Goal: Task Accomplishment & Management: Manage account settings

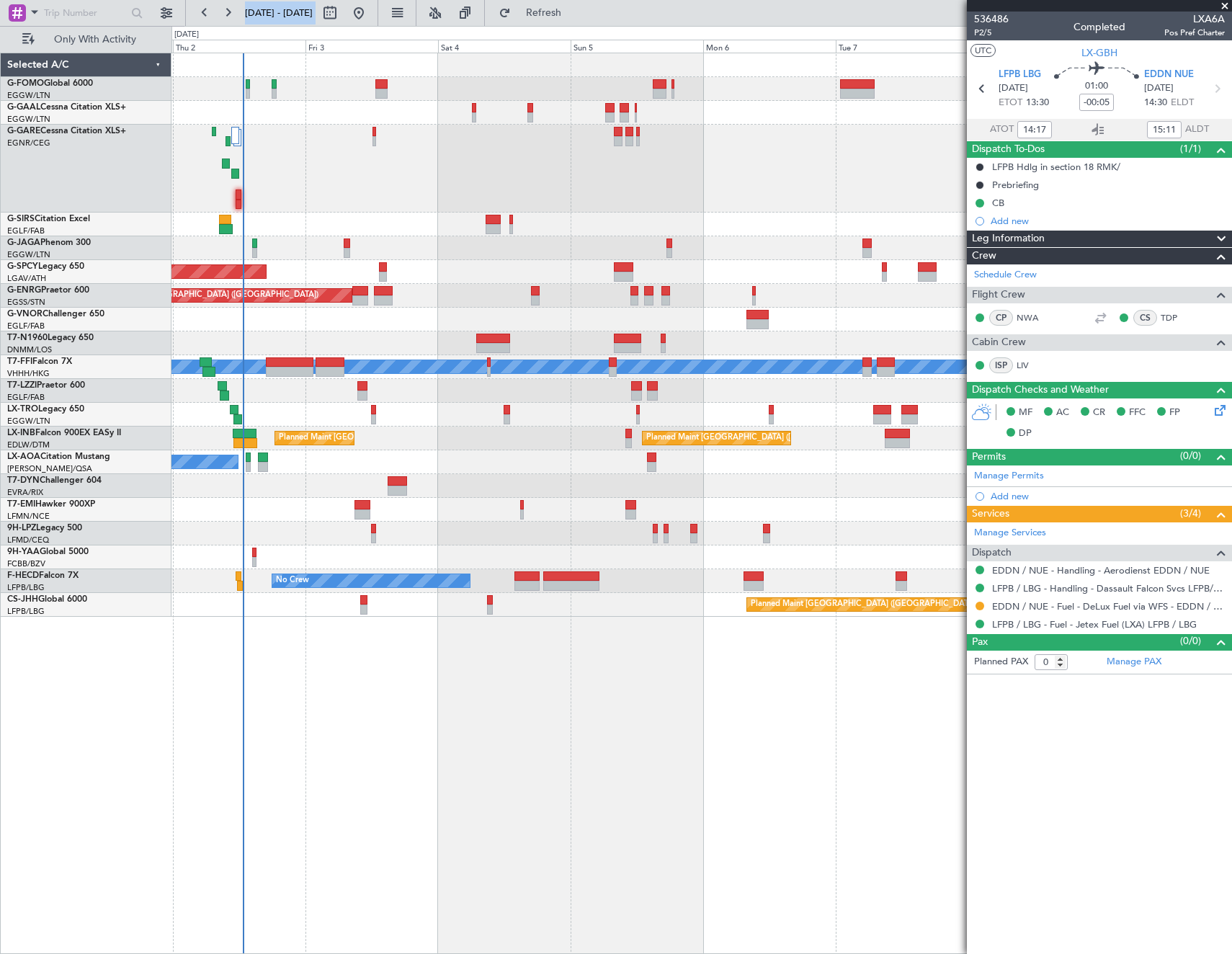
click at [1006, 759] on article "536486 P2/5 Completed LXA6A Pos Pref Charter UTC LX-GBH LFPB LBG 17/09/2025 ETO…" at bounding box center [1099, 482] width 265 height 942
click at [575, 15] on span "Refresh" at bounding box center [544, 13] width 61 height 10
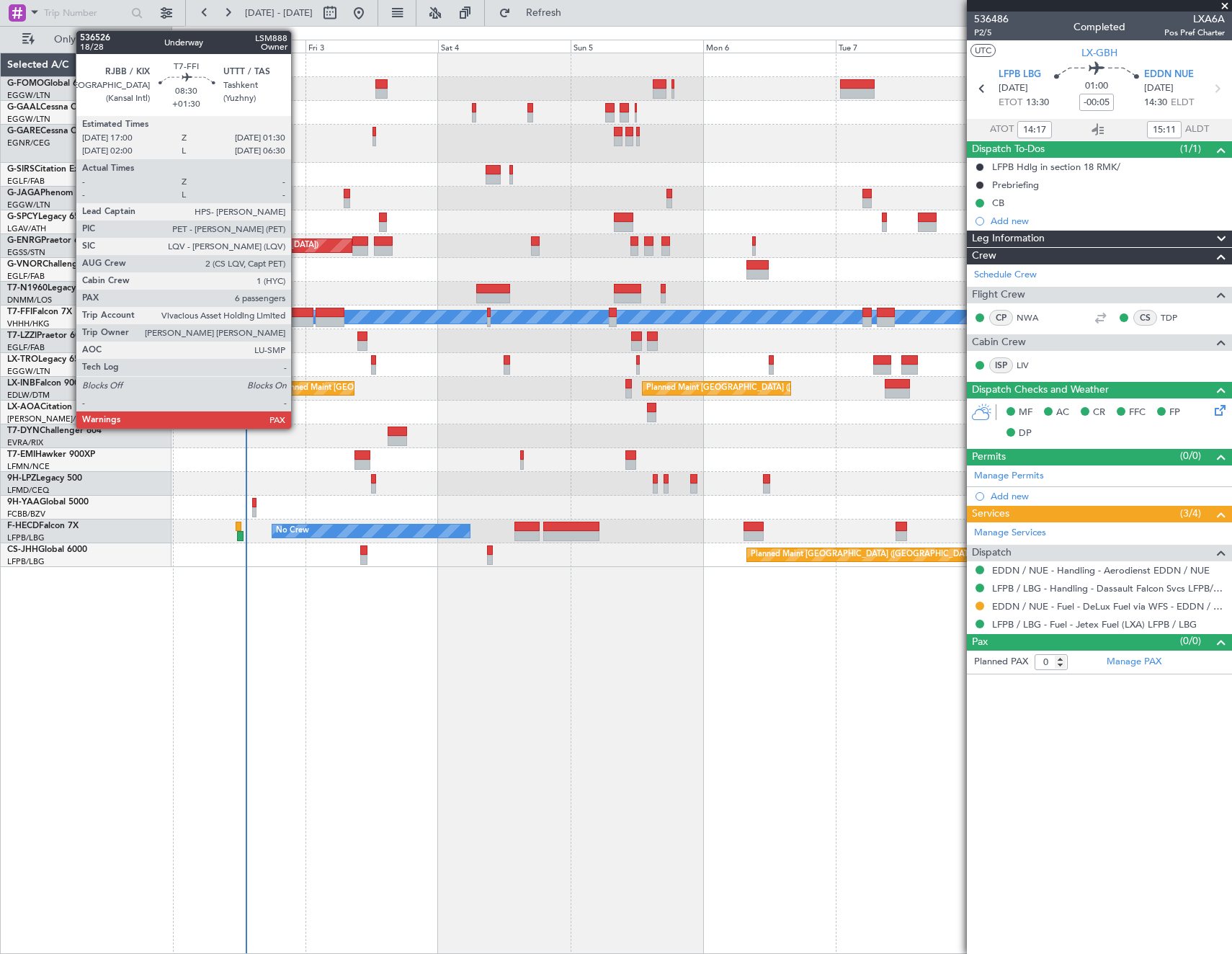
click at [296, 322] on div at bounding box center [289, 322] width 47 height 10
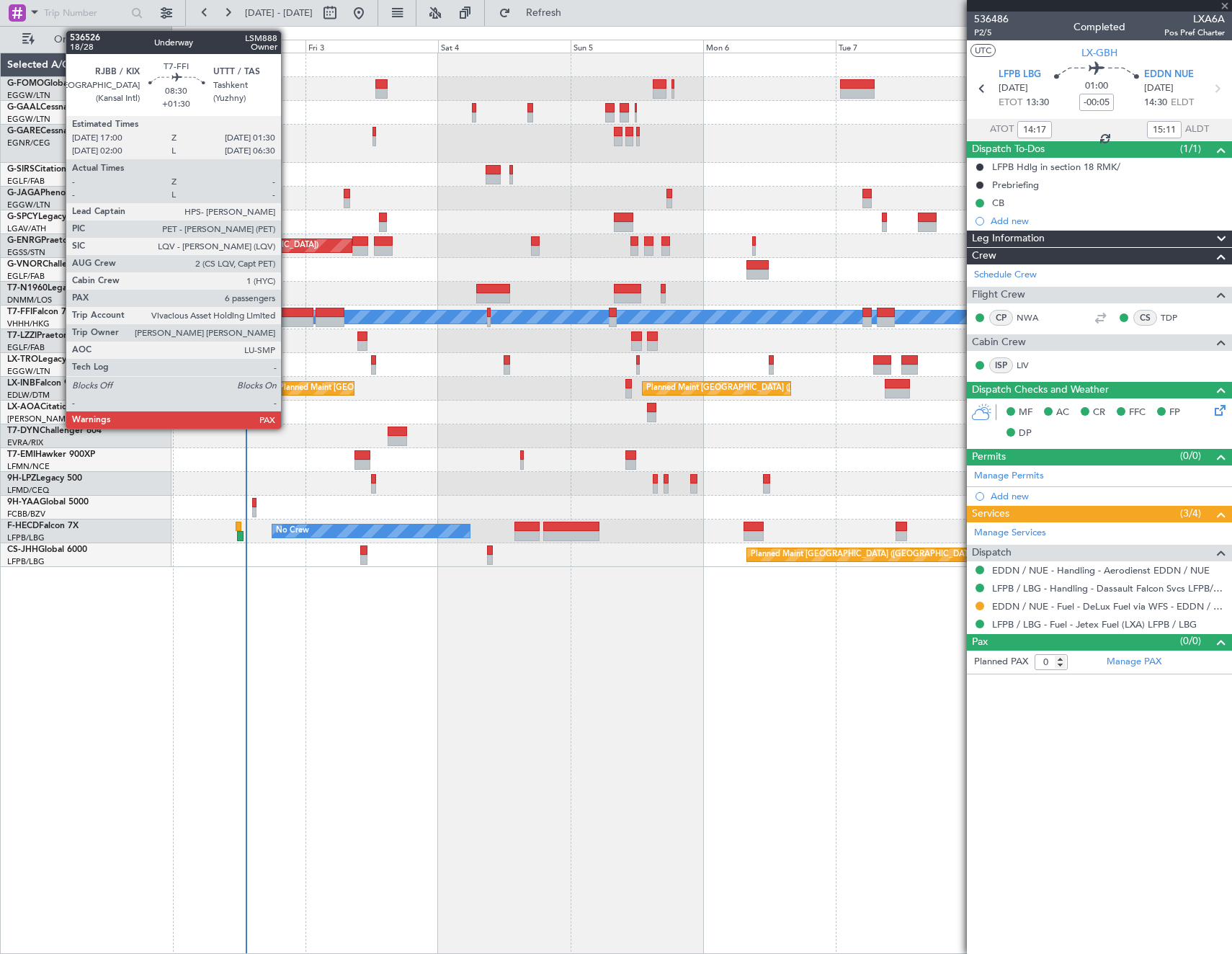
type input "+01:30"
type input "7"
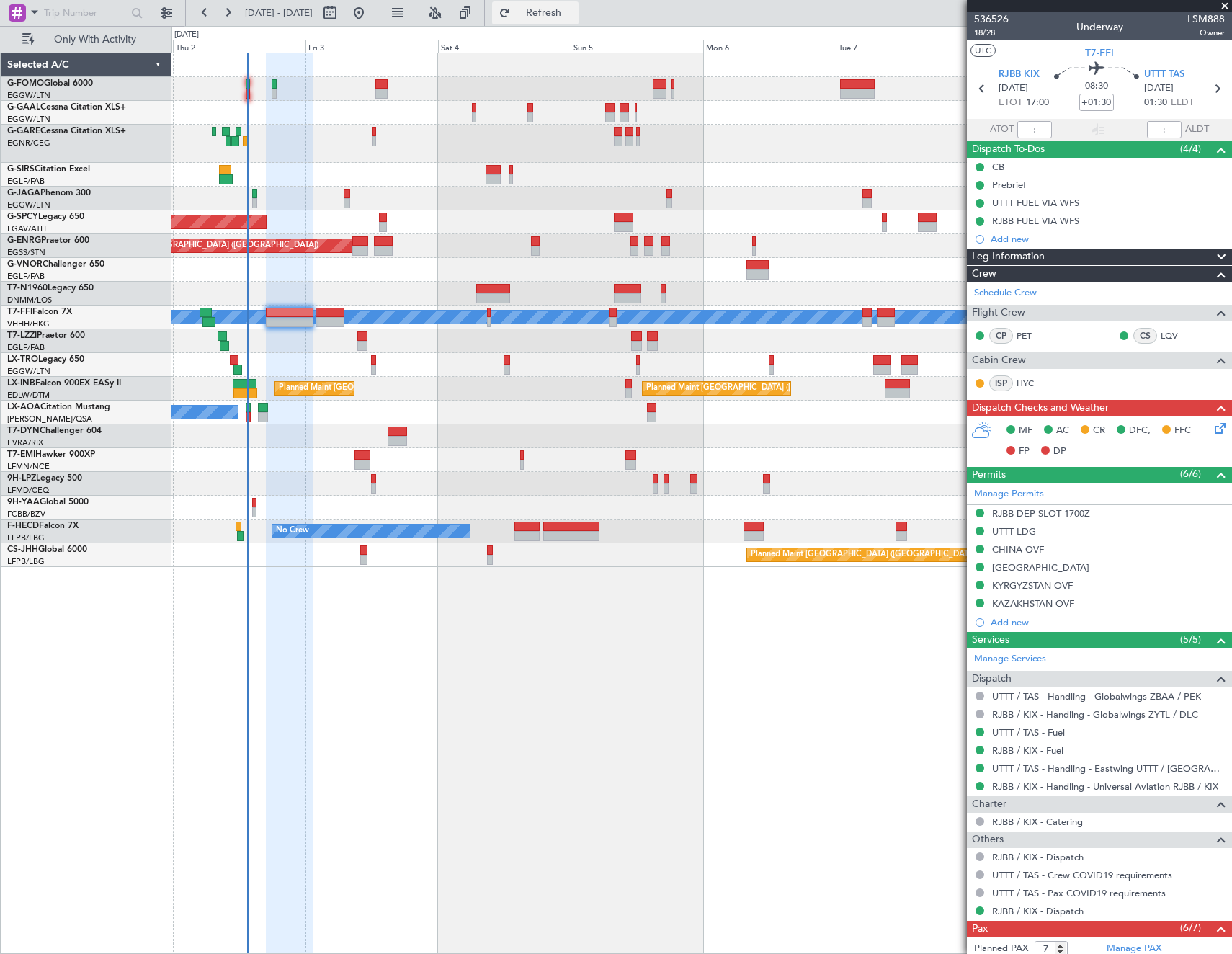
click at [579, 20] on button "Refresh" at bounding box center [536, 13] width 86 height 23
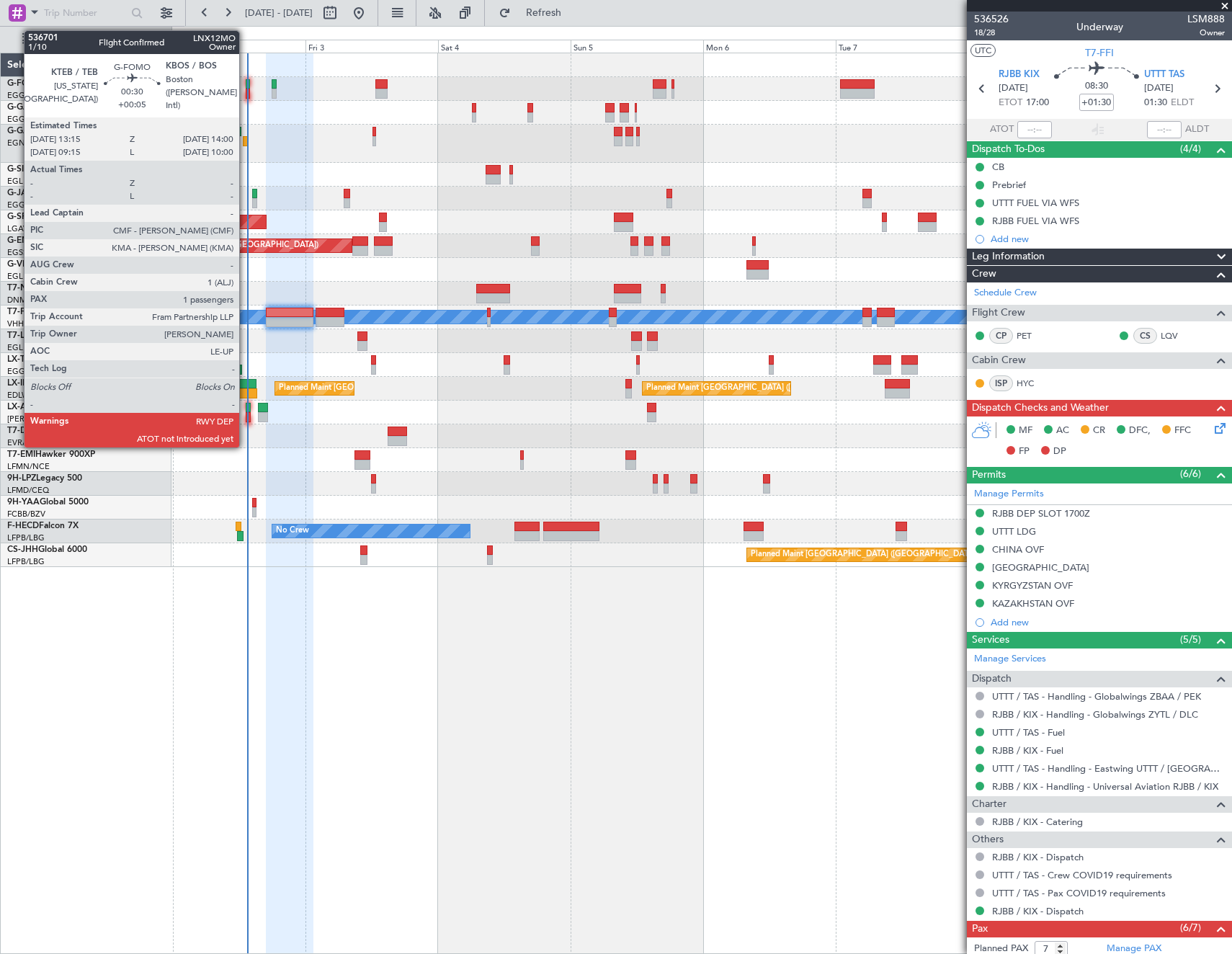
click at [245, 83] on div at bounding box center [247, 85] width 4 height 10
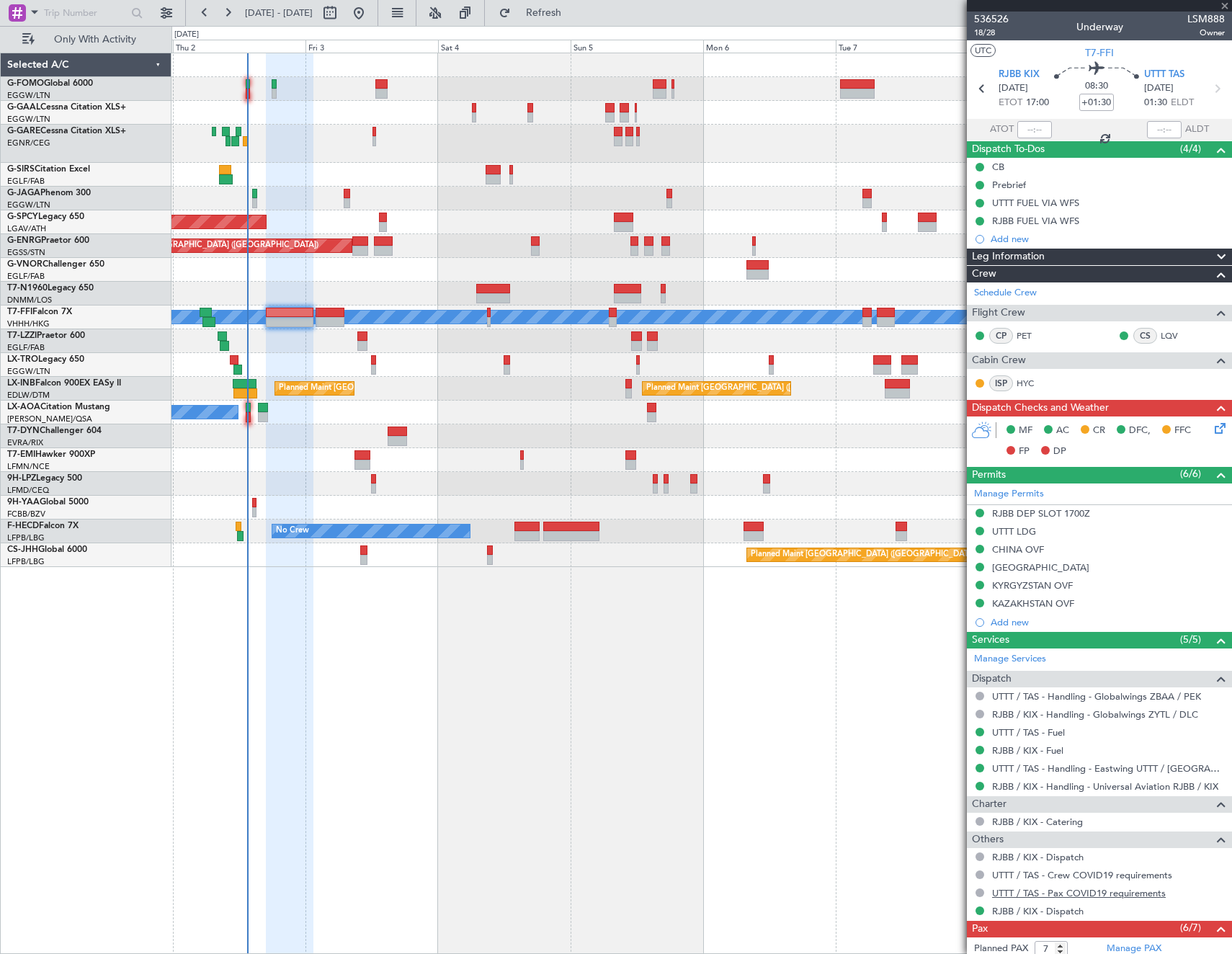
type input "+00:05"
type input "1"
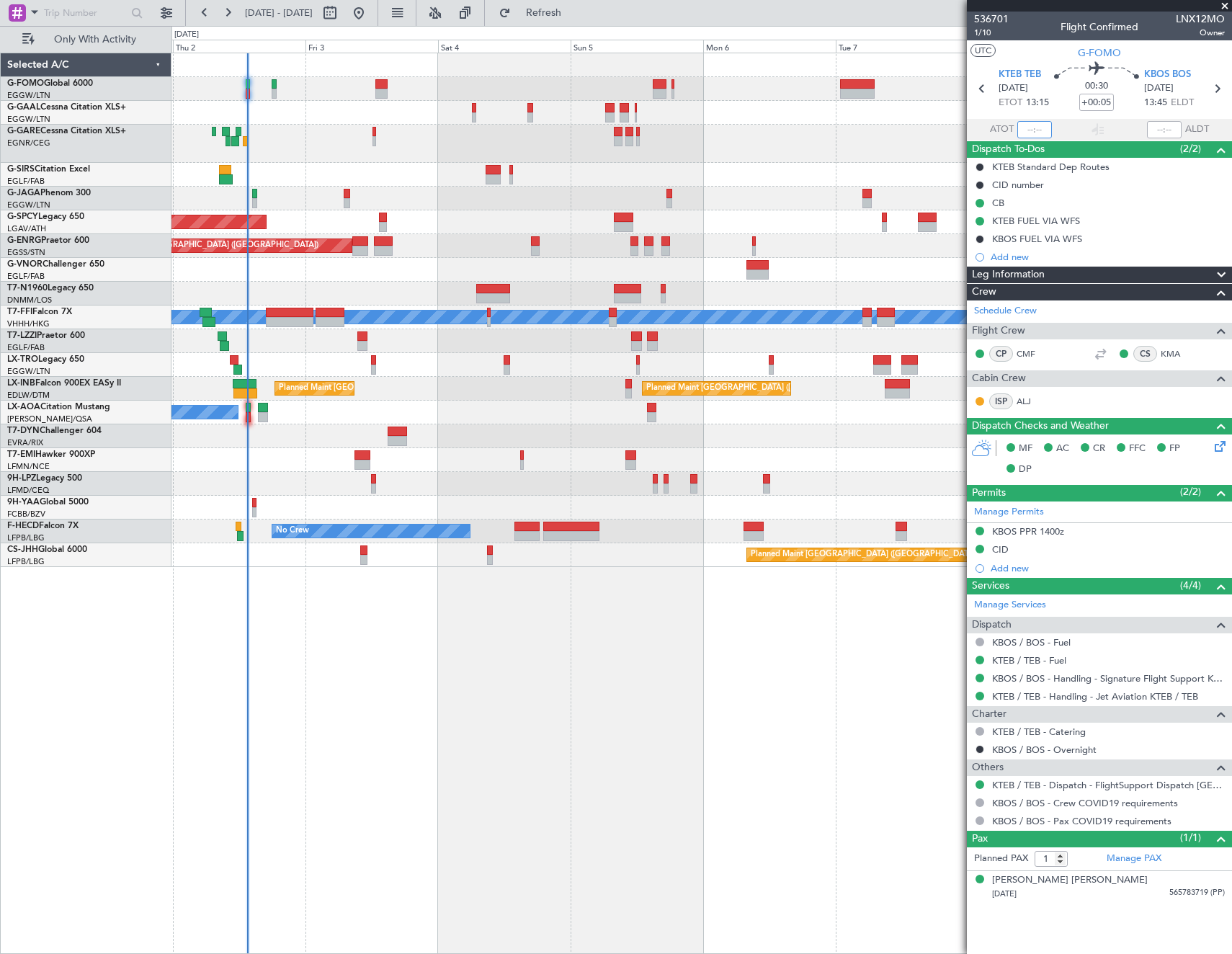
click at [1030, 127] on input "text" at bounding box center [1035, 129] width 35 height 17
click at [1119, 922] on article "536701 1/10 Flight Confirmed LNX12MO Owner UTC G-FOMO KTEB TEB 02/10/2025 ETOT …" at bounding box center [1099, 482] width 265 height 942
type input "13:33"
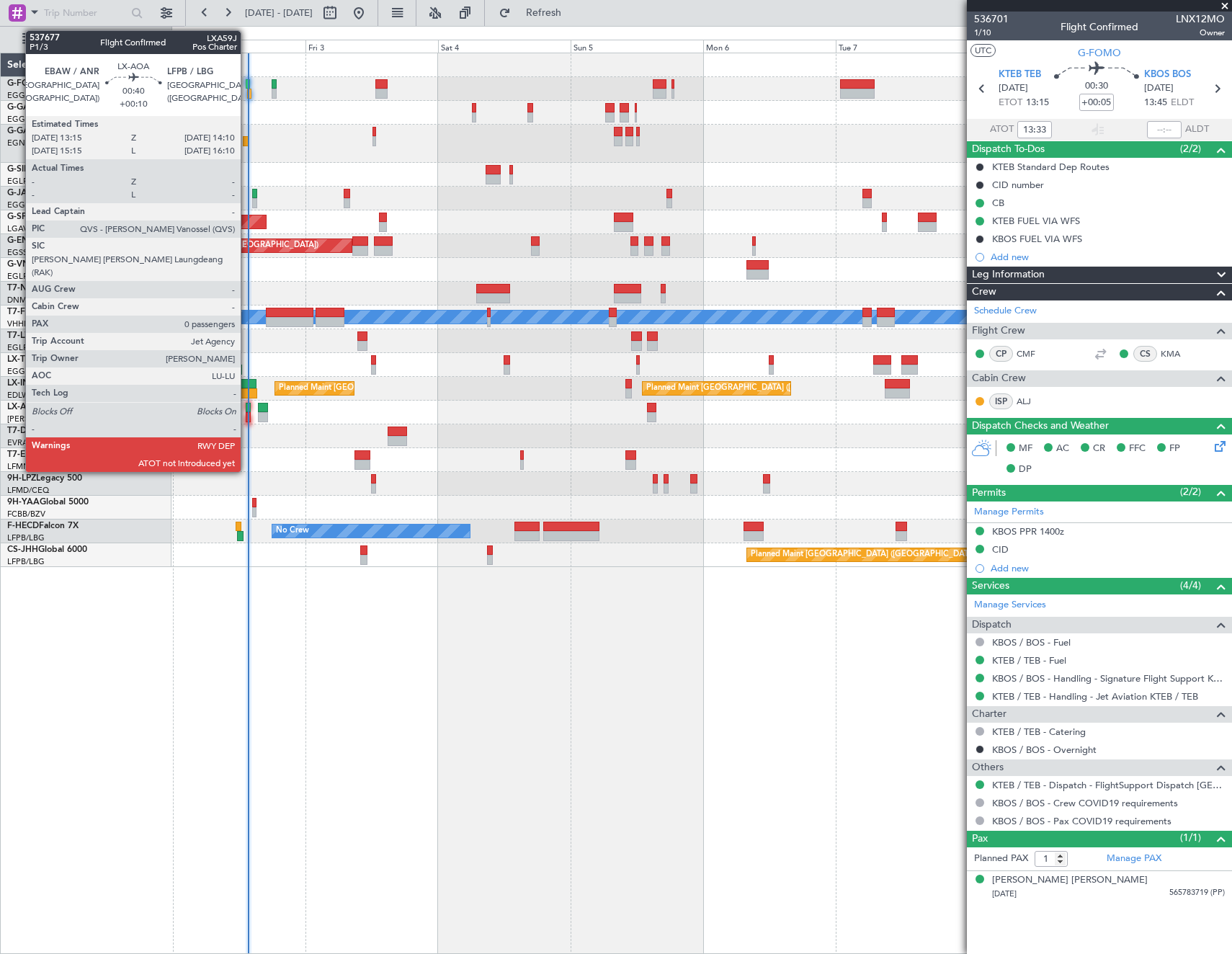
click at [247, 410] on div at bounding box center [248, 408] width 6 height 10
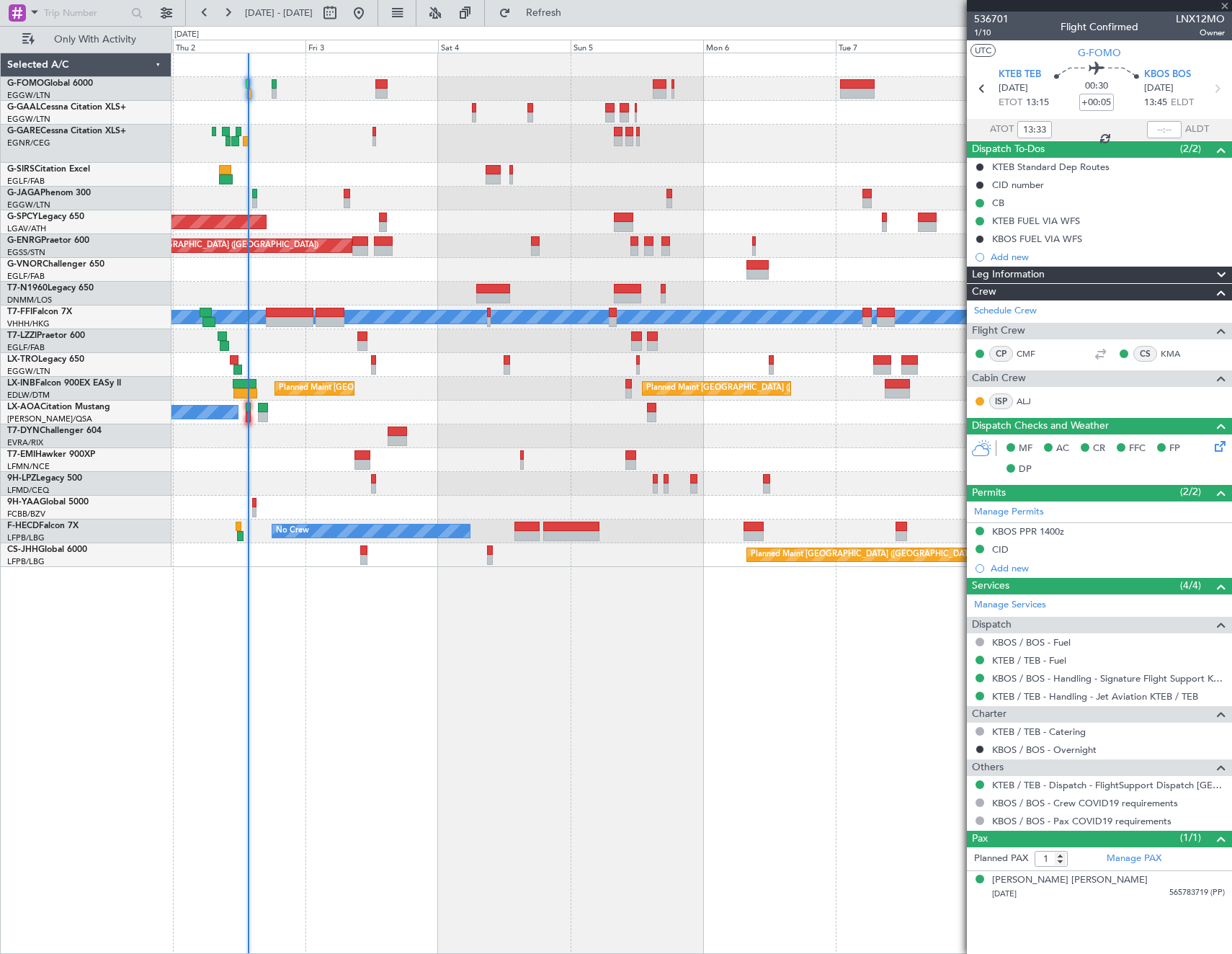
type input "+00:10"
type input "0"
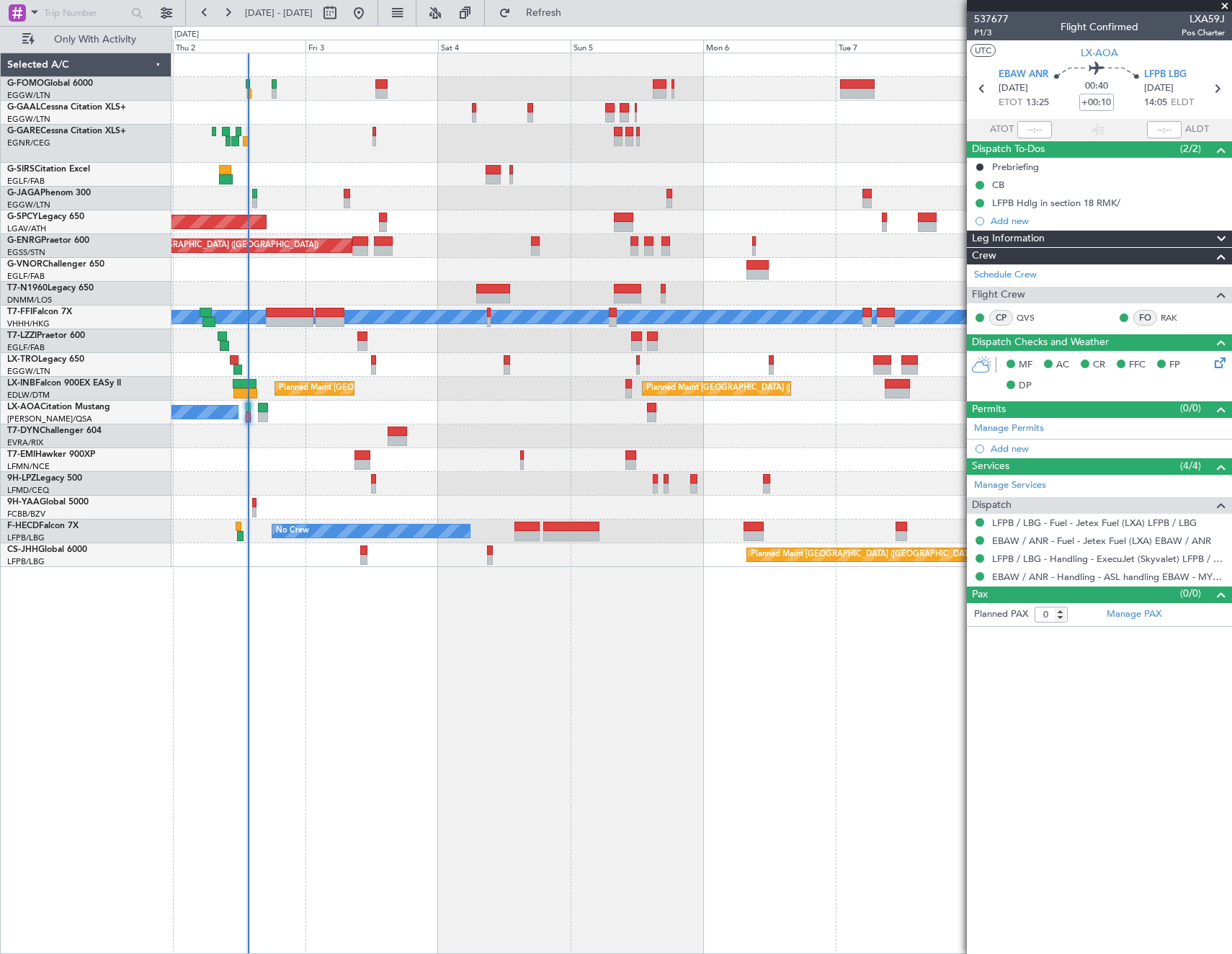
click at [0, 661] on html "01 Oct 2025 - 09 Oct 2025 Refresh Quick Links Only With Activity Owner AOG Main…" at bounding box center [616, 477] width 1232 height 954
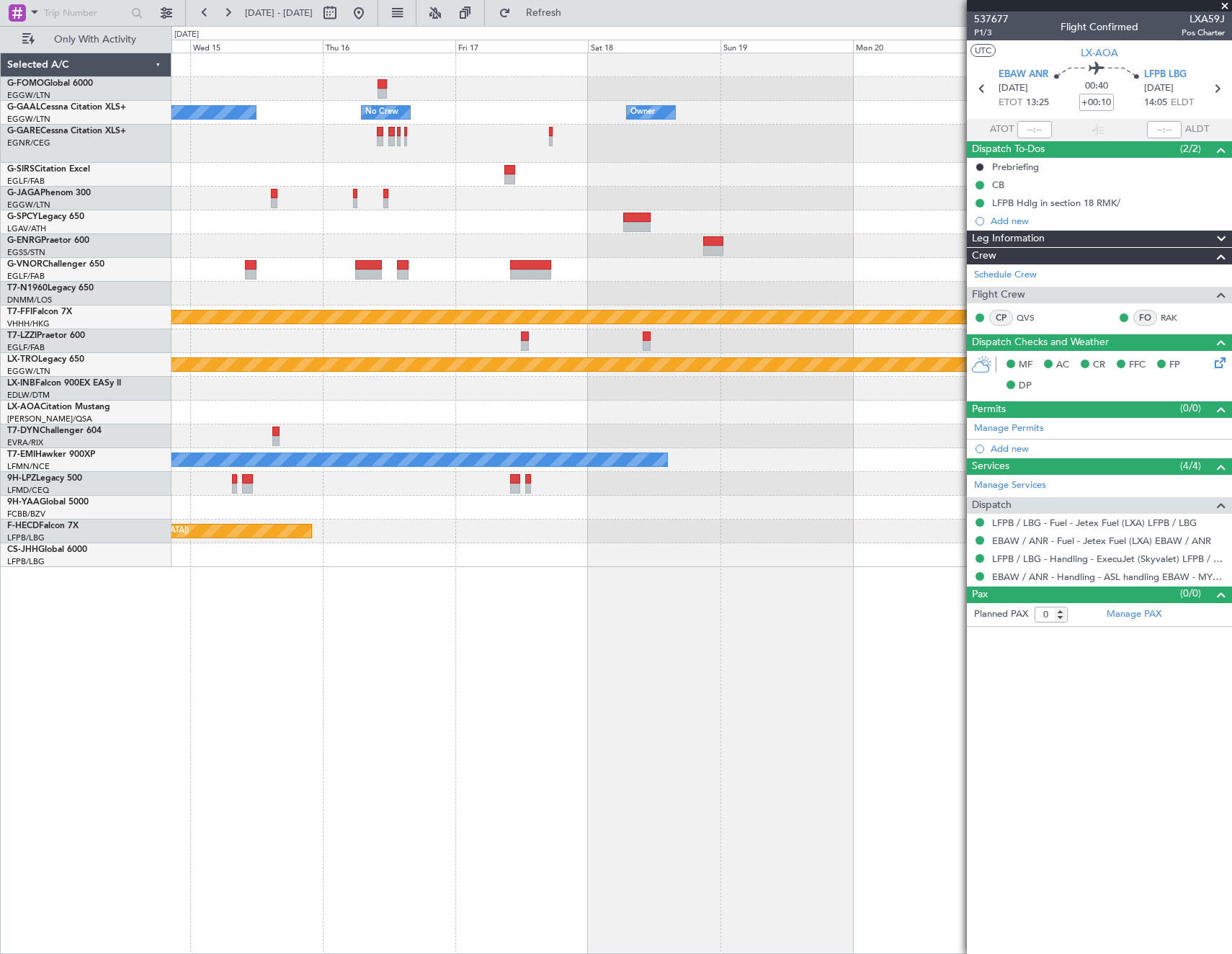
click at [23, 586] on div "Owner Owner No Crew Owner MEL MEL Planned Maint Geneva (Cointrin) Planned Maint…" at bounding box center [616, 489] width 1232 height 927
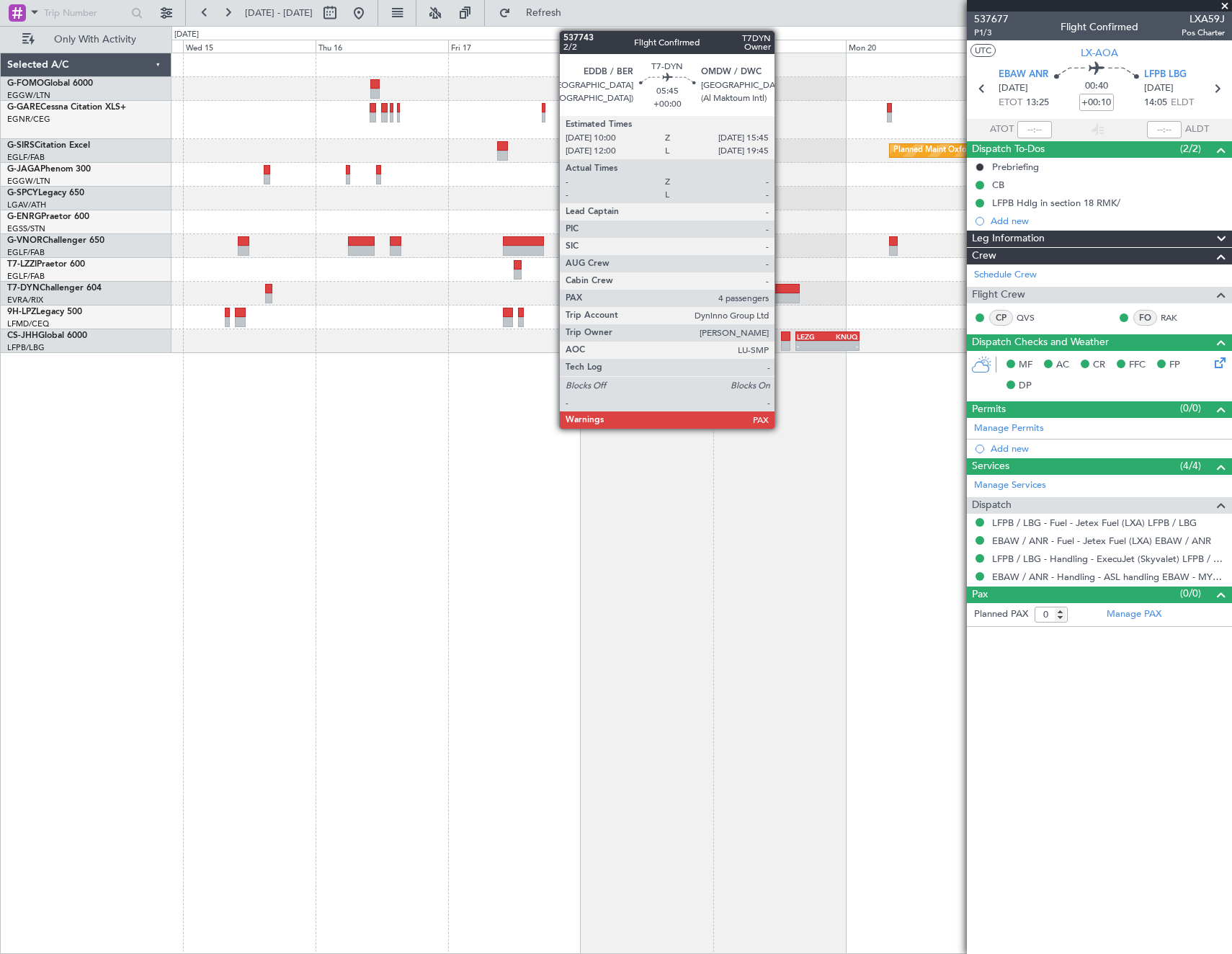
click at [781, 288] on div at bounding box center [783, 288] width 32 height 10
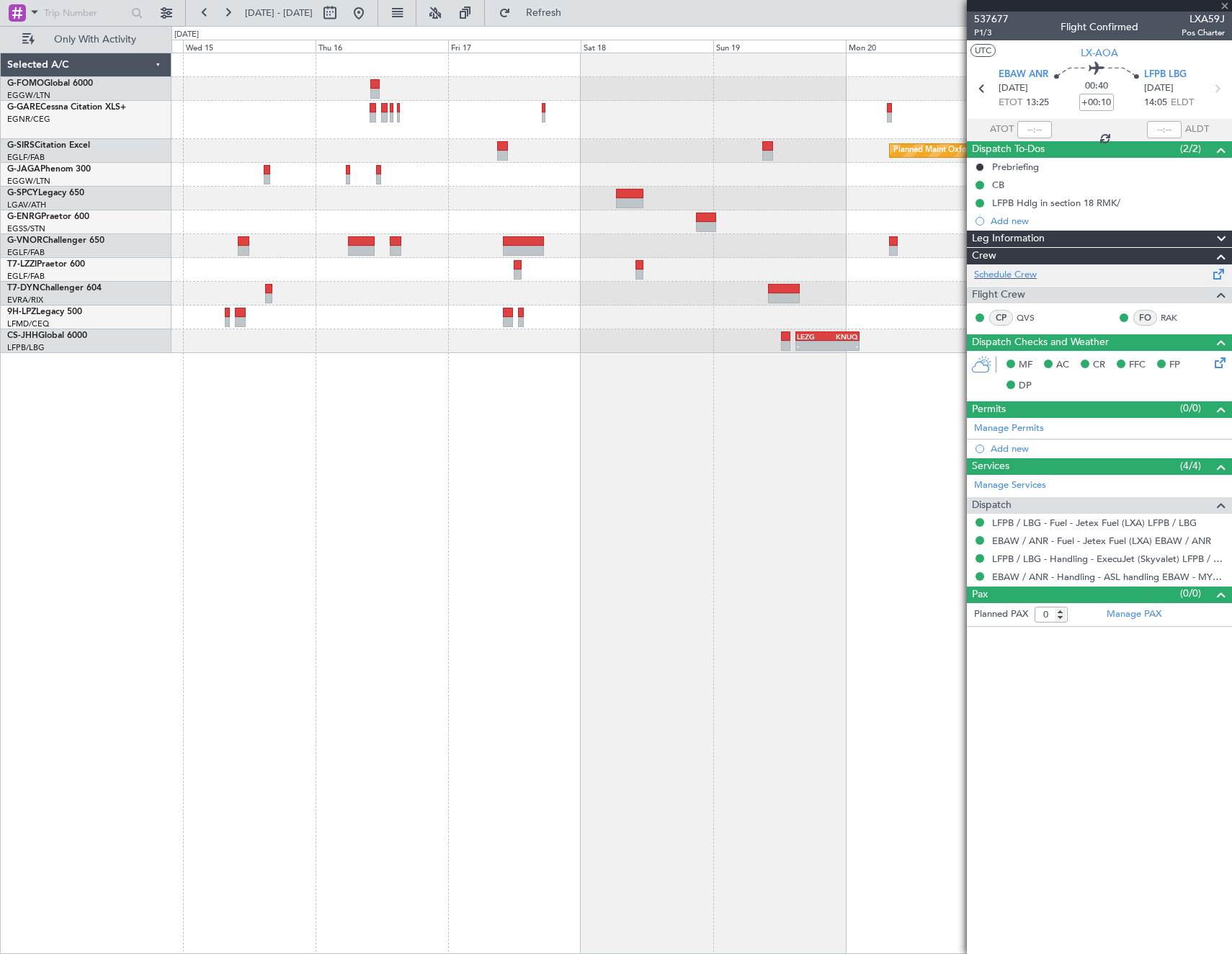
type input "5"
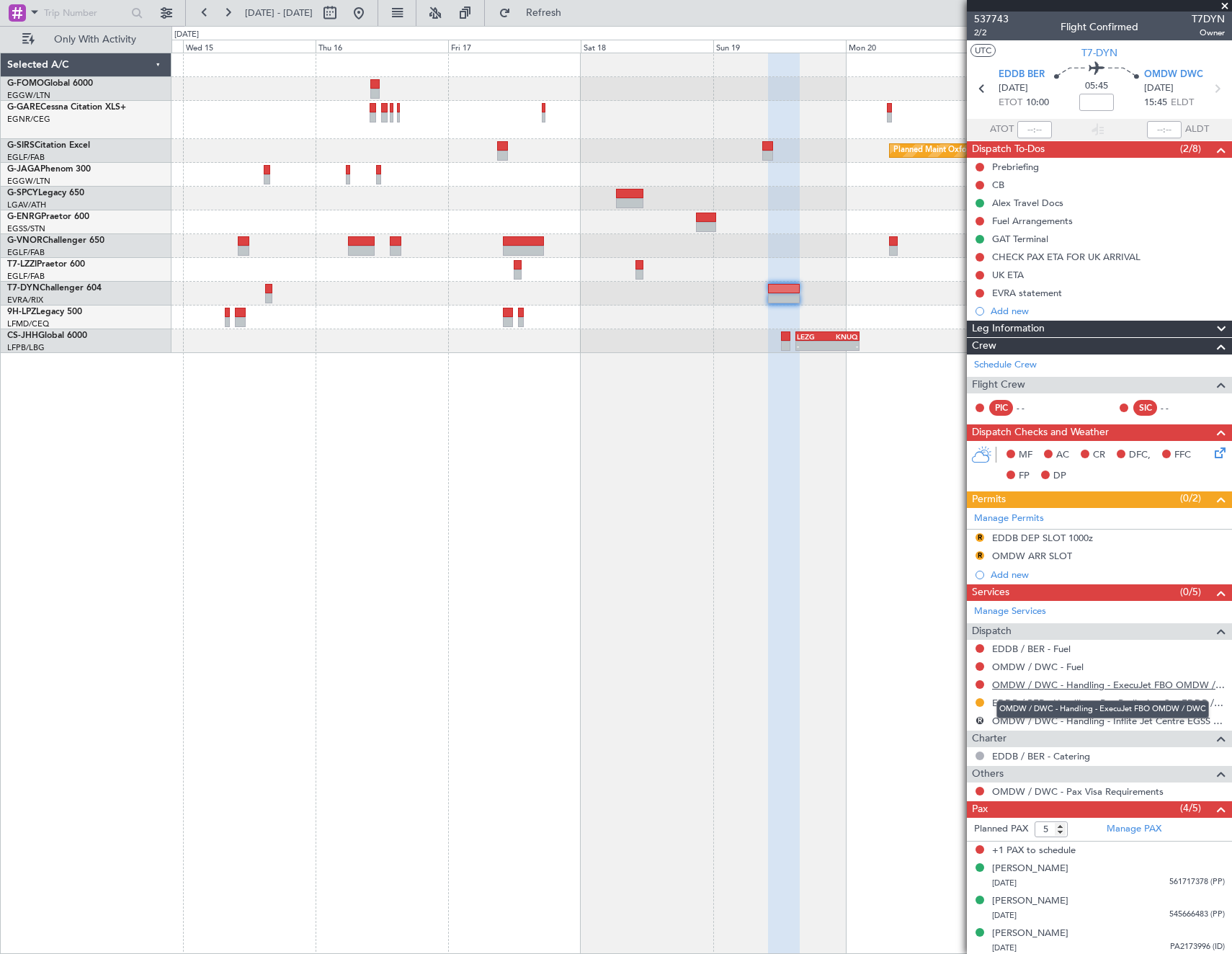
click at [1076, 685] on link "OMDW / DWC - Handling - ExecuJet FBO OMDW / DWC" at bounding box center [1108, 685] width 233 height 12
click at [1025, 553] on div "OMDW ARR SLOT" at bounding box center [1032, 555] width 80 height 12
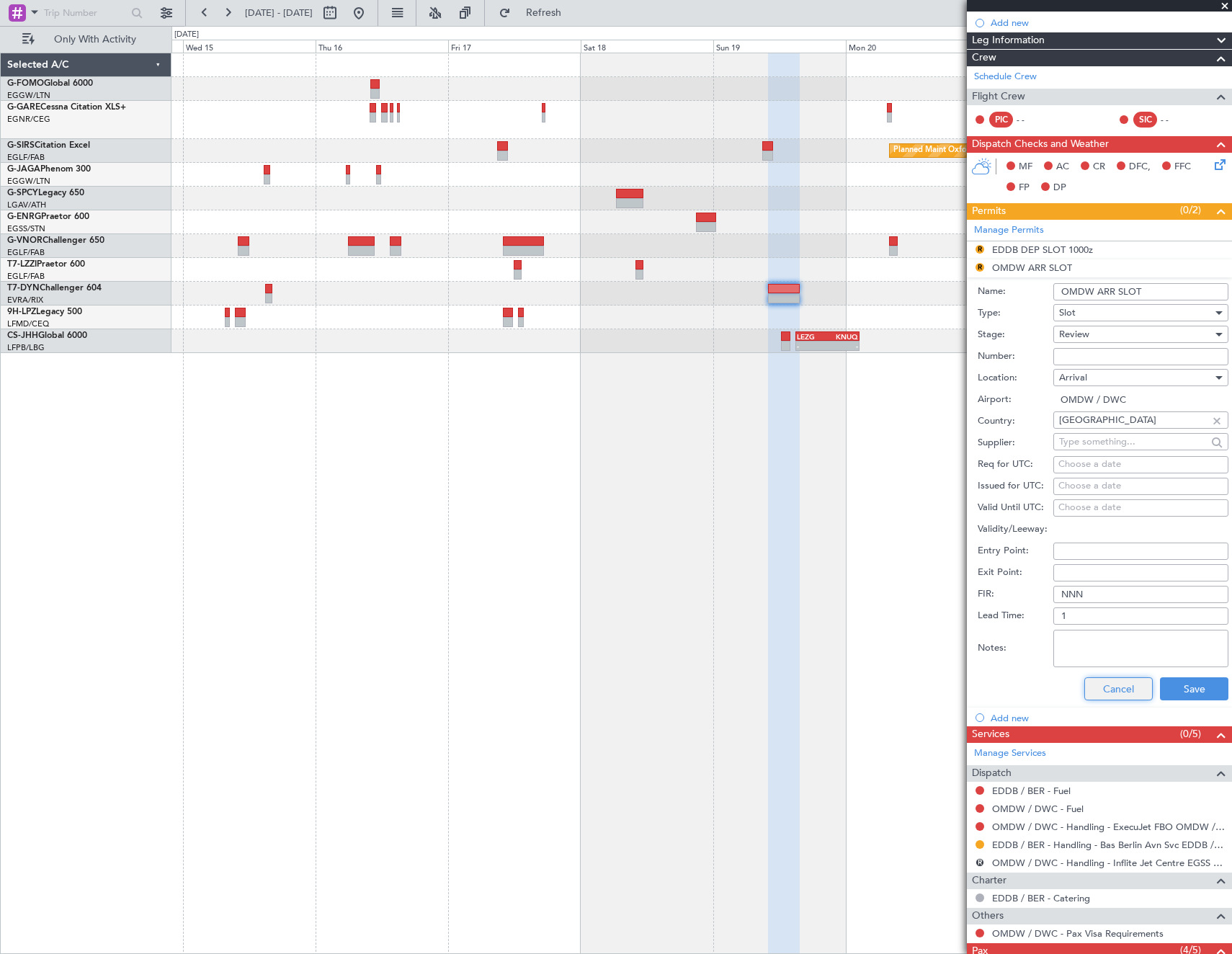
click at [1104, 688] on button "Cancel" at bounding box center [1118, 689] width 69 height 23
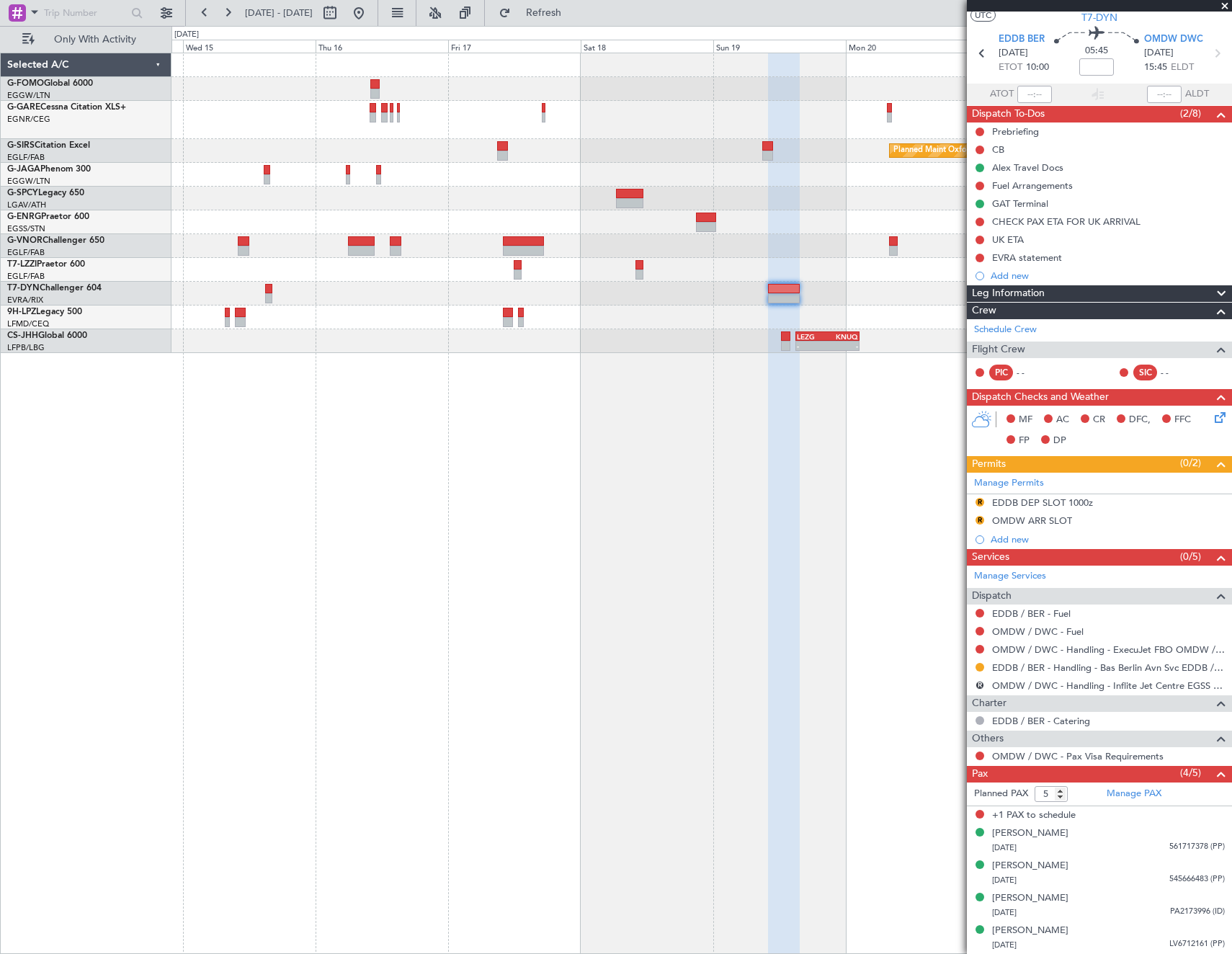
scroll to position [35, 0]
click at [1173, 506] on fb-app "14 Oct 2025 - 22 Oct 2025 Refresh Quick Links Only With Activity Planned Maint …" at bounding box center [616, 482] width 1232 height 943
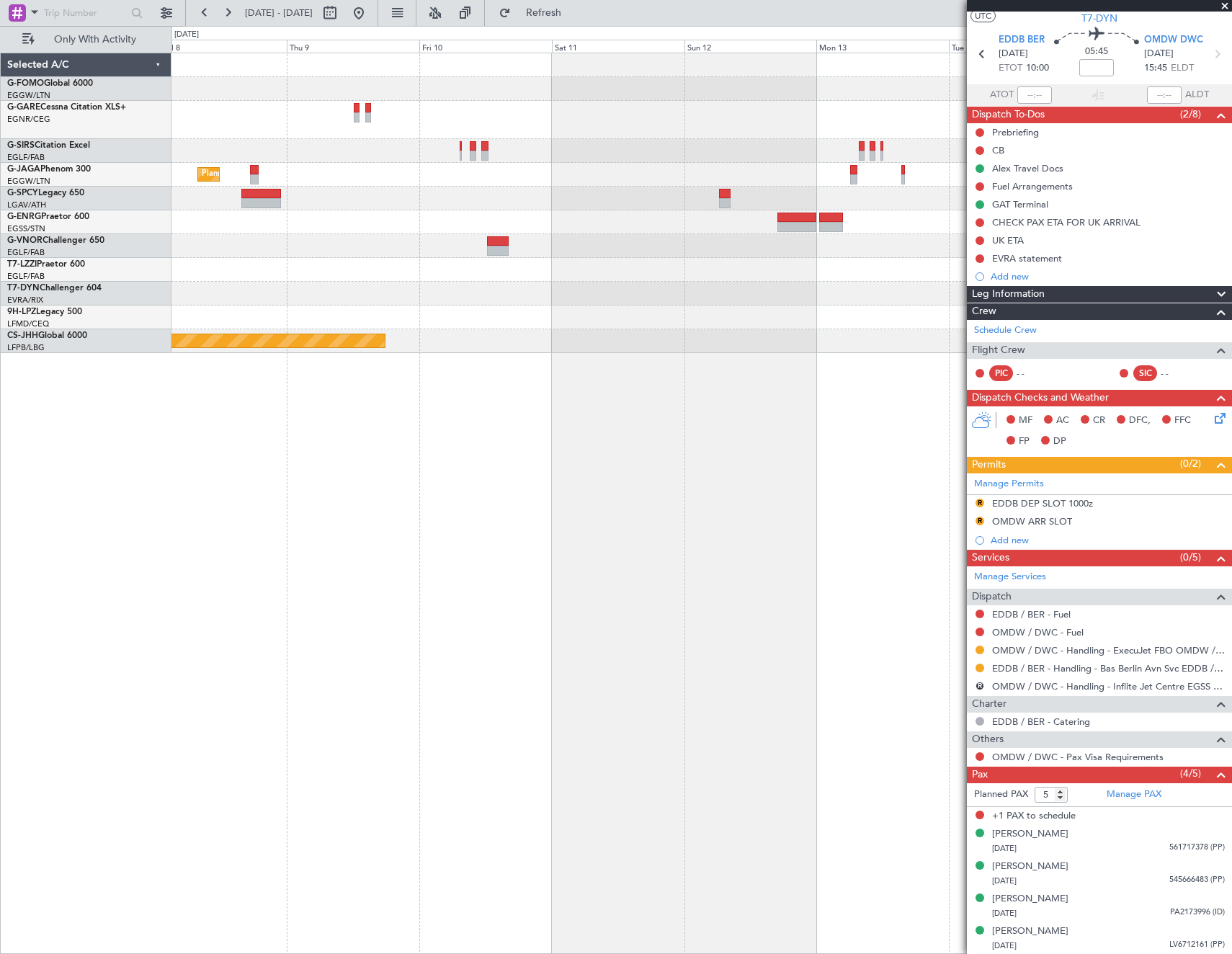
click at [1038, 487] on fb-app "[DATE] - [DATE] Refresh Quick Links Only With Activity Planned Maint [GEOGRAPHI…" at bounding box center [616, 482] width 1232 height 943
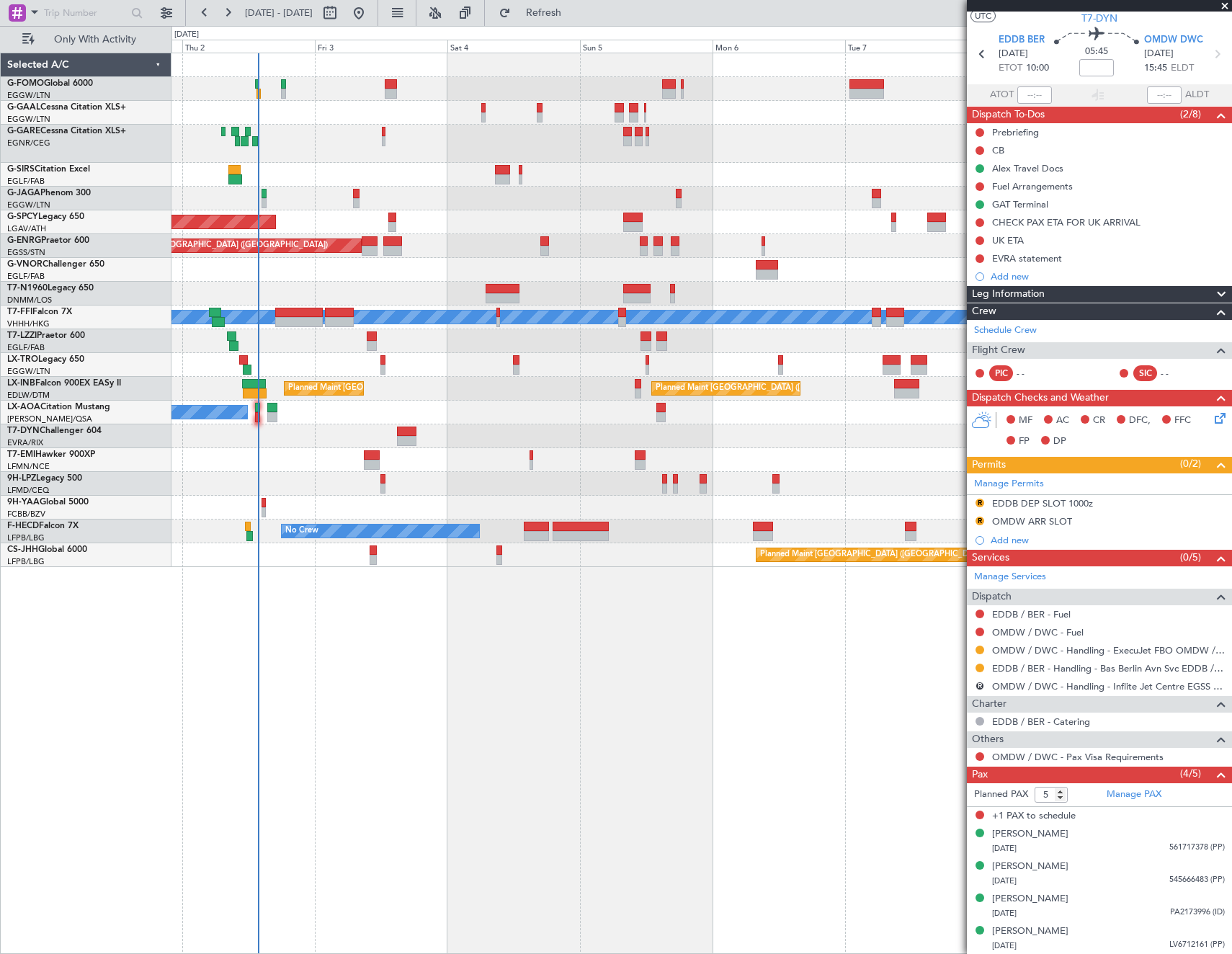
click at [1140, 477] on fb-app "01 Oct 2025 - 09 Oct 2025 Refresh Quick Links Only With Activity Owner AOG Main…" at bounding box center [616, 482] width 1232 height 943
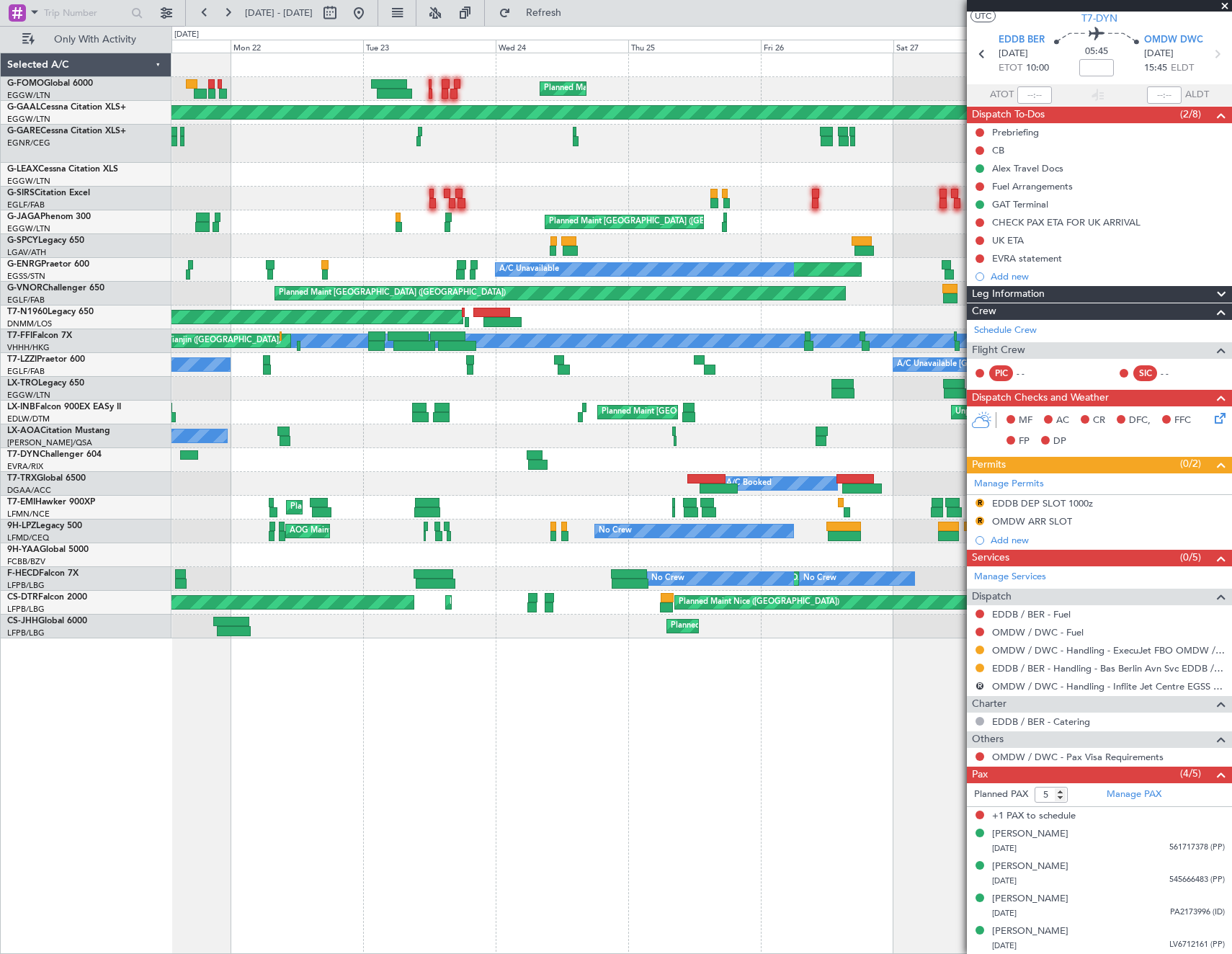
click at [1021, 452] on fb-app "26 Sep 2025 - 04 Oct 2025 Refresh Quick Links Only With Activity Planned Maint …" at bounding box center [616, 482] width 1232 height 943
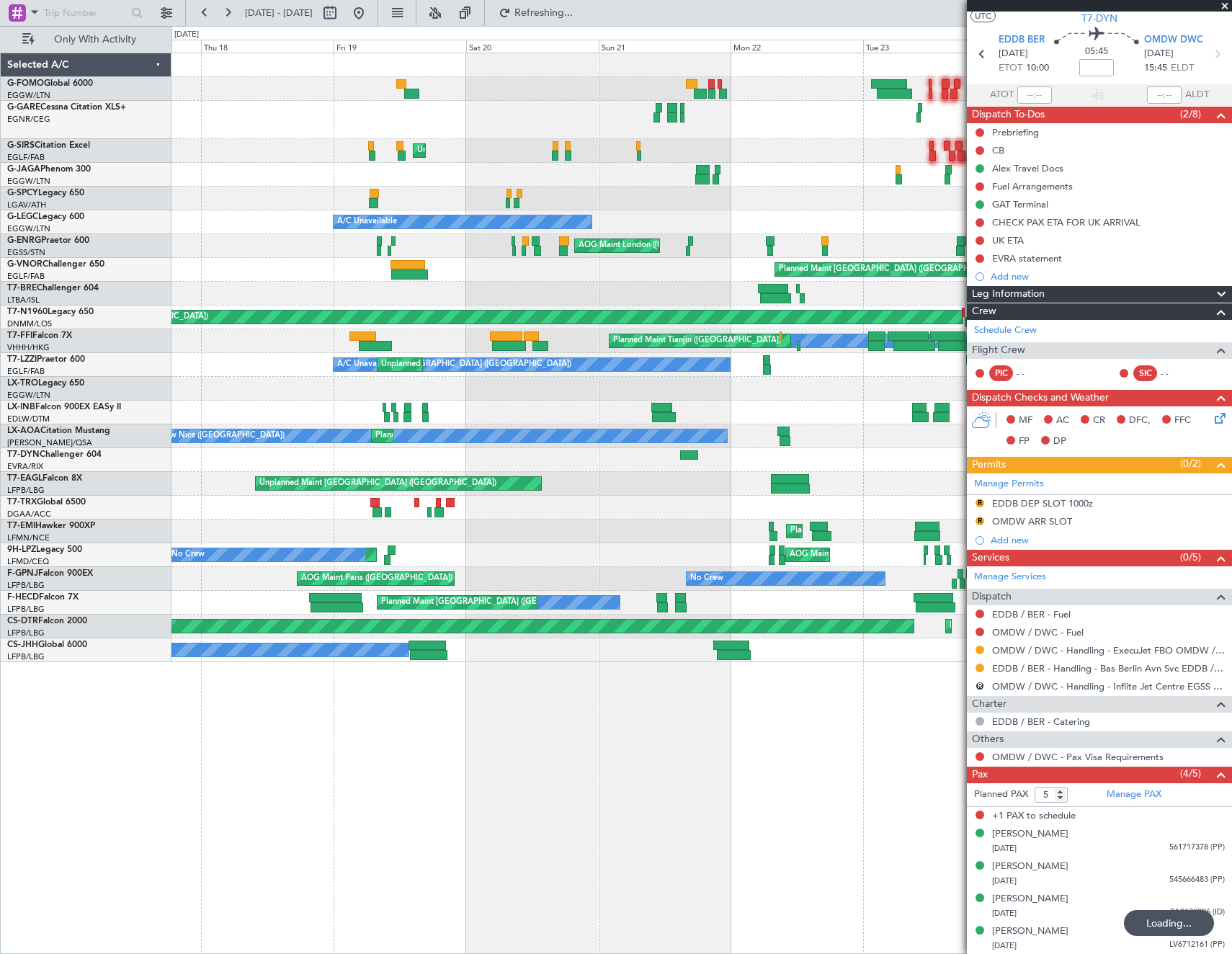
click at [941, 485] on div "Planned Maint London (Luton) Unplanned Maint London (Luton) Planned Maint Londo…" at bounding box center [701, 357] width 1060 height 608
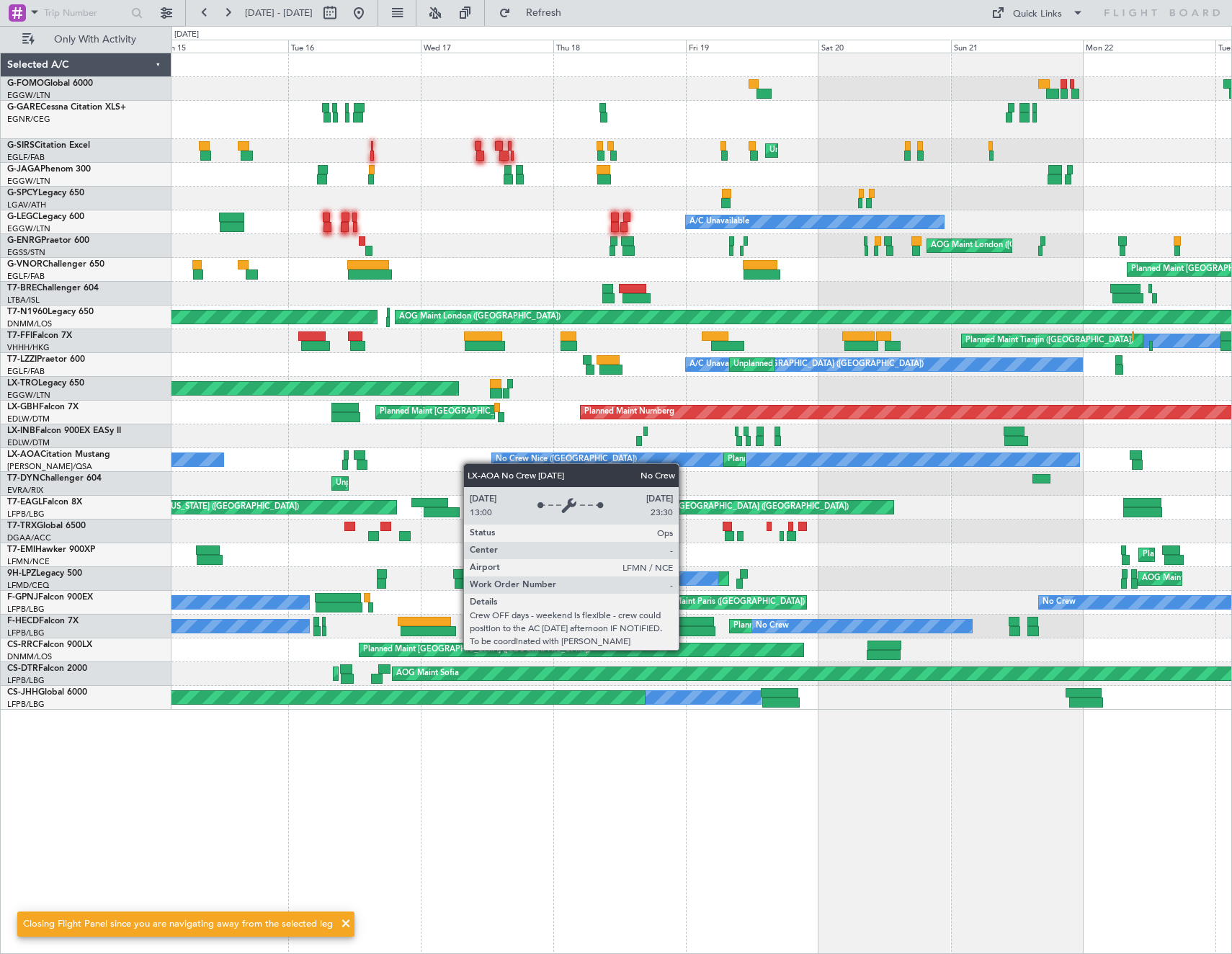
click at [825, 459] on div "OLBA 11:00 Z KTEB 22:45 Z 10:50 Z 22:30 Z Planned Maint London (Luton) Unplanne…" at bounding box center [701, 381] width 1060 height 656
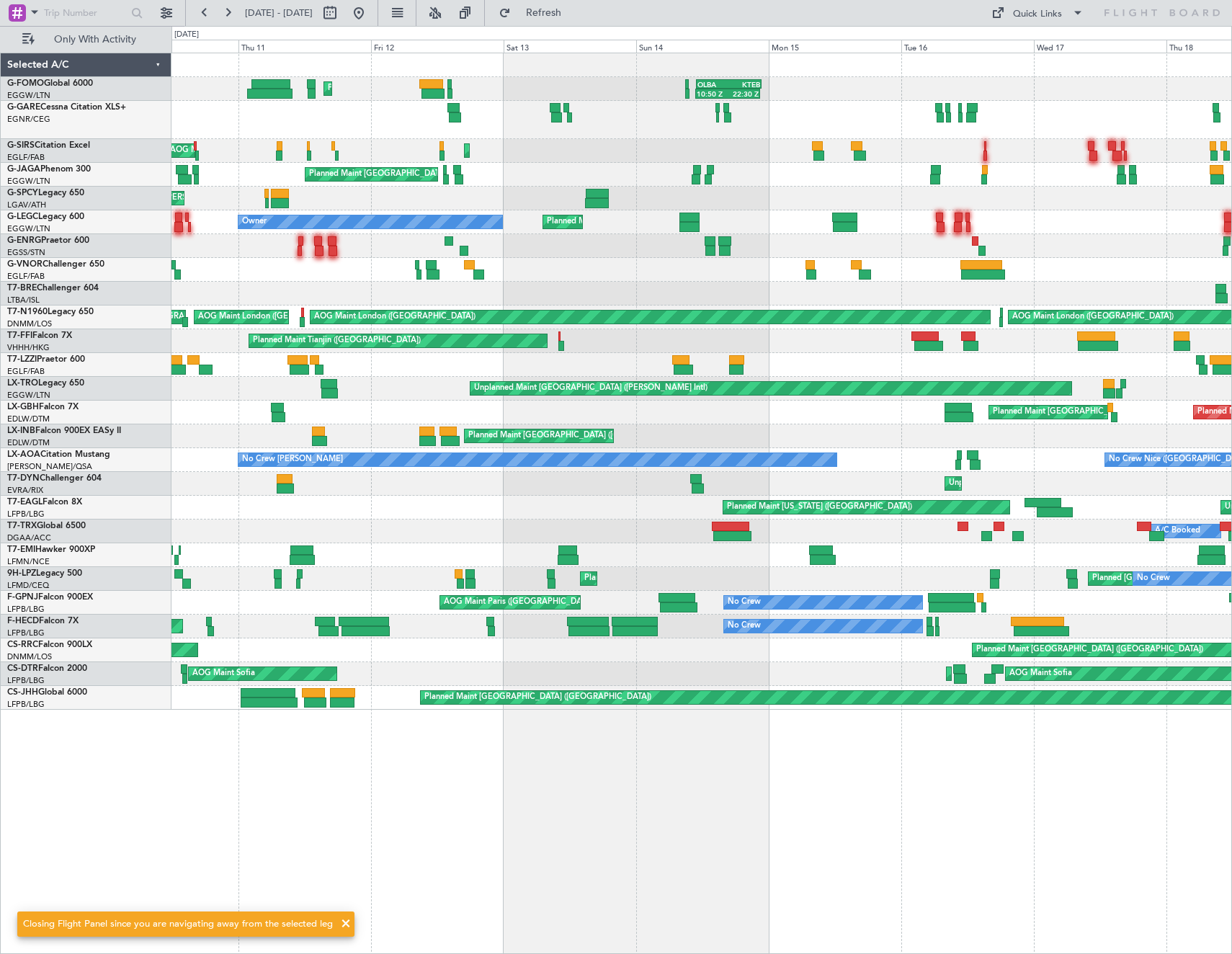
click at [886, 472] on div "OLBA 11:00 Z KTEB 22:45 Z 10:50 Z 22:30 Z Planned Maint London (Luton) Unplanne…" at bounding box center [701, 381] width 1060 height 656
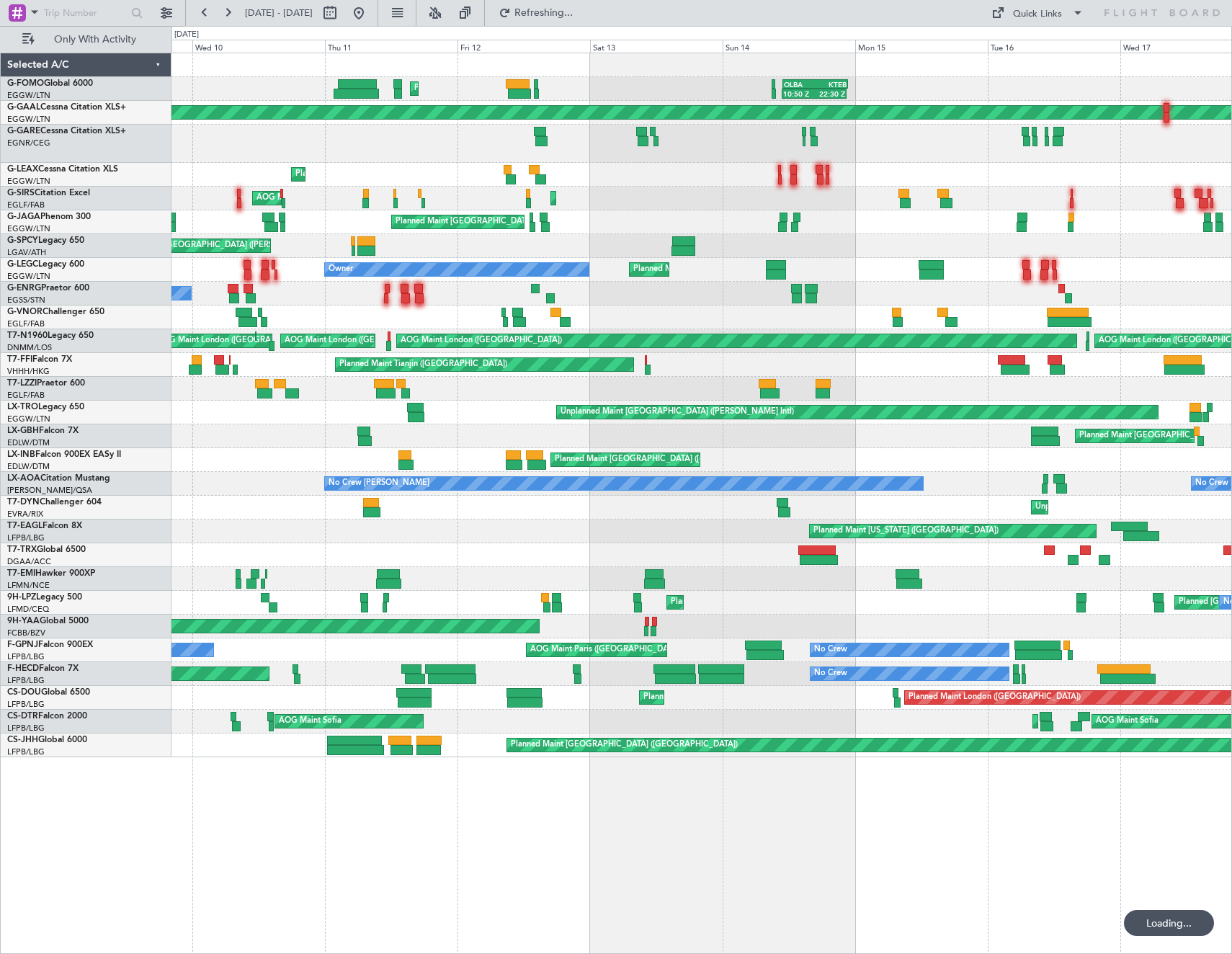
click at [803, 519] on div "OLBA 11:00 Z KTEB 22:45 Z 10:50 Z 22:30 Z Planned Maint London (Luton) Planned …" at bounding box center [701, 404] width 1060 height 704
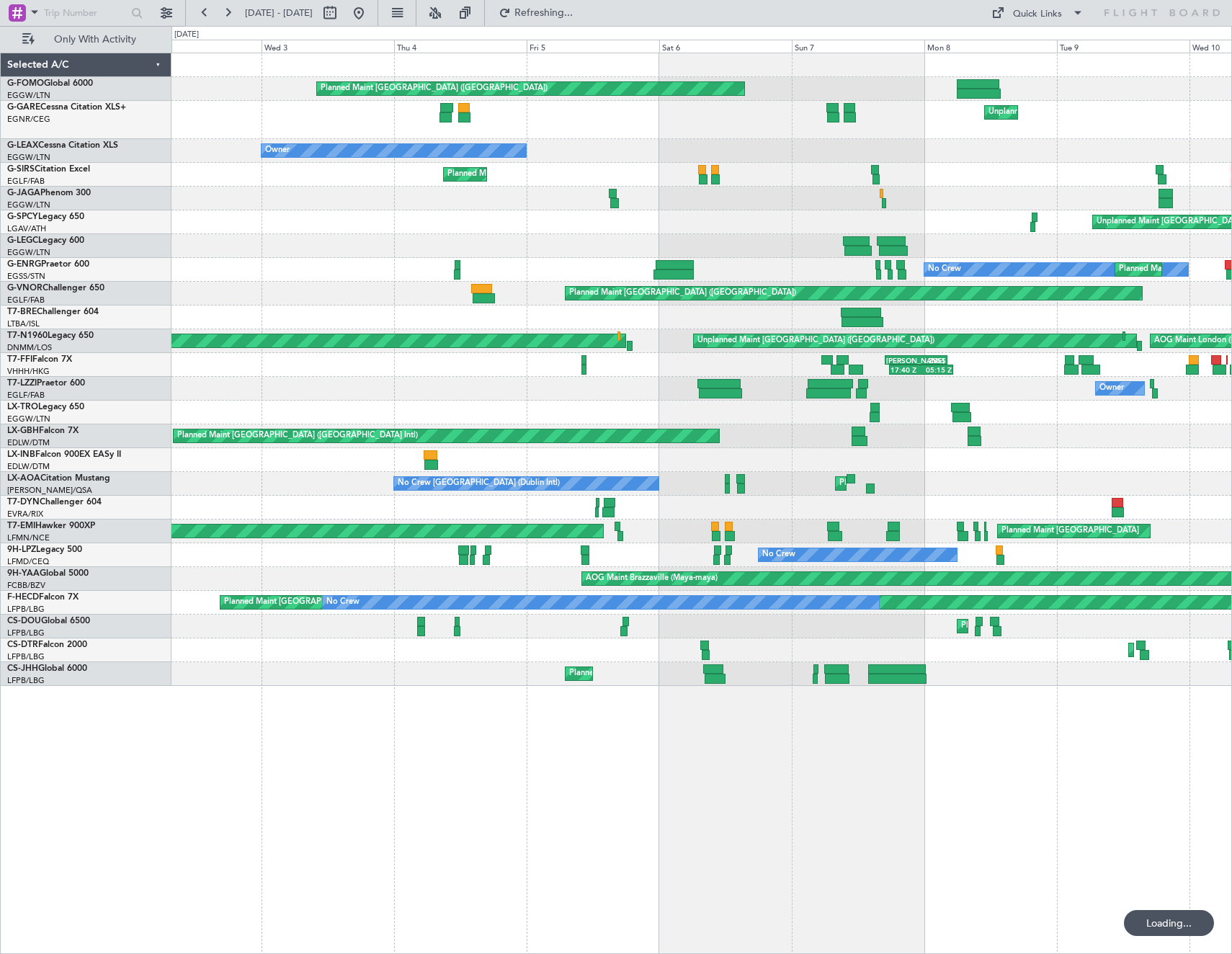
click at [872, 492] on div "Planned Maint London (Luton) Planned Maint London (Luton) Unplanned Maint Chest…" at bounding box center [701, 369] width 1060 height 632
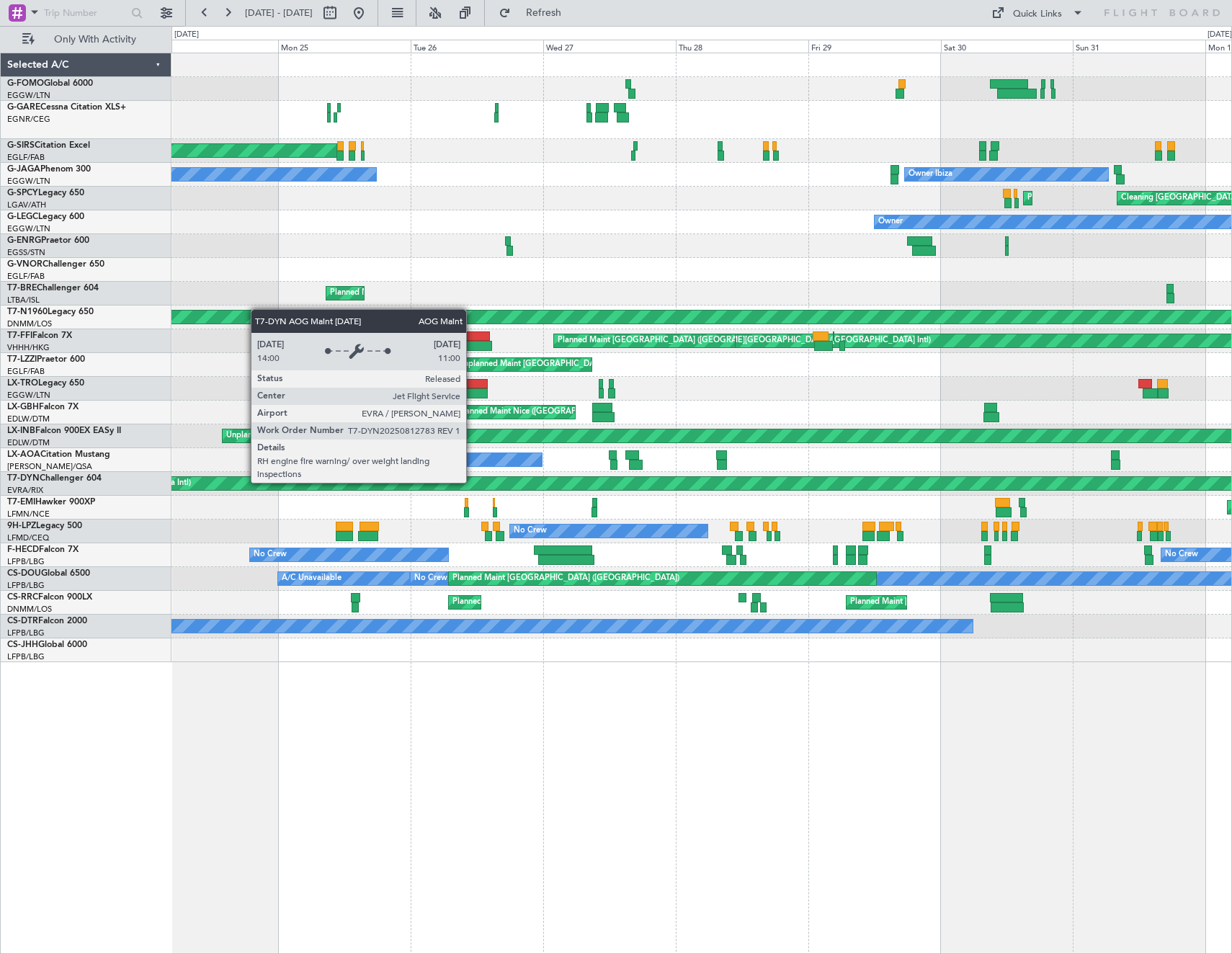
click at [947, 478] on div "AOG Maint Riga (Riga Intl)" at bounding box center [810, 483] width 1440 height 13
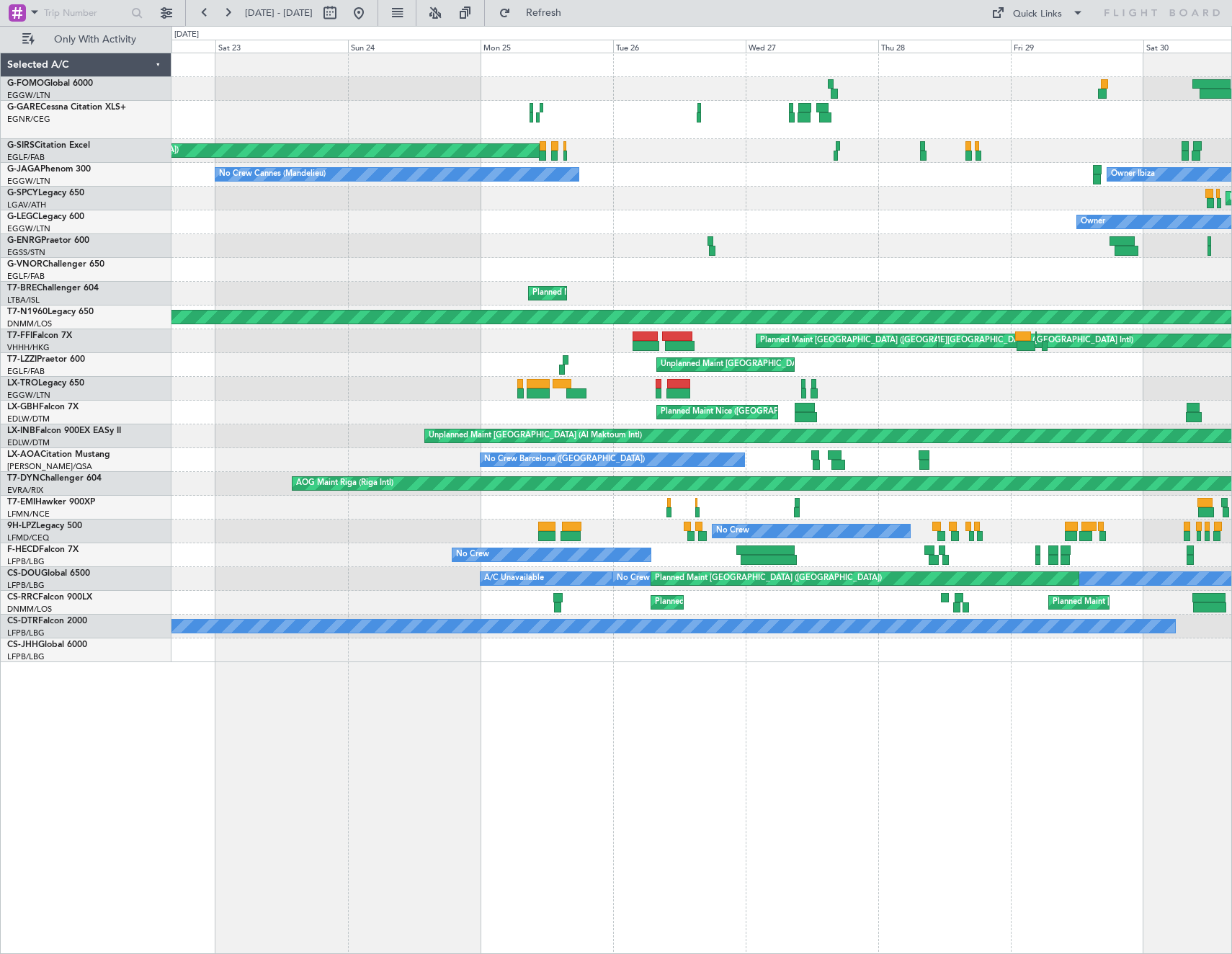
click at [976, 465] on div "No Crew Barcelona (El Prat)" at bounding box center [701, 460] width 1060 height 24
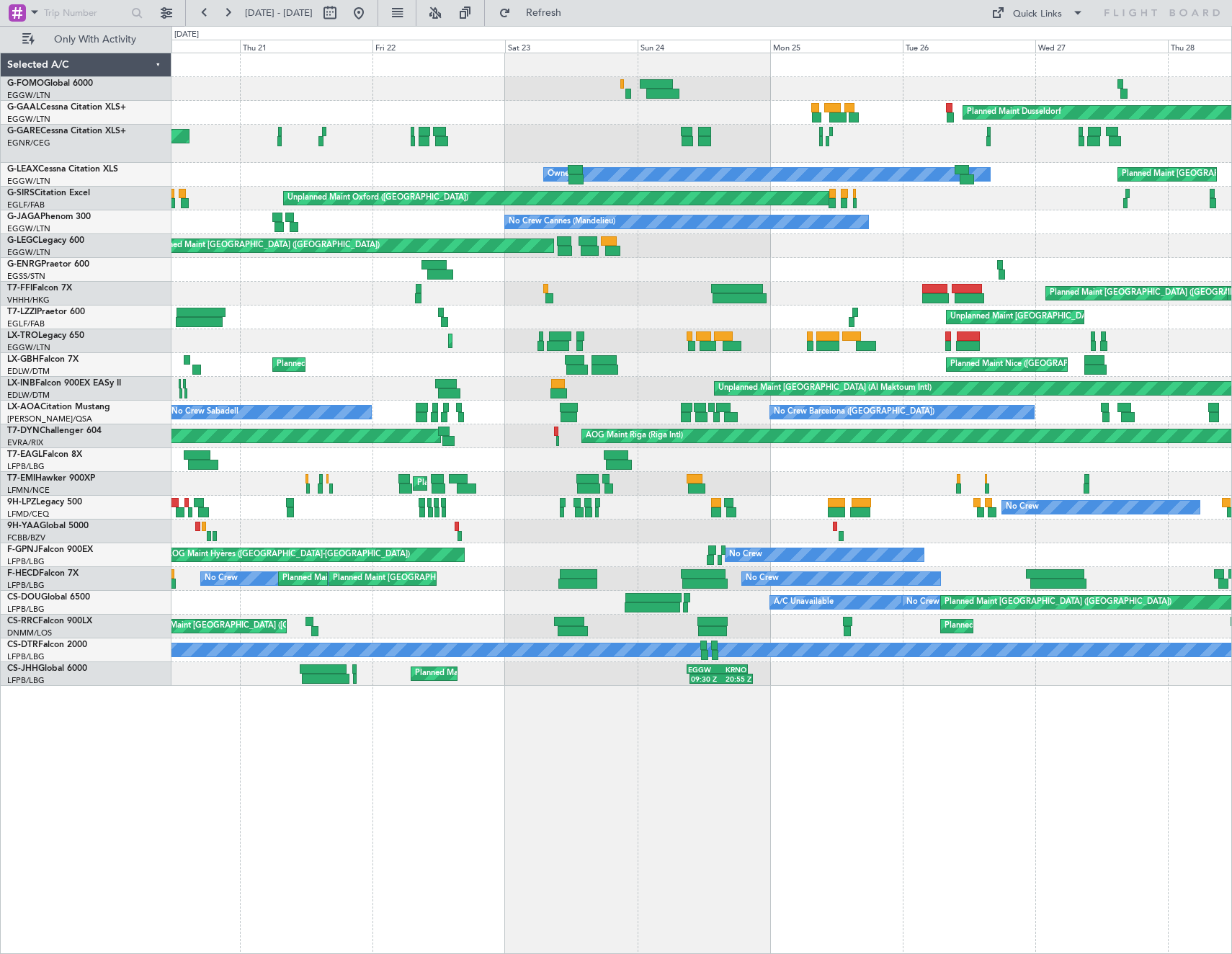
click at [984, 438] on div "Planned Maint Dusseldorf Unplanned Maint Chester Planned Maint London (Luton) O…" at bounding box center [701, 369] width 1060 height 632
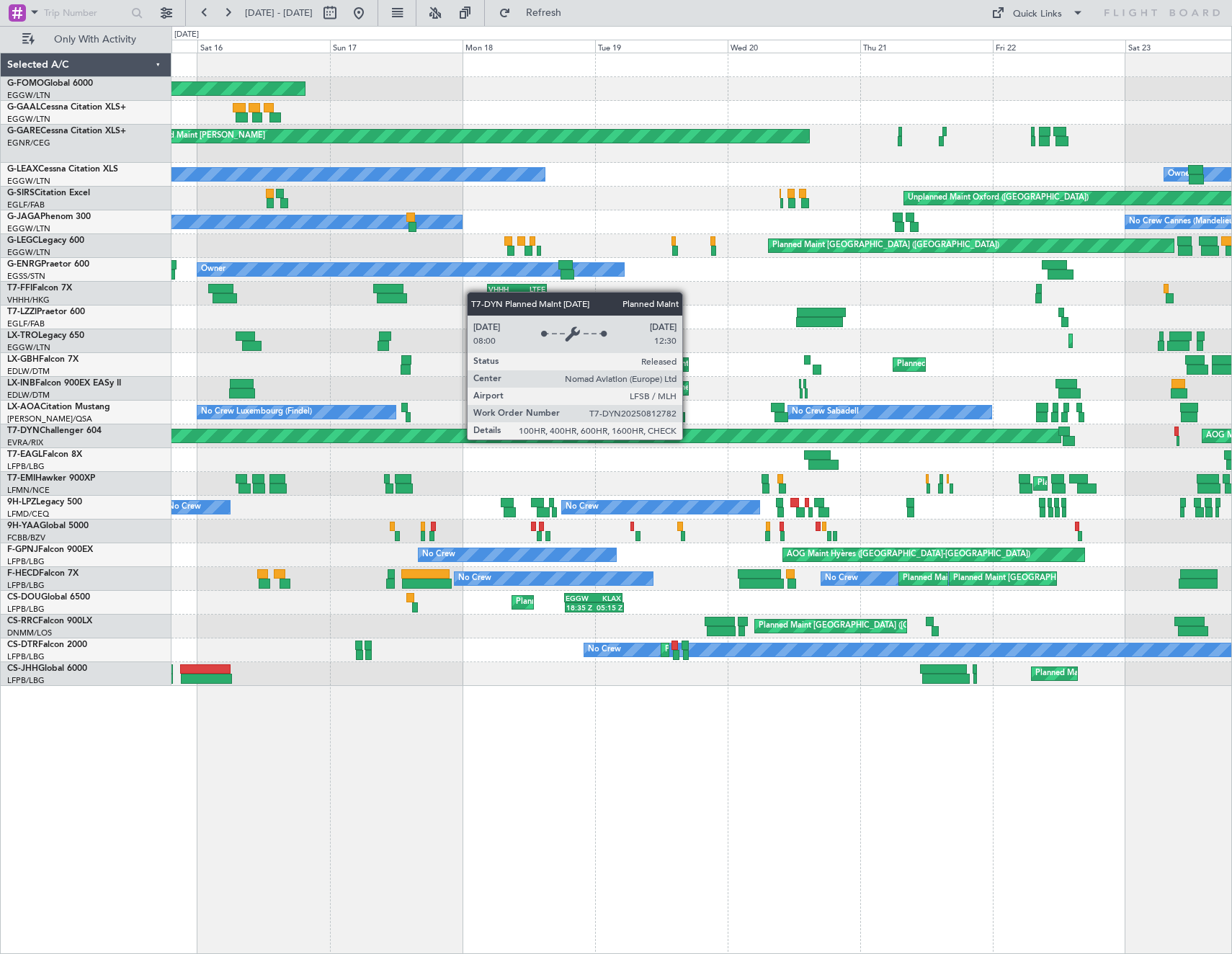
click at [1135, 449] on div "Planned Maint Windsor Locks (Bradley Intl) Unplanned Maint Chester Owner Owner …" at bounding box center [701, 369] width 1060 height 632
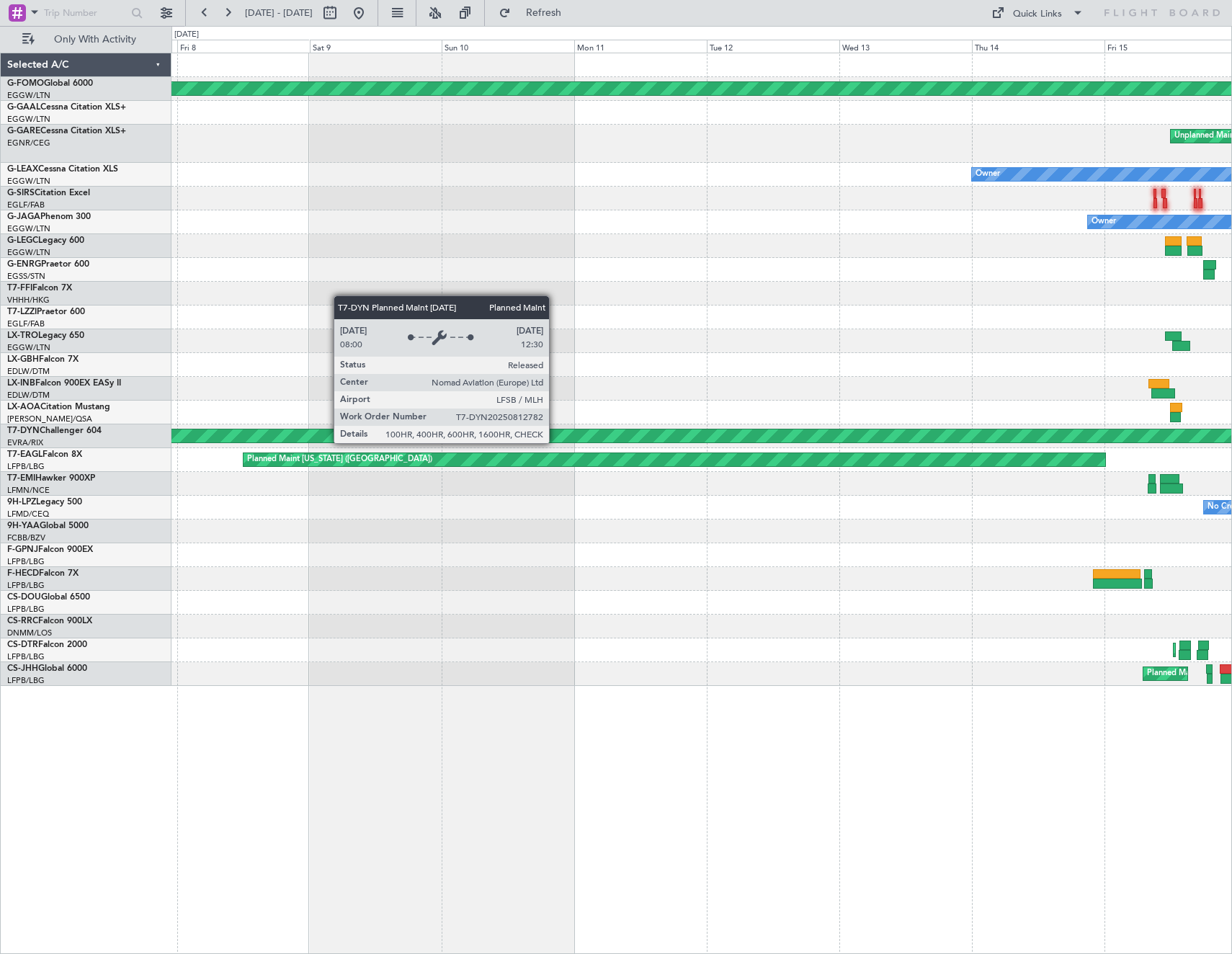
click at [1004, 440] on div "Planned Maint Basel-Mulhouse" at bounding box center [606, 435] width 2990 height 14
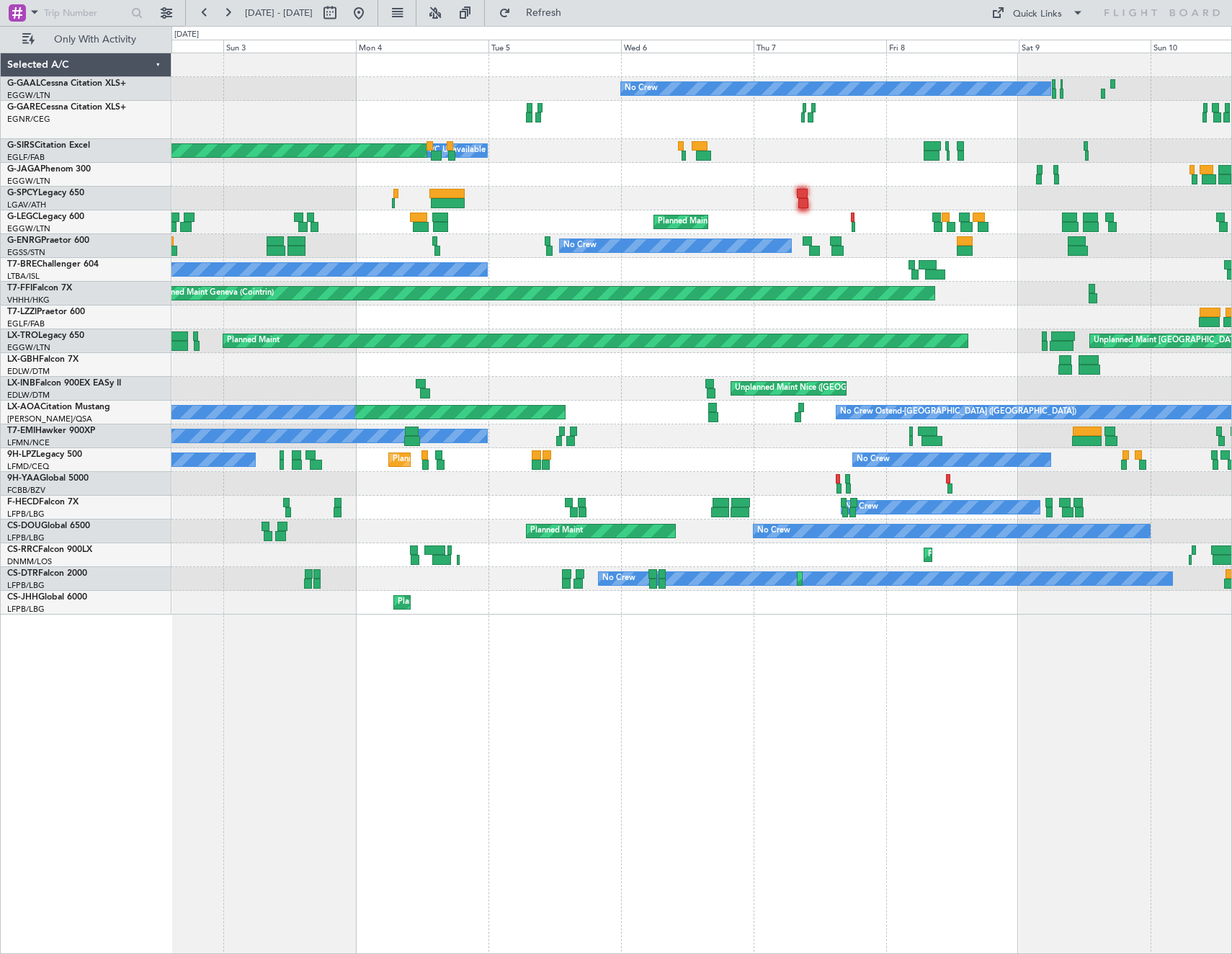
click at [1081, 322] on div "No Crew A/C Unavailable Planned Maint Oxford (Kidlington) Planned Maint London …" at bounding box center [701, 333] width 1060 height 561
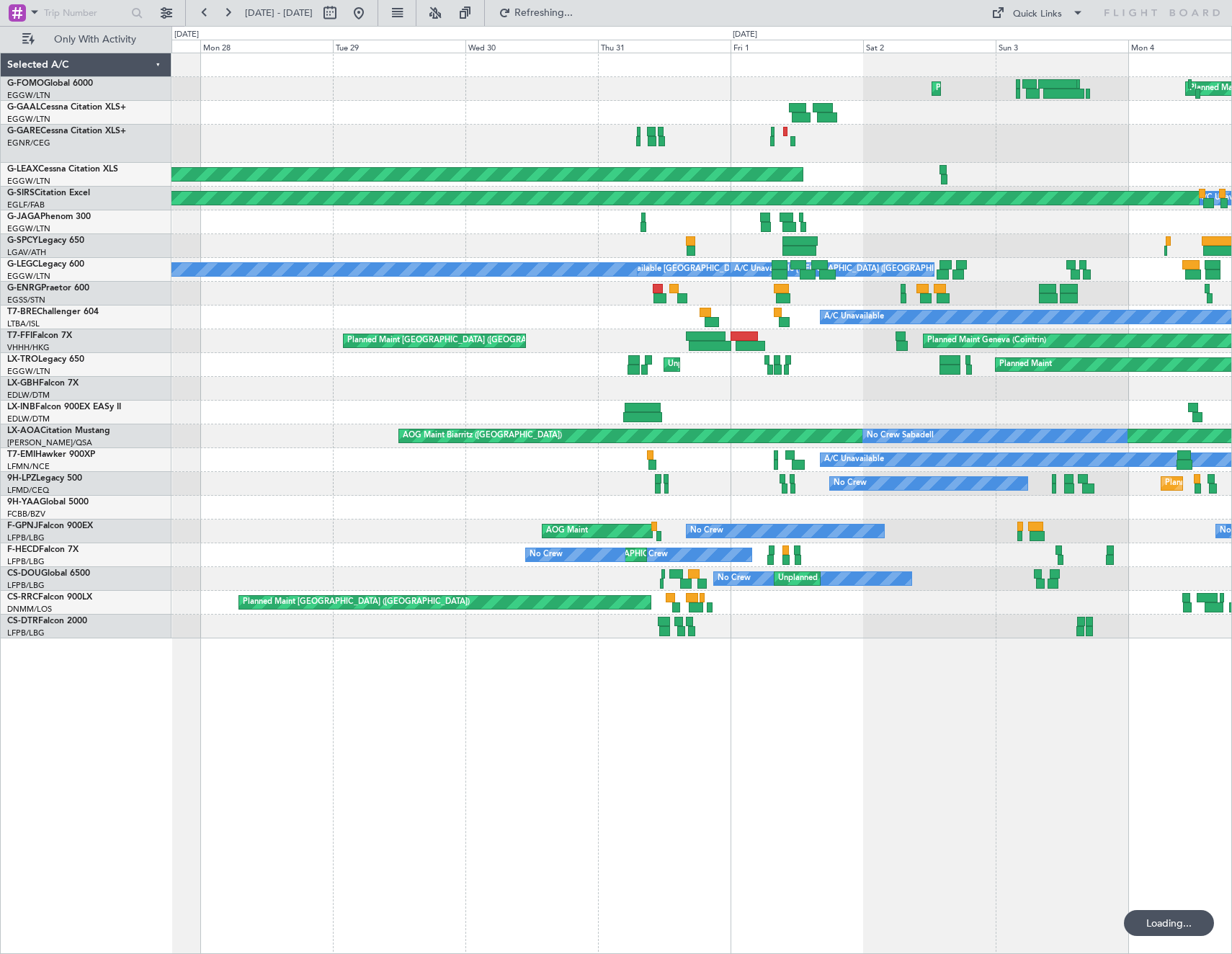
click at [1231, 424] on html "02 Aug 2025 - 10 Aug 2025 Refreshing... Quick Links Only With Activity Planned …" at bounding box center [616, 477] width 1232 height 954
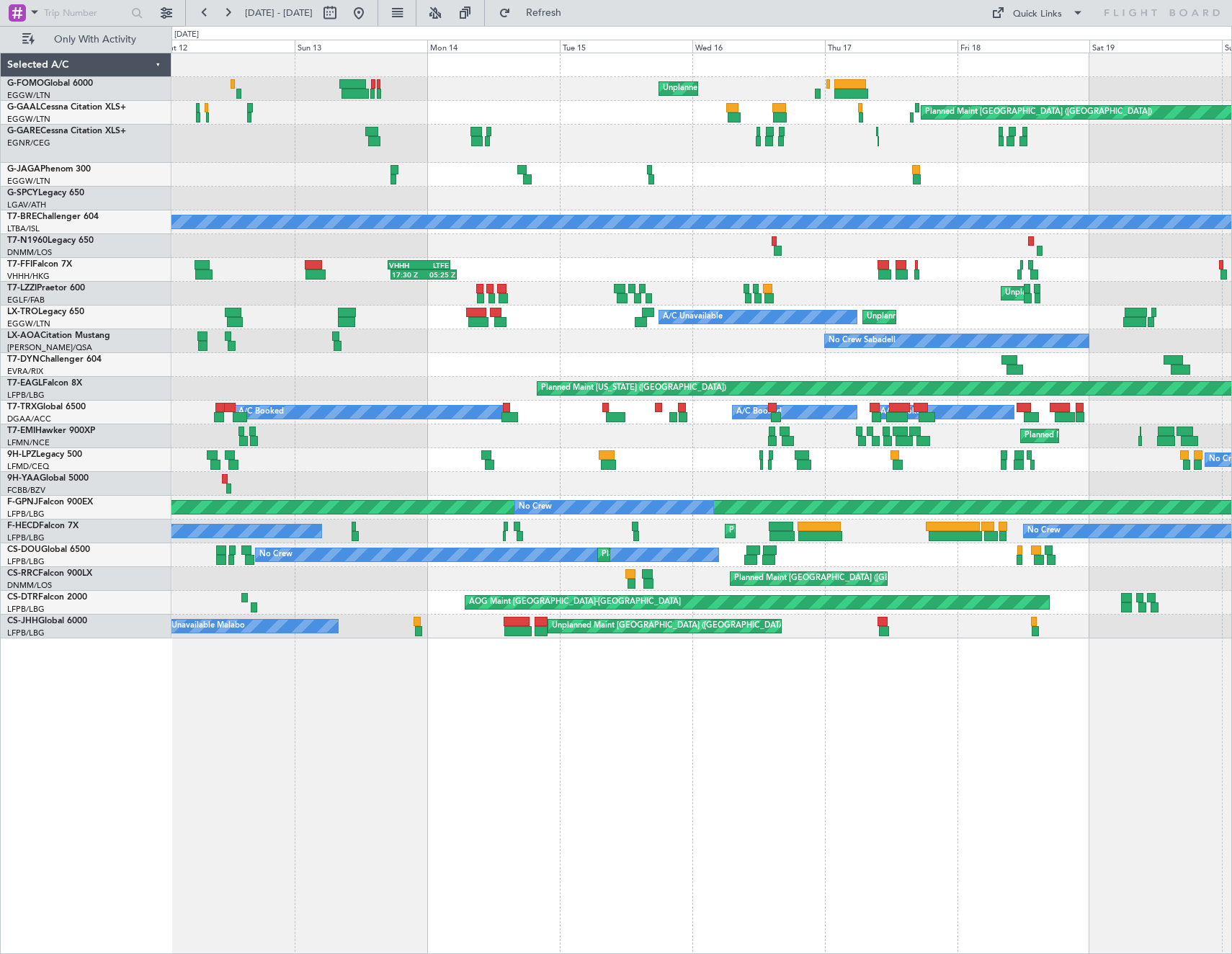
click at [1159, 356] on div "Unplanned Maint New York (Teterboro) Planned Maint London (Luton) A/C Unavailab…" at bounding box center [701, 346] width 1060 height 585
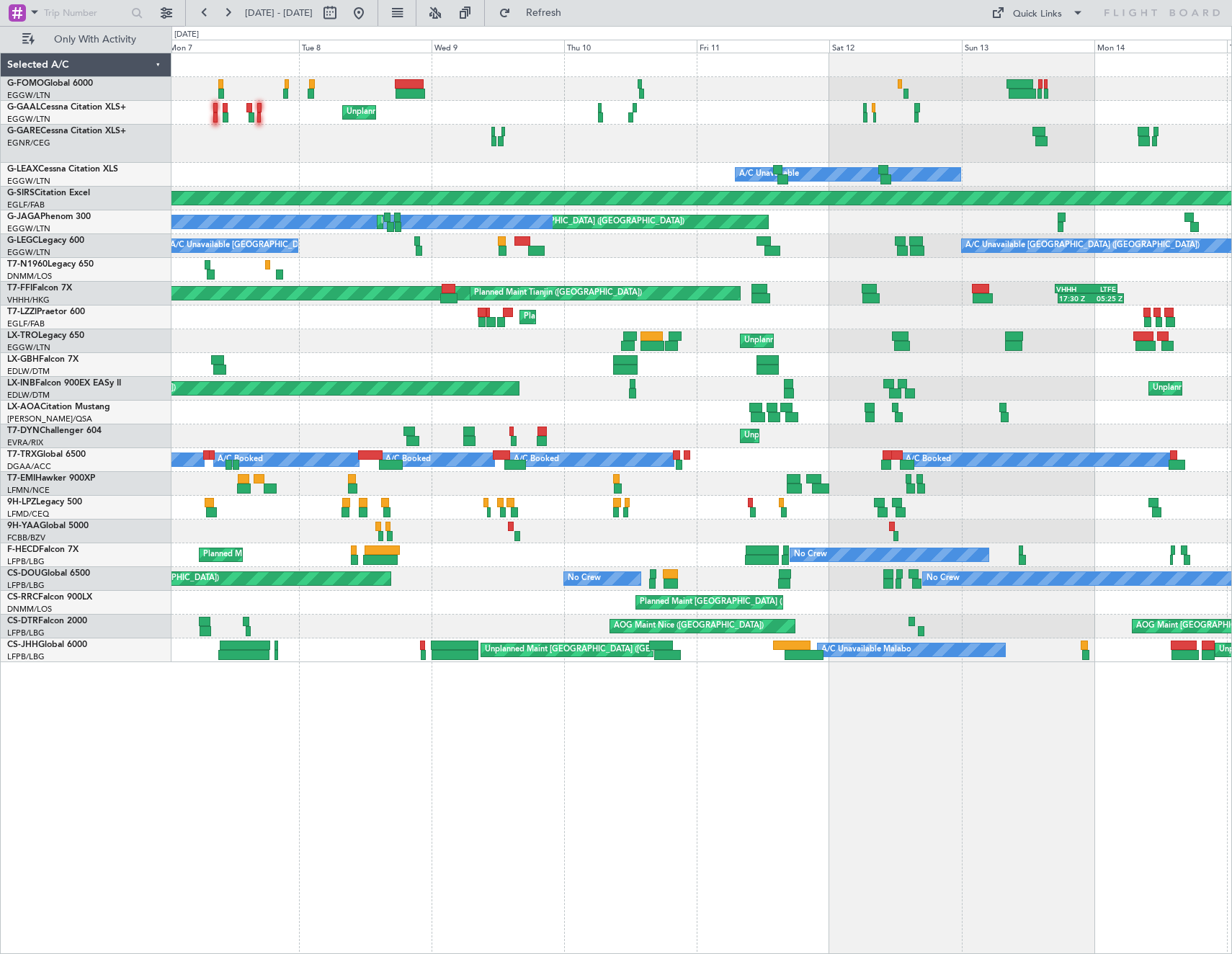
click at [1164, 401] on div "No Crew Sabadell" at bounding box center [701, 412] width 1060 height 24
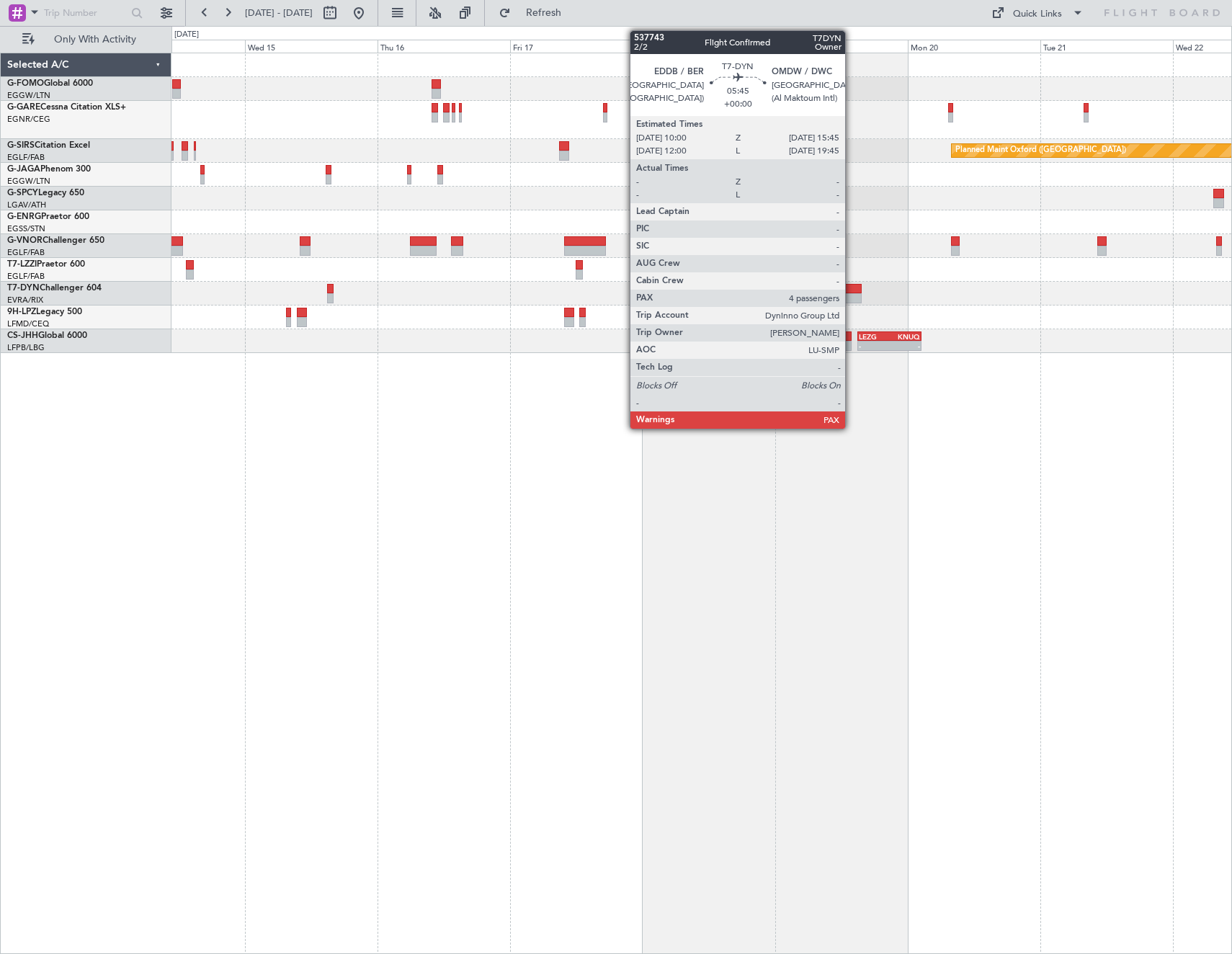
click at [851, 292] on div at bounding box center [845, 288] width 32 height 10
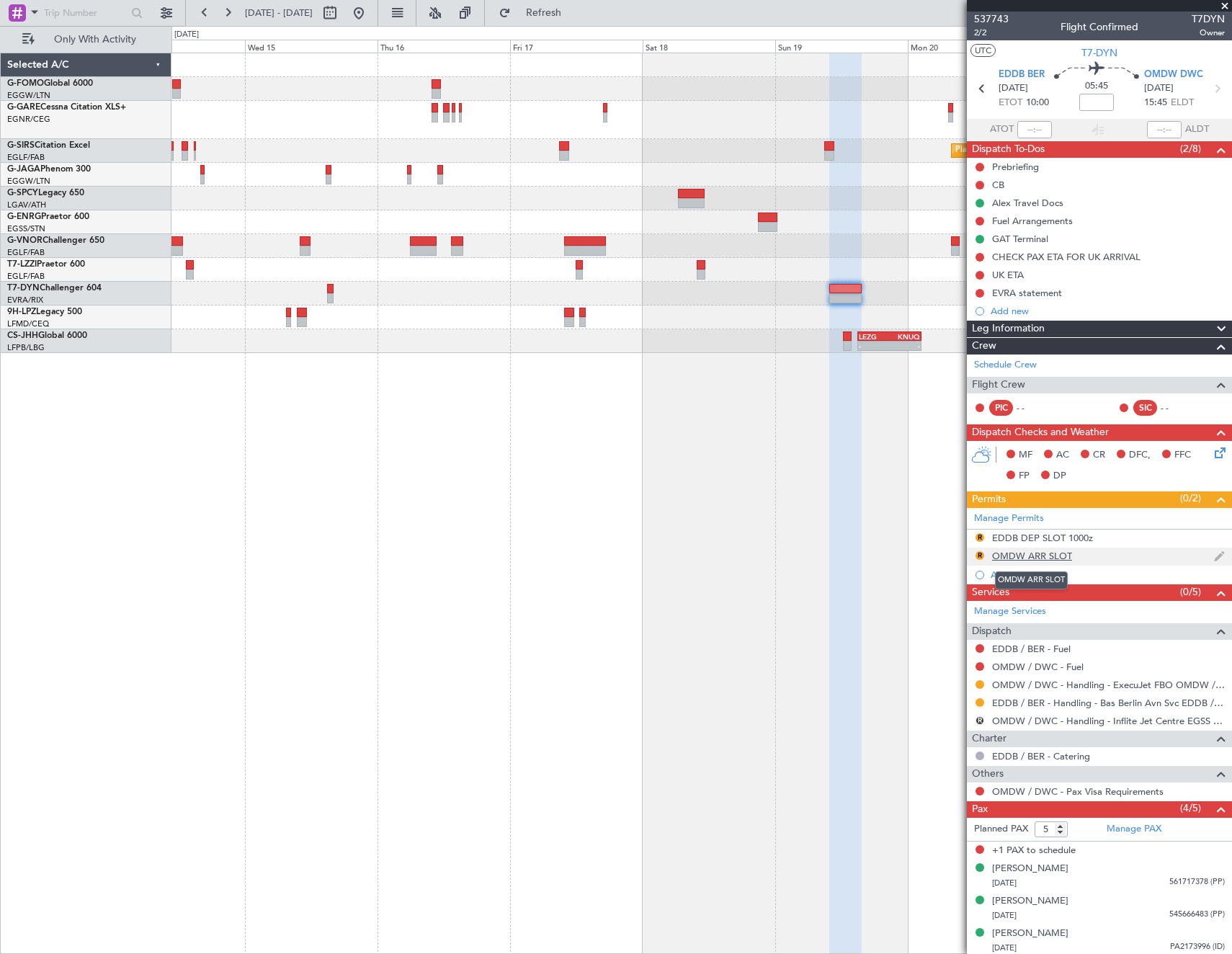
click at [1050, 559] on div "OMDW ARR SLOT" at bounding box center [1032, 555] width 80 height 12
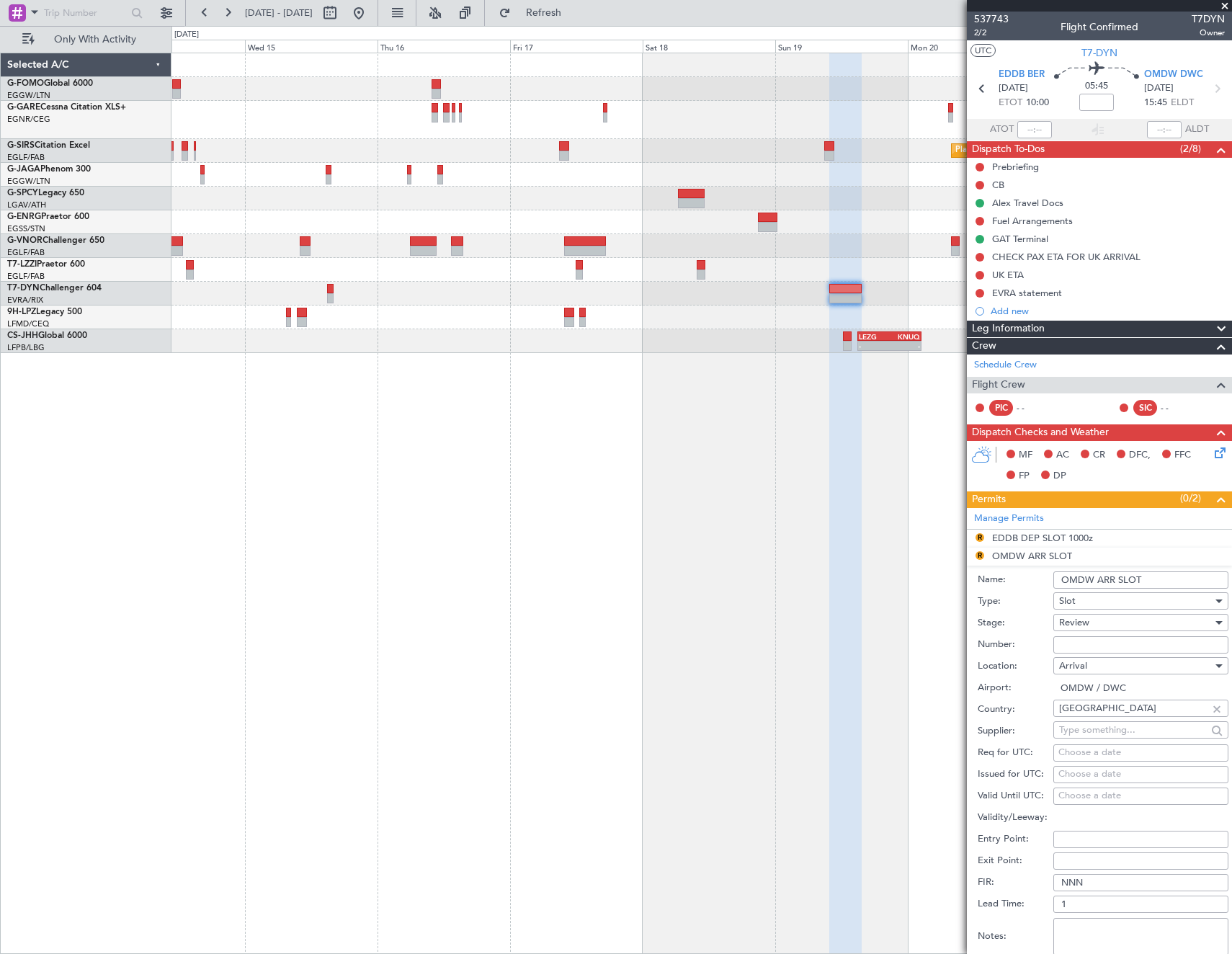
drag, startPoint x: 1164, startPoint y: 122, endPoint x: 1156, endPoint y: 124, distance: 8.2
click at [1161, 122] on div at bounding box center [1165, 129] width 35 height 17
click at [1170, 584] on input "OMDW ARR SLOT" at bounding box center [1141, 579] width 175 height 17
type input "OMDW ARR SLOT 1545Z"
click at [1094, 619] on div "Review" at bounding box center [1136, 622] width 153 height 22
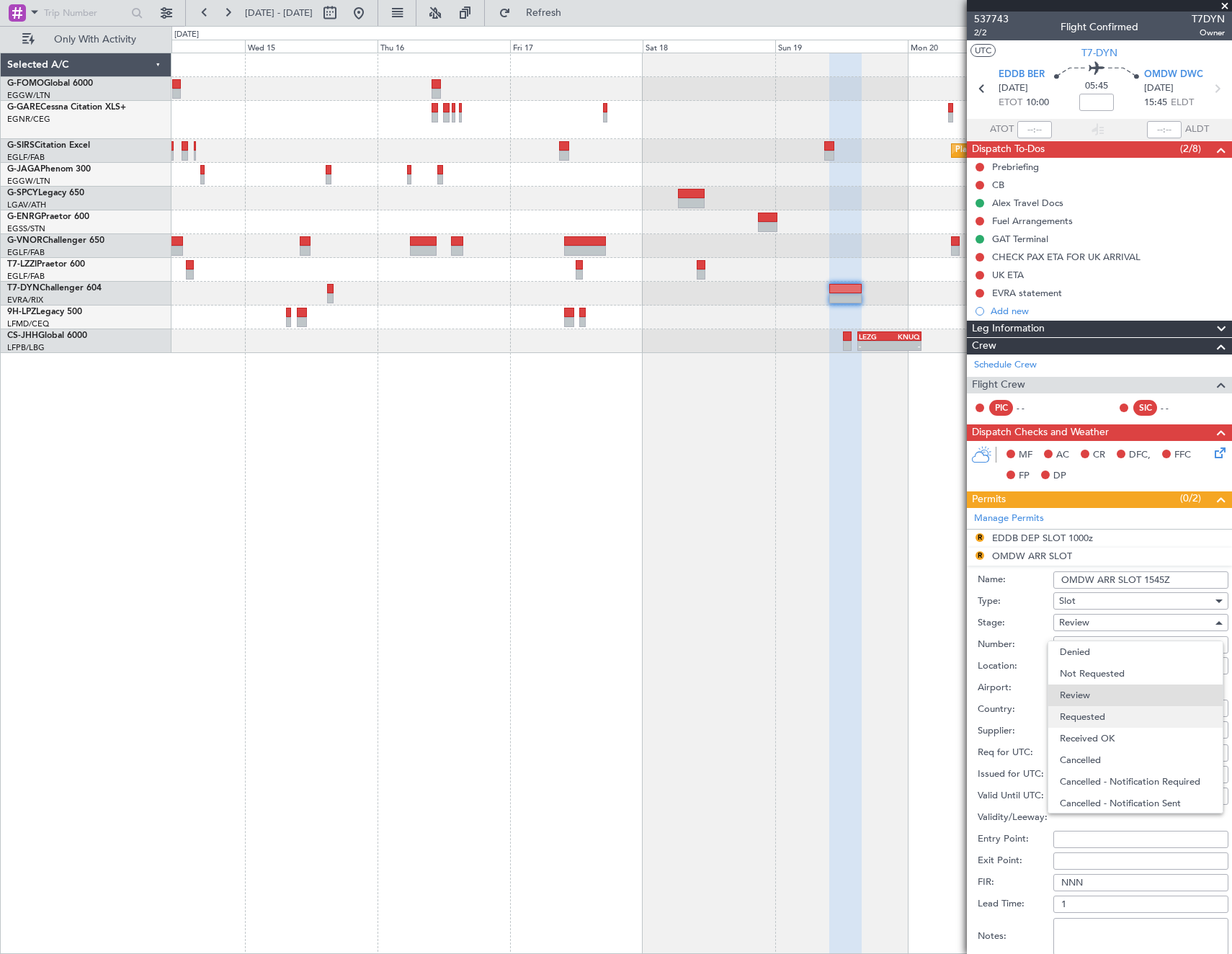
click at [1106, 716] on span "Requested" at bounding box center [1135, 717] width 152 height 22
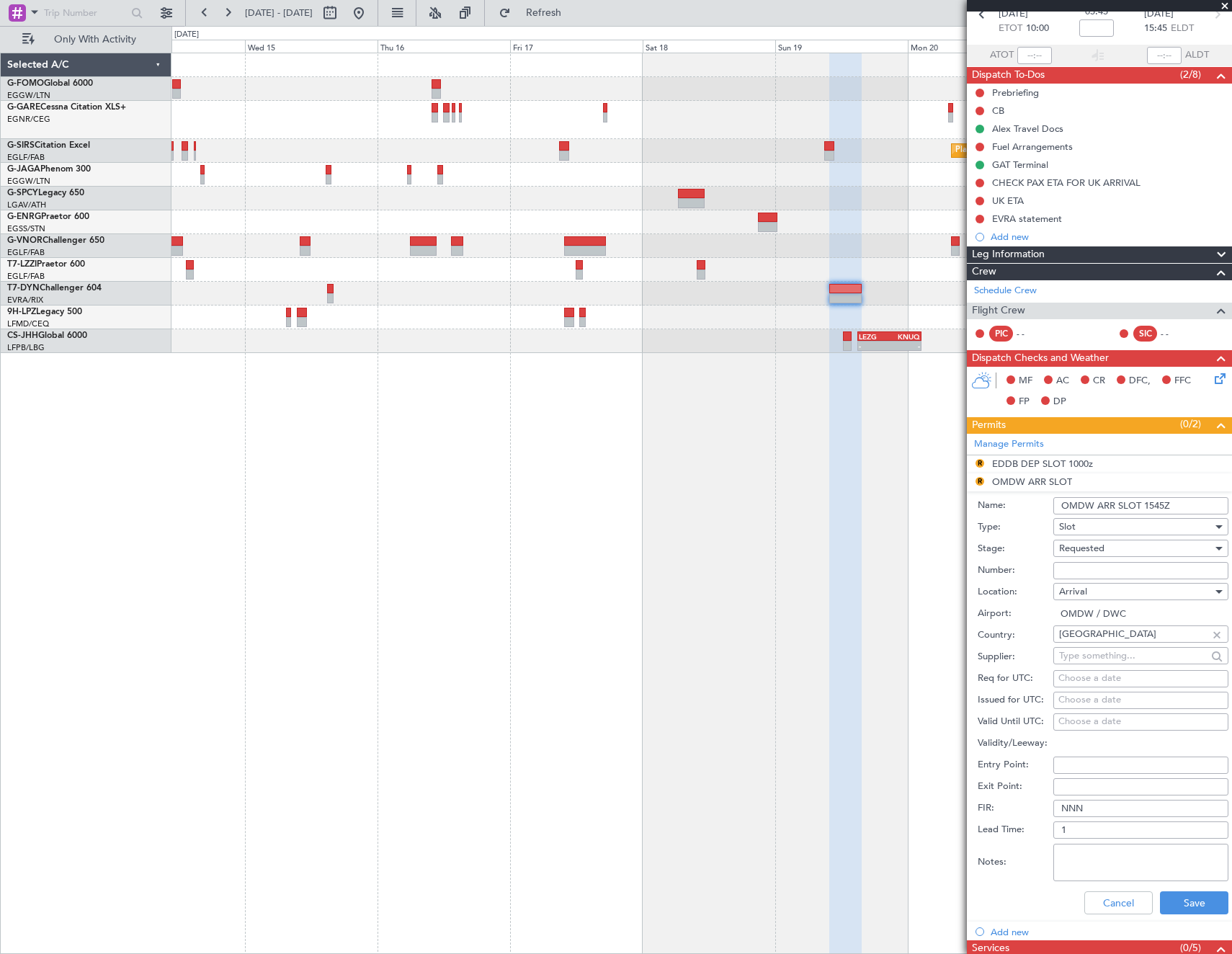
scroll to position [144, 0]
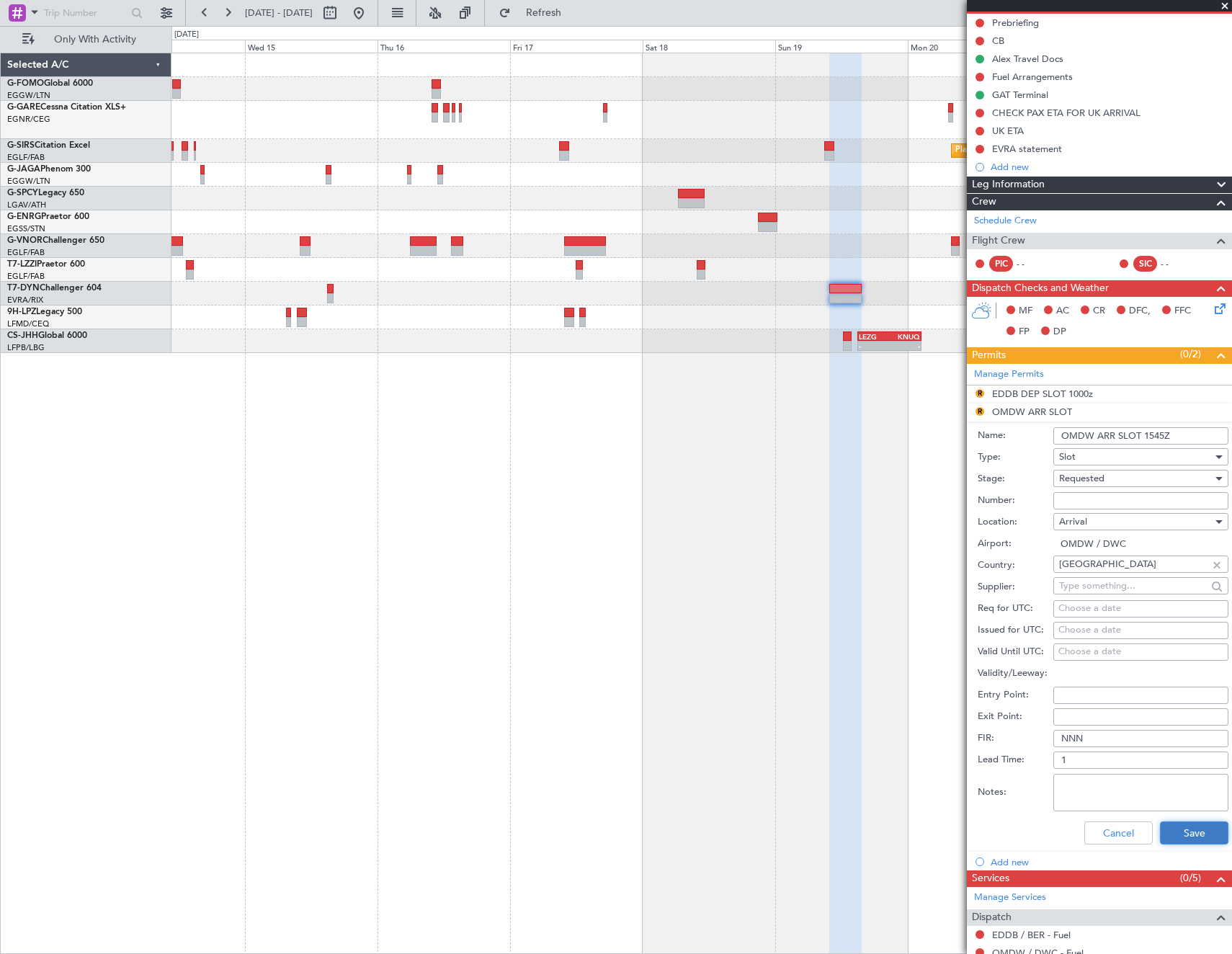
click at [1175, 829] on button "Save" at bounding box center [1194, 833] width 69 height 23
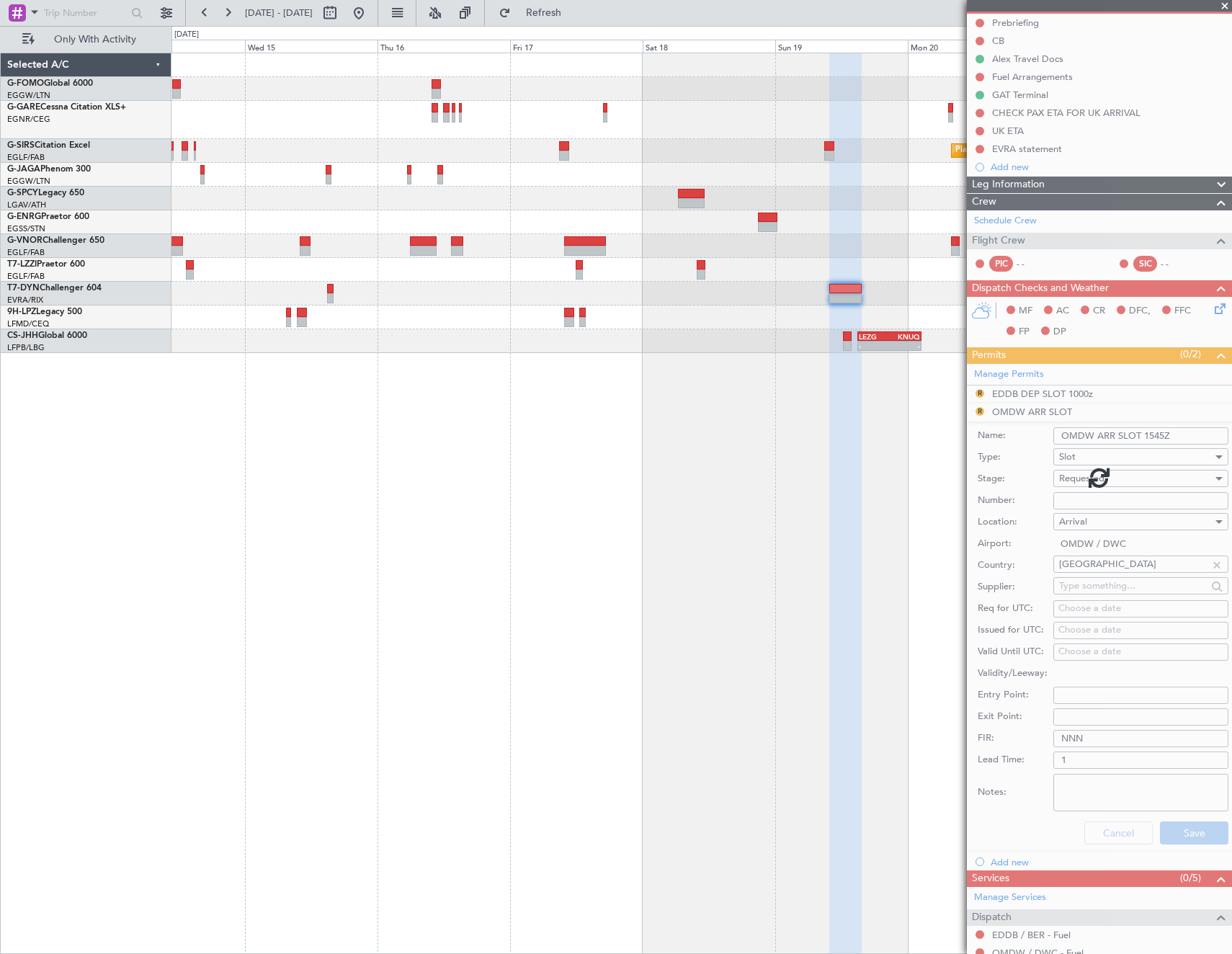
scroll to position [35, 0]
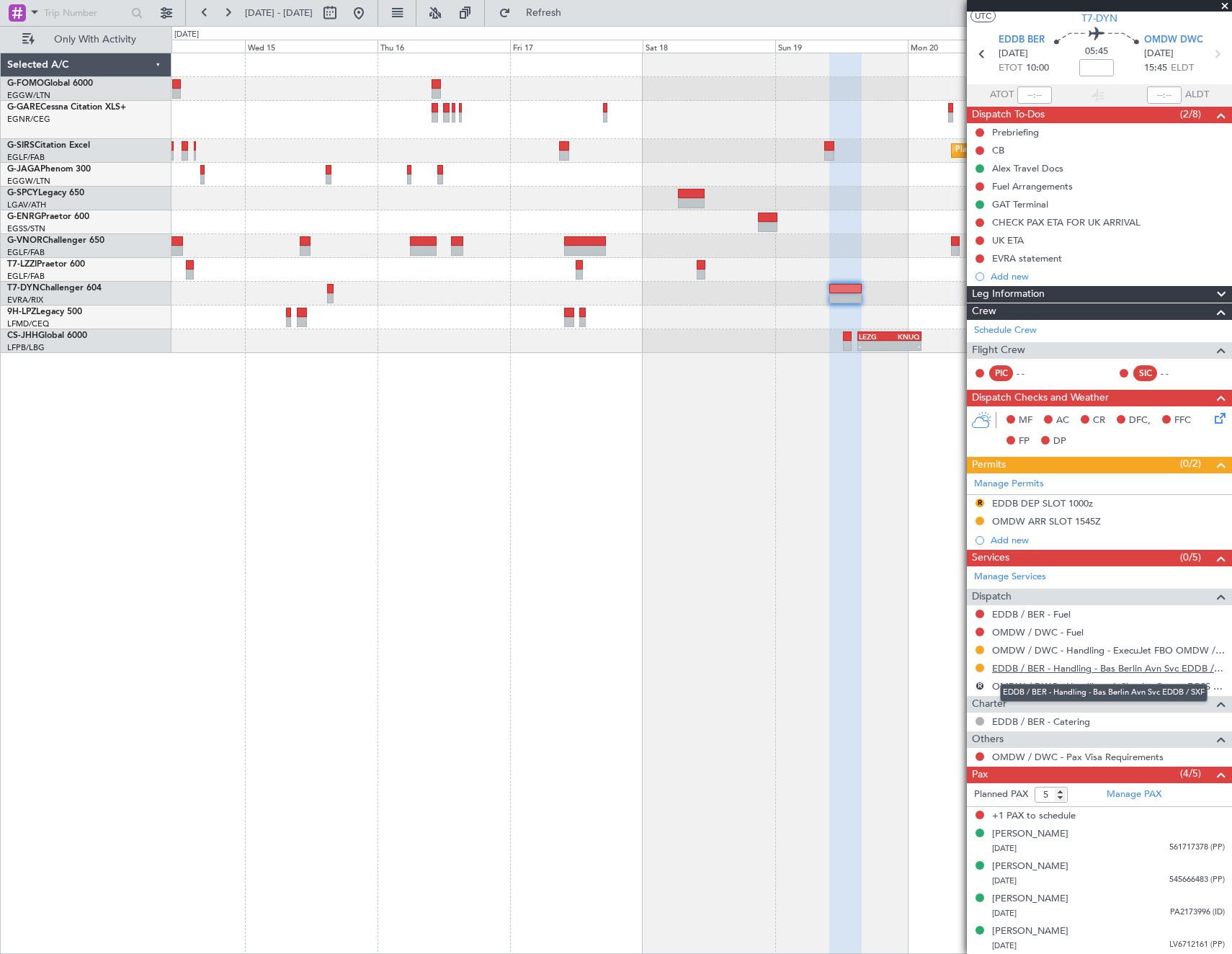
click at [1080, 671] on link "EDDB / BER - Handling - Bas Berlin Avn Svc EDDB / SXF" at bounding box center [1108, 668] width 233 height 12
click at [977, 684] on button "R" at bounding box center [980, 685] width 8 height 8
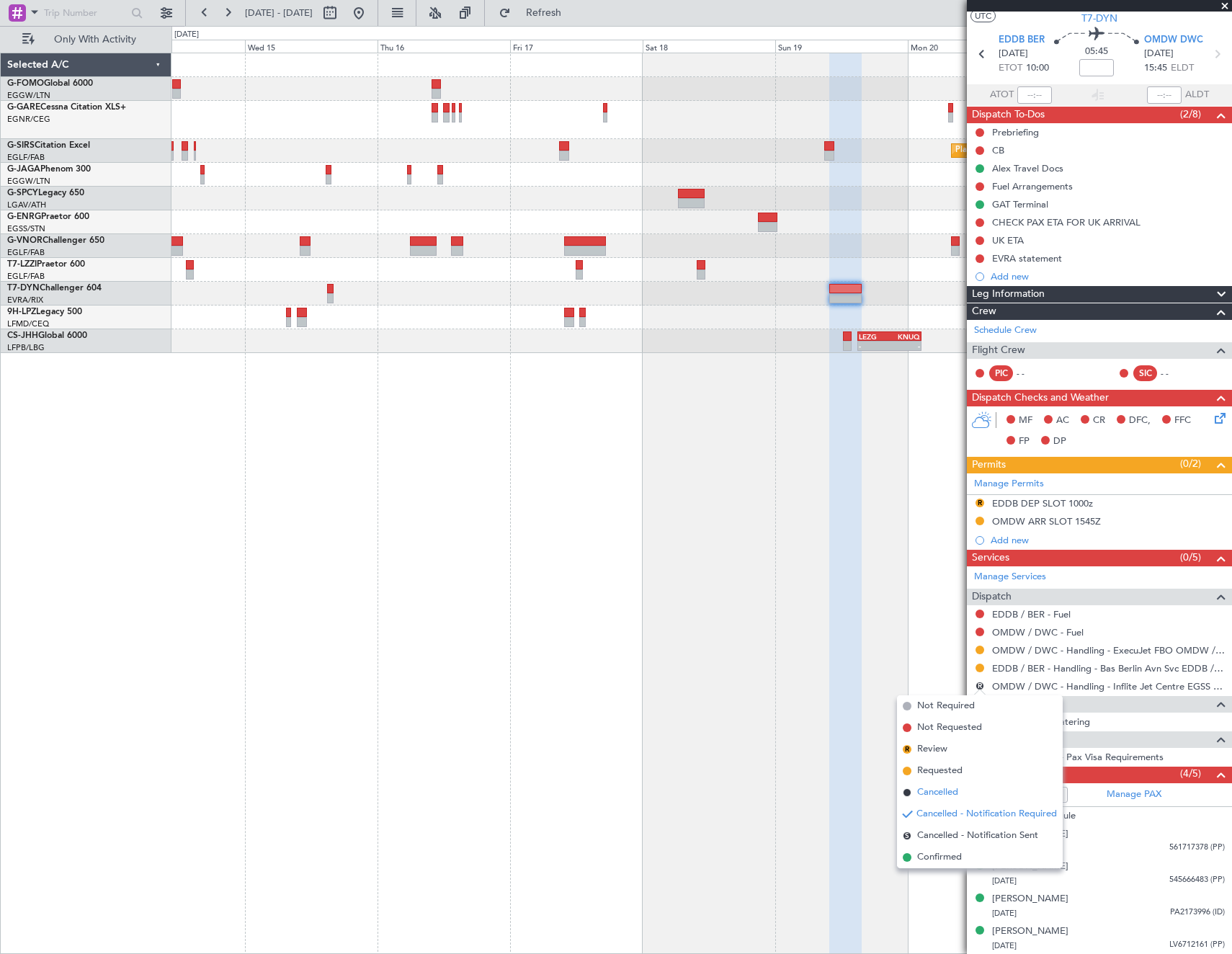
click at [957, 790] on span "Cancelled" at bounding box center [938, 792] width 41 height 14
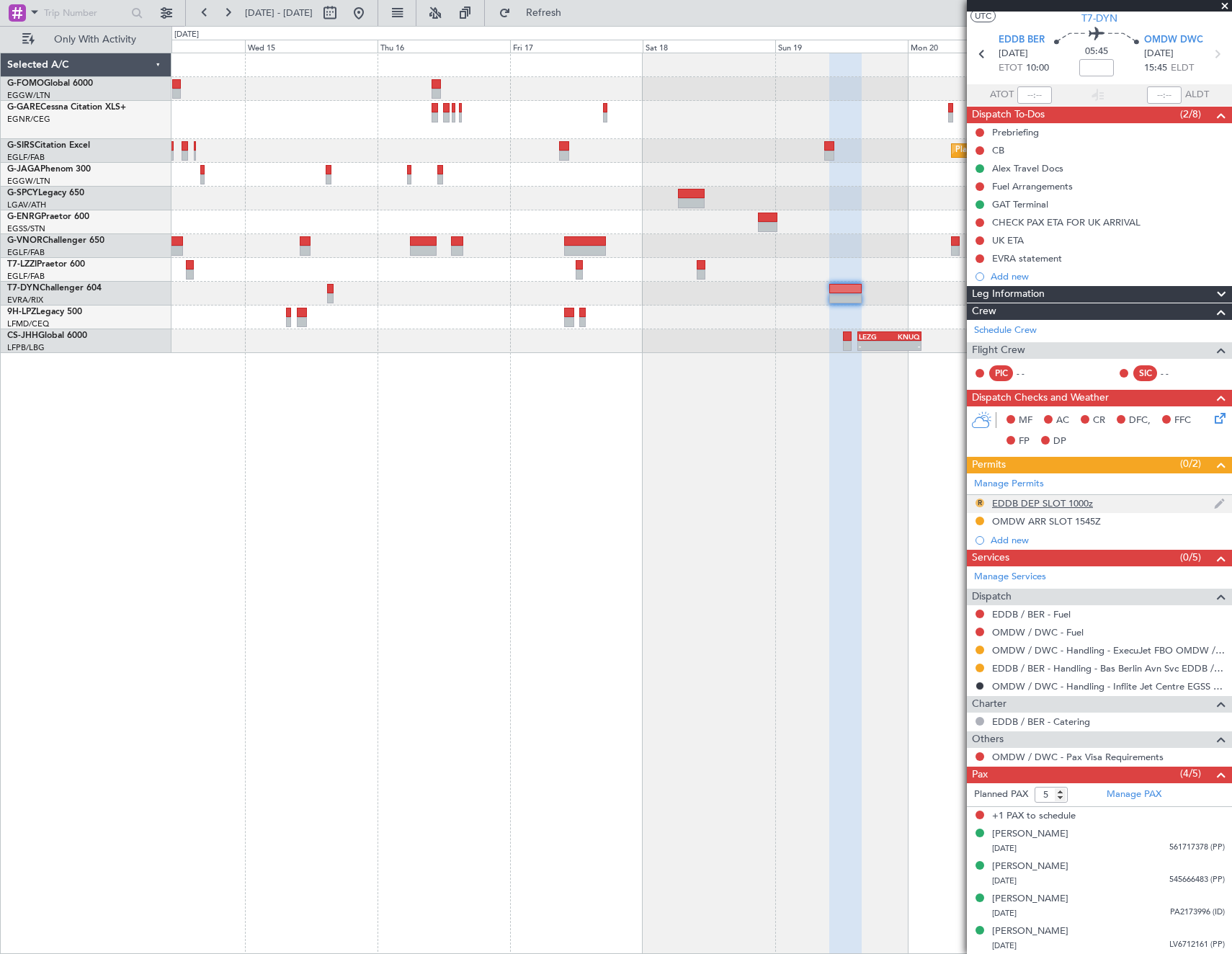
click at [982, 498] on button "R" at bounding box center [980, 502] width 8 height 8
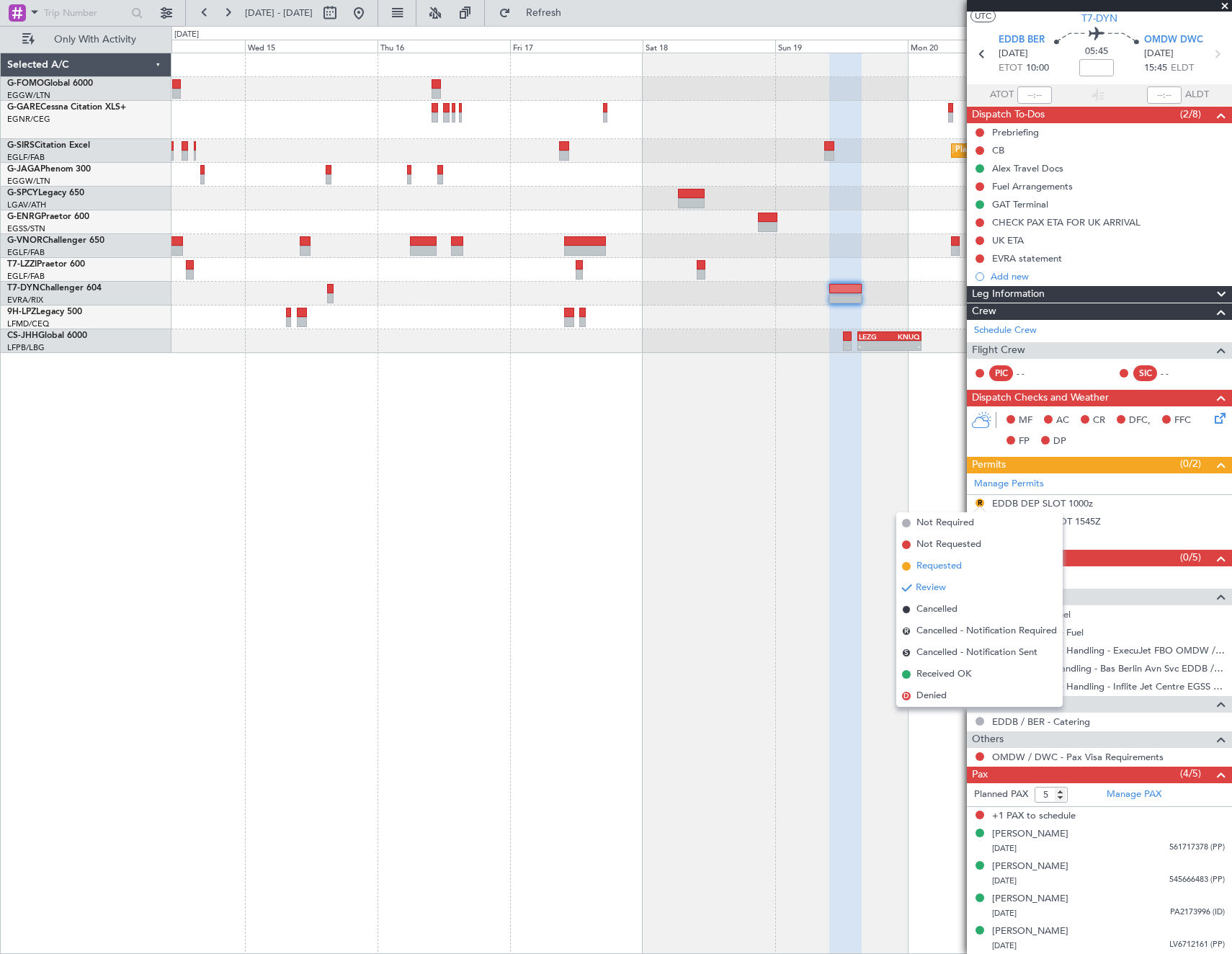
click at [953, 564] on span "Requested" at bounding box center [939, 565] width 46 height 14
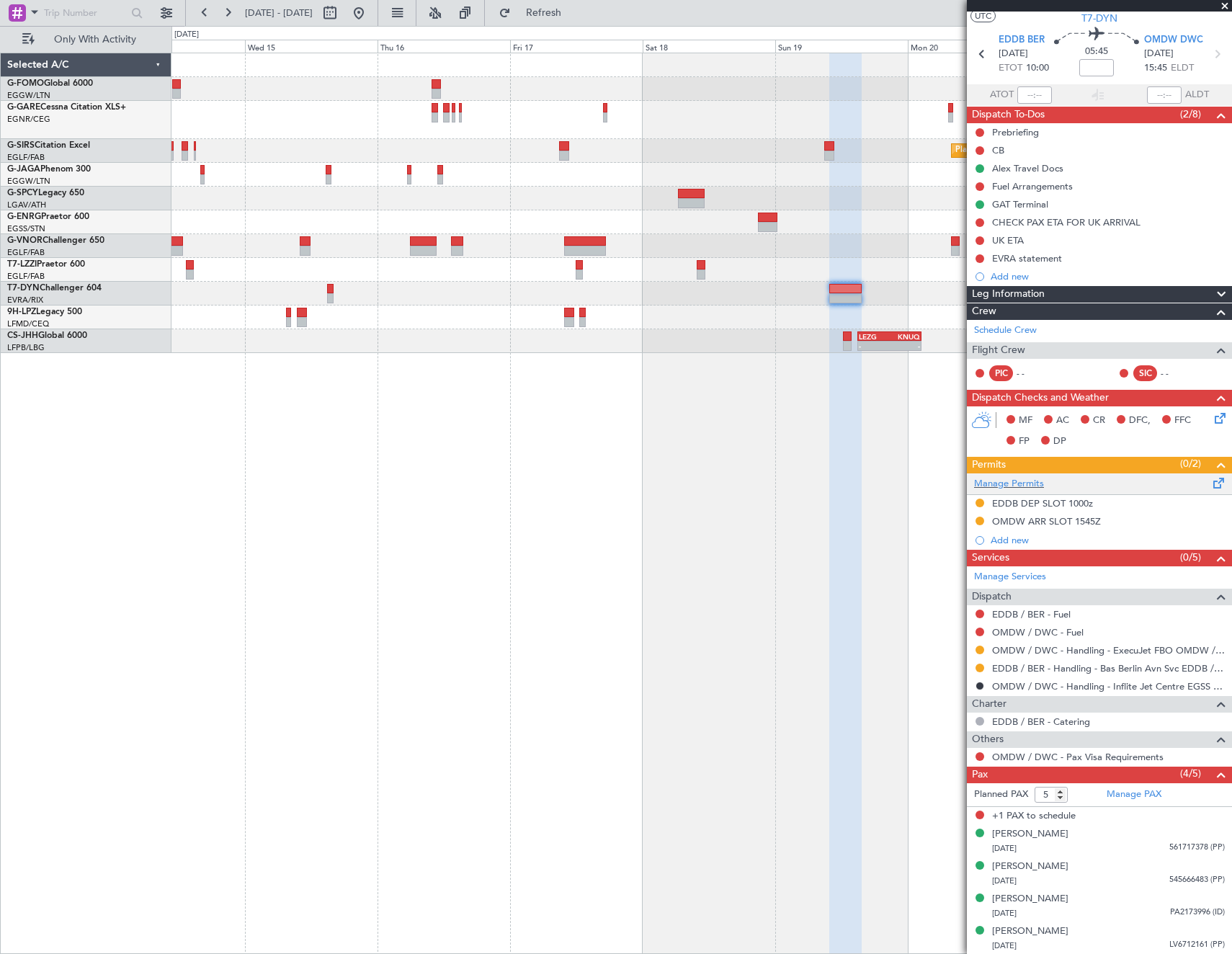
click at [1044, 477] on div "Manage Permits" at bounding box center [1099, 484] width 265 height 22
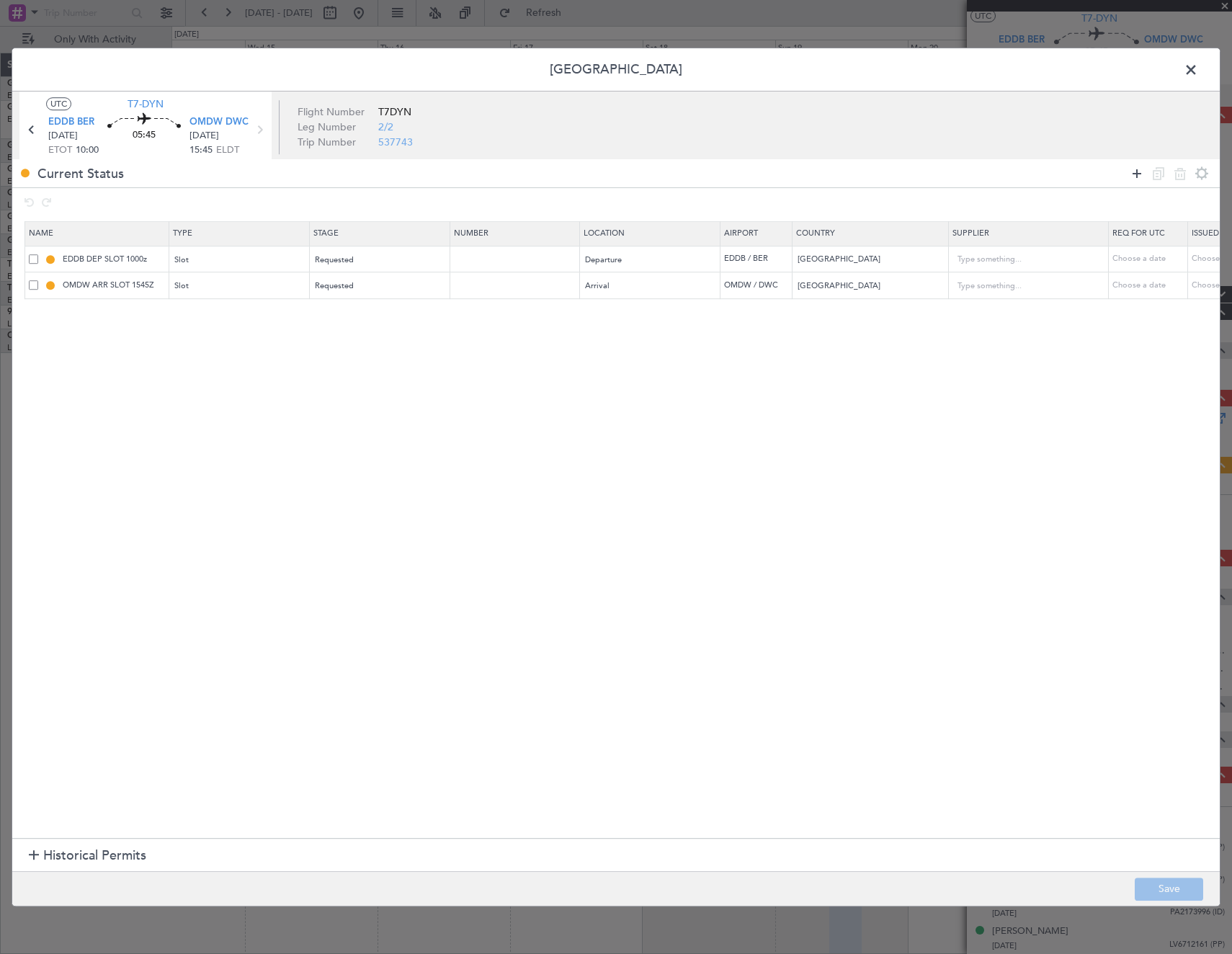
click at [1133, 172] on icon at bounding box center [1137, 173] width 17 height 17
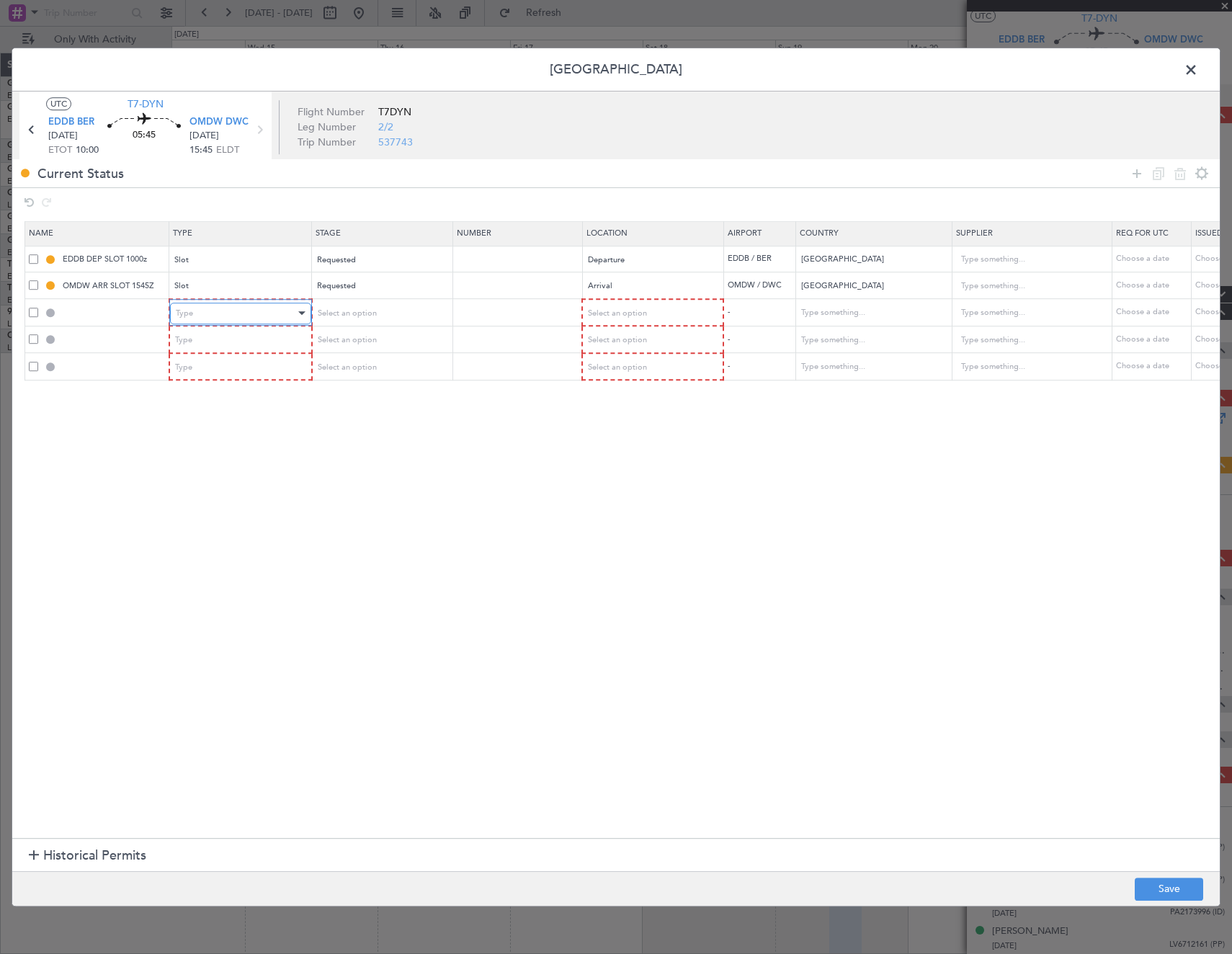
click at [231, 312] on div "Type" at bounding box center [235, 313] width 119 height 22
click at [216, 441] on span "Overflight" at bounding box center [240, 443] width 129 height 22
click at [347, 309] on span "Select an option" at bounding box center [346, 312] width 59 height 11
click at [365, 430] on span "Received OK" at bounding box center [381, 430] width 129 height 22
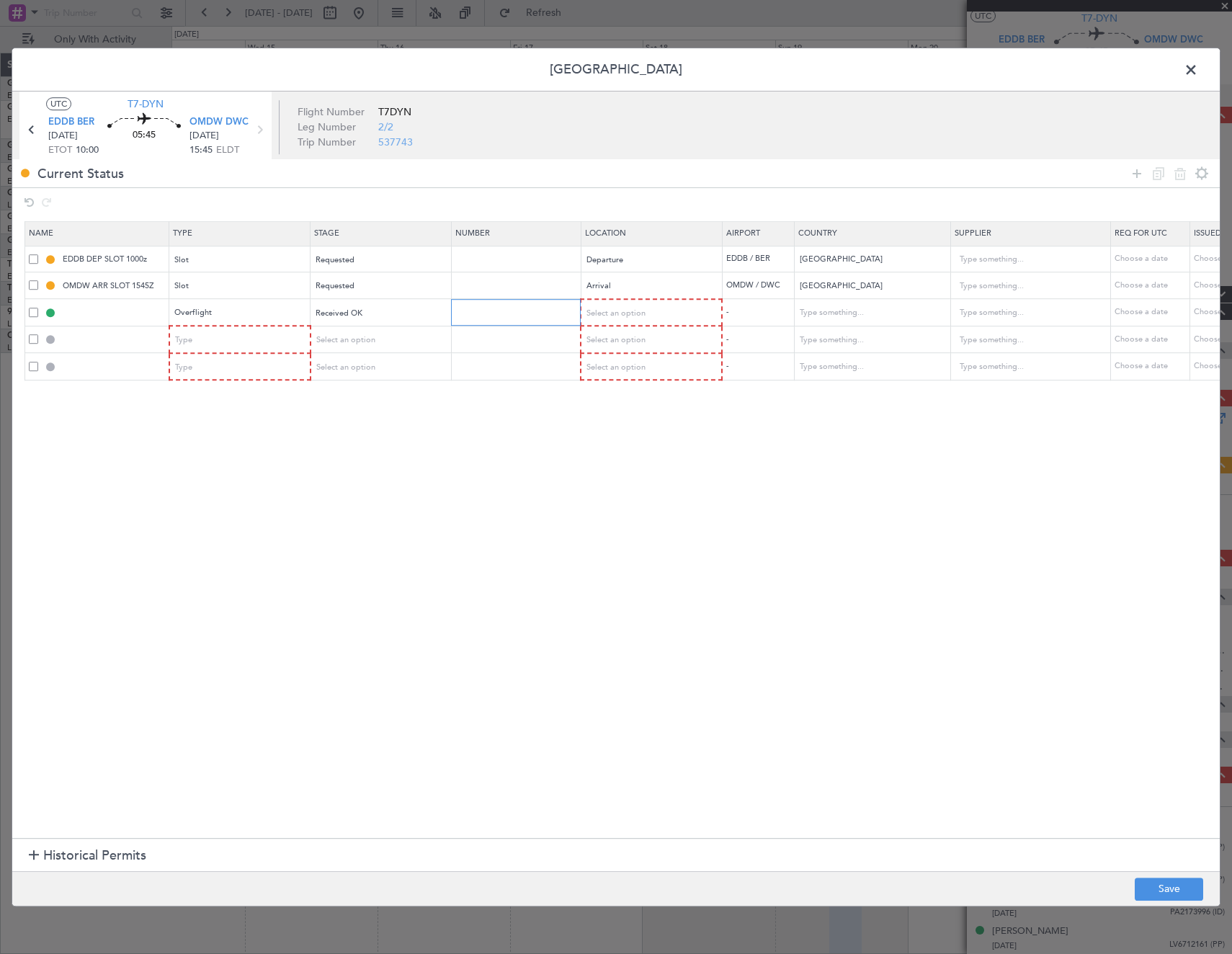
click at [493, 313] on input "text" at bounding box center [517, 312] width 125 height 12
type input "e"
type input "ECAC BUSINESS FLIGHT"
click at [643, 317] on span "Select an option" at bounding box center [616, 312] width 59 height 11
click at [623, 426] on span "Enroute" at bounding box center [652, 430] width 129 height 22
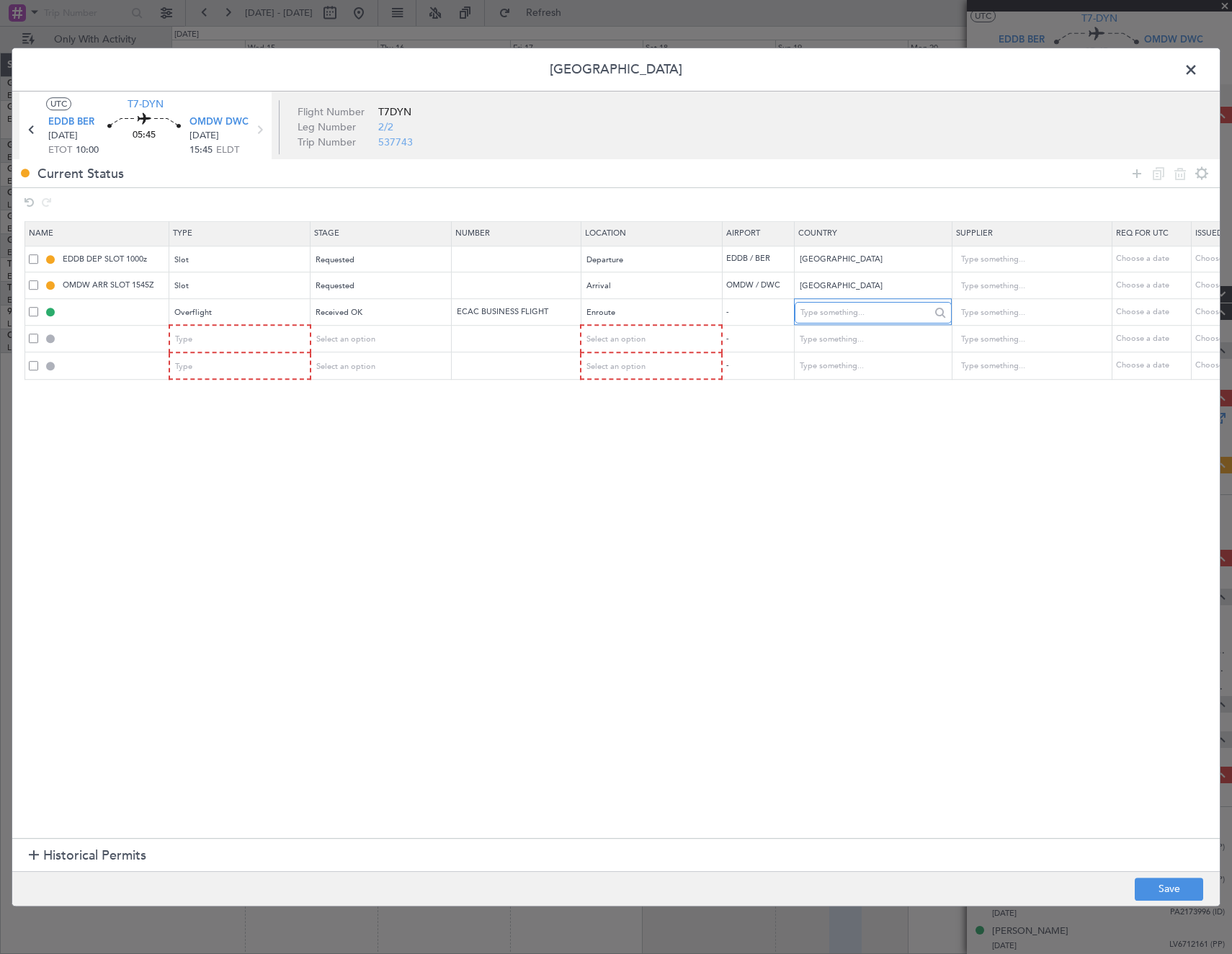
click at [872, 306] on input "text" at bounding box center [866, 312] width 129 height 22
click at [826, 340] on span "[GEOGRAPHIC_DATA]" at bounding box center [873, 336] width 134 height 22
type input "[GEOGRAPHIC_DATA]"
click at [212, 339] on div "Type" at bounding box center [235, 339] width 119 height 22
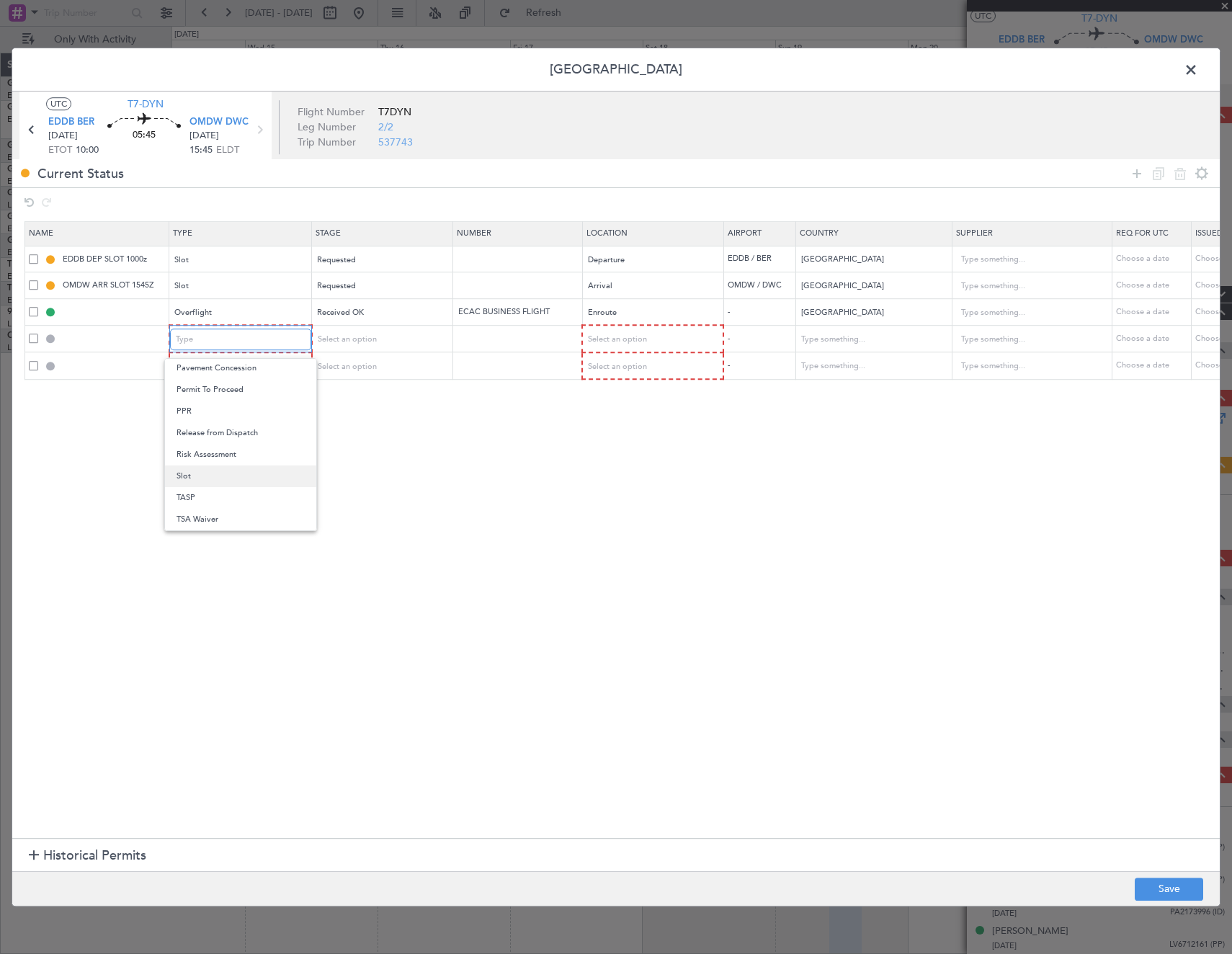
scroll to position [361, 0]
click at [206, 395] on span "Overflight" at bounding box center [240, 397] width 129 height 22
click at [222, 366] on div "Type" at bounding box center [235, 366] width 119 height 22
click at [216, 500] on span "Overflight" at bounding box center [240, 496] width 129 height 22
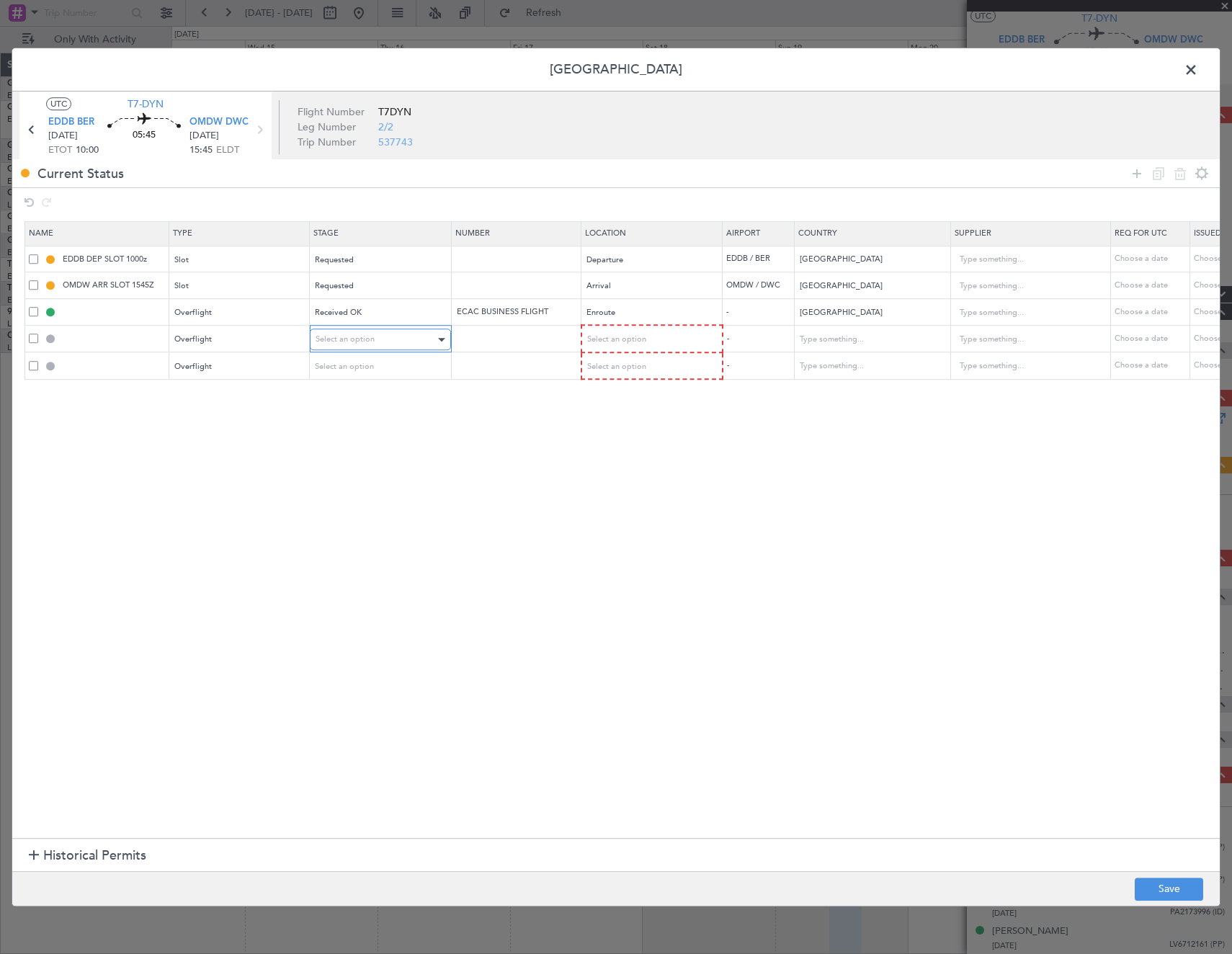
click at [369, 337] on span "Select an option" at bounding box center [345, 338] width 59 height 11
click at [376, 390] on span "Not Requested" at bounding box center [381, 391] width 129 height 22
click at [377, 373] on div "Select an option" at bounding box center [376, 366] width 119 height 22
click at [378, 424] on span "Not Requested" at bounding box center [381, 419] width 129 height 22
click at [631, 340] on span "Select an option" at bounding box center [615, 338] width 59 height 11
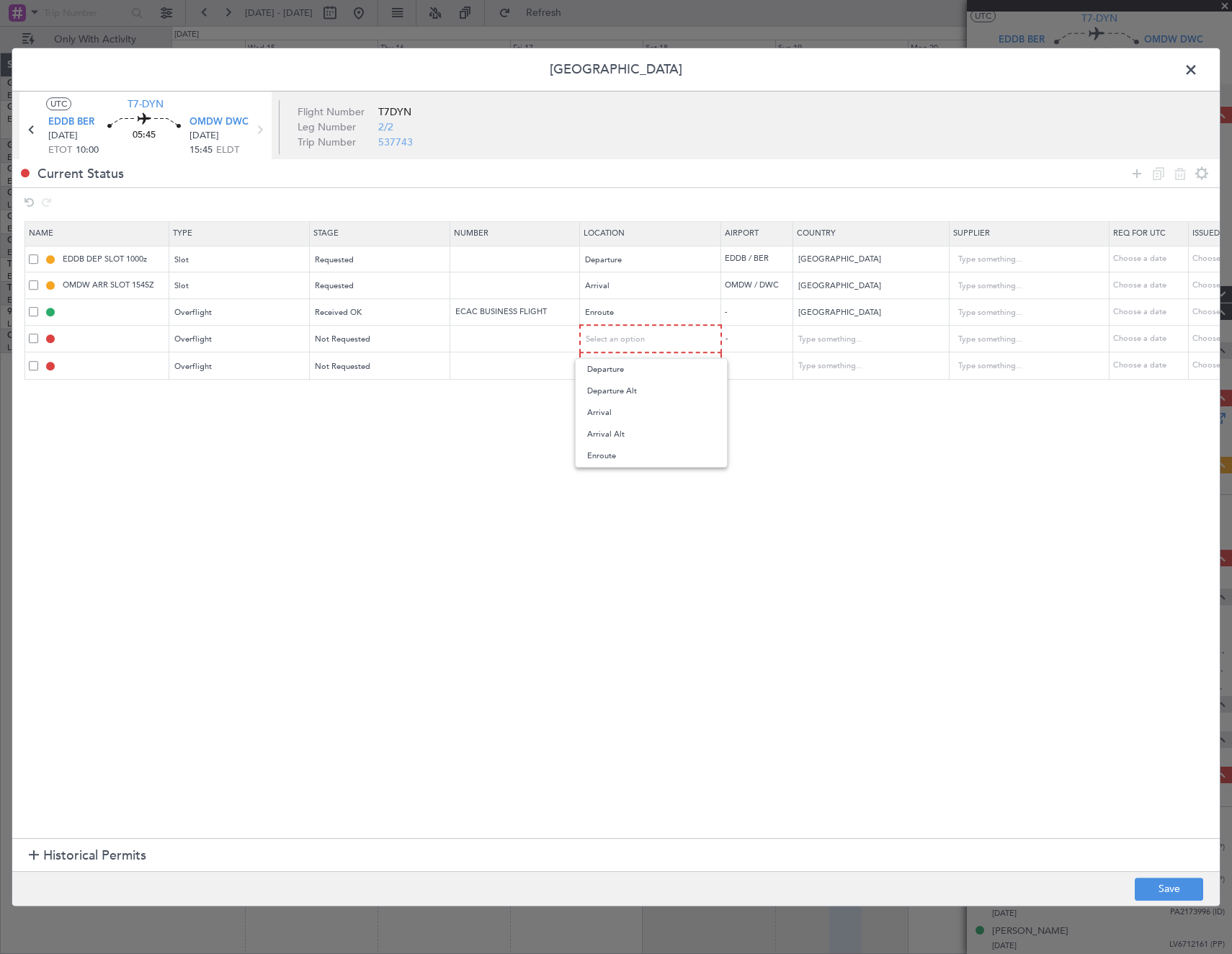
click at [627, 452] on span "Enroute" at bounding box center [651, 456] width 129 height 22
click at [628, 371] on div "Select an option" at bounding box center [646, 366] width 119 height 22
click at [634, 486] on span "Enroute" at bounding box center [651, 482] width 129 height 22
click at [839, 336] on input "text" at bounding box center [863, 338] width 129 height 22
type input "[GEOGRAPHIC_DATA]"
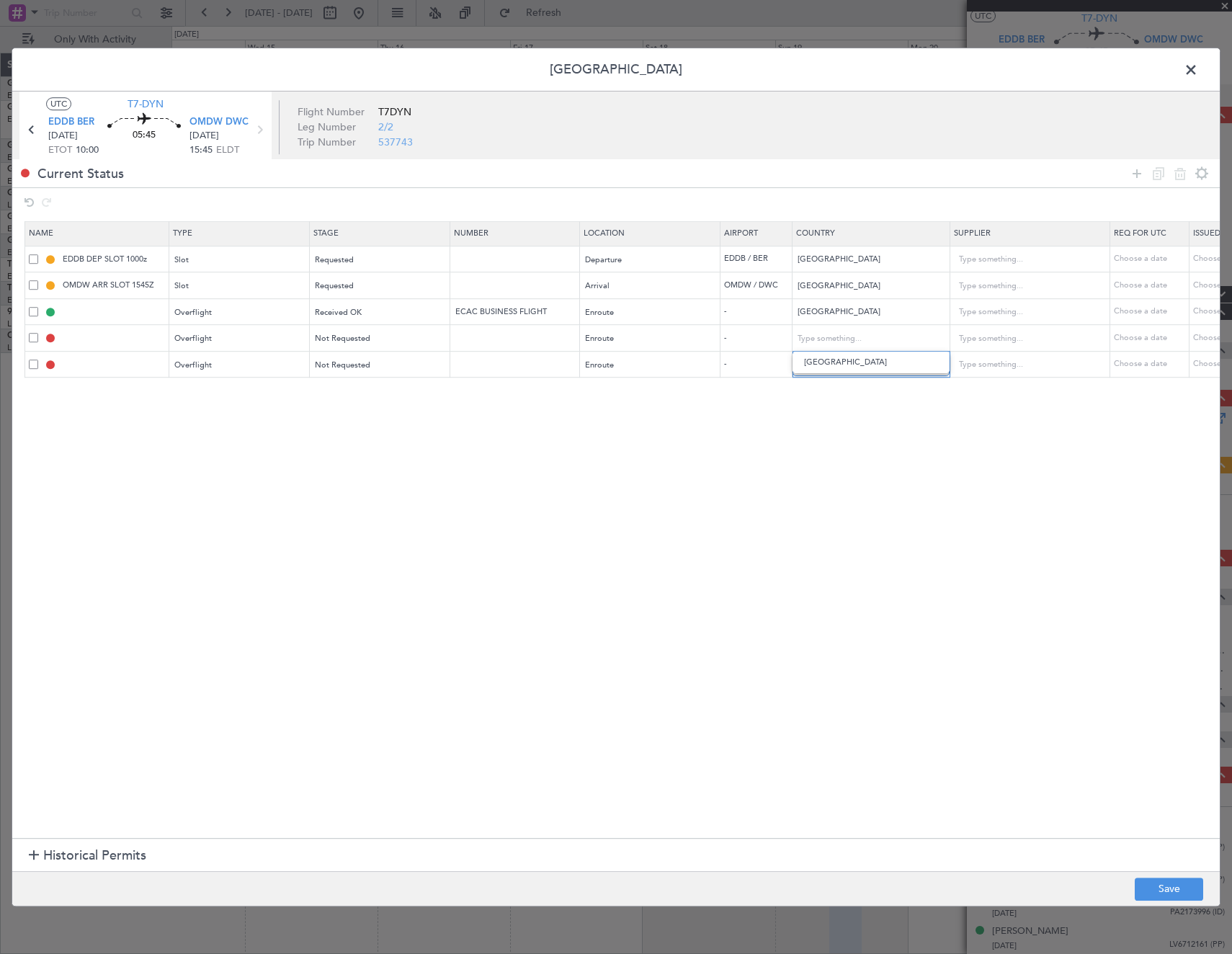
click at [826, 375] on input "text" at bounding box center [863, 366] width 129 height 22
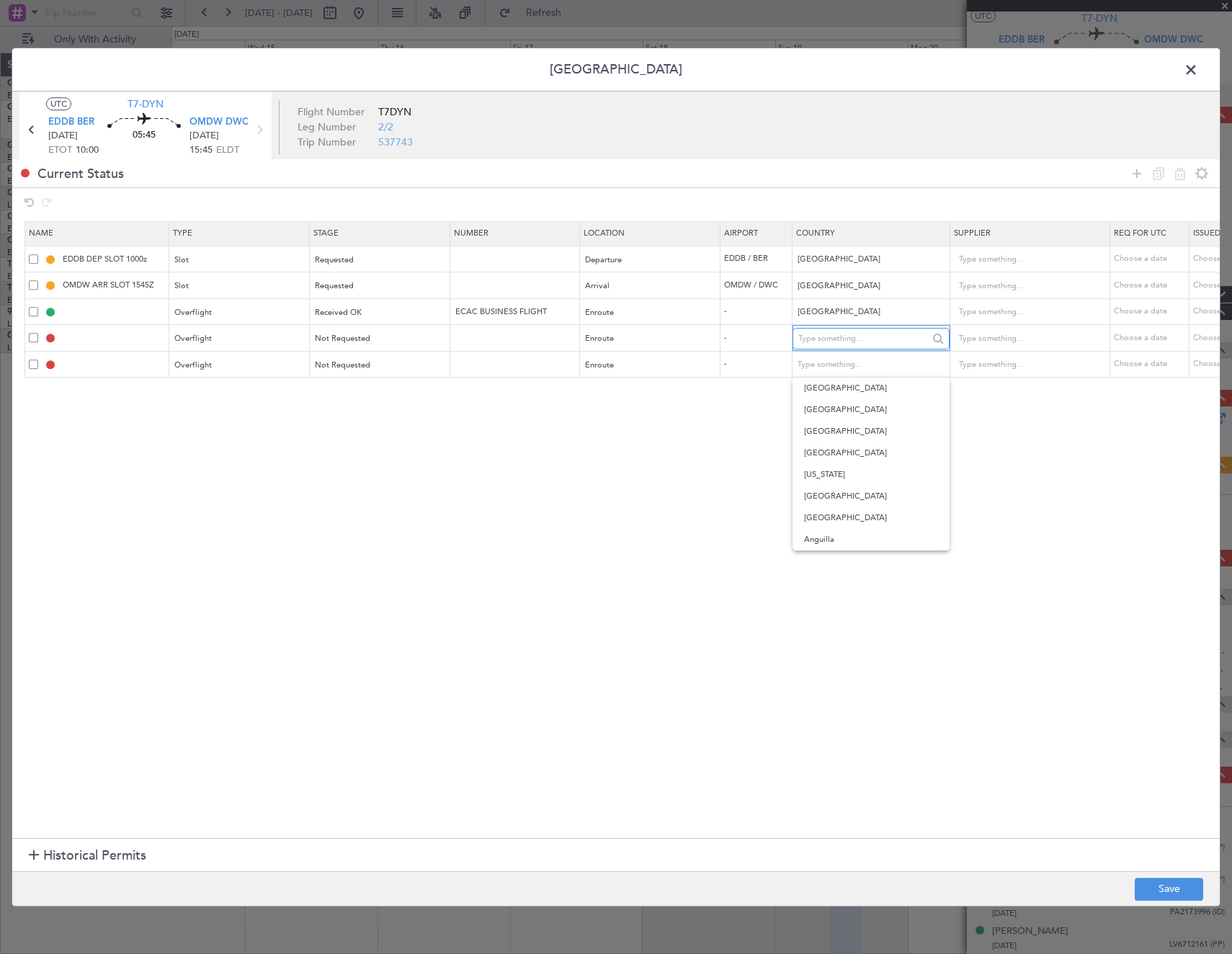
click at [834, 340] on input "text" at bounding box center [863, 338] width 129 height 22
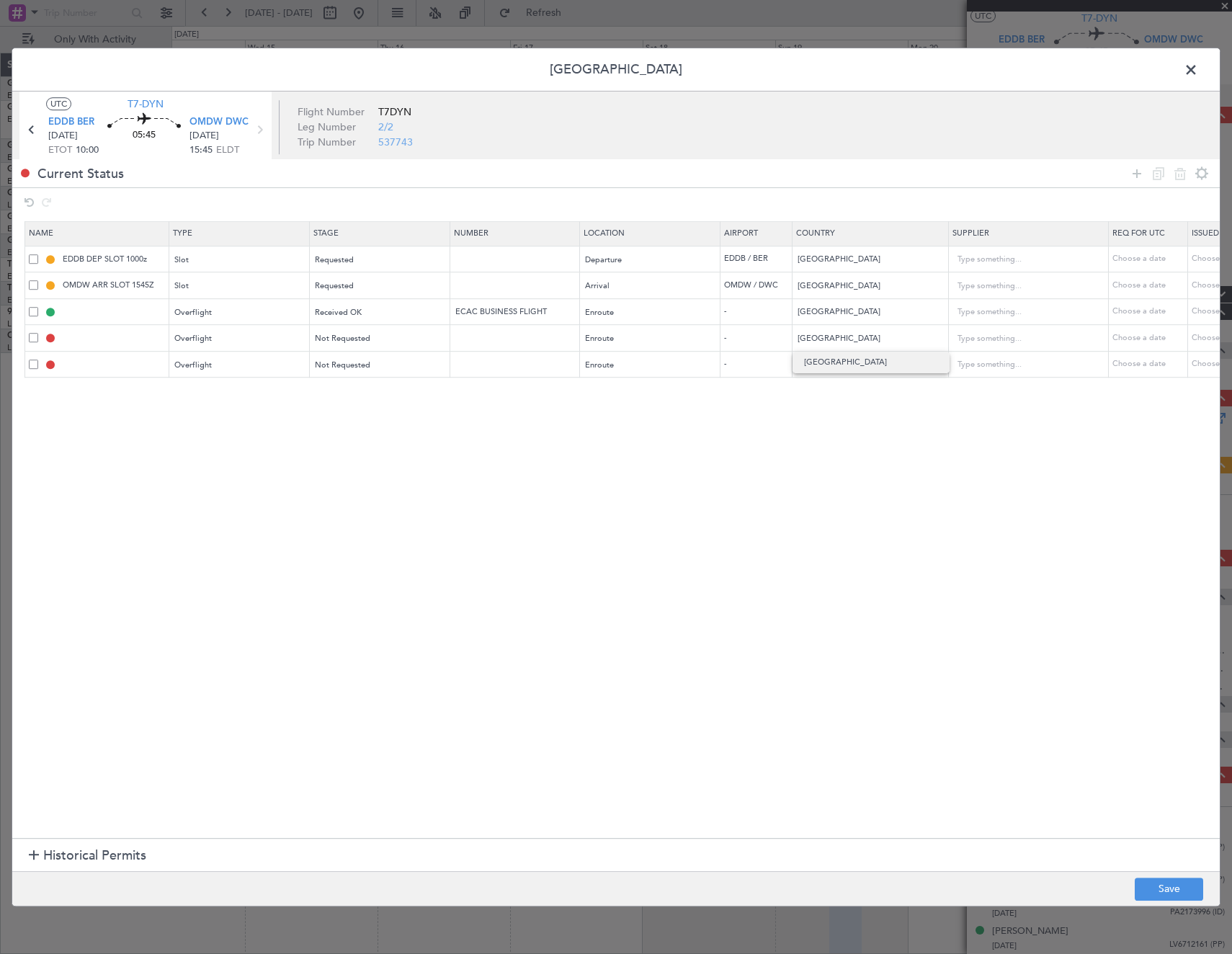
click at [834, 364] on span "[GEOGRAPHIC_DATA]" at bounding box center [871, 362] width 134 height 22
type input "[GEOGRAPHIC_DATA]"
click at [834, 363] on input "text" at bounding box center [863, 366] width 129 height 22
click at [834, 384] on span "[GEOGRAPHIC_DATA]" at bounding box center [871, 388] width 134 height 22
type input "[GEOGRAPHIC_DATA]"
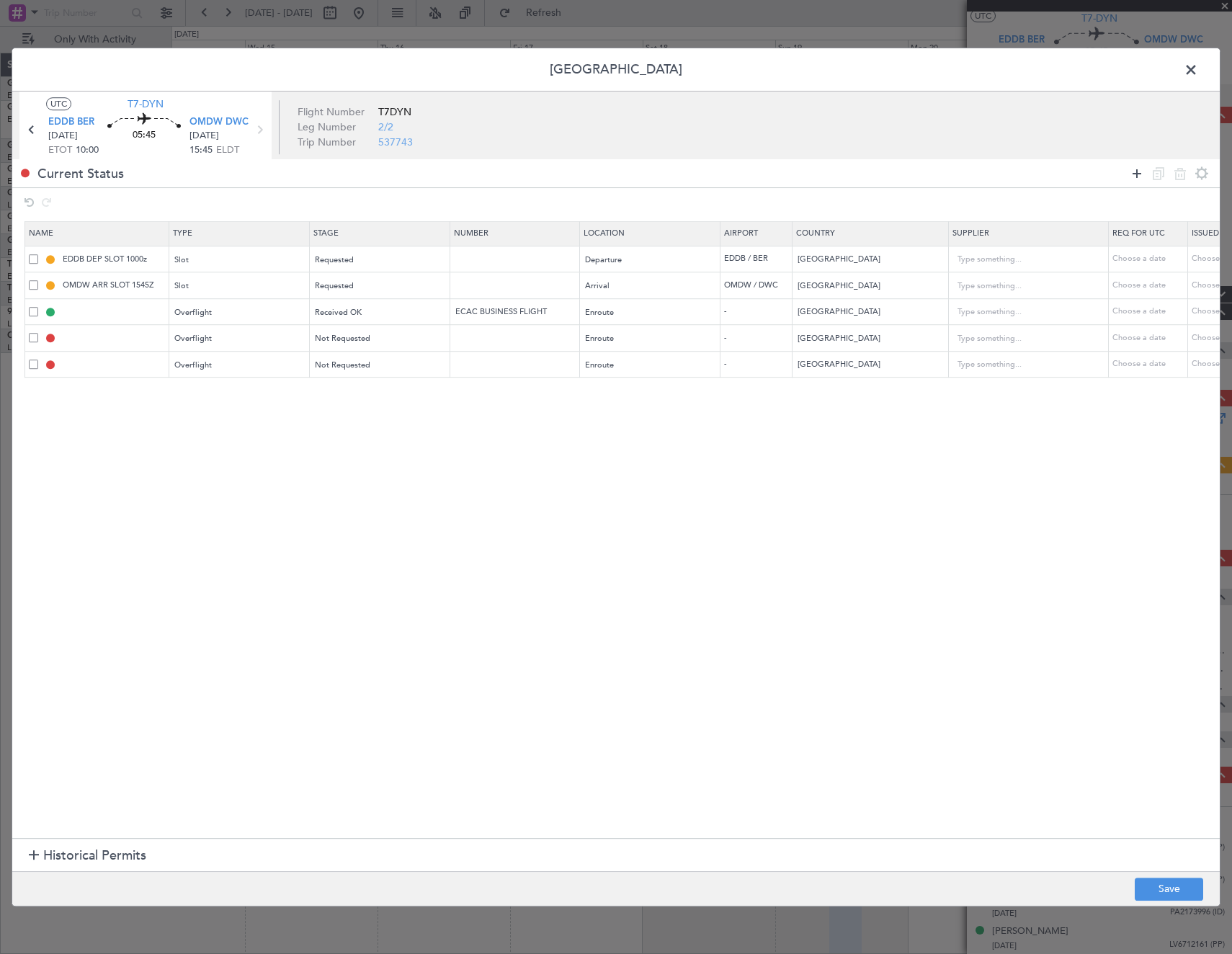
click at [1135, 178] on icon at bounding box center [1137, 173] width 17 height 17
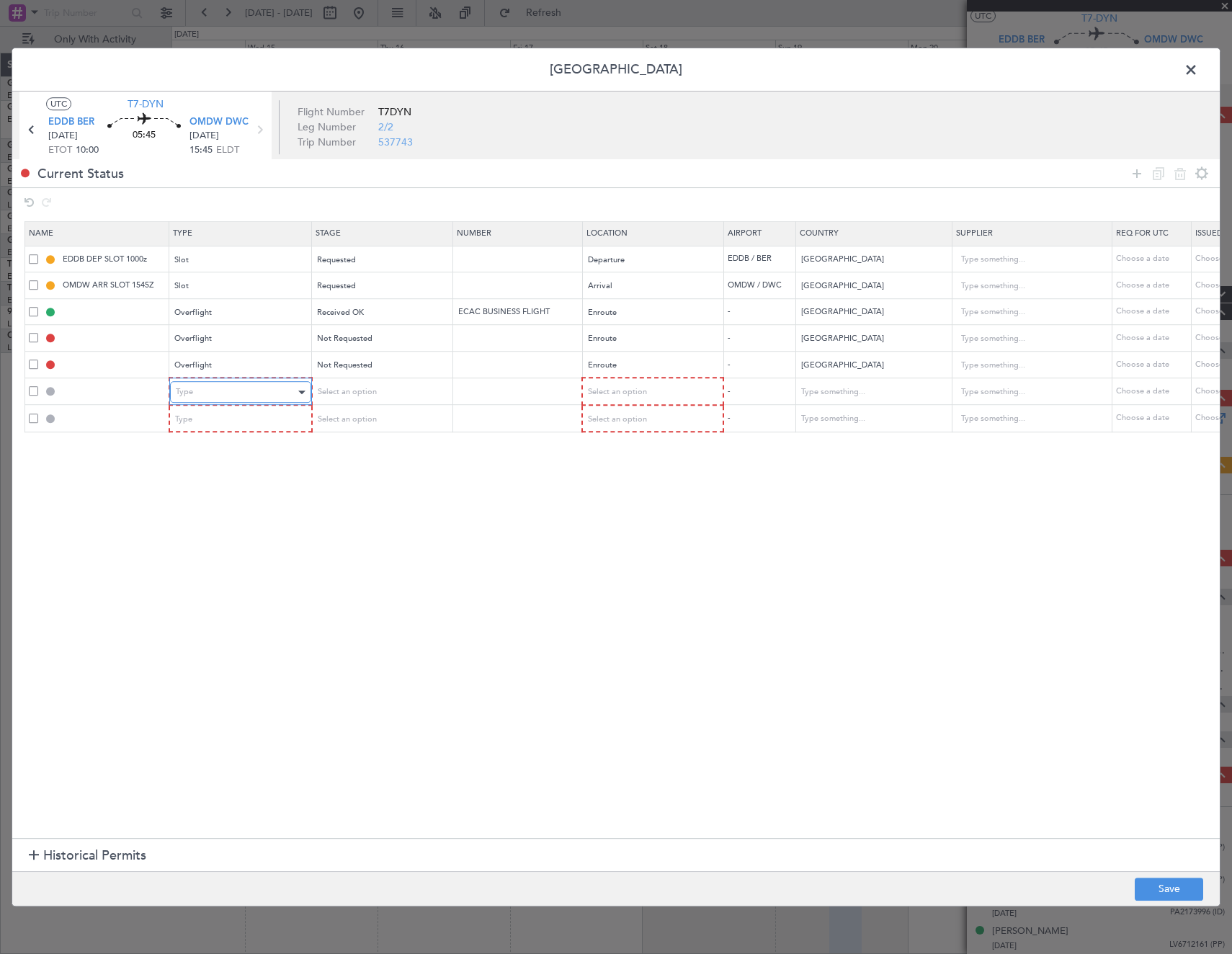
click at [197, 392] on div "Type" at bounding box center [235, 392] width 119 height 22
click at [197, 448] on span "Overflight" at bounding box center [240, 451] width 129 height 22
click at [208, 411] on div "Type" at bounding box center [235, 419] width 119 height 22
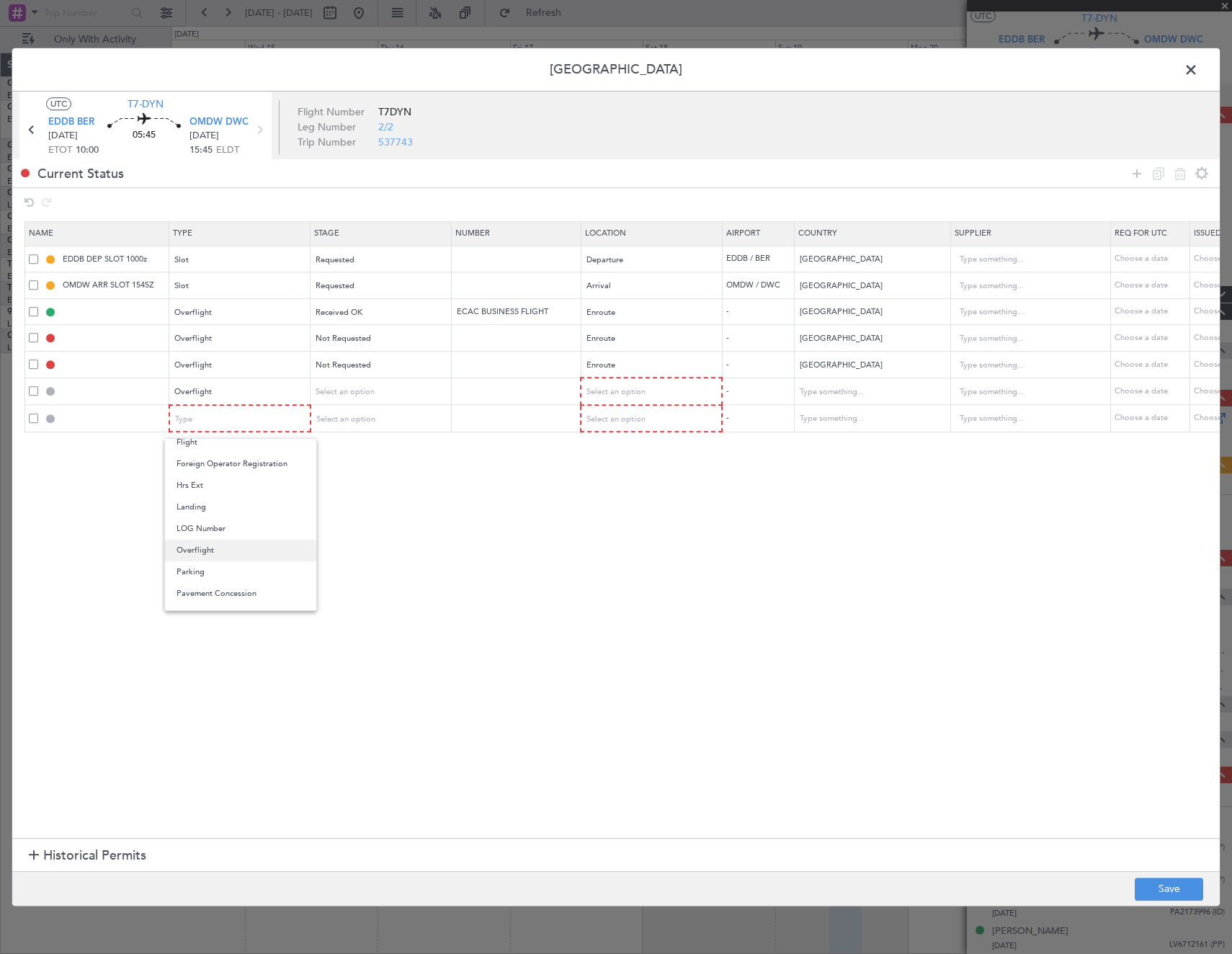
click at [208, 550] on span "Overflight" at bounding box center [240, 550] width 129 height 22
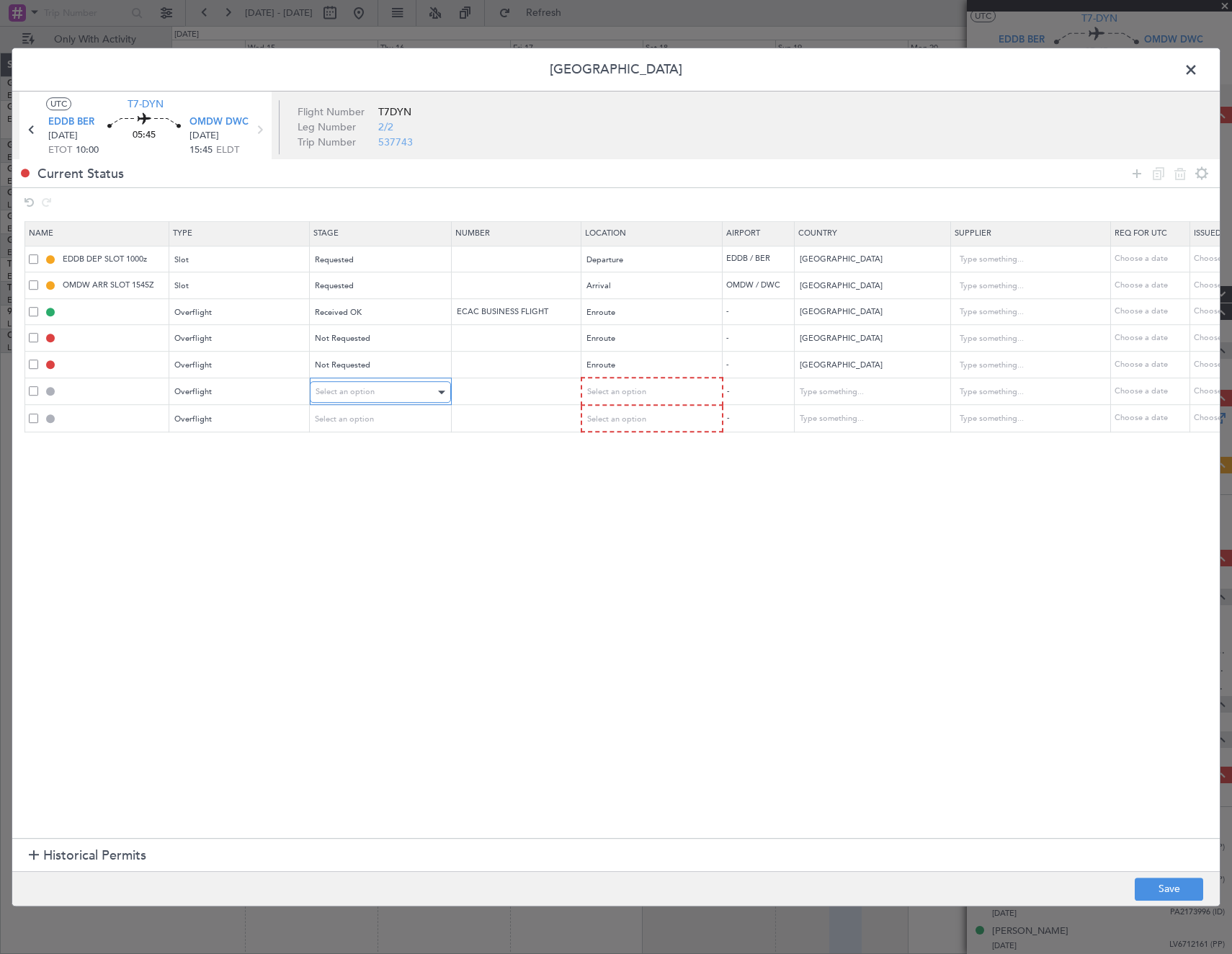
click at [371, 389] on span "Select an option" at bounding box center [345, 391] width 59 height 11
drag, startPoint x: 371, startPoint y: 443, endPoint x: 371, endPoint y: 434, distance: 9.0
click at [371, 443] on span "Not Requested" at bounding box center [381, 443] width 129 height 22
click at [372, 423] on span "Select an option" at bounding box center [345, 419] width 59 height 11
click at [366, 472] on span "Not Requested" at bounding box center [381, 471] width 129 height 22
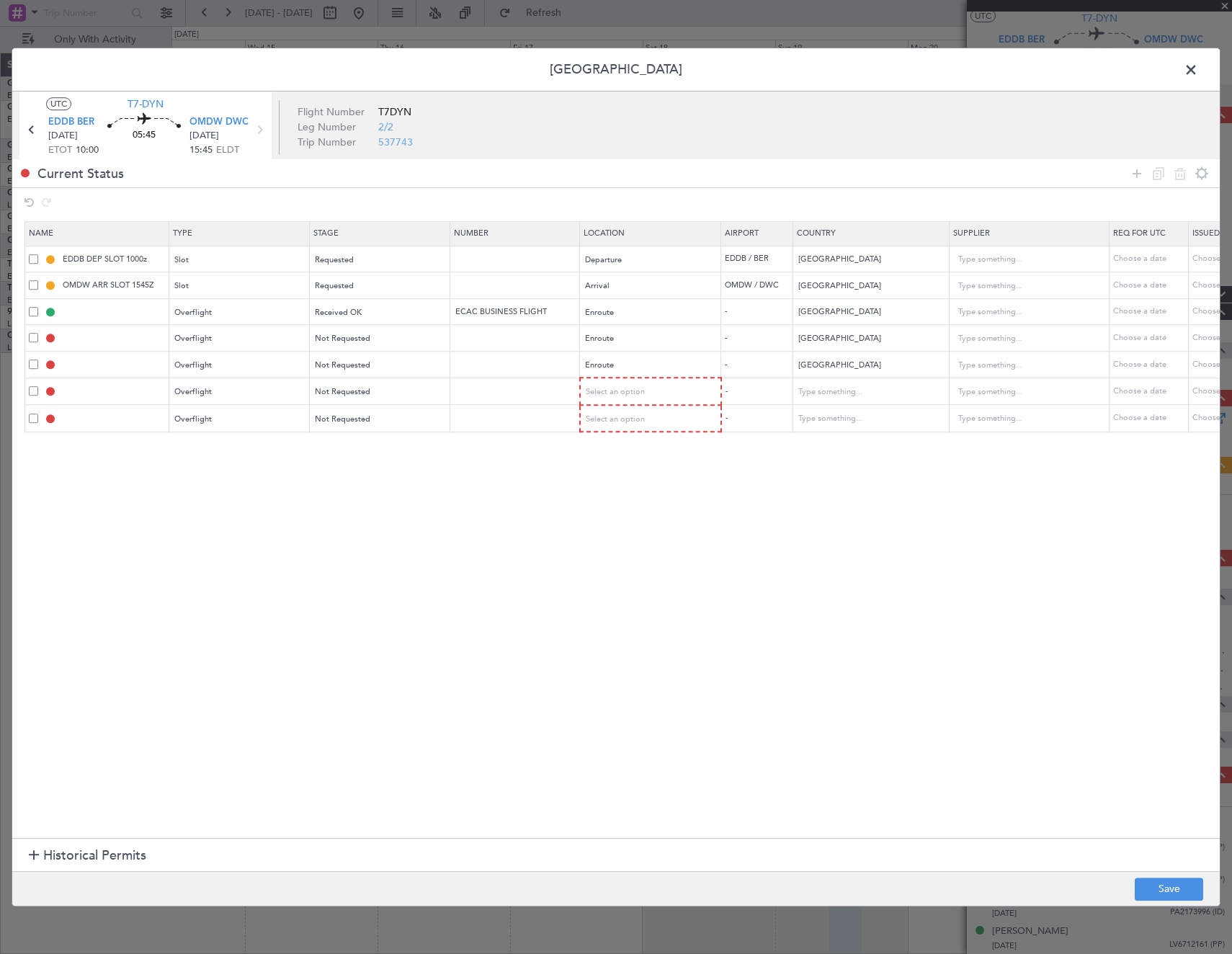
click at [654, 380] on mat-form-field "Select an option" at bounding box center [650, 391] width 140 height 26
click at [655, 388] on div "Select an option" at bounding box center [646, 392] width 119 height 22
click at [617, 500] on span "Enroute" at bounding box center [651, 509] width 129 height 22
click at [636, 424] on div "Select an option" at bounding box center [646, 419] width 119 height 22
drag, startPoint x: 614, startPoint y: 542, endPoint x: 681, endPoint y: 502, distance: 78.0
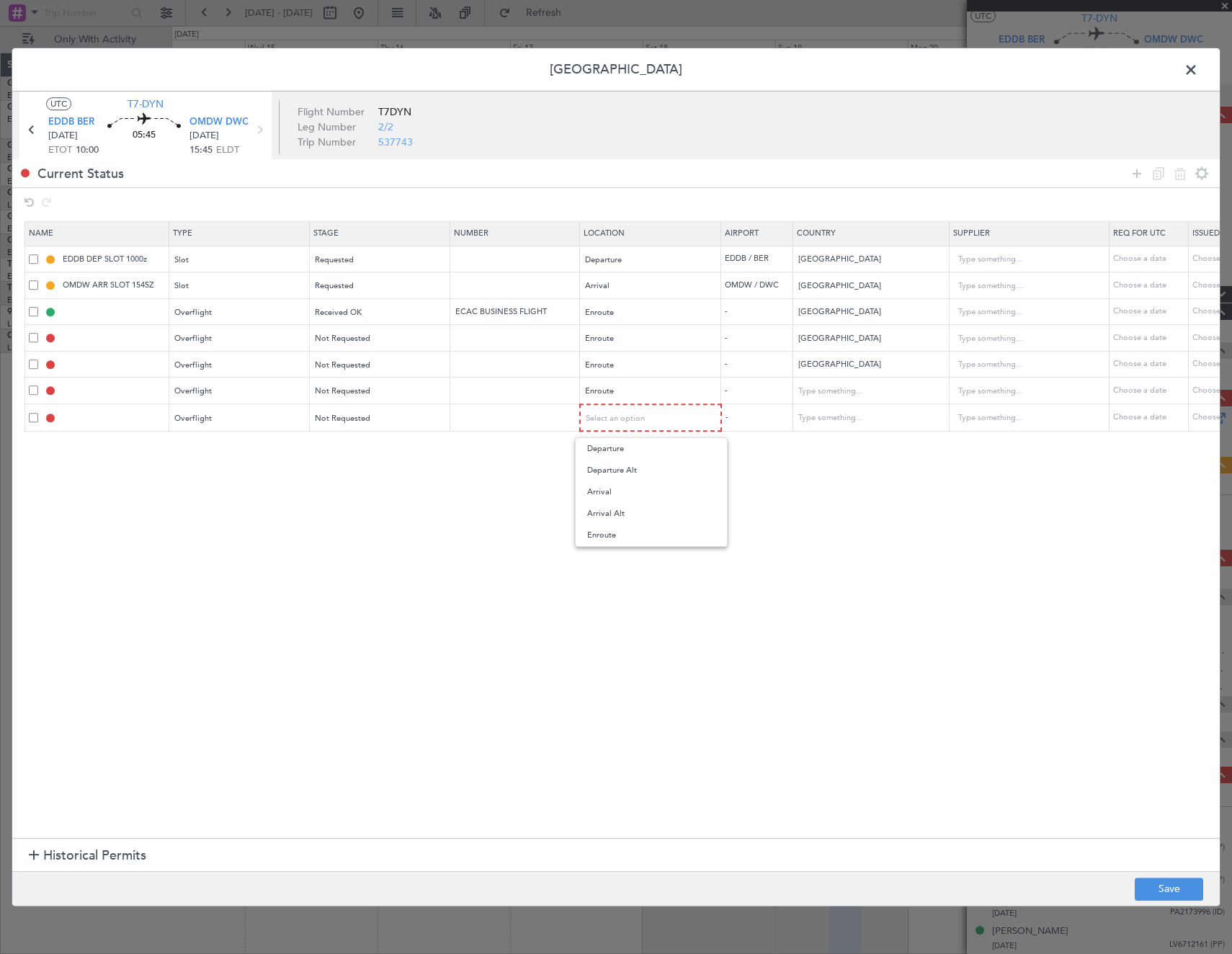
click at [614, 541] on span "Enroute" at bounding box center [651, 535] width 129 height 22
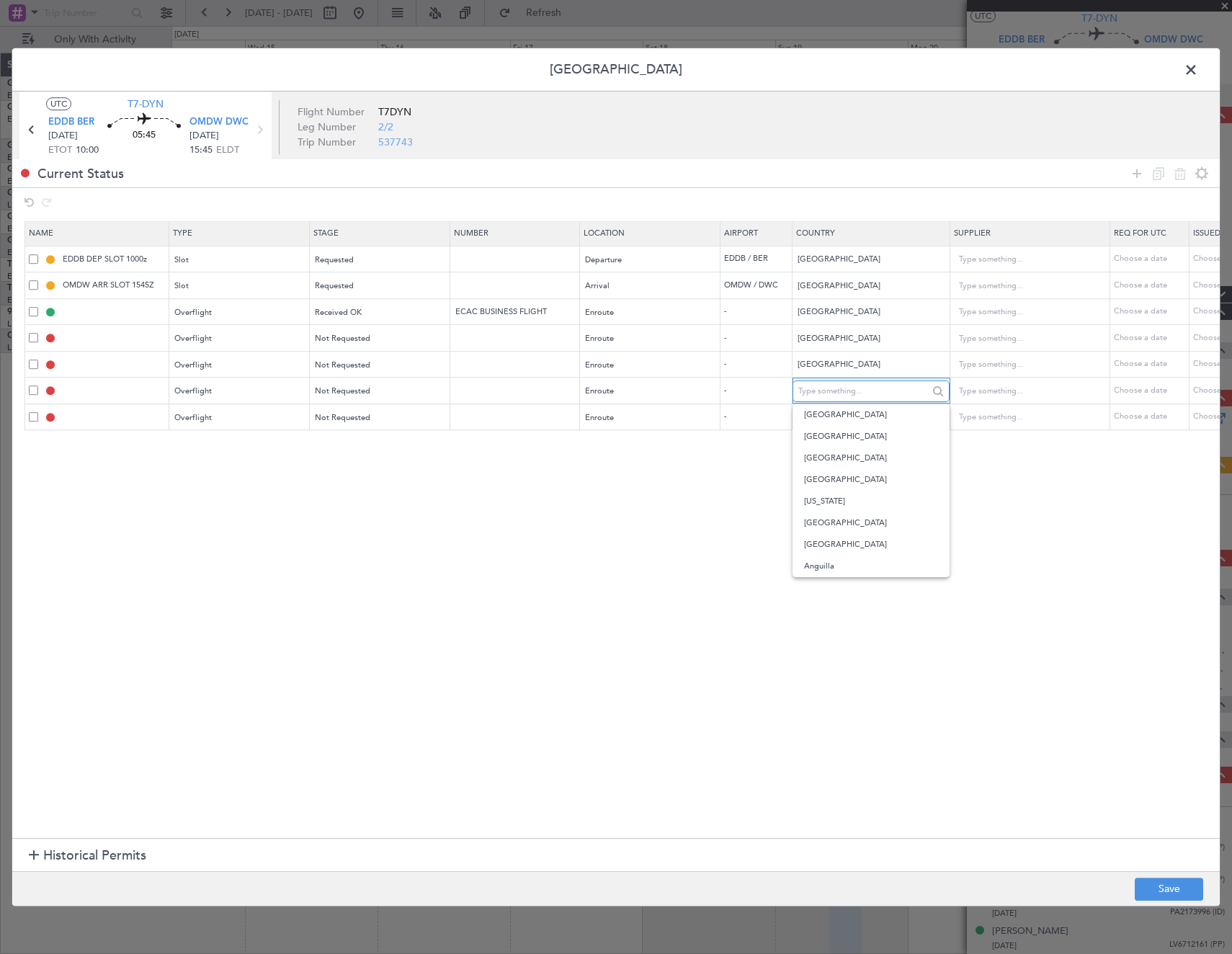
click at [872, 390] on input "text" at bounding box center [863, 391] width 129 height 22
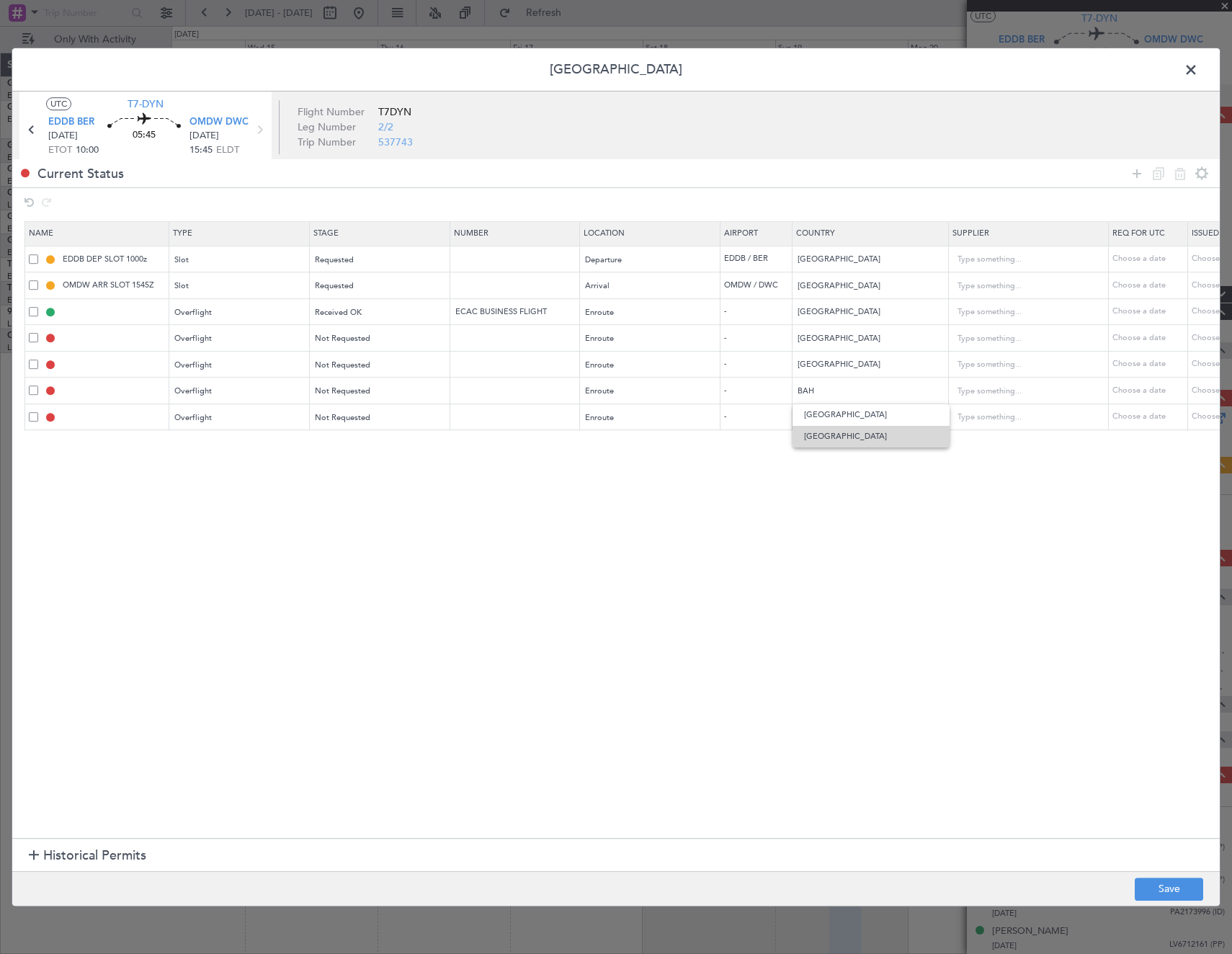
click at [849, 437] on span "[GEOGRAPHIC_DATA]" at bounding box center [871, 437] width 134 height 22
type input "[GEOGRAPHIC_DATA]"
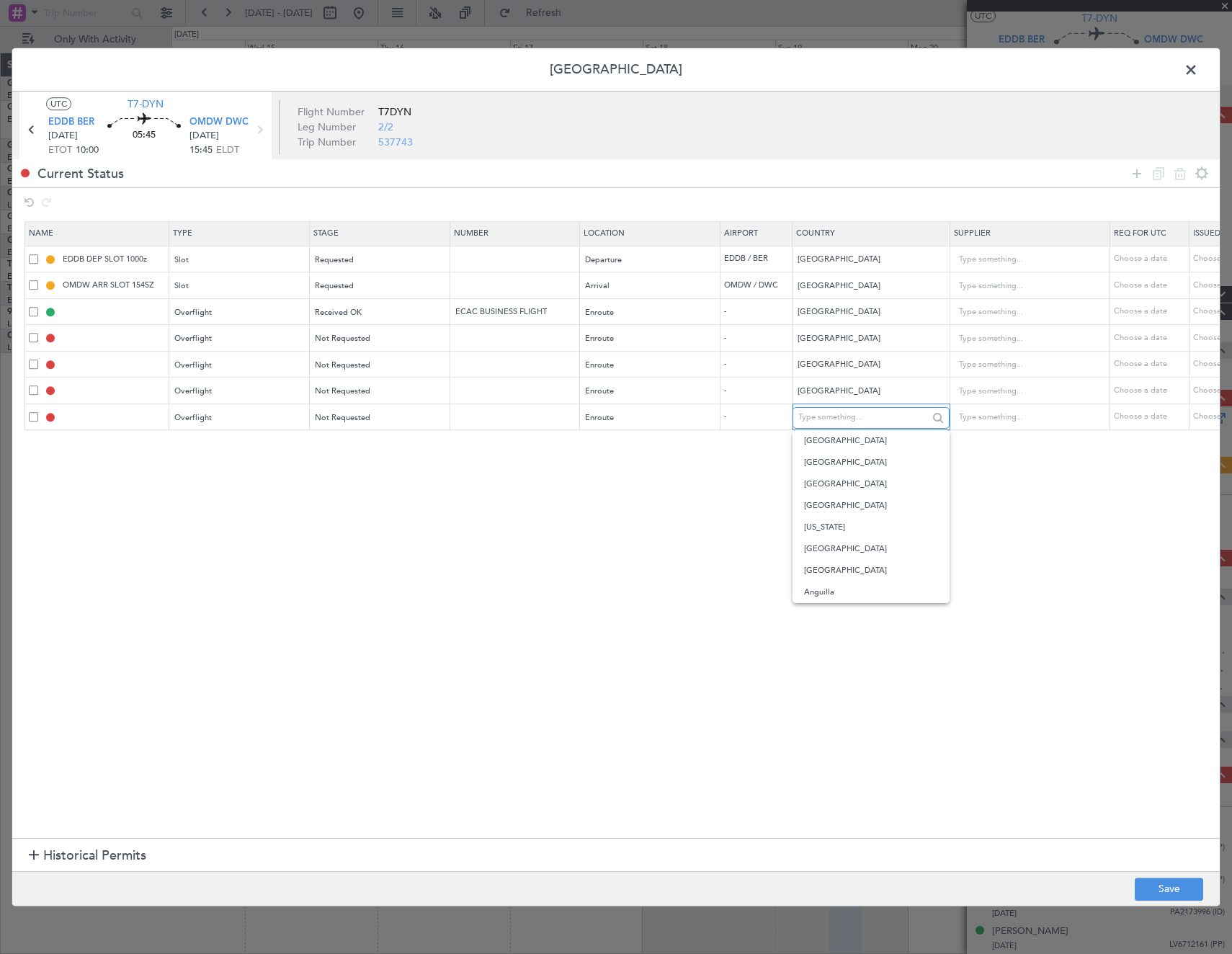
click at [847, 419] on input "text" at bounding box center [863, 418] width 129 height 22
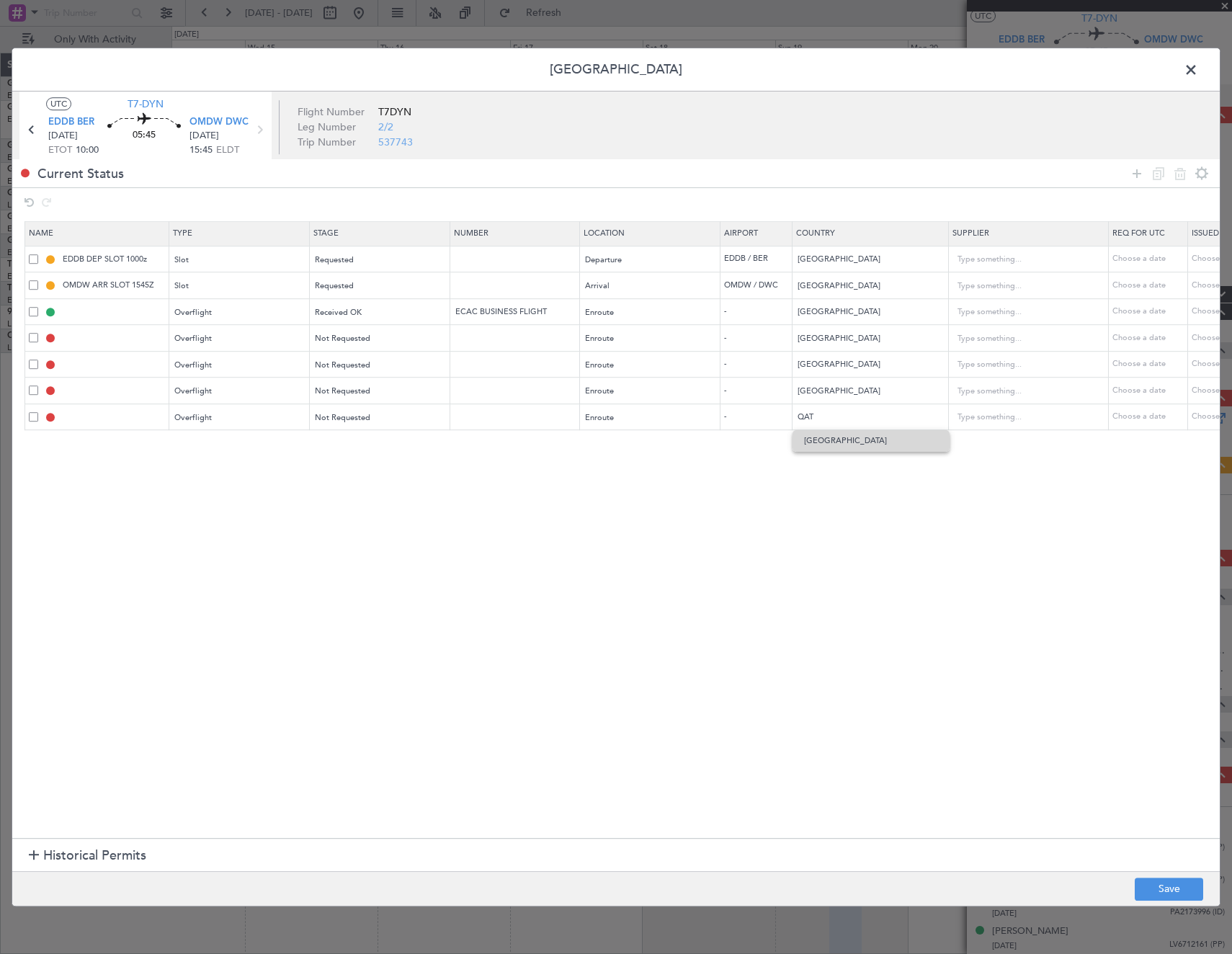
click at [843, 438] on span "[GEOGRAPHIC_DATA]" at bounding box center [871, 441] width 134 height 22
type input "[GEOGRAPHIC_DATA]"
click at [1170, 883] on button "Save" at bounding box center [1169, 889] width 69 height 23
type input "TURKEY OVF"
type input "NNN"
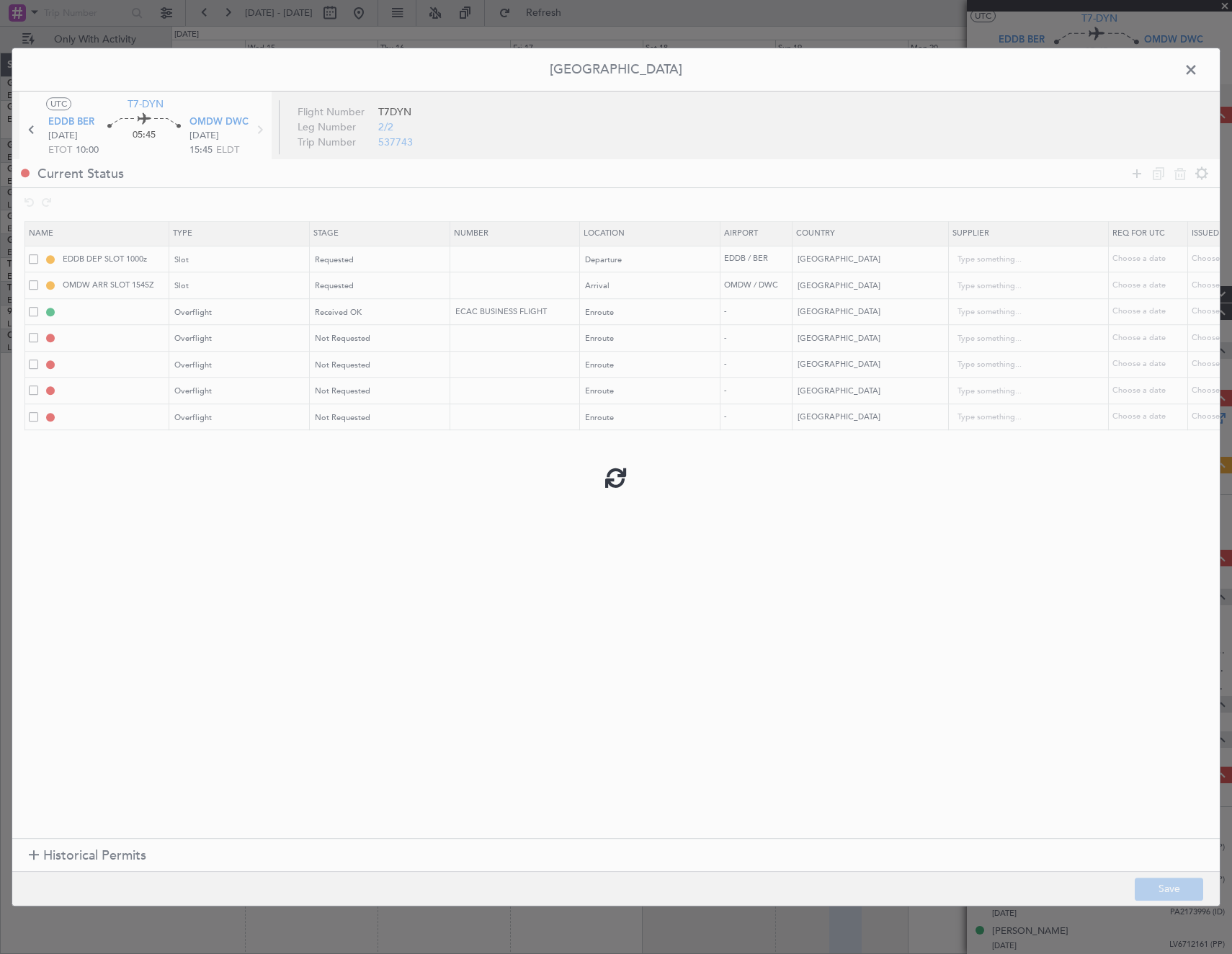
type input "IRAQ OVF"
type input "NNN"
type input "1"
type input "KUWAIT OVF"
type input "NNN"
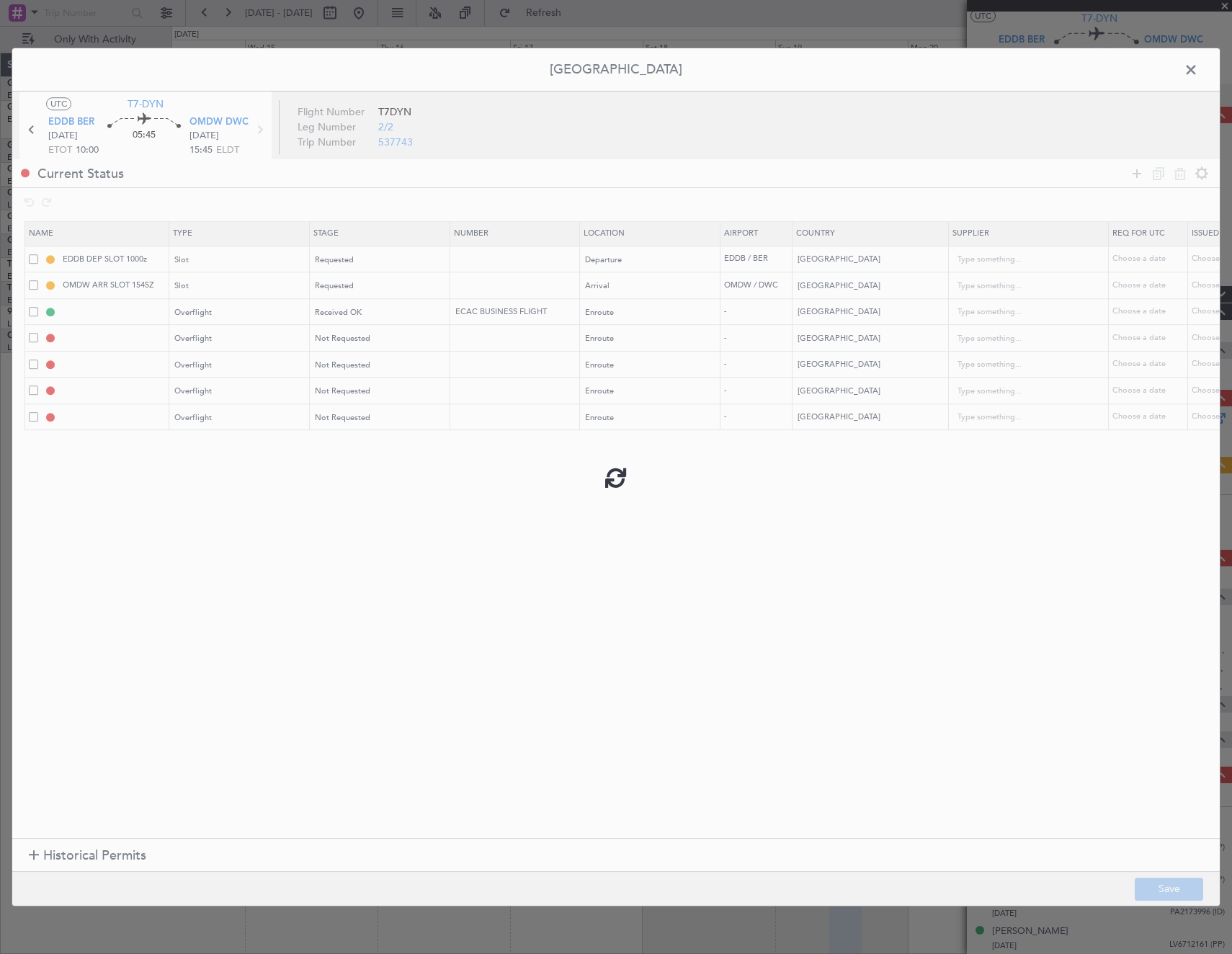
type input "BAHRAIN OVF"
type input "NNN"
type input "QATAR OVF"
type input "NNN"
type input "2"
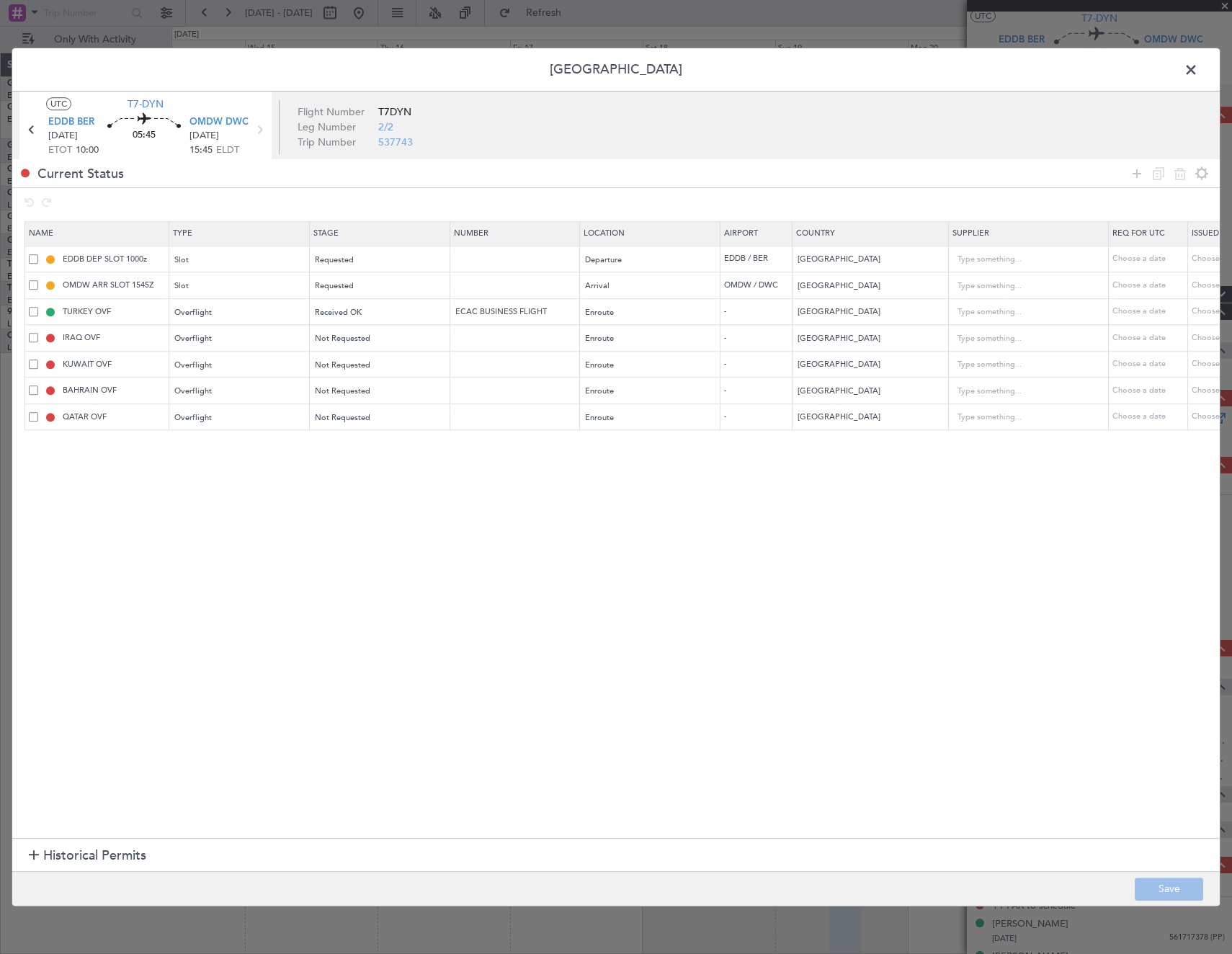
click at [1198, 75] on span at bounding box center [1198, 73] width 0 height 29
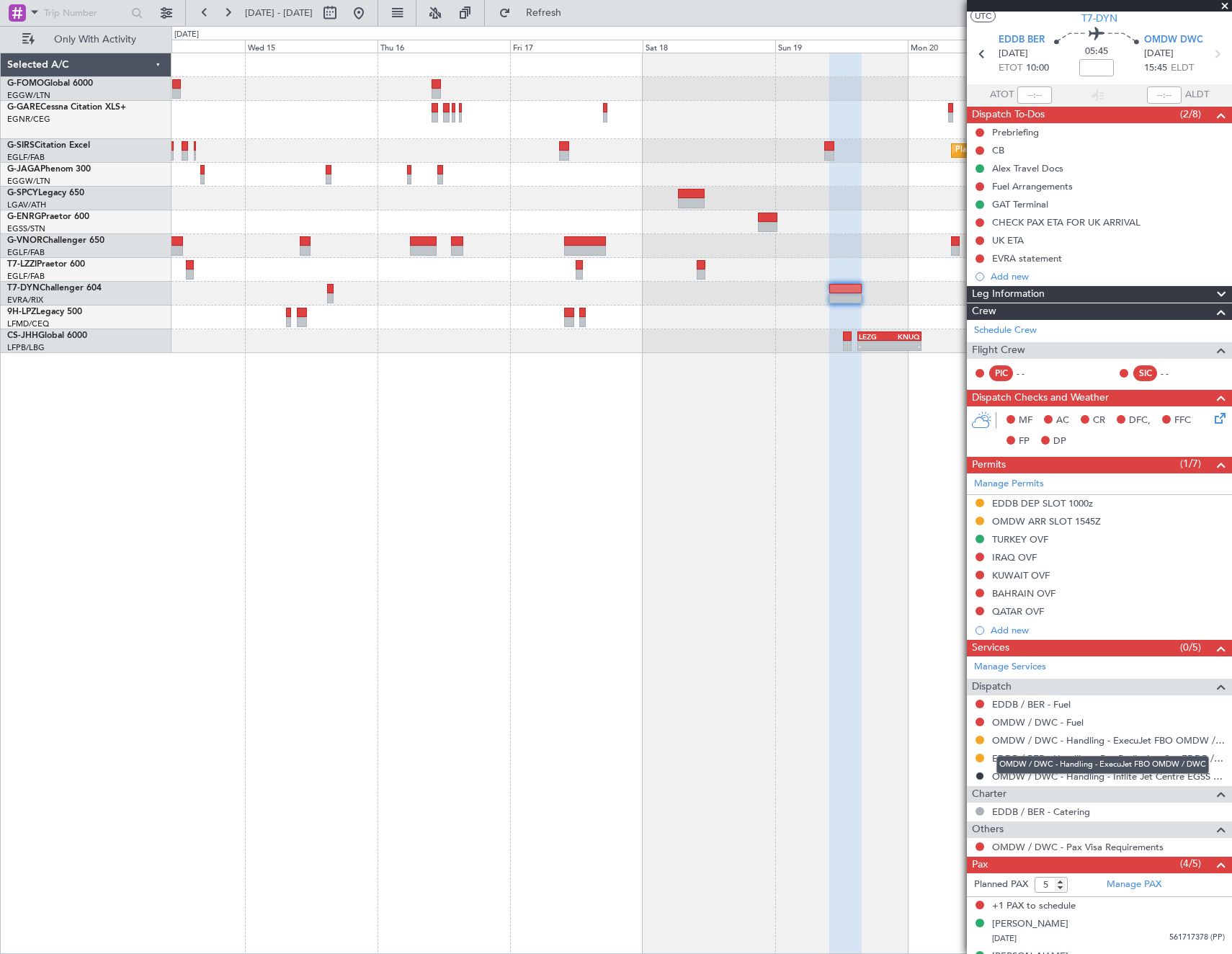
drag, startPoint x: 1043, startPoint y: 757, endPoint x: 963, endPoint y: 763, distance: 80.2
click at [1043, 758] on div "OMDW / DWC - Handling - ExecuJet FBO OMDW / DWC" at bounding box center [1103, 765] width 212 height 18
click at [1070, 757] on link "EDDB / BER - Handling - Bas Berlin Avn Svc EDDB / SXF" at bounding box center [1108, 758] width 233 height 12
click at [978, 557] on button at bounding box center [980, 557] width 8 height 8
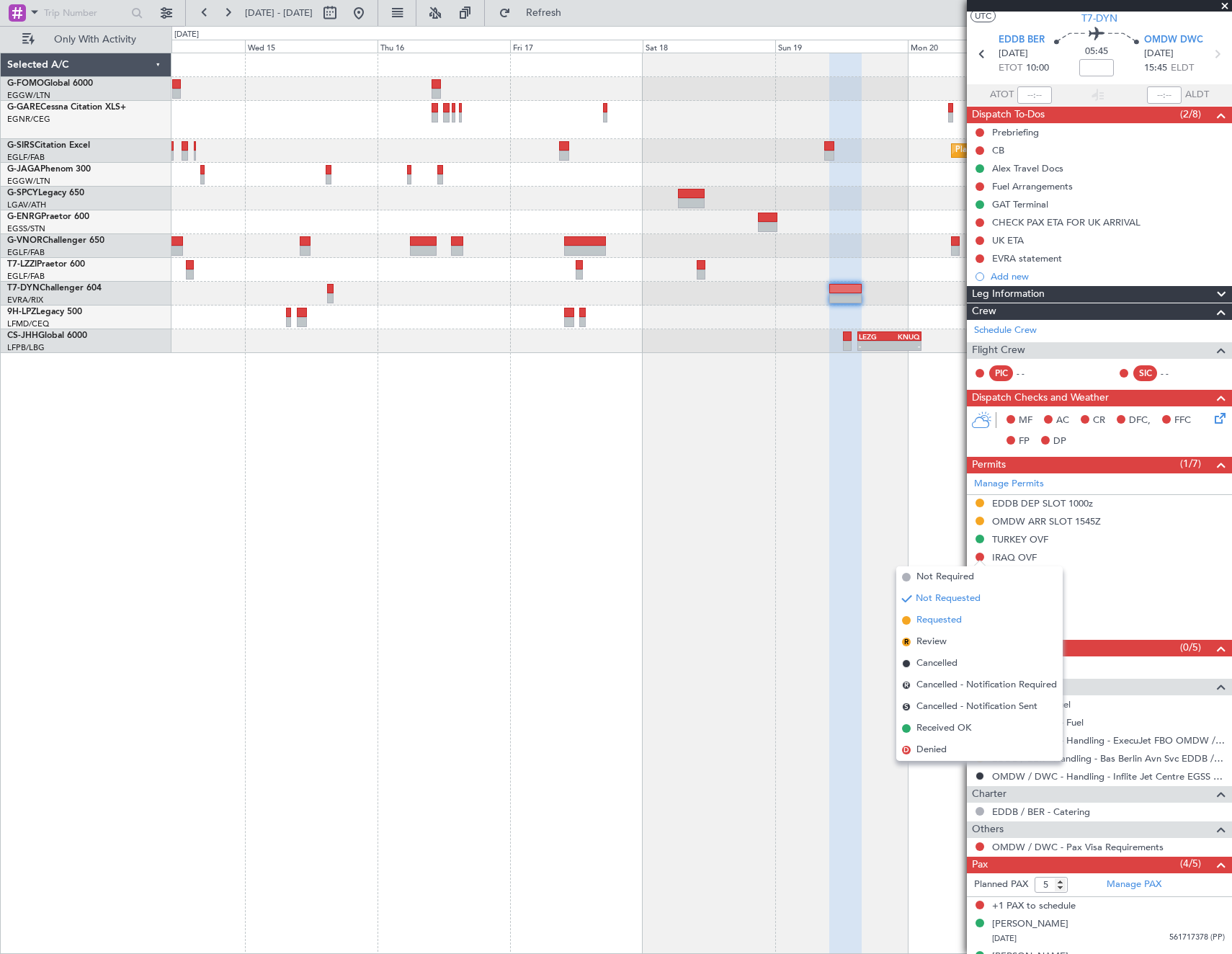
click at [966, 619] on li "Requested" at bounding box center [979, 620] width 167 height 22
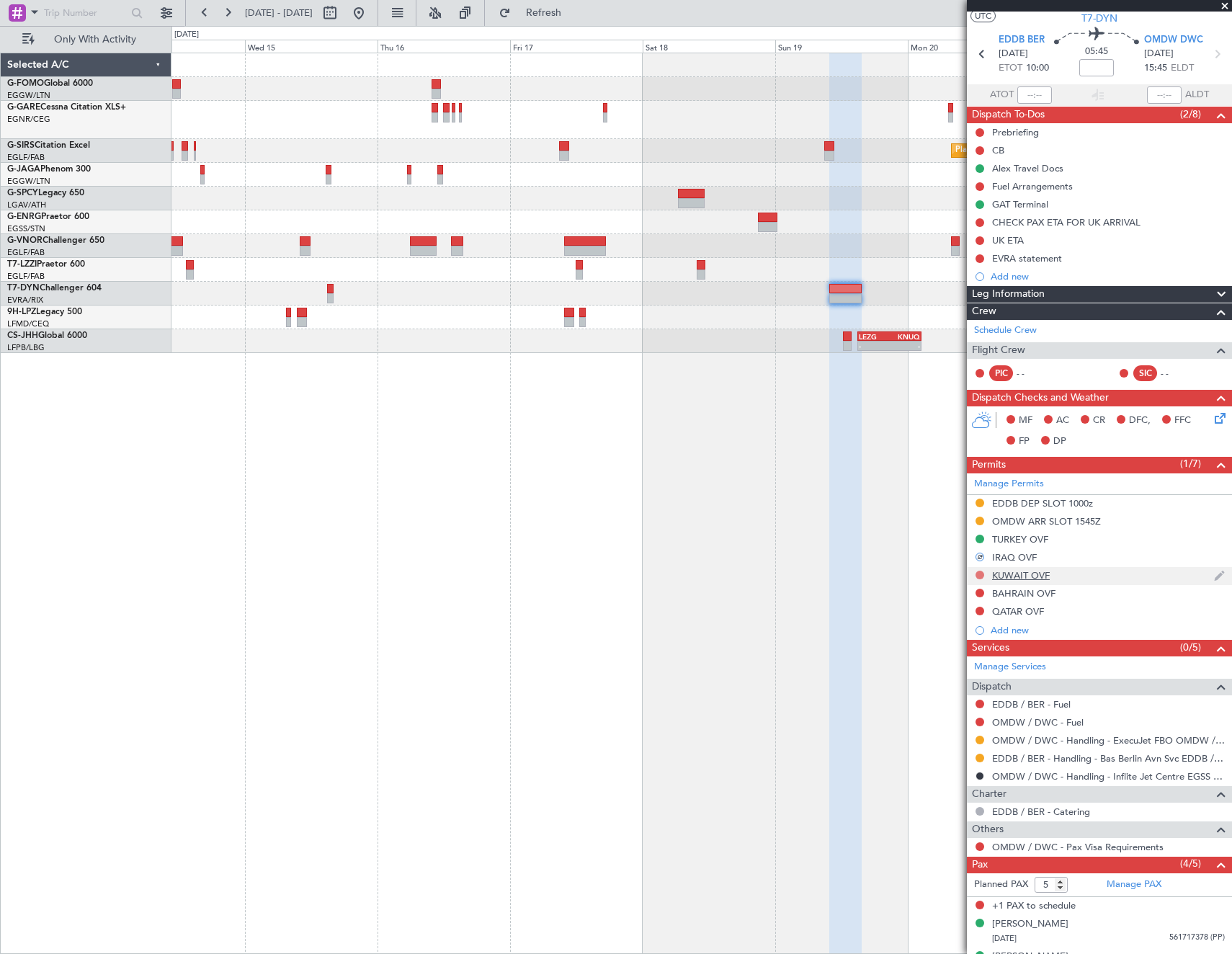
click at [978, 573] on button at bounding box center [980, 574] width 8 height 8
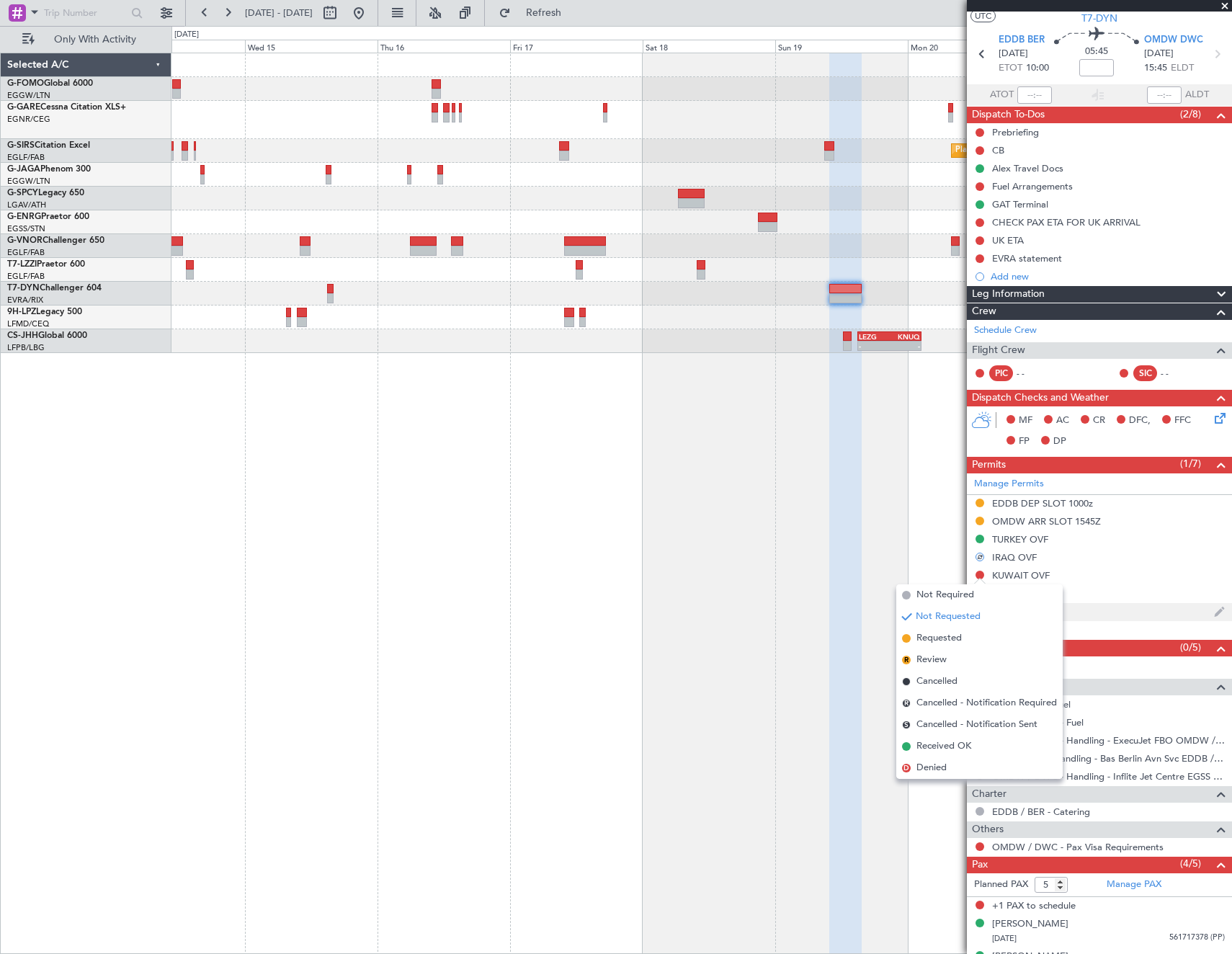
drag, startPoint x: 954, startPoint y: 639, endPoint x: 981, endPoint y: 606, distance: 42.6
click at [954, 637] on span "Requested" at bounding box center [939, 637] width 46 height 14
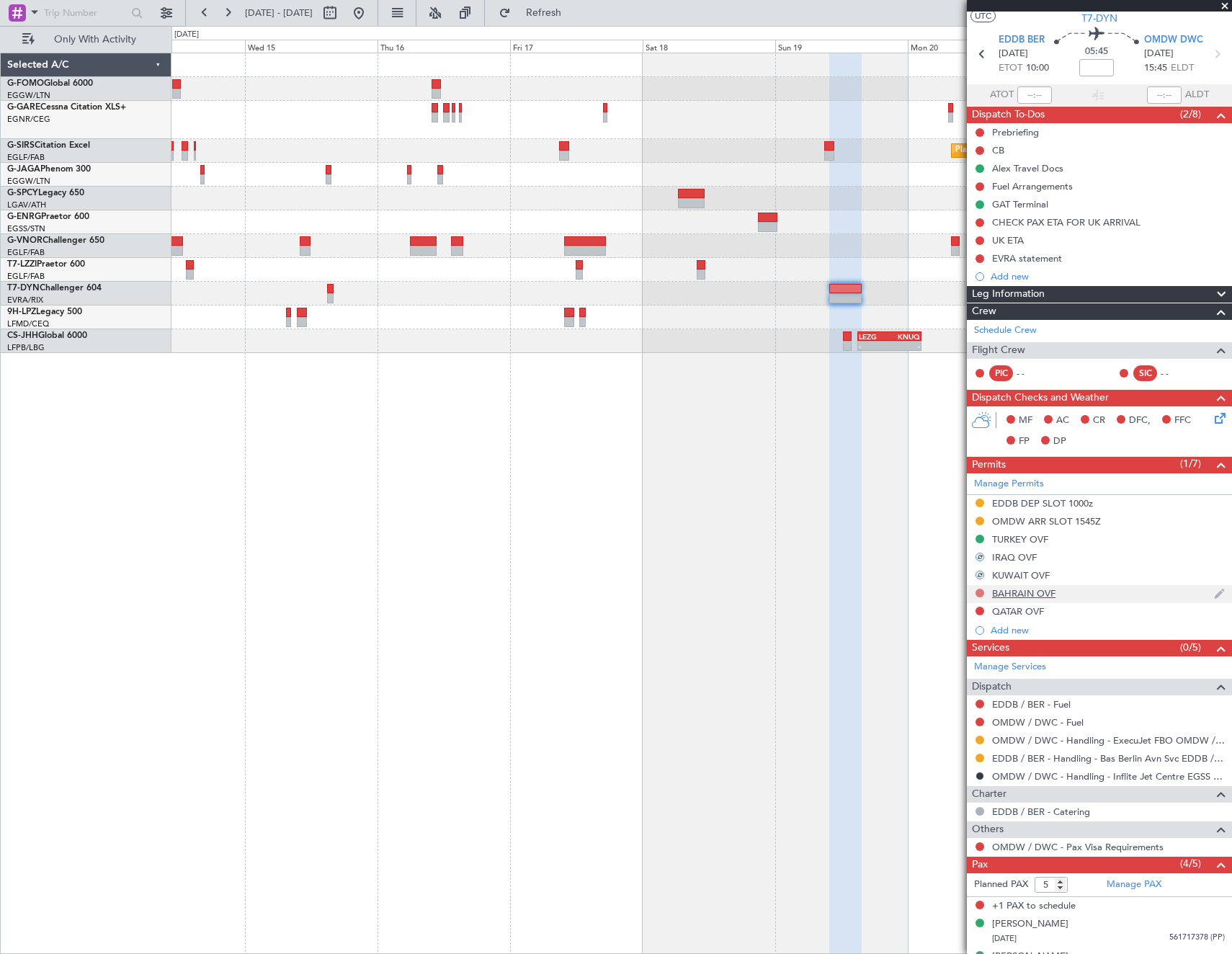
click at [981, 592] on button at bounding box center [980, 593] width 8 height 8
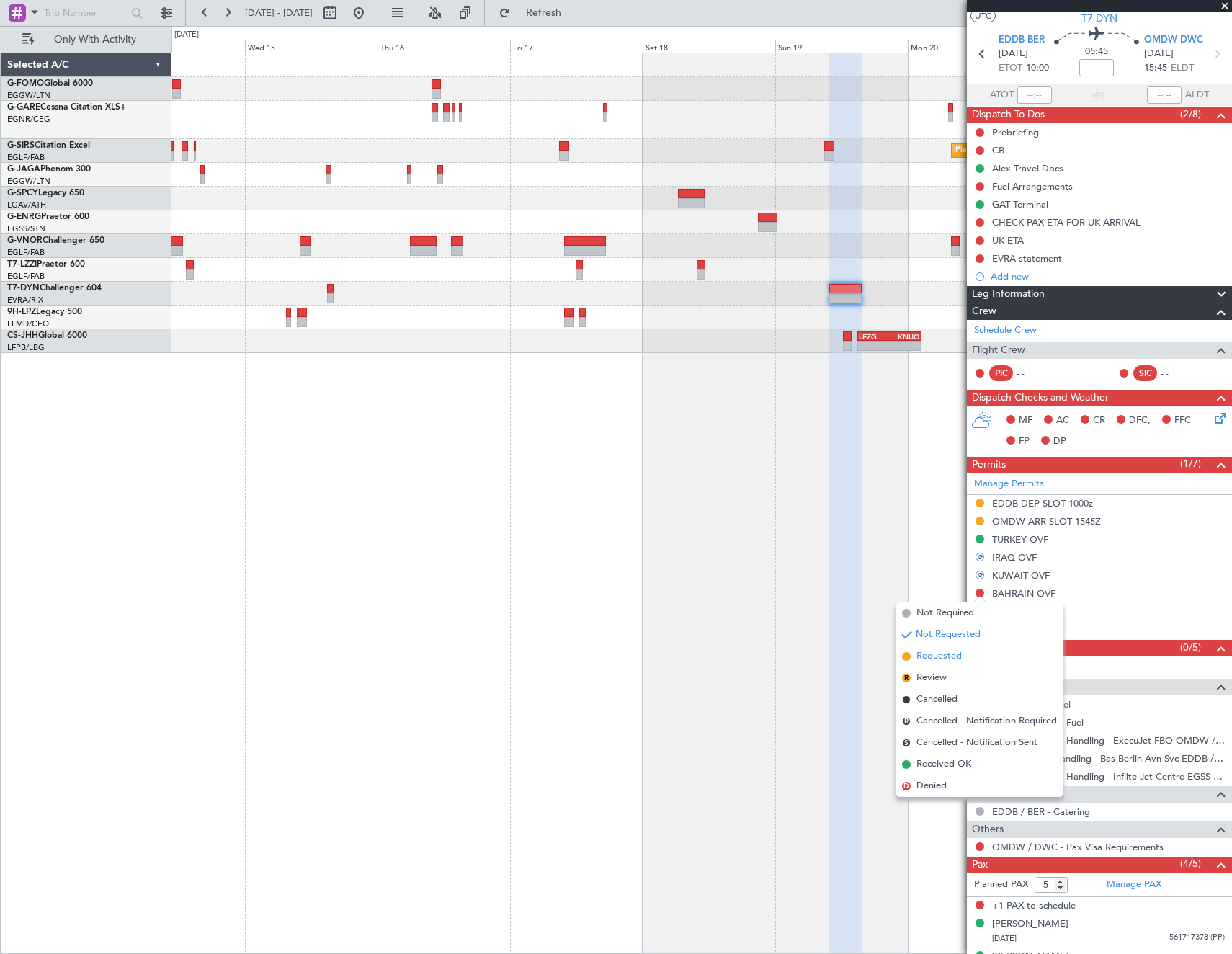
click at [955, 650] on span "Requested" at bounding box center [939, 656] width 46 height 14
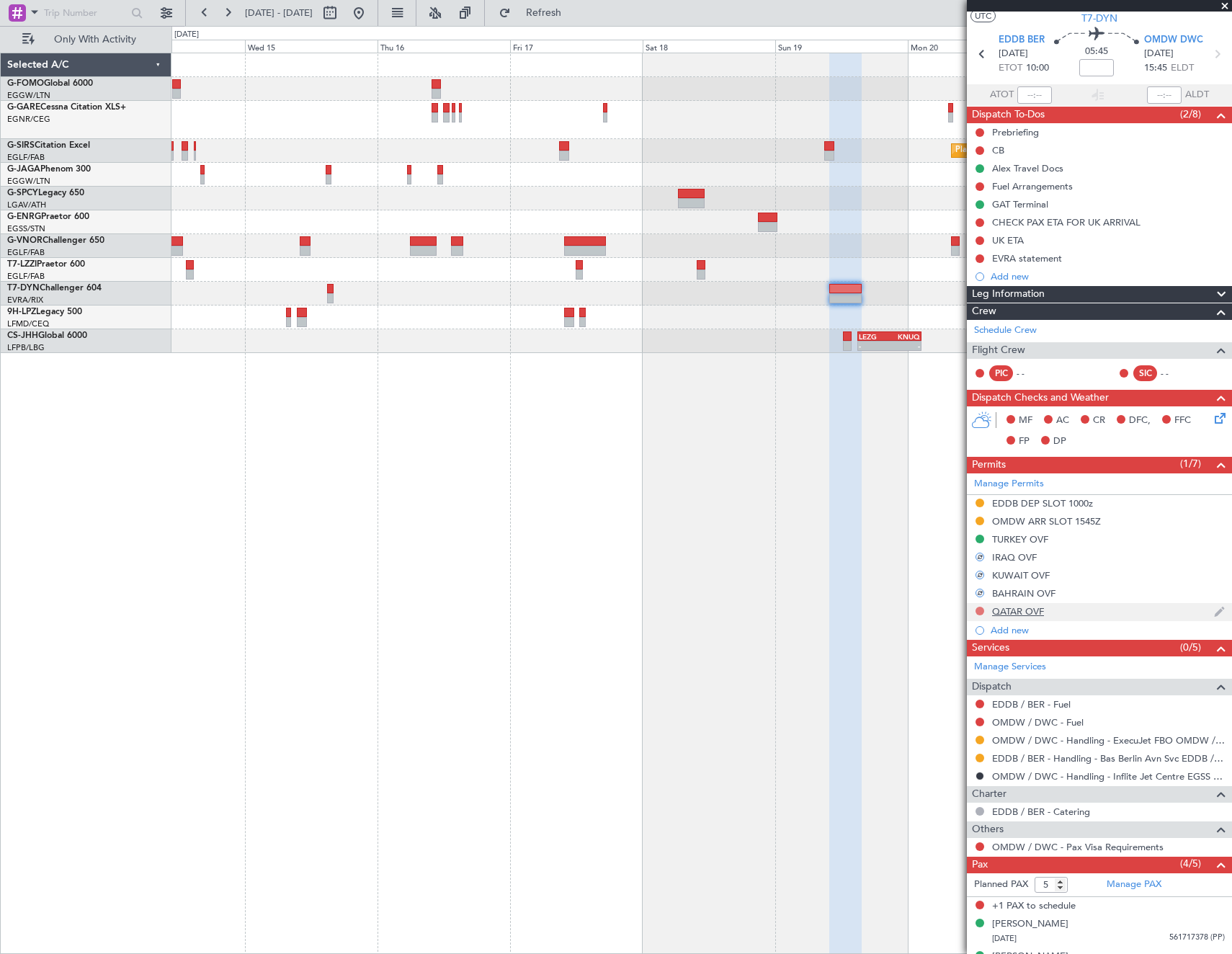
click at [980, 608] on button at bounding box center [980, 611] width 8 height 8
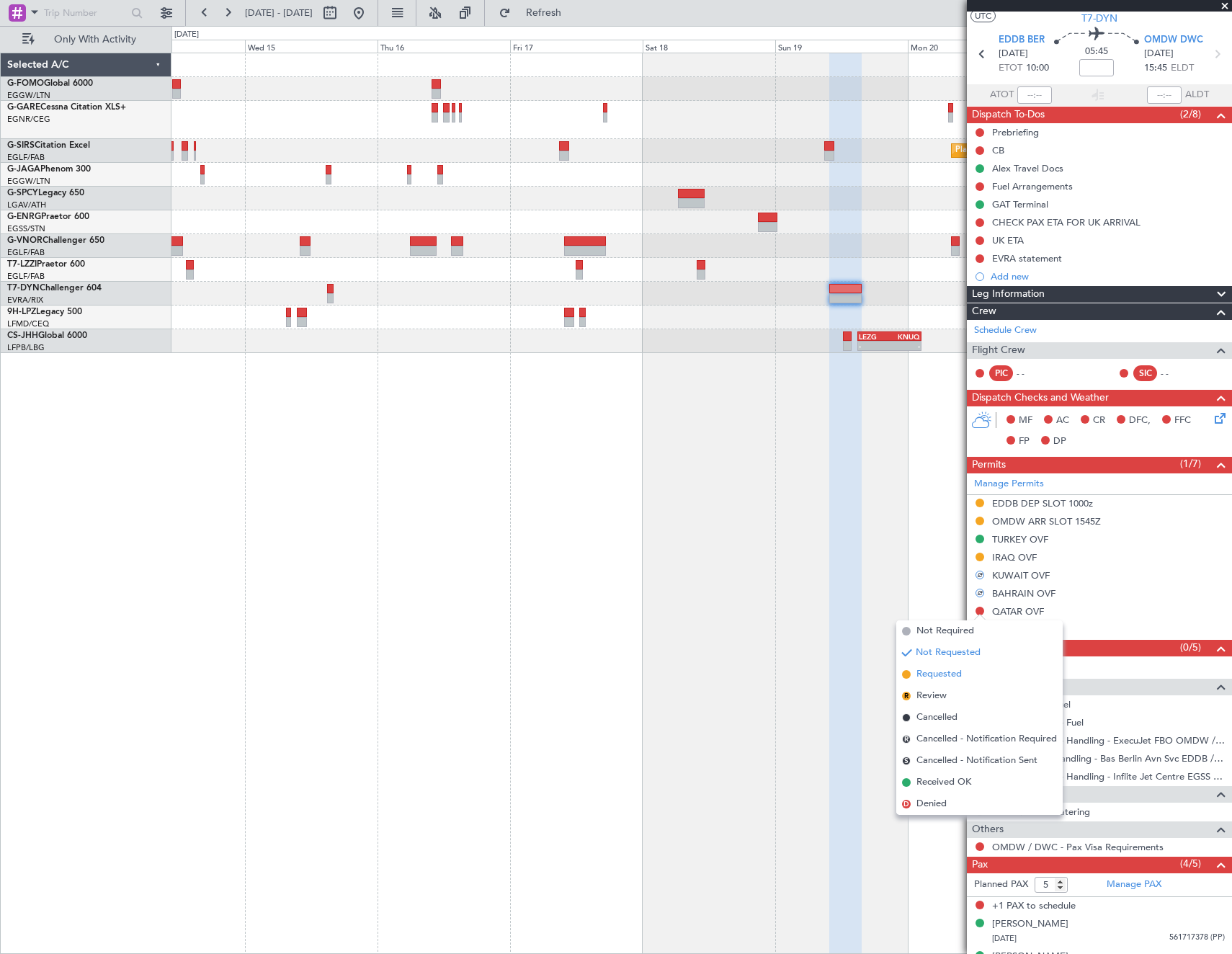
click at [948, 678] on span "Requested" at bounding box center [939, 674] width 46 height 14
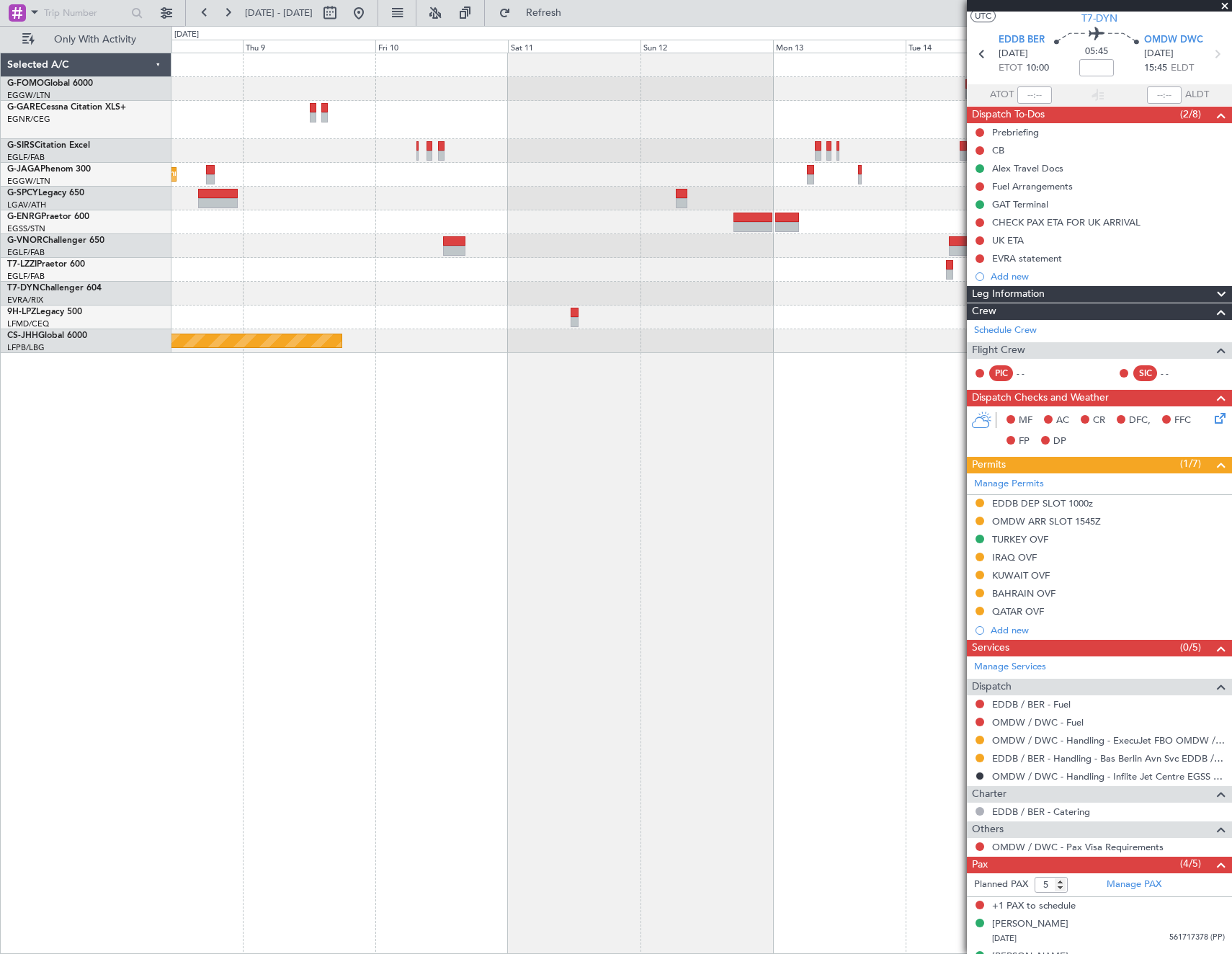
click at [1154, 452] on fb-app "[DATE] - [DATE] Refresh Quick Links Only With Activity Planned Maint [GEOGRAPHI…" at bounding box center [616, 482] width 1232 height 943
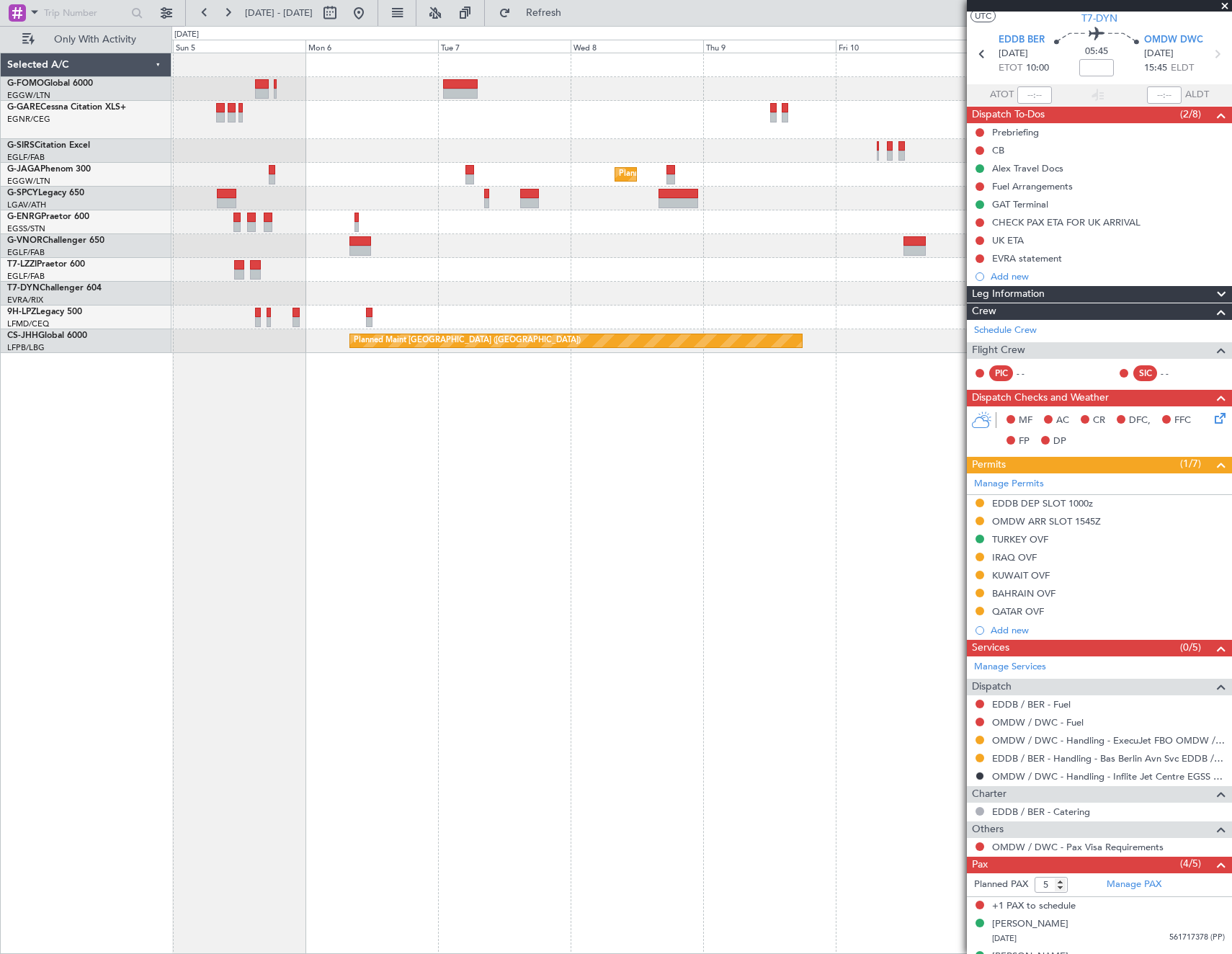
click at [915, 450] on div "Planned Maint [GEOGRAPHIC_DATA] ([GEOGRAPHIC_DATA]) Planned Maint [GEOGRAPHIC_D…" at bounding box center [701, 502] width 1060 height 901
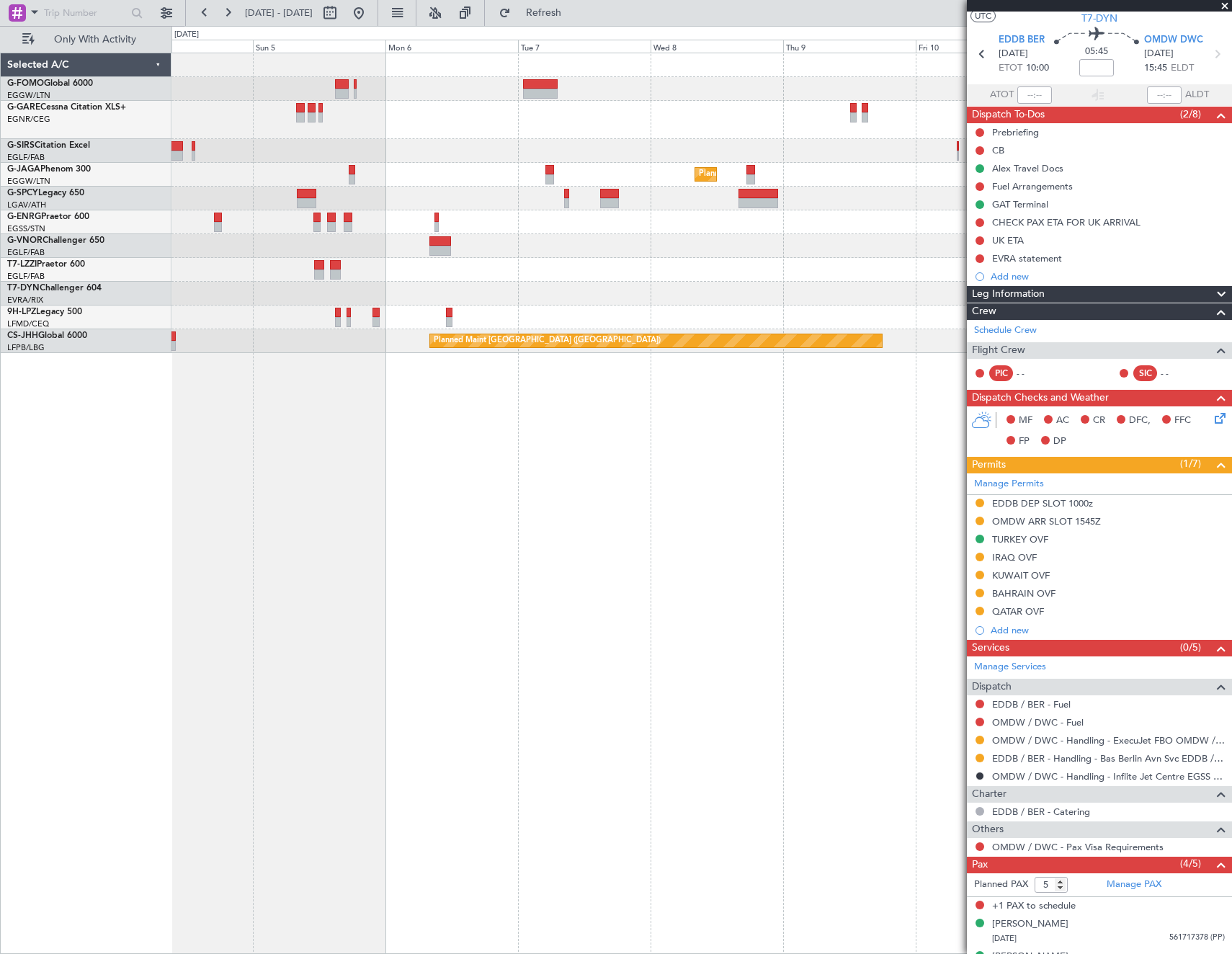
click at [884, 425] on div "Planned Maint [GEOGRAPHIC_DATA] ([GEOGRAPHIC_DATA]) Planned Maint [GEOGRAPHIC_D…" at bounding box center [701, 502] width 1060 height 901
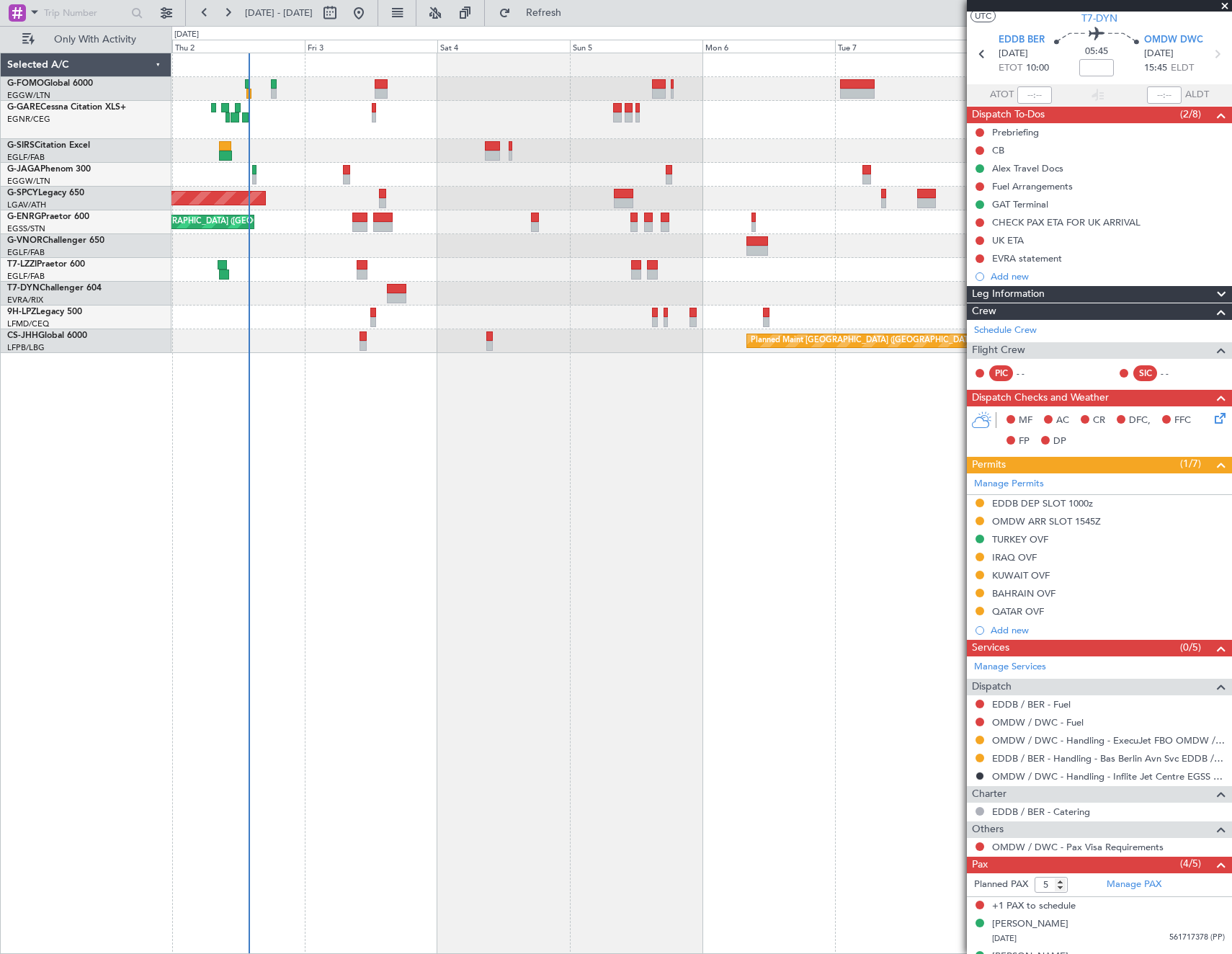
click at [428, 408] on div "Planned Maint [GEOGRAPHIC_DATA] ([GEOGRAPHIC_DATA]) Planned Maint [GEOGRAPHIC_D…" at bounding box center [701, 502] width 1060 height 901
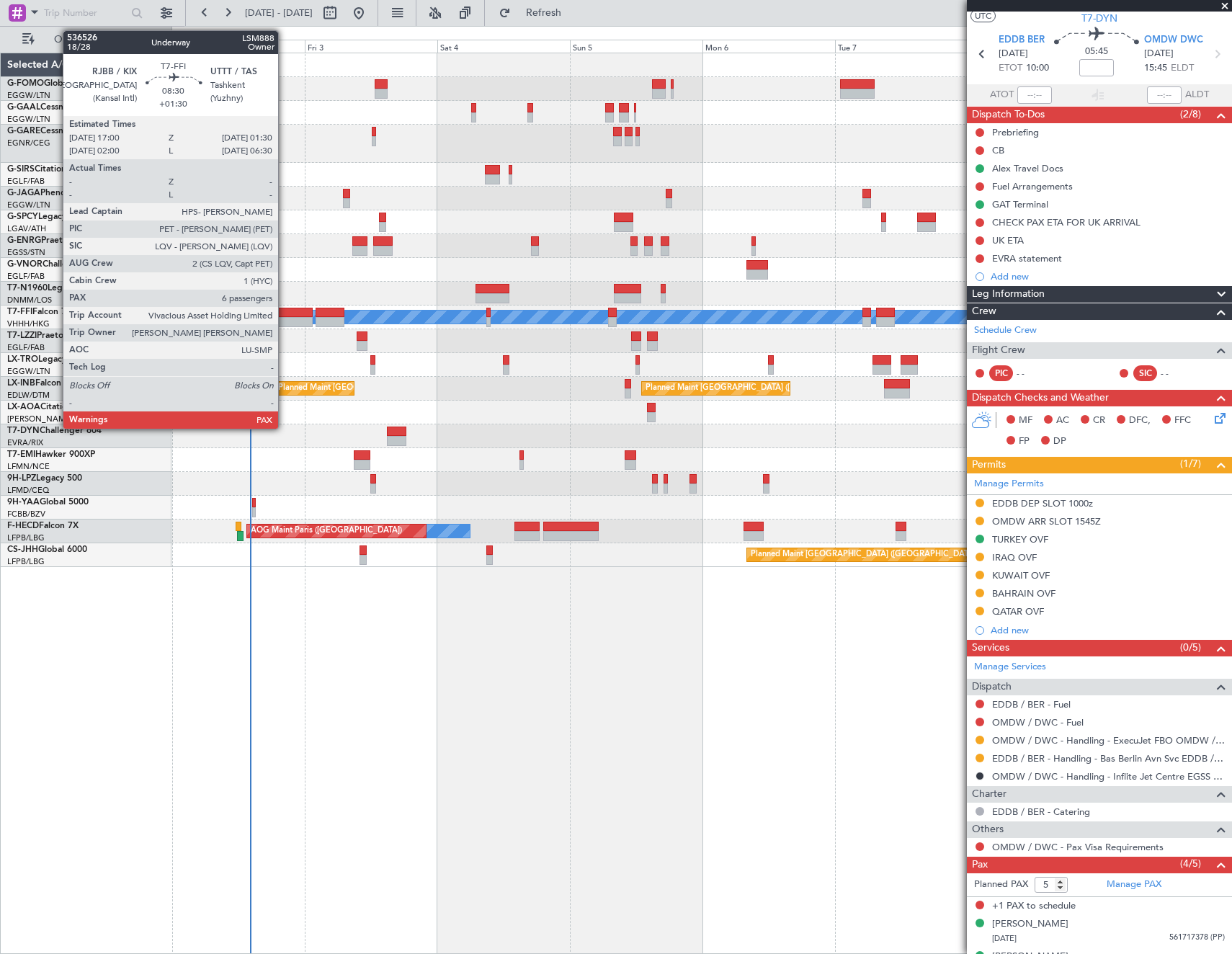
click at [284, 317] on div at bounding box center [289, 322] width 47 height 10
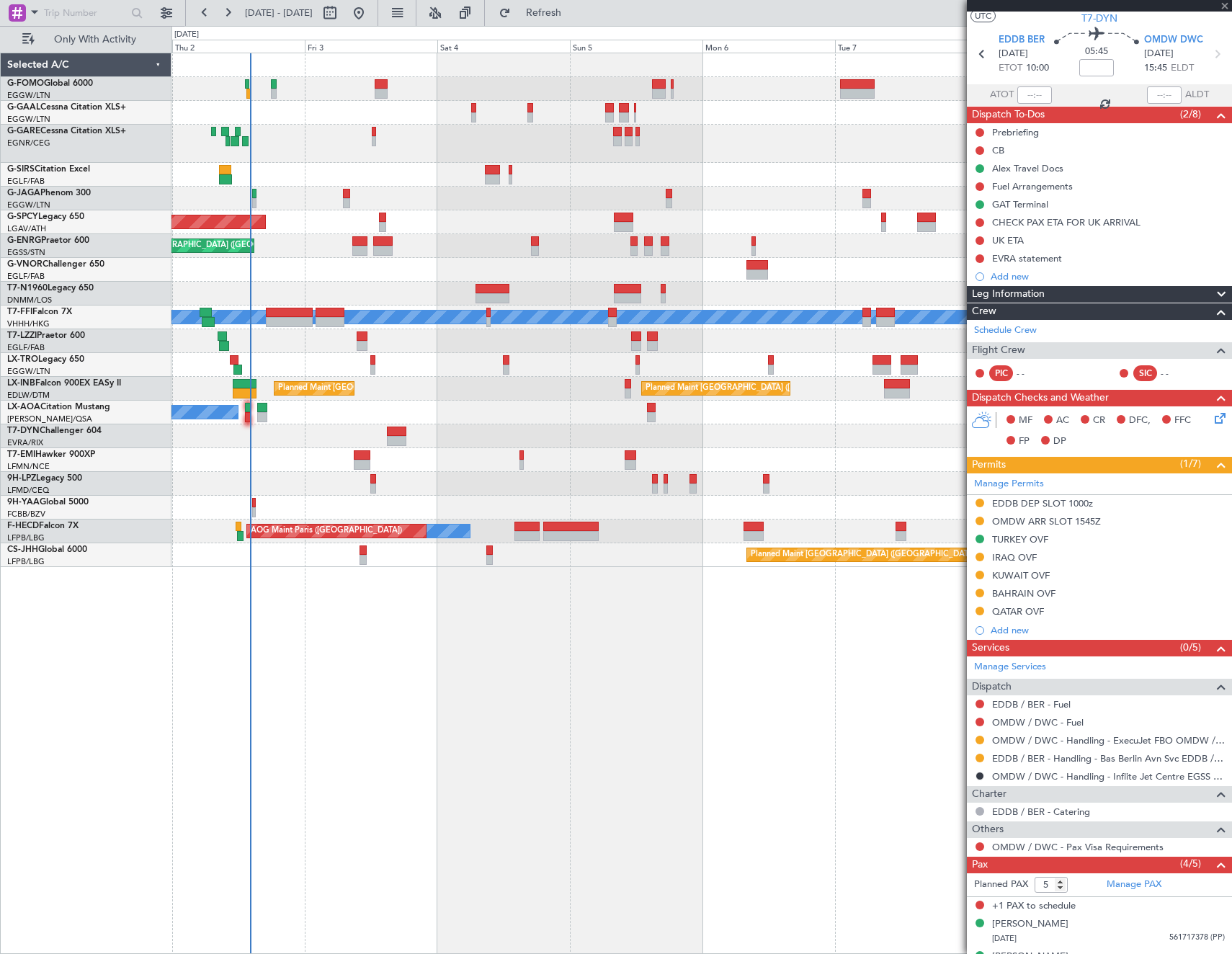
type input "+01:30"
type input "7"
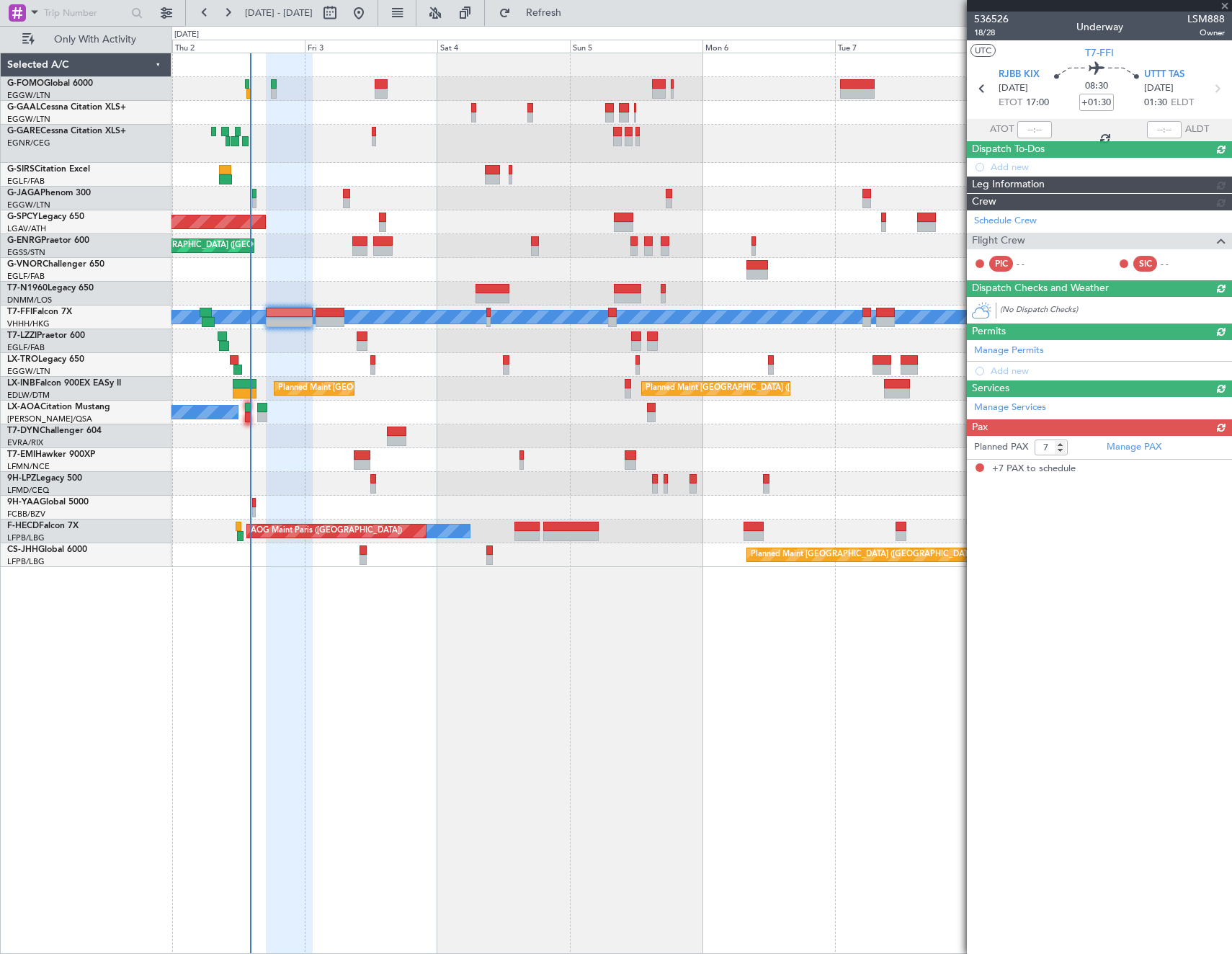
scroll to position [0, 0]
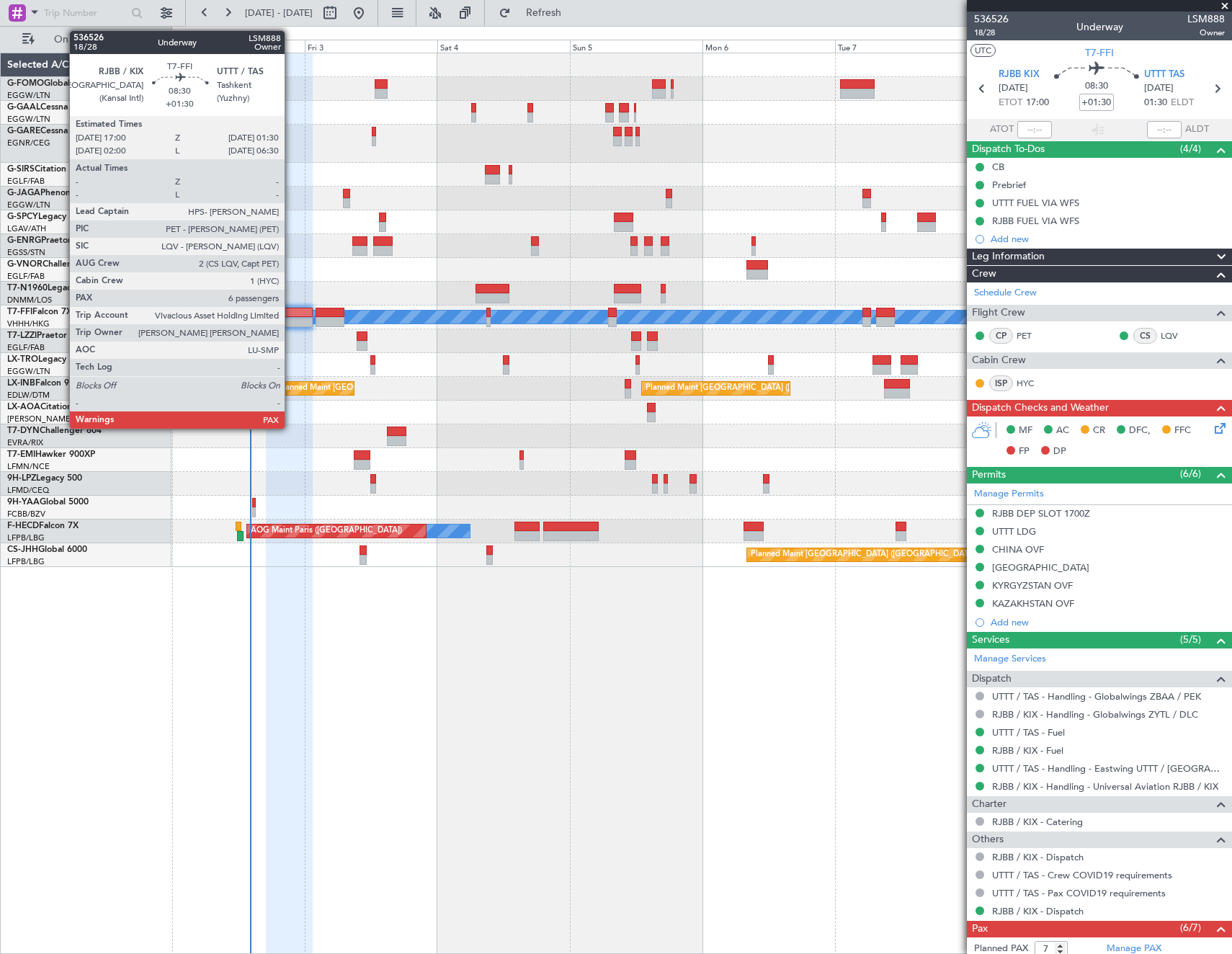
click at [291, 321] on div at bounding box center [289, 322] width 47 height 10
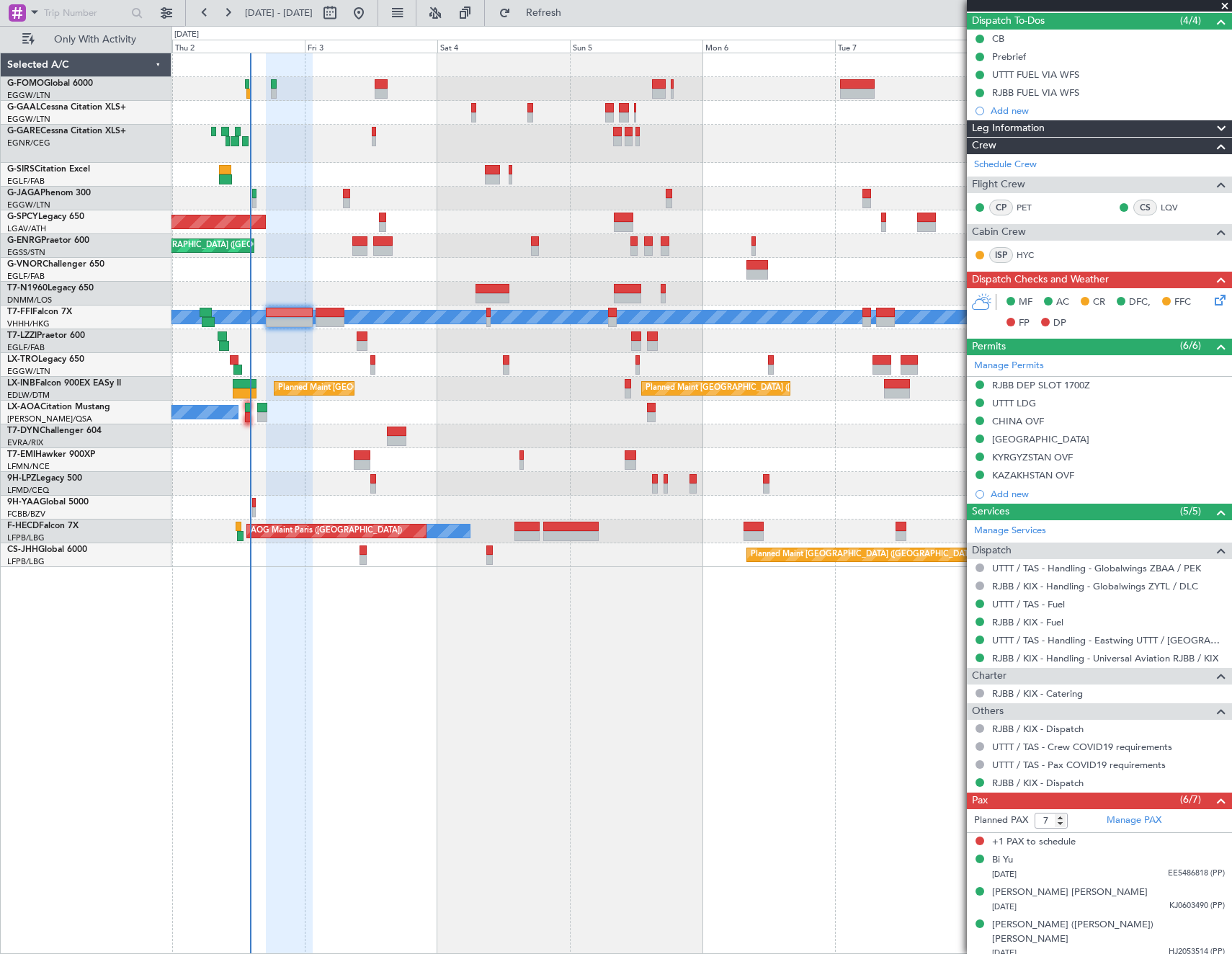
scroll to position [219, 0]
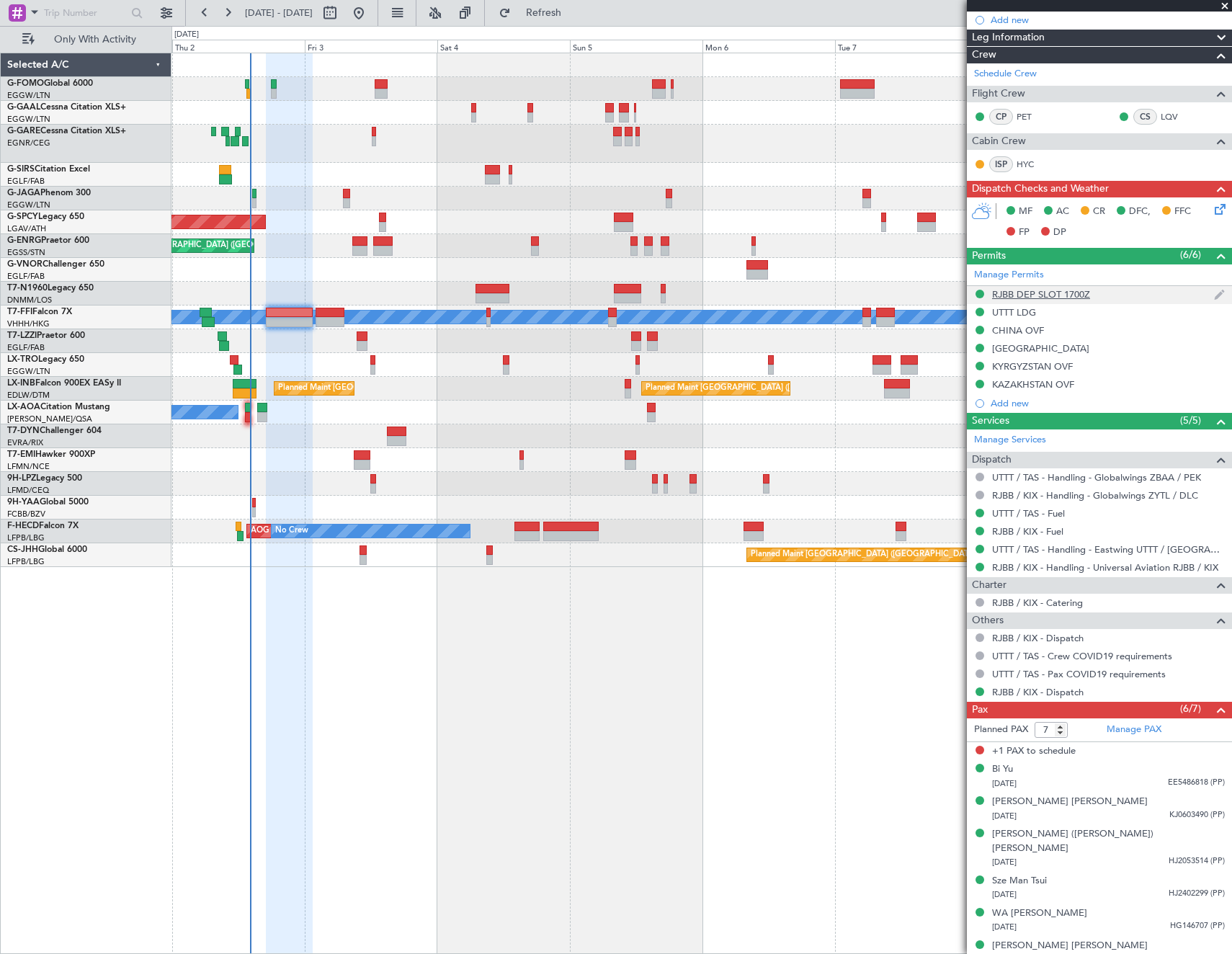
click at [1022, 296] on div "RJBB DEP SLOT 1700Z" at bounding box center [1041, 294] width 98 height 12
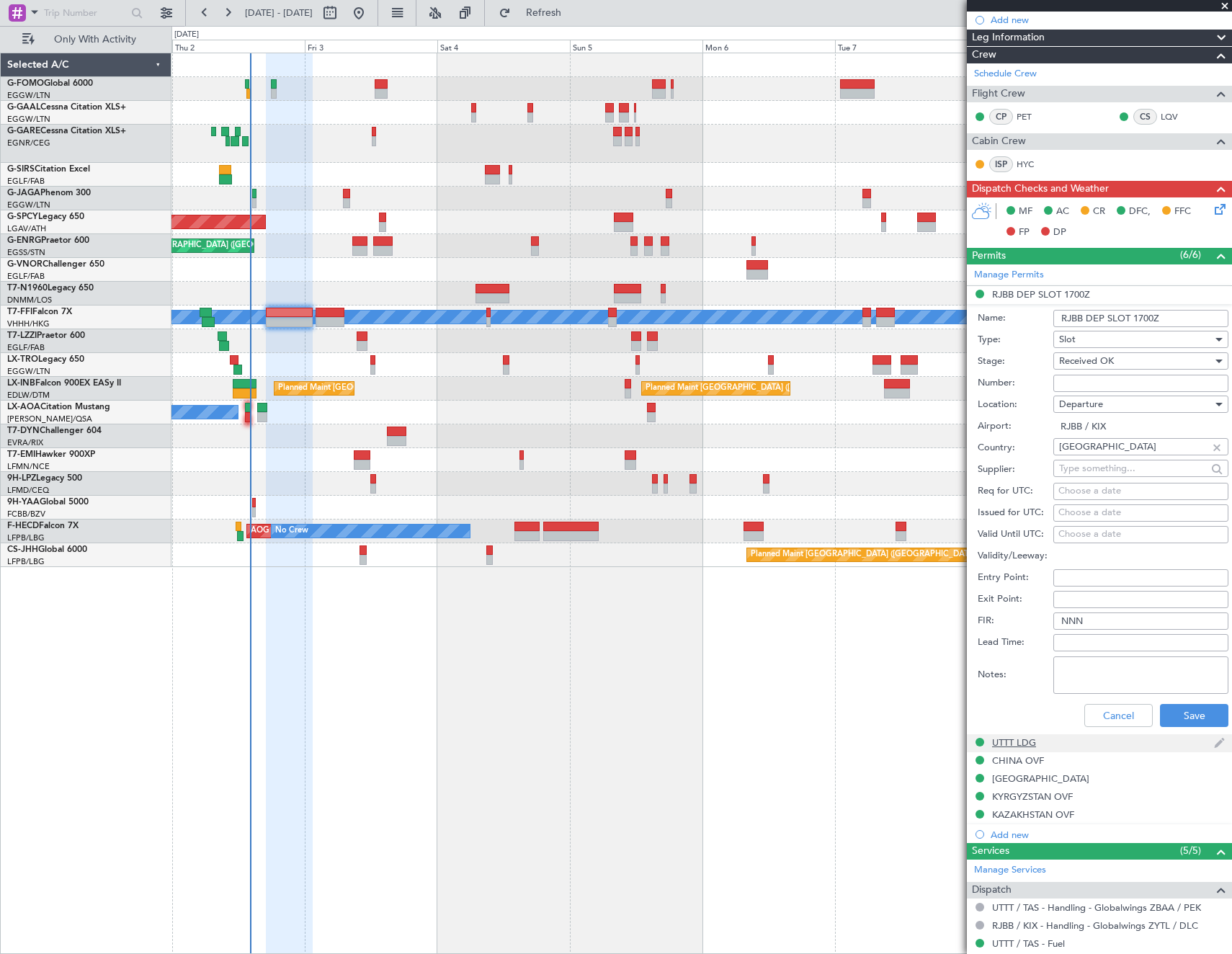
click at [1016, 736] on div "UTTT LDG" at bounding box center [1014, 742] width 44 height 12
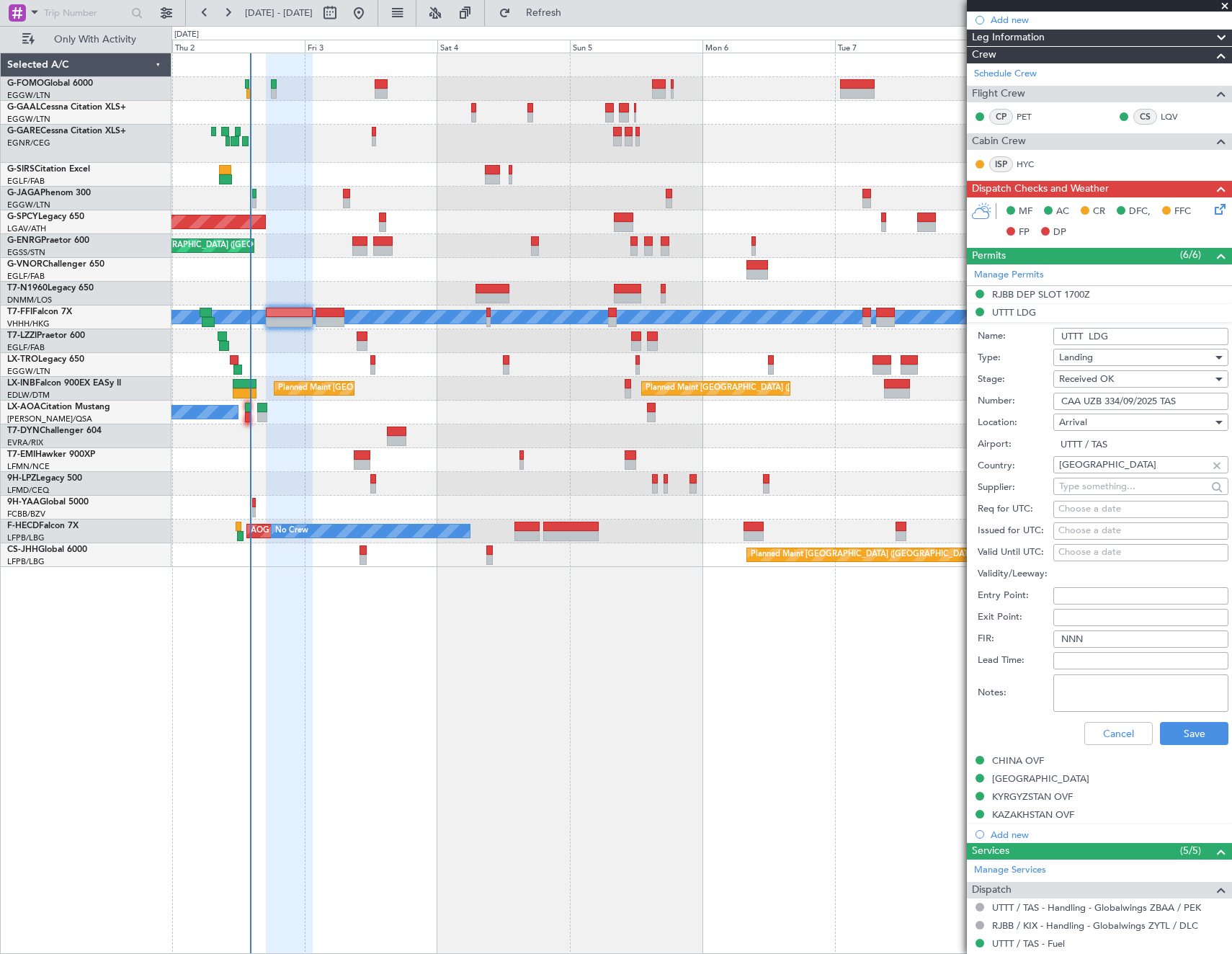
click at [1146, 400] on input "CAA UZB 334/09/2025 TAS" at bounding box center [1141, 401] width 175 height 17
click at [1025, 758] on div "CHINA OVF" at bounding box center [1018, 760] width 52 height 12
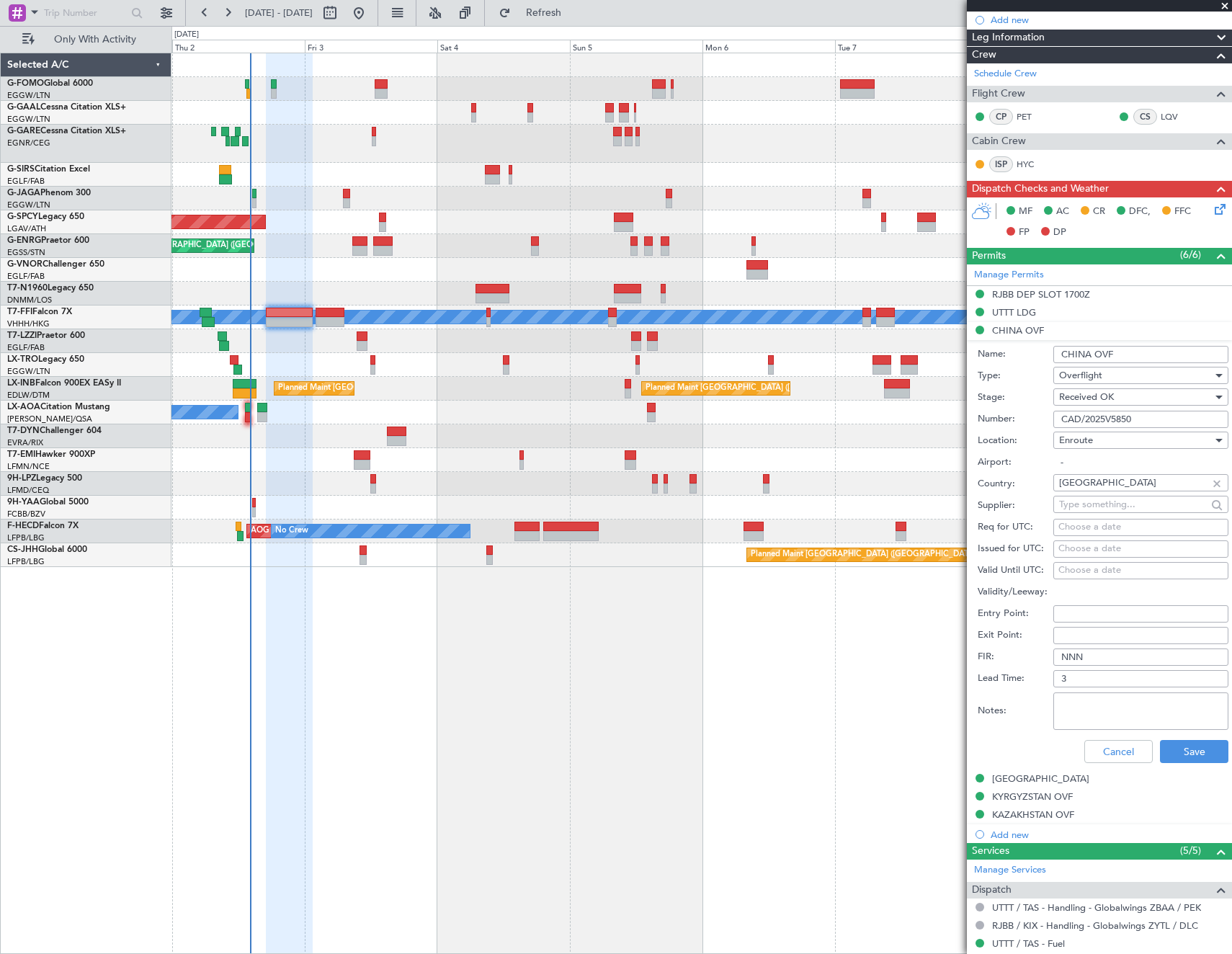
click at [1140, 414] on input "CAD/2025V5850" at bounding box center [1141, 419] width 175 height 17
click at [1034, 780] on div "[GEOGRAPHIC_DATA]" at bounding box center [1040, 778] width 97 height 12
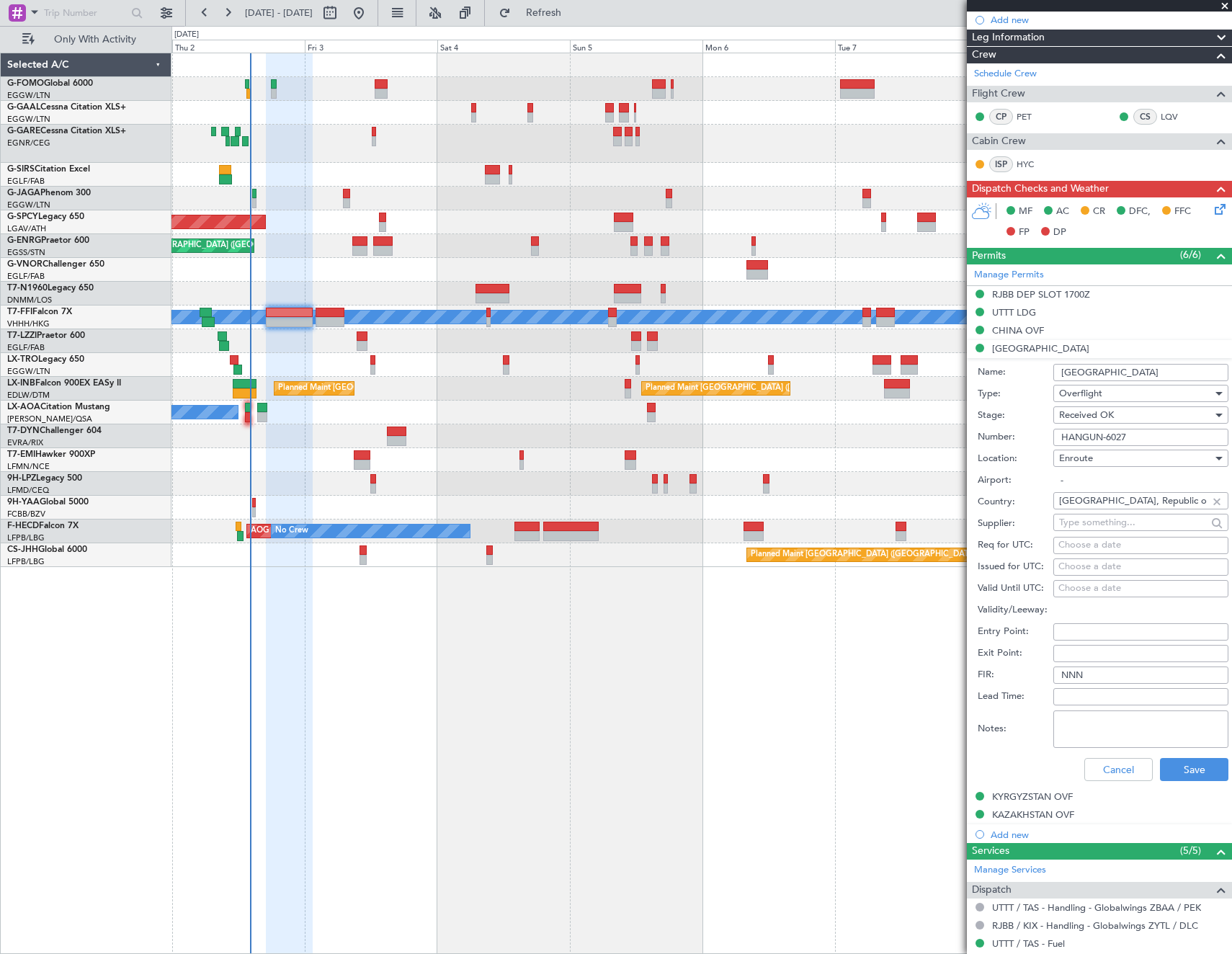
click at [1151, 443] on input "HANGUN-6027" at bounding box center [1141, 437] width 175 height 17
click at [1037, 794] on div "KYRGYZSTAN OVF" at bounding box center [1032, 796] width 80 height 12
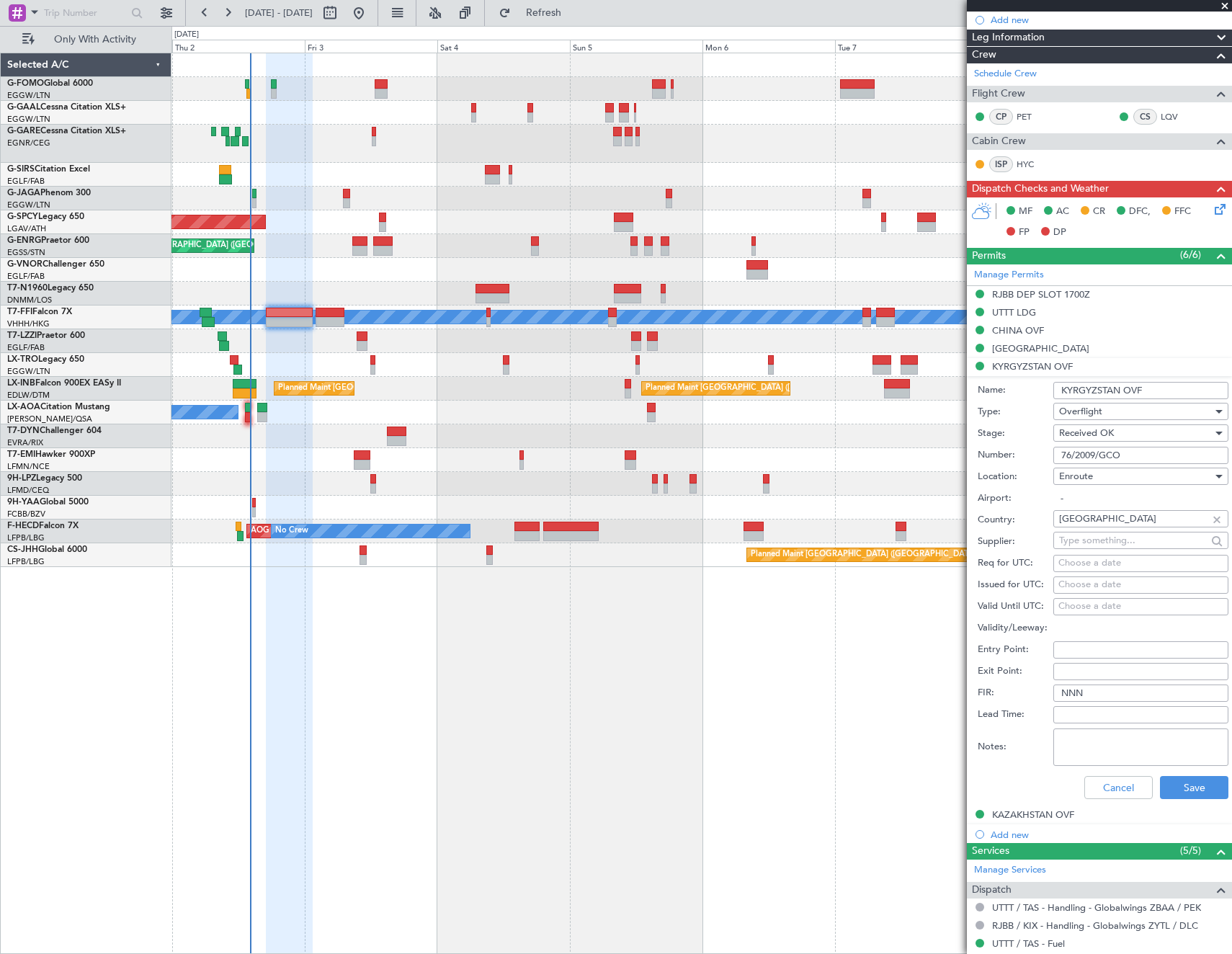
click at [1131, 451] on input "76/2009/GCO" at bounding box center [1141, 455] width 175 height 17
click at [1013, 810] on div "KAZAKHSTAN OVF" at bounding box center [1033, 814] width 82 height 12
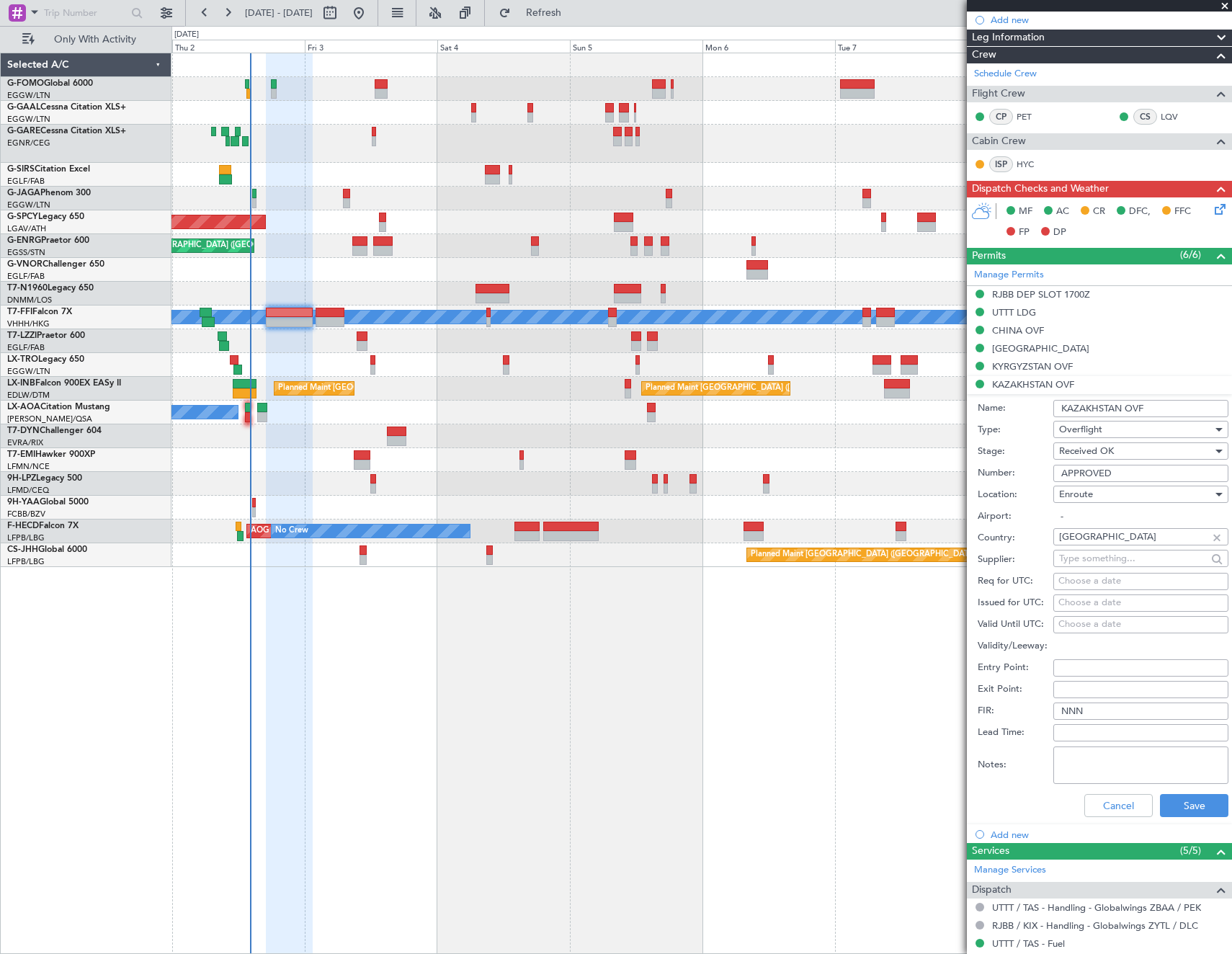
click at [1154, 466] on input "APPROVED" at bounding box center [1141, 473] width 175 height 17
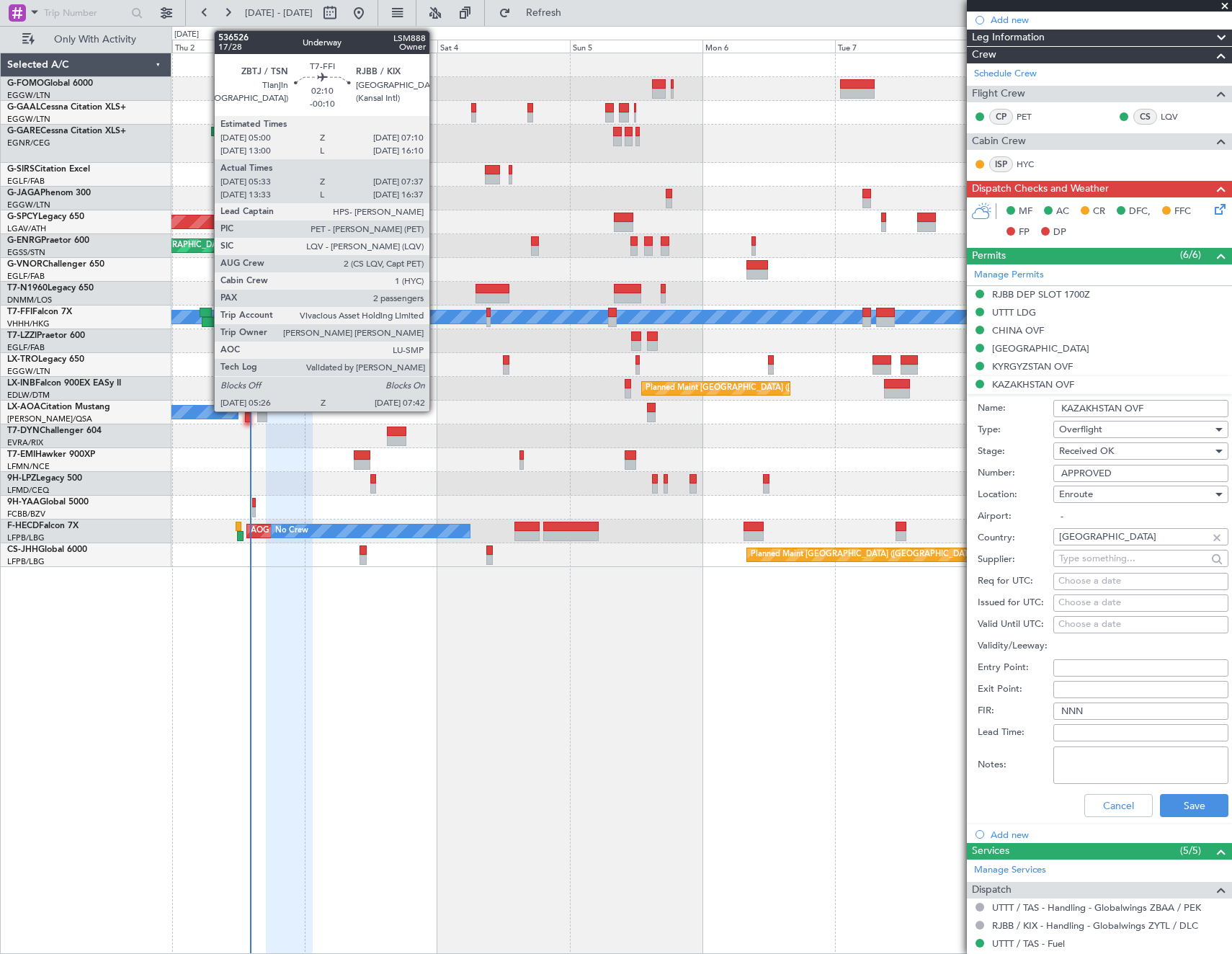
click at [206, 312] on div at bounding box center [206, 312] width 12 height 10
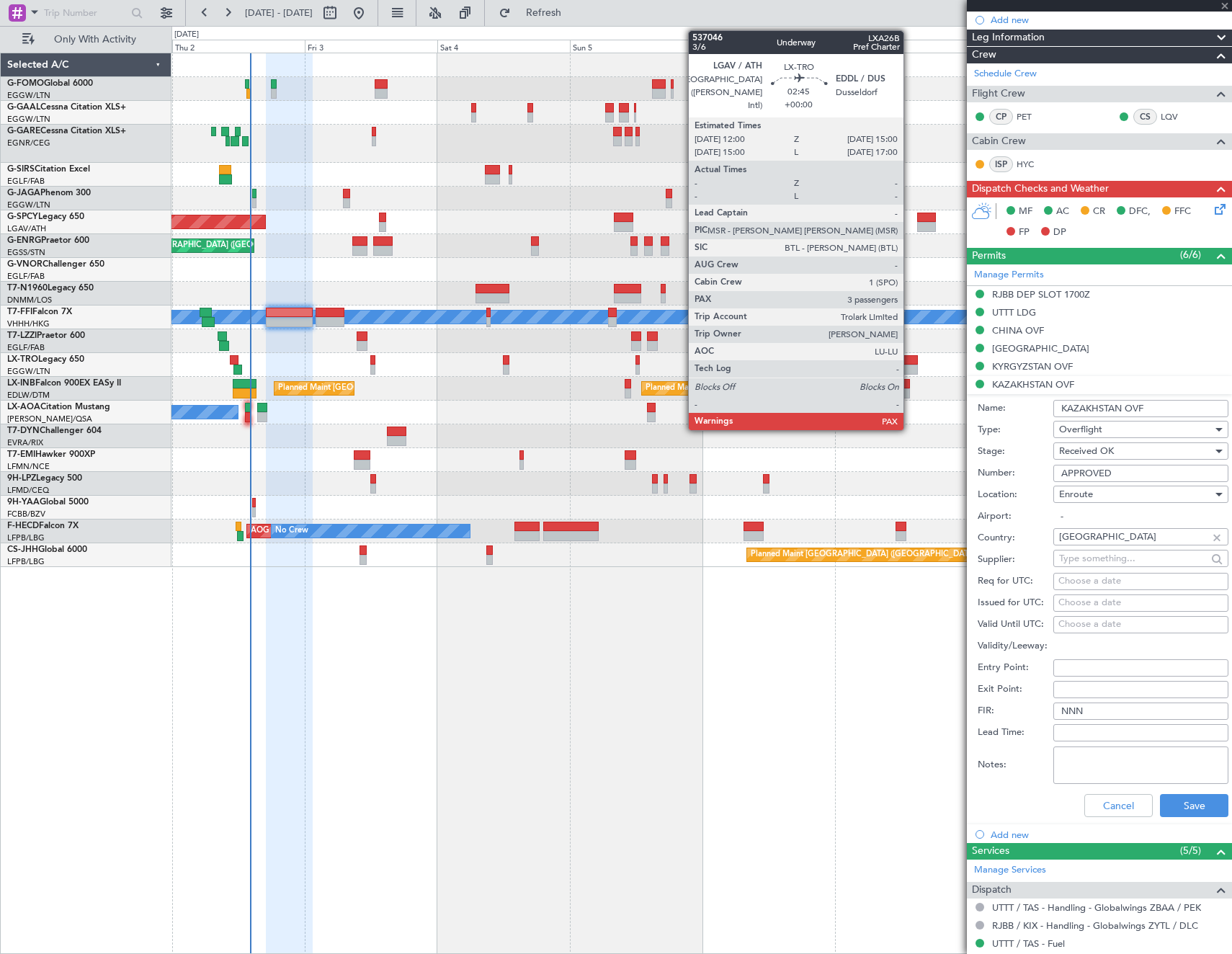
type input "-00:10"
type input "05:33"
type input "07:37"
type input "2"
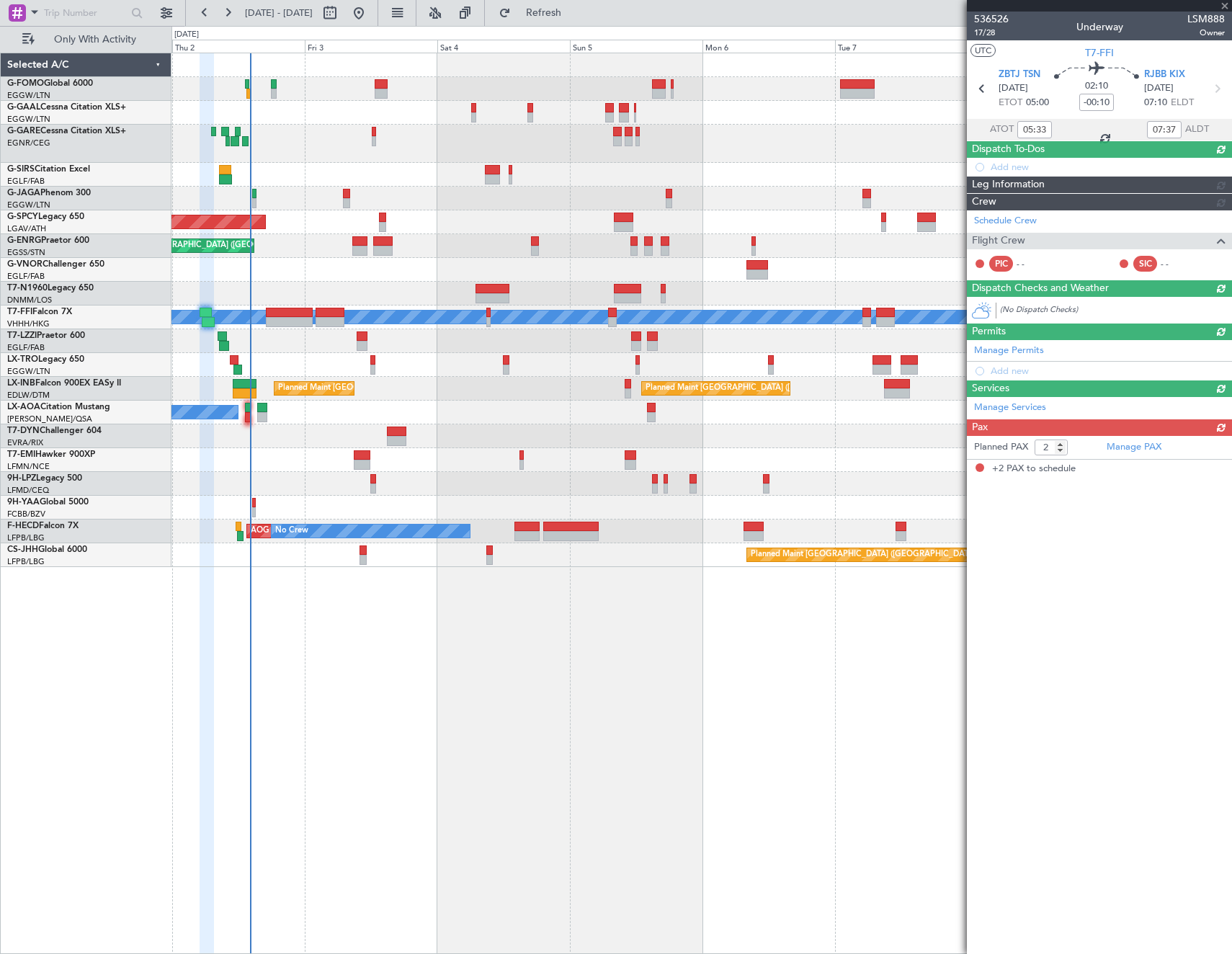
scroll to position [0, 0]
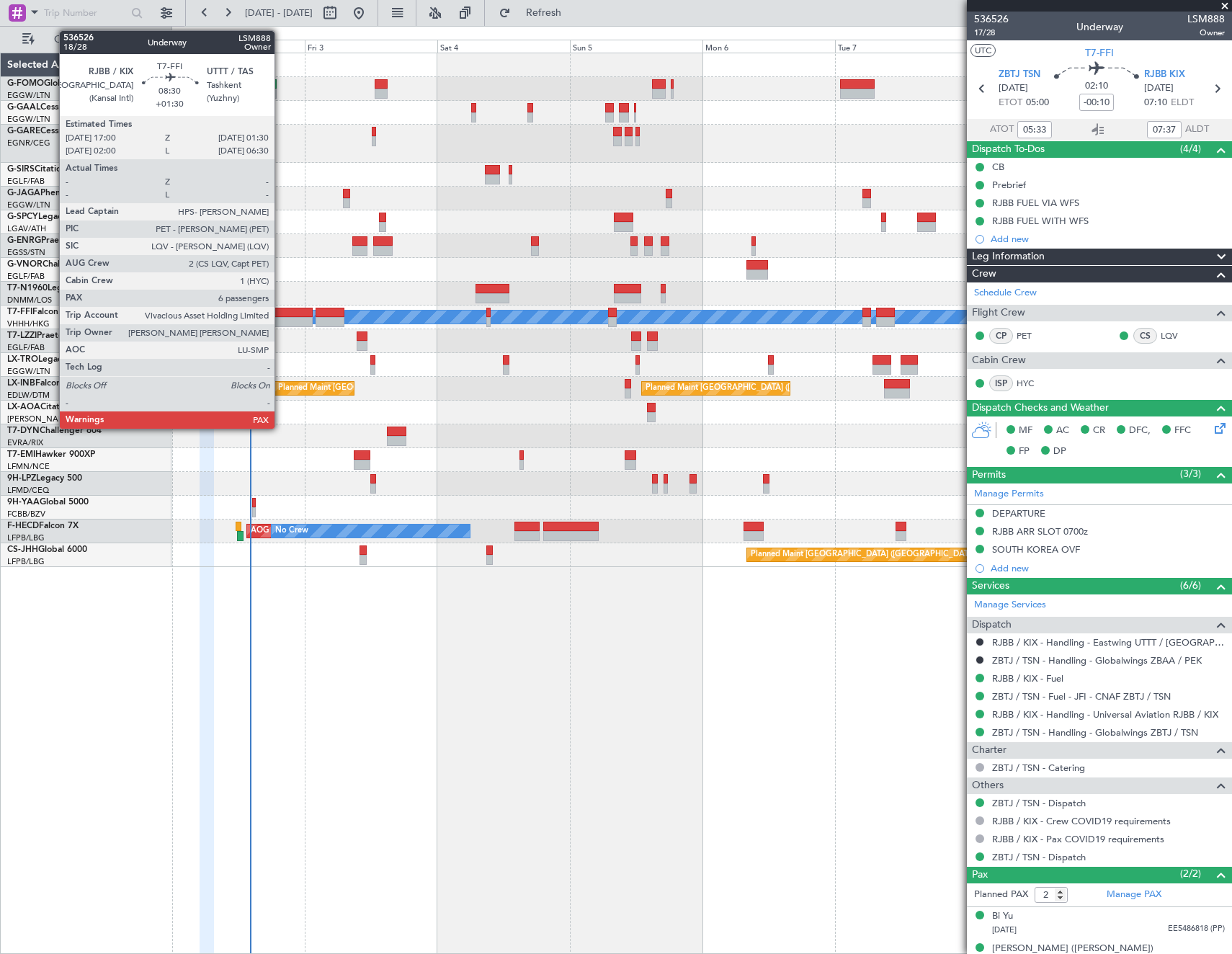
click at [281, 317] on div at bounding box center [289, 312] width 47 height 10
click at [279, 318] on div at bounding box center [289, 322] width 47 height 10
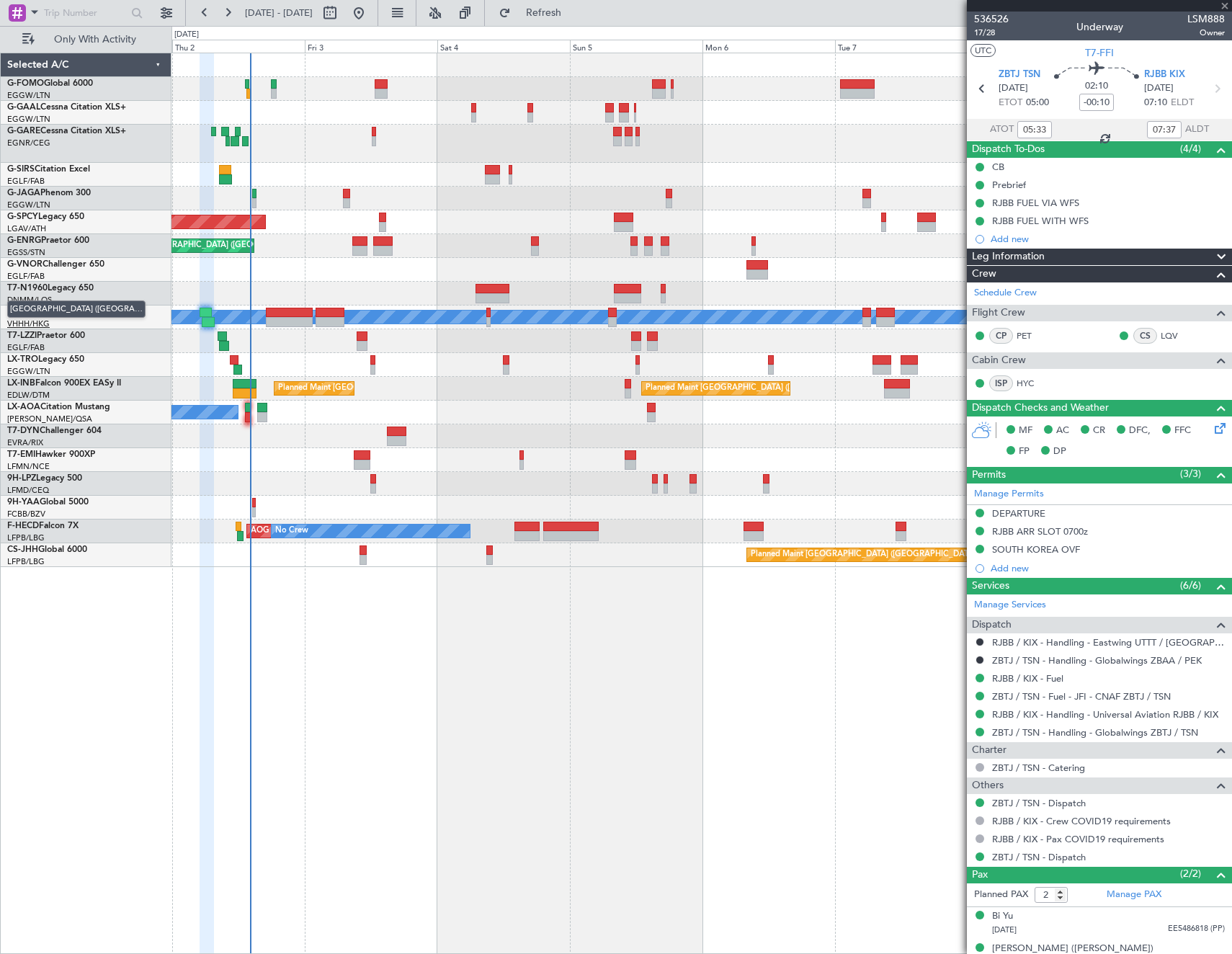
type input "+01:30"
type input "7"
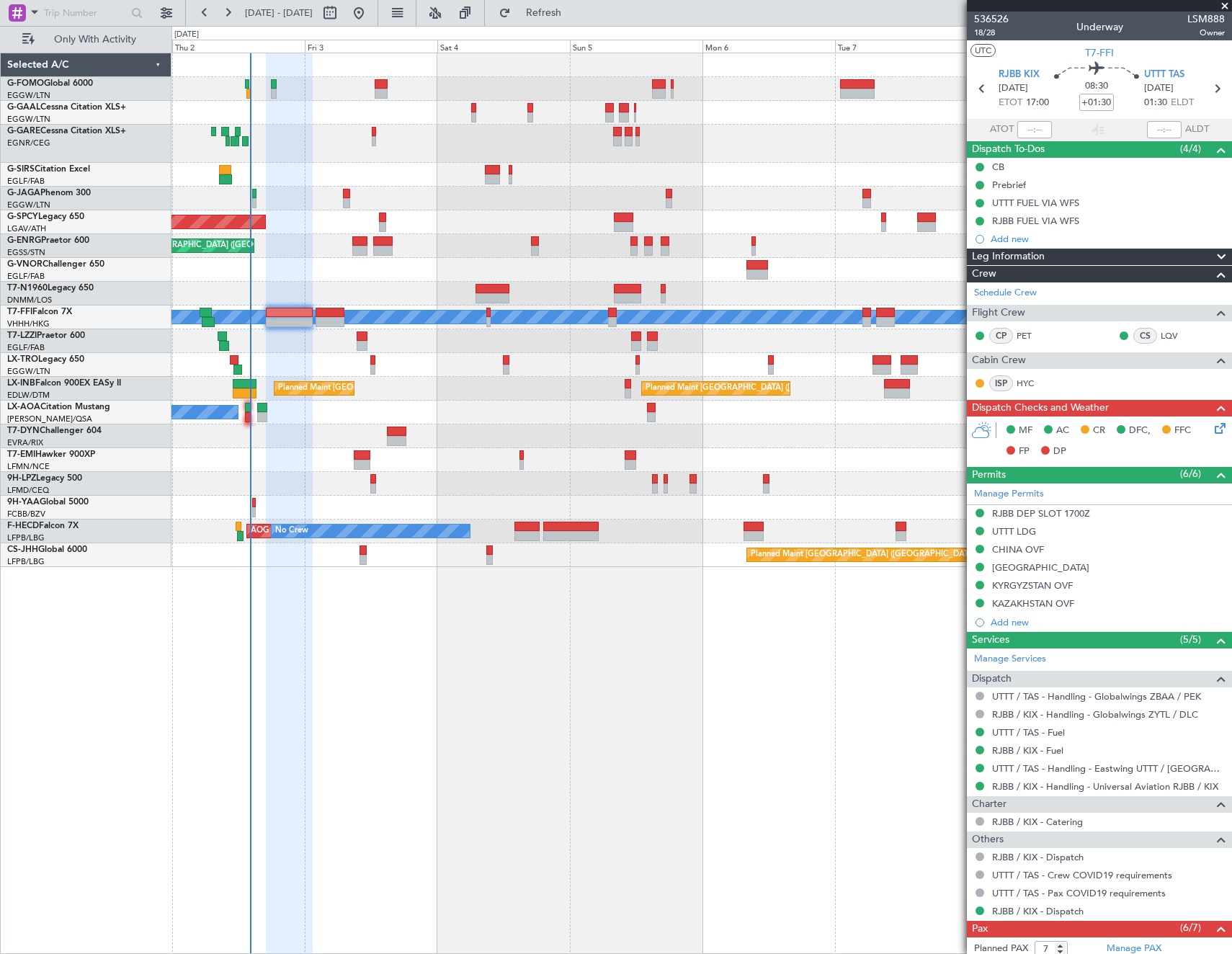
click at [1213, 429] on icon at bounding box center [1218, 426] width 12 height 12
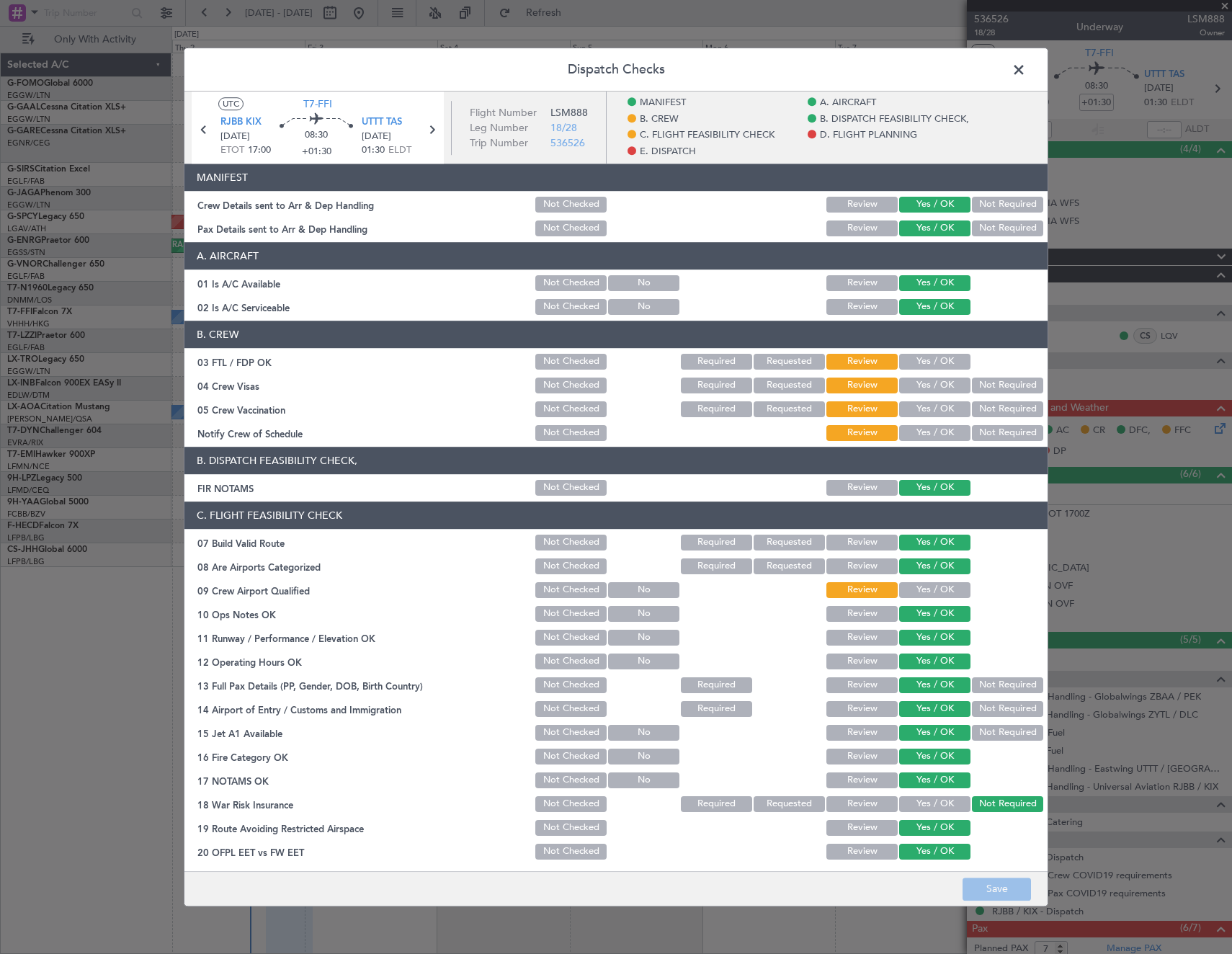
drag, startPoint x: 930, startPoint y: 361, endPoint x: 995, endPoint y: 390, distance: 71.2
click at [932, 362] on button "Yes / OK" at bounding box center [935, 361] width 71 height 16
click at [936, 384] on button "Yes / OK" at bounding box center [935, 385] width 71 height 16
click at [998, 411] on button "Not Required" at bounding box center [1007, 409] width 71 height 16
drag, startPoint x: 934, startPoint y: 429, endPoint x: 921, endPoint y: 519, distance: 90.9
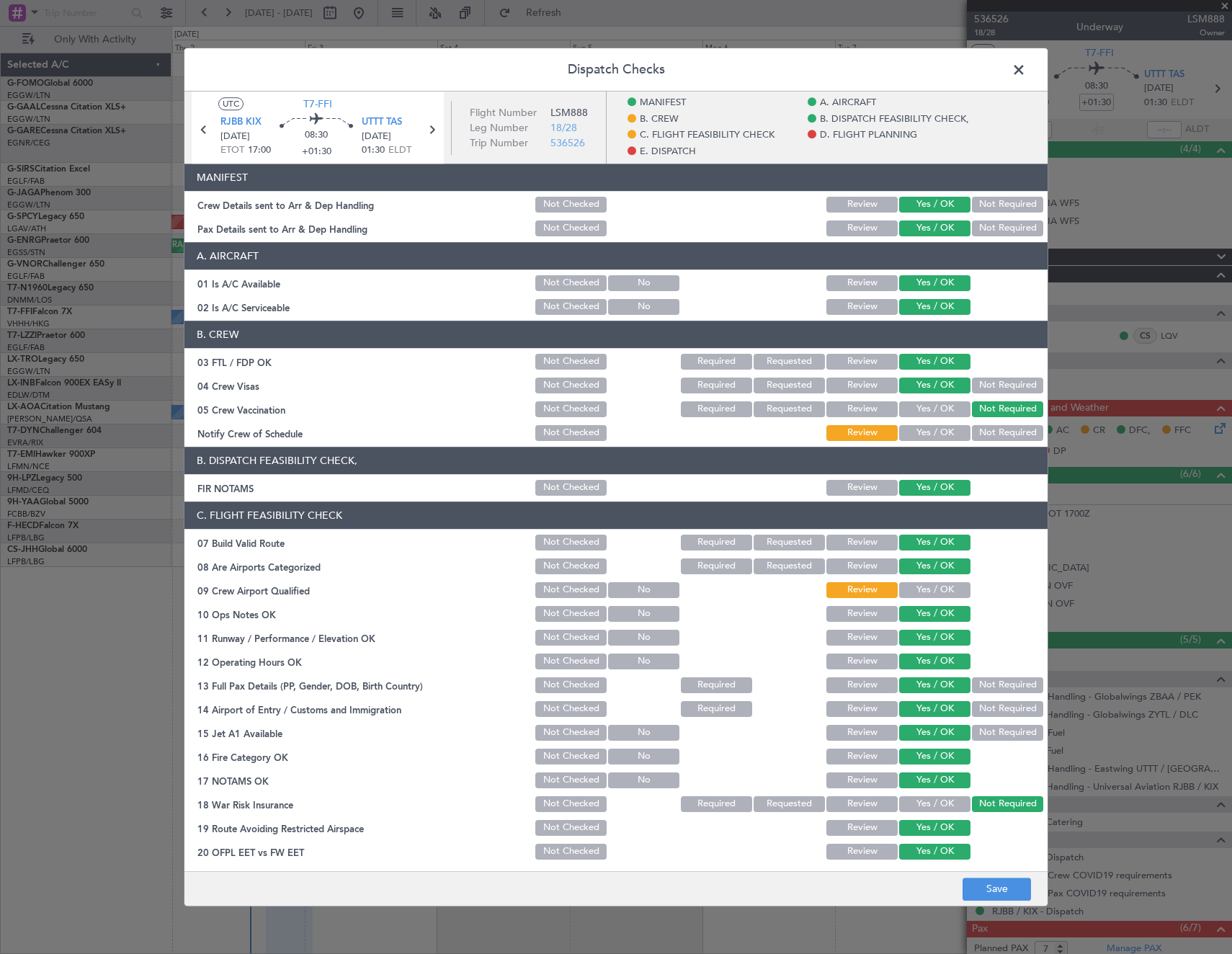
click at [931, 432] on button "Yes / OK" at bounding box center [935, 433] width 71 height 16
click at [918, 587] on button "Yes / OK" at bounding box center [935, 589] width 71 height 16
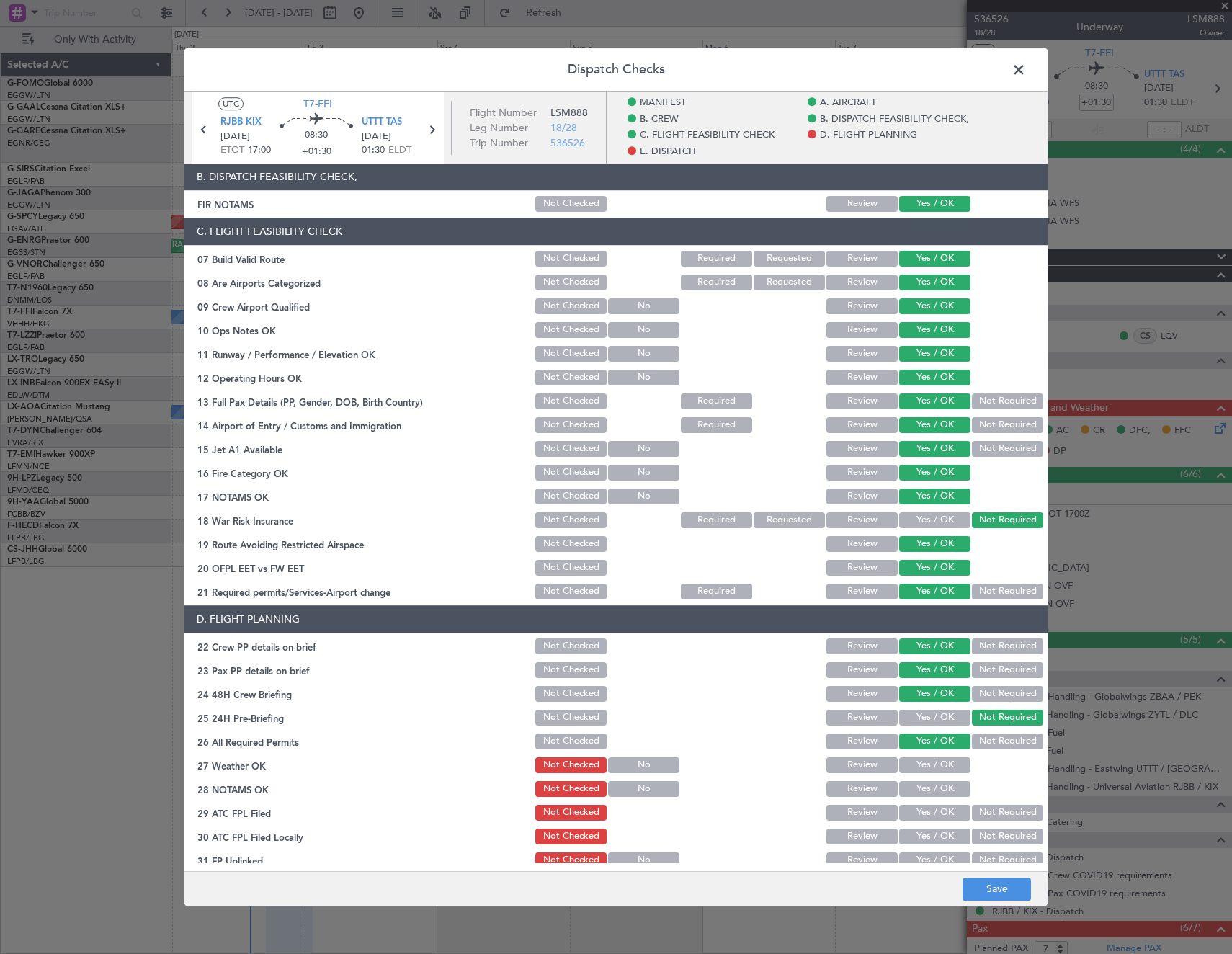
scroll to position [361, 0]
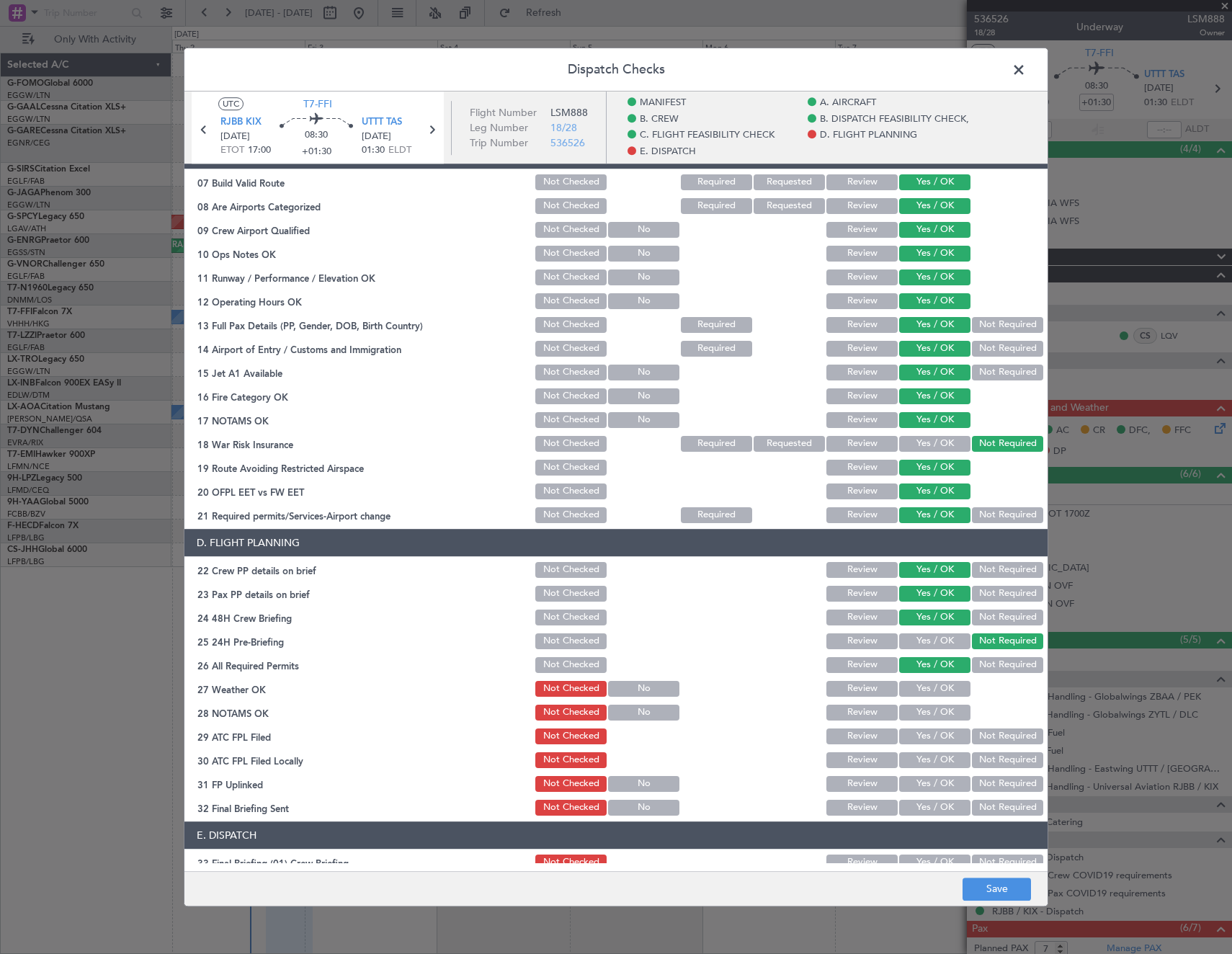
click at [933, 685] on button "Yes / OK" at bounding box center [935, 688] width 71 height 16
click at [924, 712] on button "Yes / OK" at bounding box center [935, 712] width 71 height 16
click at [922, 733] on button "Yes / OK" at bounding box center [935, 736] width 71 height 16
click at [848, 757] on button "Review" at bounding box center [862, 759] width 71 height 16
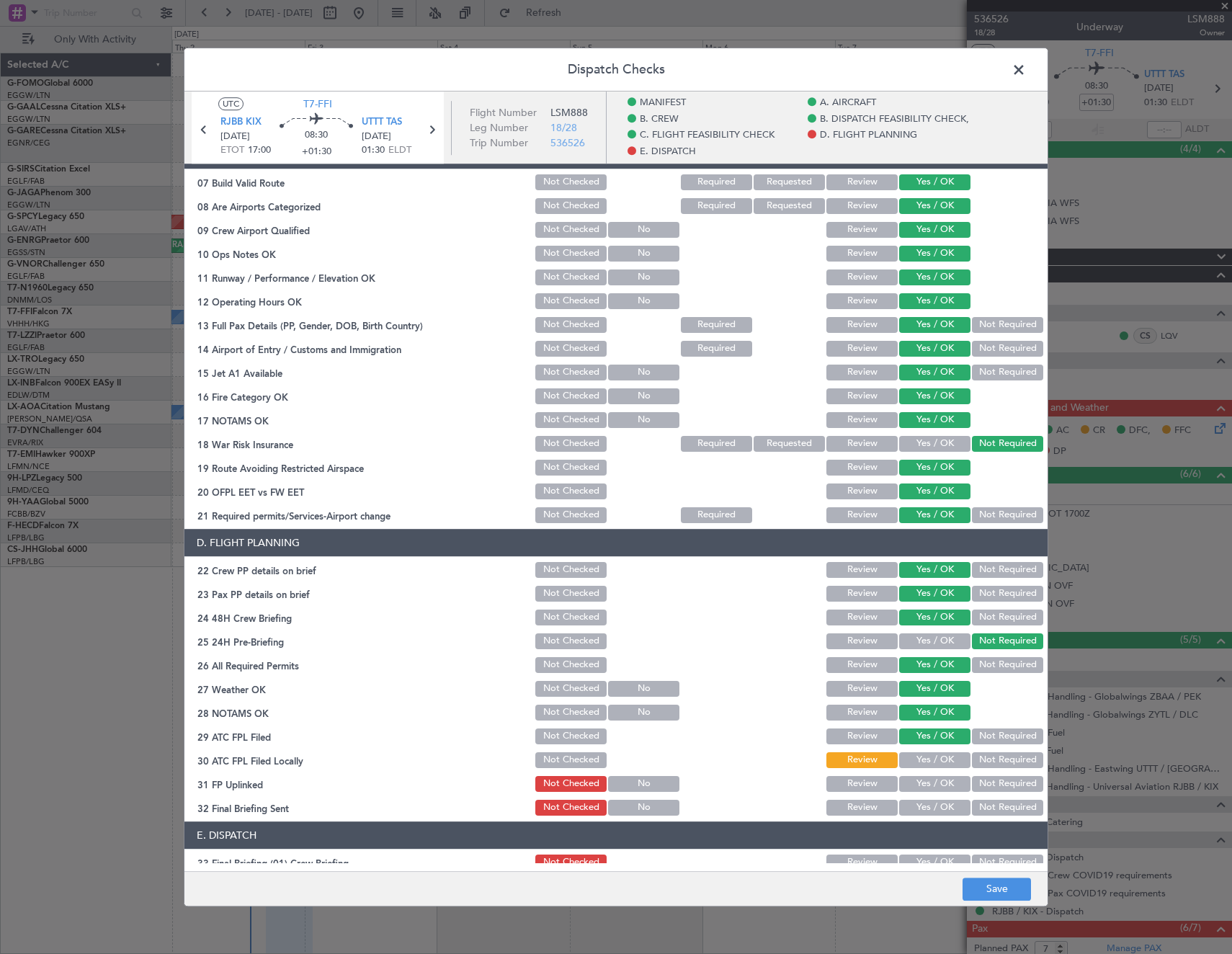
click at [924, 782] on button "Yes / OK" at bounding box center [935, 783] width 71 height 16
click at [992, 802] on button "Not Required" at bounding box center [1007, 807] width 71 height 16
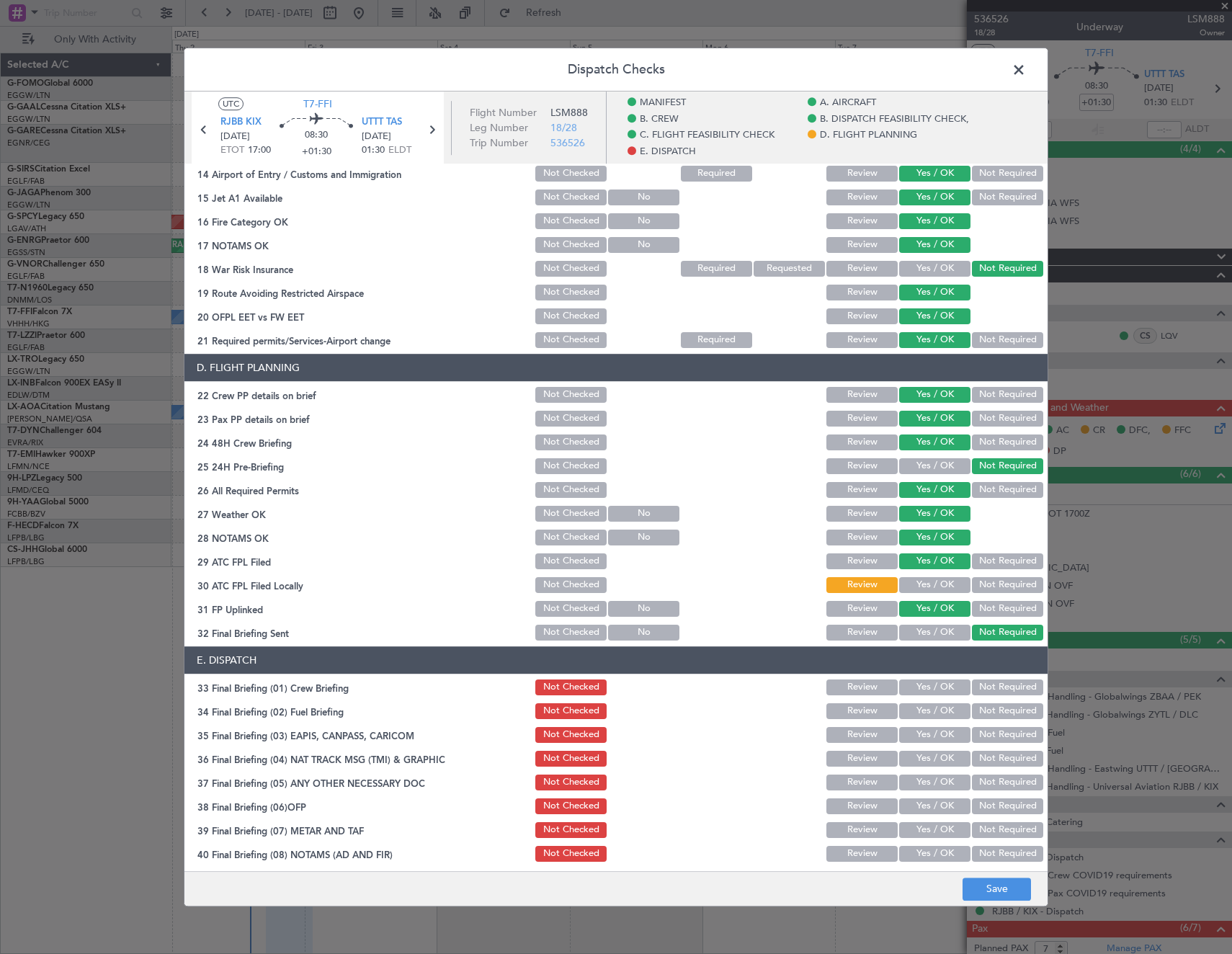
scroll to position [636, 0]
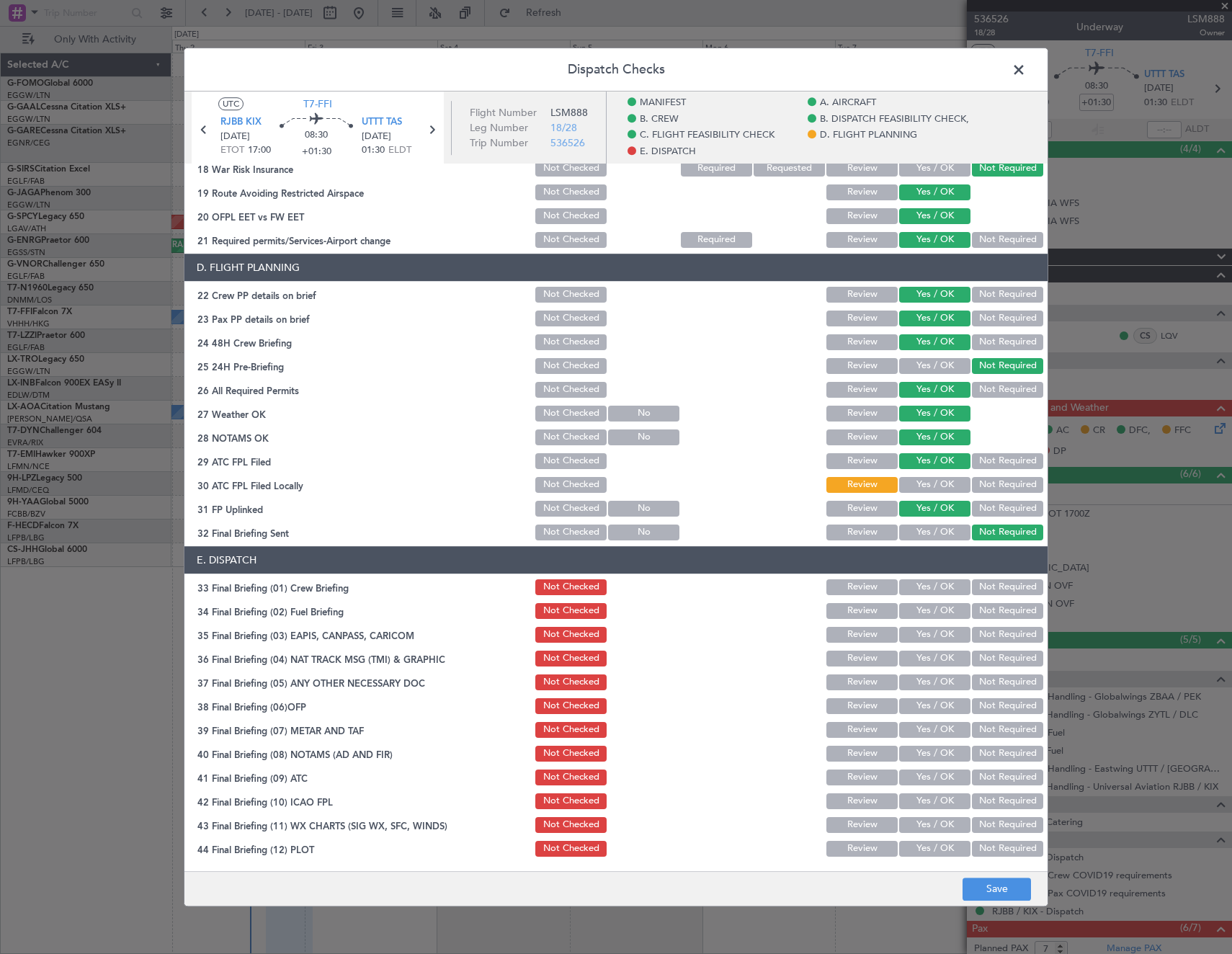
click at [927, 589] on button "Yes / OK" at bounding box center [935, 587] width 71 height 16
click at [927, 611] on button "Yes / OK" at bounding box center [935, 610] width 71 height 16
drag, startPoint x: 1002, startPoint y: 638, endPoint x: 982, endPoint y: 657, distance: 27.6
click at [1000, 638] on button "Not Required" at bounding box center [1007, 634] width 71 height 16
click at [982, 657] on button "Not Required" at bounding box center [1007, 658] width 71 height 16
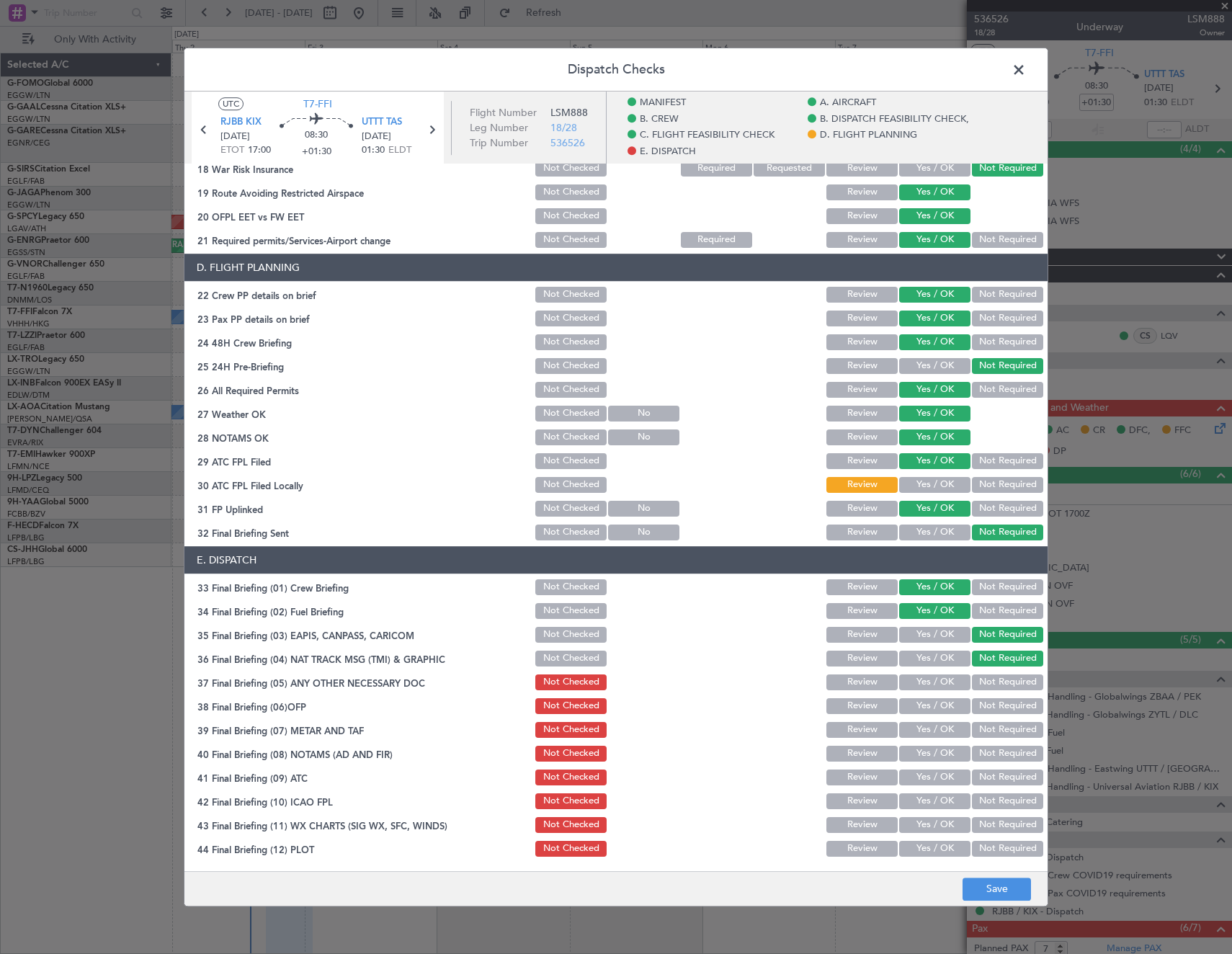
click at [926, 679] on button "Yes / OK" at bounding box center [935, 681] width 71 height 16
click at [924, 708] on button "Yes / OK" at bounding box center [935, 705] width 71 height 16
click at [922, 734] on button "Yes / OK" at bounding box center [935, 729] width 71 height 16
click at [922, 750] on button "Yes / OK" at bounding box center [935, 753] width 71 height 16
drag, startPoint x: 921, startPoint y: 782, endPoint x: 919, endPoint y: 789, distance: 7.3
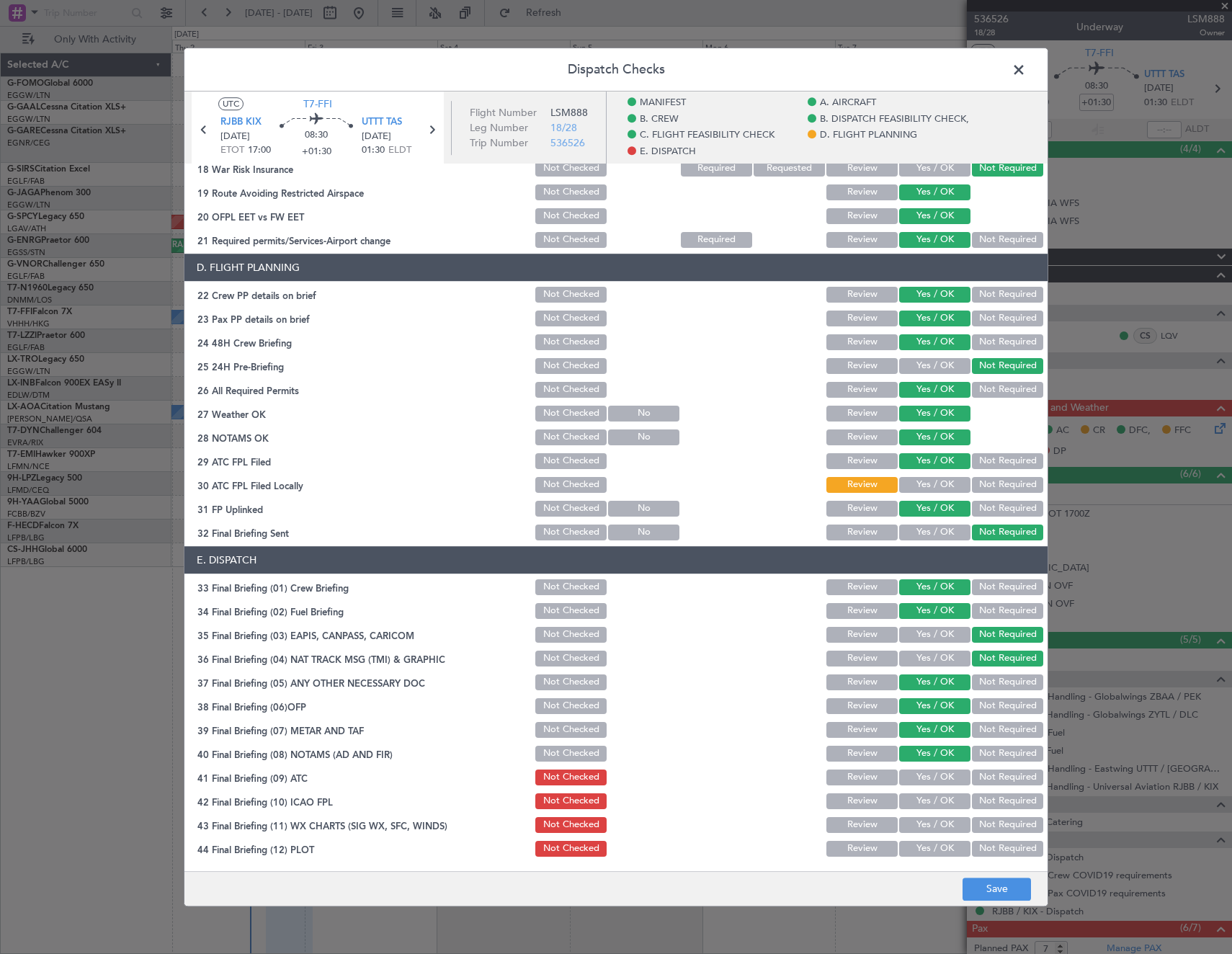
click at [921, 783] on button "Yes / OK" at bounding box center [935, 777] width 71 height 16
drag, startPoint x: 918, startPoint y: 801, endPoint x: 922, endPoint y: 824, distance: 23.3
click at [919, 802] on button "Yes / OK" at bounding box center [935, 801] width 71 height 16
drag, startPoint x: 922, startPoint y: 824, endPoint x: 923, endPoint y: 847, distance: 23.0
click at [922, 825] on button "Yes / OK" at bounding box center [935, 825] width 71 height 16
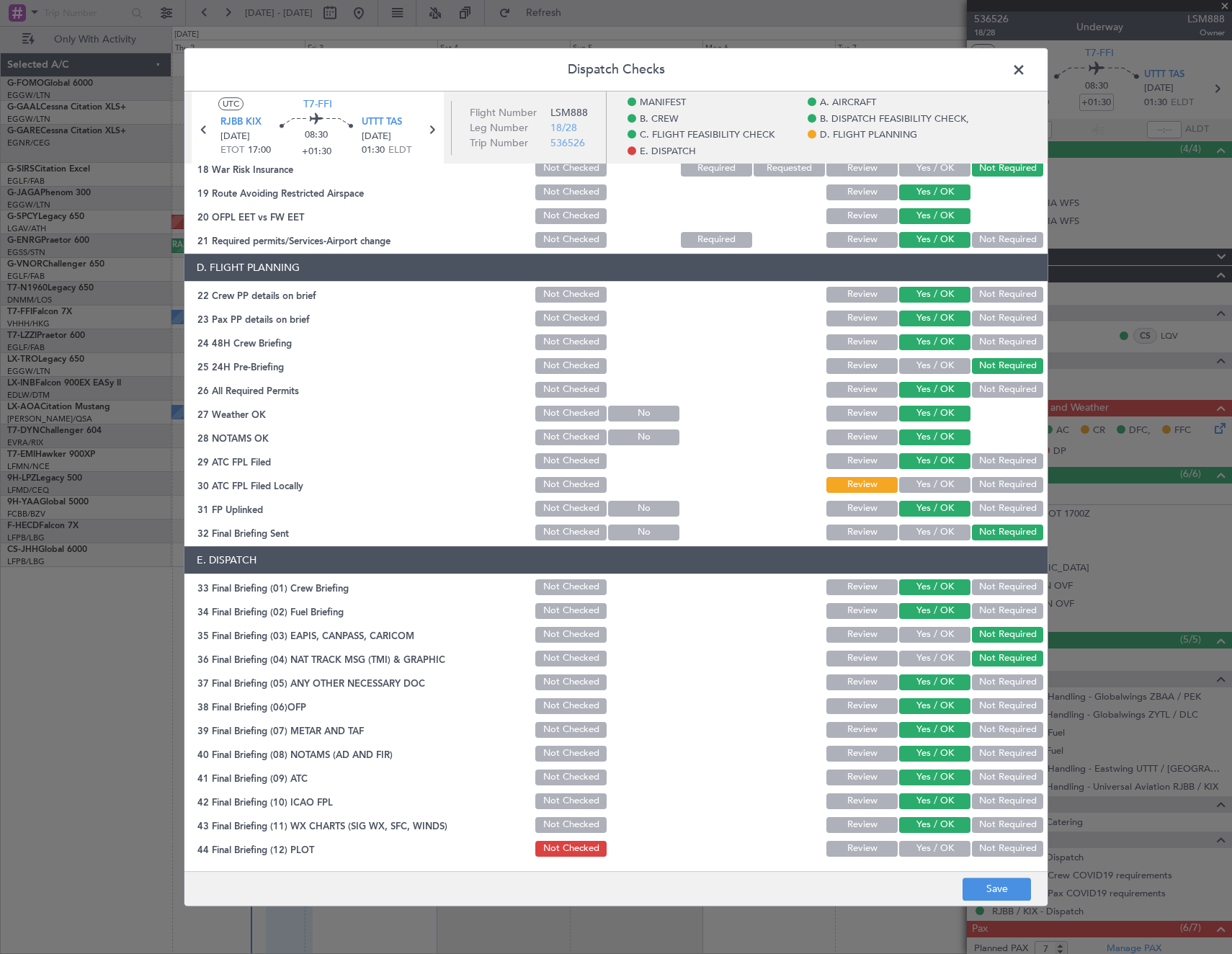
click at [924, 850] on button "Yes / OK" at bounding box center [935, 848] width 71 height 16
click at [987, 882] on button "Save" at bounding box center [997, 889] width 69 height 23
click at [1026, 68] on span at bounding box center [1026, 73] width 0 height 29
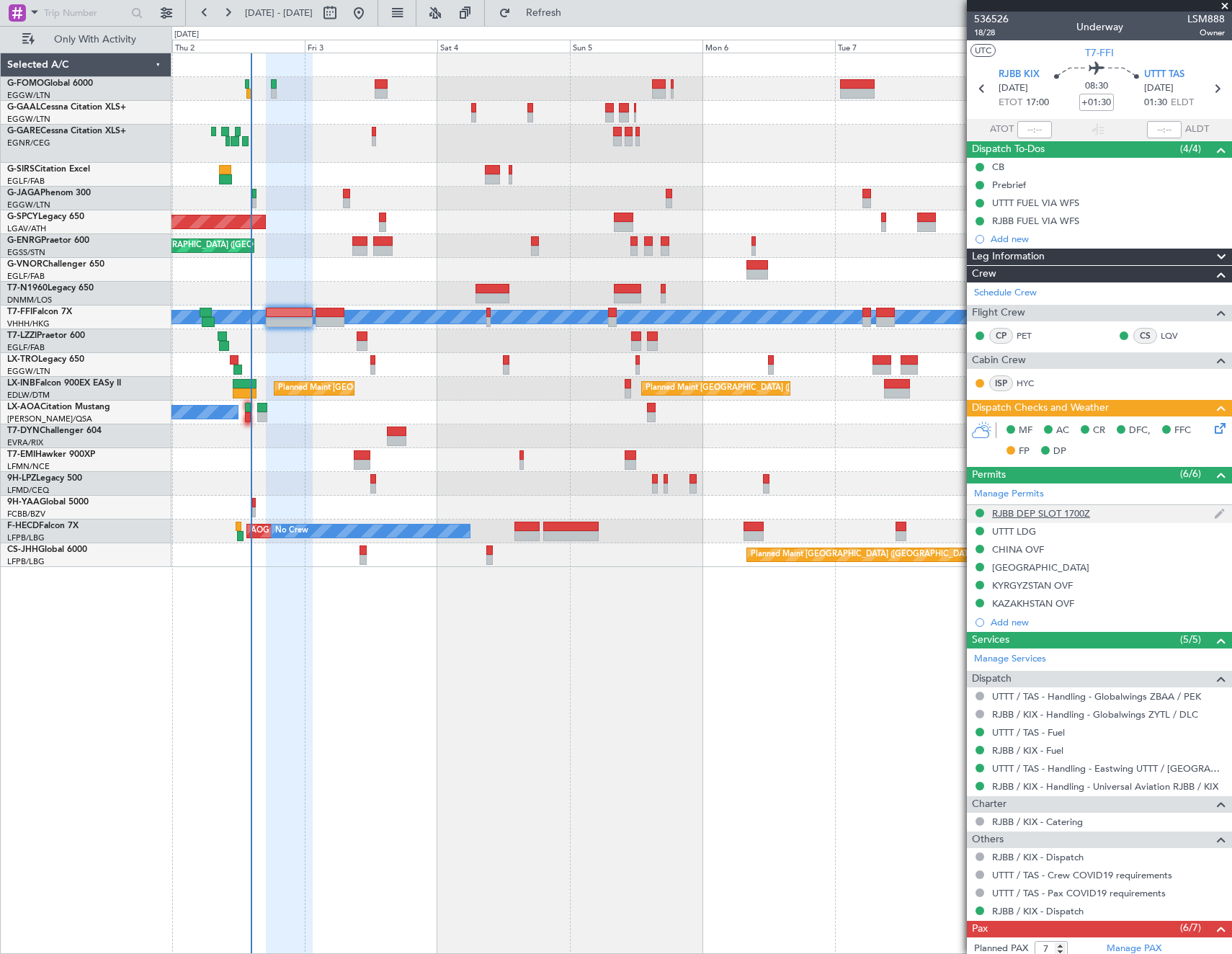
scroll to position [219, 0]
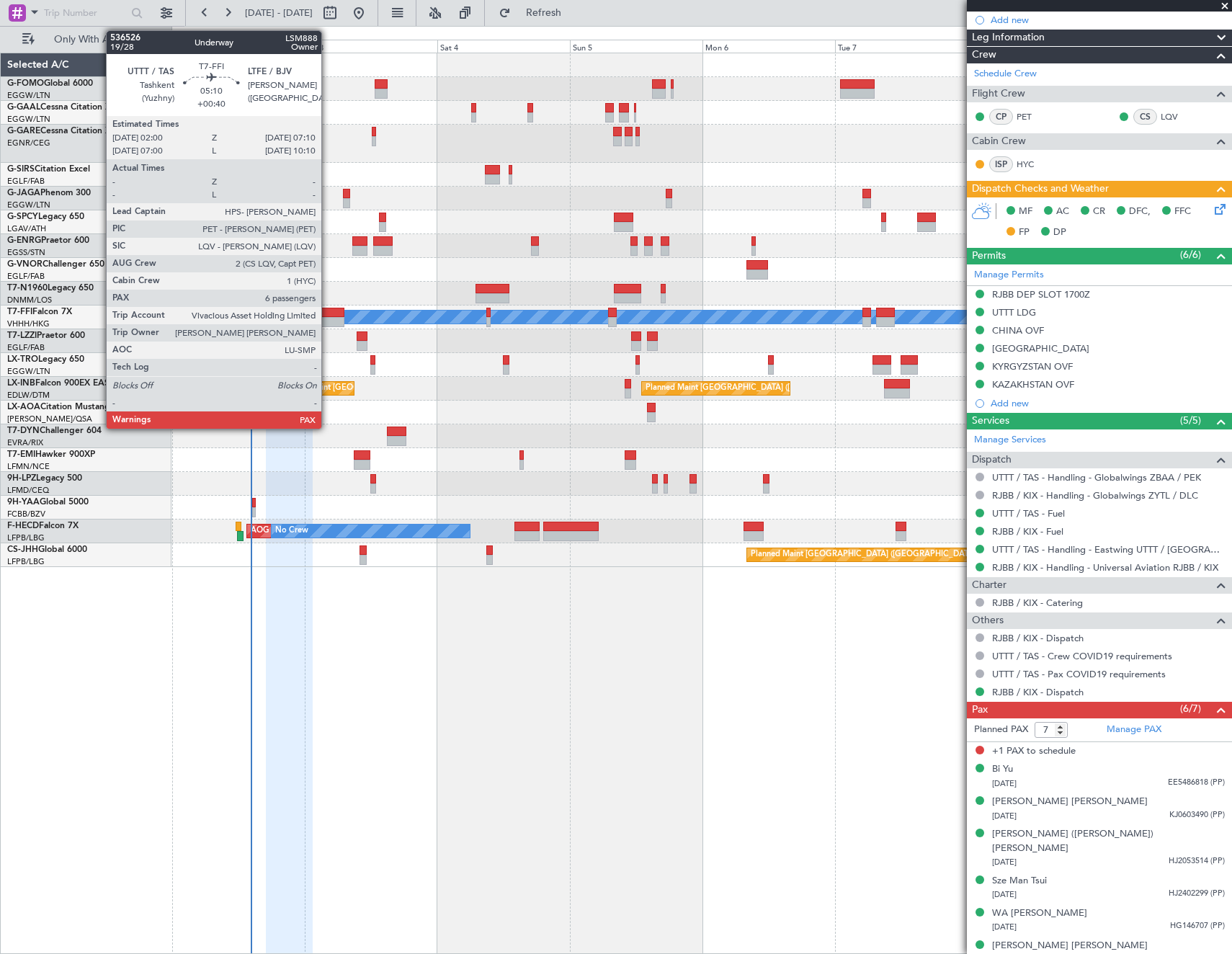
click at [327, 317] on div at bounding box center [330, 322] width 29 height 10
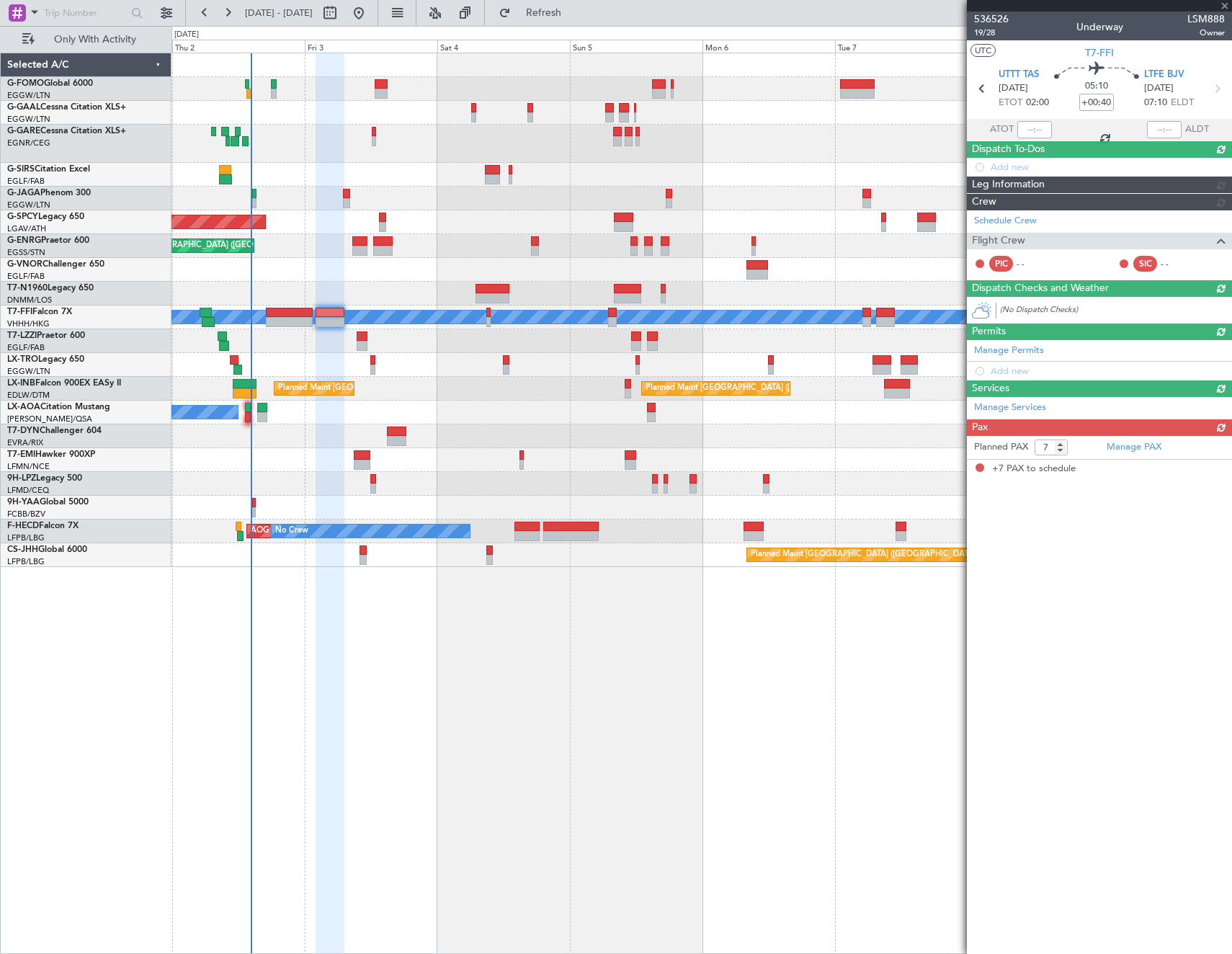
scroll to position [0, 0]
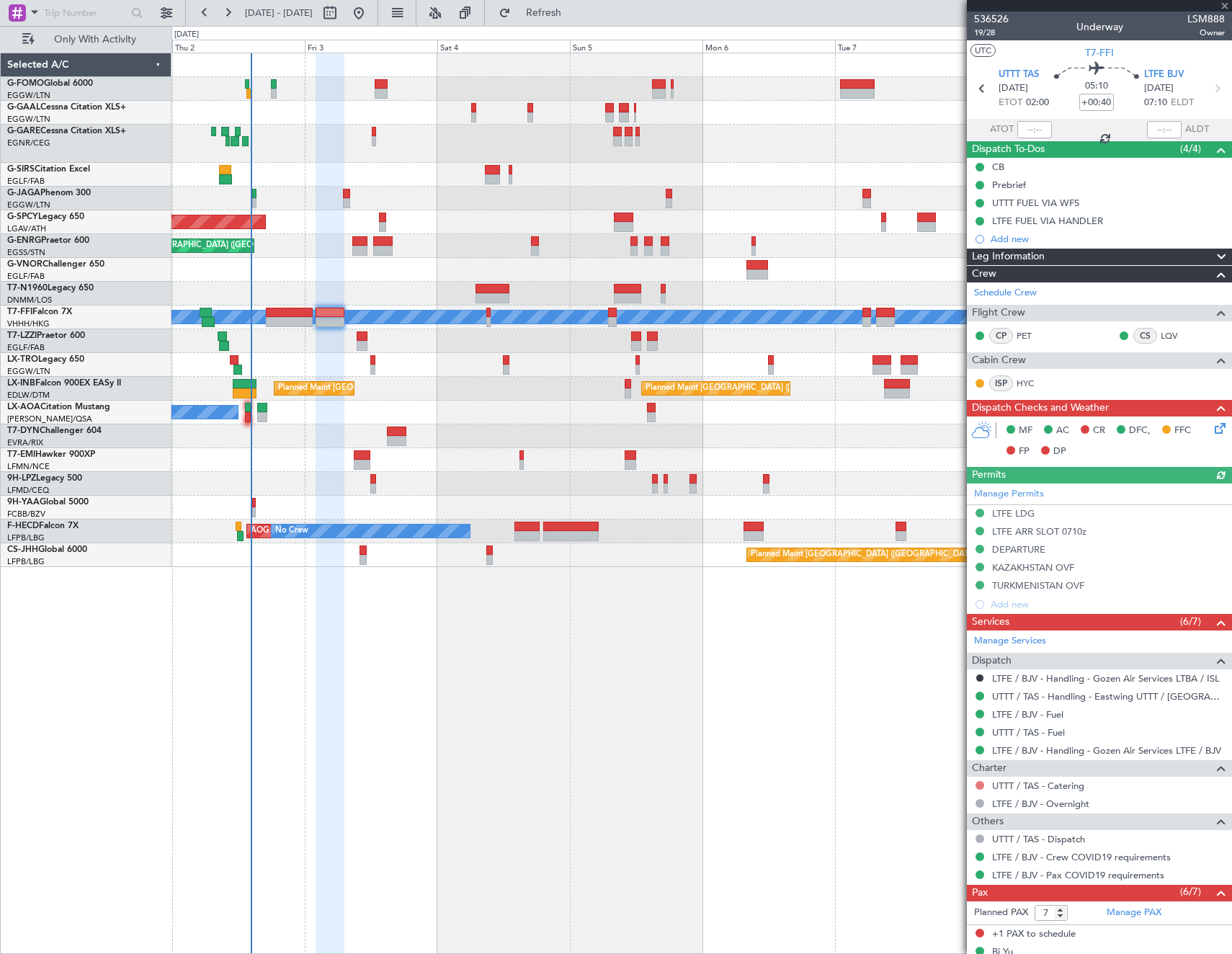
click at [977, 784] on button at bounding box center [980, 785] width 8 height 8
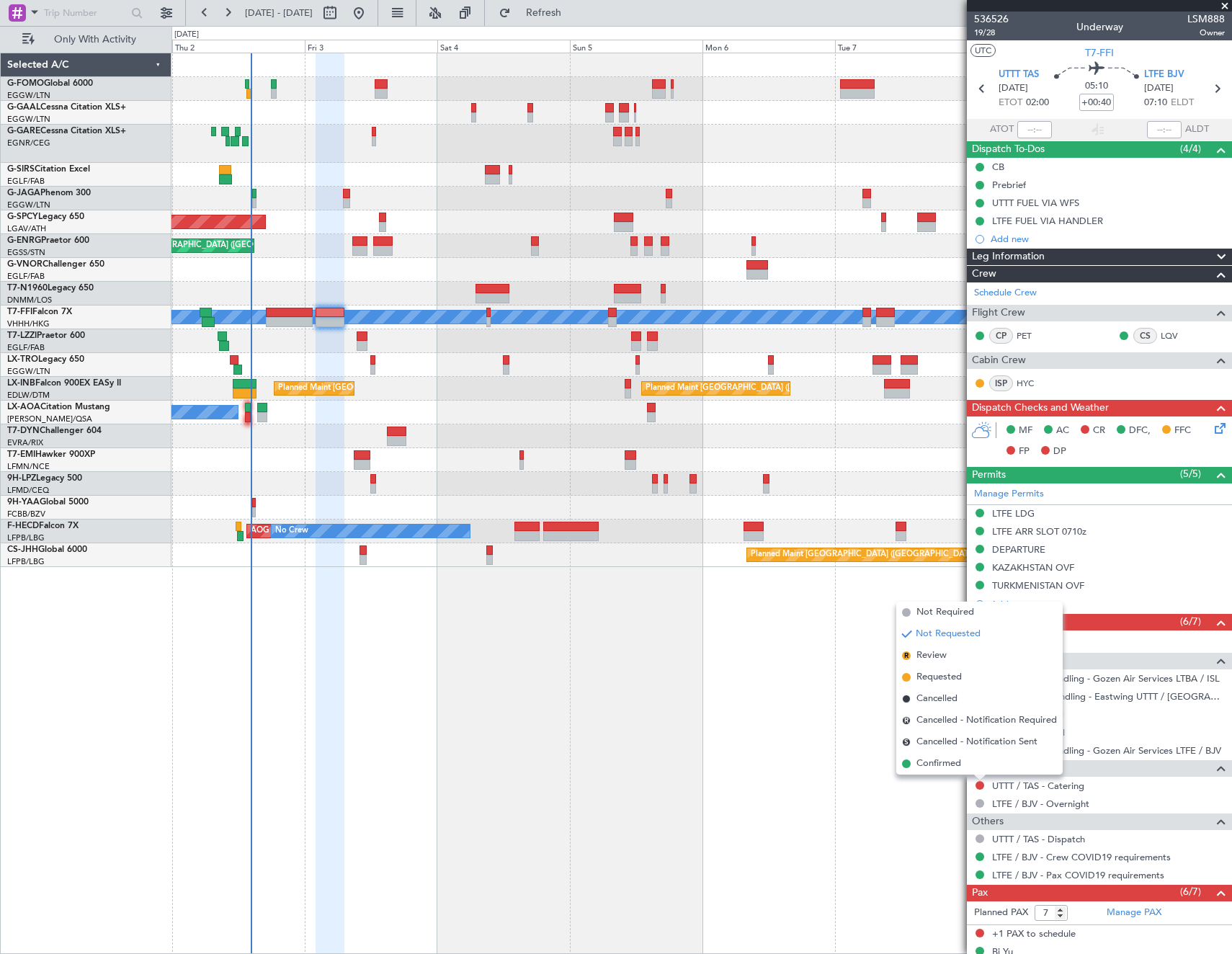
click at [948, 609] on span "Not Required" at bounding box center [945, 612] width 58 height 14
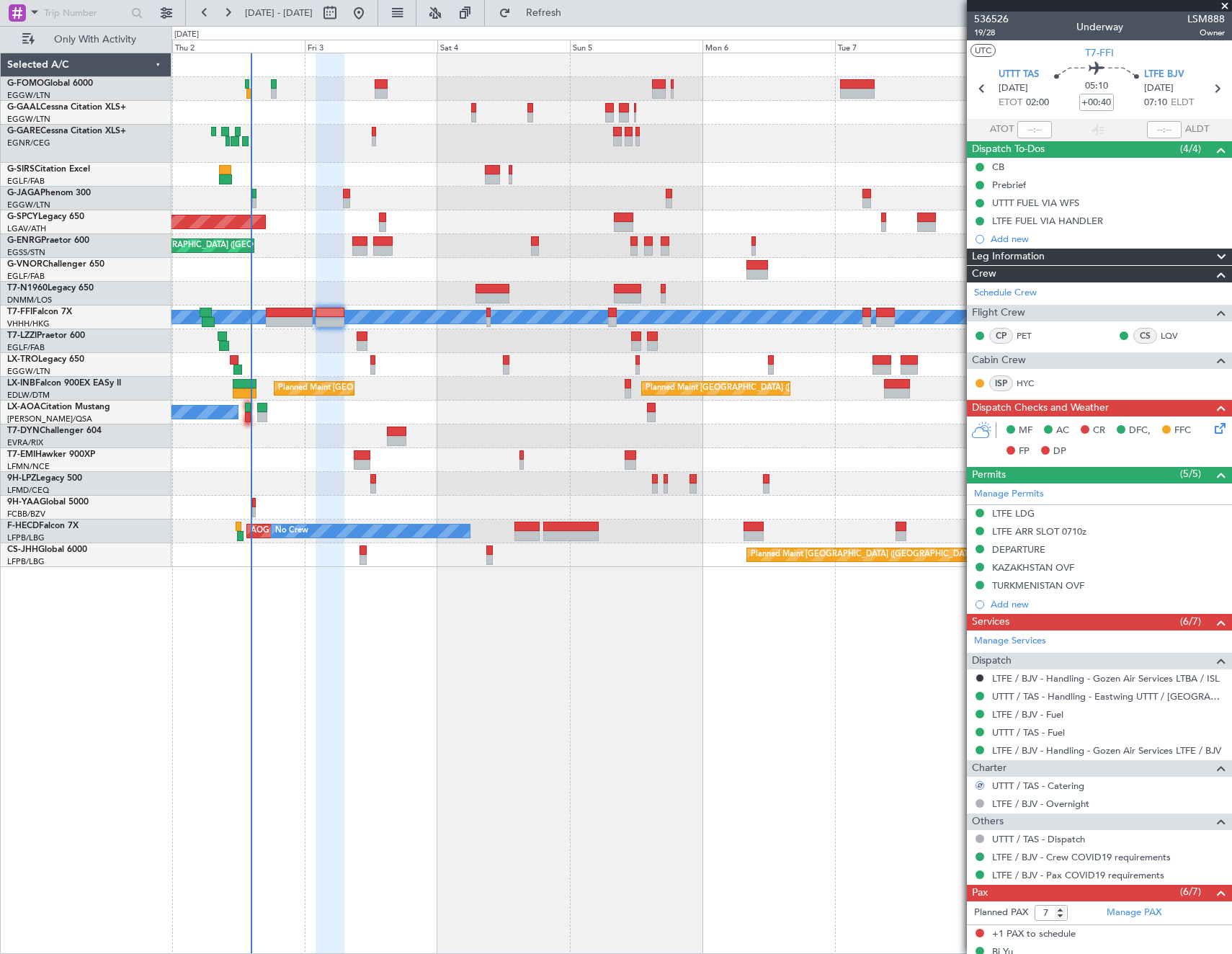
click at [1212, 431] on icon at bounding box center [1218, 426] width 12 height 12
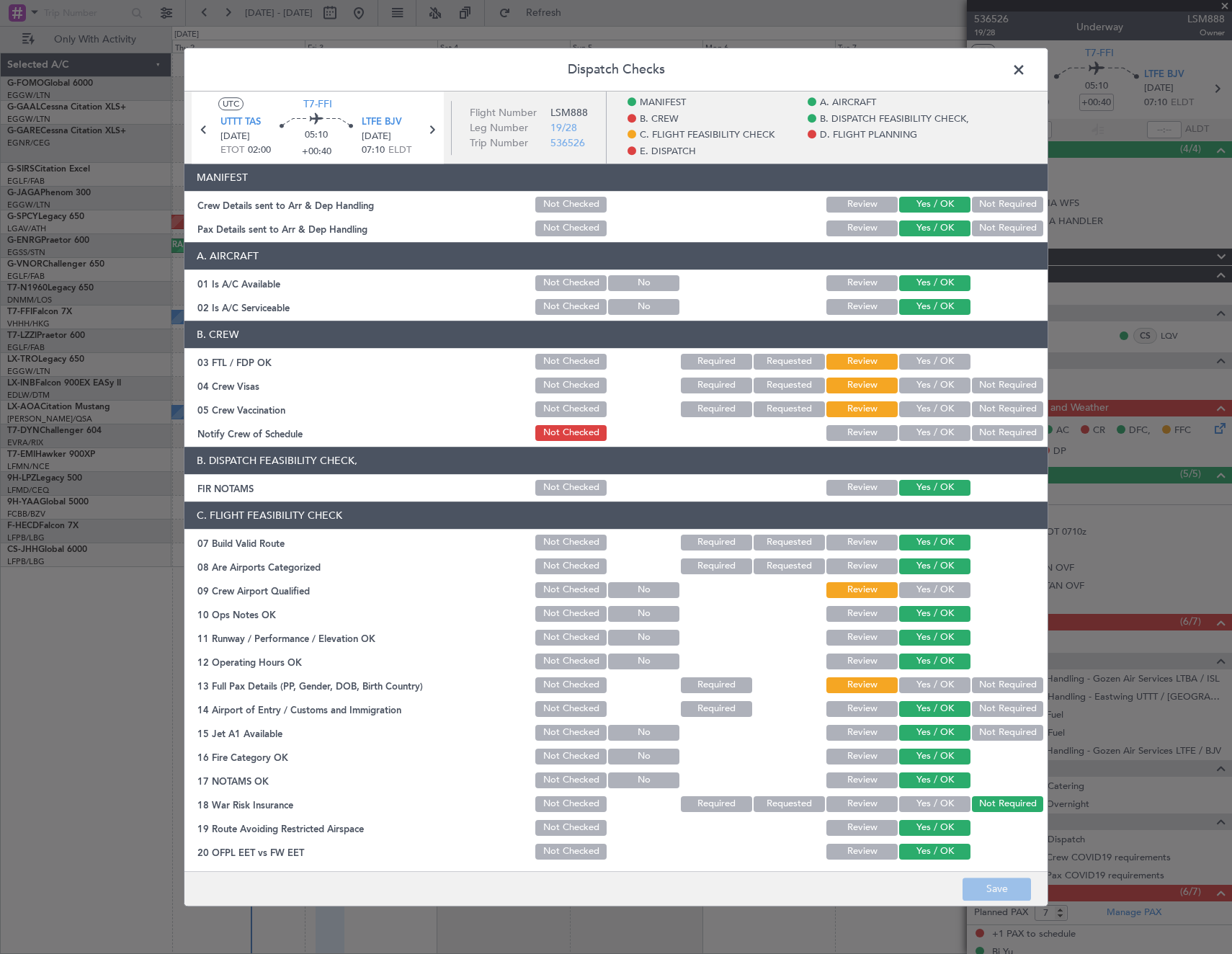
click at [919, 361] on button "Yes / OK" at bounding box center [935, 361] width 71 height 16
click at [936, 382] on button "Yes / OK" at bounding box center [935, 385] width 71 height 16
click at [985, 398] on section "B. CREW 03 FTL / FDP OK Not Checked Required Requested Review Yes / OK 04 Crew …" at bounding box center [615, 382] width 863 height 123
drag, startPoint x: 991, startPoint y: 407, endPoint x: 924, endPoint y: 424, distance: 69.1
click at [988, 408] on button "Not Required" at bounding box center [1007, 409] width 71 height 16
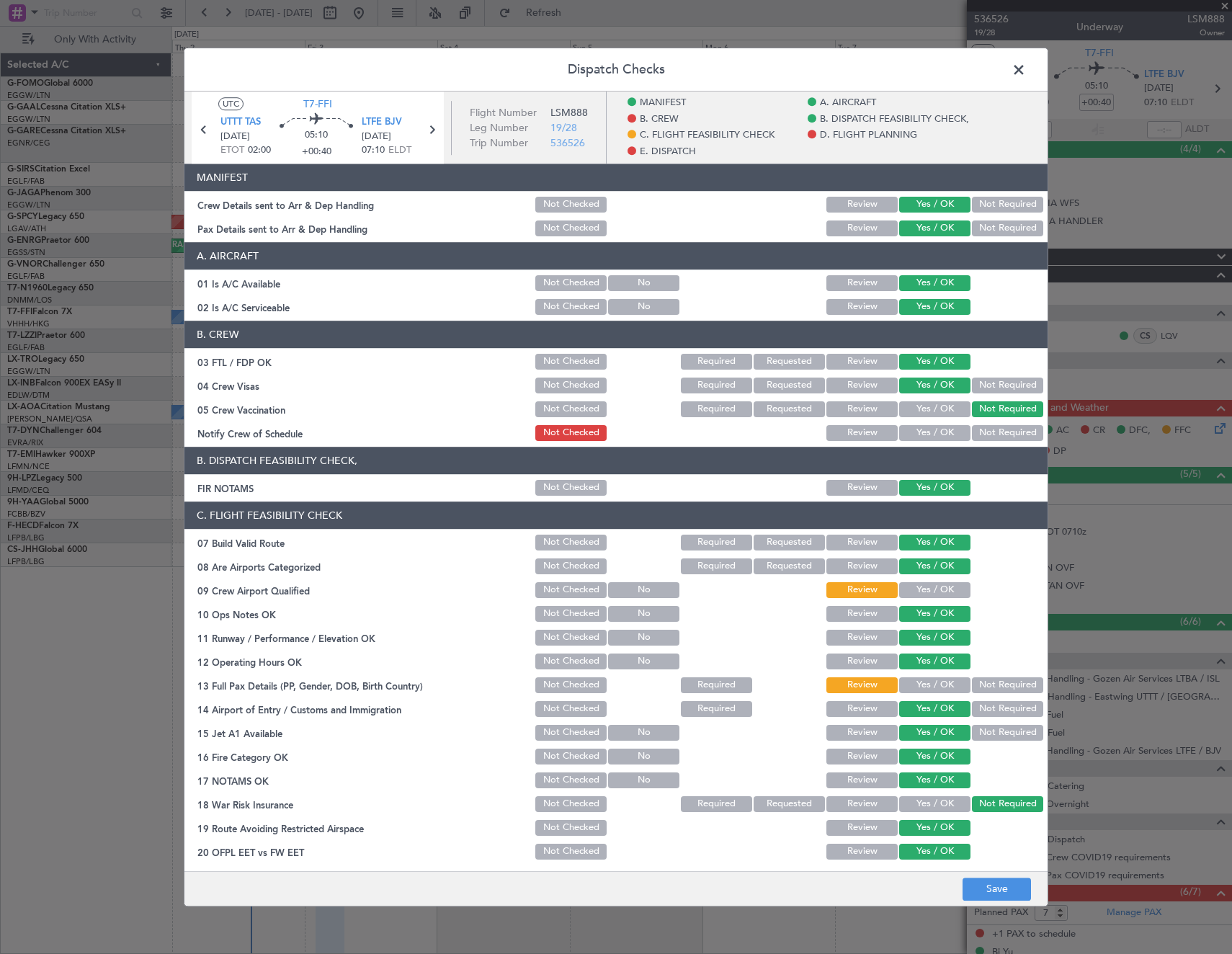
click at [929, 429] on button "Yes / OK" at bounding box center [935, 433] width 71 height 16
click at [919, 584] on button "Yes / OK" at bounding box center [935, 589] width 71 height 16
click at [913, 683] on button "Yes / OK" at bounding box center [935, 685] width 71 height 16
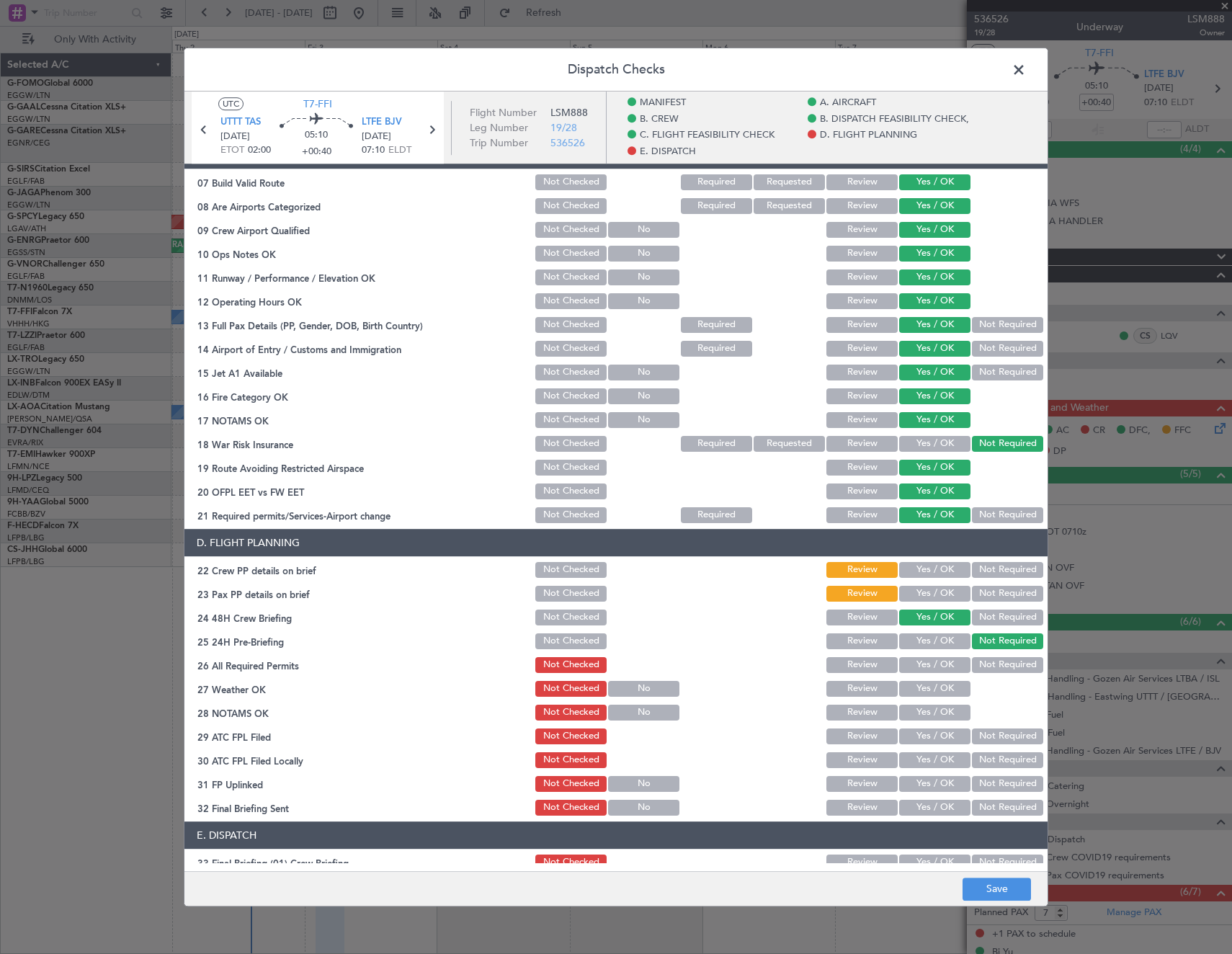
click at [933, 568] on button "Yes / OK" at bounding box center [935, 569] width 71 height 16
click at [923, 597] on button "Yes / OK" at bounding box center [935, 593] width 71 height 16
click at [924, 659] on button "Yes / OK" at bounding box center [935, 665] width 71 height 16
click at [919, 680] on button "Yes / OK" at bounding box center [935, 688] width 71 height 16
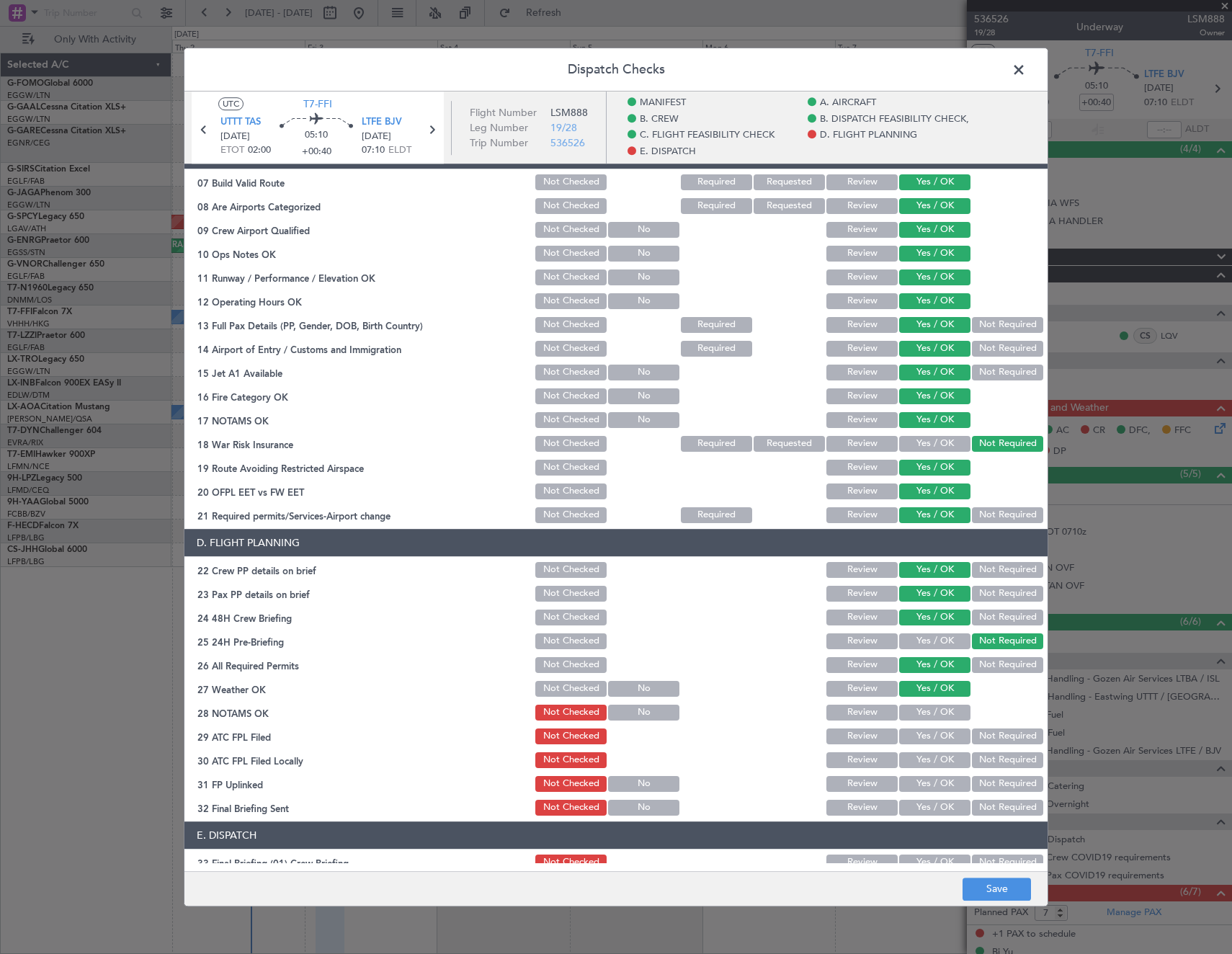
click at [929, 713] on button "Yes / OK" at bounding box center [935, 712] width 71 height 16
click at [931, 739] on button "Yes / OK" at bounding box center [935, 736] width 71 height 16
click at [864, 763] on button "Review" at bounding box center [862, 759] width 71 height 16
click at [919, 784] on button "Yes / OK" at bounding box center [935, 783] width 71 height 16
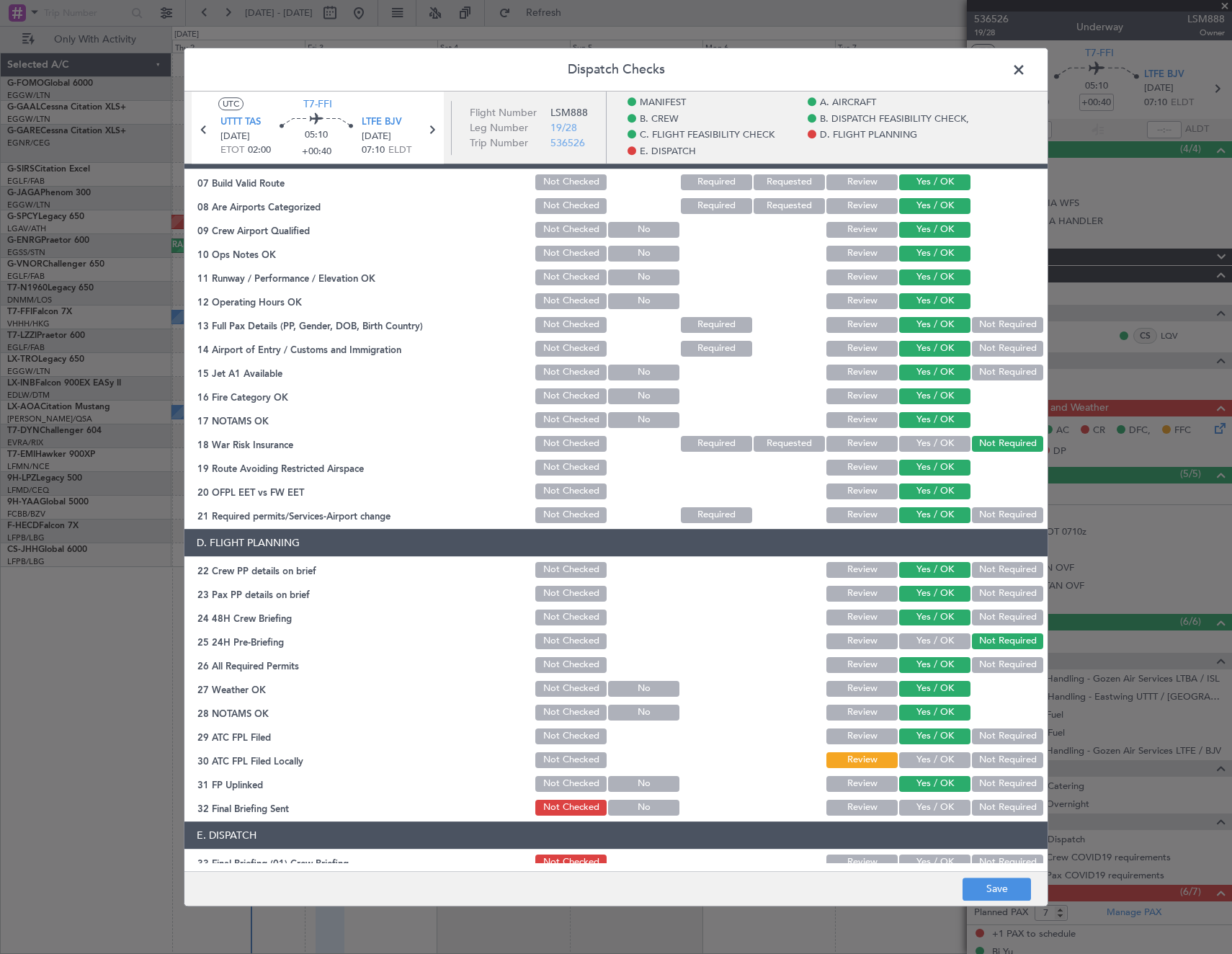
click at [972, 806] on button "Not Required" at bounding box center [1007, 807] width 71 height 16
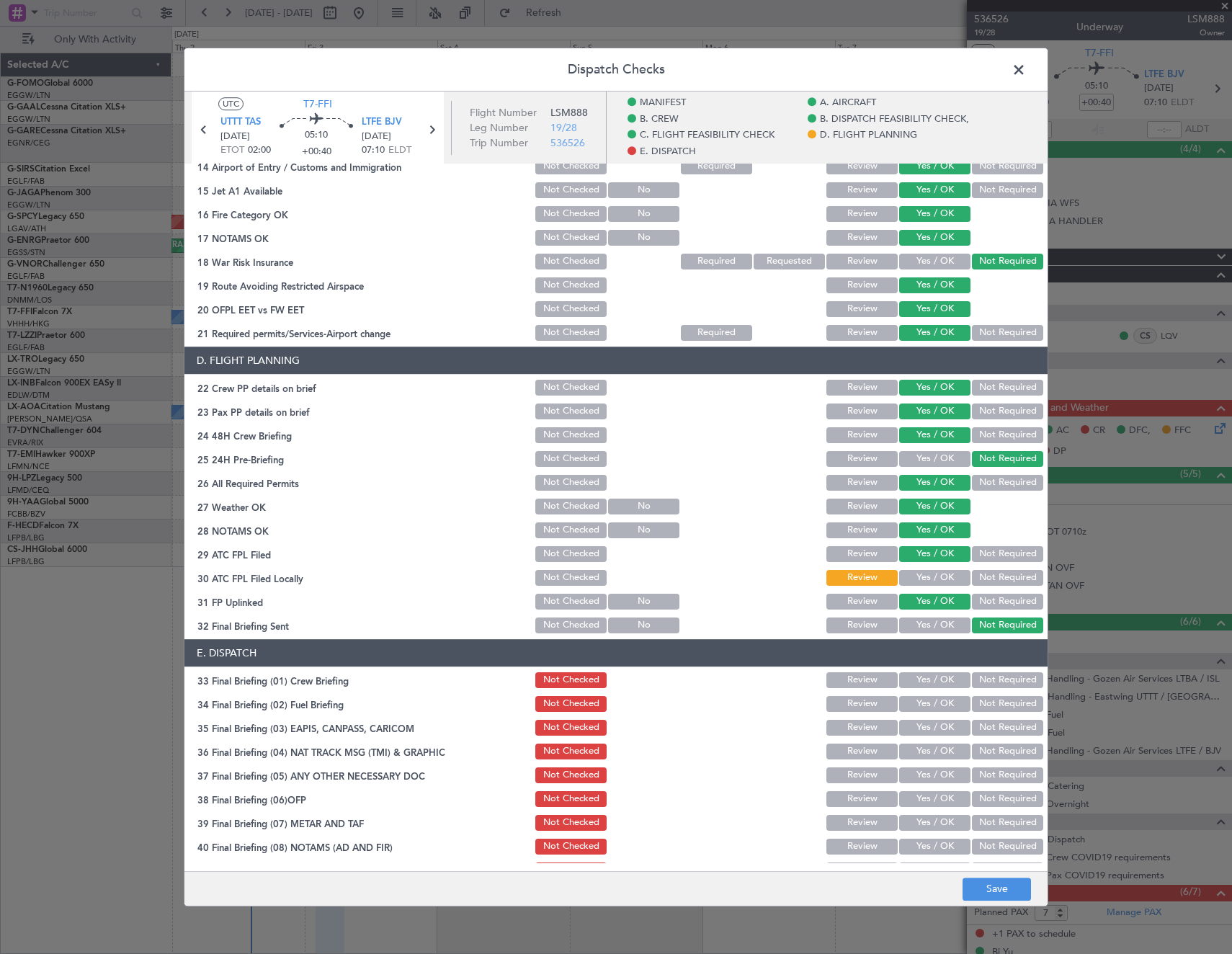
scroll to position [636, 0]
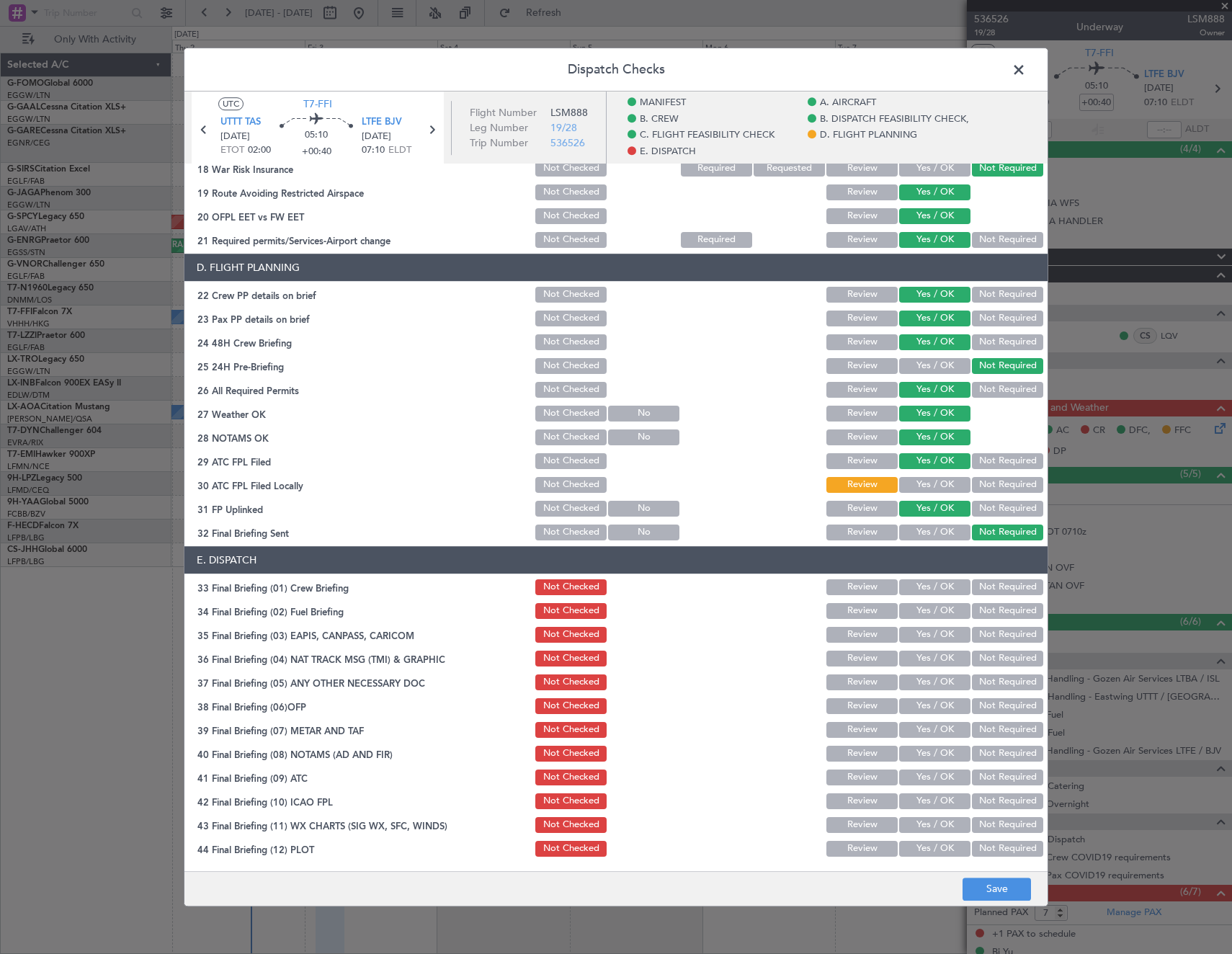
click at [911, 591] on button "Yes / OK" at bounding box center [935, 587] width 71 height 16
drag, startPoint x: 919, startPoint y: 609, endPoint x: 987, endPoint y: 634, distance: 72.4
click at [921, 610] on button "Yes / OK" at bounding box center [935, 610] width 71 height 16
click at [989, 634] on button "Not Required" at bounding box center [1007, 634] width 71 height 16
drag, startPoint x: 982, startPoint y: 656, endPoint x: 950, endPoint y: 675, distance: 37.2
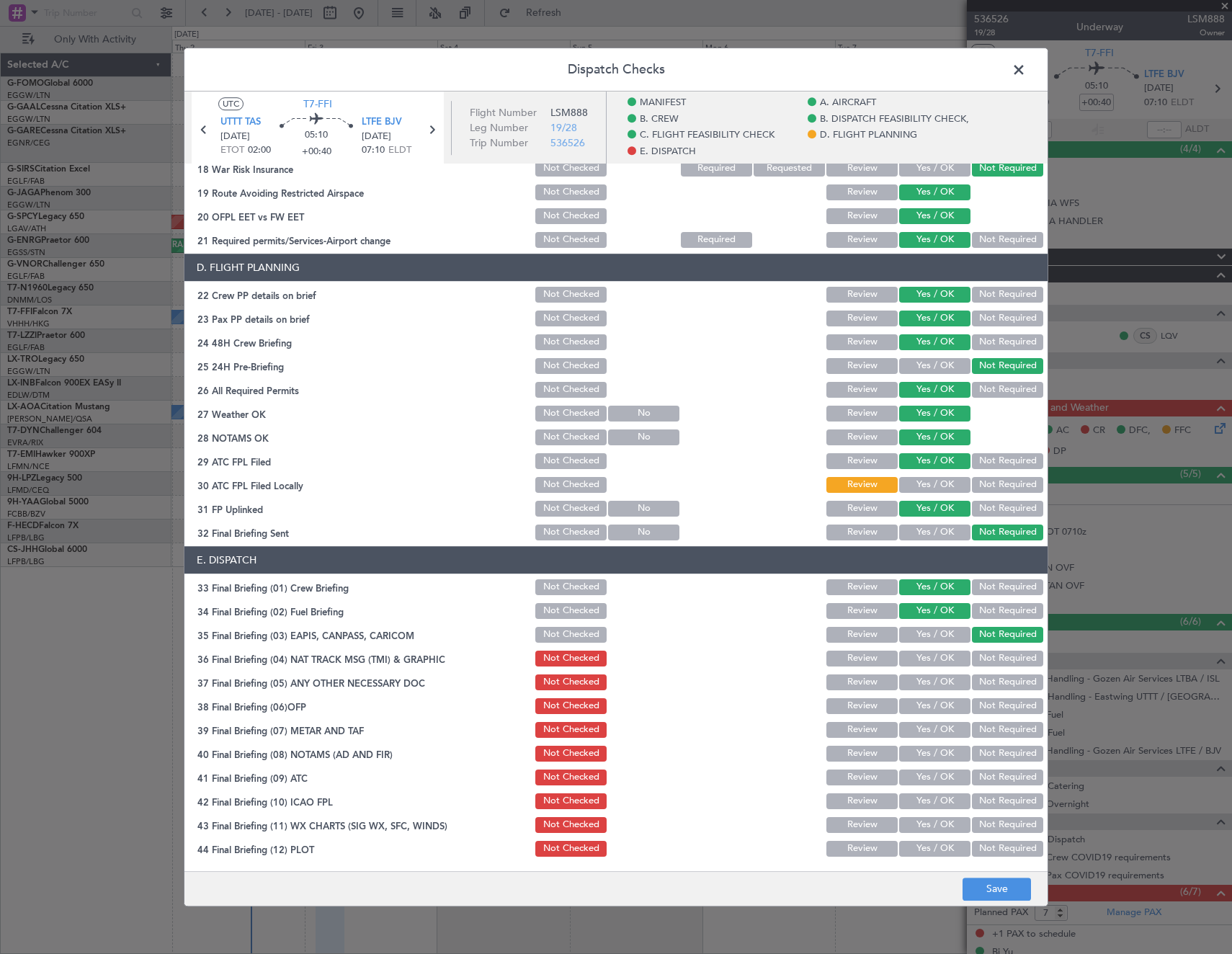
click at [982, 656] on button "Not Required" at bounding box center [1007, 658] width 71 height 16
click at [938, 681] on button "Yes / OK" at bounding box center [935, 681] width 71 height 16
click at [919, 703] on button "Yes / OK" at bounding box center [935, 705] width 71 height 16
click at [916, 721] on div "Yes / OK" at bounding box center [934, 729] width 73 height 20
click at [916, 737] on button "Yes / OK" at bounding box center [935, 729] width 71 height 16
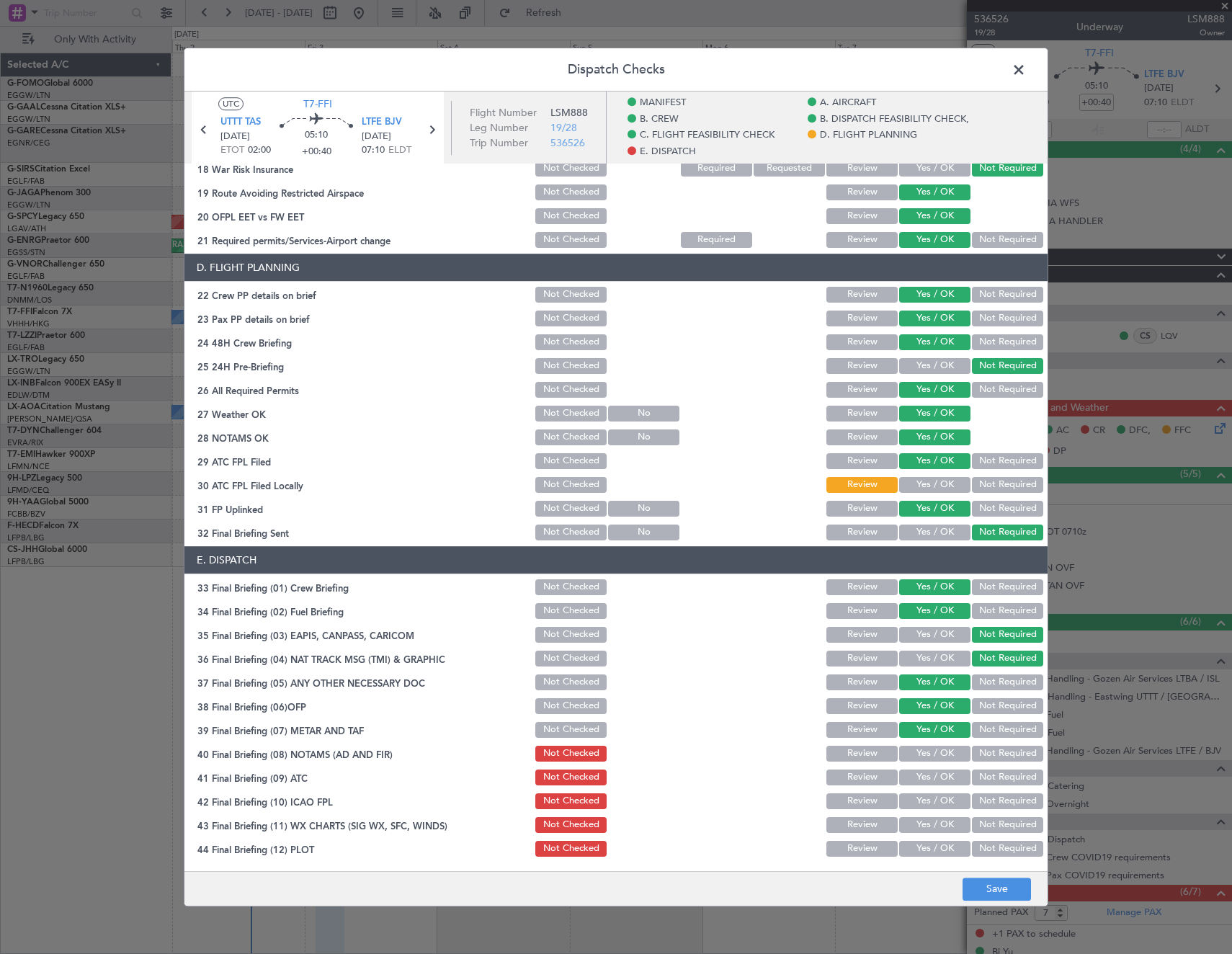
click at [917, 748] on button "Yes / OK" at bounding box center [935, 753] width 71 height 16
click at [917, 782] on button "Yes / OK" at bounding box center [935, 777] width 71 height 16
click at [916, 804] on button "Yes / OK" at bounding box center [935, 801] width 71 height 16
drag, startPoint x: 917, startPoint y: 822, endPoint x: 909, endPoint y: 857, distance: 35.9
click at [917, 826] on button "Yes / OK" at bounding box center [935, 825] width 71 height 16
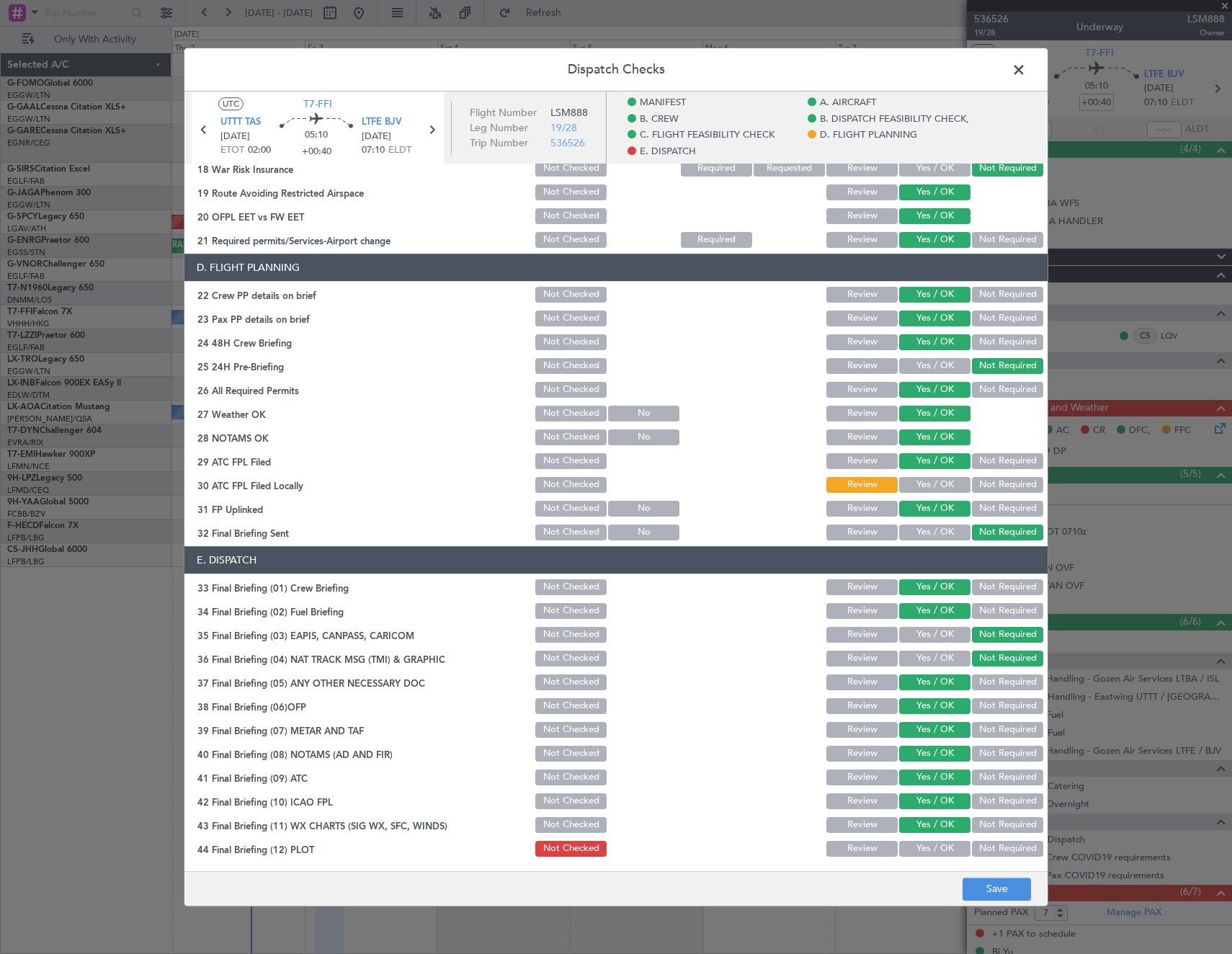
click at [909, 858] on div "Yes / OK" at bounding box center [934, 849] width 73 height 20
click at [934, 841] on button "Yes / OK" at bounding box center [935, 848] width 71 height 16
click at [999, 888] on button "Save" at bounding box center [997, 889] width 69 height 23
click at [1026, 67] on span at bounding box center [1026, 73] width 0 height 29
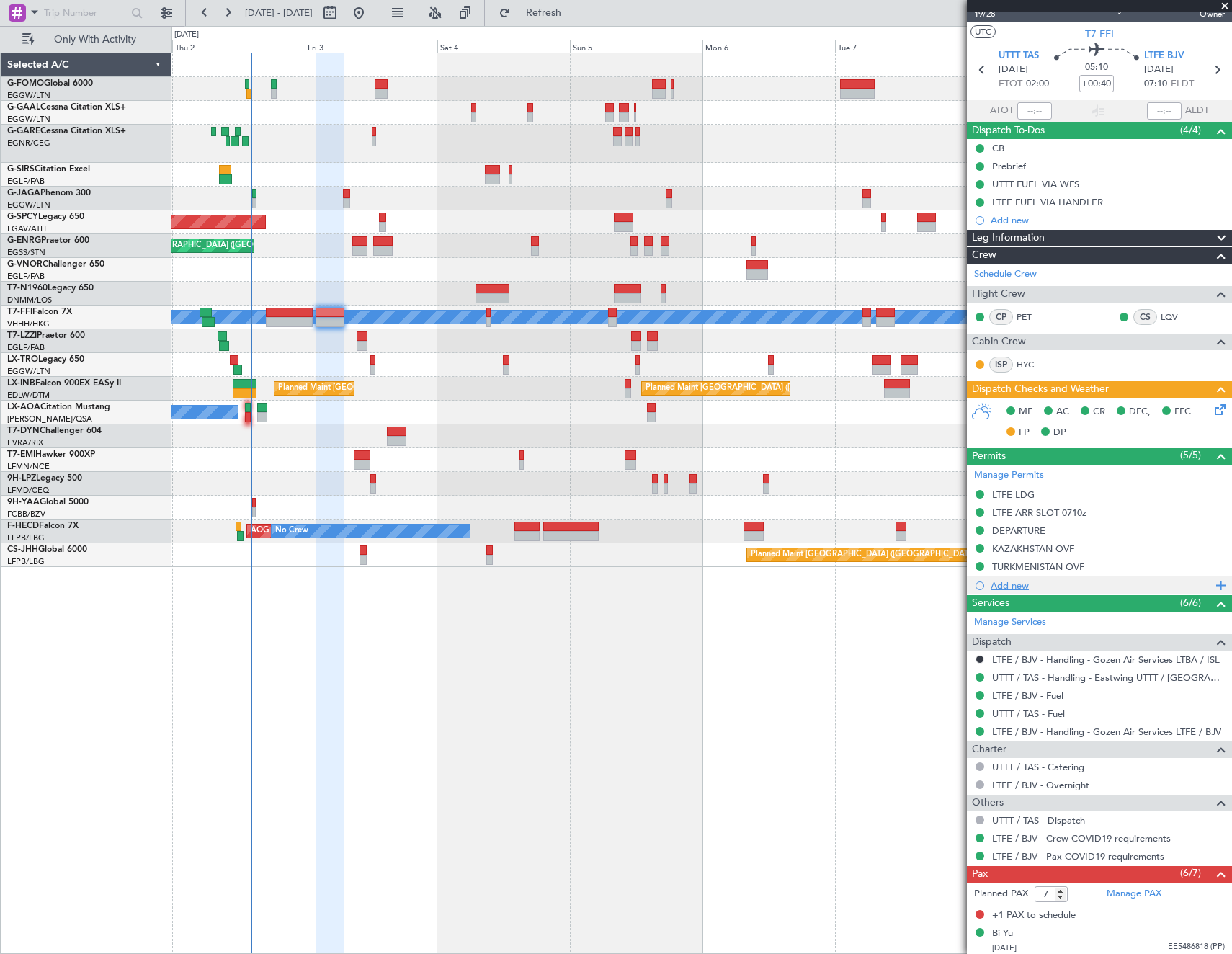
scroll to position [0, 0]
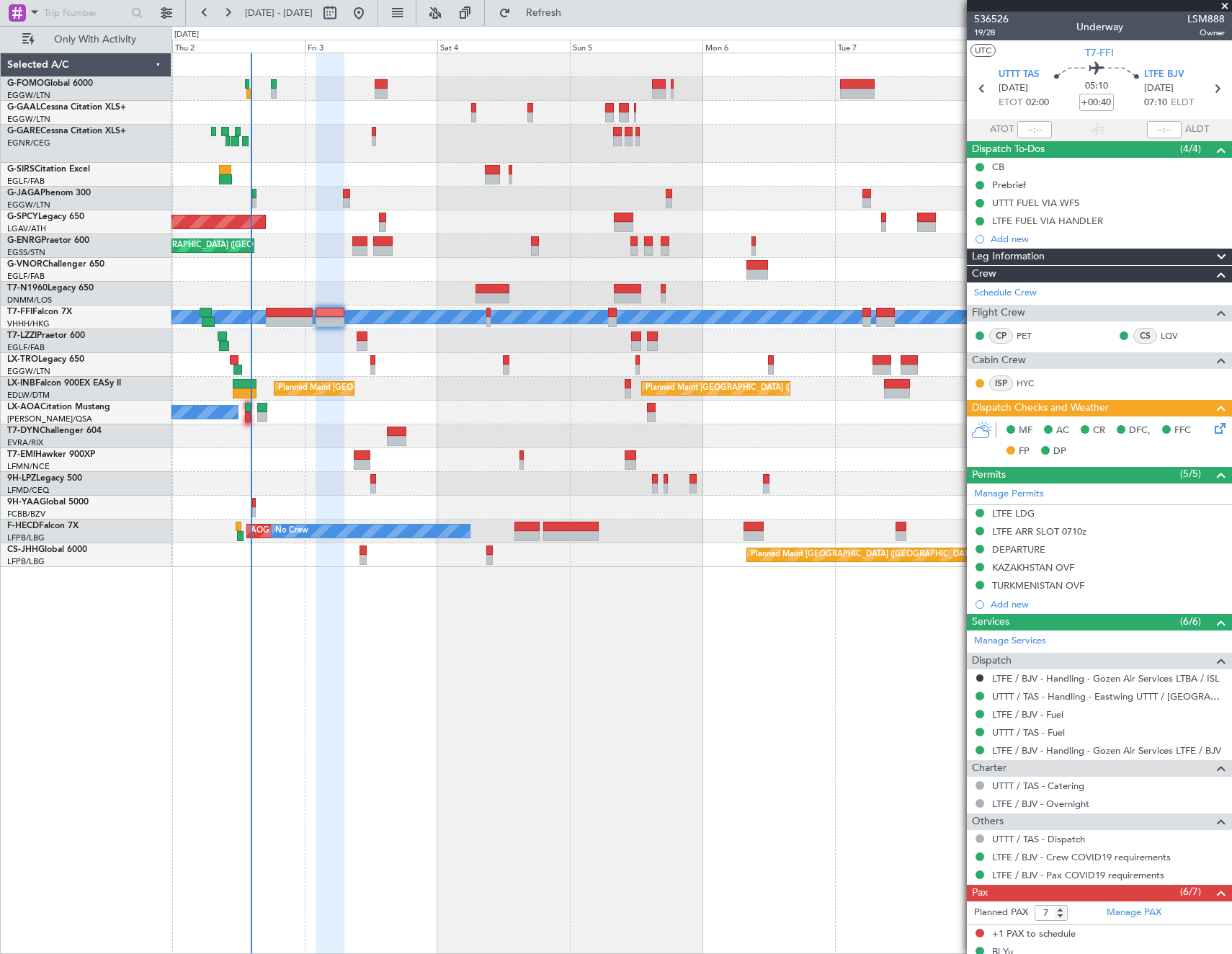
click at [1014, 504] on hr at bounding box center [1099, 504] width 265 height 1
click at [1013, 512] on div "LTFE LDG" at bounding box center [1013, 513] width 42 height 12
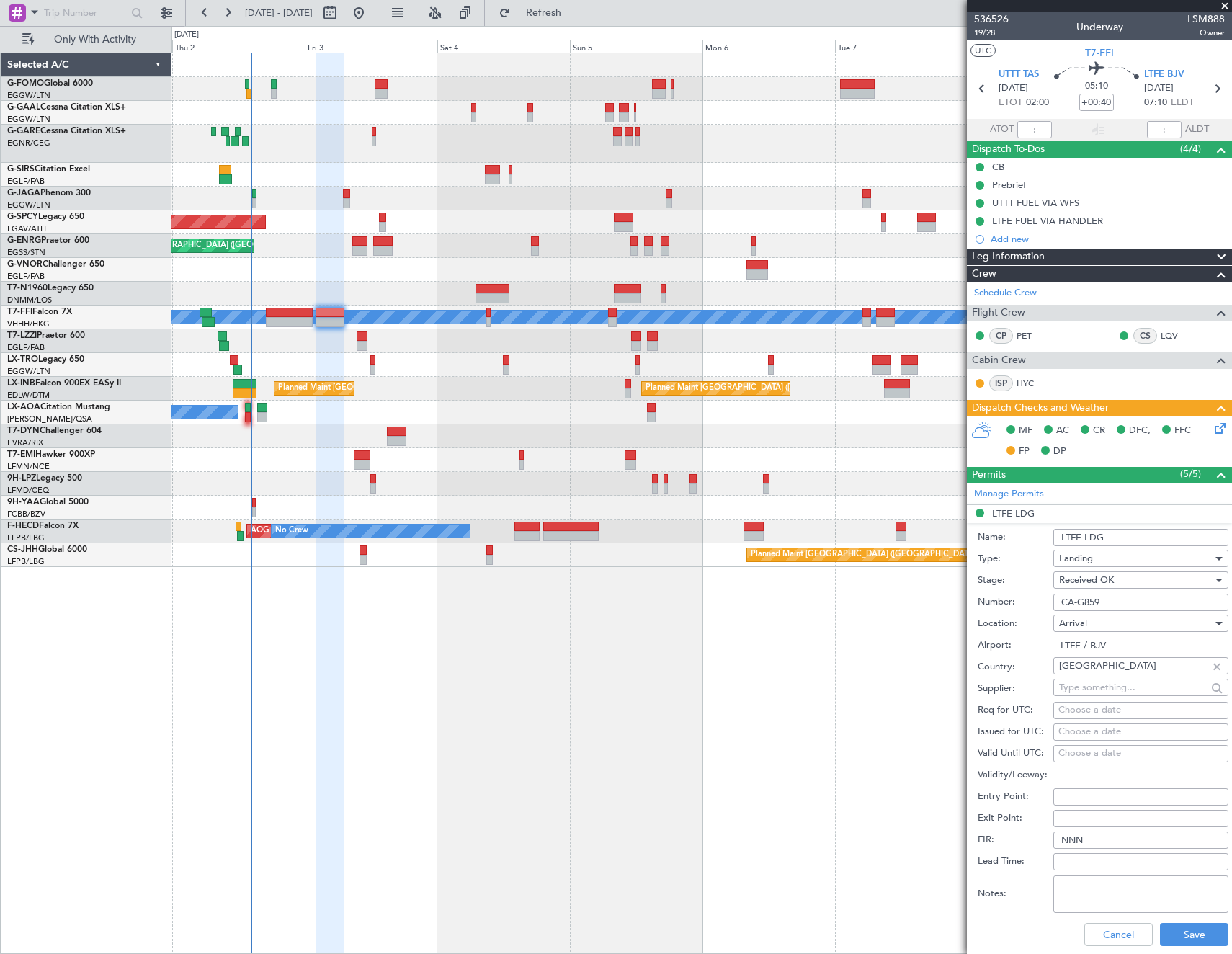
click at [1125, 604] on input "CA-G859" at bounding box center [1141, 602] width 175 height 17
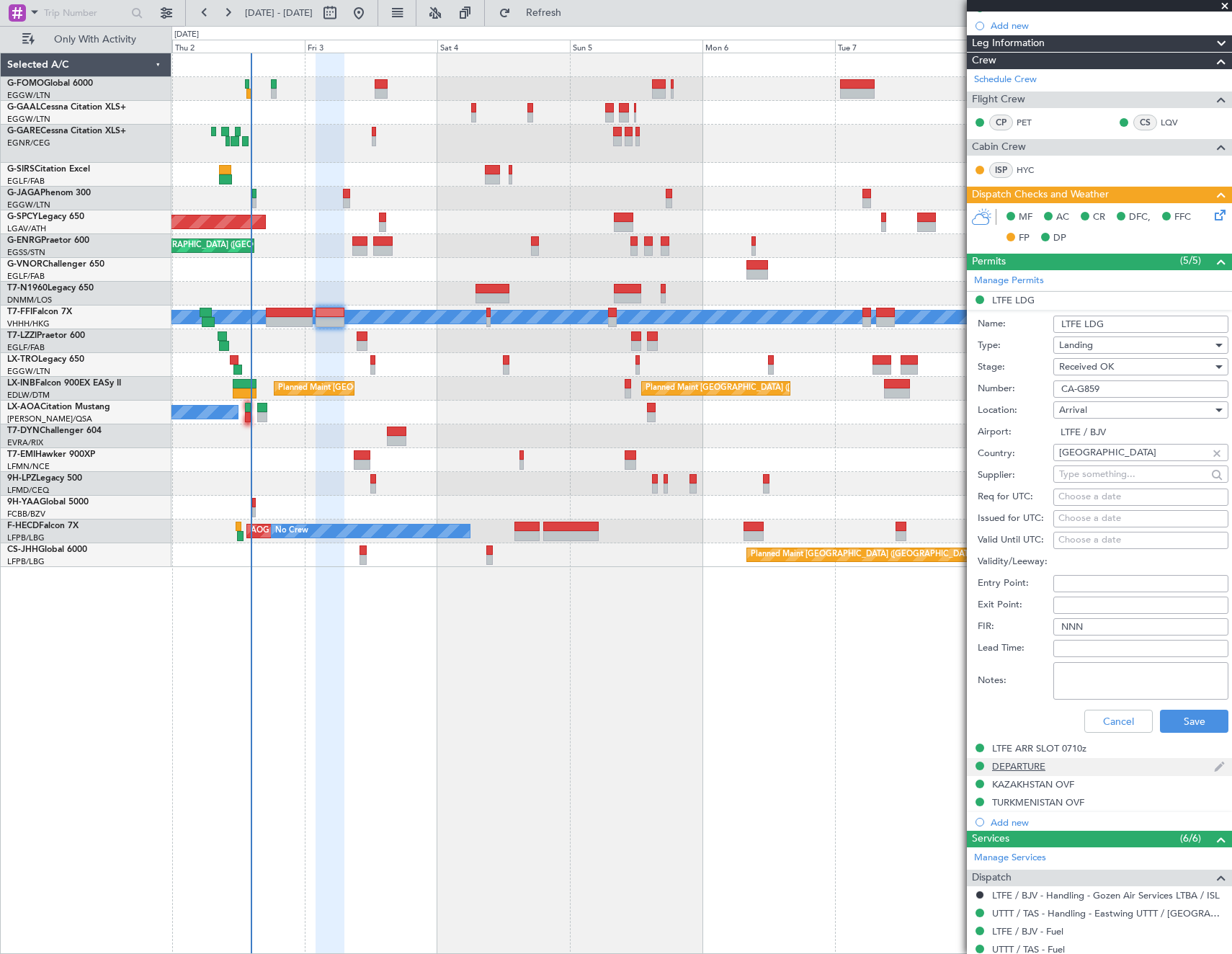
scroll to position [216, 0]
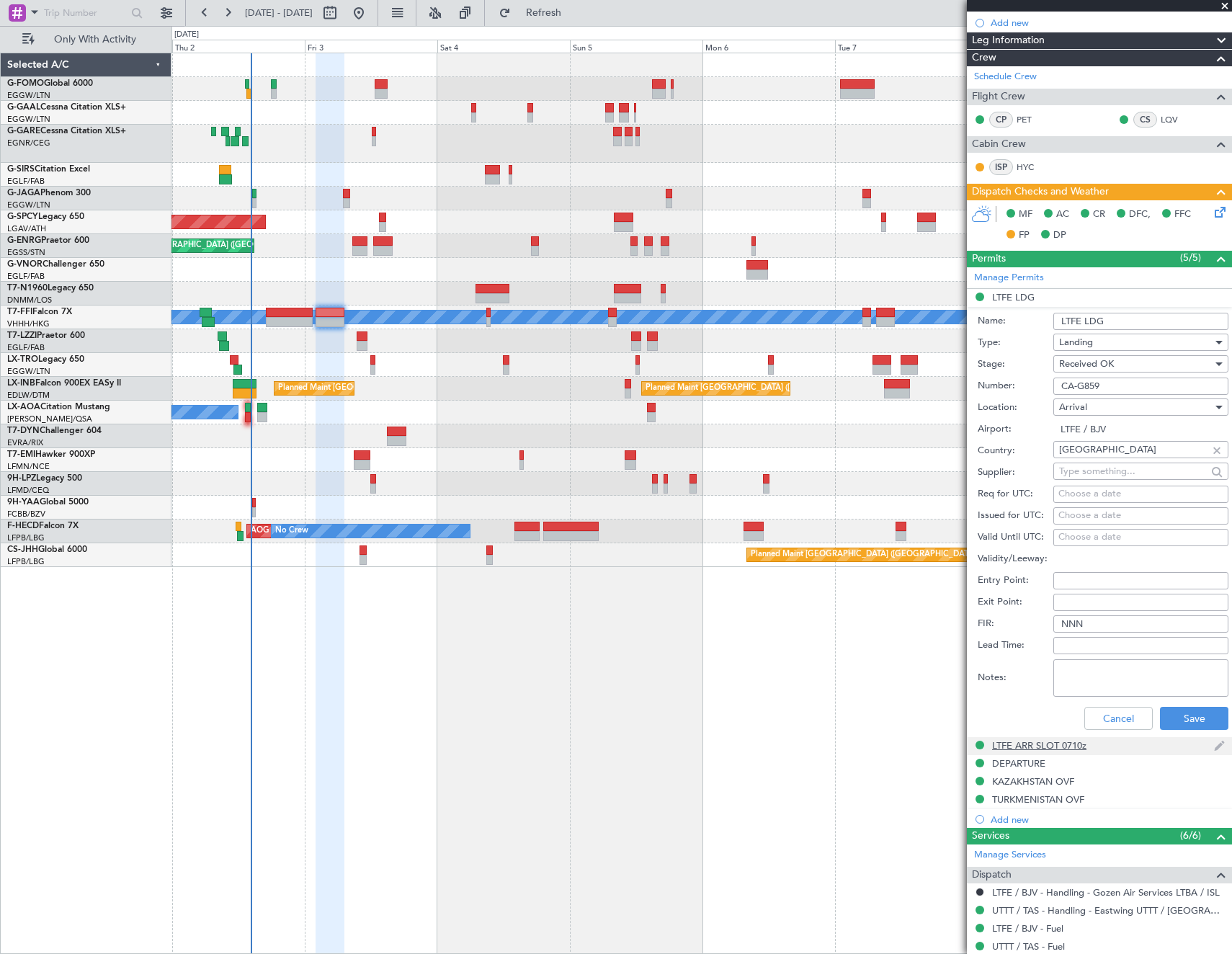
click at [1044, 742] on div "LTFE ARR SLOT 0710z" at bounding box center [1040, 745] width 95 height 12
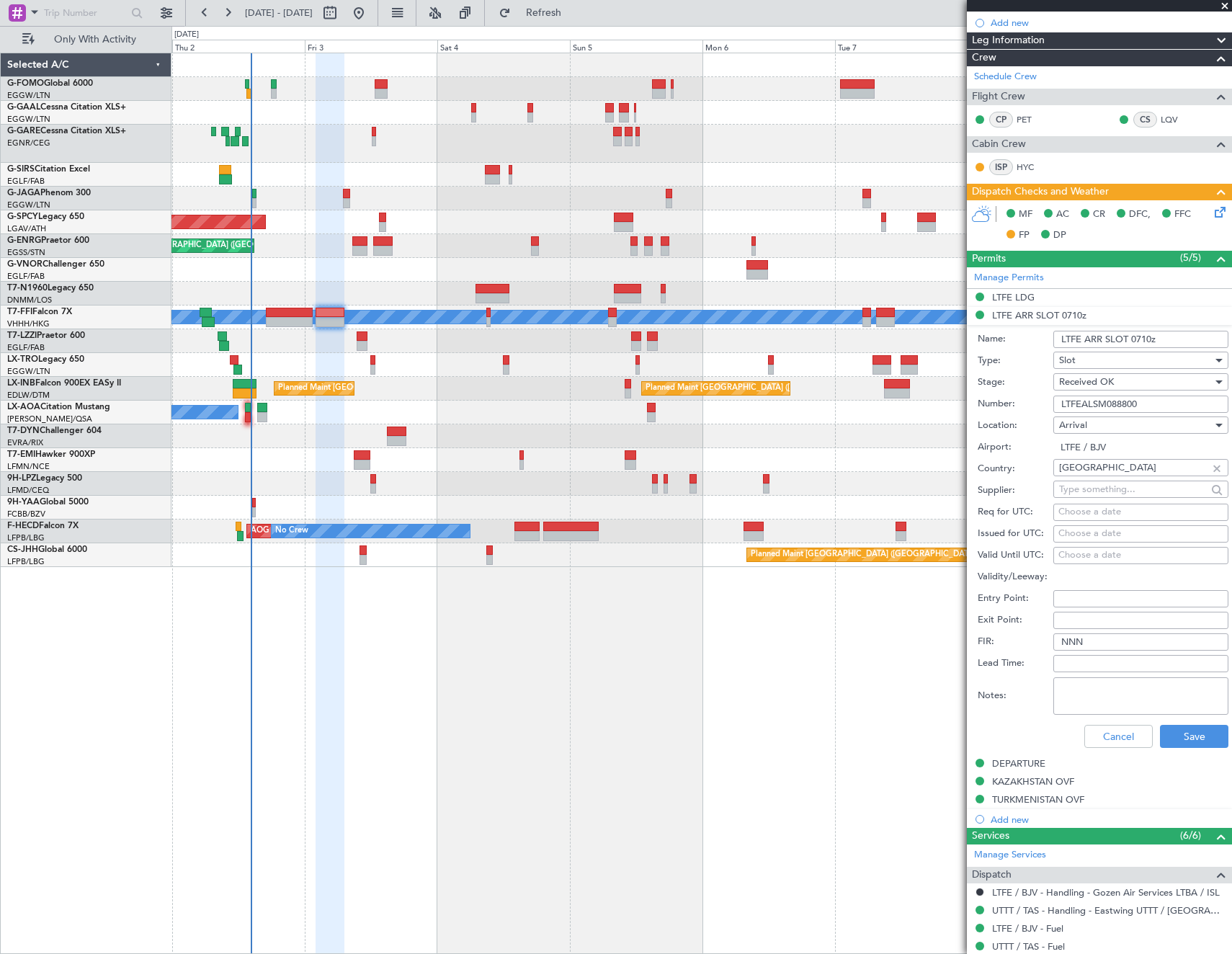
click at [1130, 404] on input "LTFEALSM088800" at bounding box center [1141, 404] width 175 height 17
click at [1021, 763] on div "DEPARTURE" at bounding box center [1019, 763] width 53 height 12
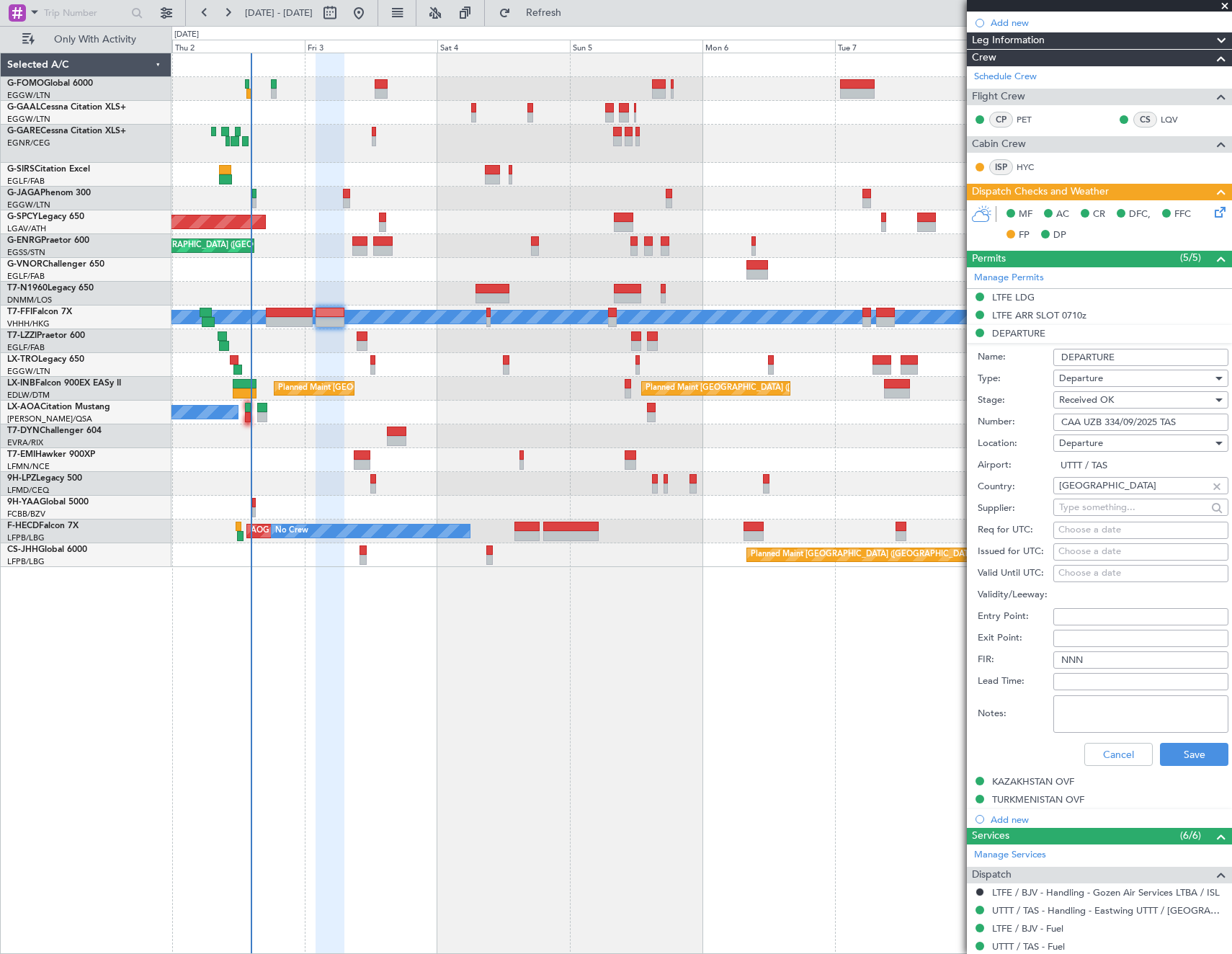
click at [1122, 419] on input "CAA UZB 334/09/2025 TAS" at bounding box center [1141, 422] width 175 height 17
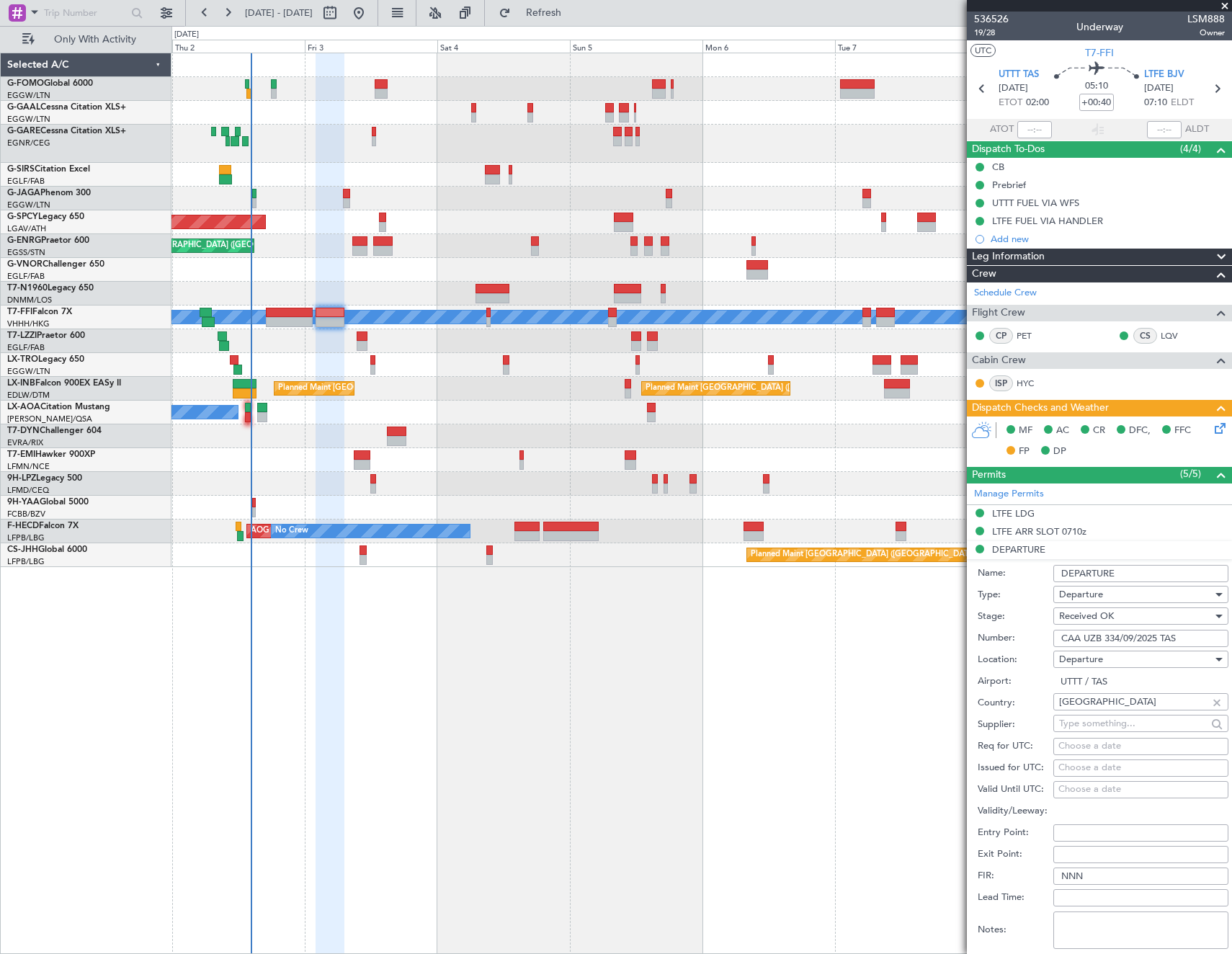
scroll to position [144, 0]
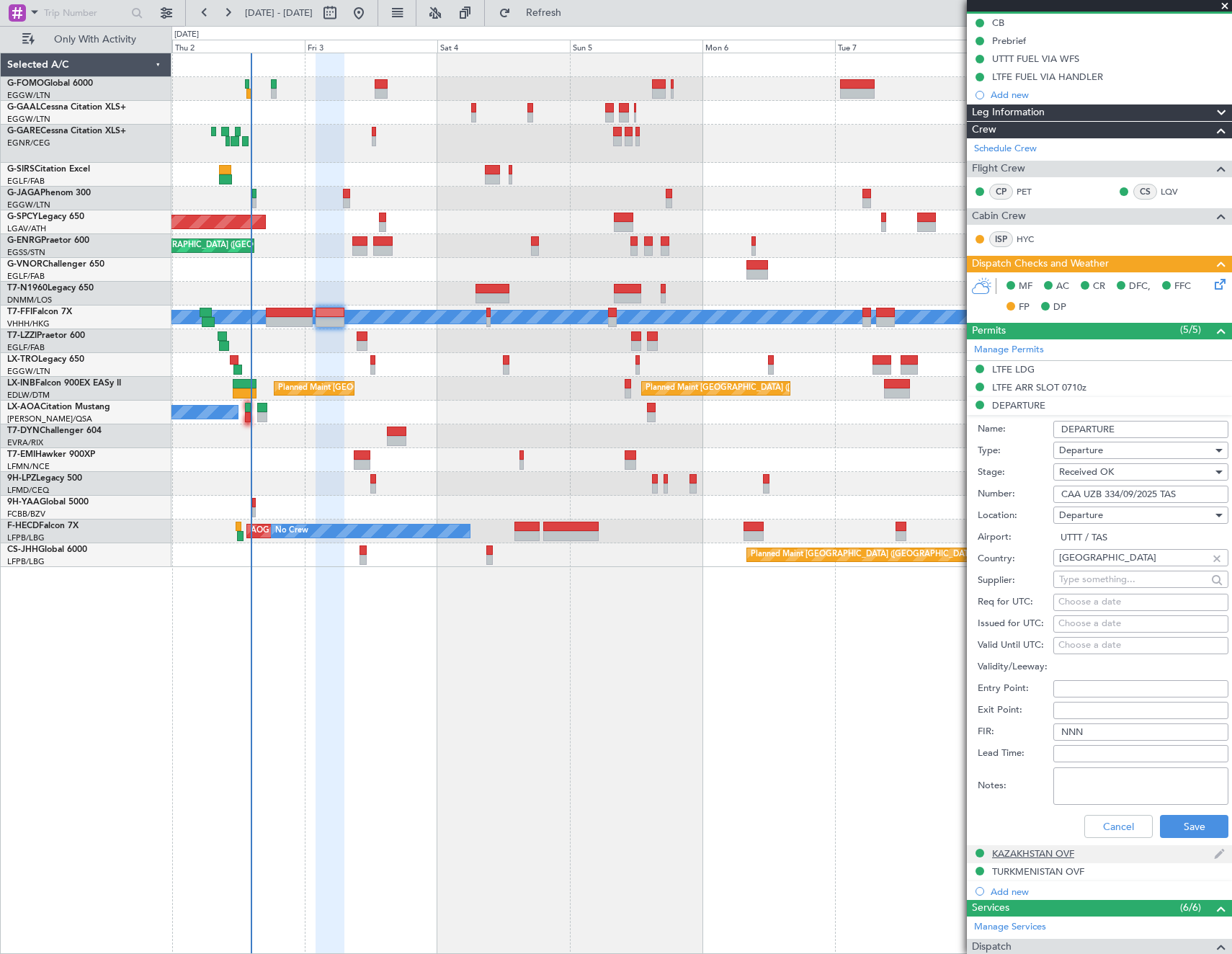
click at [1038, 855] on div "KAZAKHSTAN OVF" at bounding box center [1033, 853] width 82 height 12
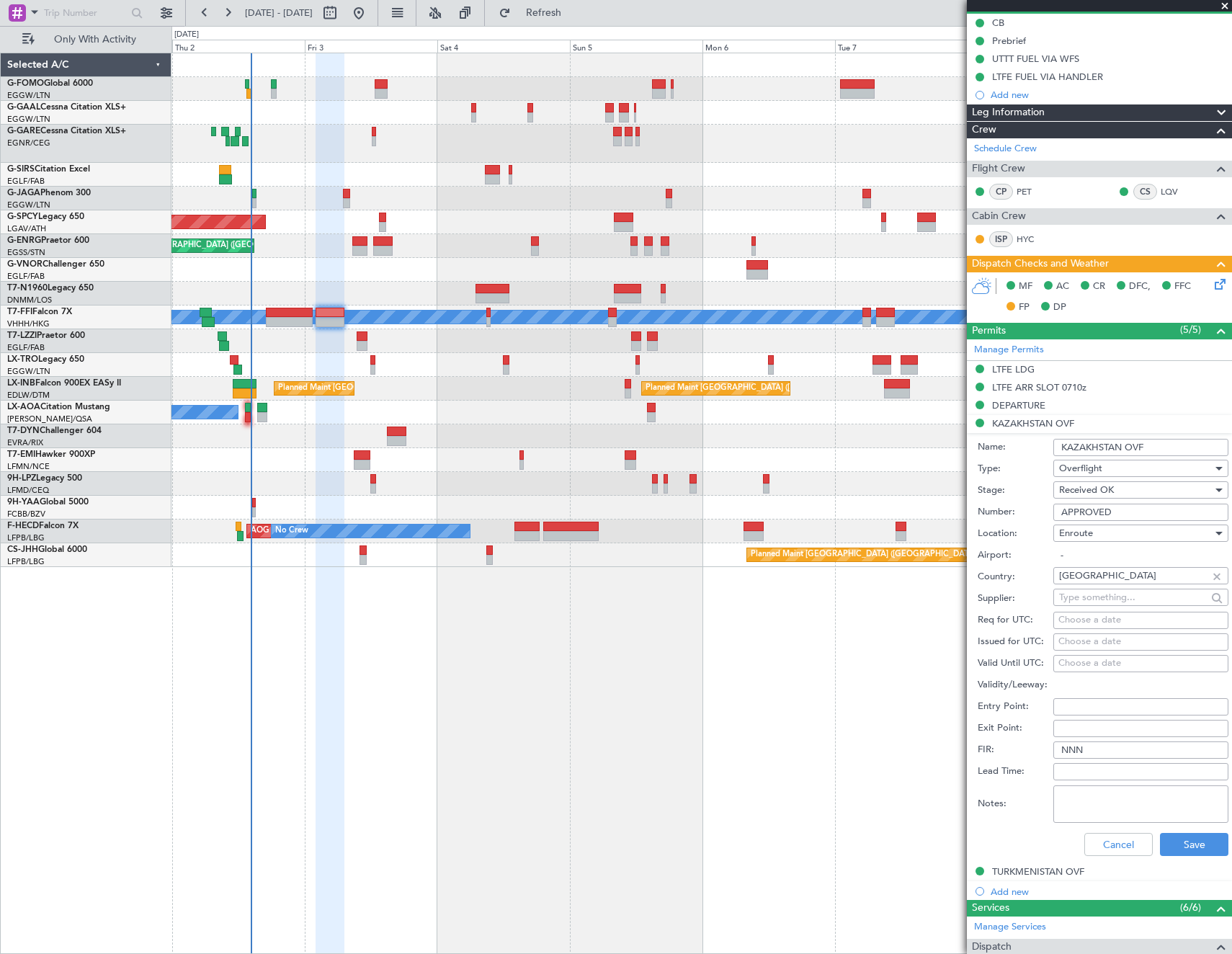
click at [1142, 510] on input "APPROVED" at bounding box center [1141, 511] width 175 height 17
click at [1027, 866] on div "TURKMENISTAN OVF" at bounding box center [1038, 871] width 92 height 12
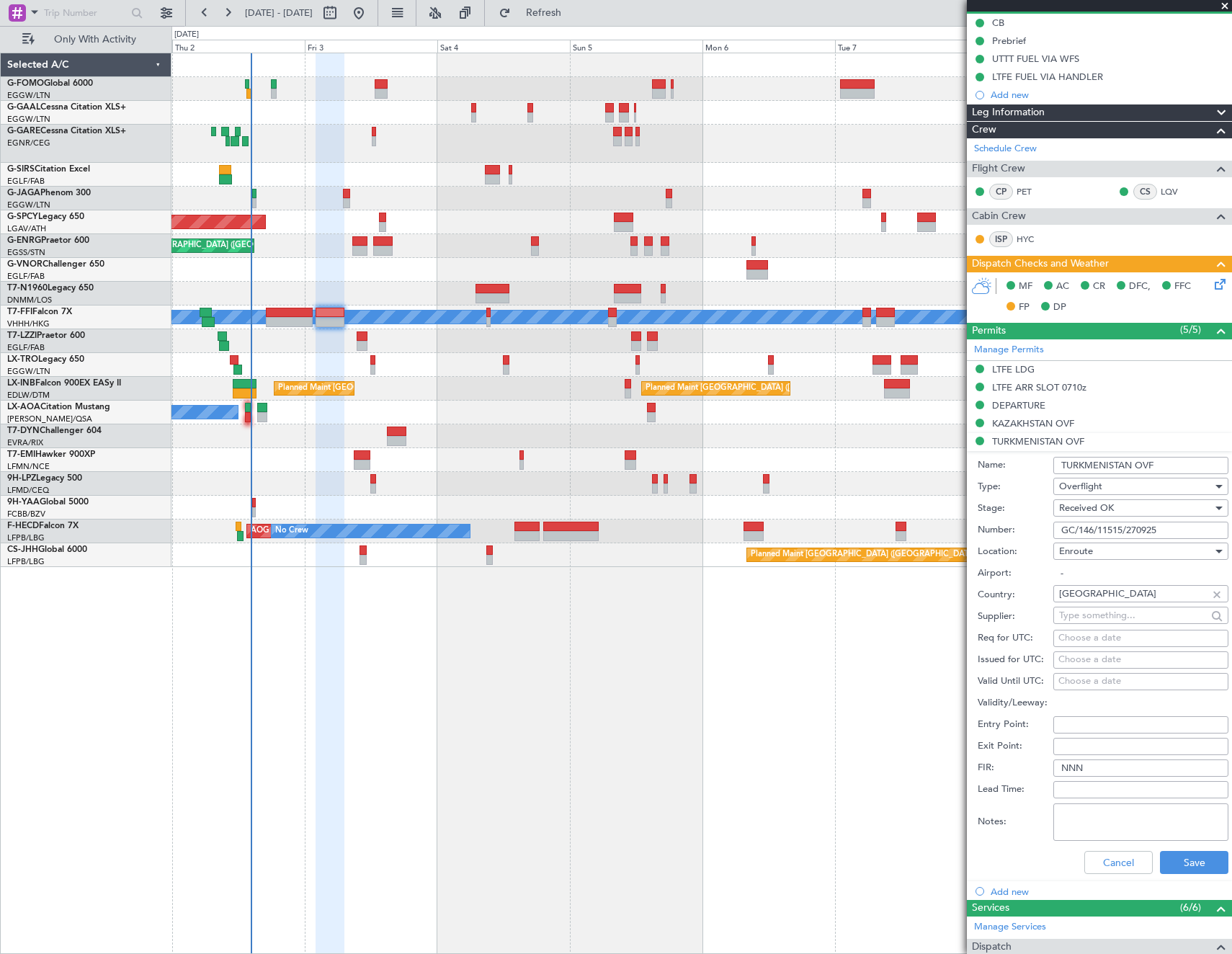
click at [1126, 529] on input "GC/146/11515/270925" at bounding box center [1141, 530] width 175 height 17
click at [1098, 863] on button "Cancel" at bounding box center [1118, 862] width 69 height 23
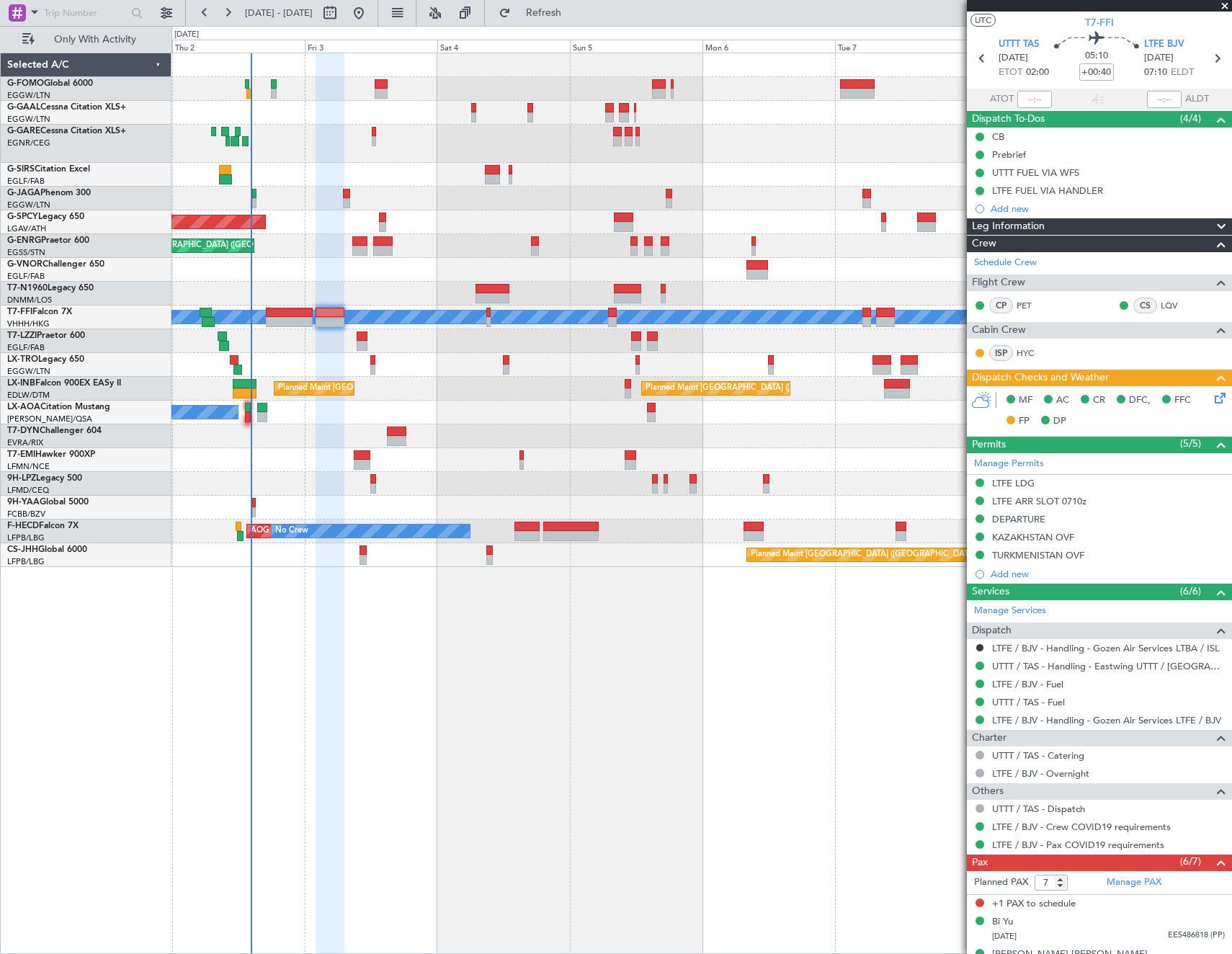
scroll to position [0, 0]
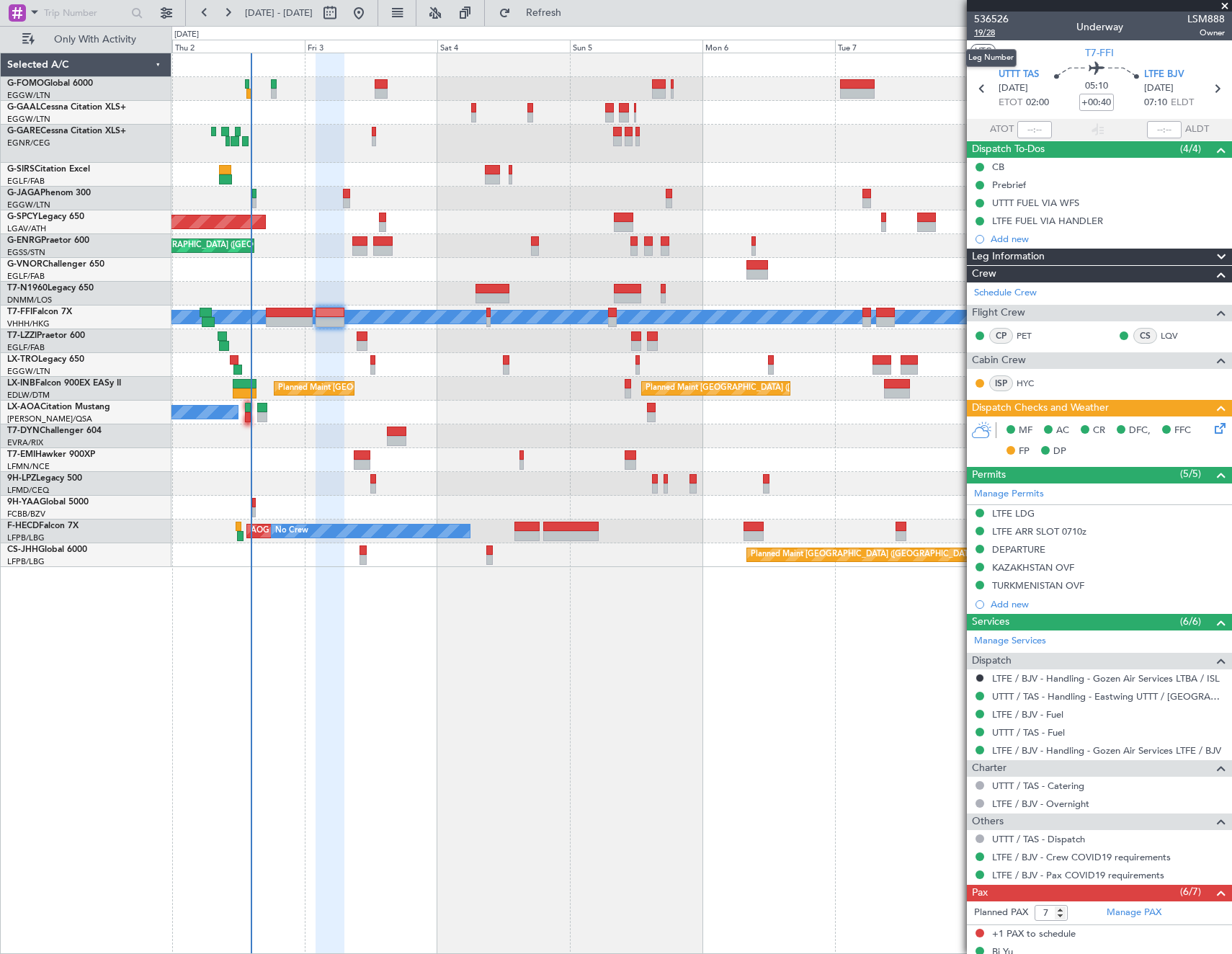
click at [987, 31] on span "19/28" at bounding box center [992, 32] width 35 height 12
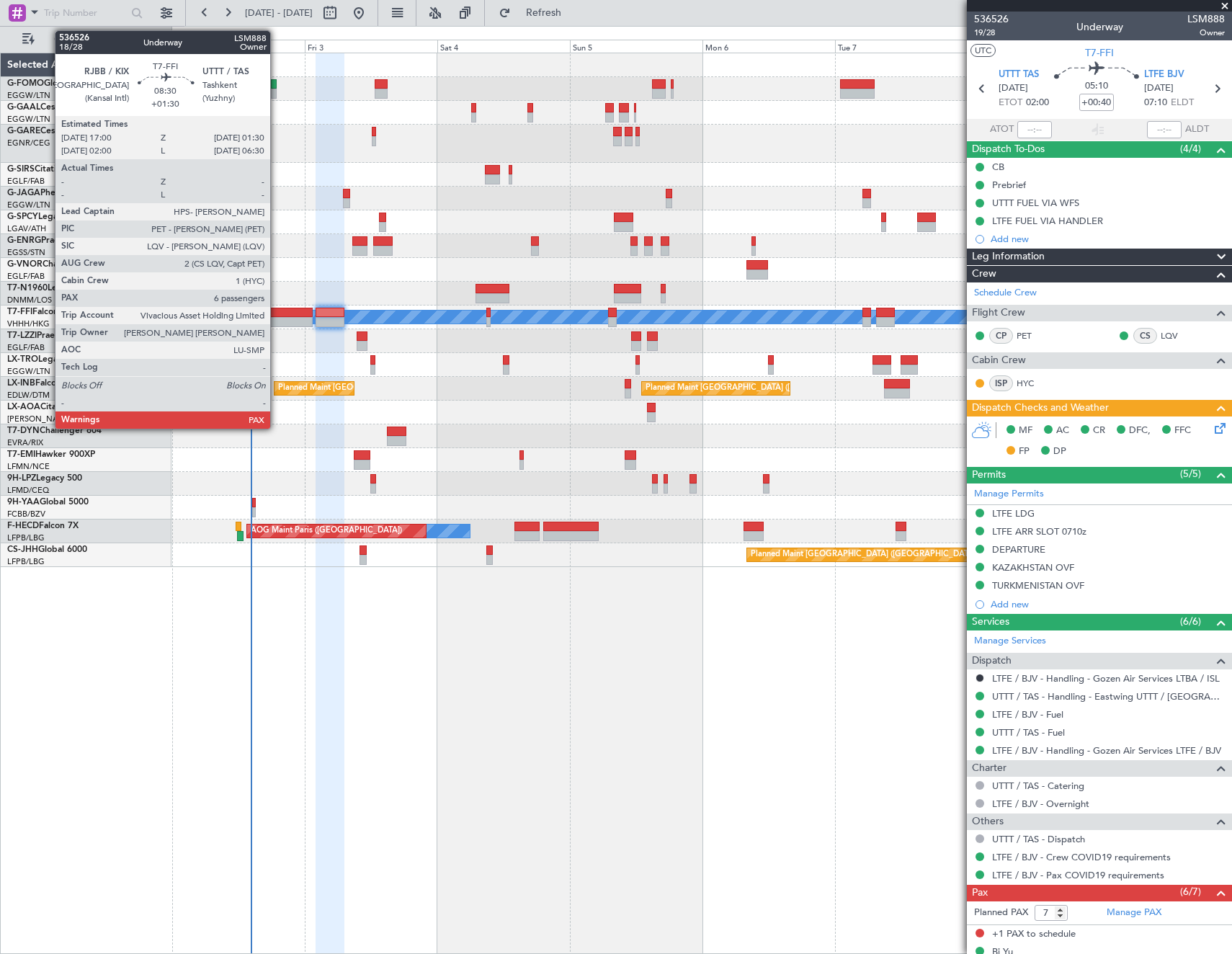
click at [277, 317] on div at bounding box center [289, 312] width 47 height 10
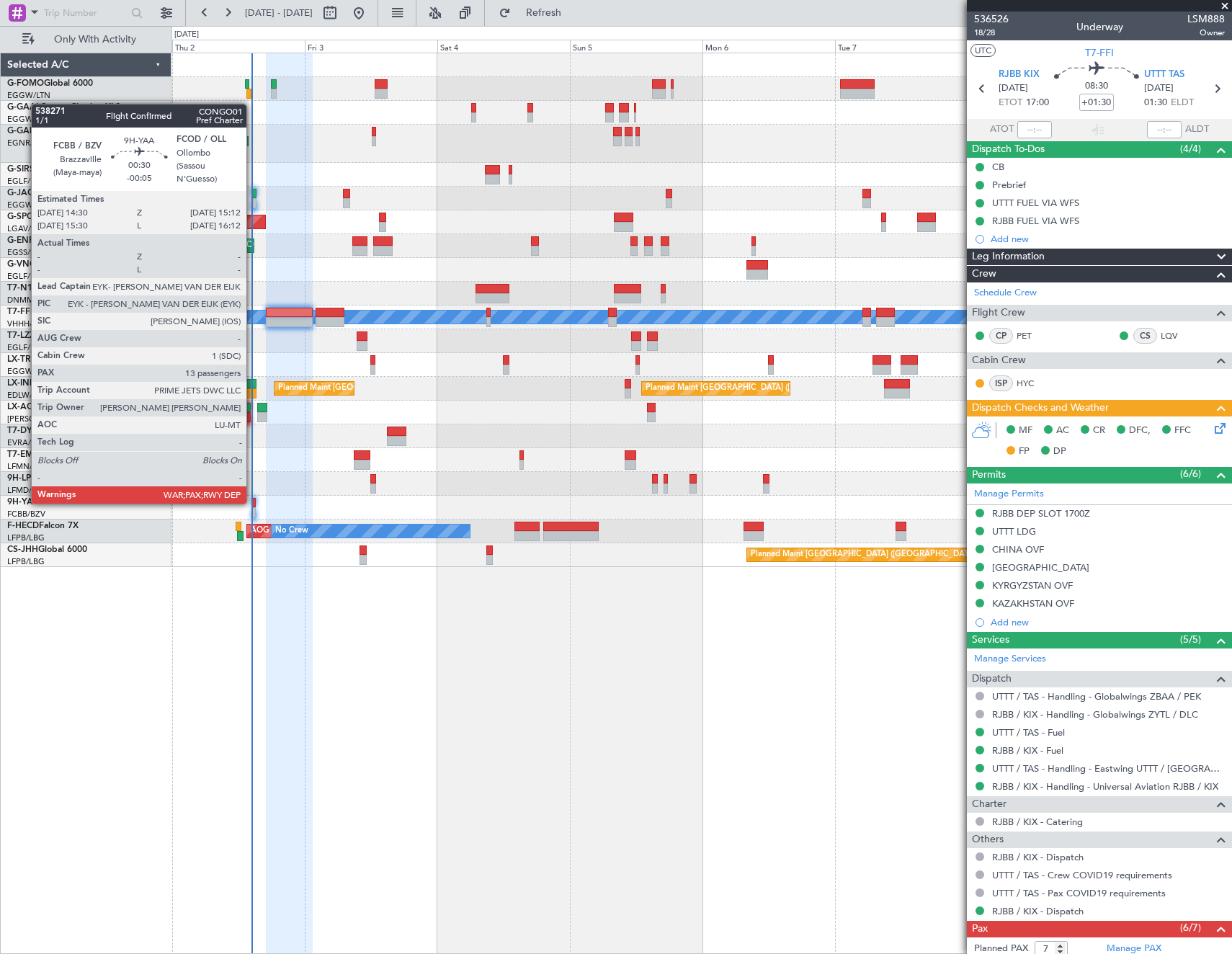
click at [253, 502] on div at bounding box center [254, 503] width 4 height 10
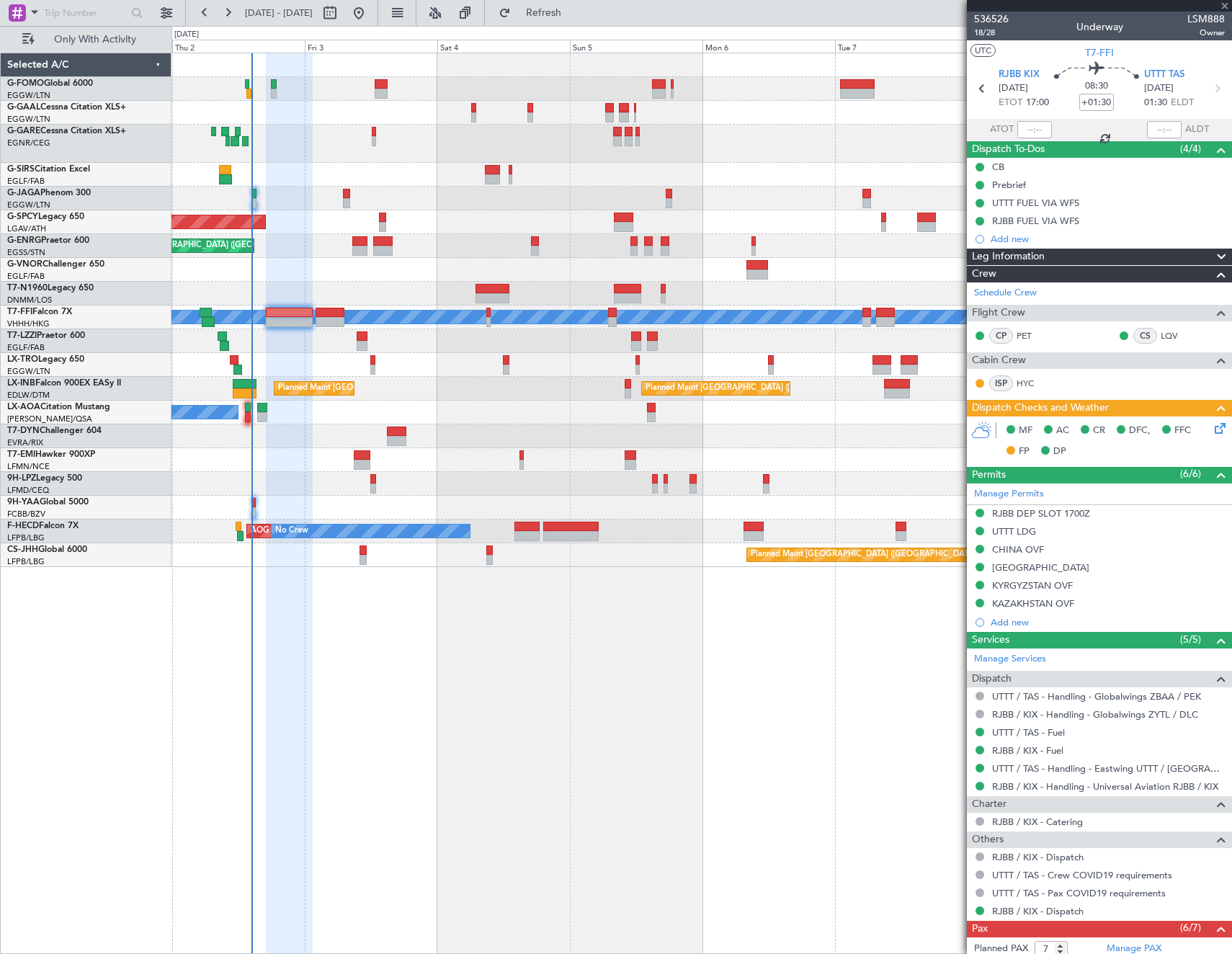
type input "-00:05"
type input "13"
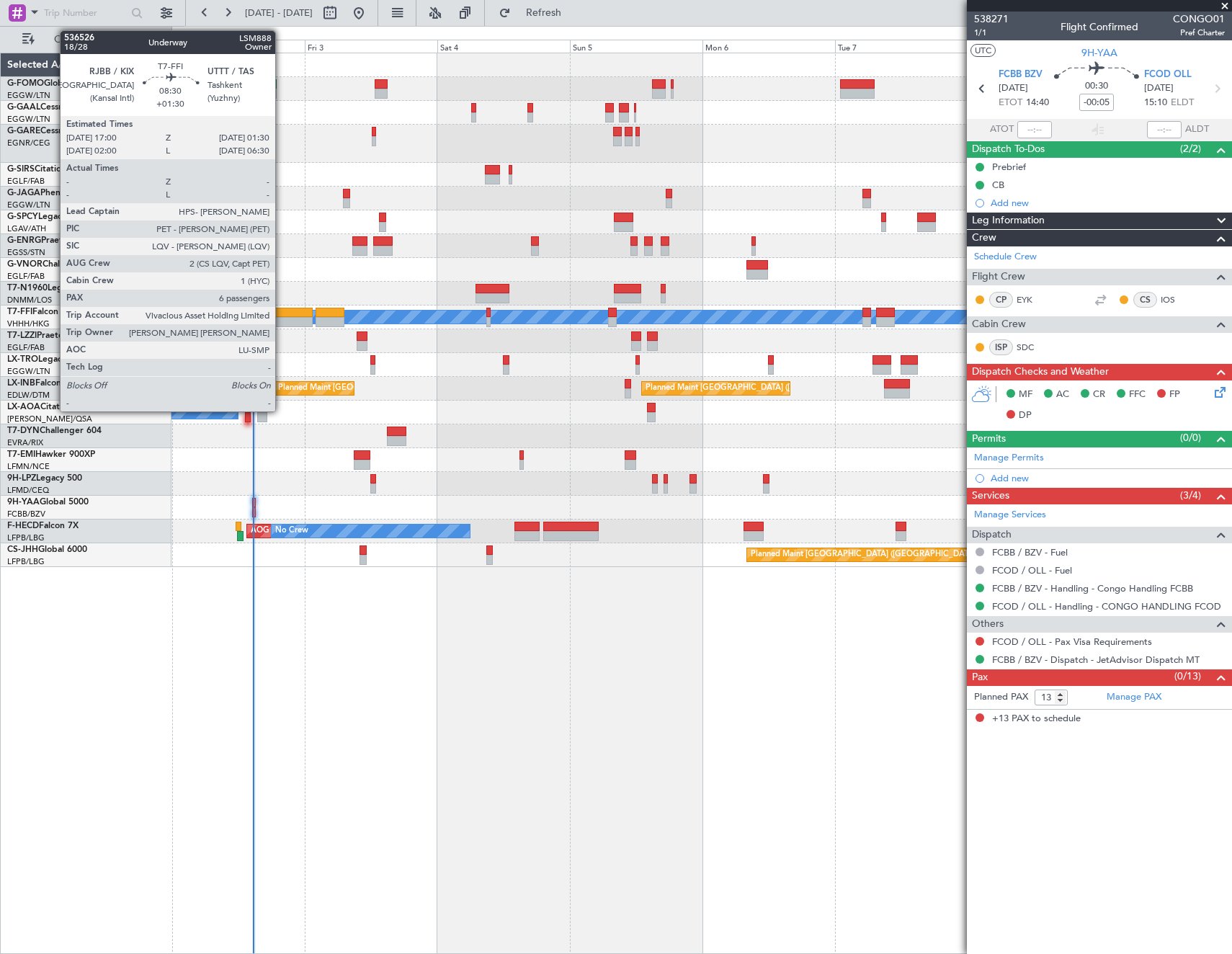
click at [282, 317] on div at bounding box center [289, 322] width 47 height 10
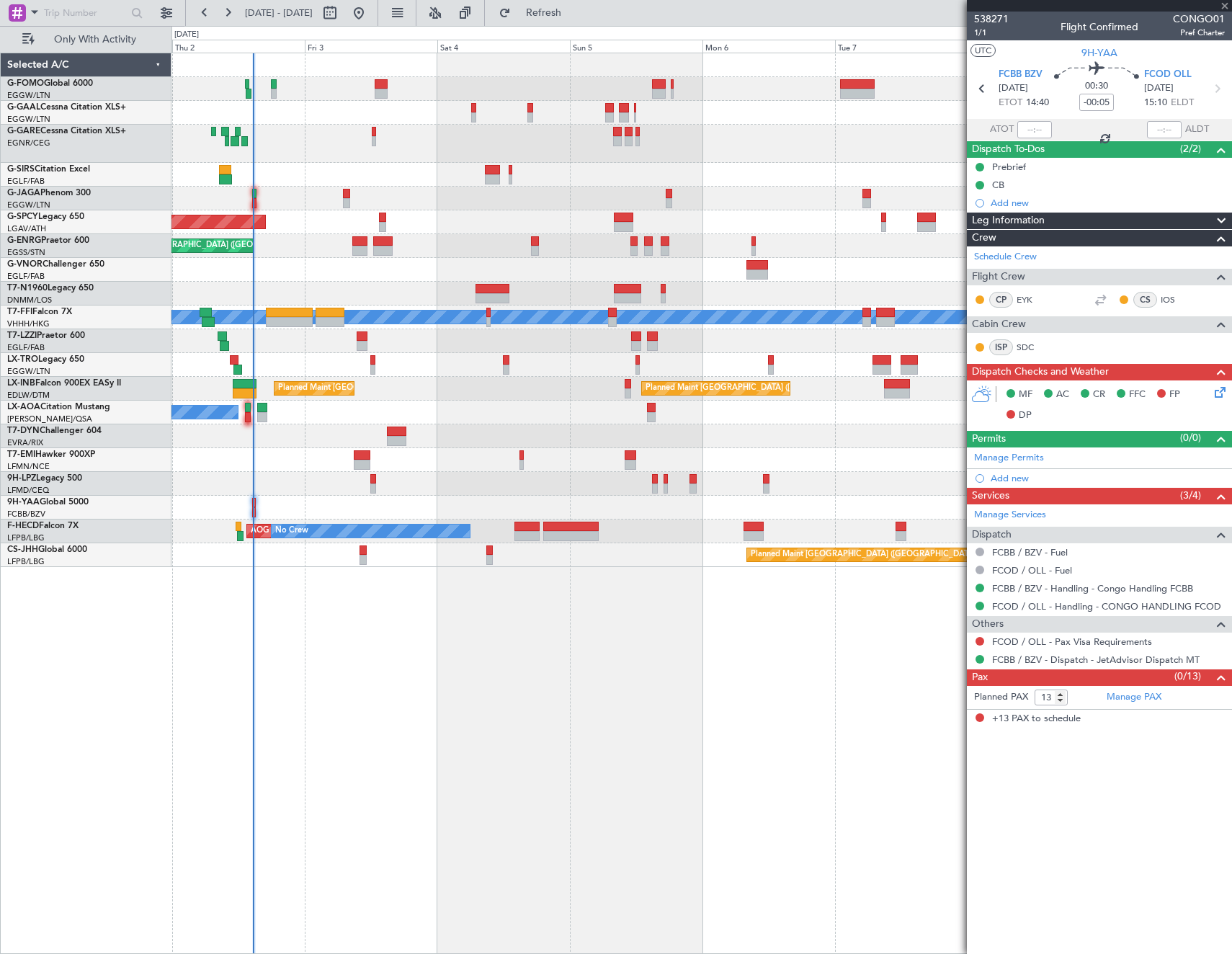
type input "+01:30"
type input "6"
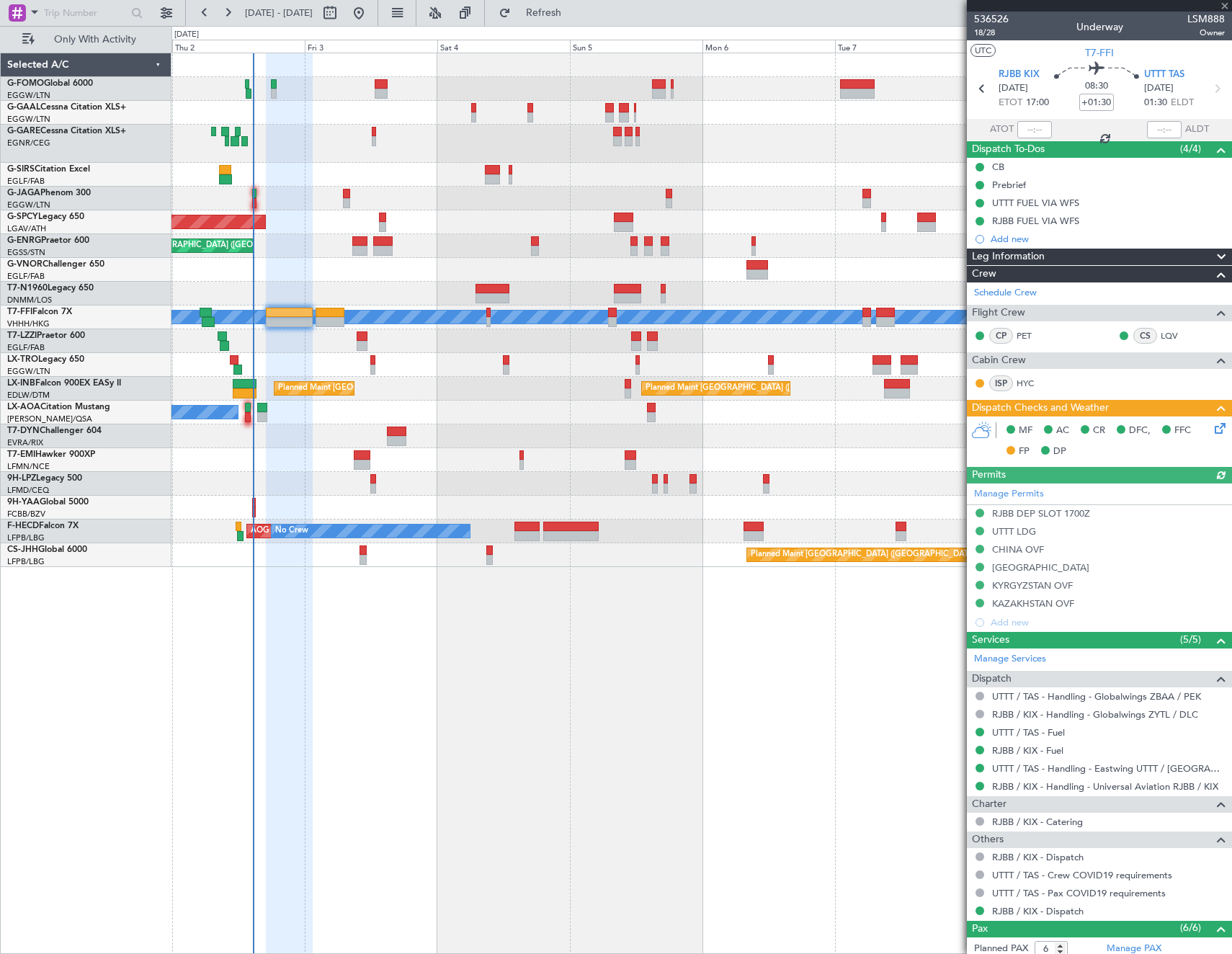
click at [1212, 424] on icon at bounding box center [1218, 426] width 12 height 12
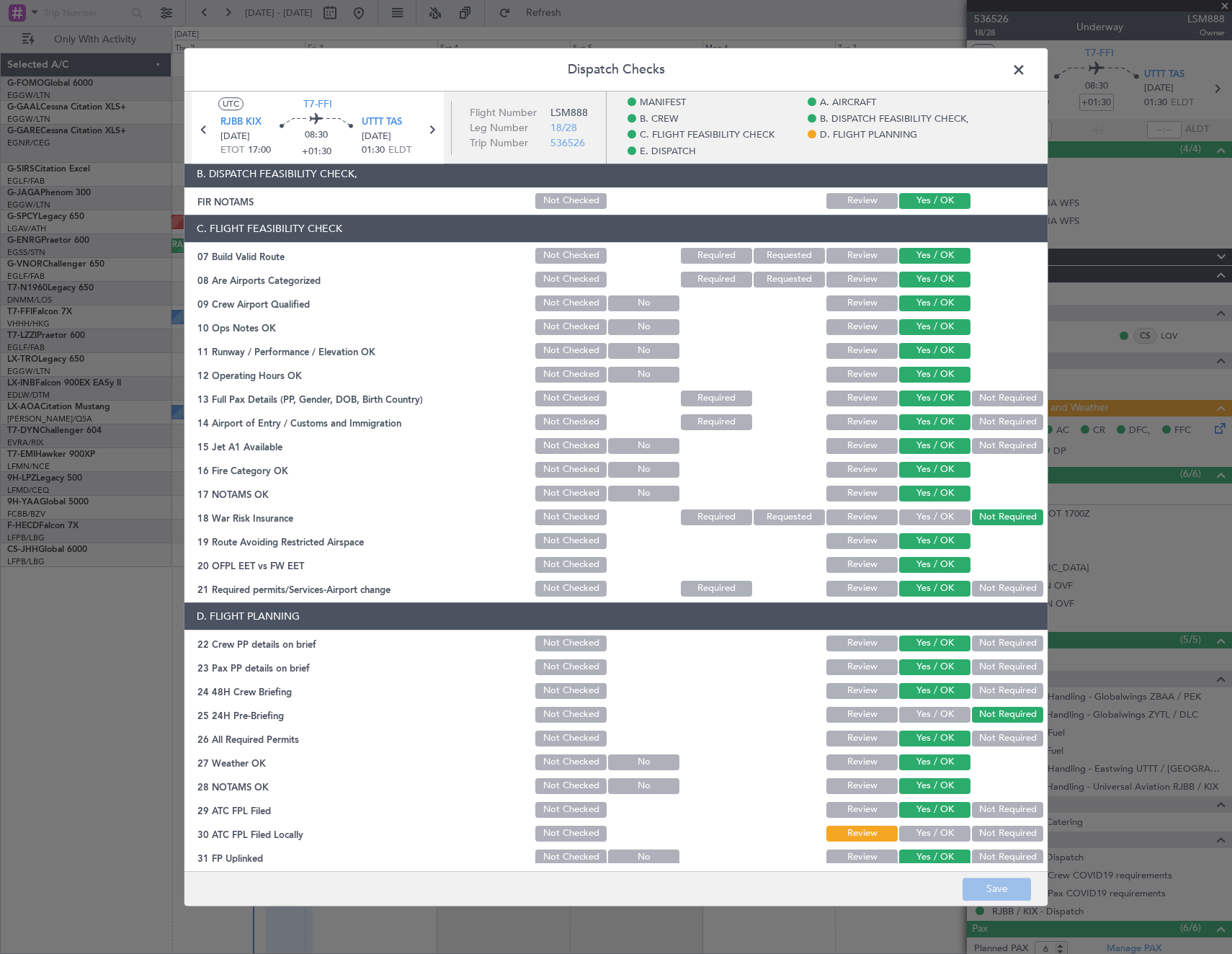
scroll to position [576, 0]
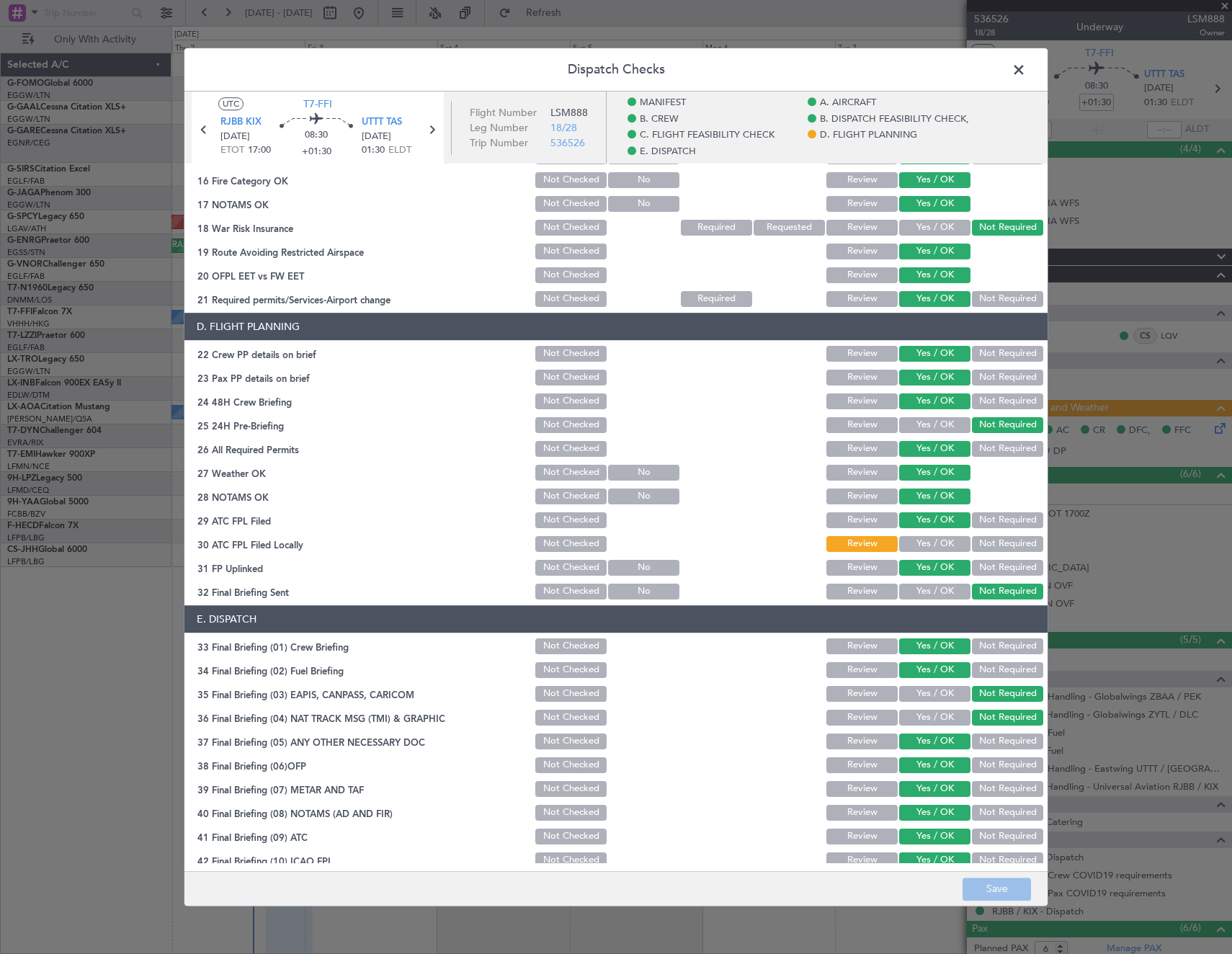
click at [934, 545] on button "Yes / OK" at bounding box center [935, 544] width 71 height 16
click at [997, 894] on button "Save" at bounding box center [997, 889] width 69 height 23
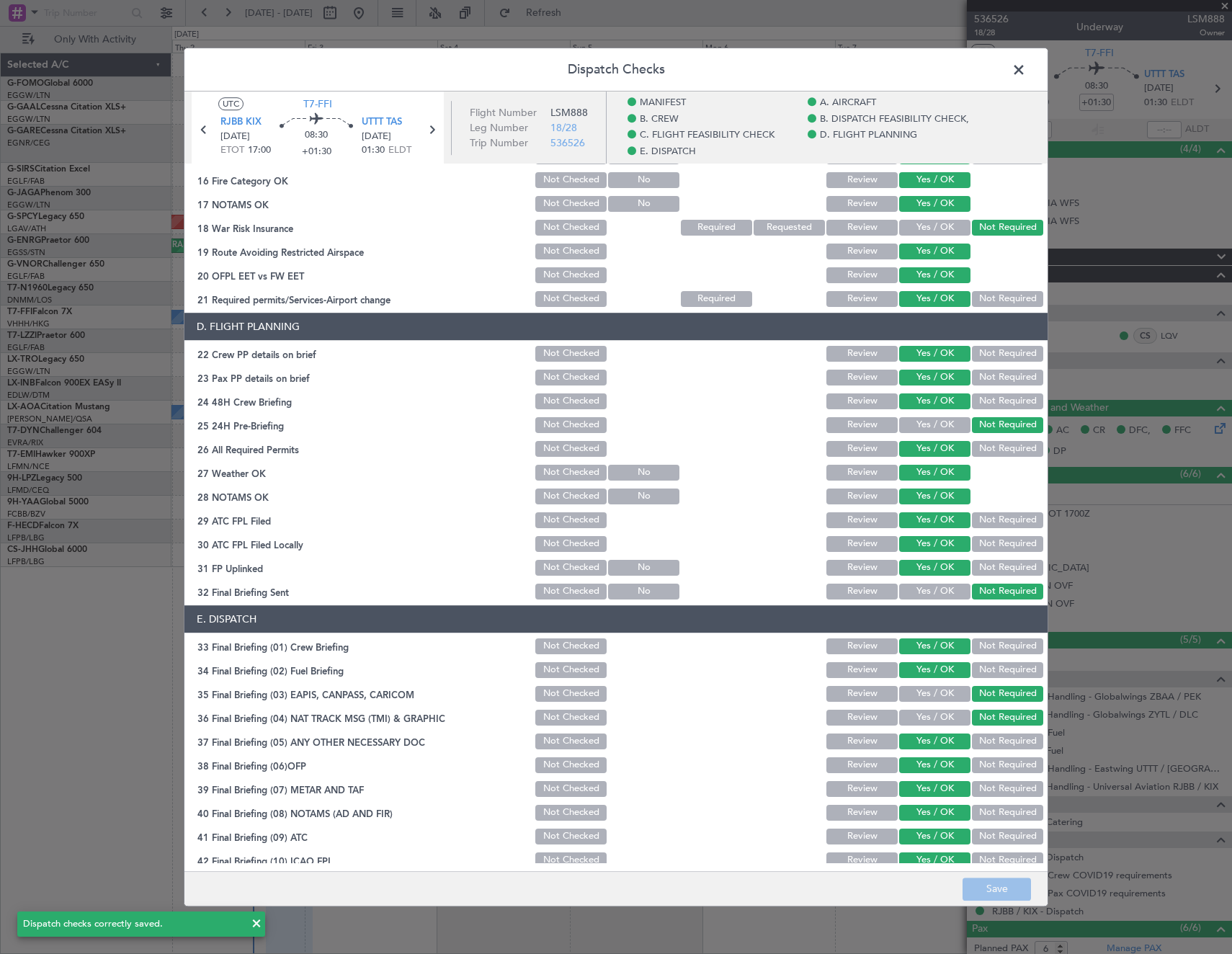
drag, startPoint x: 1022, startPoint y: 65, endPoint x: 715, endPoint y: 132, distance: 314.2
click at [1026, 65] on span at bounding box center [1026, 73] width 0 height 29
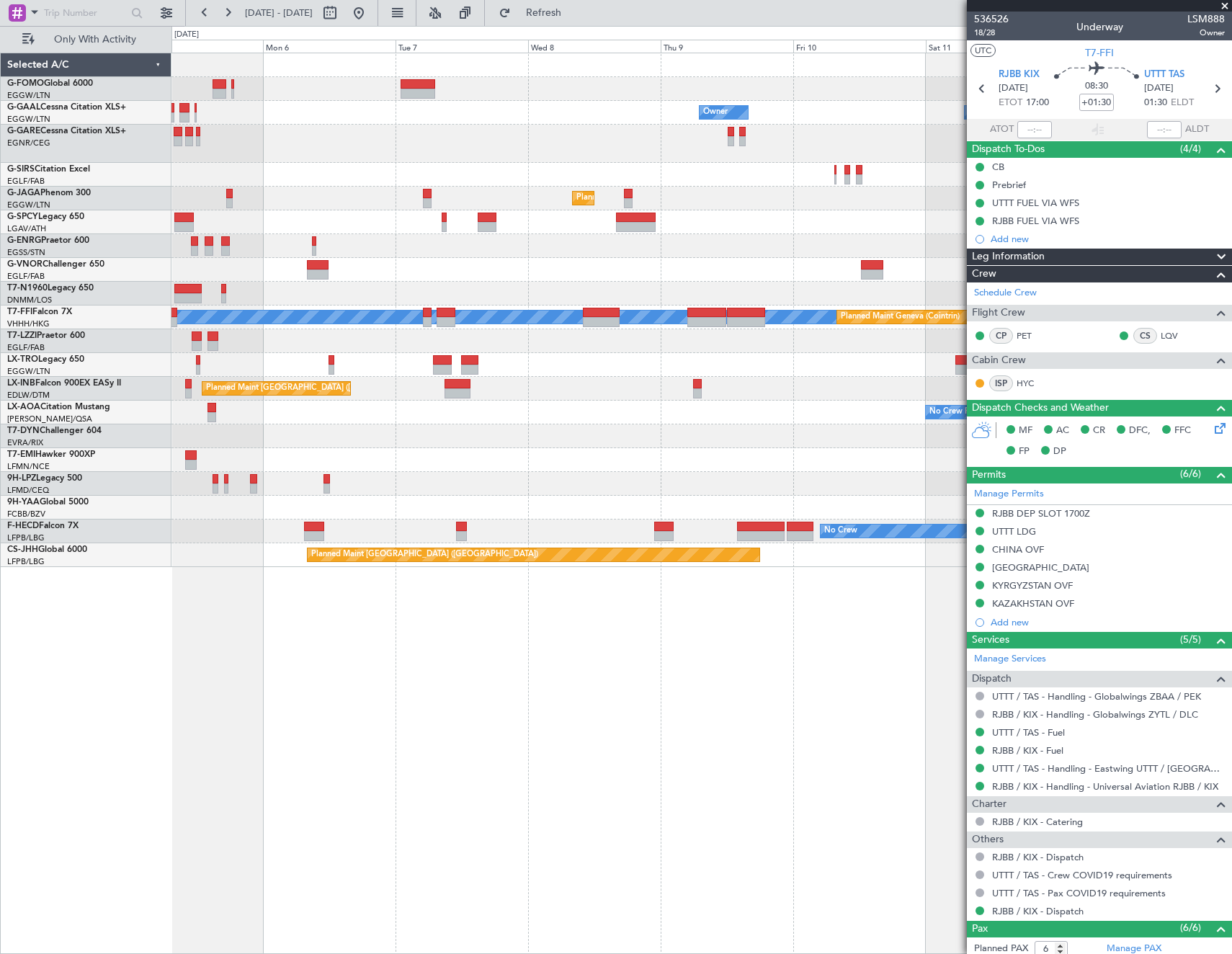
click at [456, 276] on div at bounding box center [701, 269] width 1060 height 24
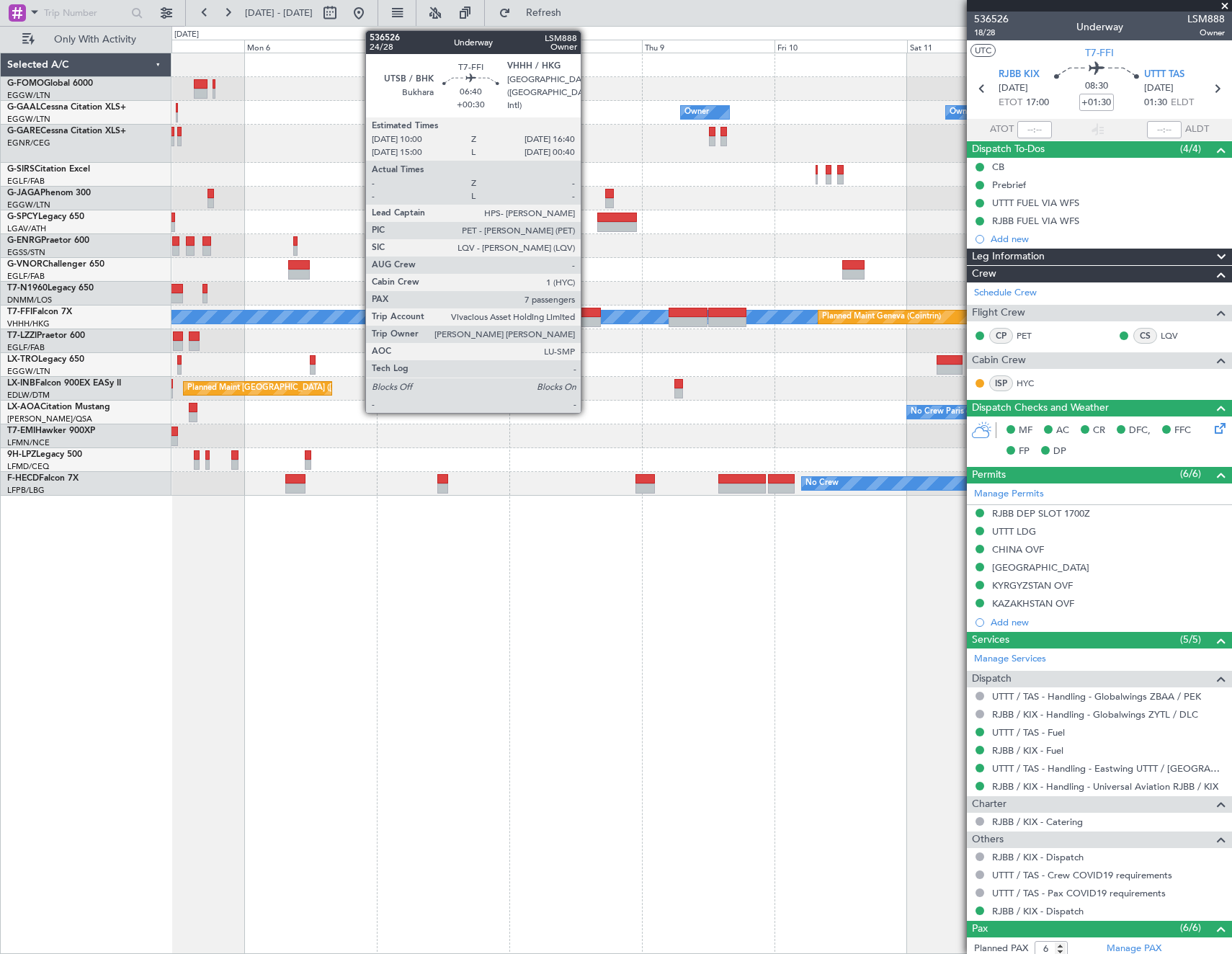
click at [587, 319] on div at bounding box center [582, 322] width 37 height 10
type input "+00:30"
type input "7"
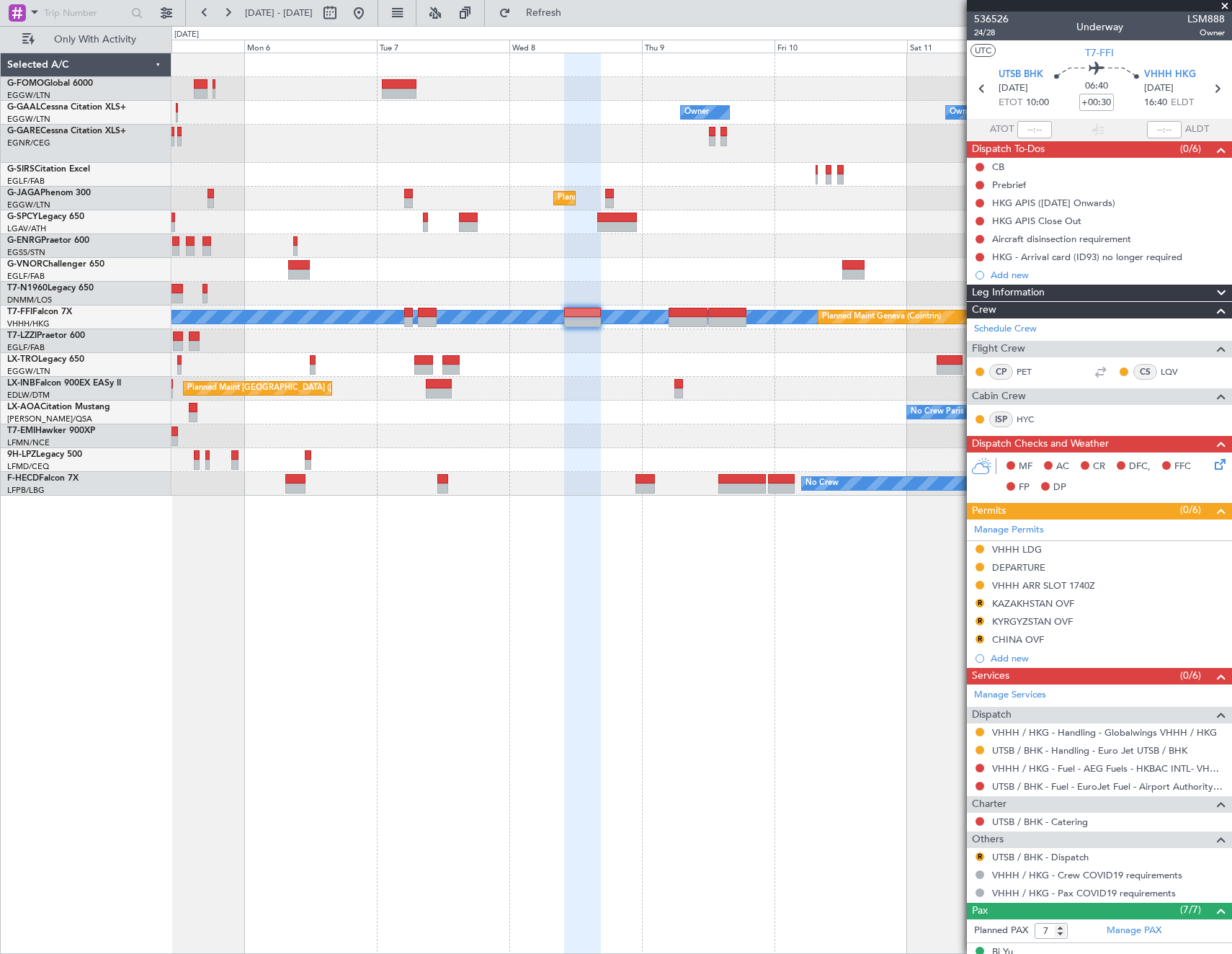
click at [928, 360] on div "Planned Maint Riga (Riga Intl)" at bounding box center [701, 365] width 1060 height 24
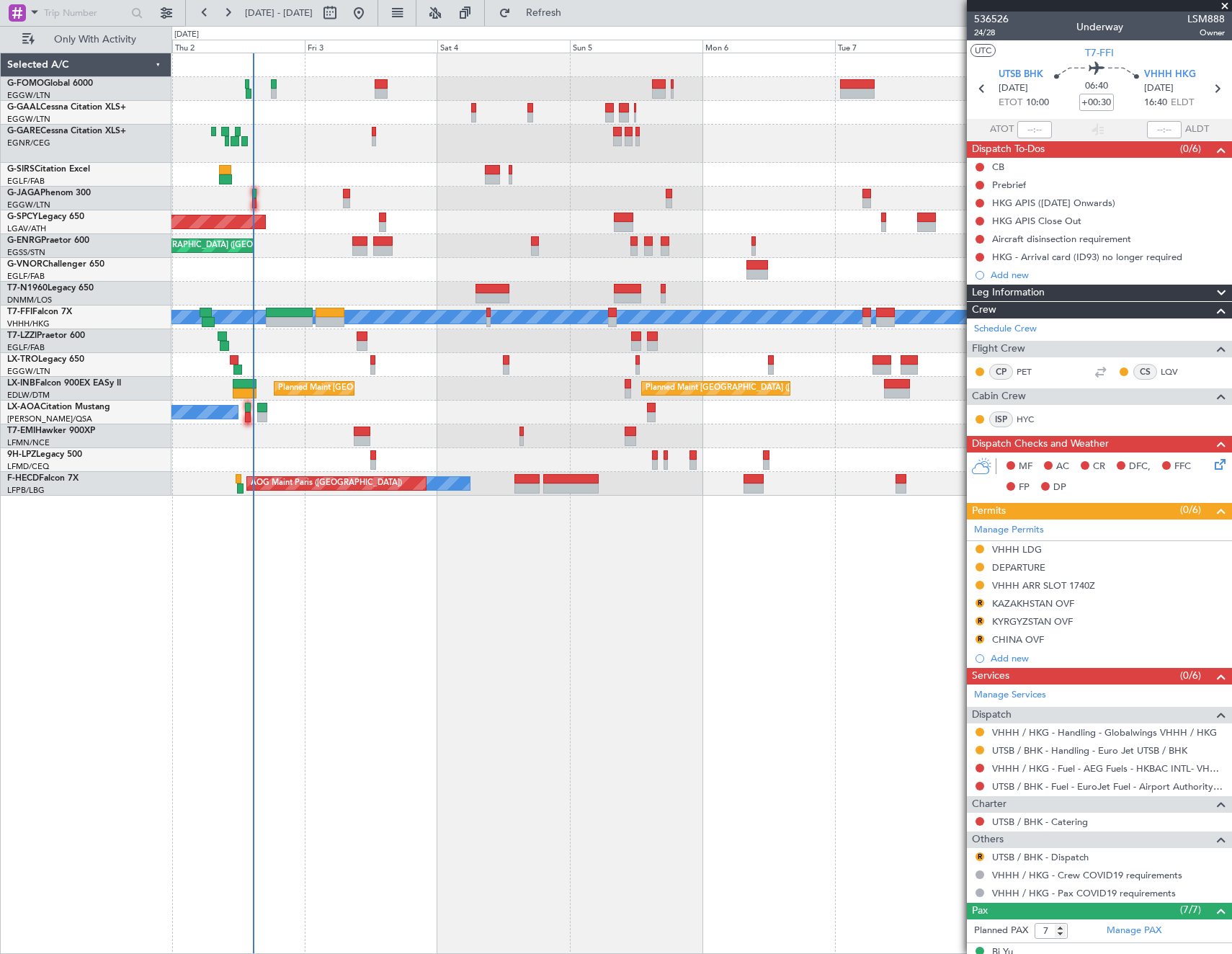
click at [319, 433] on div at bounding box center [701, 436] width 1060 height 24
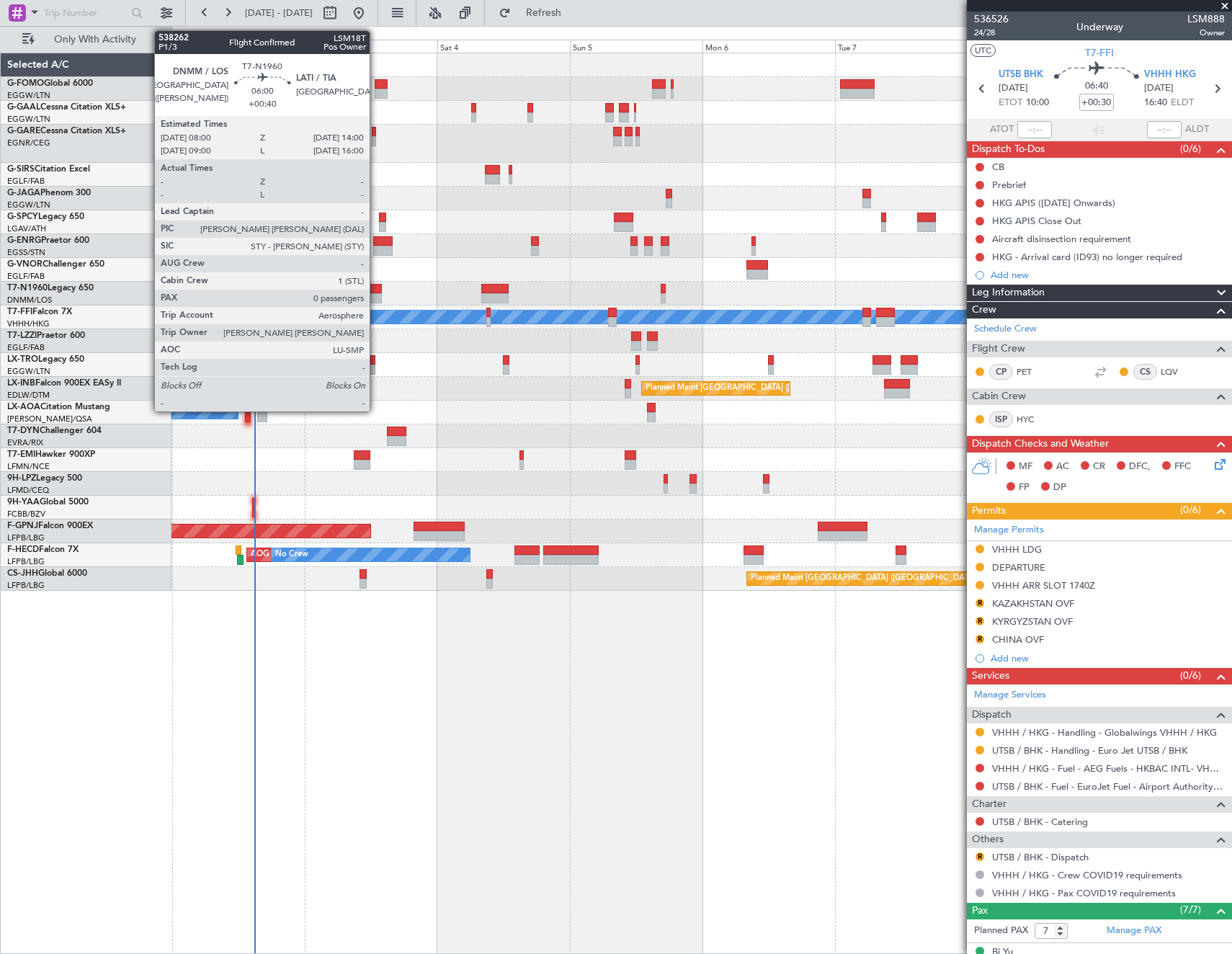
click at [376, 287] on div at bounding box center [366, 288] width 33 height 10
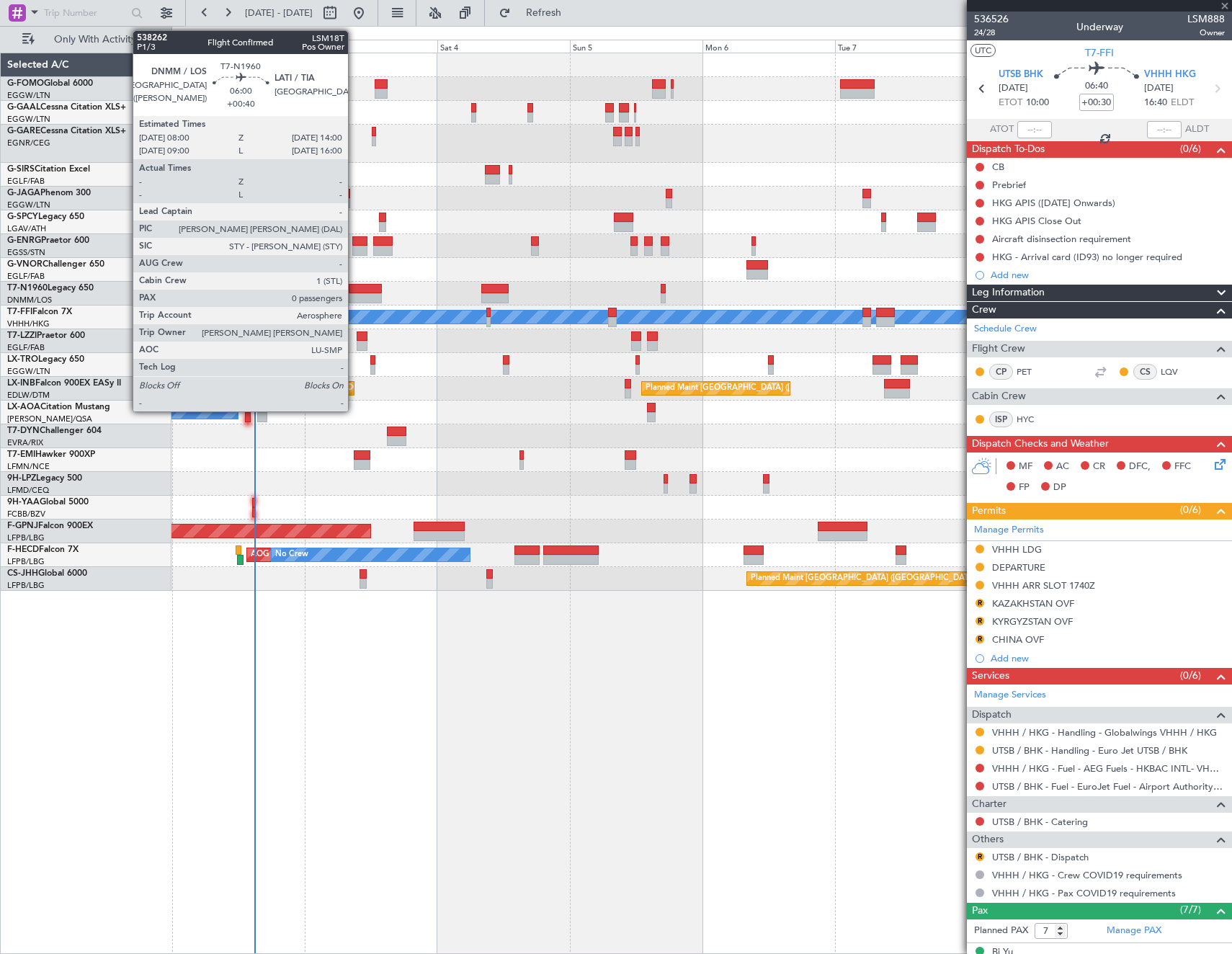
type input "+00:40"
type input "0"
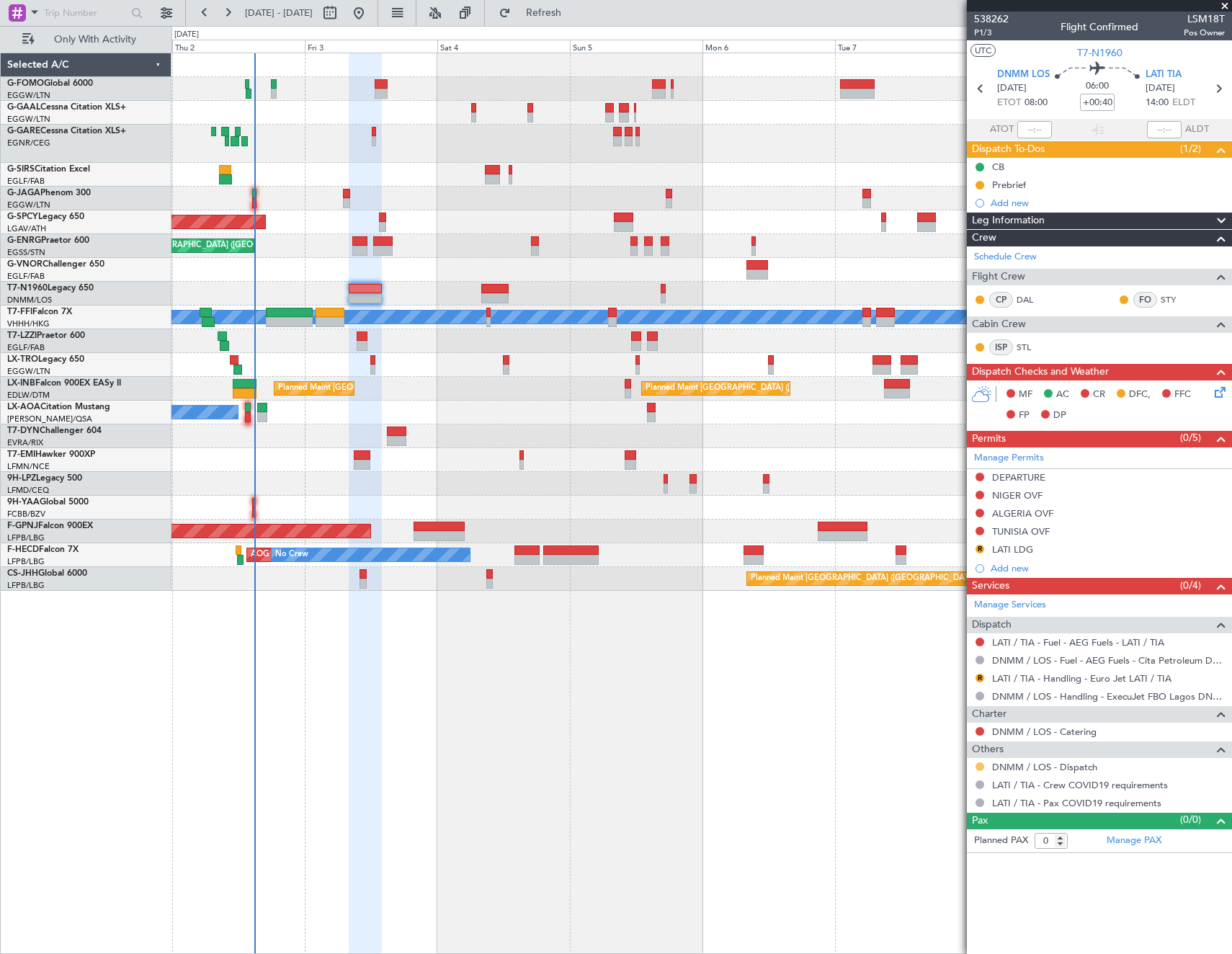
click at [978, 764] on button at bounding box center [980, 766] width 8 height 8
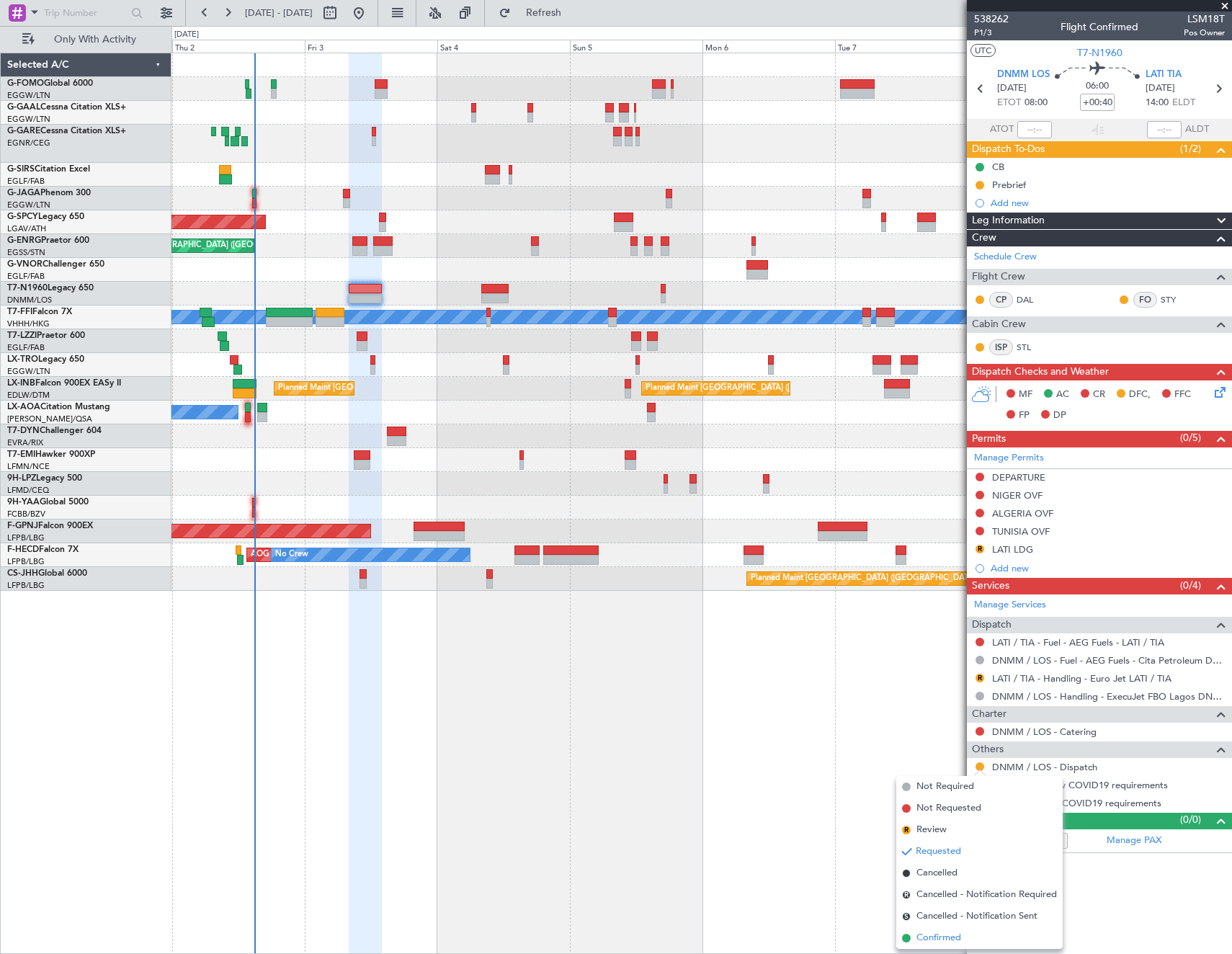
click at [945, 930] on li "Confirmed" at bounding box center [979, 937] width 167 height 22
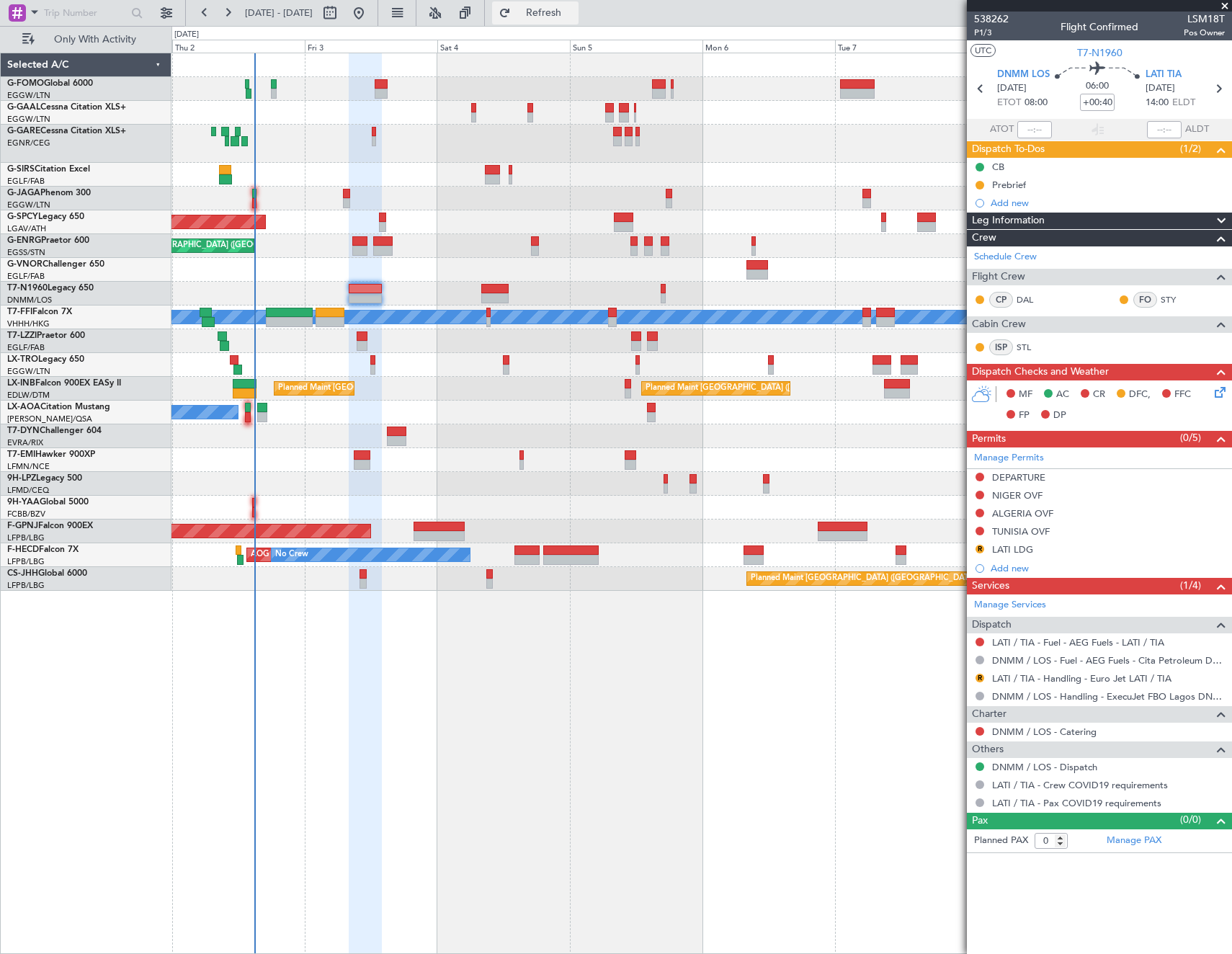
click at [564, 17] on span "Refresh" at bounding box center [544, 13] width 61 height 10
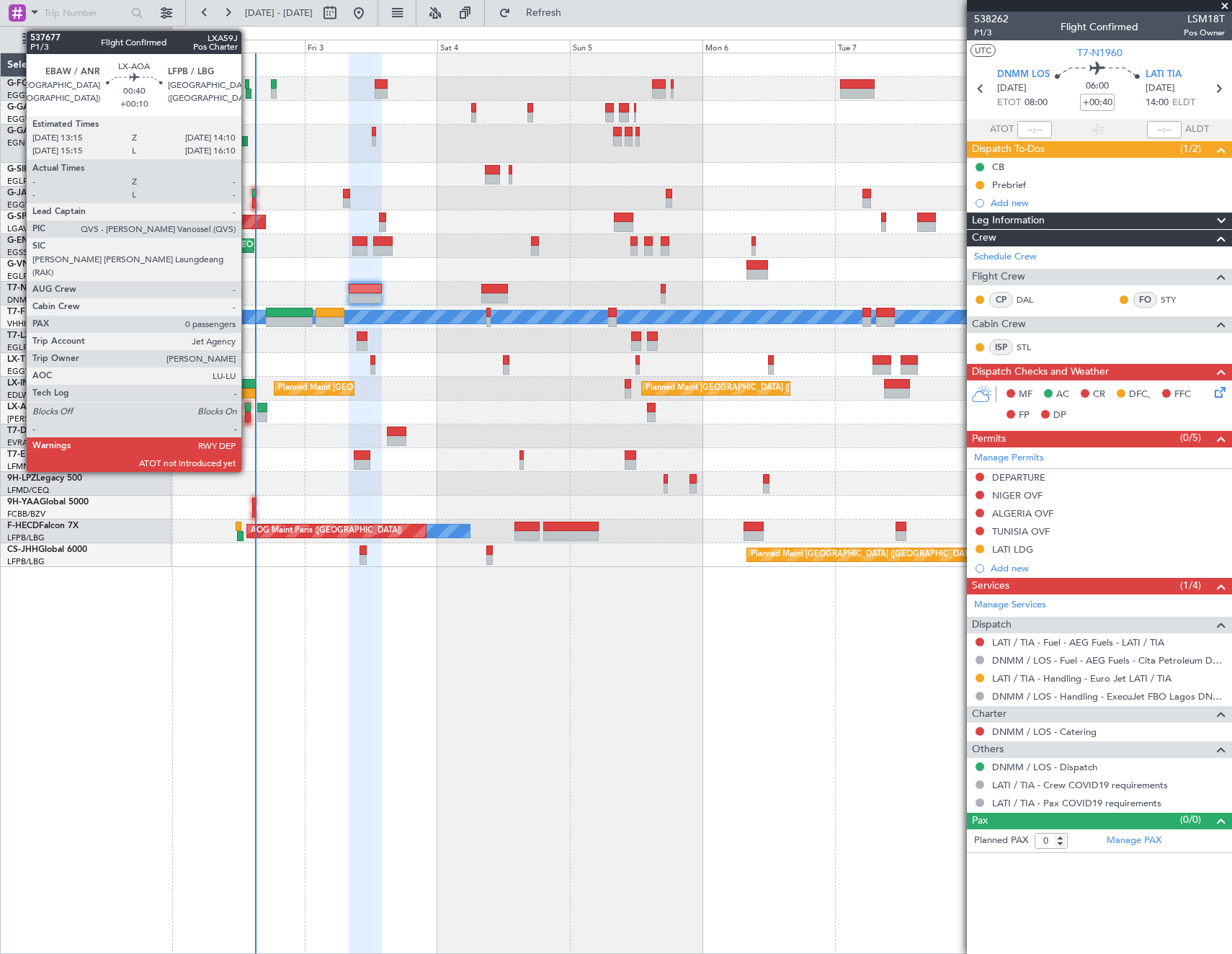
click at [248, 409] on div at bounding box center [247, 408] width 6 height 10
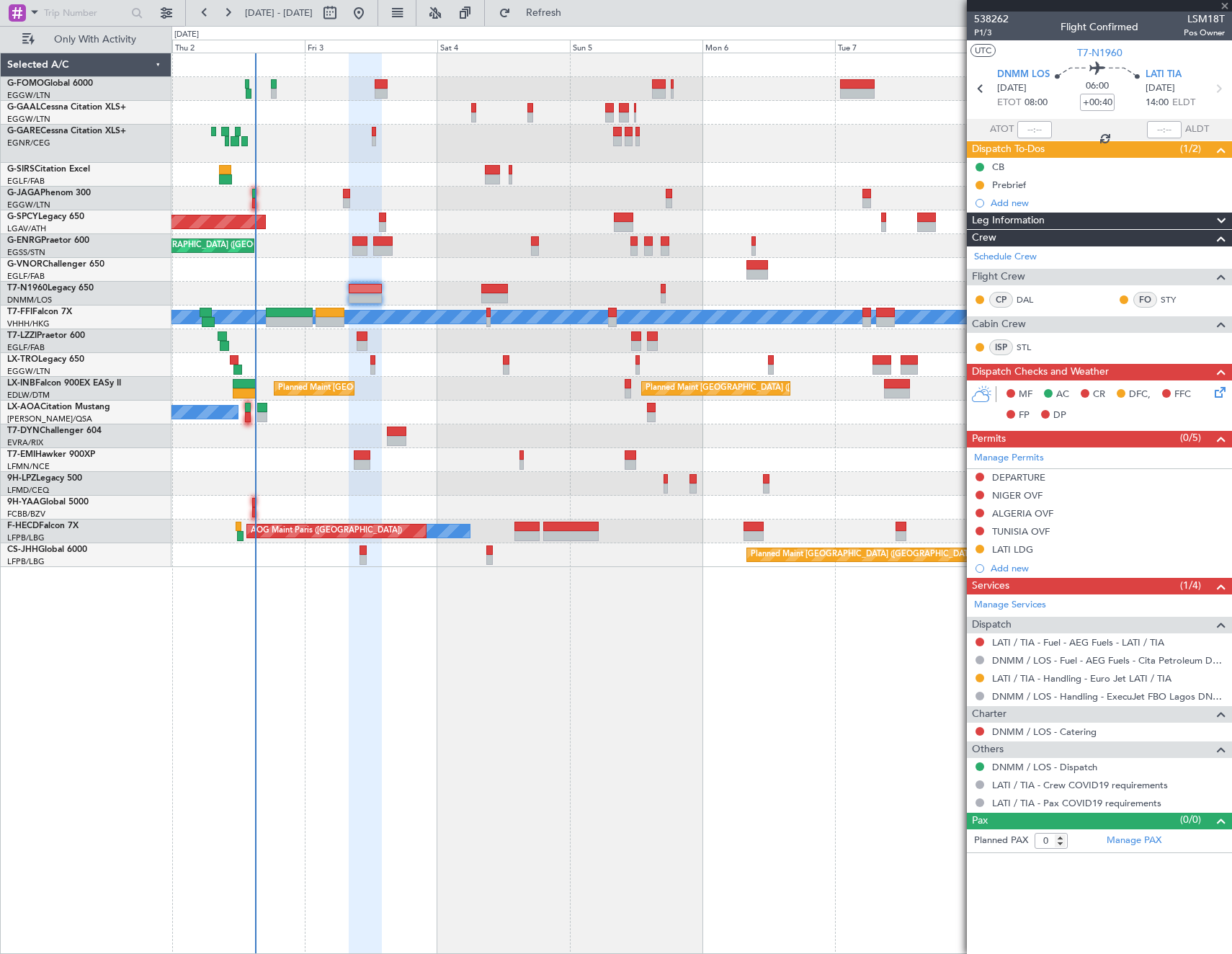
type input "+00:10"
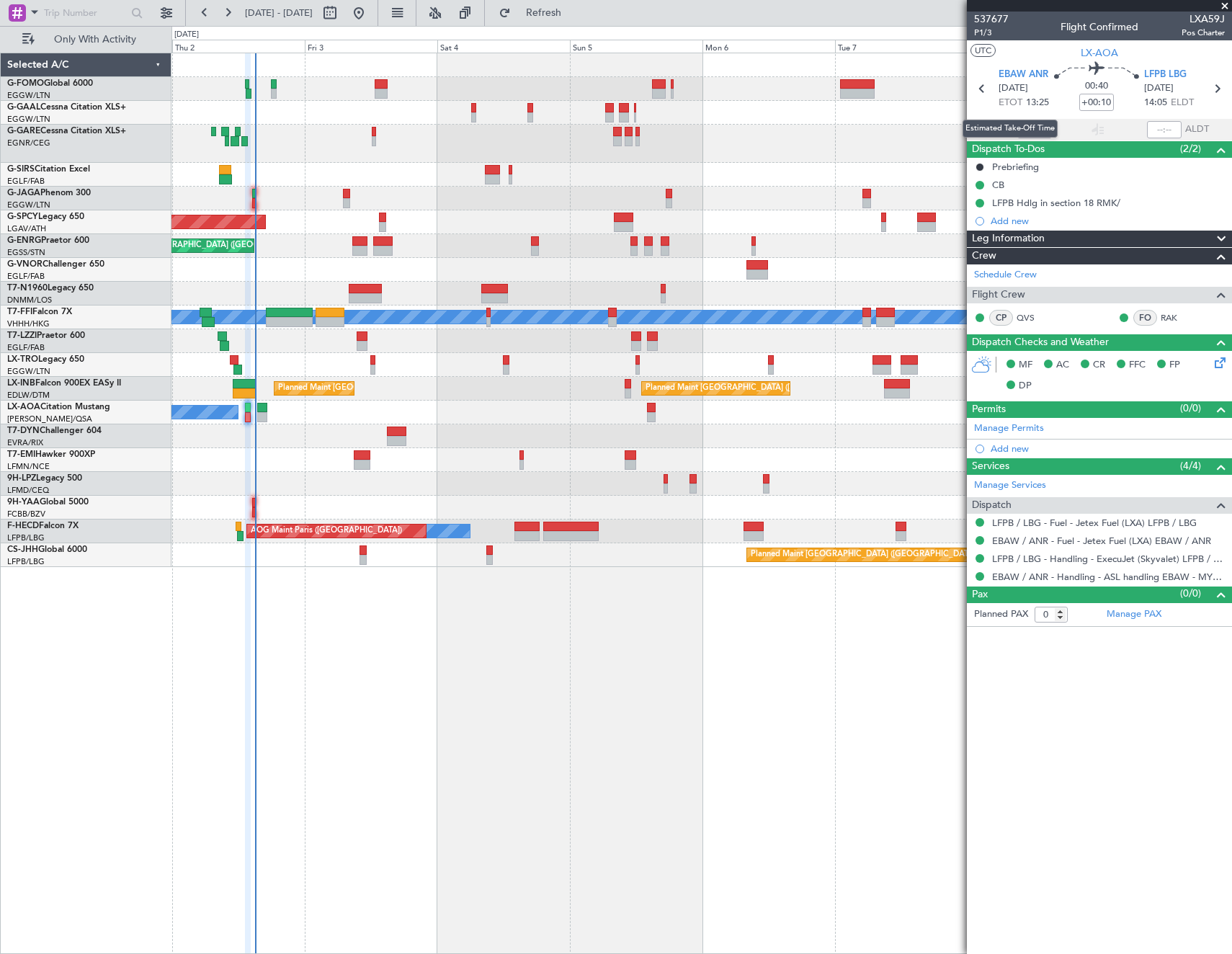
click at [1039, 128] on div "Estimated Take-Off Time" at bounding box center [1010, 128] width 95 height 18
click at [1037, 130] on input "text" at bounding box center [1035, 129] width 35 height 17
click at [1088, 748] on article "537677 P1/3 Flight Confirmed LXA59J Pos Charter UTC LX-AOA EBAW ANR 02/10/2025 …" at bounding box center [1099, 482] width 265 height 942
type input "14:55"
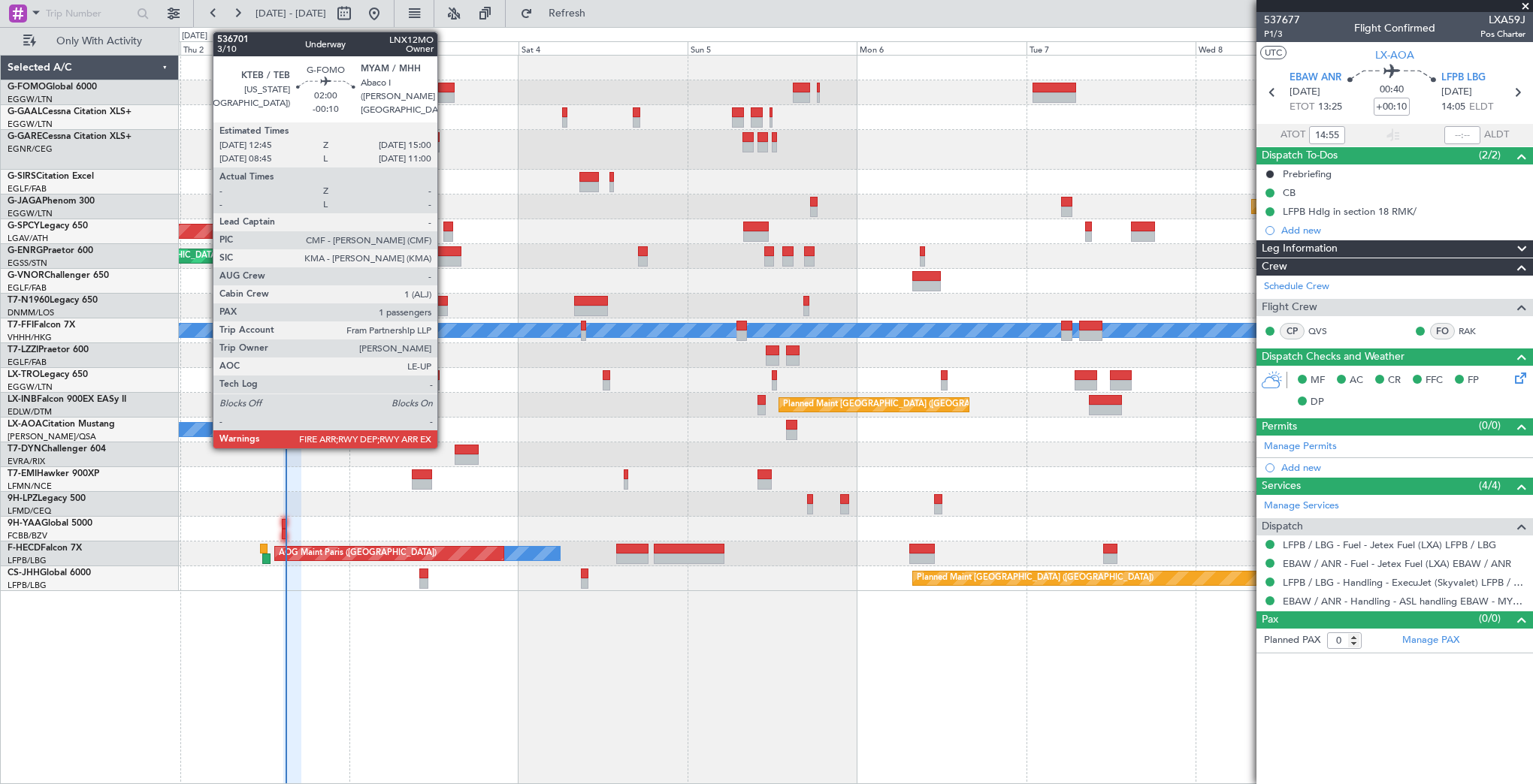
click at [444, 95] on div at bounding box center [446, 98] width 16 height 10
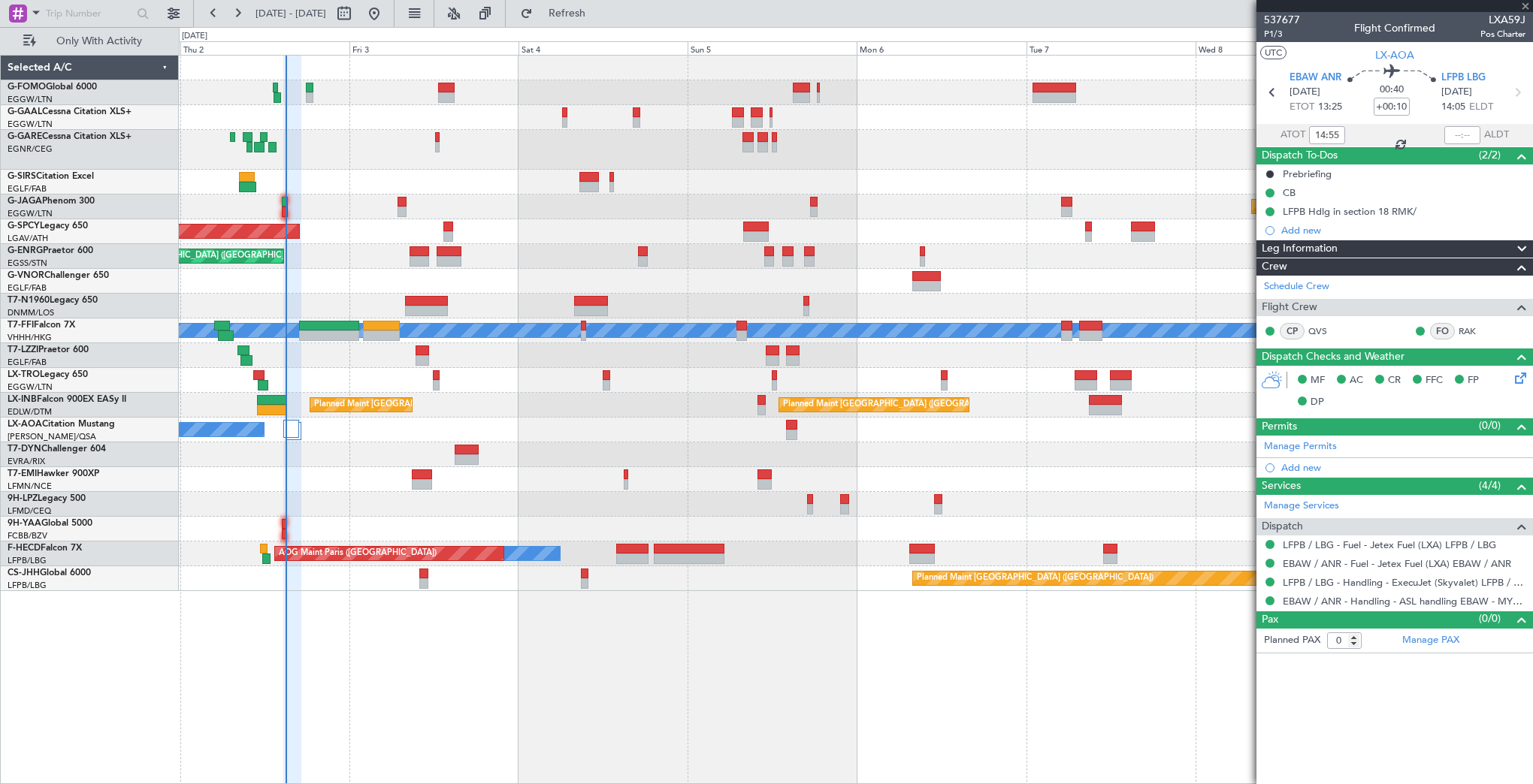
type input "-00:10"
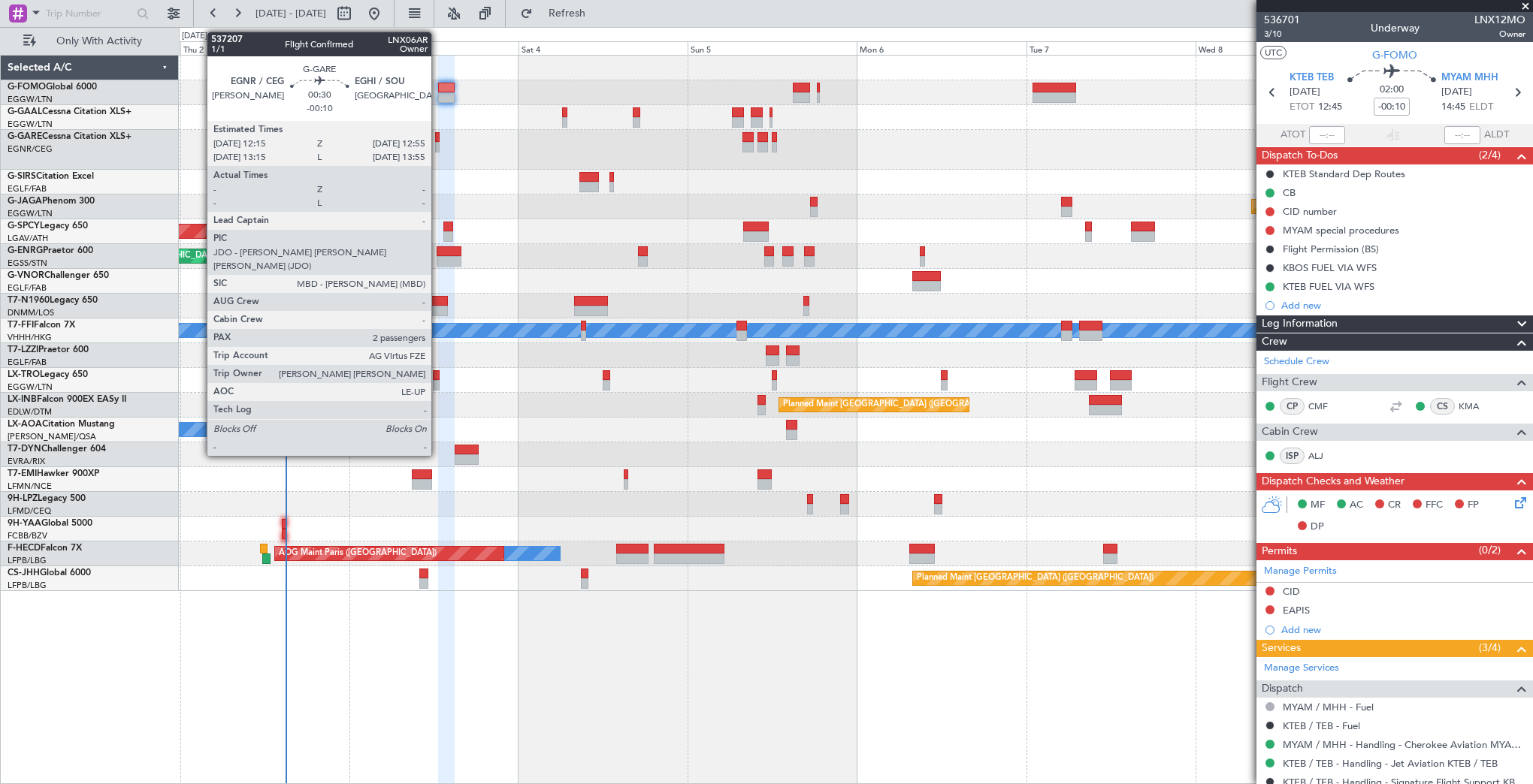
click at [438, 142] on div at bounding box center [438, 147] width 5 height 10
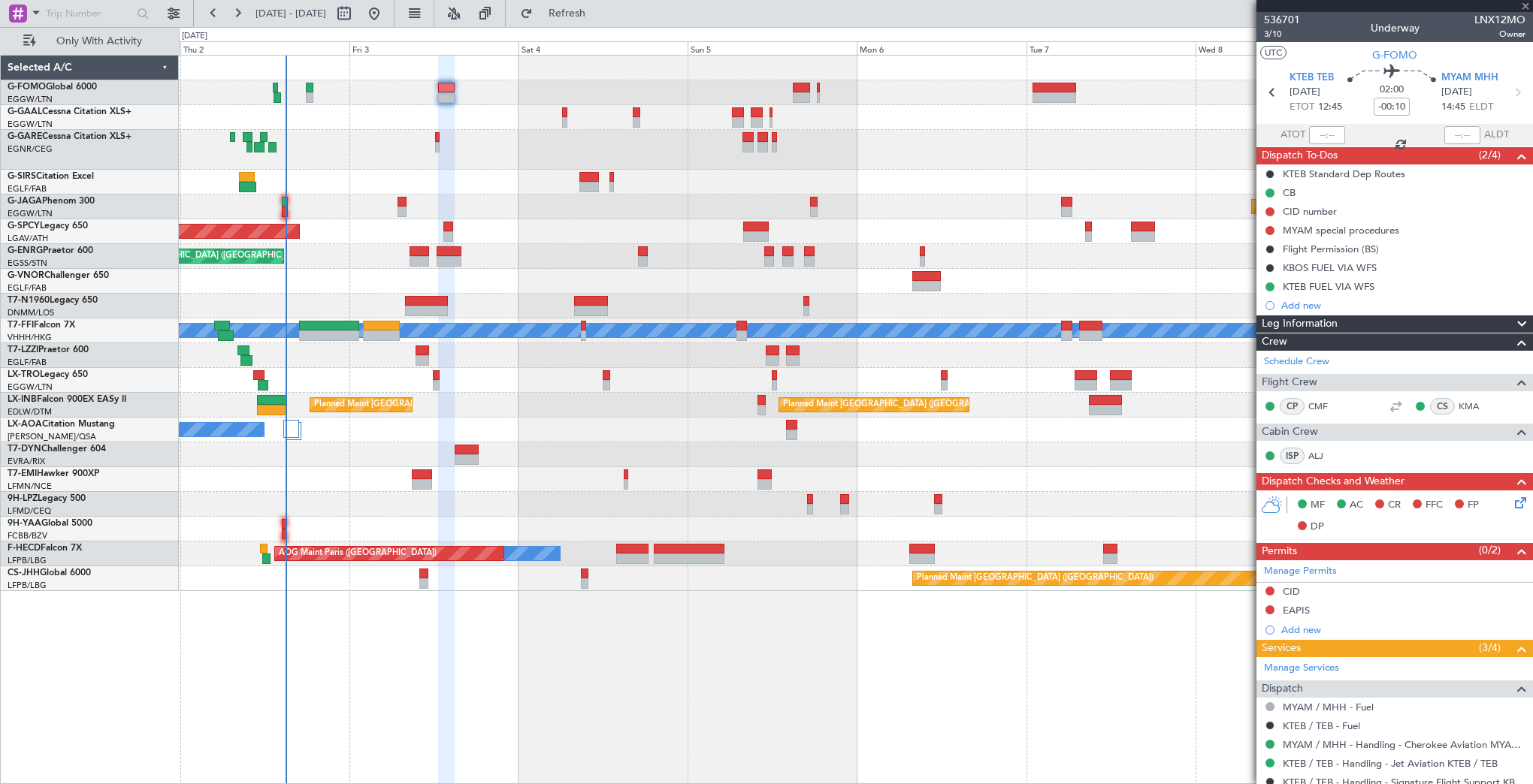
type input "2"
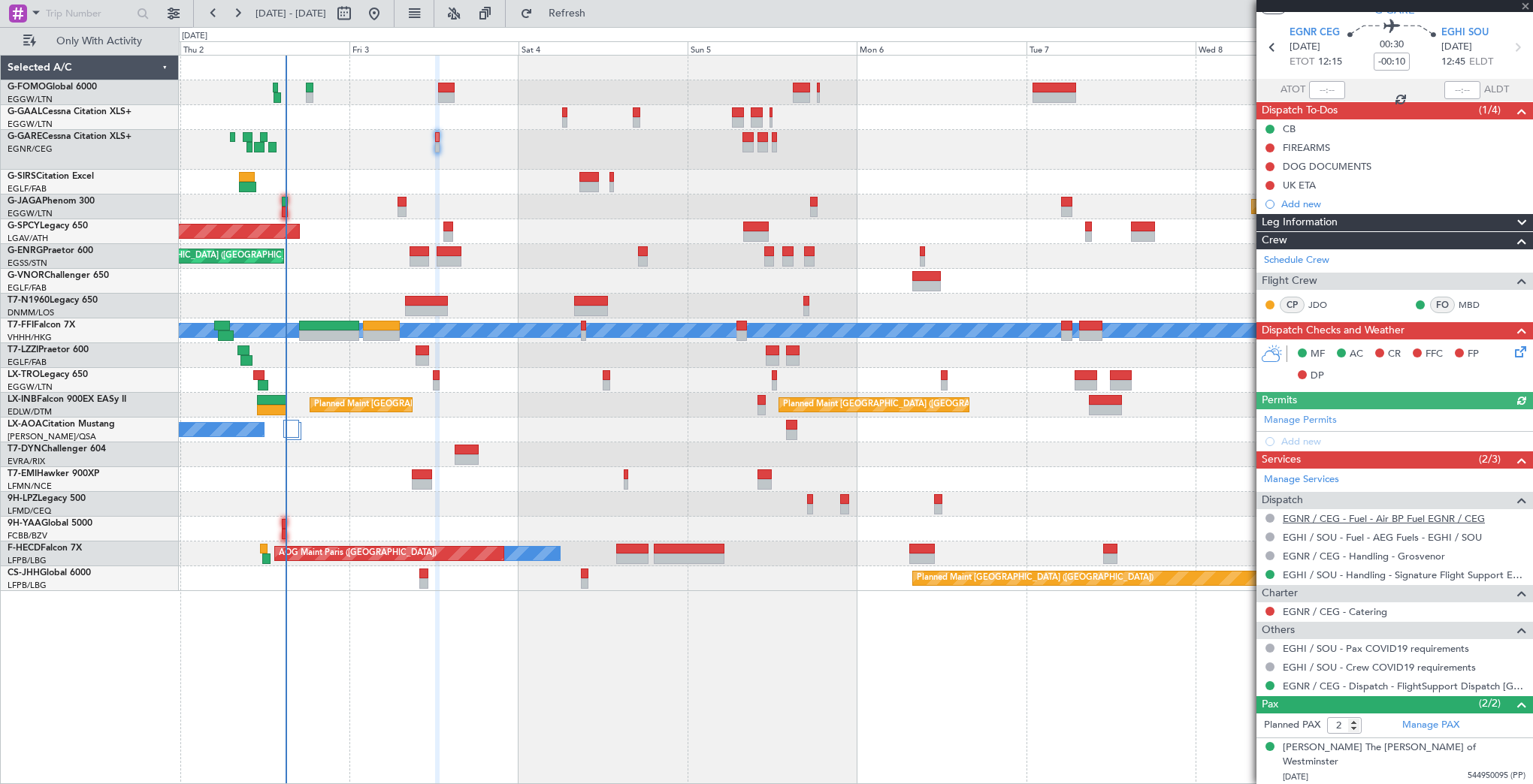
scroll to position [64, 0]
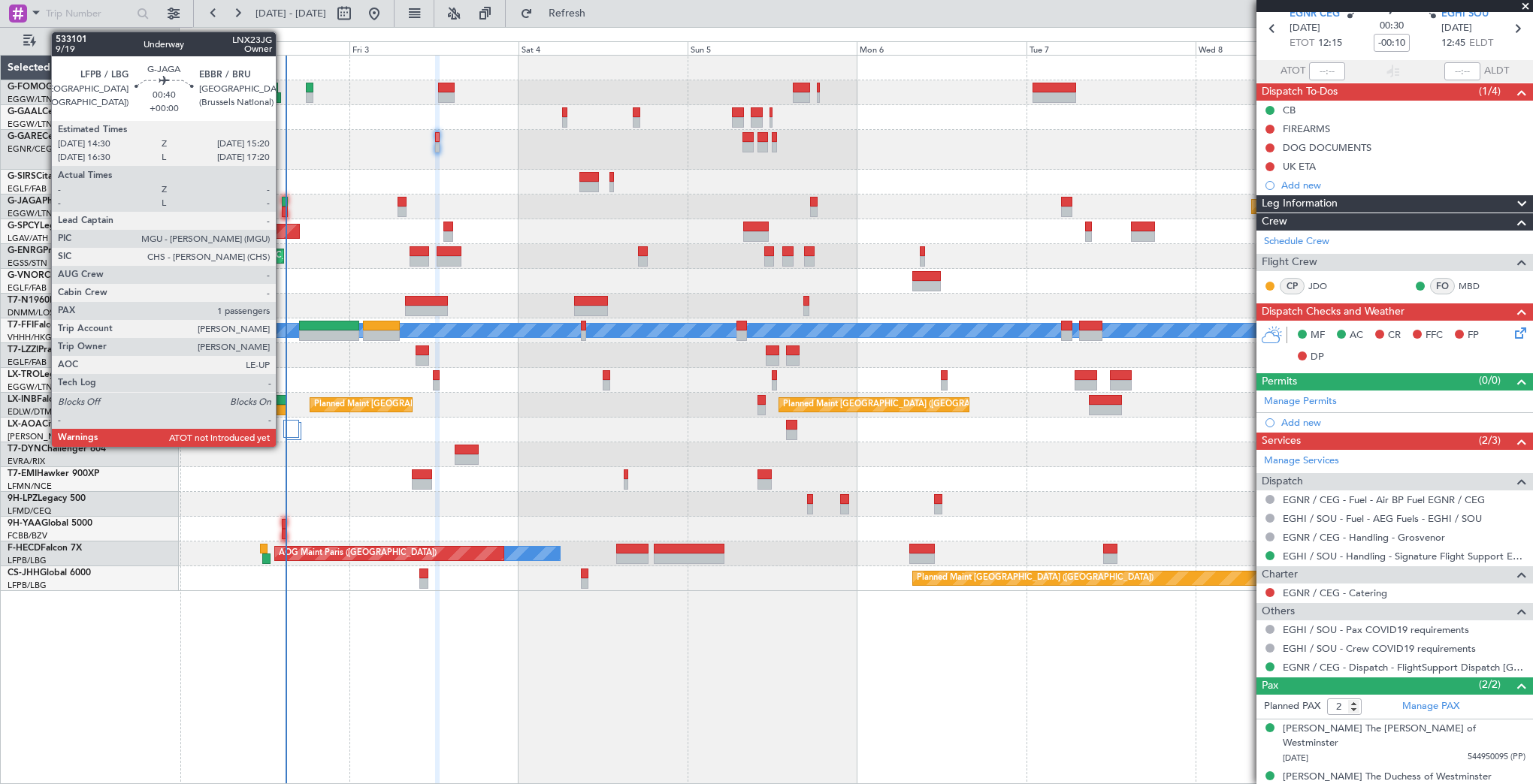
click at [283, 207] on div at bounding box center [284, 212] width 6 height 10
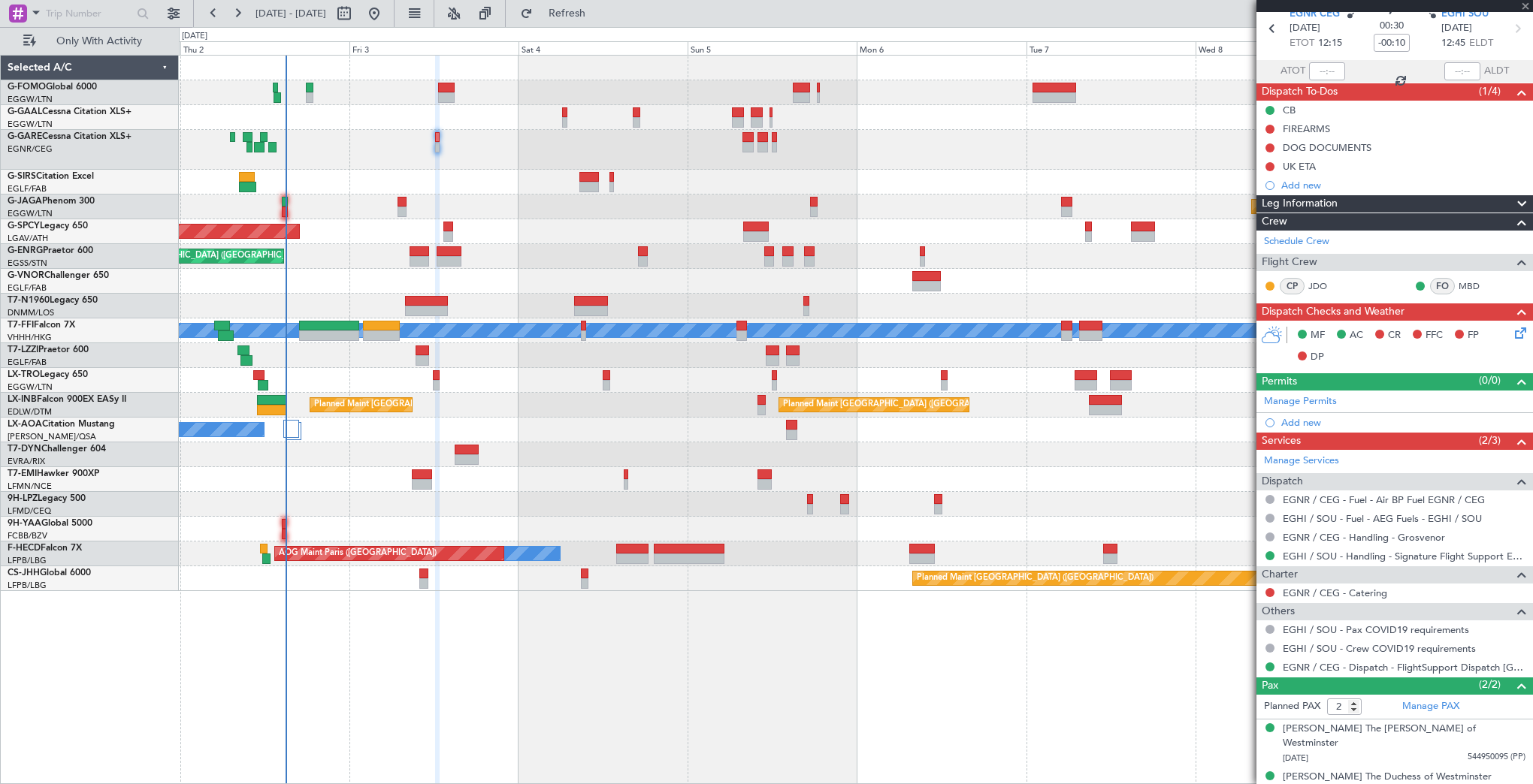
type input "1"
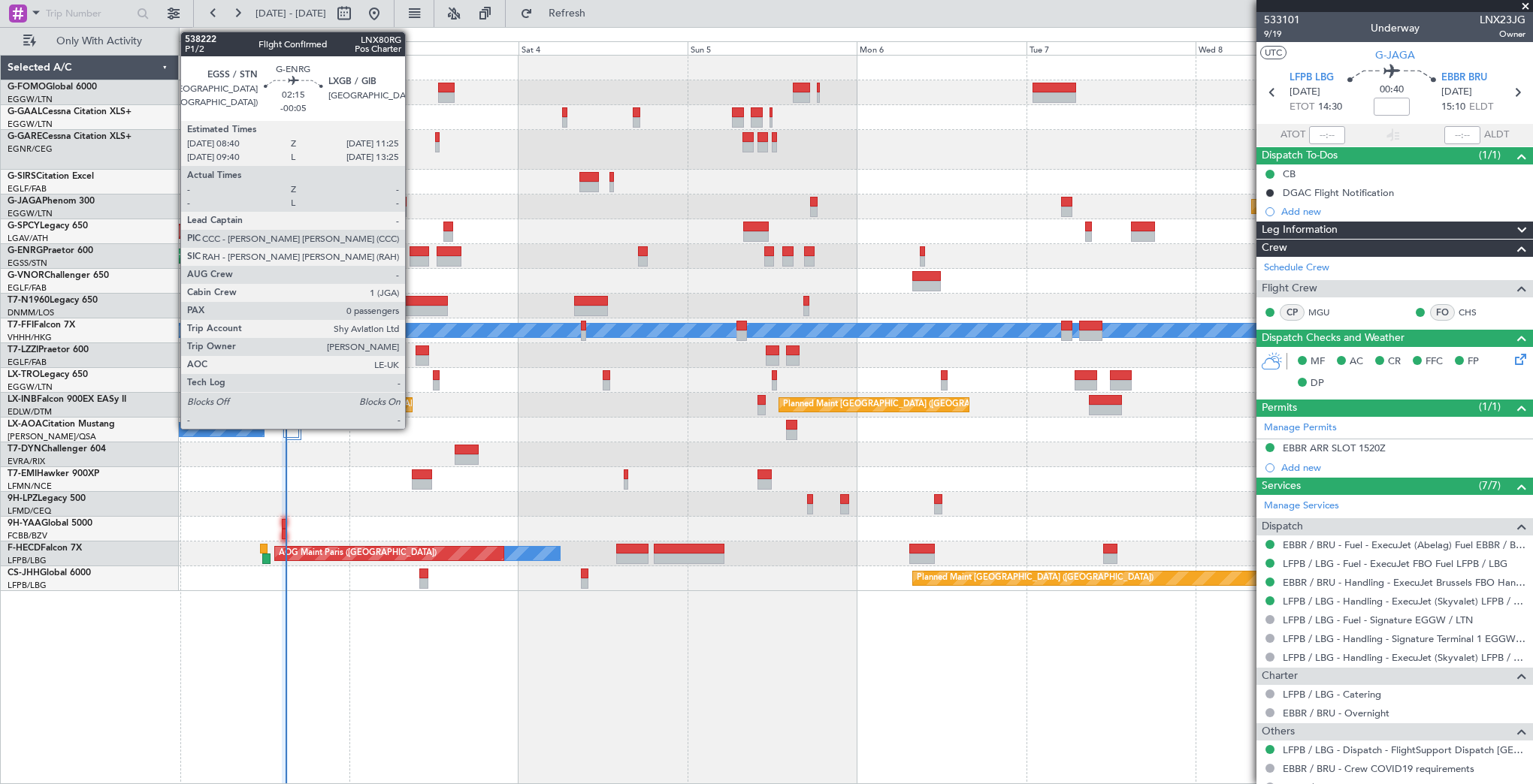
click at [412, 253] on div at bounding box center [419, 252] width 20 height 10
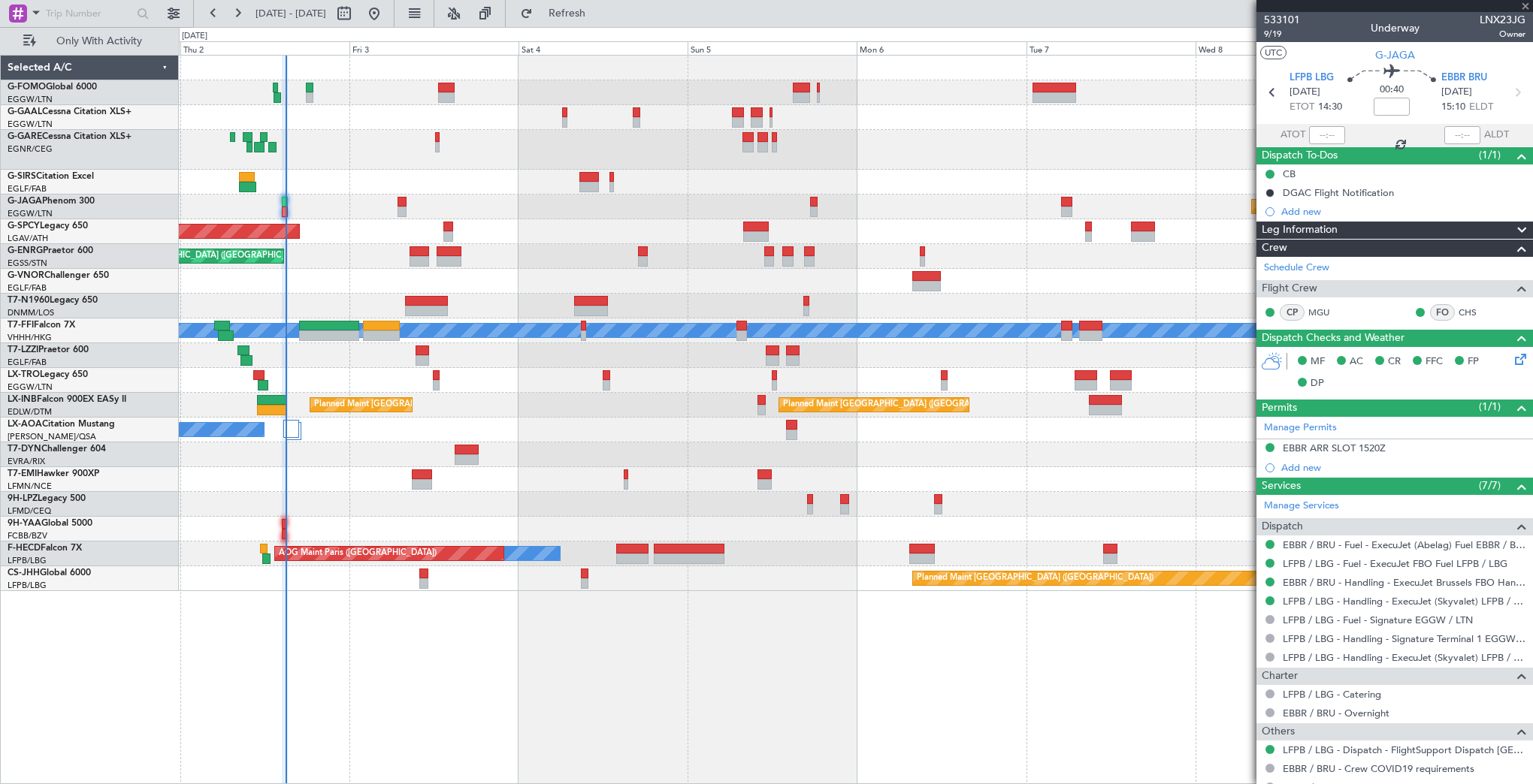
type input "-00:05"
type input "0"
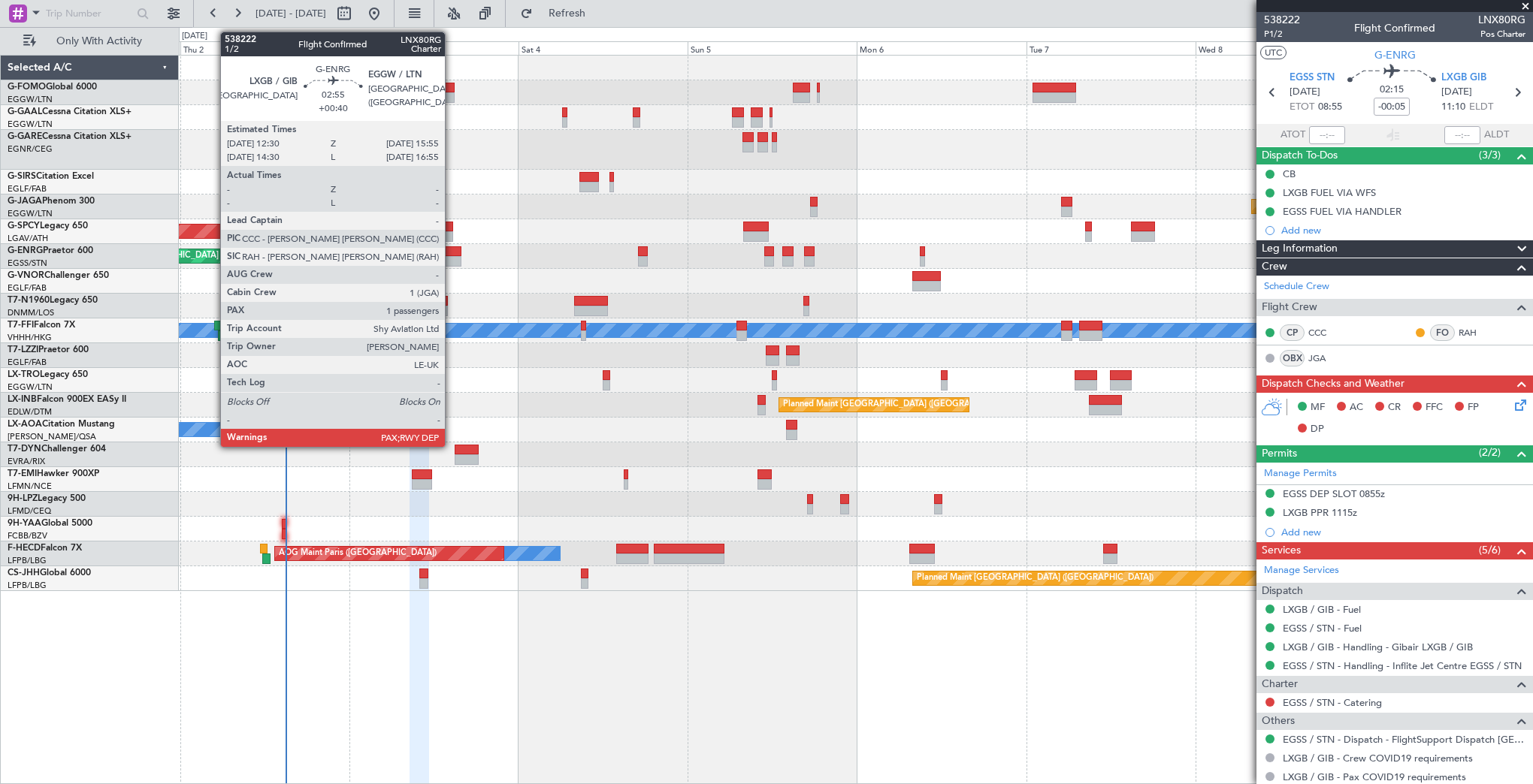
click at [451, 252] on div at bounding box center [449, 252] width 25 height 10
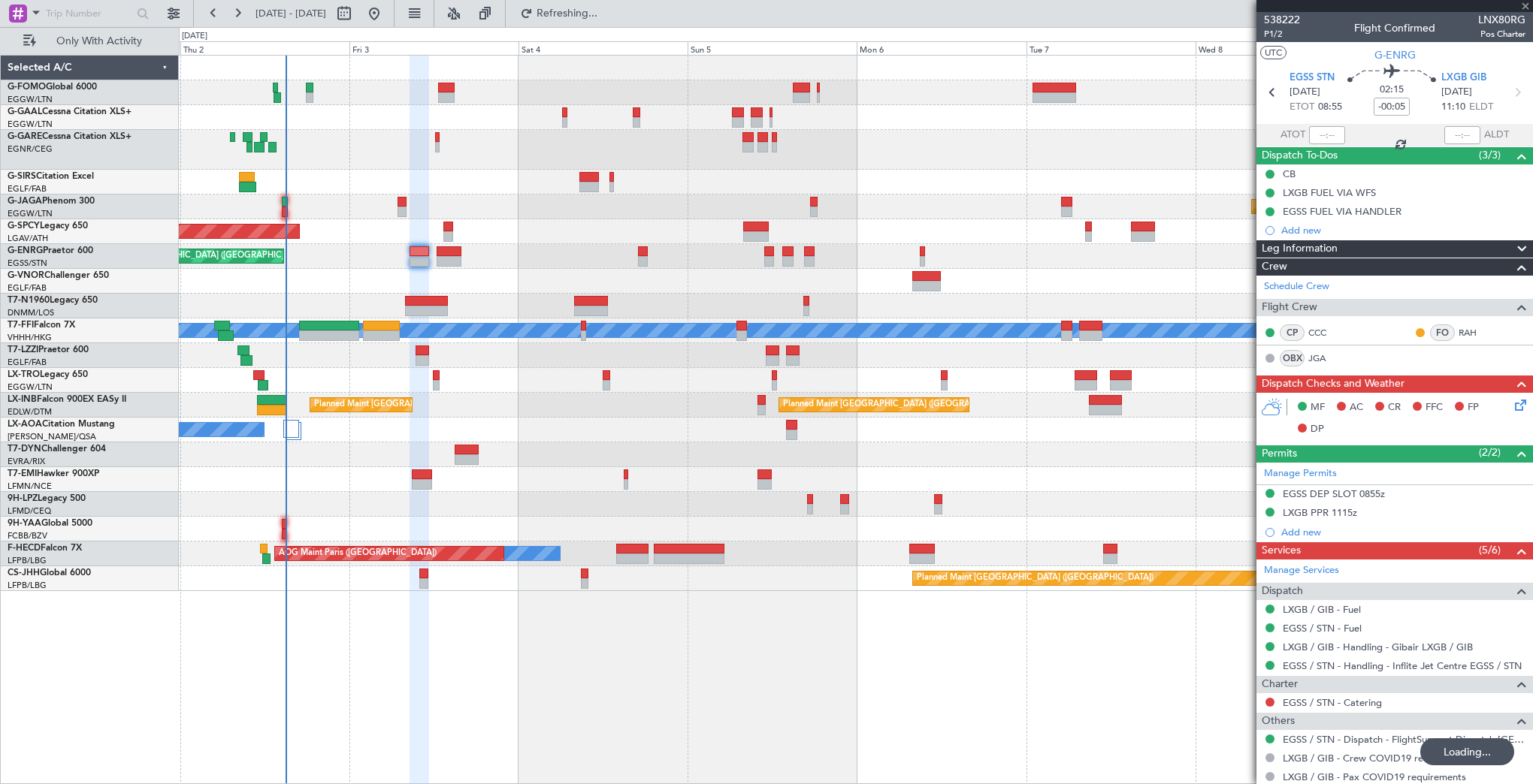
type input "+00:40"
type input "4"
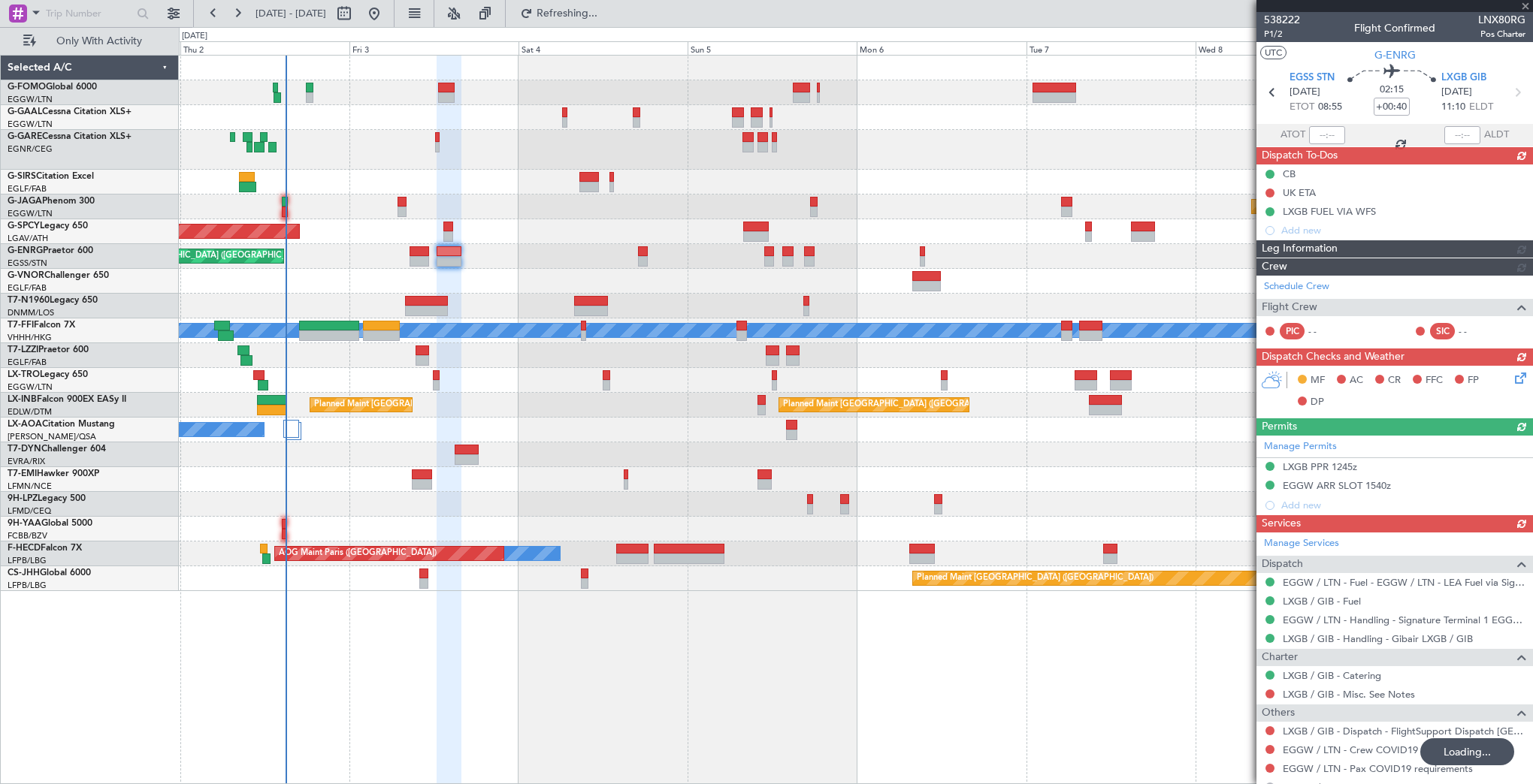
type input "-00:05"
type input "0"
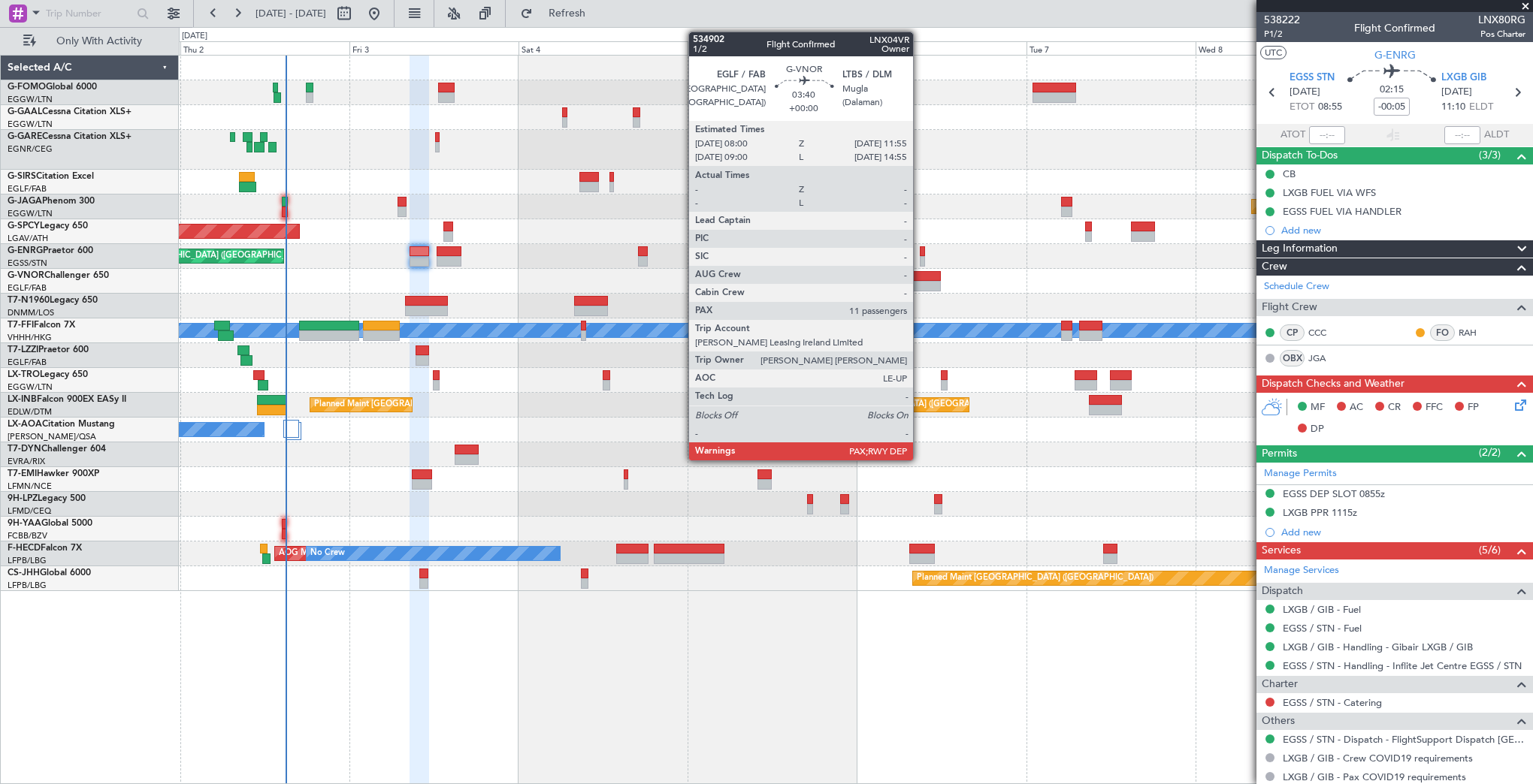
click at [920, 278] on div at bounding box center [926, 277] width 28 height 10
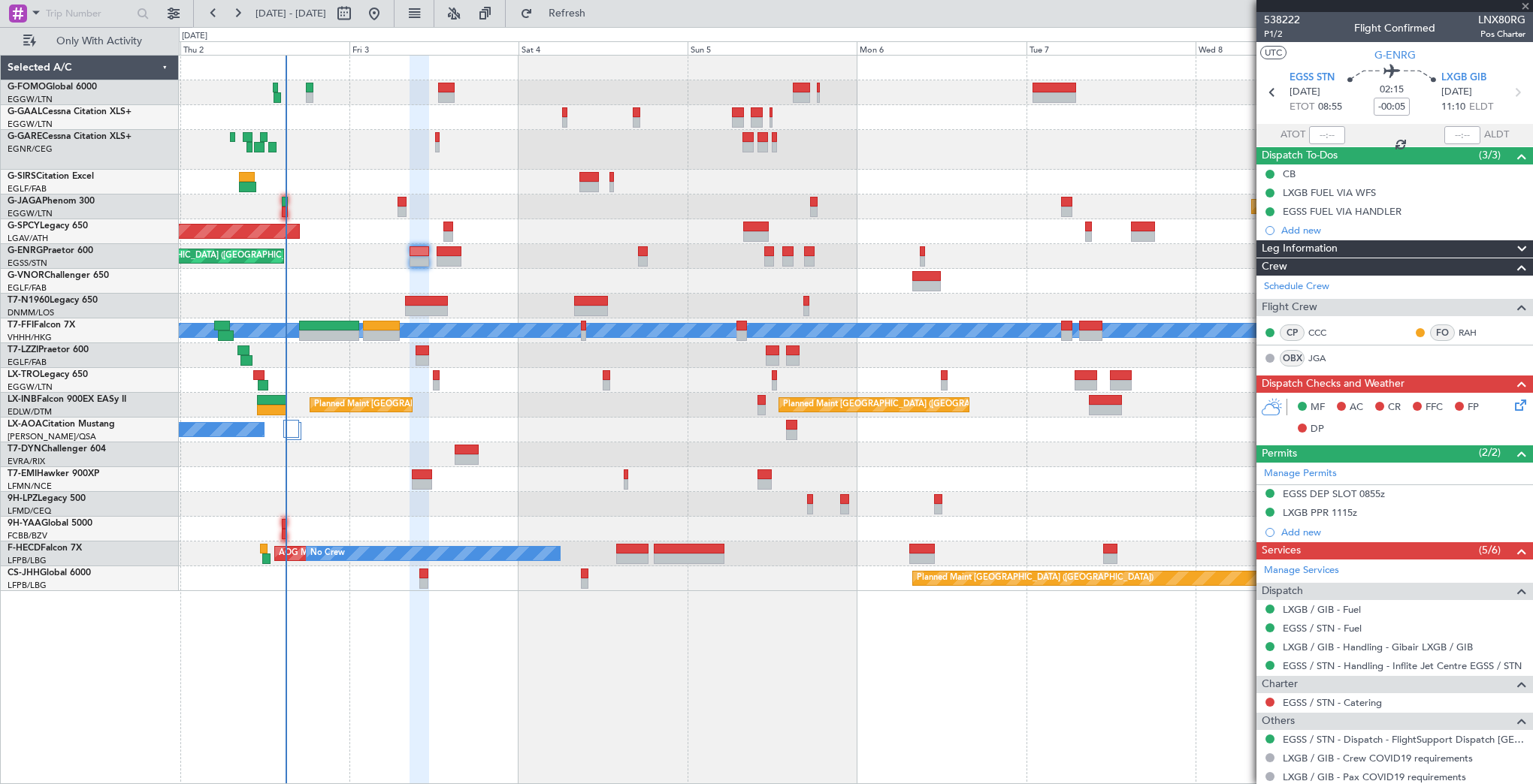
type input "11"
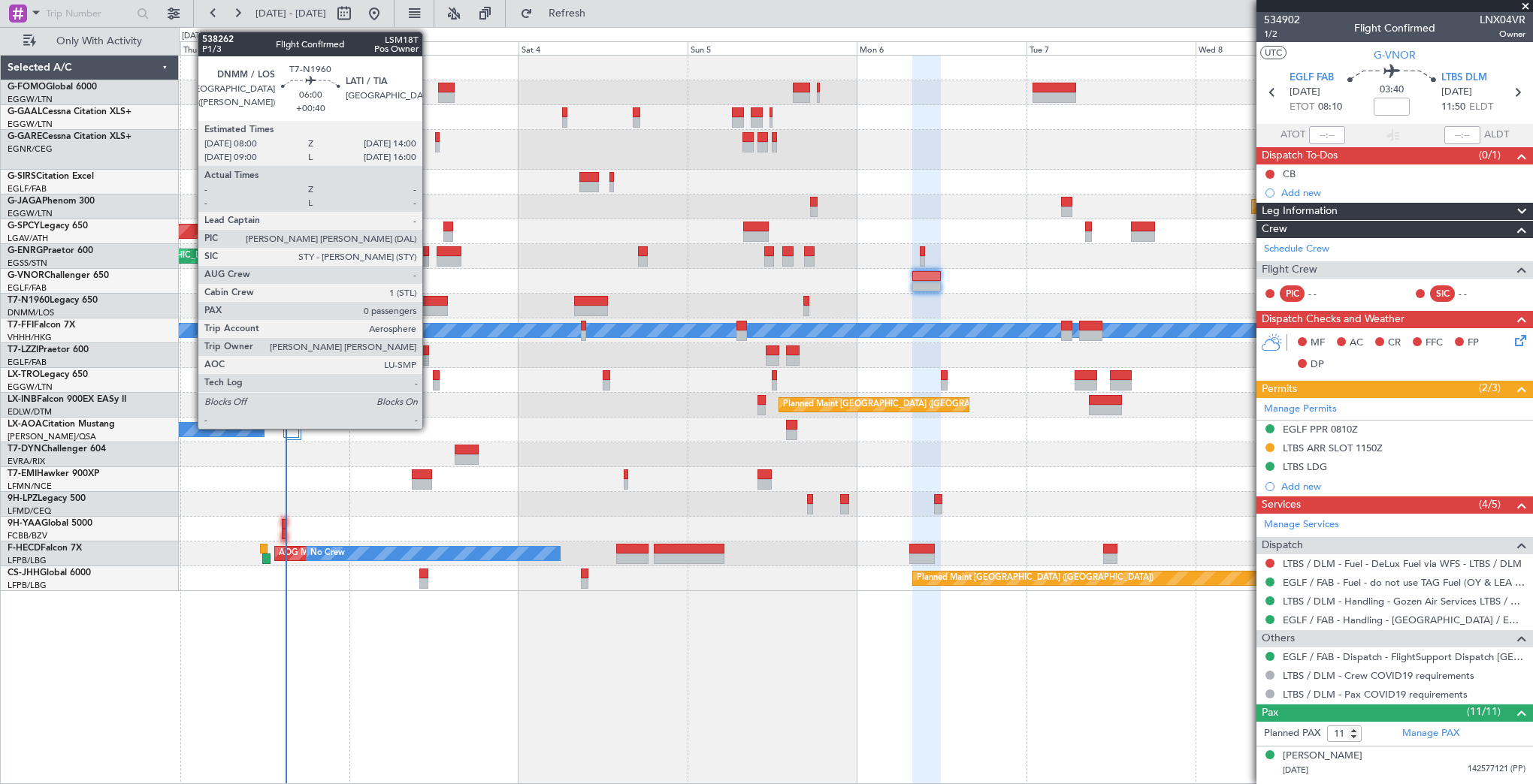
click at [429, 297] on div at bounding box center [426, 301] width 43 height 10
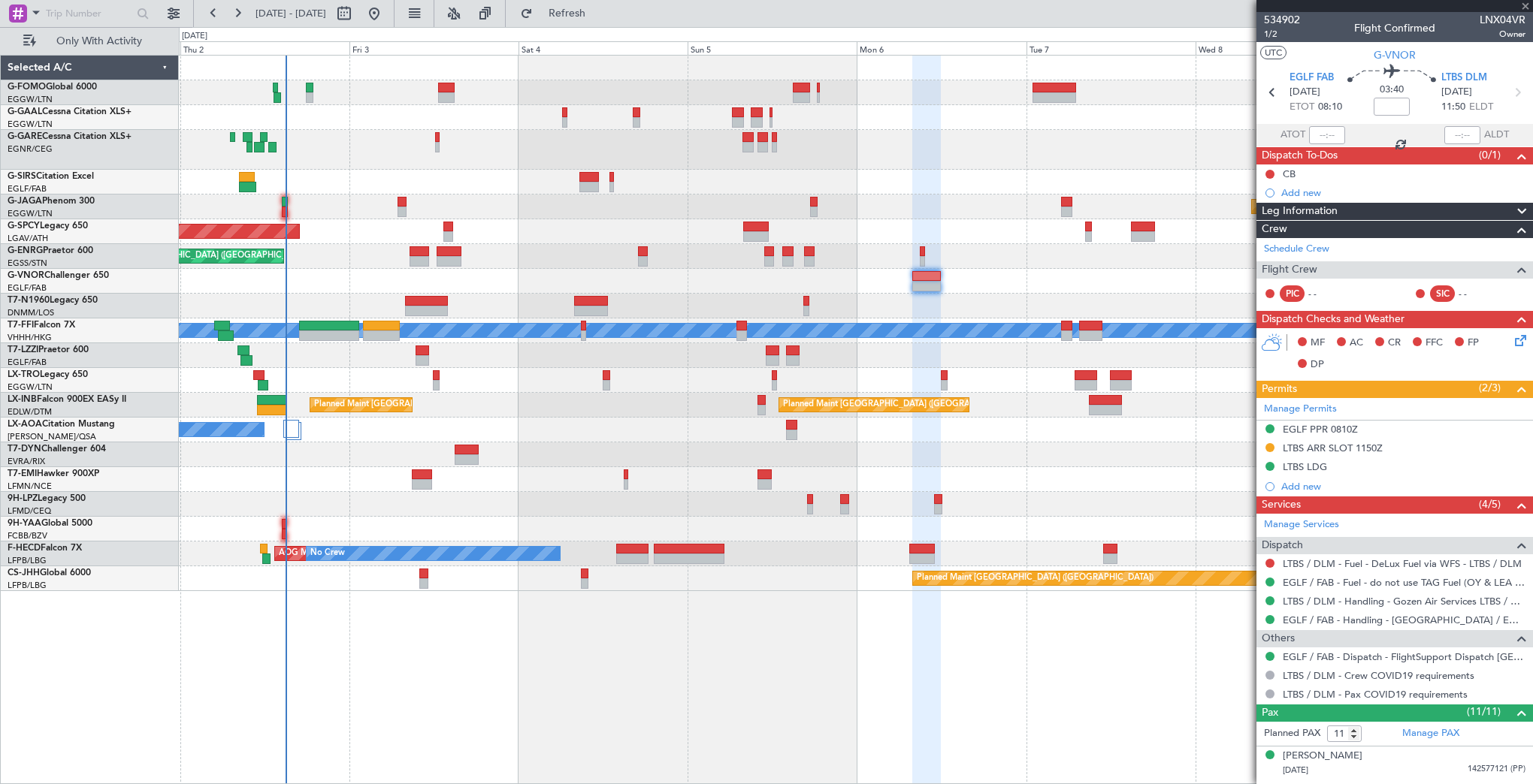
type input "+00:40"
type input "0"
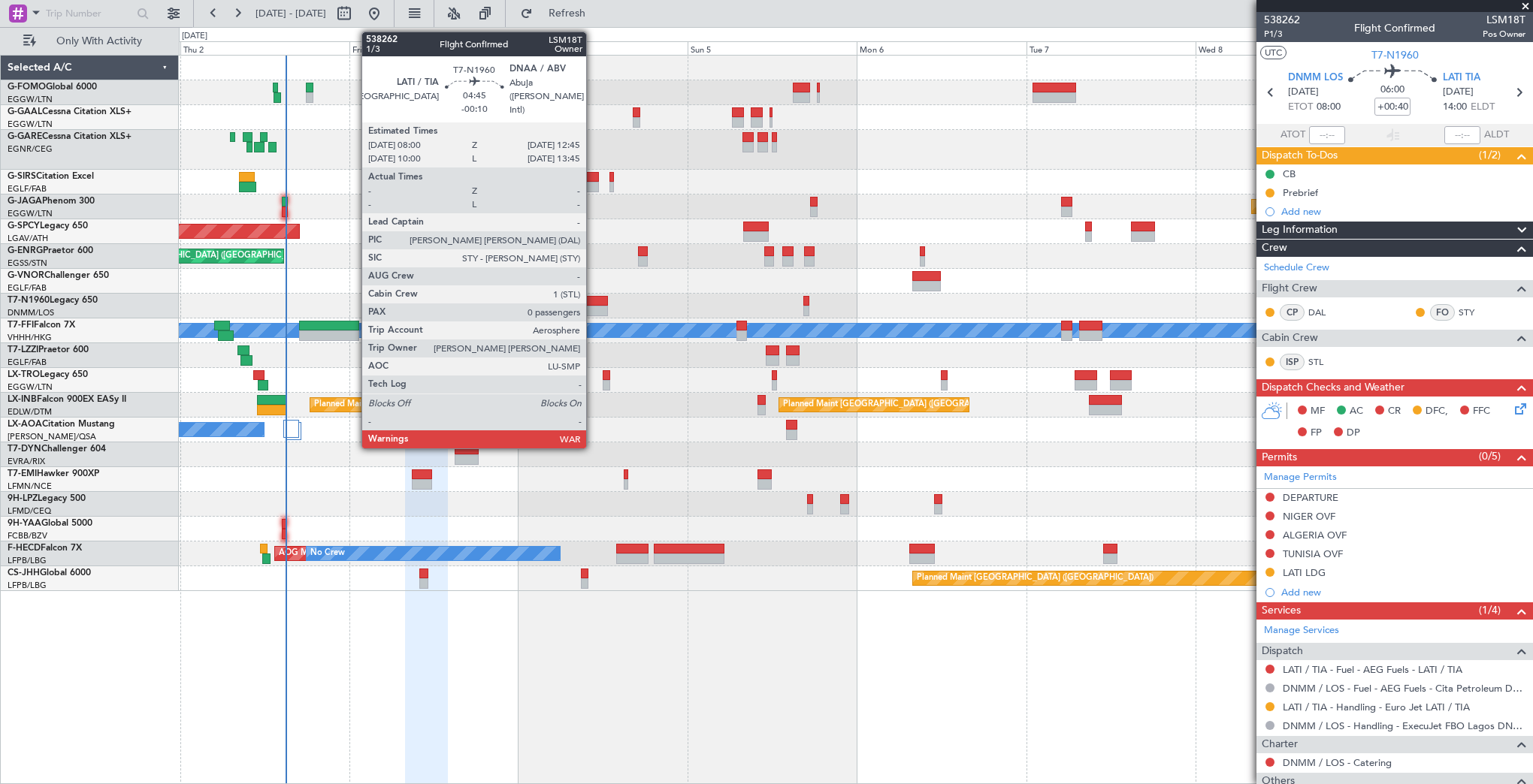
click at [593, 297] on div at bounding box center [591, 301] width 34 height 10
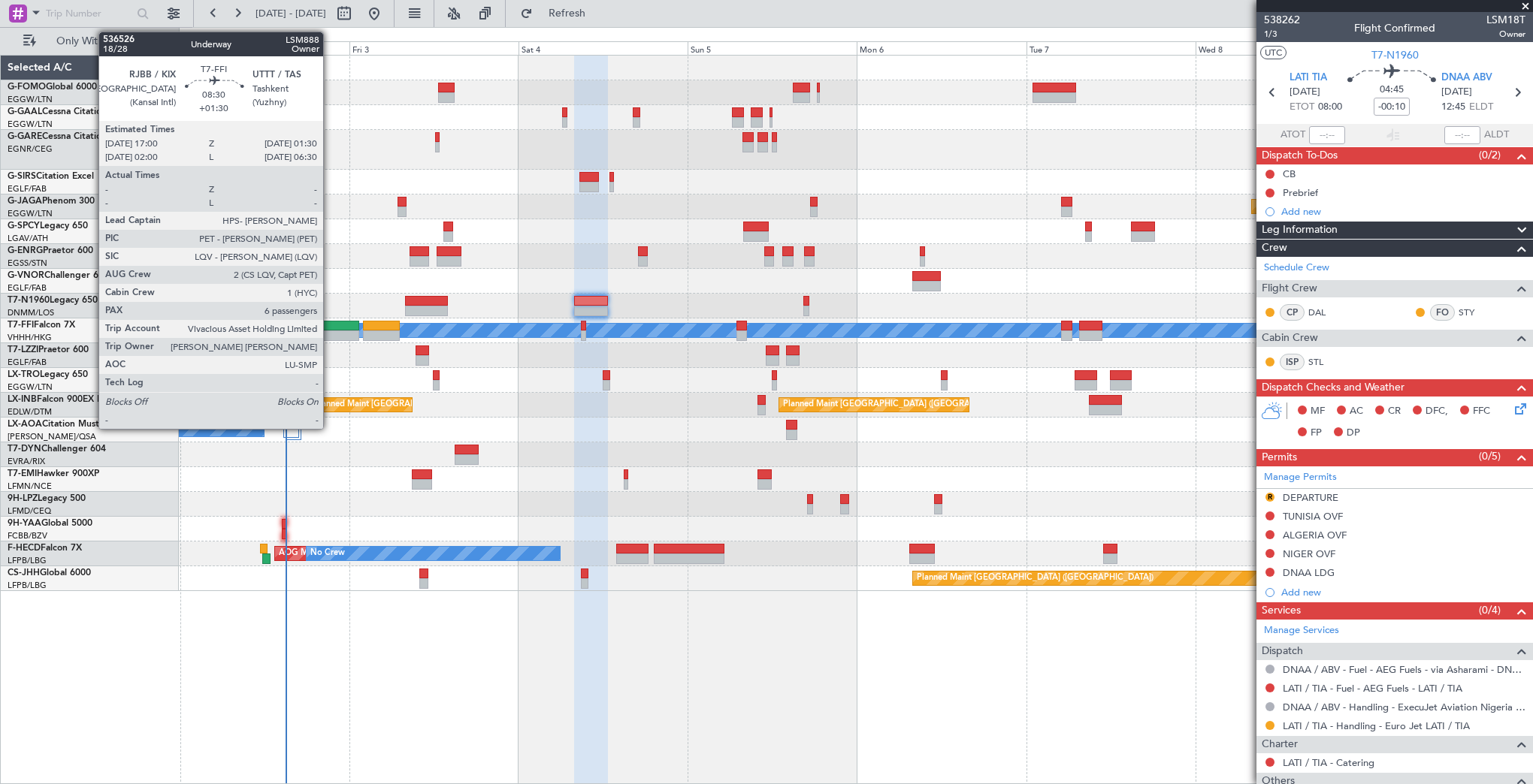
click at [329, 322] on div at bounding box center [329, 326] width 61 height 10
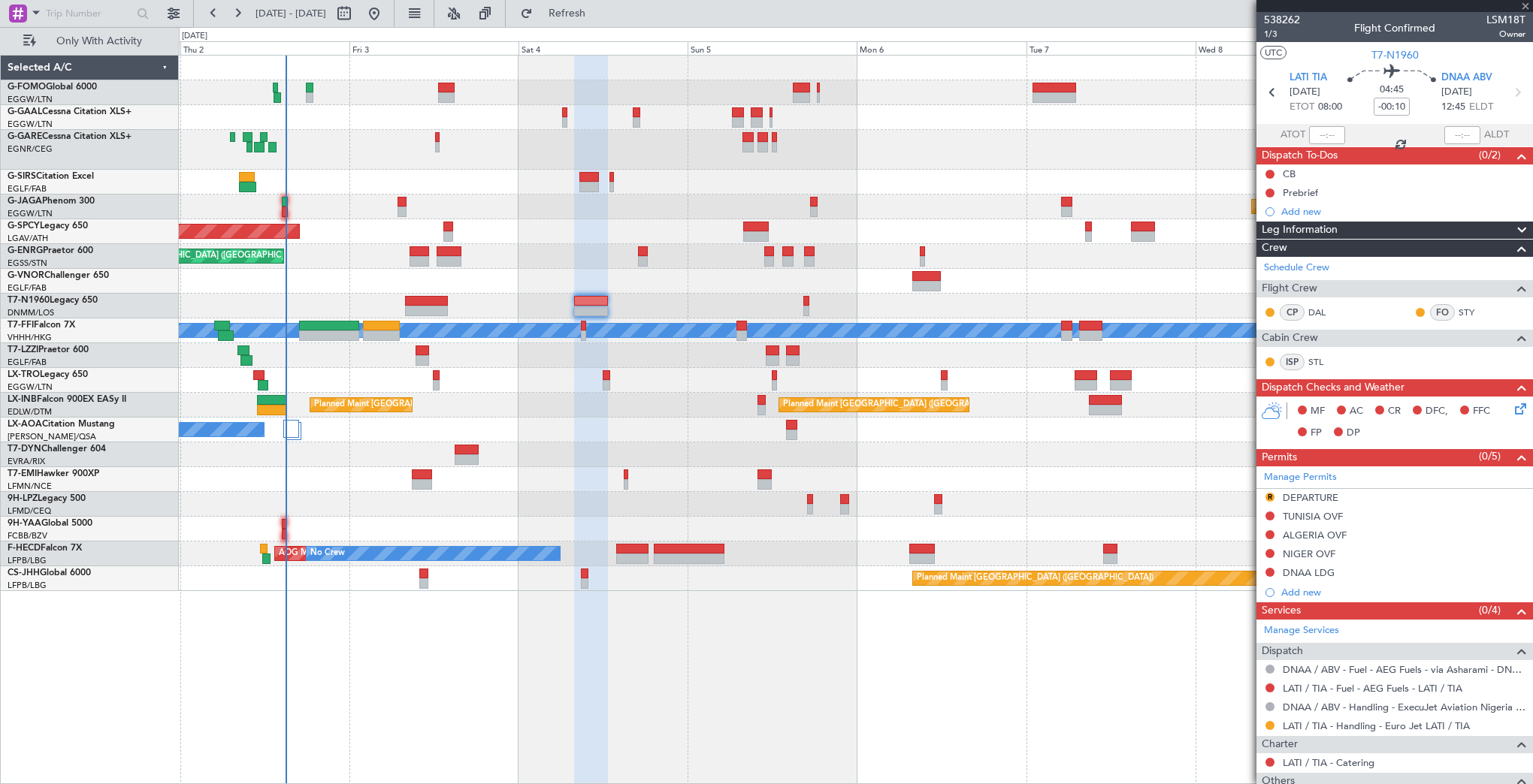
type input "+01:30"
type input "6"
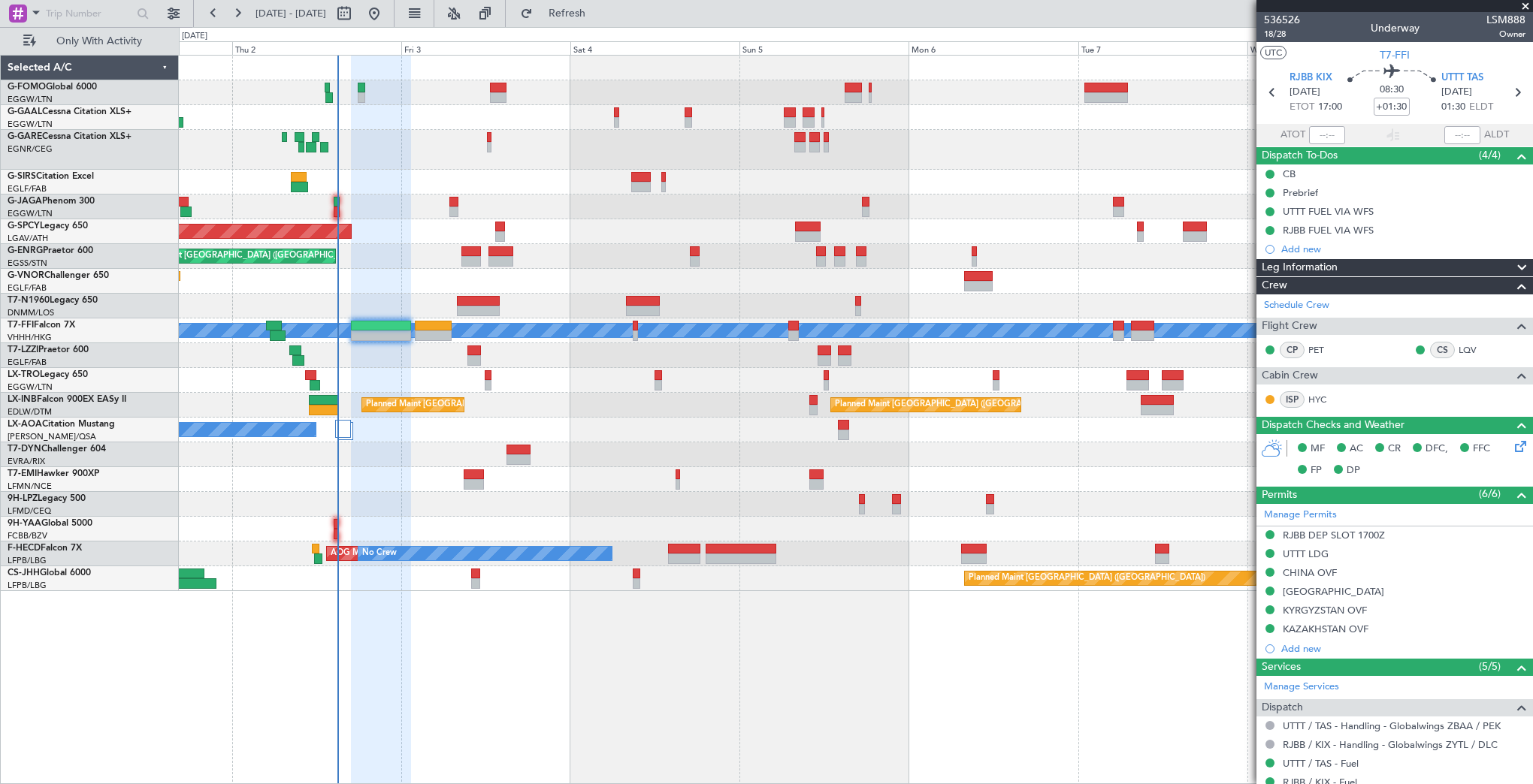
click at [531, 362] on div "A/C Unavailable [GEOGRAPHIC_DATA] ([GEOGRAPHIC_DATA])" at bounding box center [855, 355] width 1353 height 25
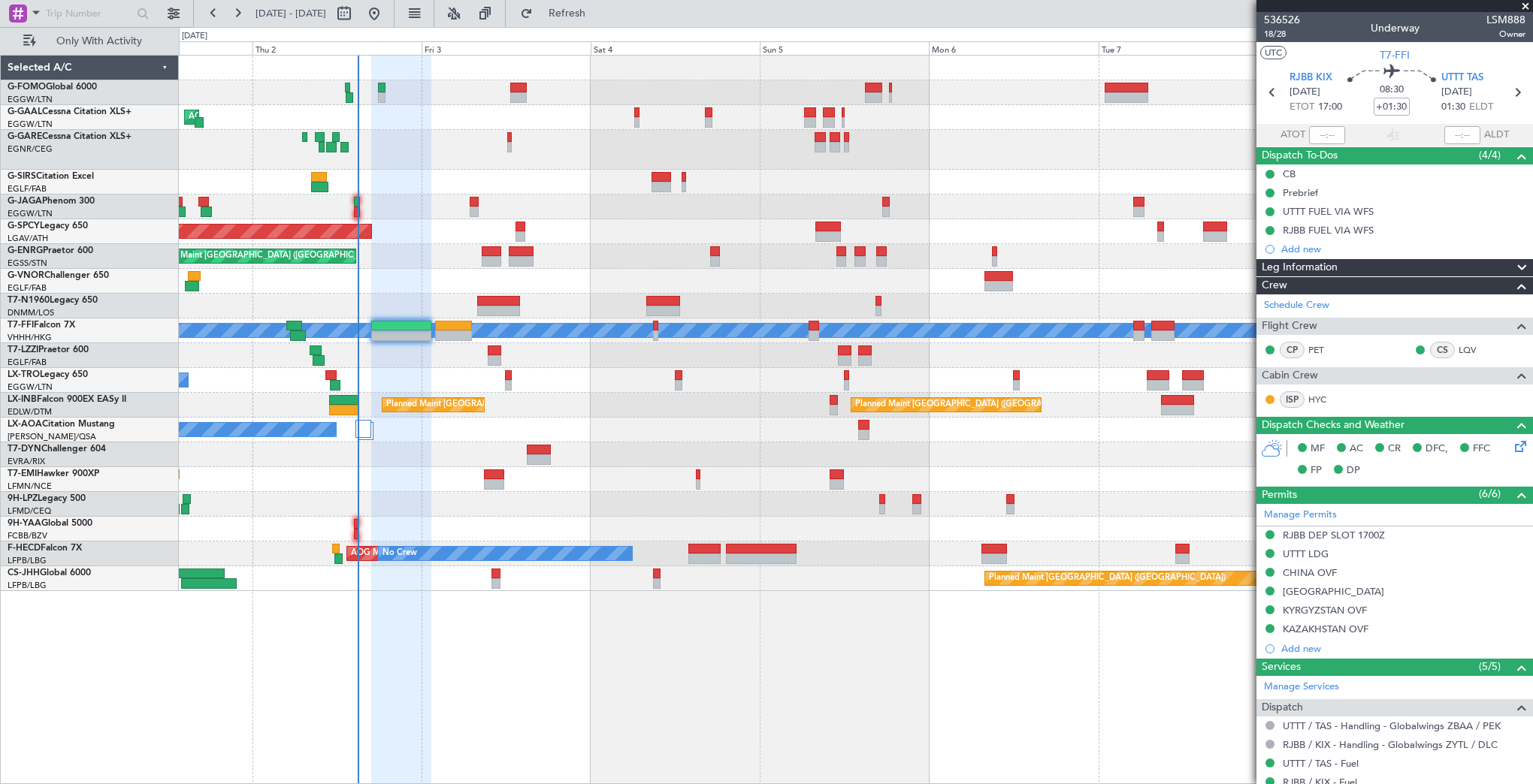
click at [556, 354] on div "A/C Unavailable [GEOGRAPHIC_DATA] ([GEOGRAPHIC_DATA])" at bounding box center [855, 355] width 1353 height 25
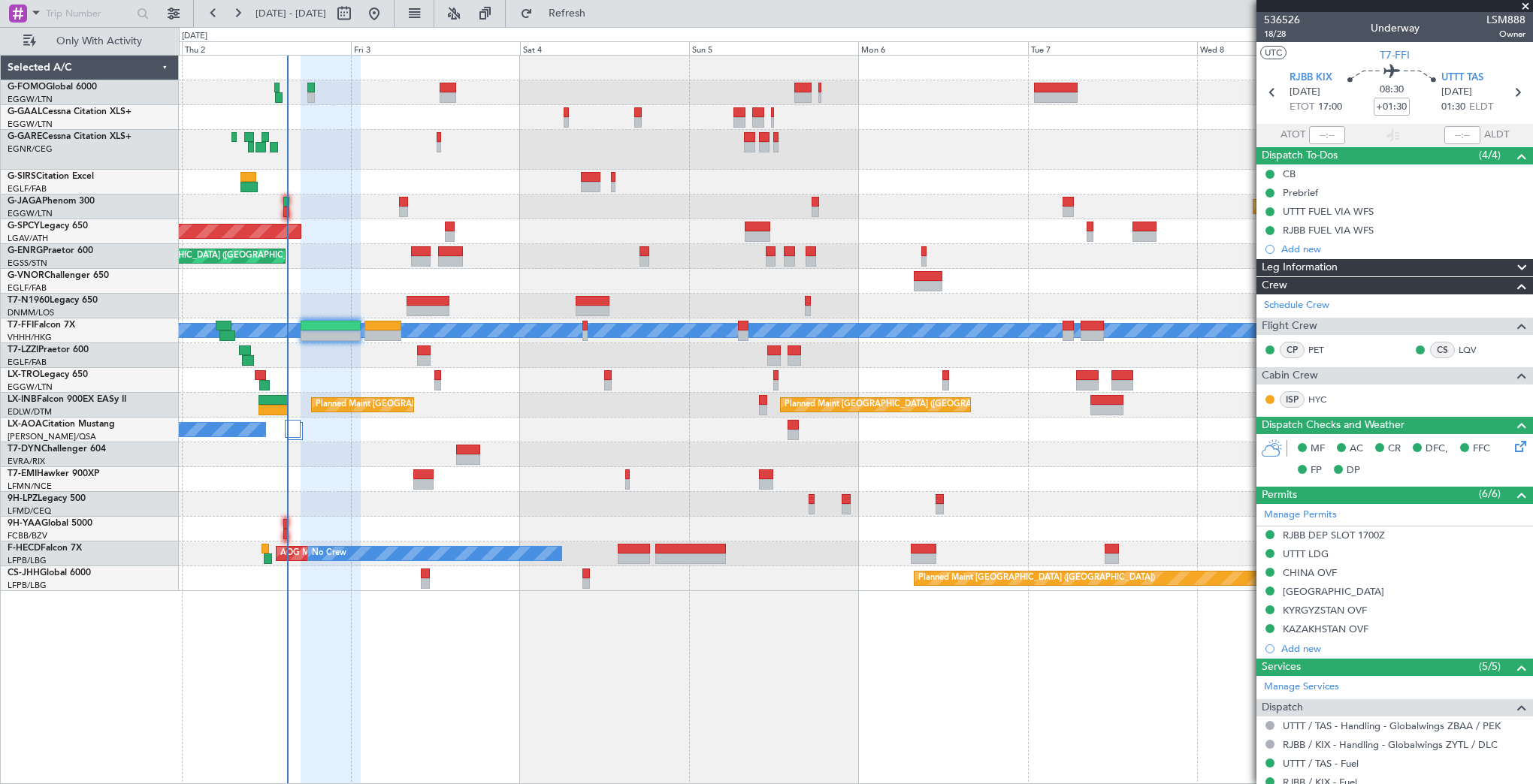
click at [367, 364] on div "Owner AOG Maint Dusseldorf Owner Planned Maint Dusseldorf Planned Maint London …" at bounding box center [855, 323] width 1353 height 536
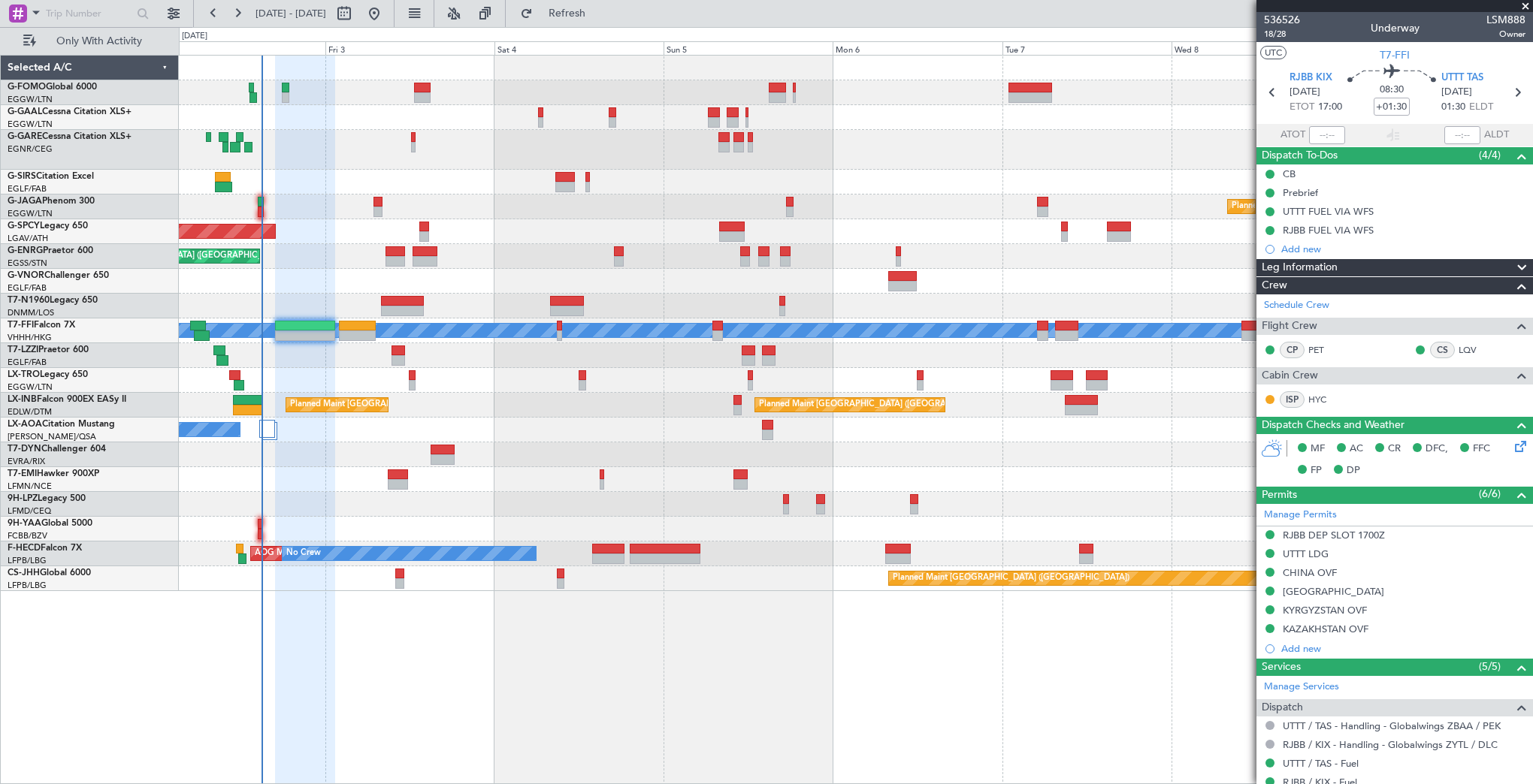
click at [346, 354] on div "Owner AOG Maint Dusseldorf Owner Planned Maint Dusseldorf Planned Maint London …" at bounding box center [855, 323] width 1353 height 536
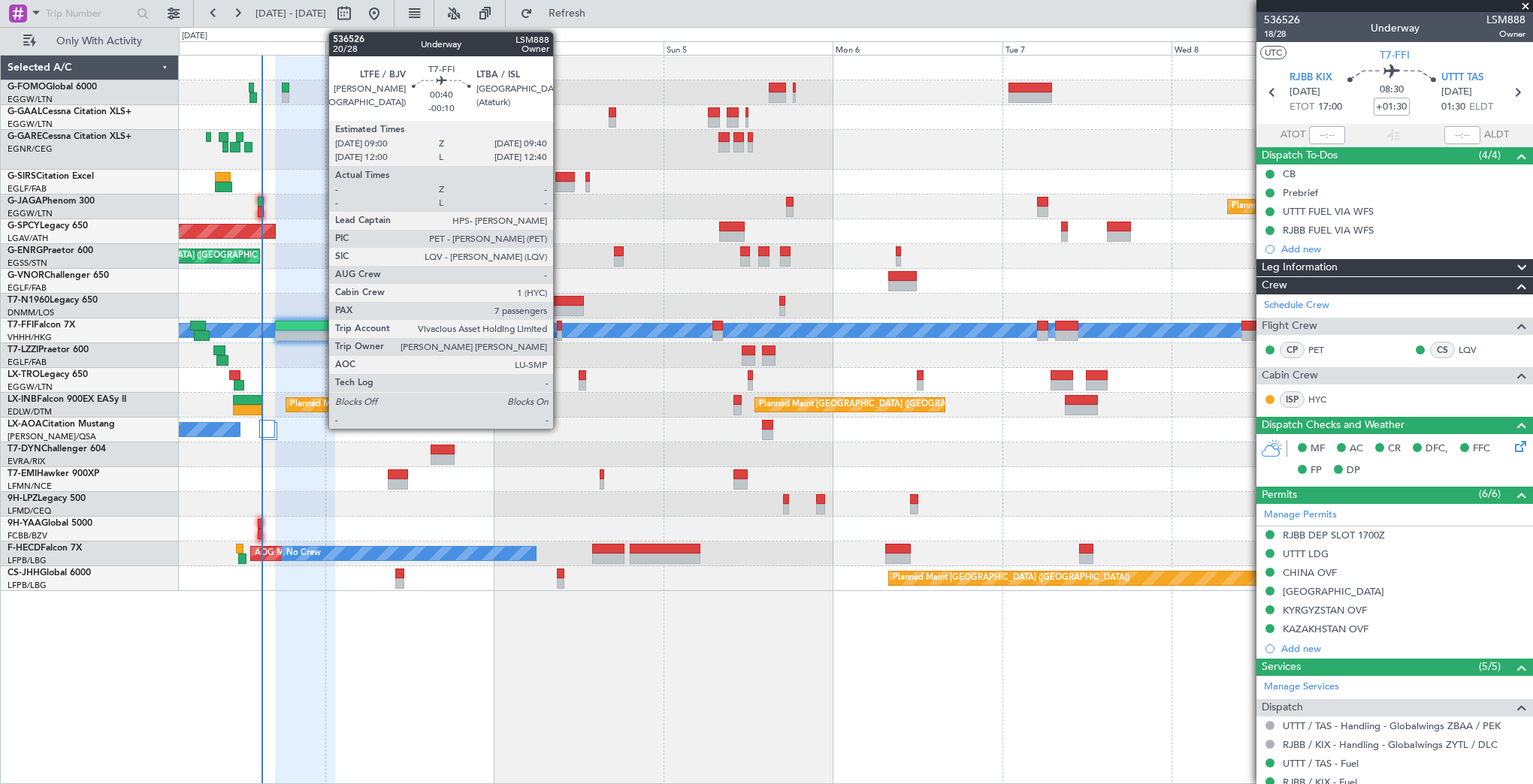
click at [559, 329] on div at bounding box center [559, 326] width 5 height 10
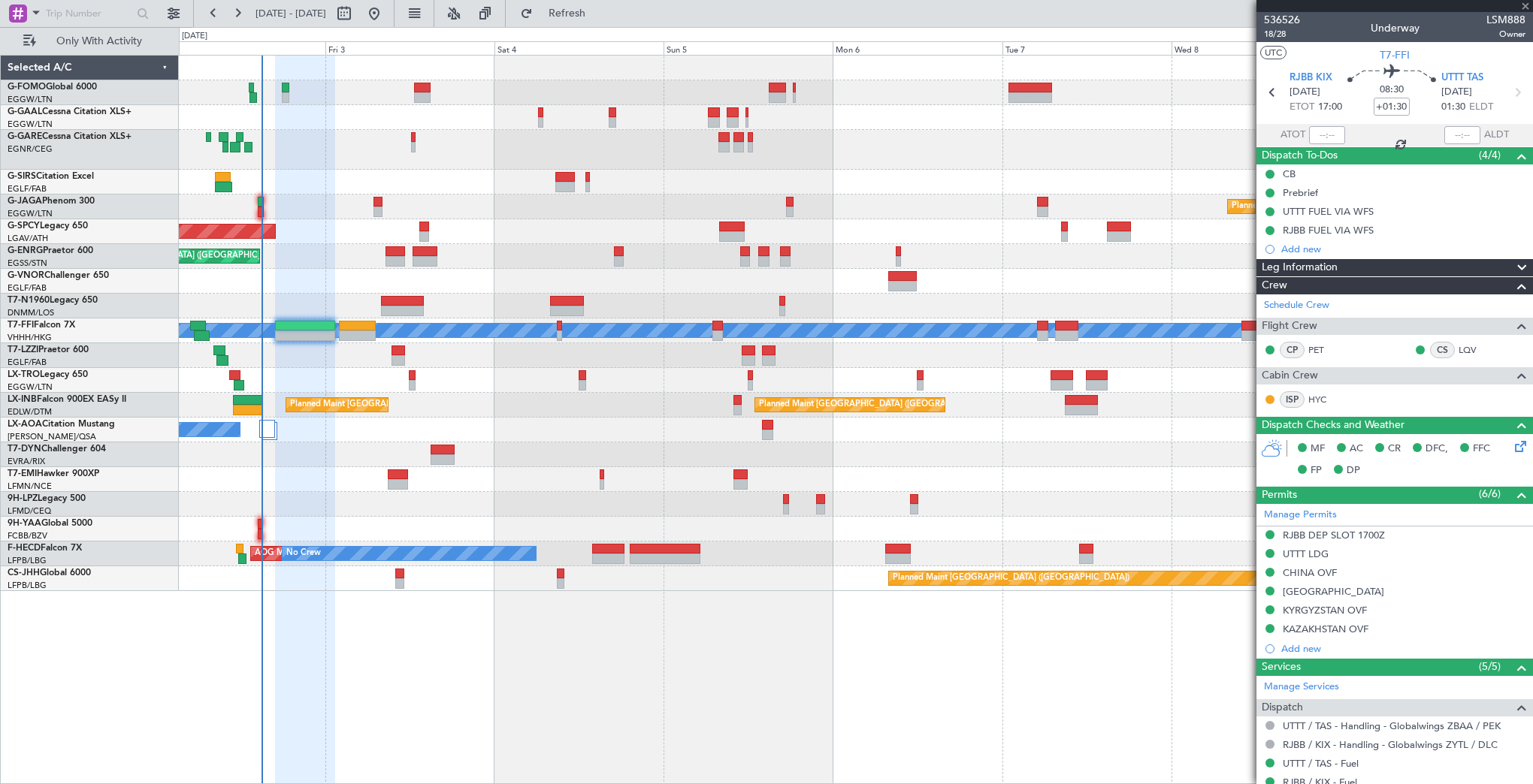
type input "-00:10"
type input "7"
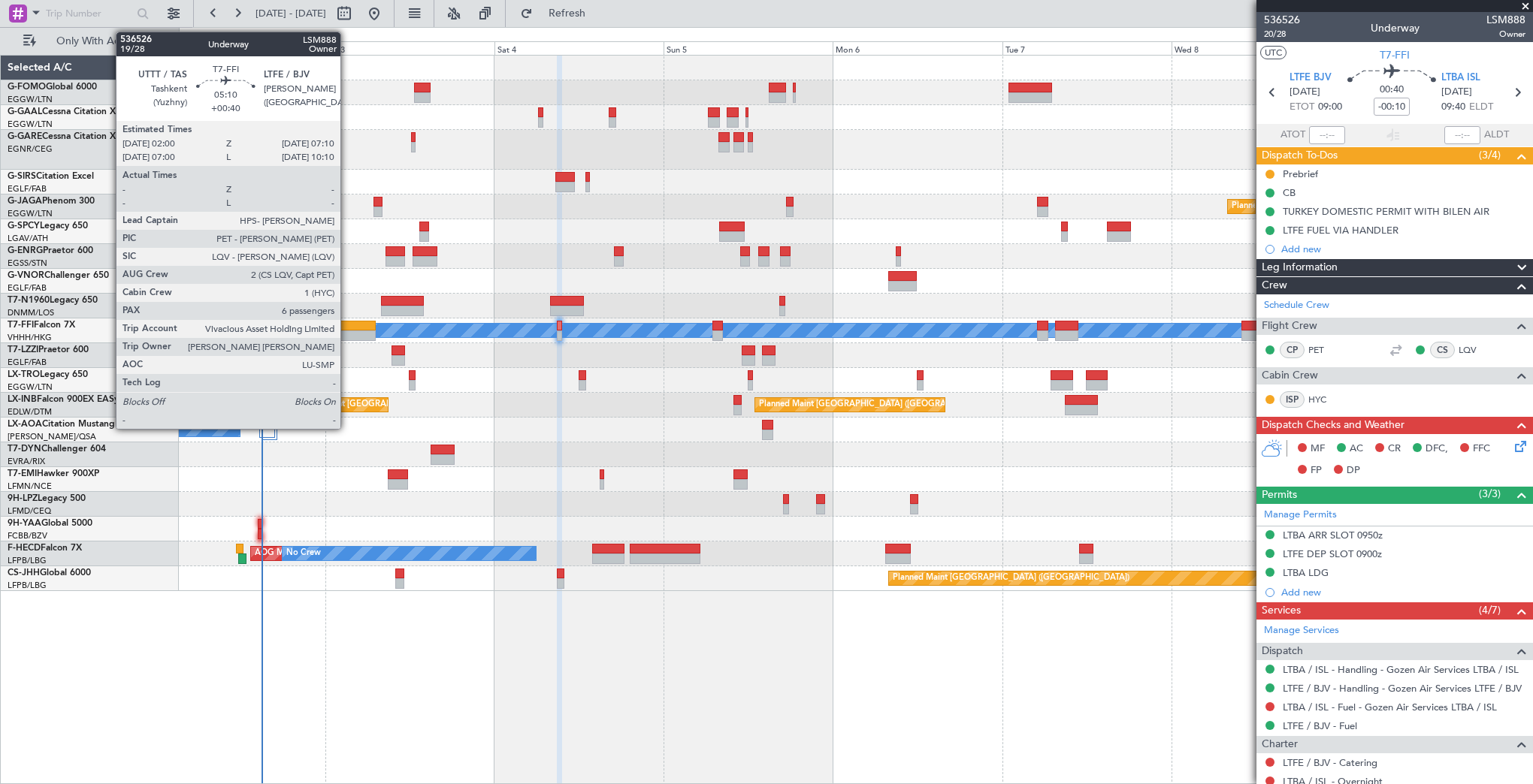
click at [348, 328] on div at bounding box center [357, 326] width 37 height 10
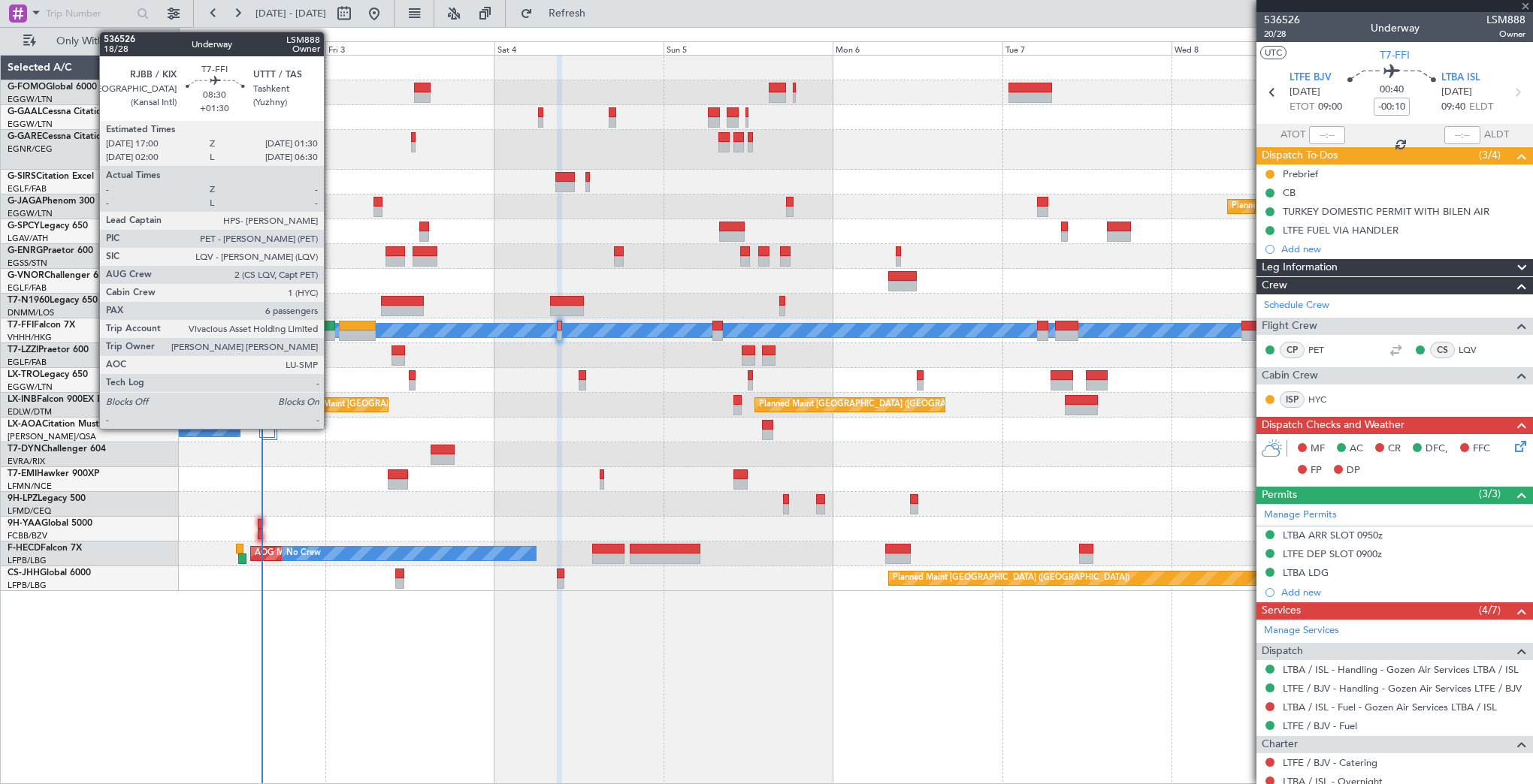
type input "+00:40"
type input "6"
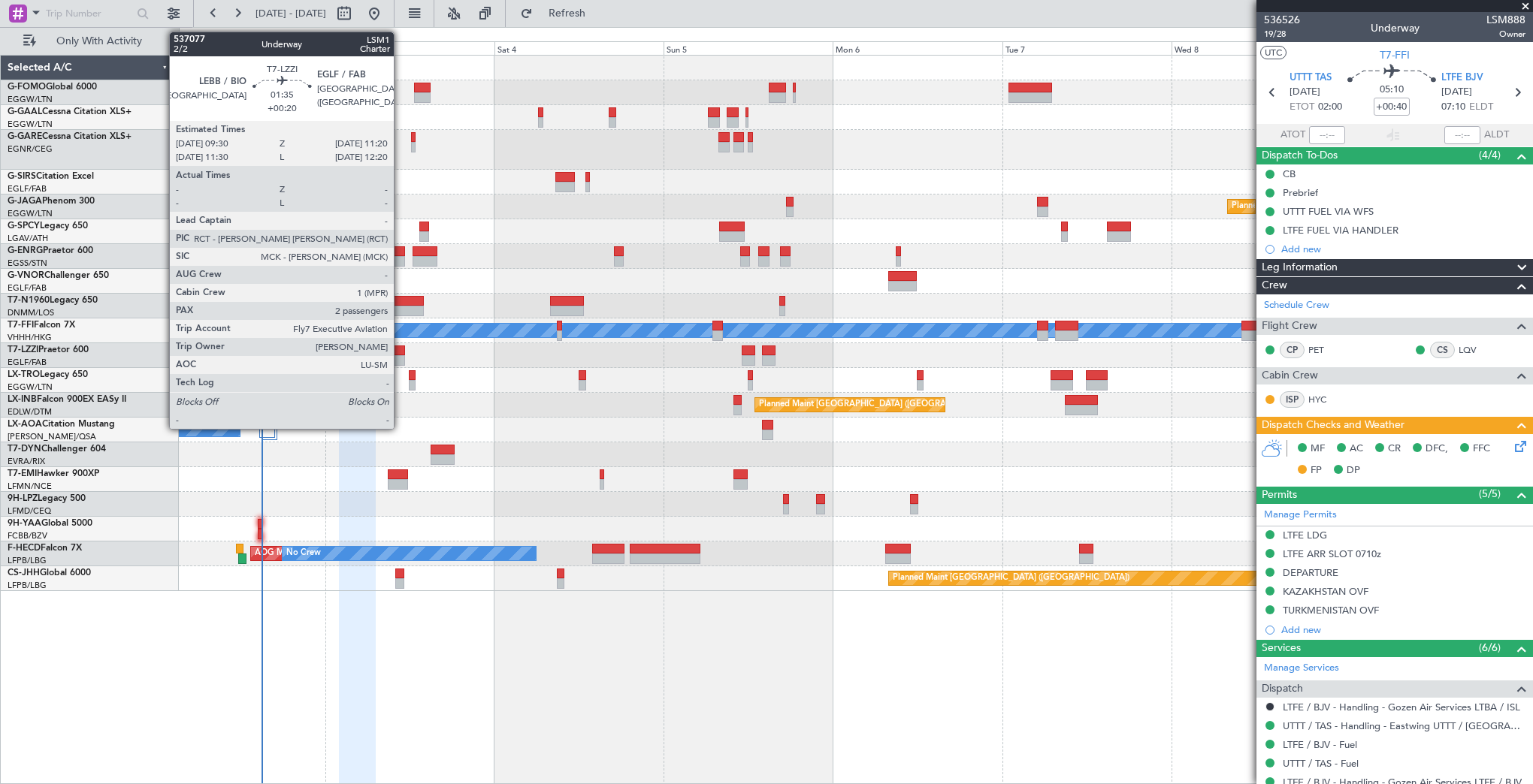
click at [400, 355] on div at bounding box center [399, 360] width 14 height 10
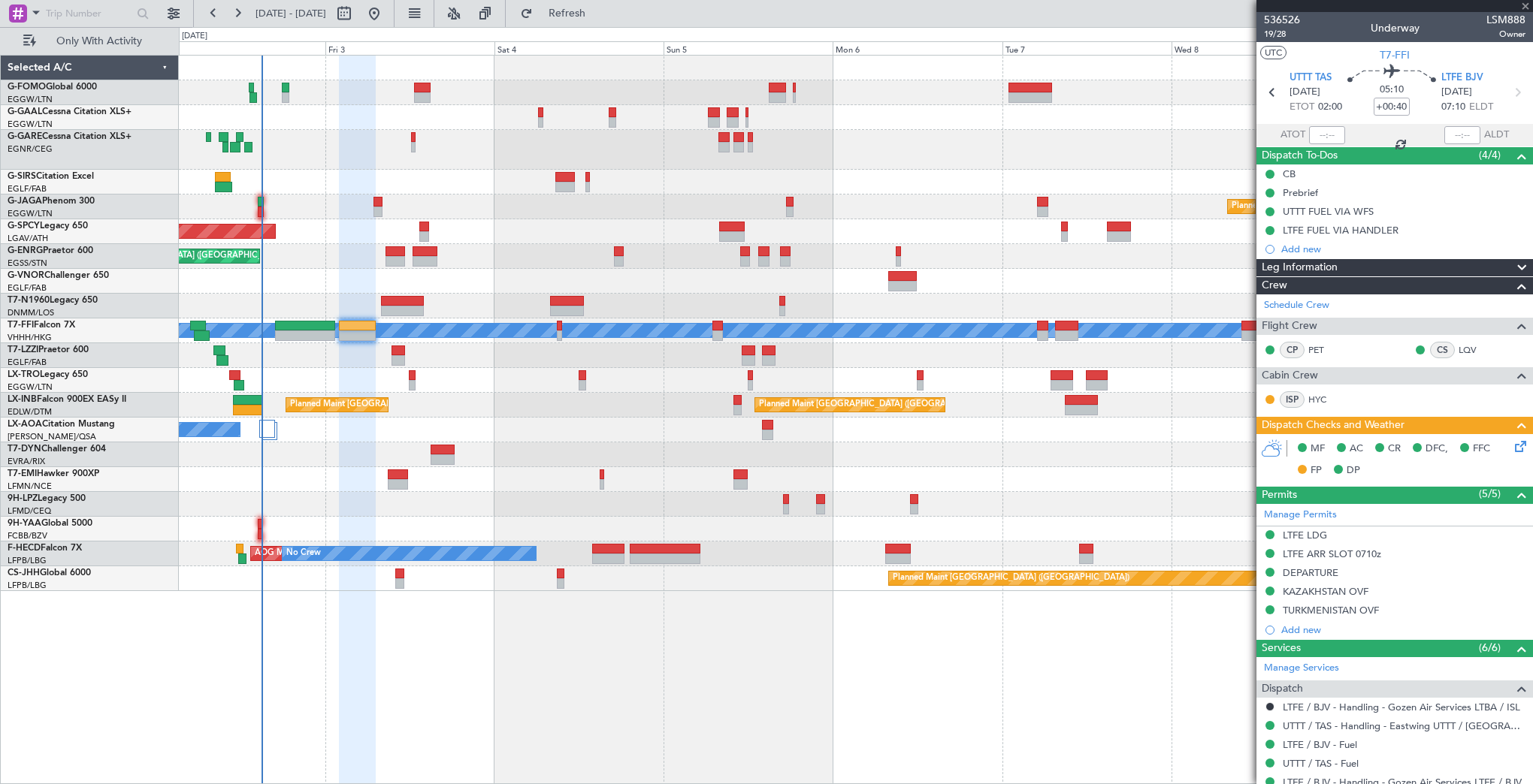
type input "+00:20"
type input "2"
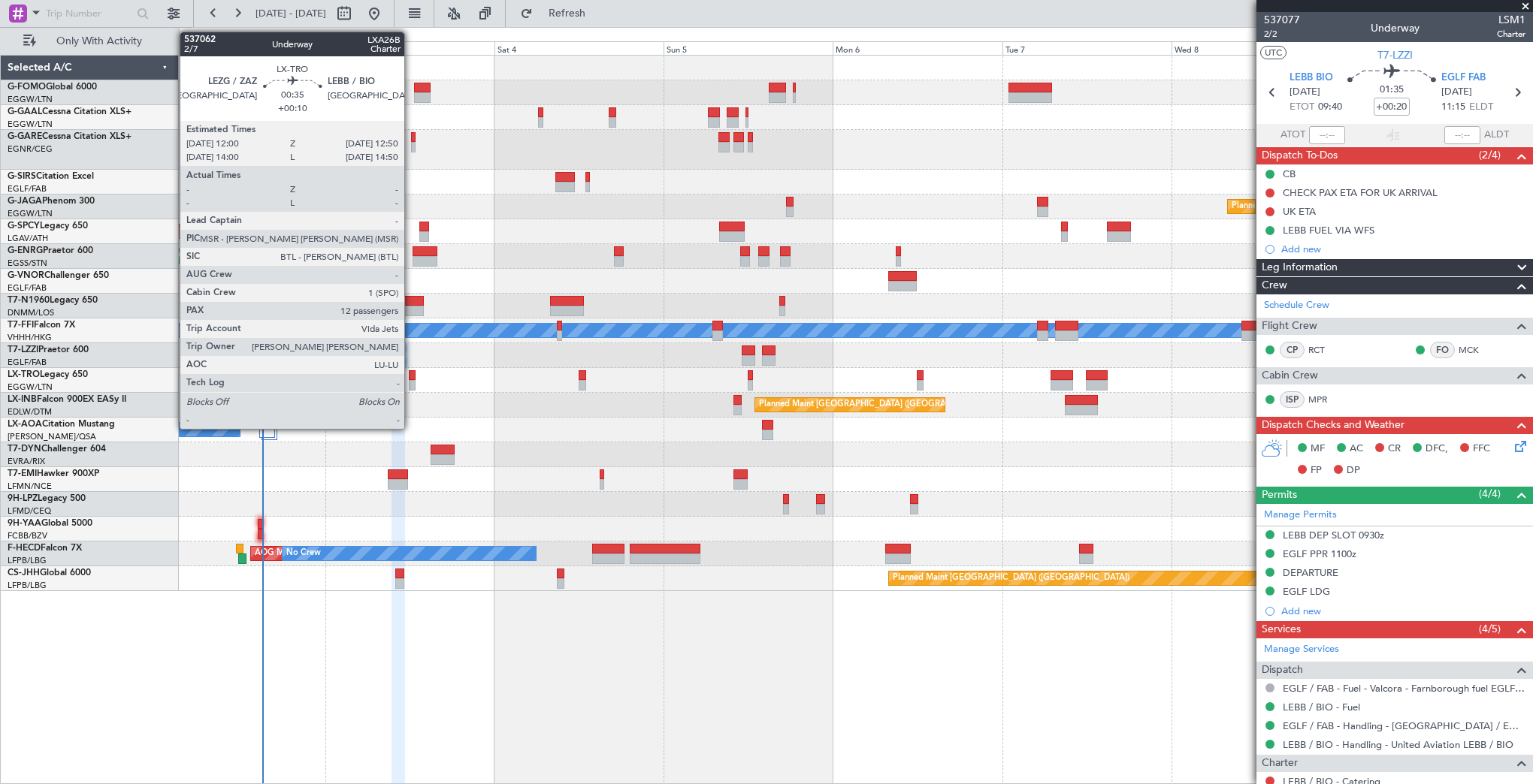
click at [411, 379] on div at bounding box center [412, 375] width 6 height 10
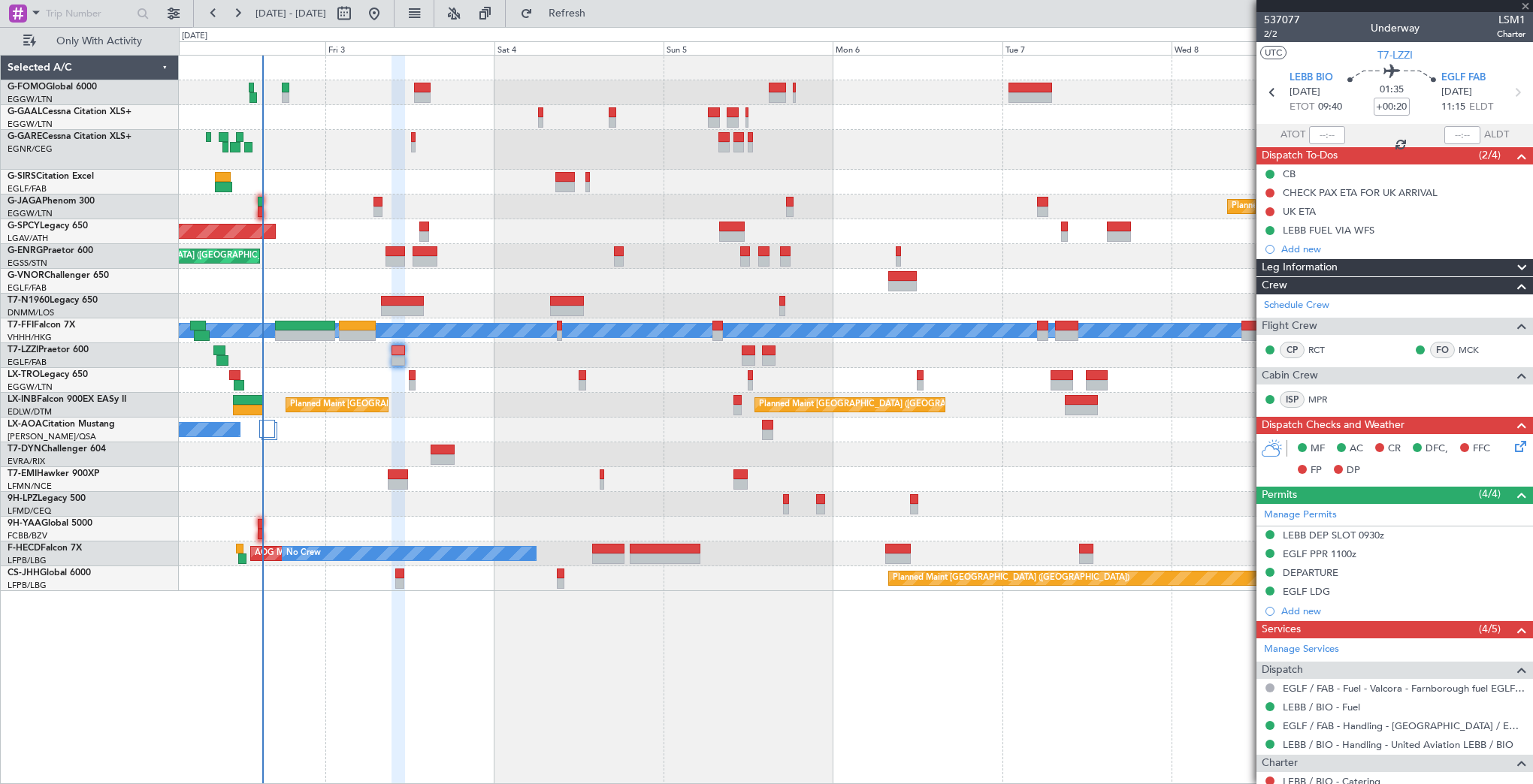
type input "+00:10"
type input "12"
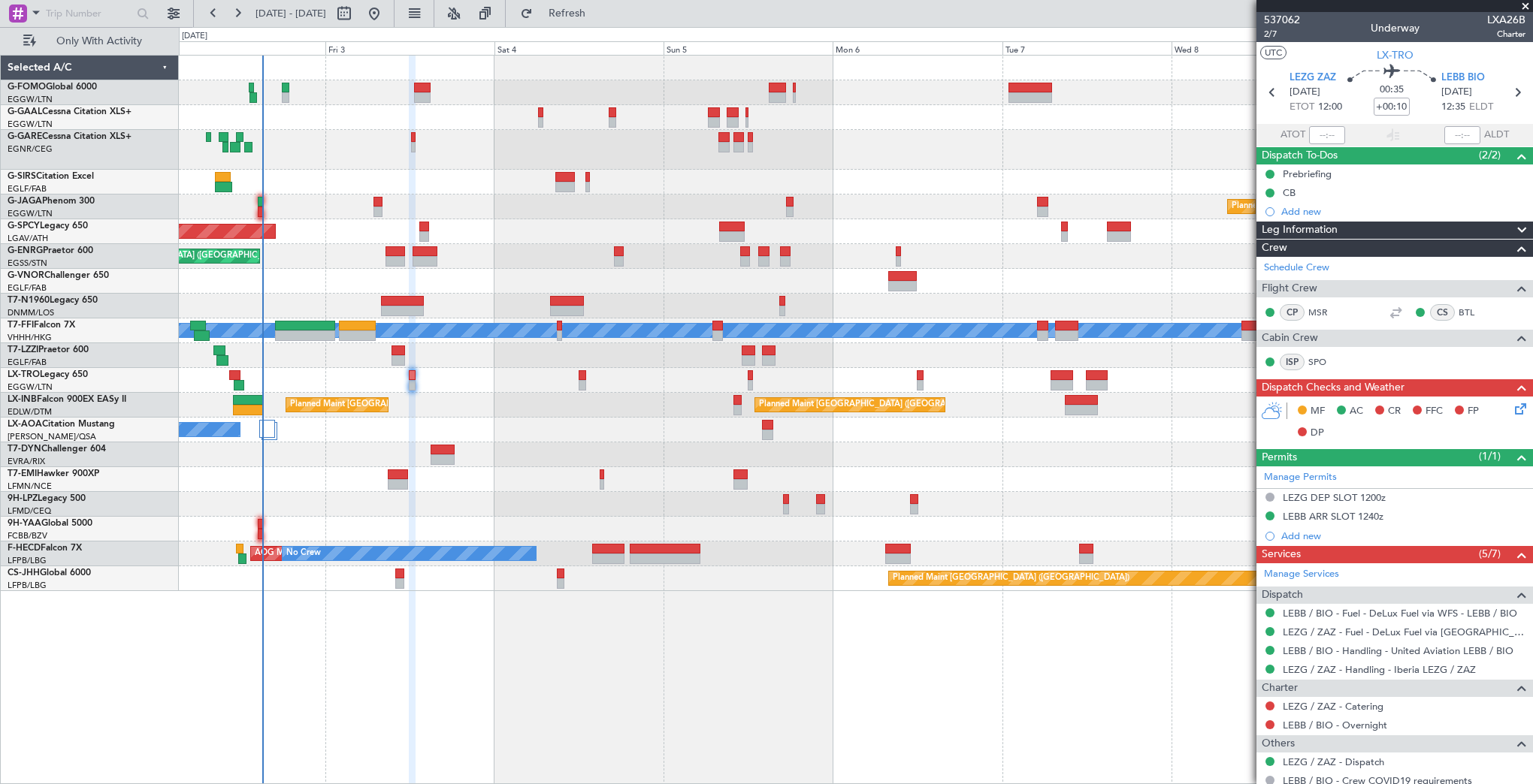
click at [743, 401] on div "Planned Maint Zurich Planned Maint London (Farnborough)" at bounding box center [855, 405] width 1353 height 25
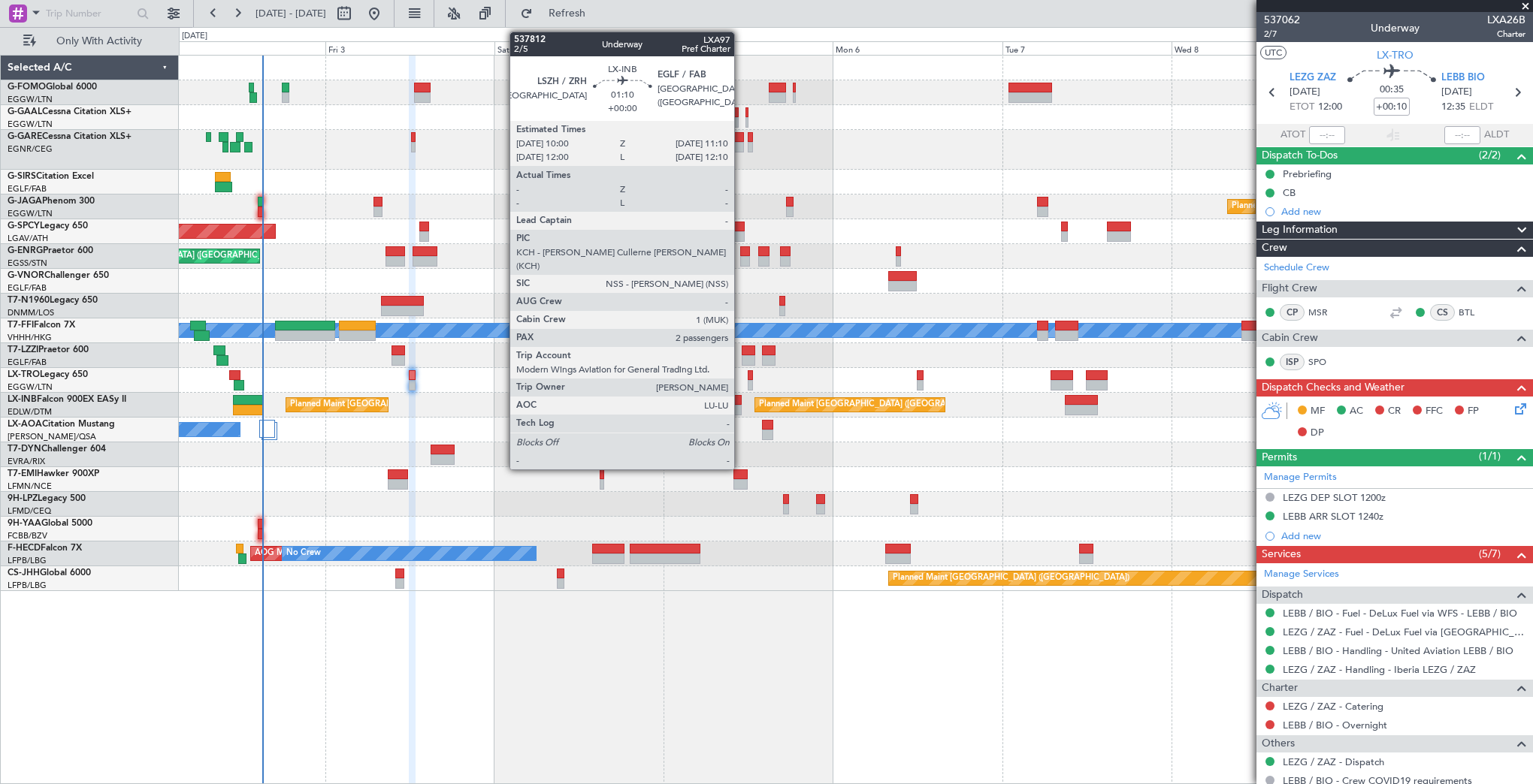
click at [741, 400] on div at bounding box center [738, 400] width 9 height 10
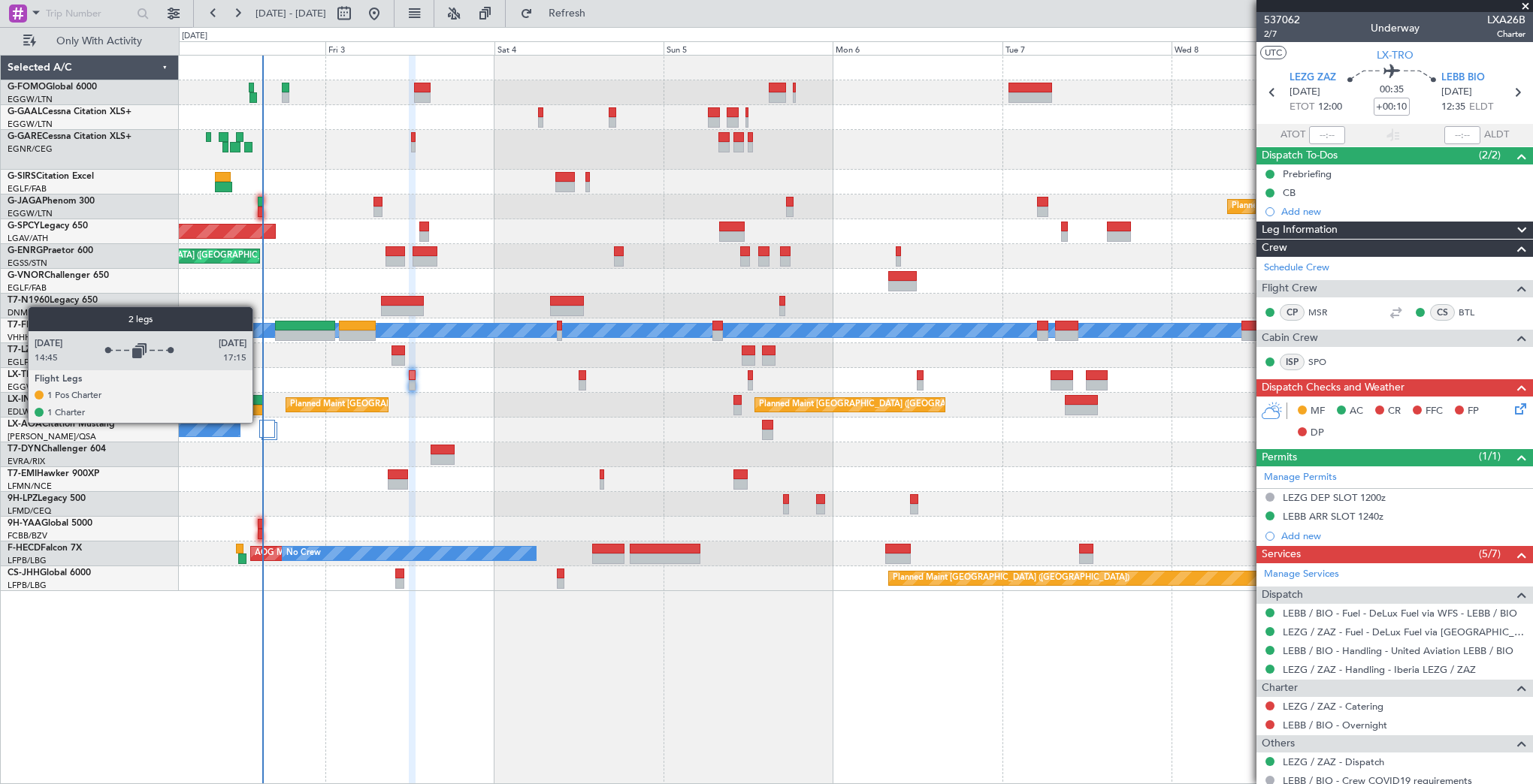
click at [259, 422] on div at bounding box center [267, 429] width 16 height 18
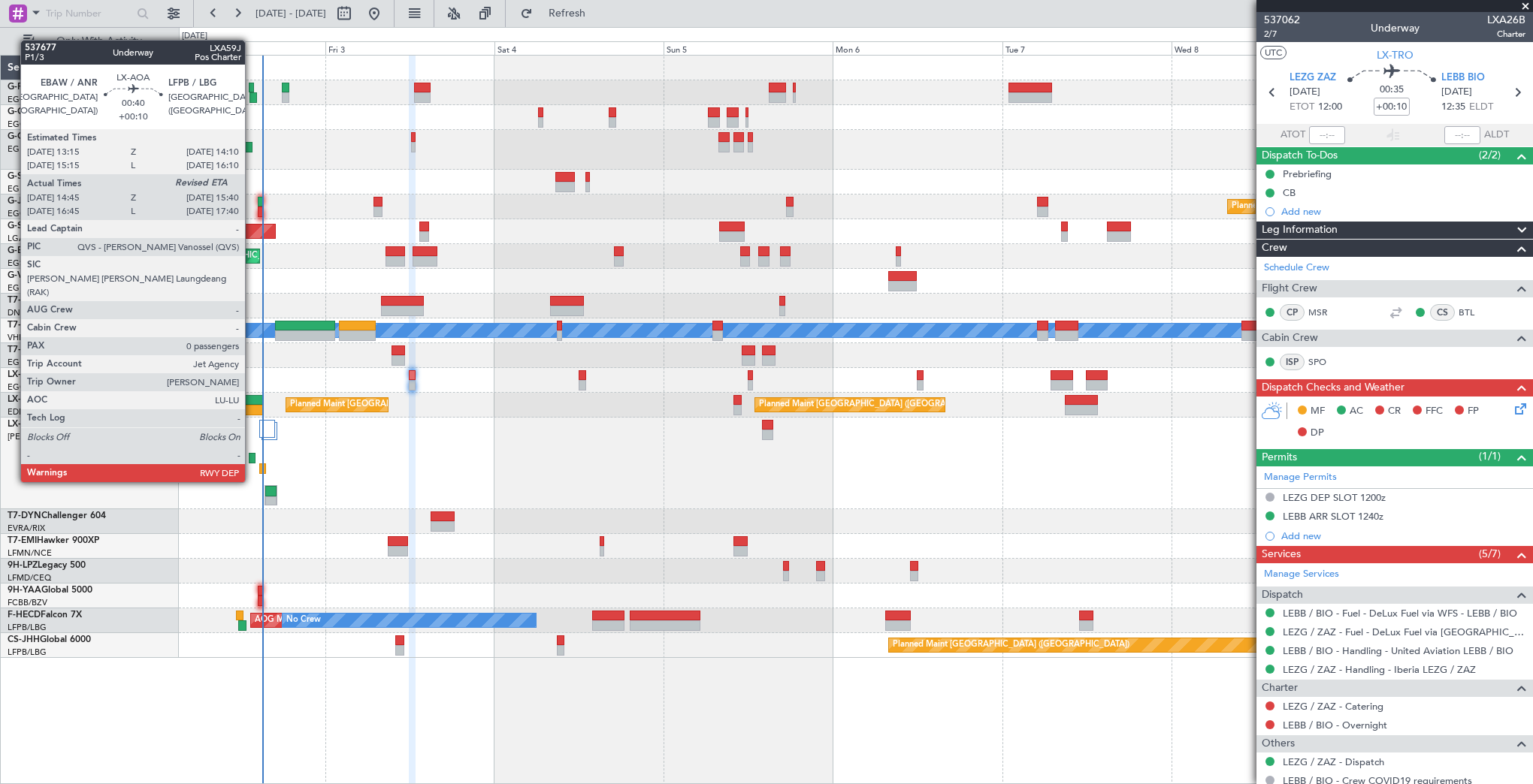
click at [252, 454] on div at bounding box center [252, 458] width 7 height 10
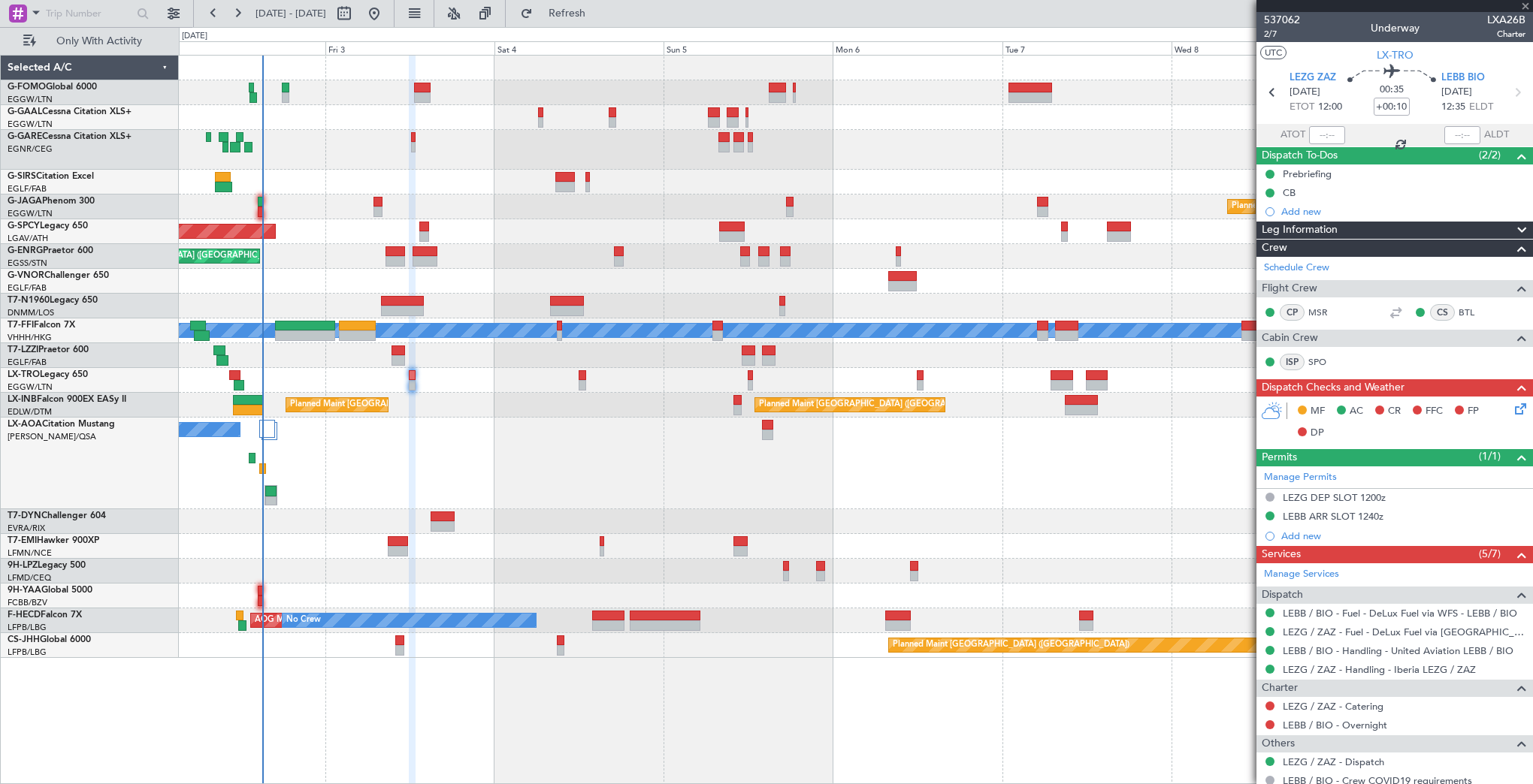
type input "14:55"
type input "0"
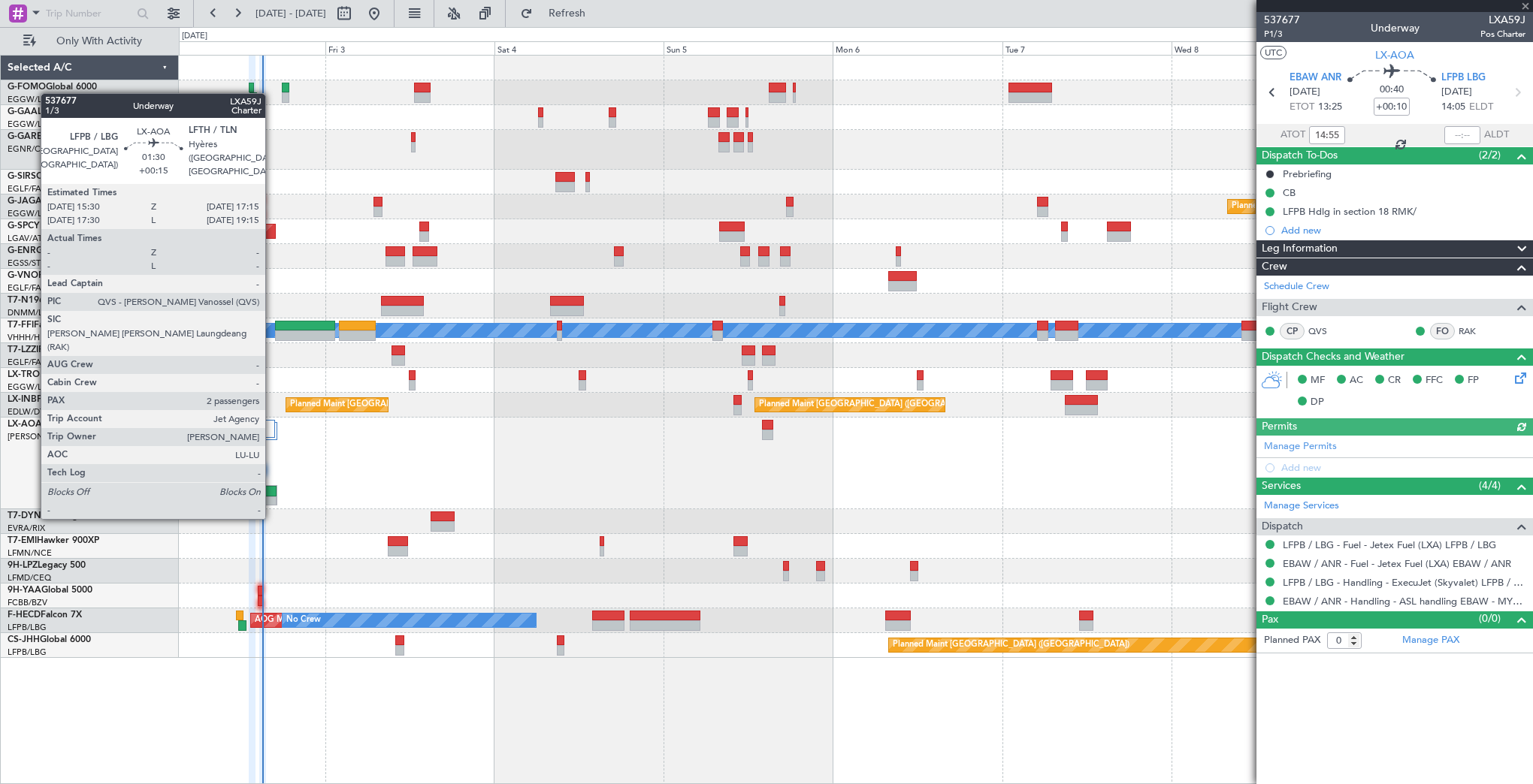
click at [272, 489] on div at bounding box center [271, 491] width 11 height 10
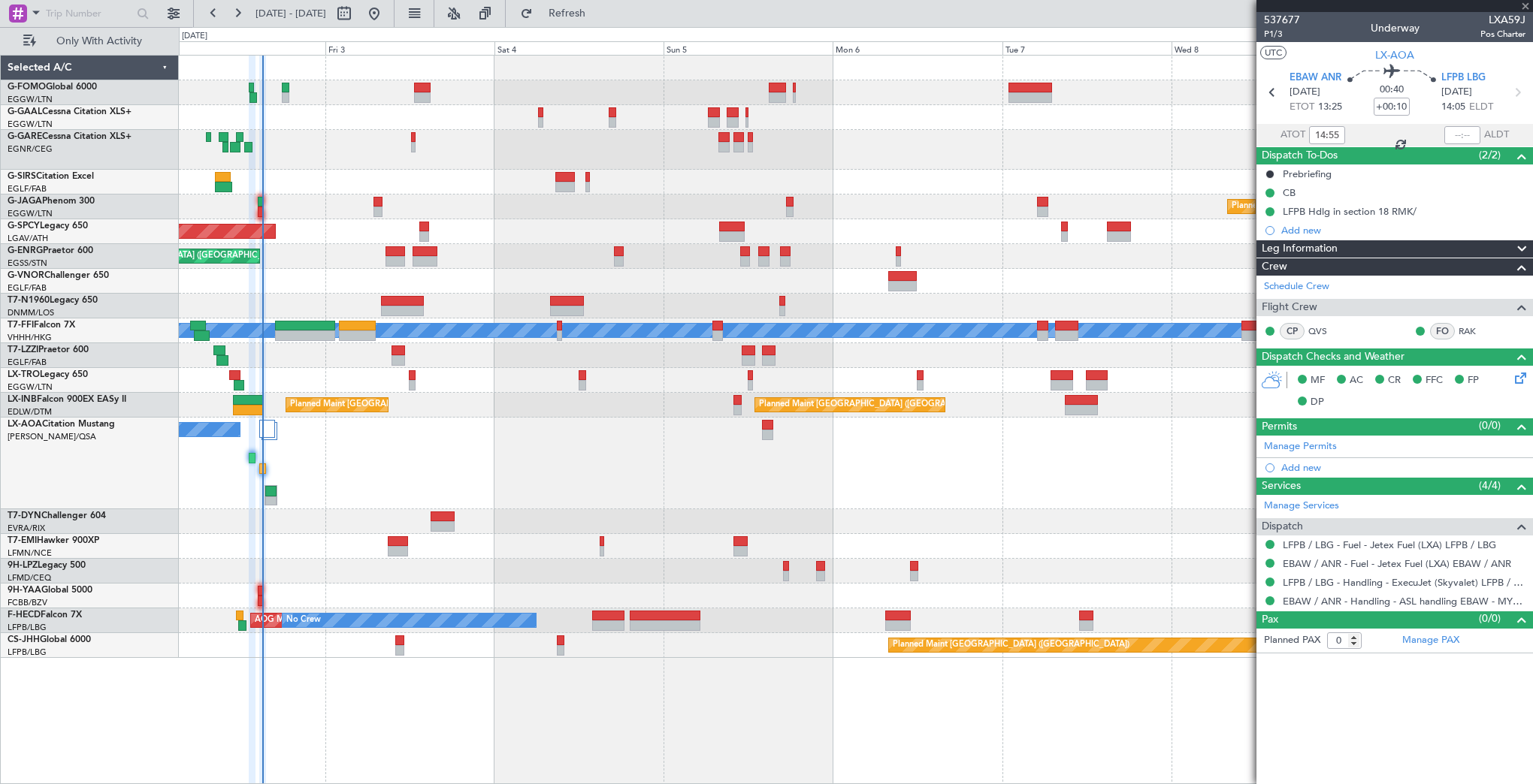
type input "+00:15"
type input "2"
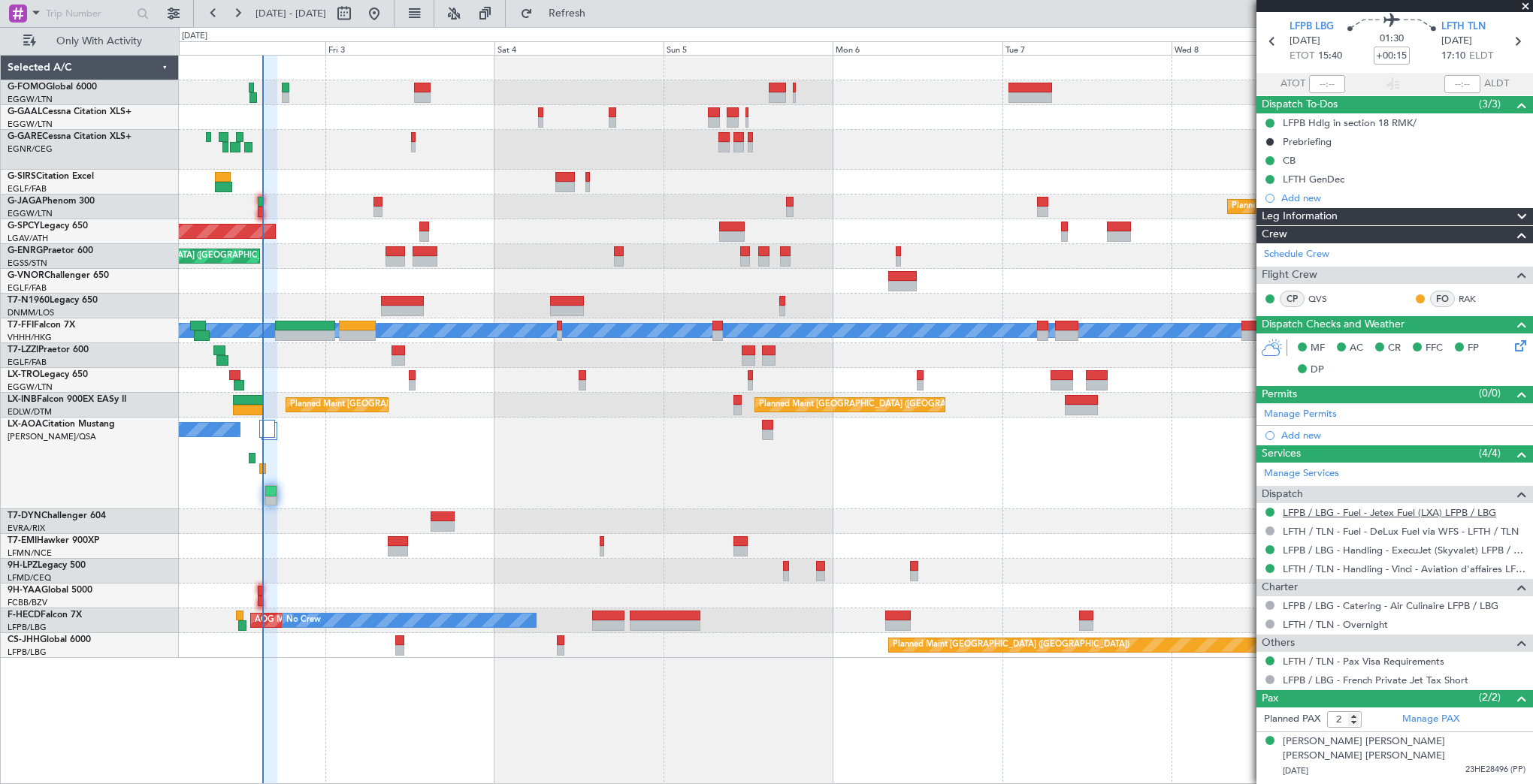
scroll to position [64, 0]
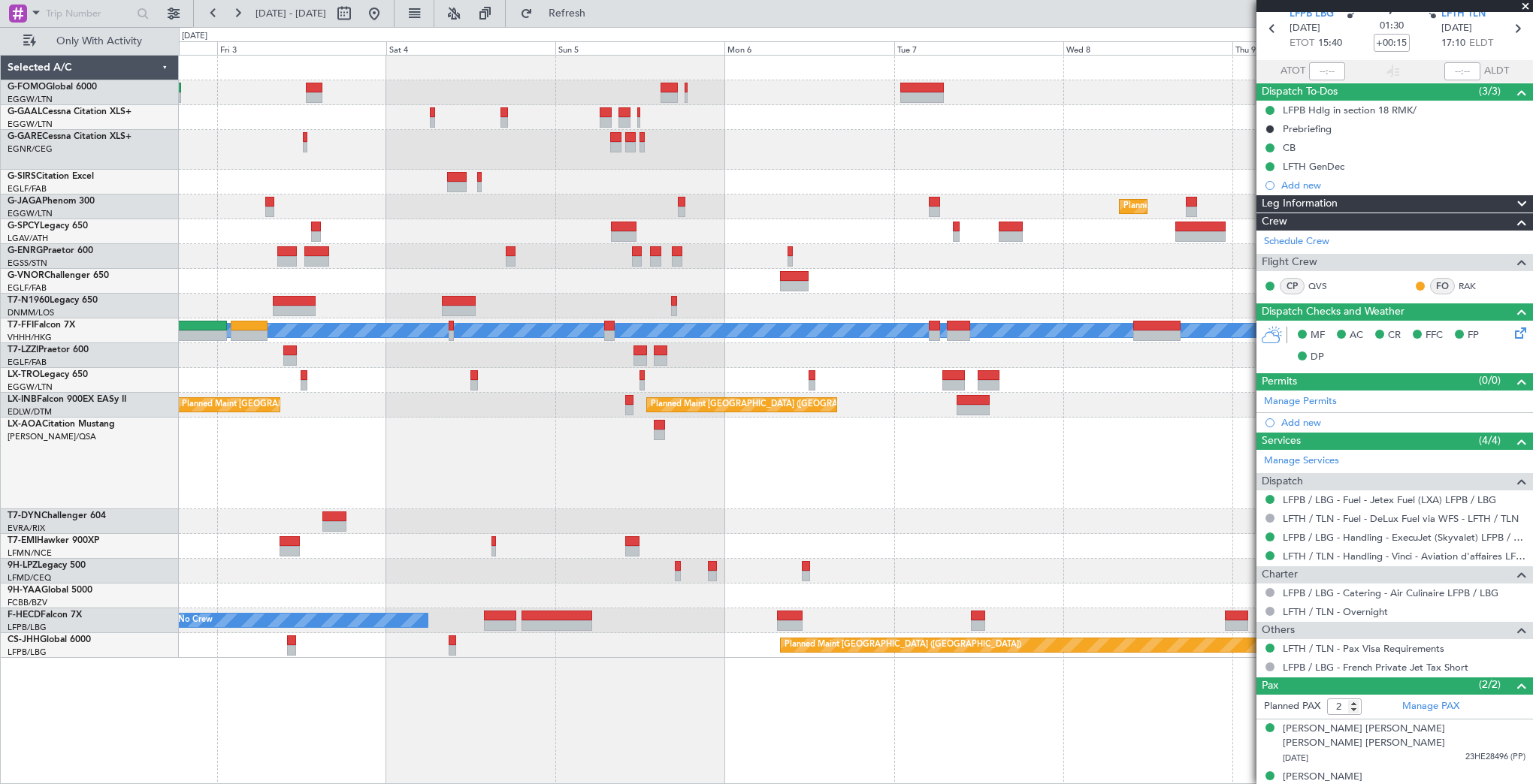
click at [853, 443] on div "No Crew Paris (Le Bourget) No Crew Antwerp (Deurne)" at bounding box center [855, 463] width 1353 height 92
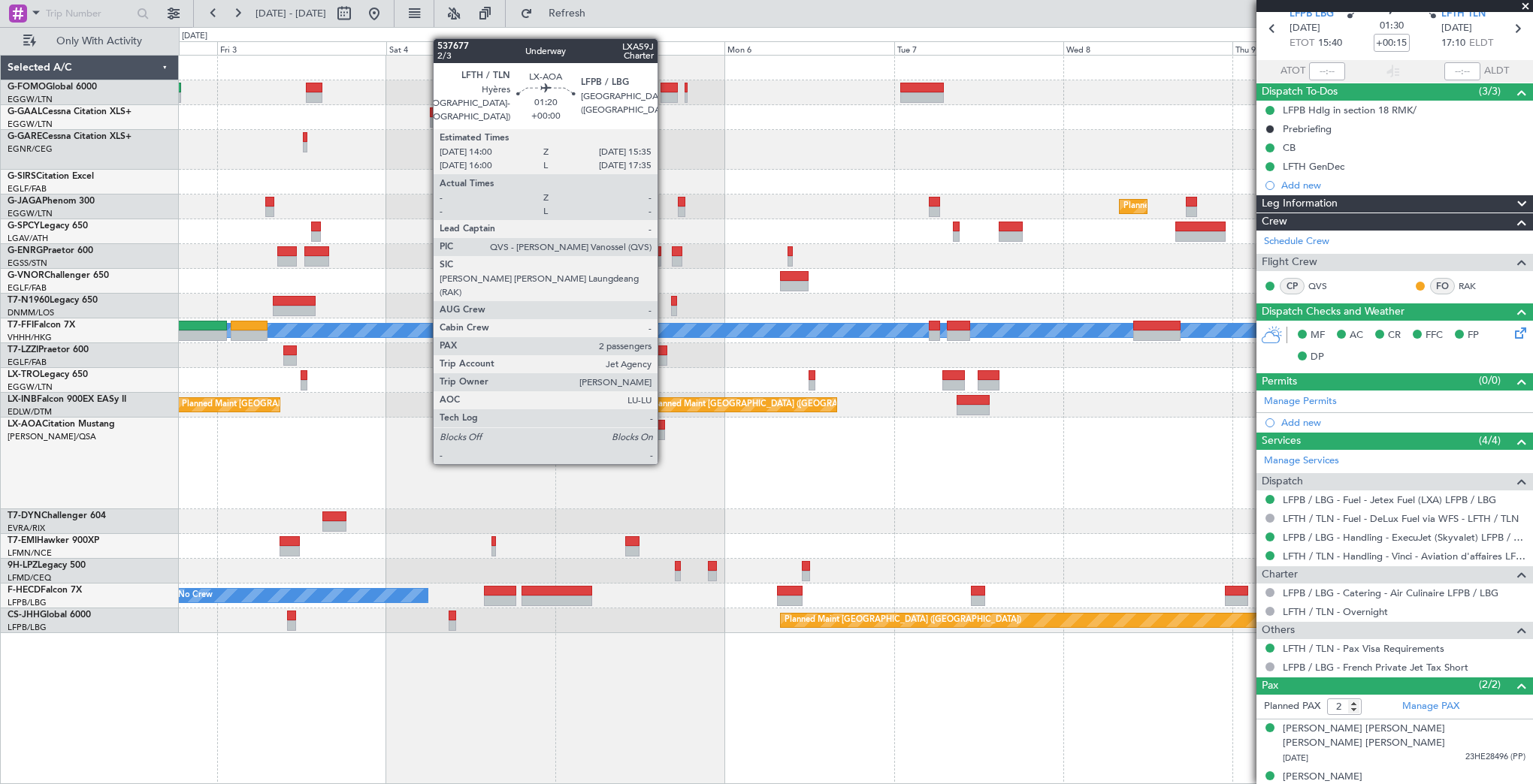
click at [664, 434] on div at bounding box center [659, 435] width 11 height 10
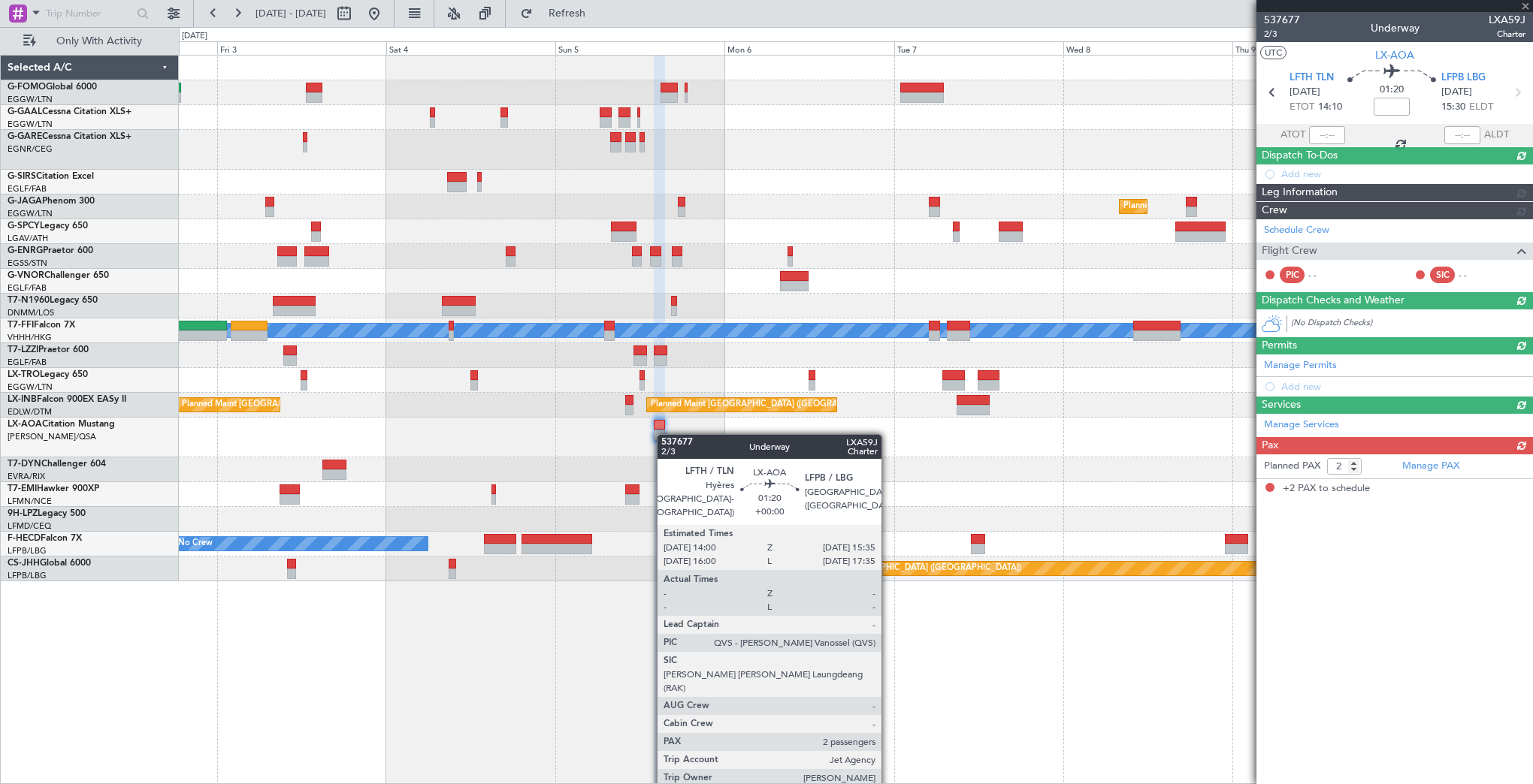
scroll to position [0, 0]
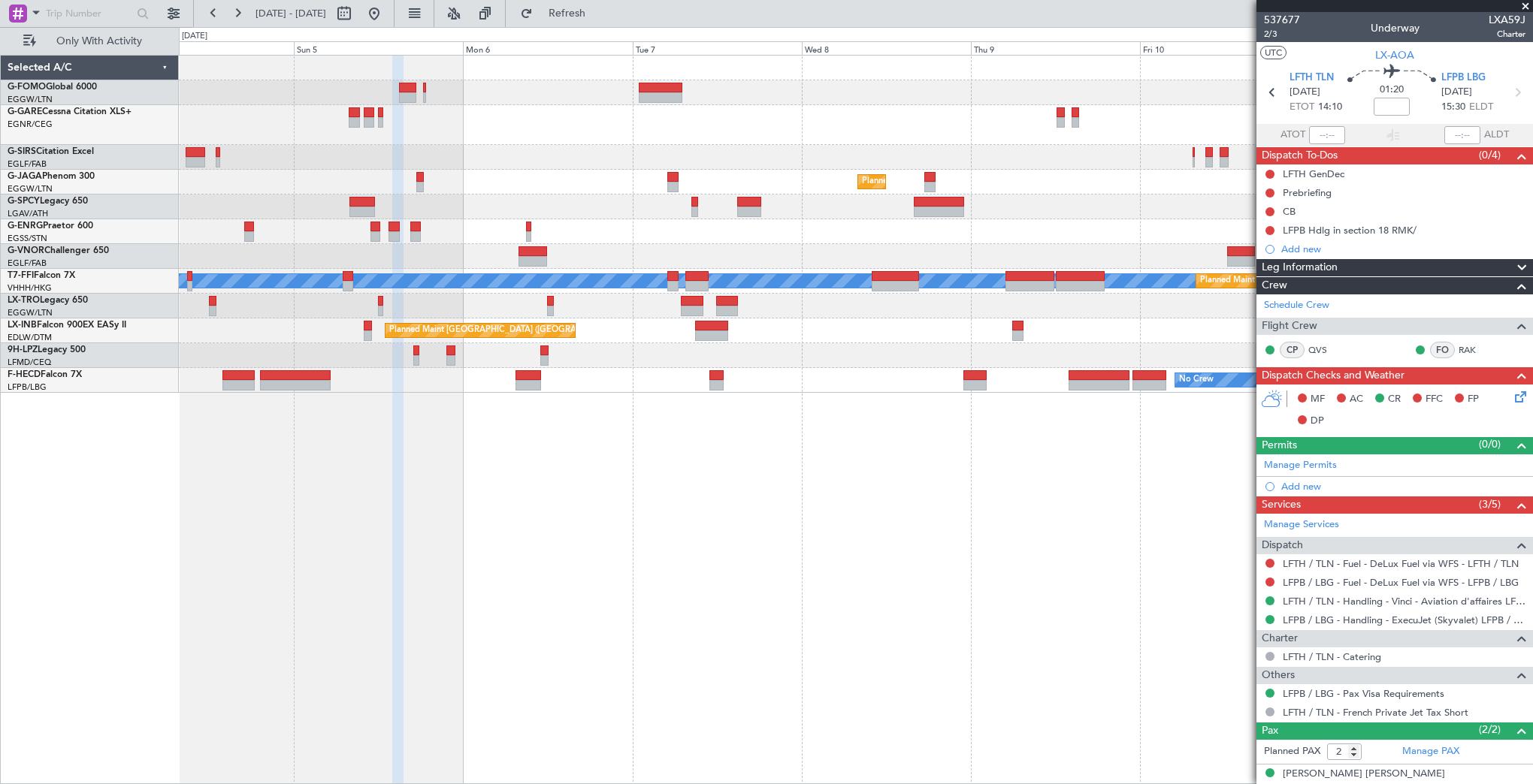
click at [802, 370] on div "No Crew No Crew AOG Maint Paris (Le Bourget) Planned Maint Paris (Le Bourget)" at bounding box center [855, 380] width 1353 height 25
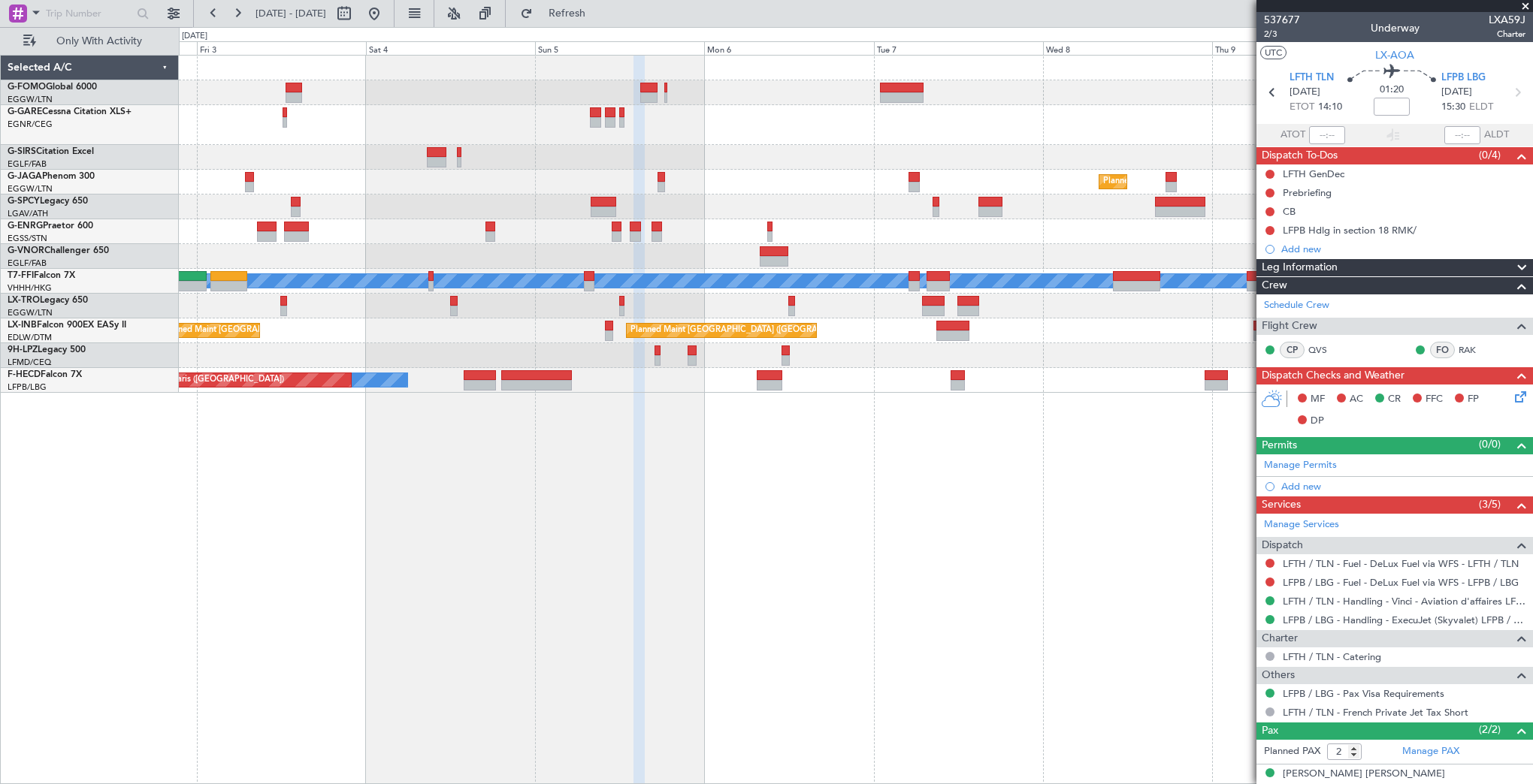
click at [753, 480] on div "Planned Maint London (Luton) Planned Maint Bremen Planned Maint London (Stanste…" at bounding box center [856, 419] width 1354 height 730
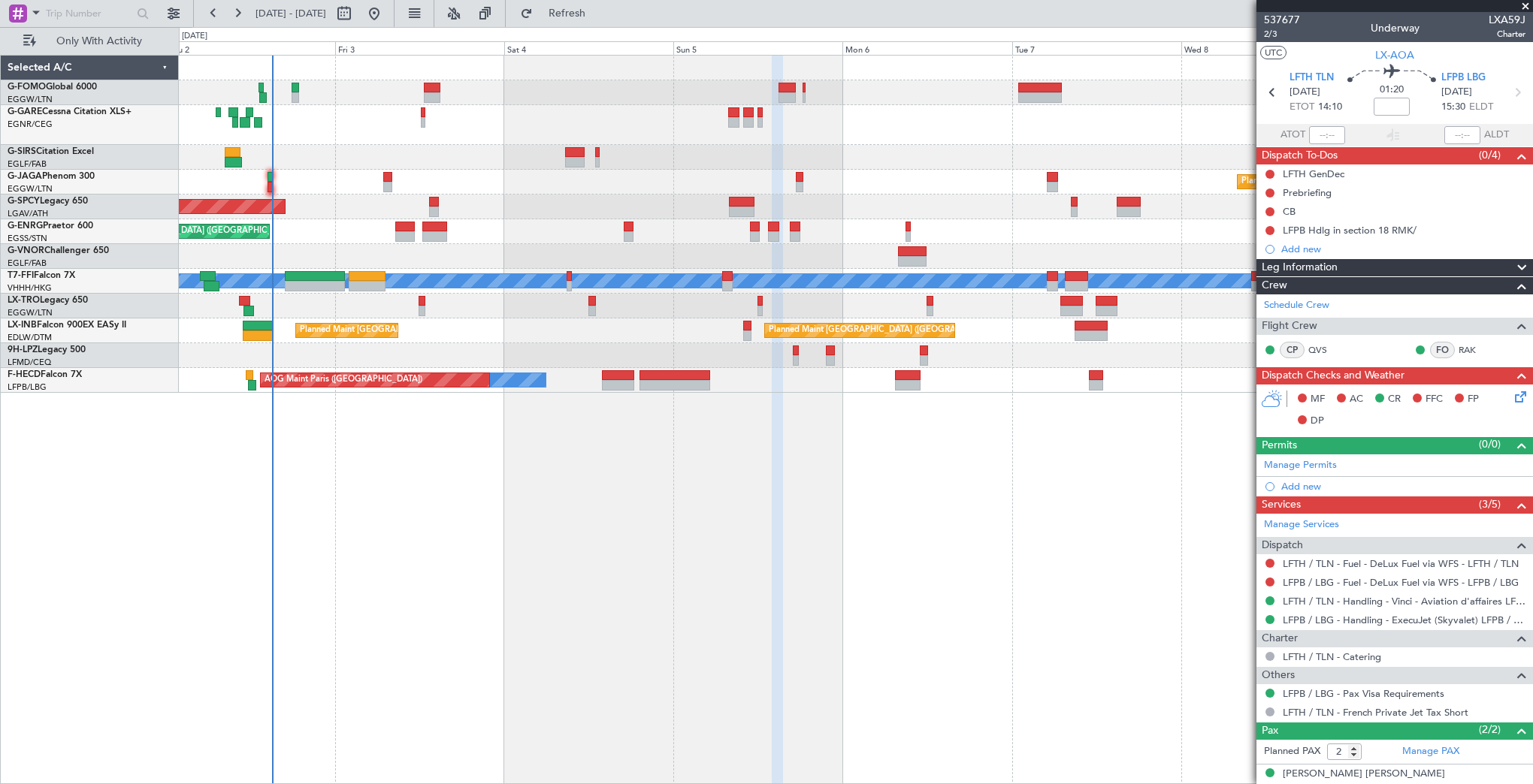
click at [579, 513] on div "Planned Maint London (Luton) Planned Maint Bremen Planned Maint London (Stanste…" at bounding box center [856, 419] width 1354 height 730
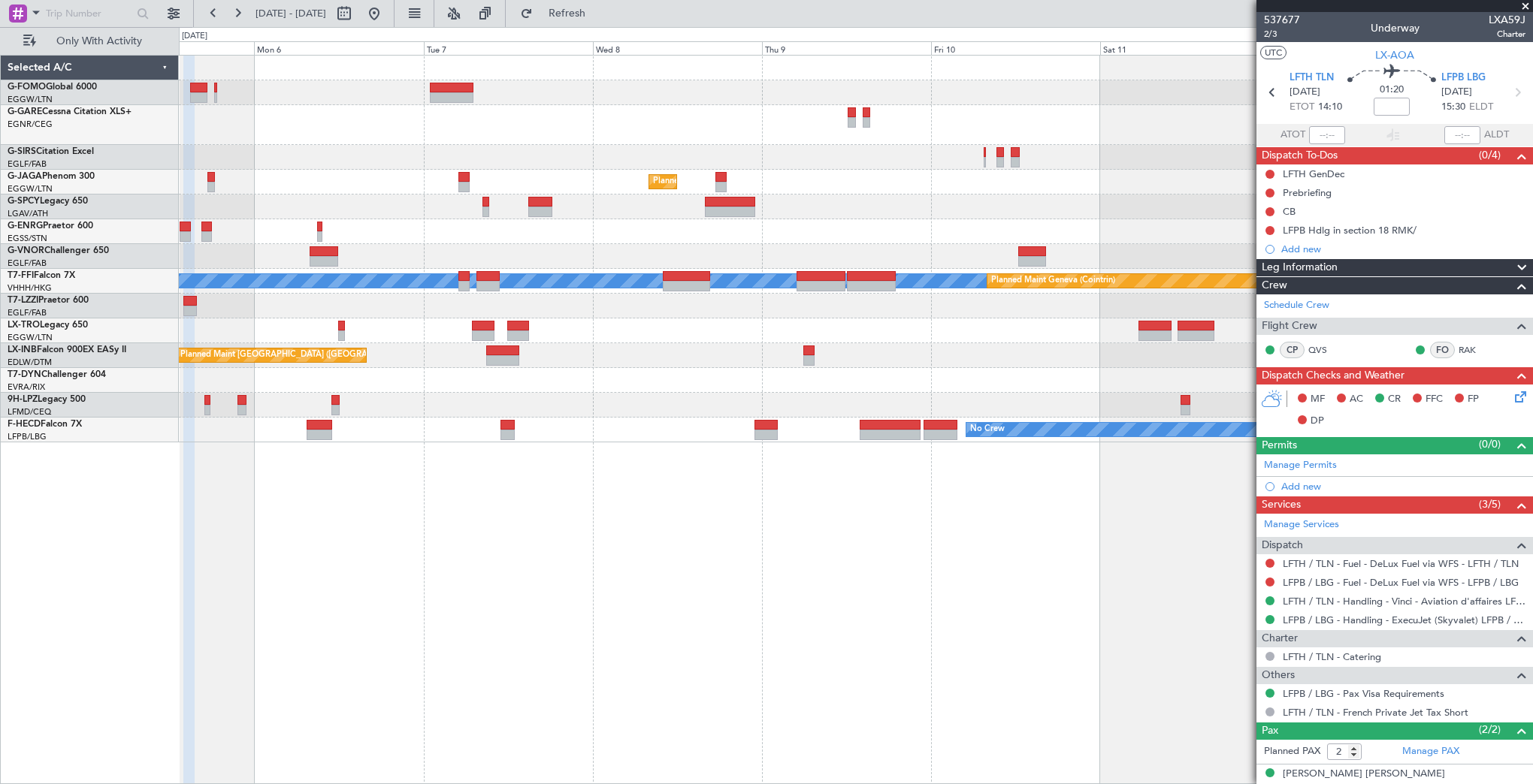
click at [654, 354] on div "Planned Maint [GEOGRAPHIC_DATA] ([GEOGRAPHIC_DATA])" at bounding box center [855, 355] width 1353 height 25
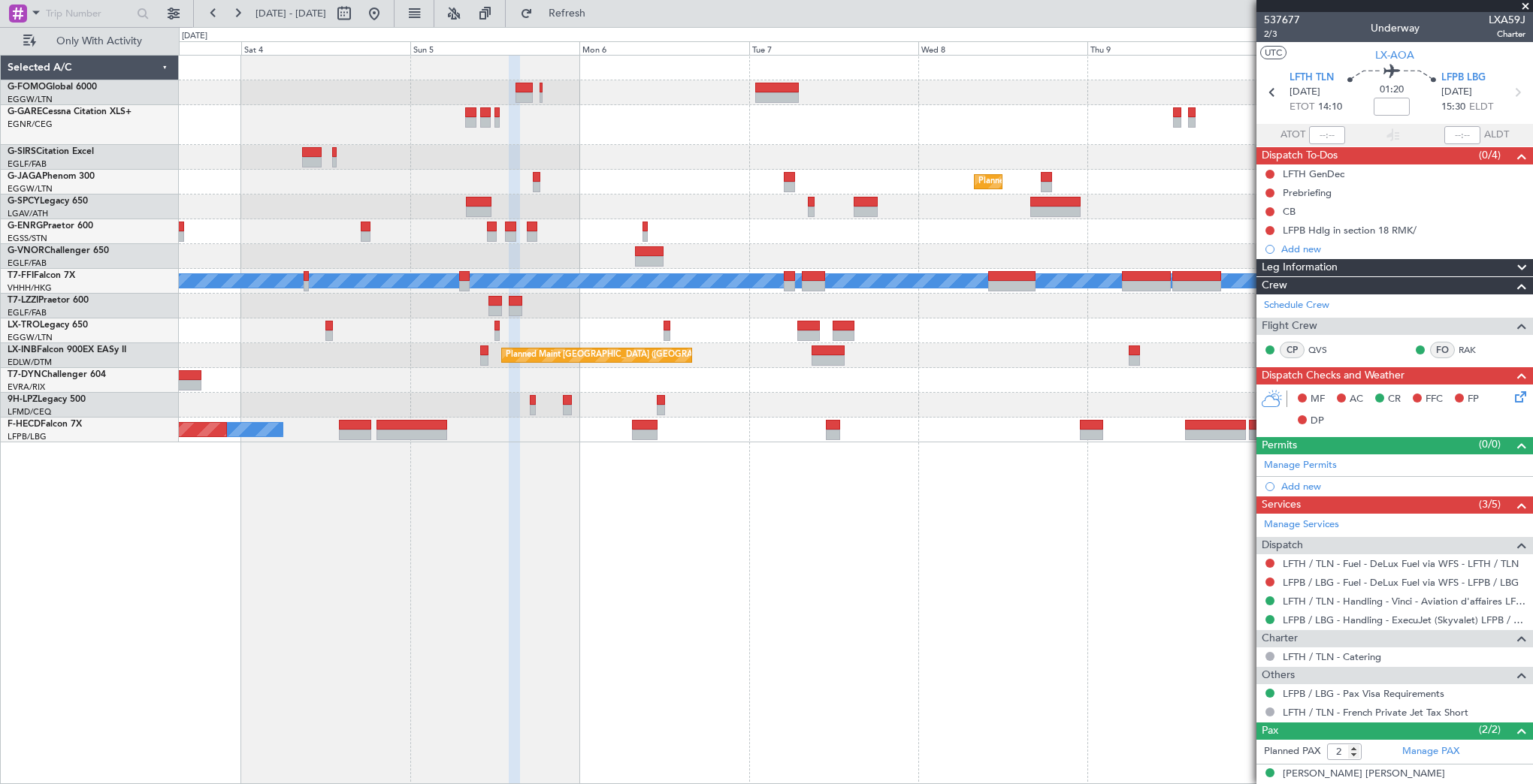
click at [665, 399] on div "Planned Maint London (Luton) Planned Maint Bremen Planned Maint London (Stanste…" at bounding box center [855, 249] width 1353 height 387
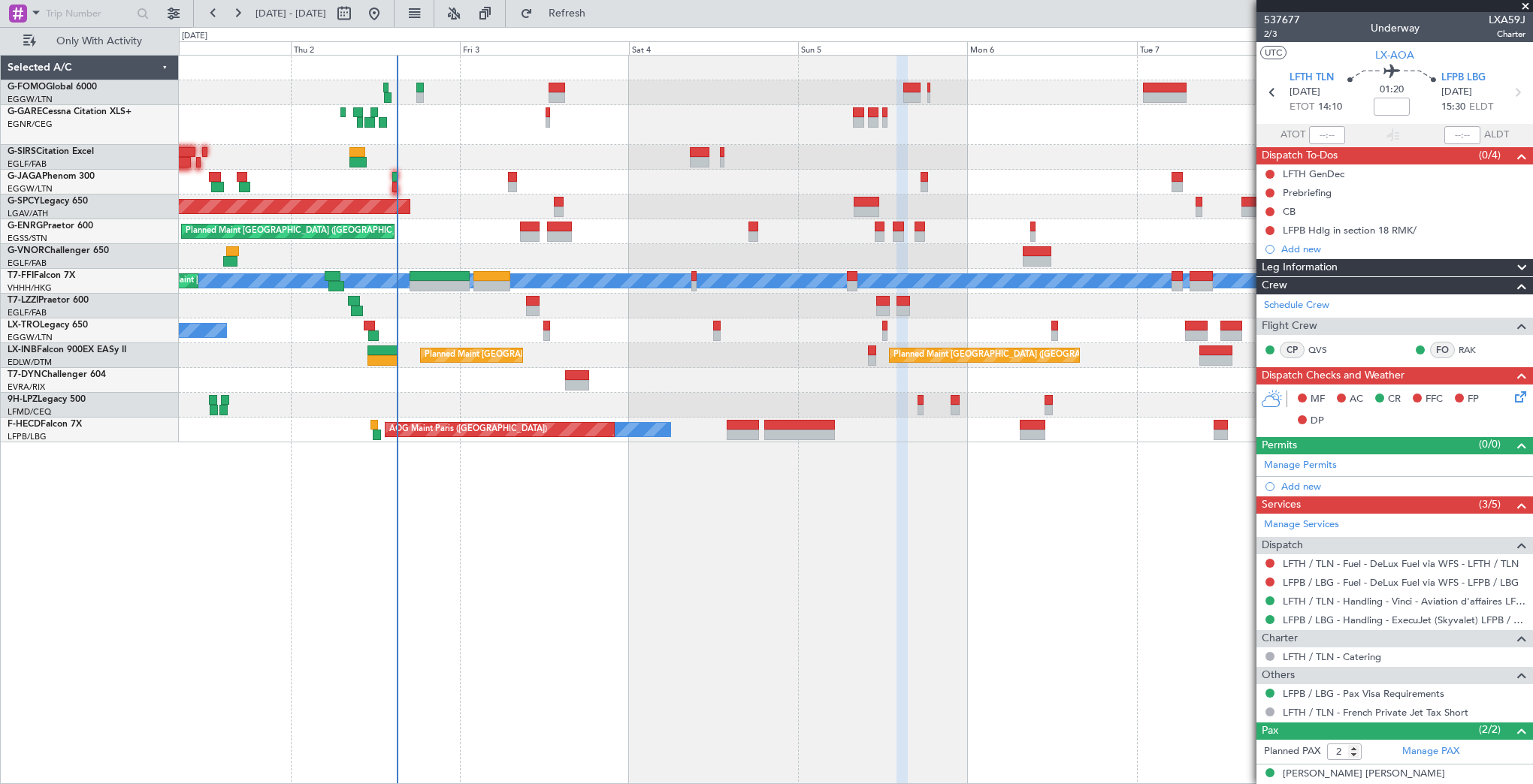
click at [846, 399] on div "Planned Maint London (Luton) Planned Maint Bremen Planned Maint London (Stanste…" at bounding box center [855, 249] width 1353 height 387
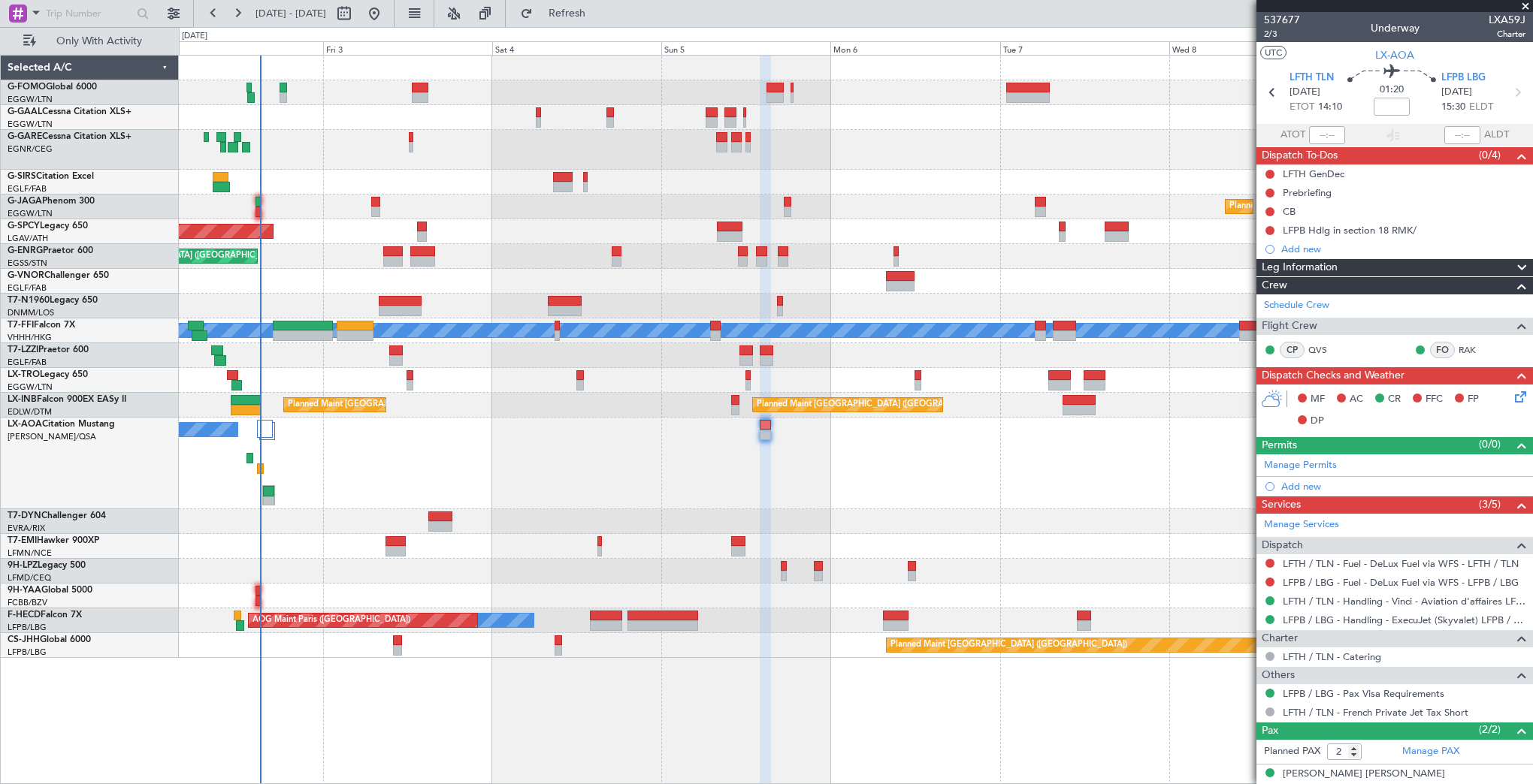
click at [884, 430] on div "No Crew Antwerp (Deurne) No Crew Paris (Le Bourget)" at bounding box center [855, 463] width 1353 height 92
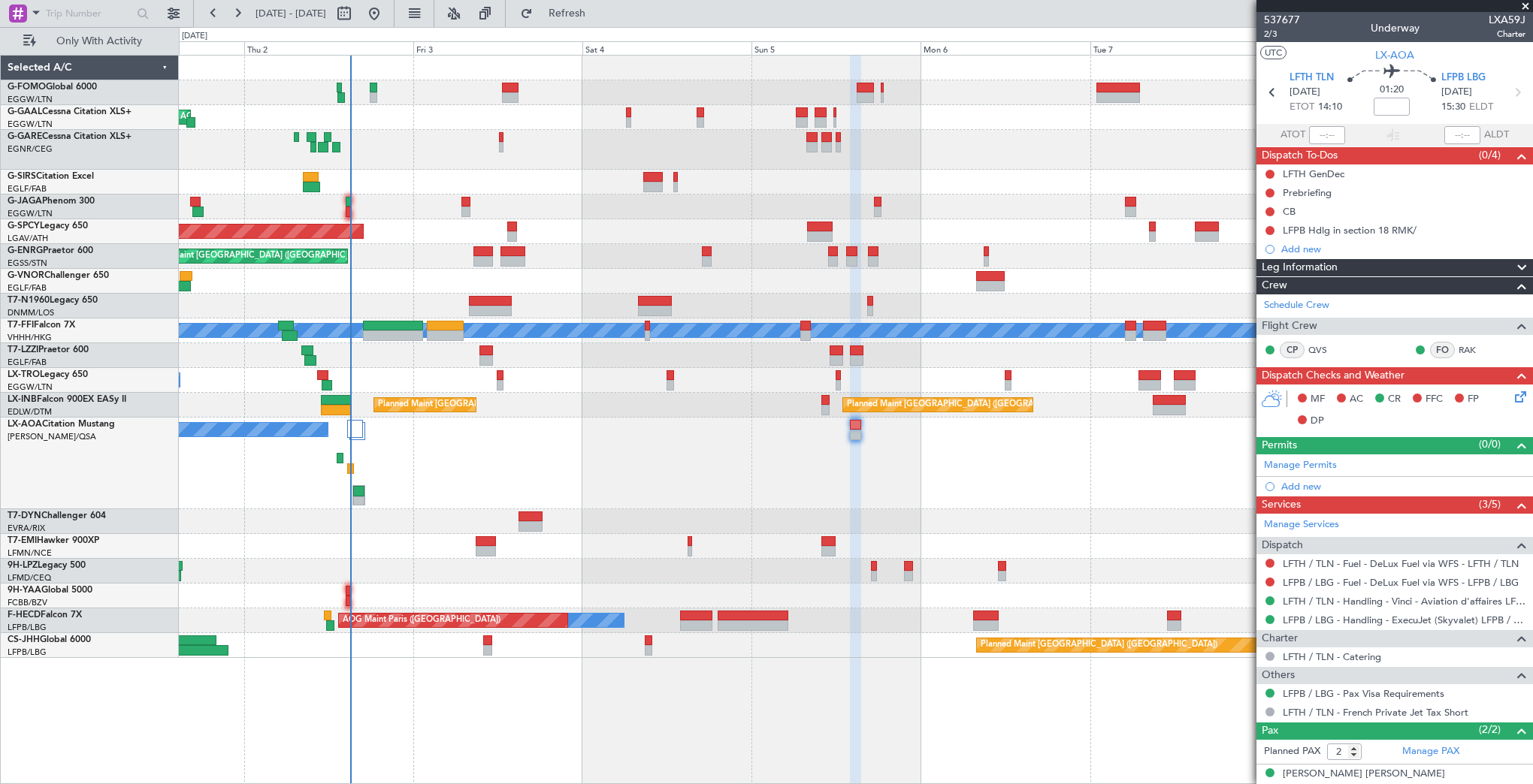
click at [697, 462] on div "No Crew Antwerp (Deurne) No Crew Paris (Le Bourget)" at bounding box center [855, 463] width 1353 height 92
click at [517, 511] on div at bounding box center [855, 521] width 1353 height 25
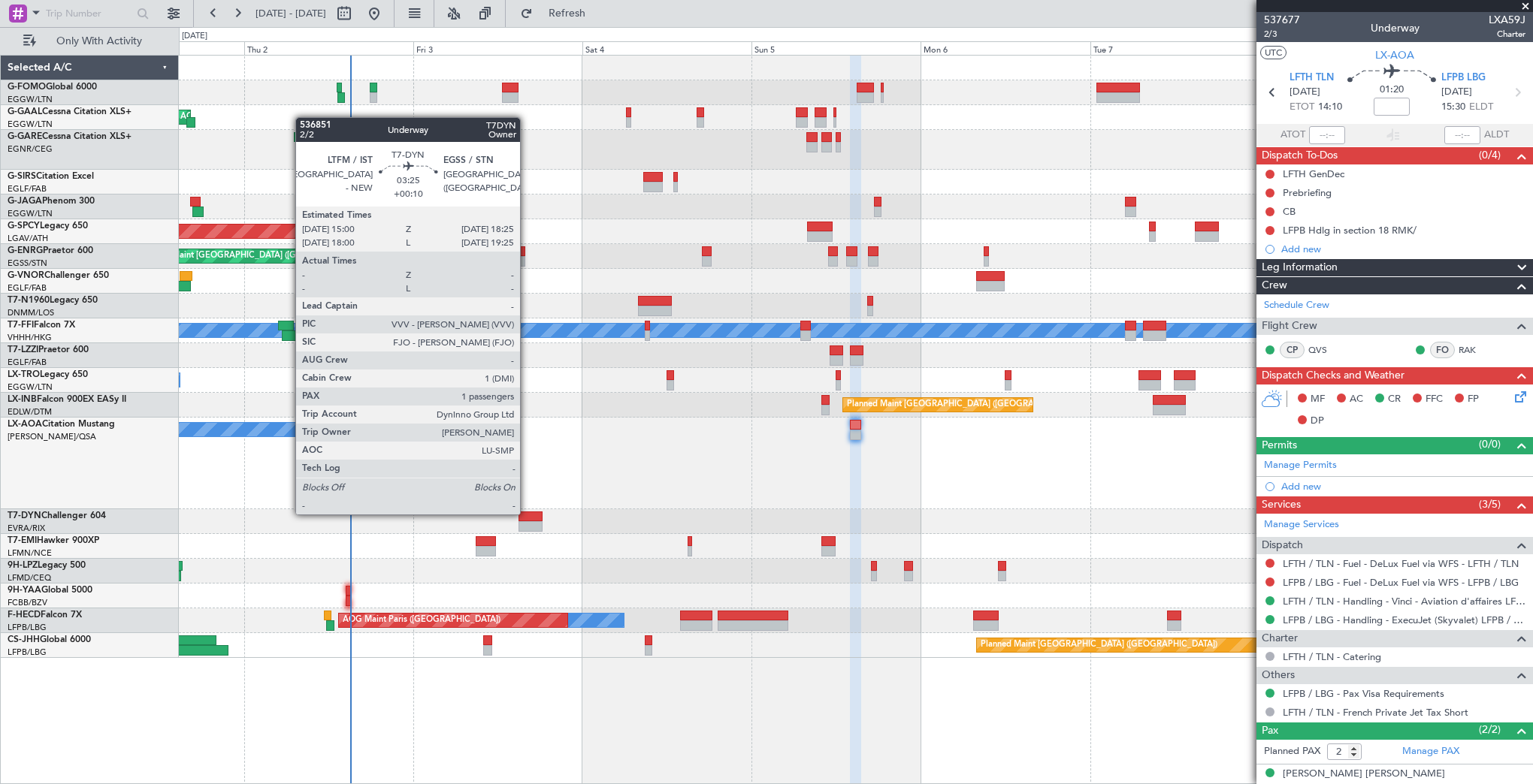
click at [527, 513] on div at bounding box center [531, 517] width 25 height 10
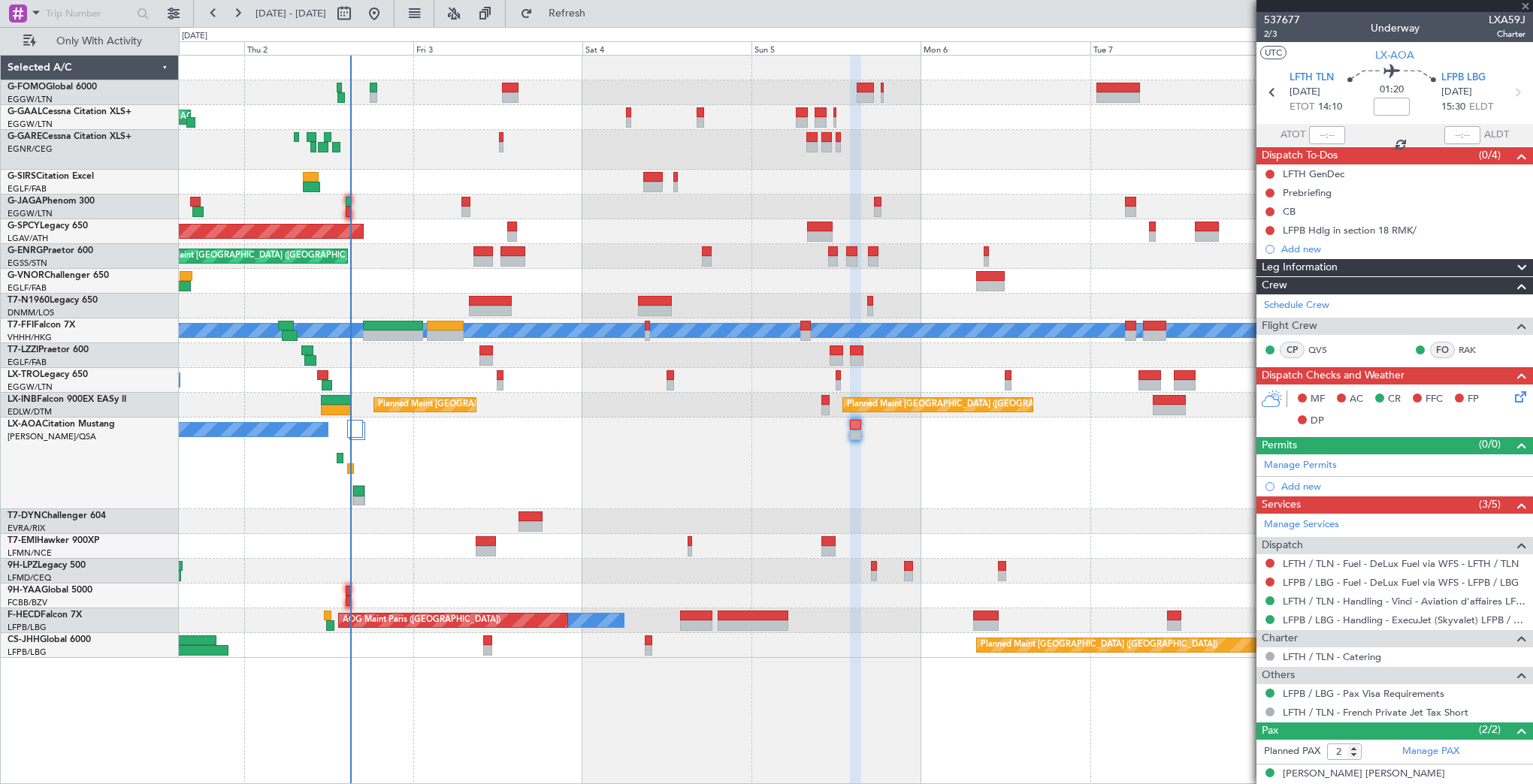
type input "+00:10"
type input "1"
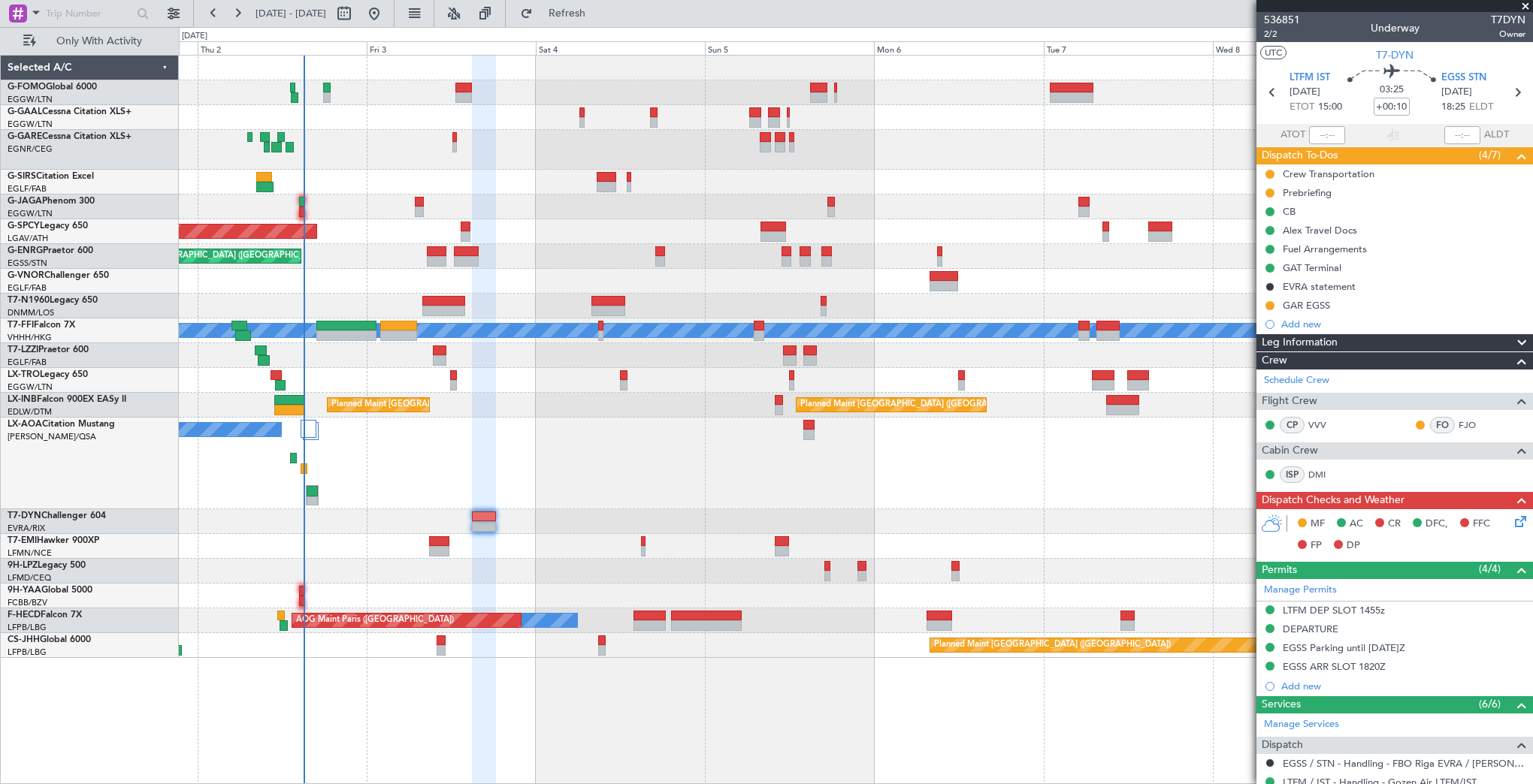
click at [438, 532] on div at bounding box center [855, 521] width 1353 height 25
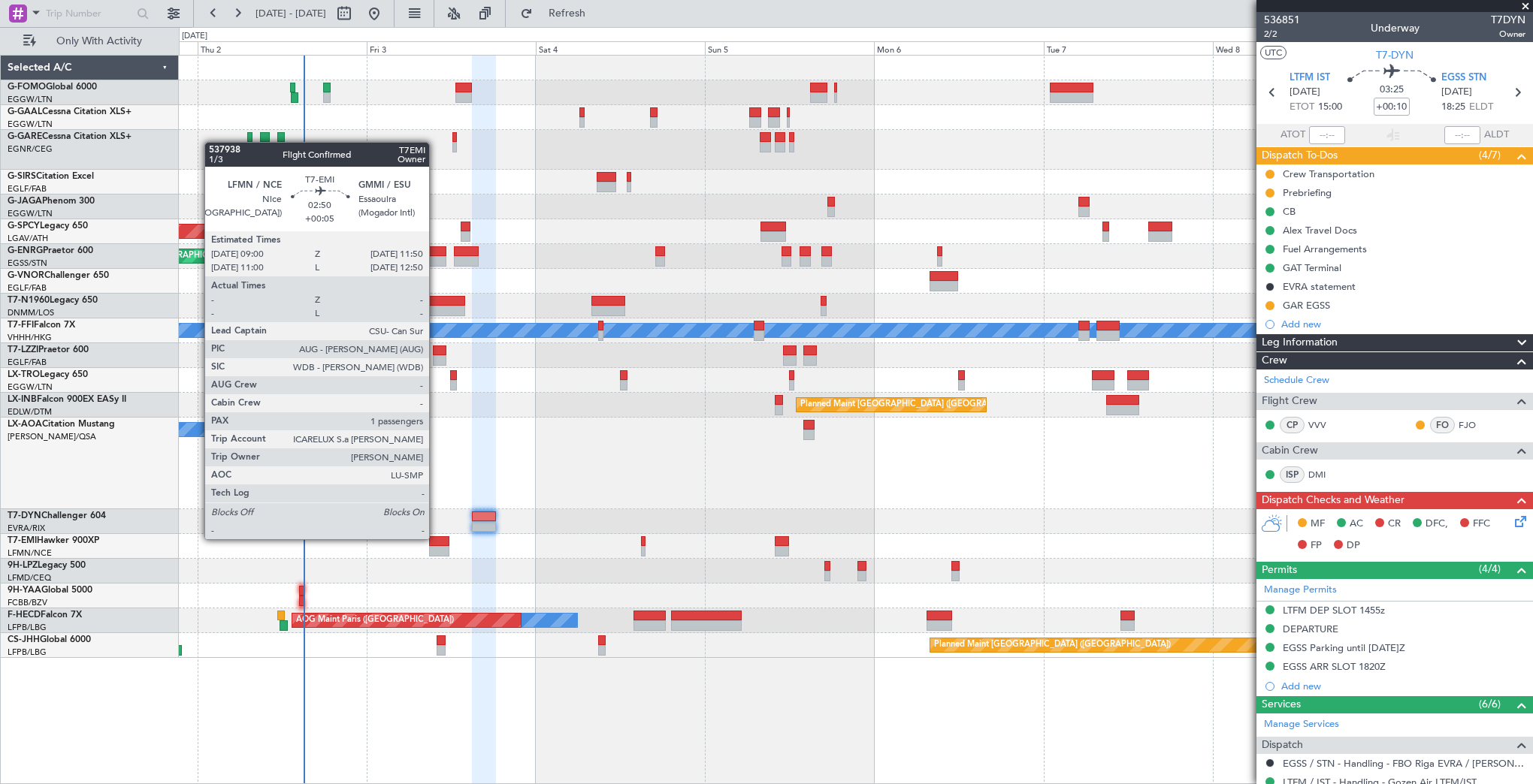
click at [436, 538] on div at bounding box center [438, 542] width 20 height 10
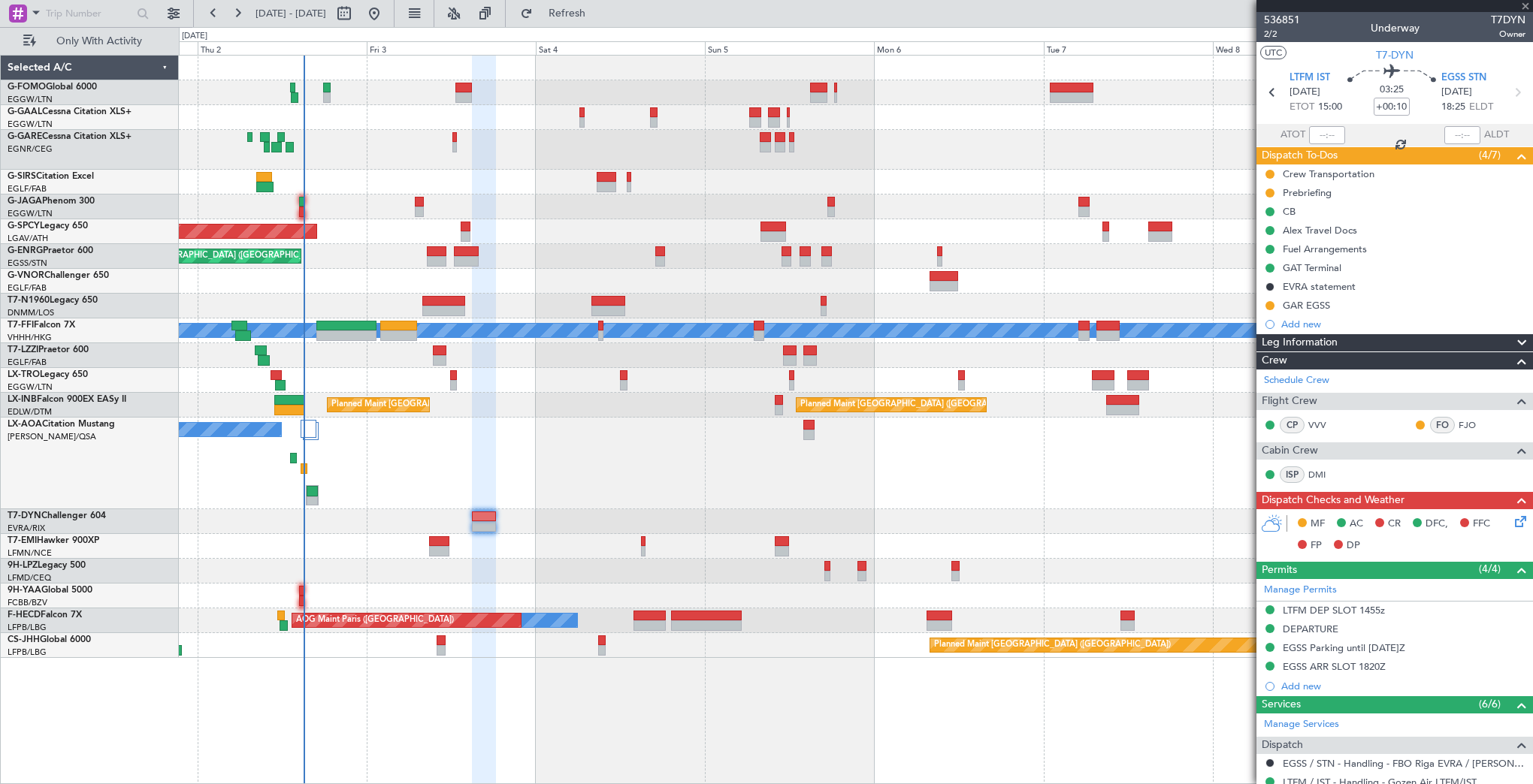
type input "+00:05"
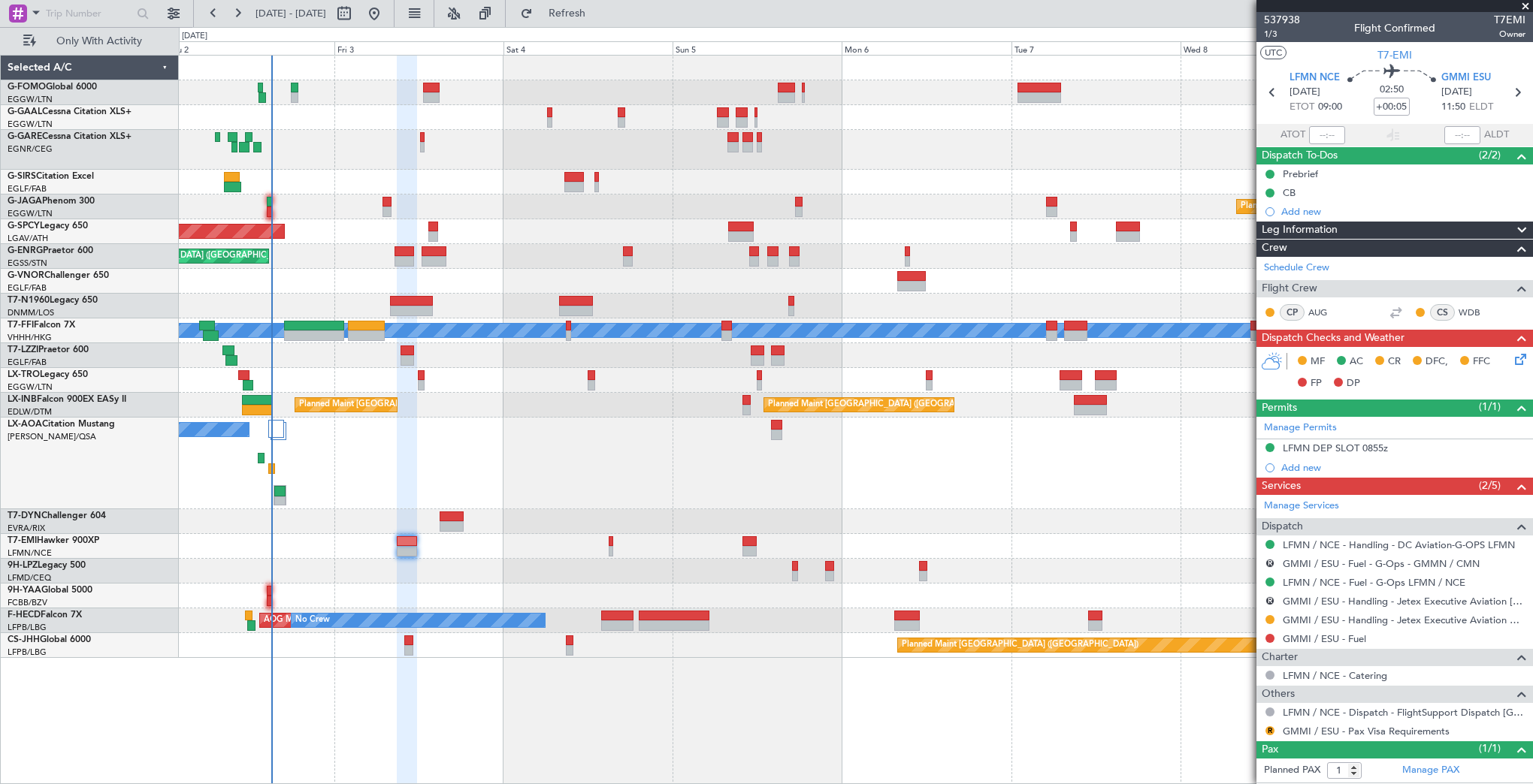
click at [183, 542] on div at bounding box center [855, 546] width 1353 height 25
click at [738, 531] on div at bounding box center [855, 521] width 1353 height 25
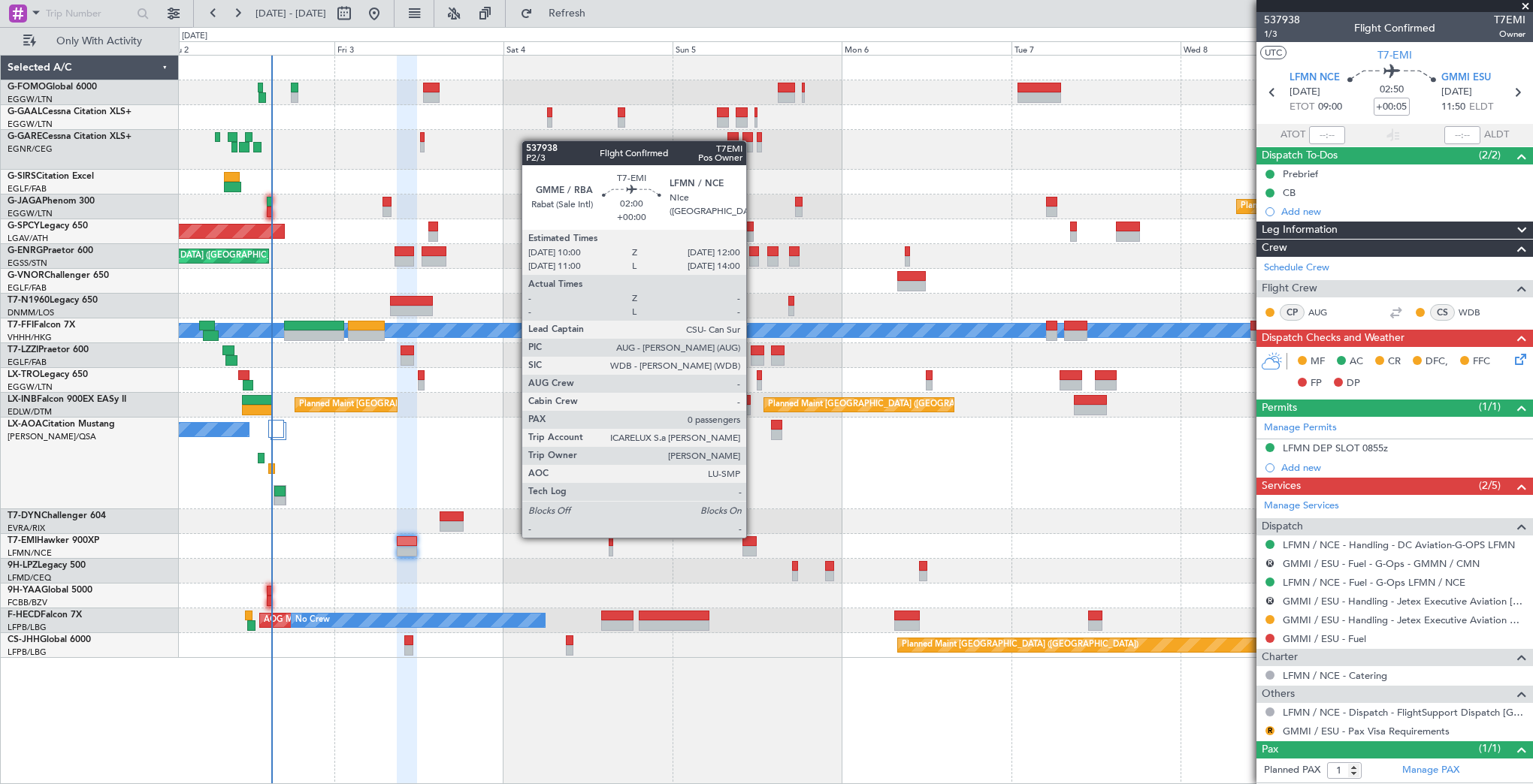
click at [753, 538] on div at bounding box center [750, 542] width 15 height 10
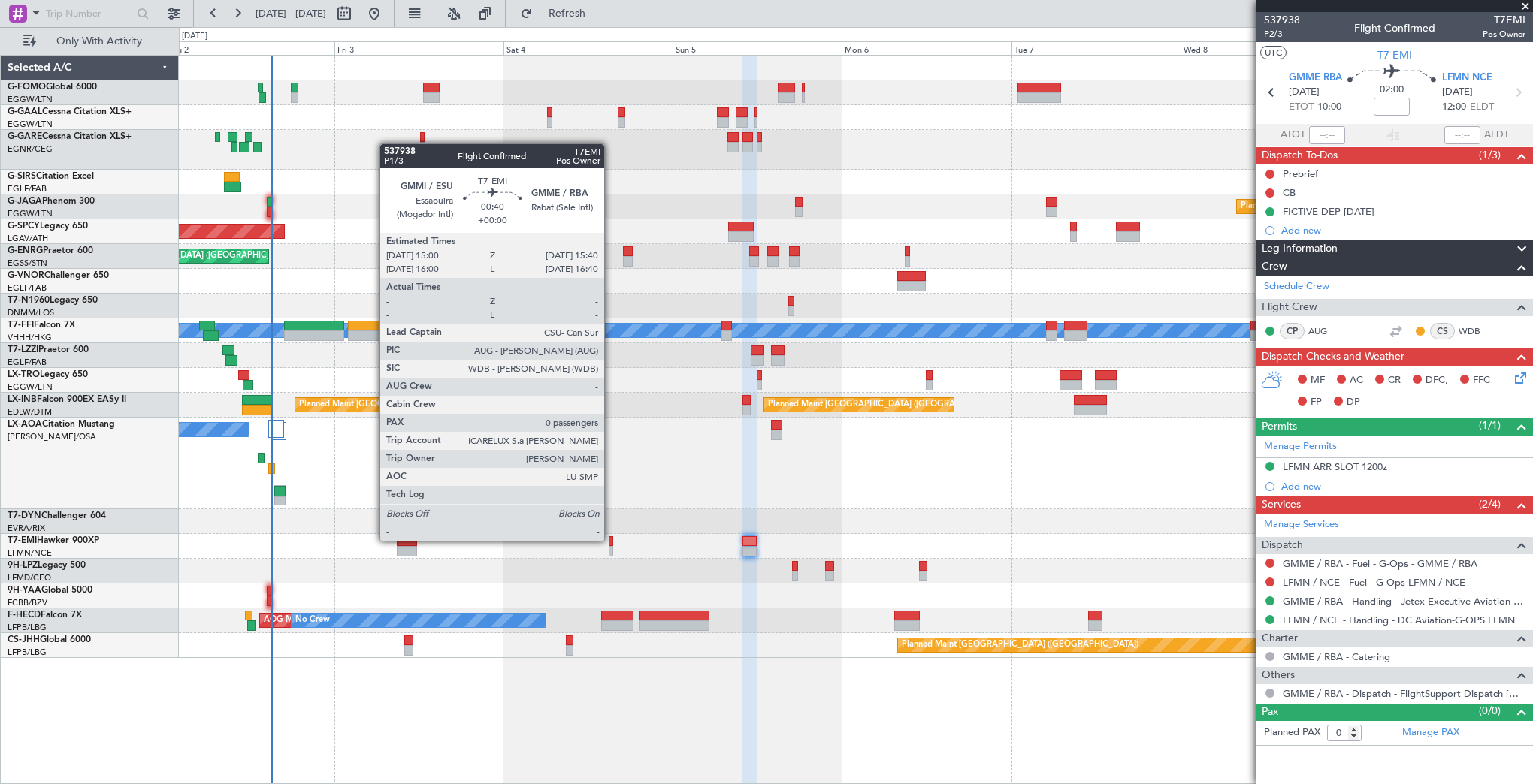
click at [611, 539] on div at bounding box center [611, 542] width 5 height 10
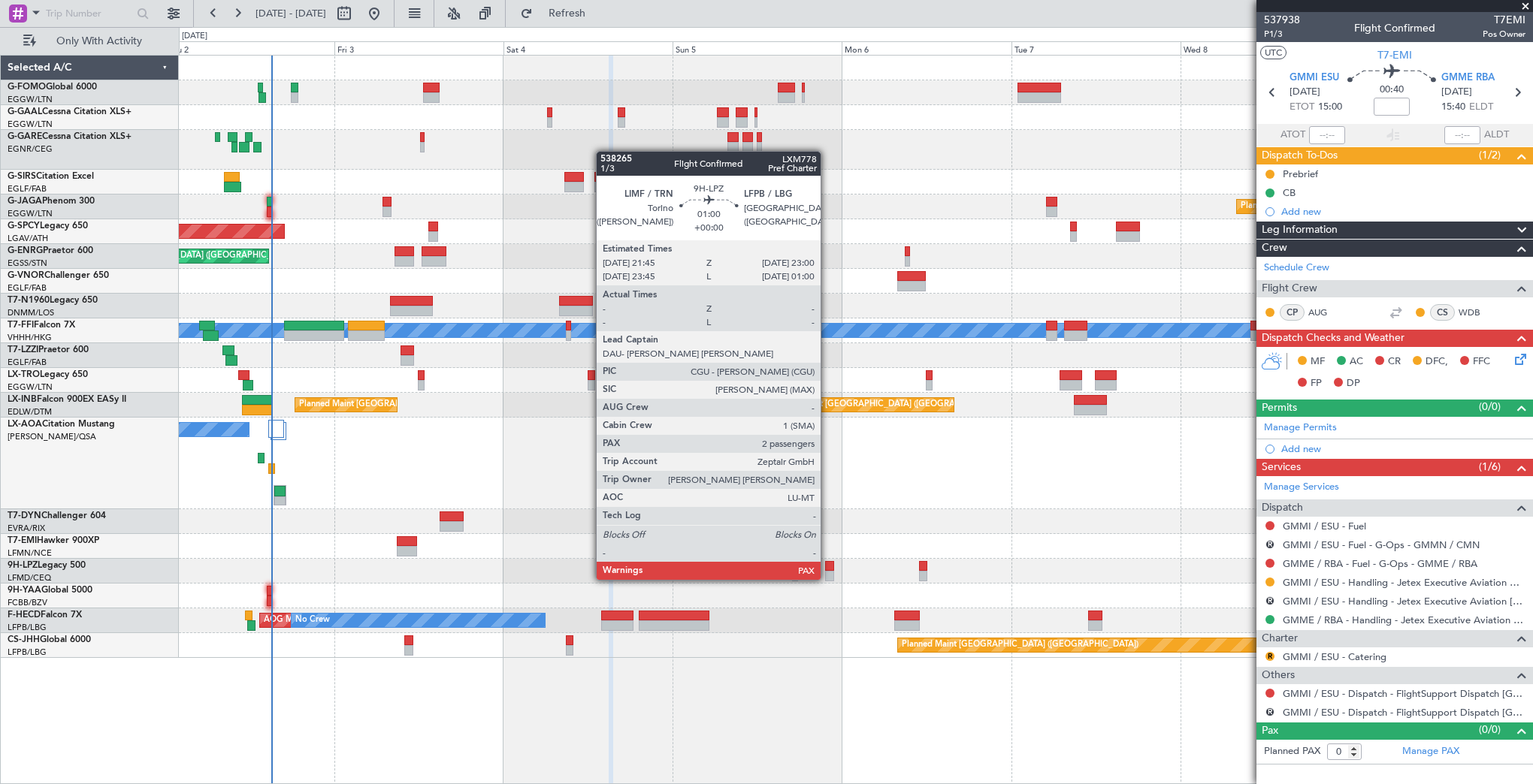
click at [827, 565] on div at bounding box center [829, 566] width 9 height 10
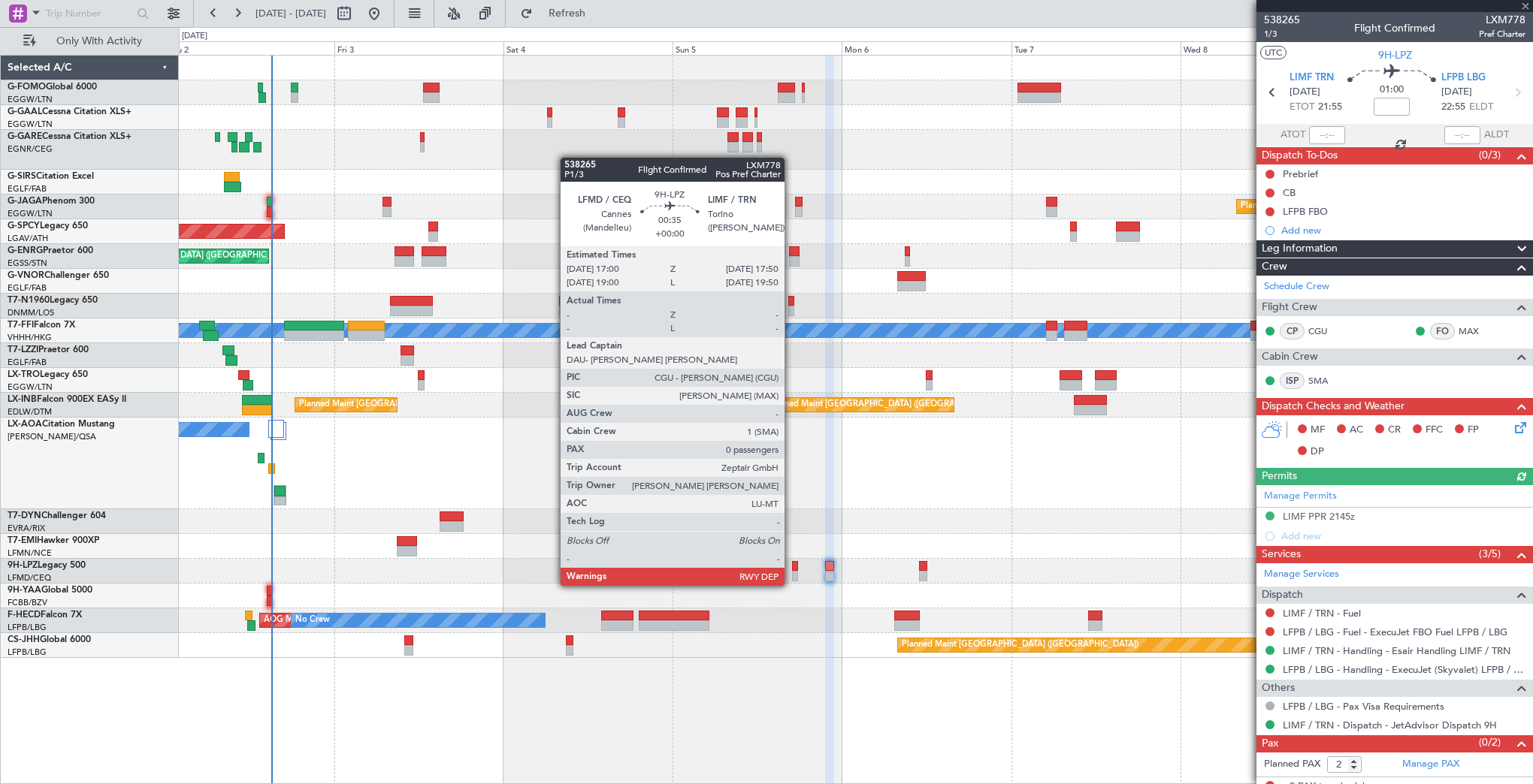
click at [792, 570] on div at bounding box center [795, 576] width 6 height 10
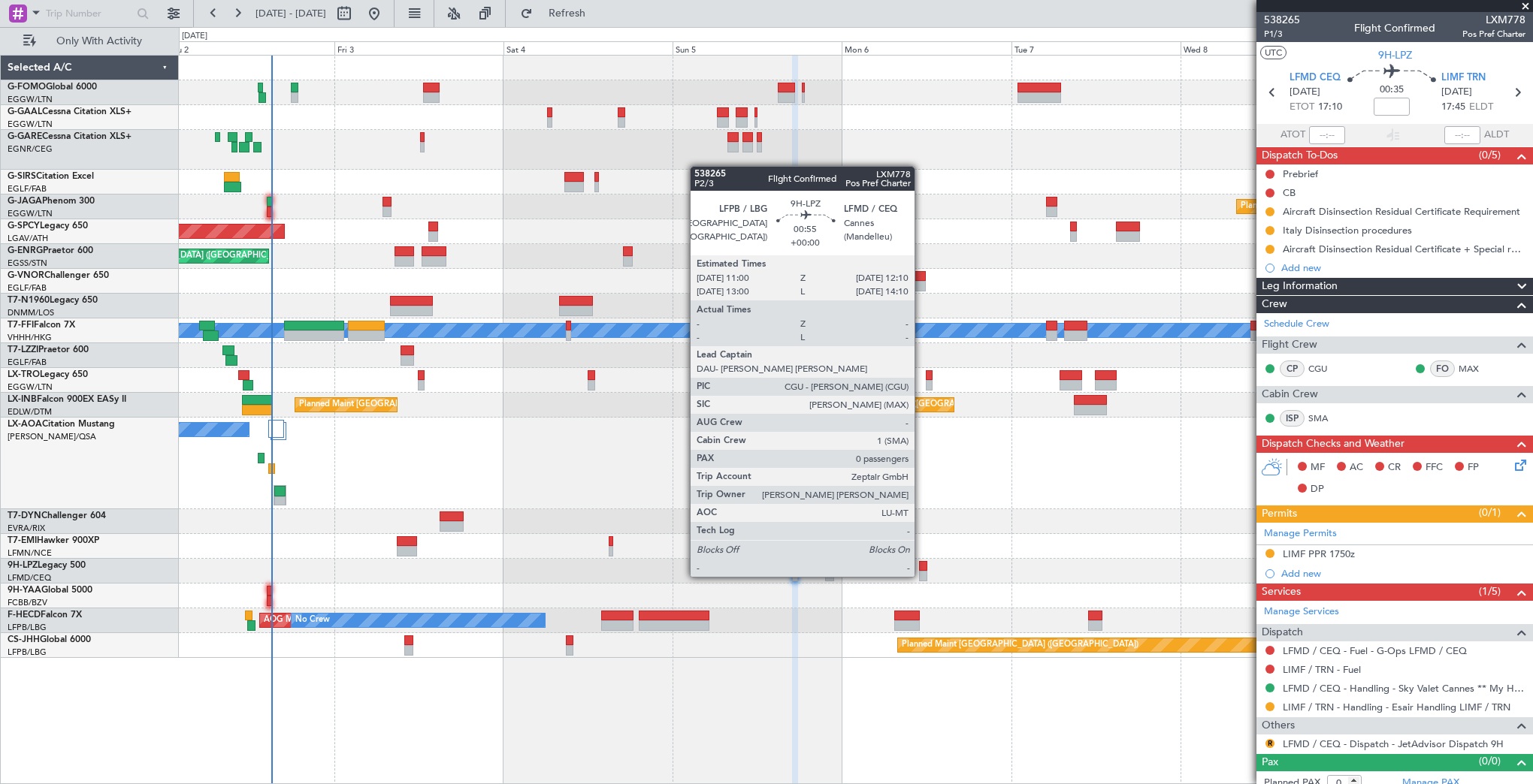
click at [921, 562] on div at bounding box center [923, 566] width 9 height 10
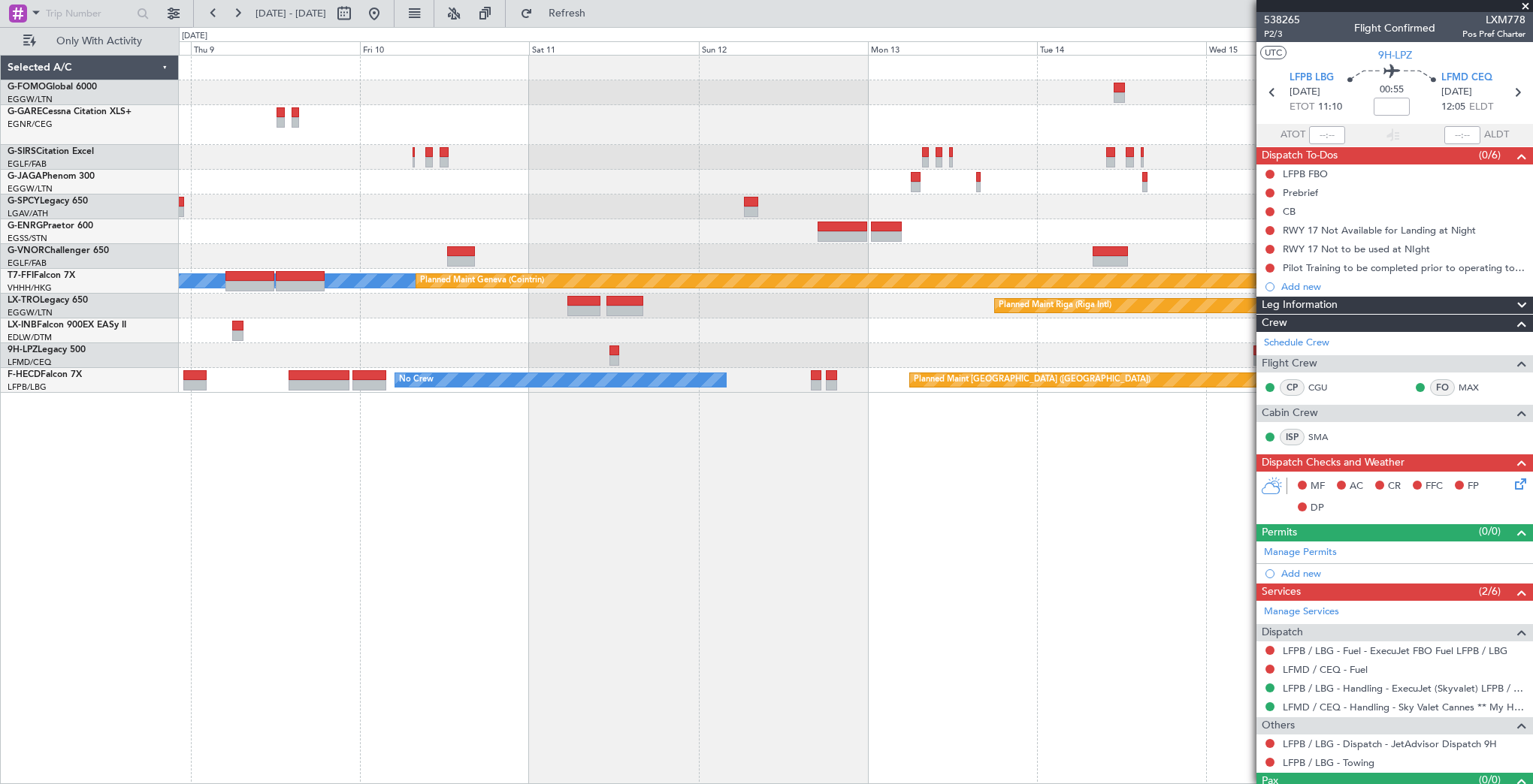
click at [377, 402] on div "Planned Maint London (Luton) MEL MEL Planned Maint Geneva (Cointrin) Planned Ma…" at bounding box center [856, 419] width 1354 height 730
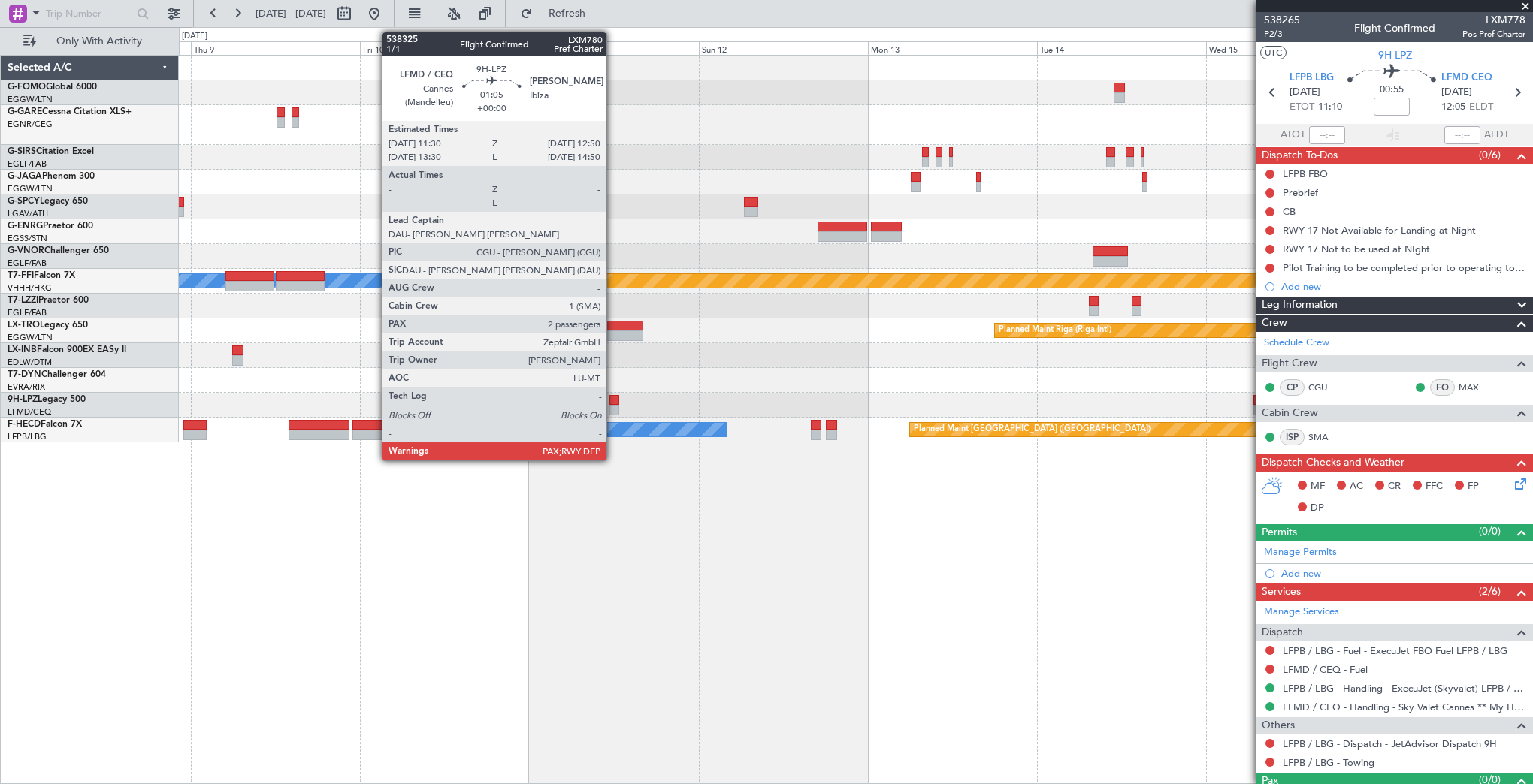
click at [613, 398] on div at bounding box center [614, 400] width 10 height 10
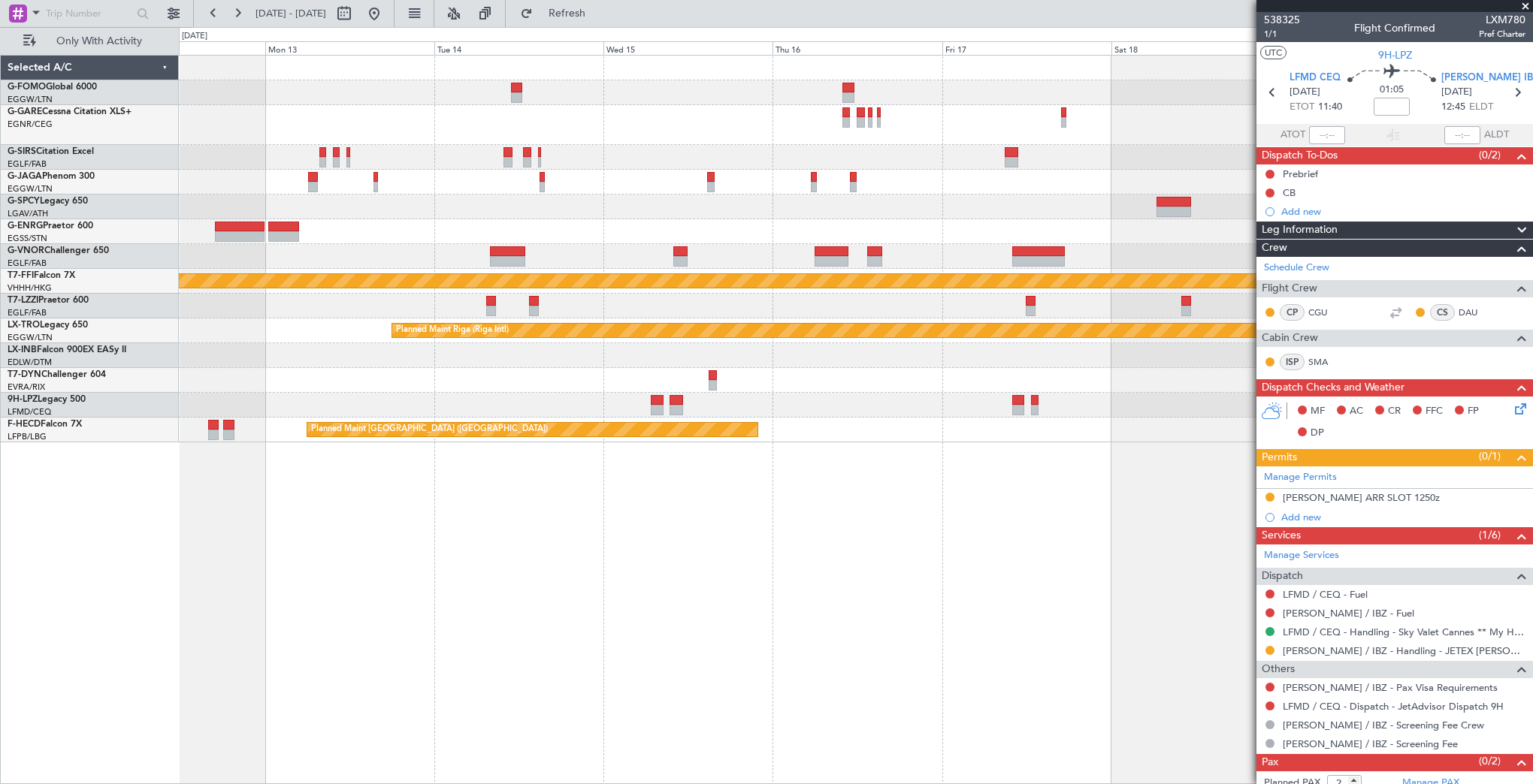
click at [431, 407] on div "Planned Maint Oxford (Kidlington) MEL MEL Planned Maint Geneva (Cointrin) Plann…" at bounding box center [855, 249] width 1353 height 387
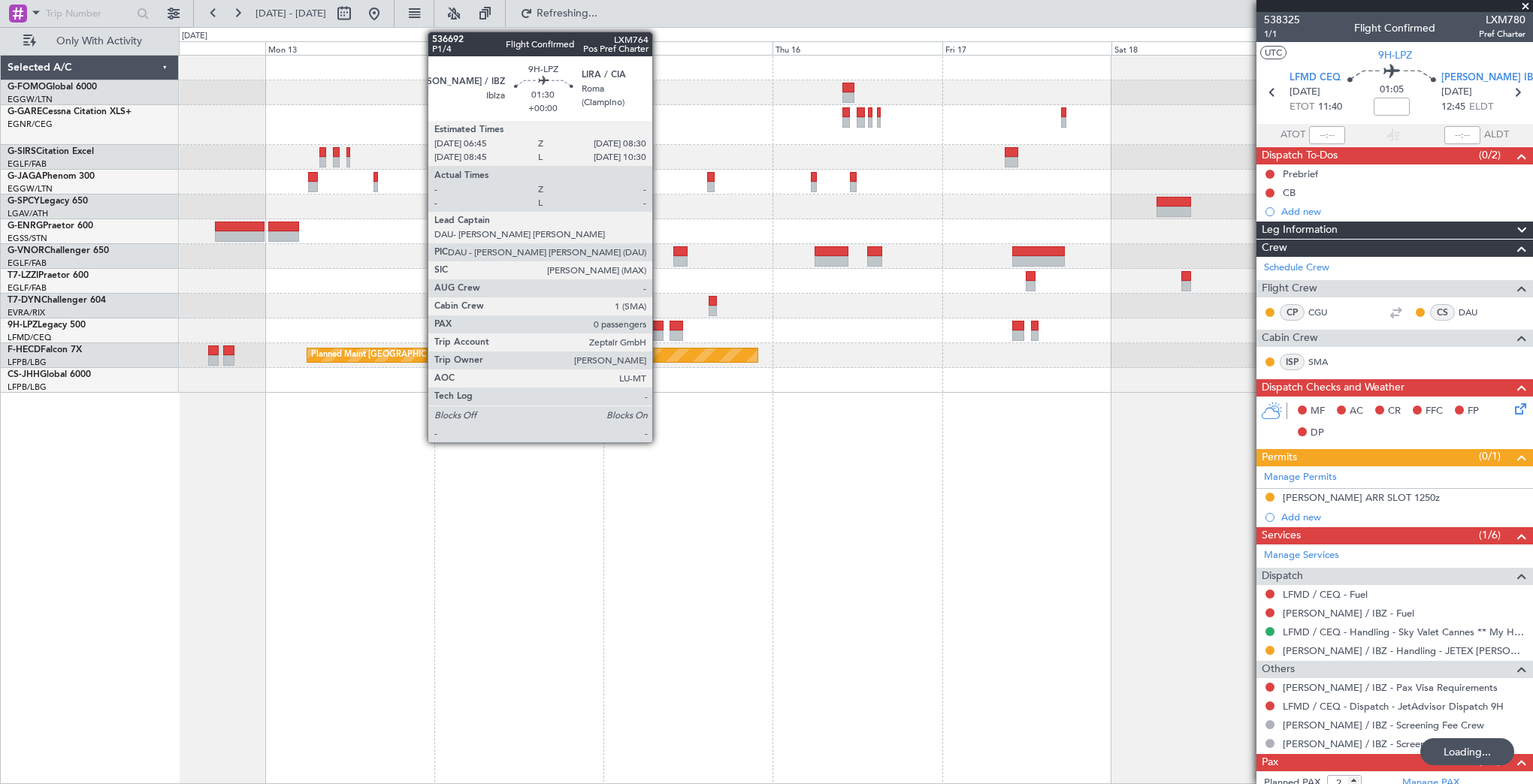
click at [659, 330] on div at bounding box center [657, 335] width 13 height 10
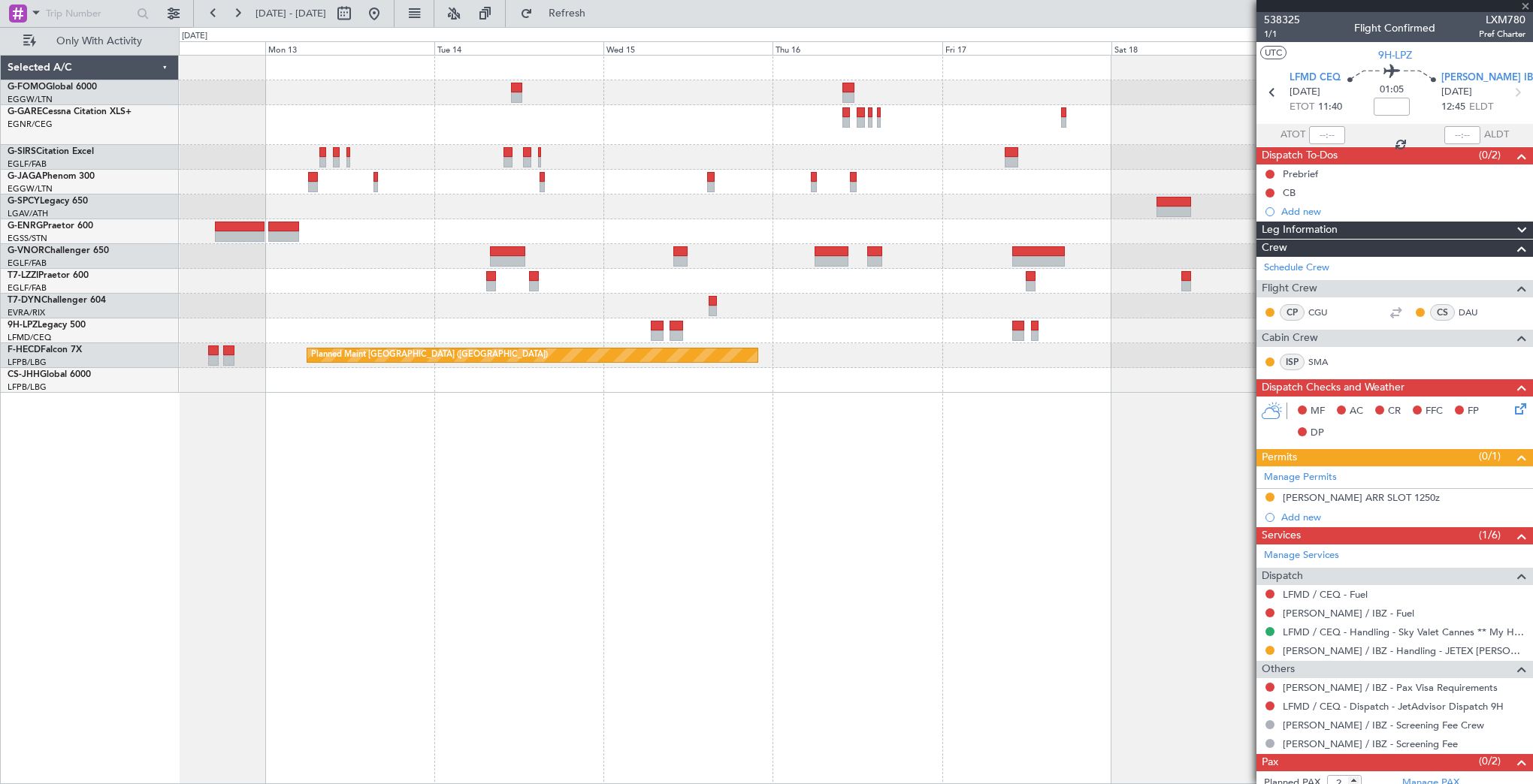
click at [1185, 468] on div "Planned Maint Oxford (Kidlington) Planned Maint Paris (Le Bourget) No Crew" at bounding box center [856, 419] width 1354 height 730
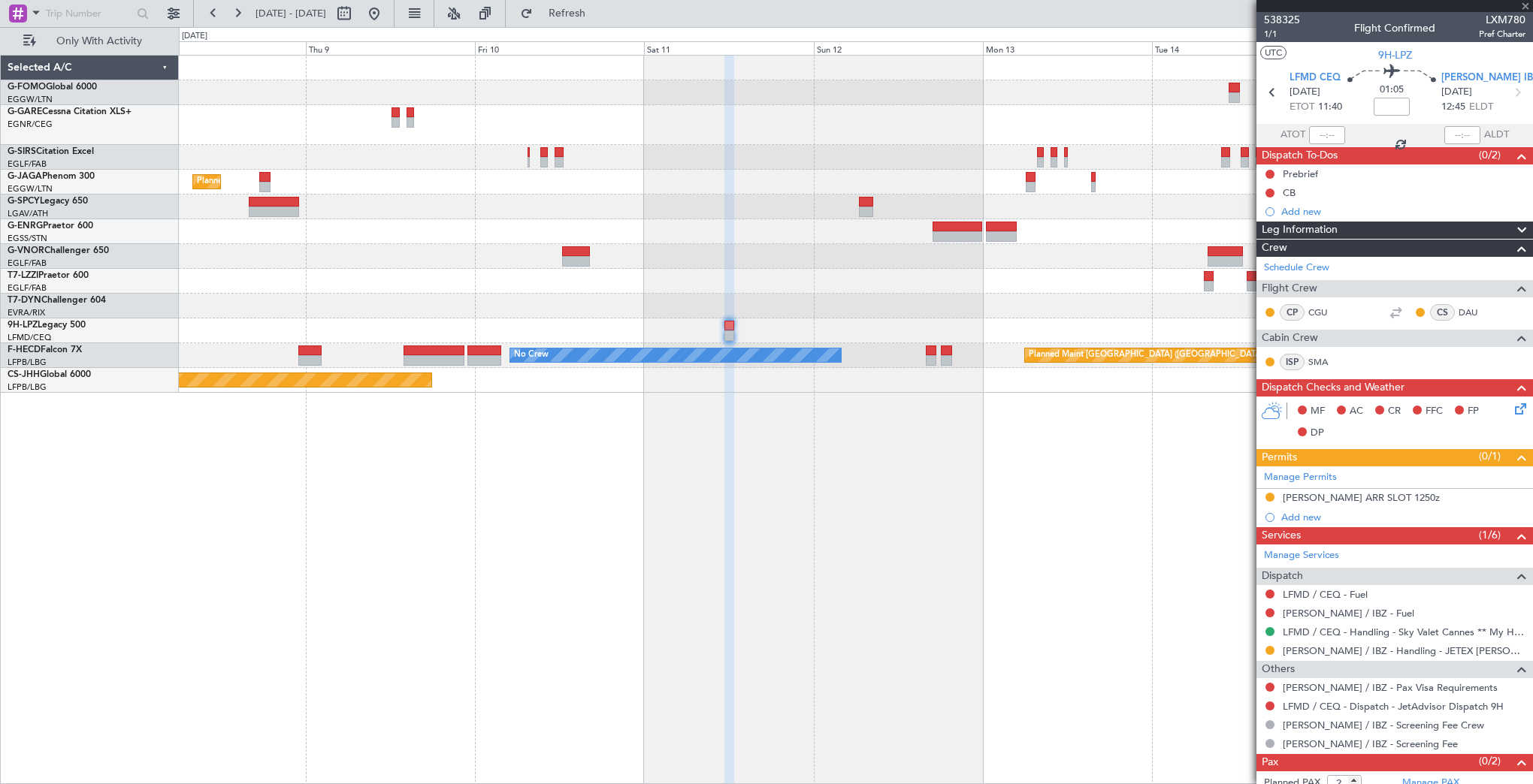
type input "0"
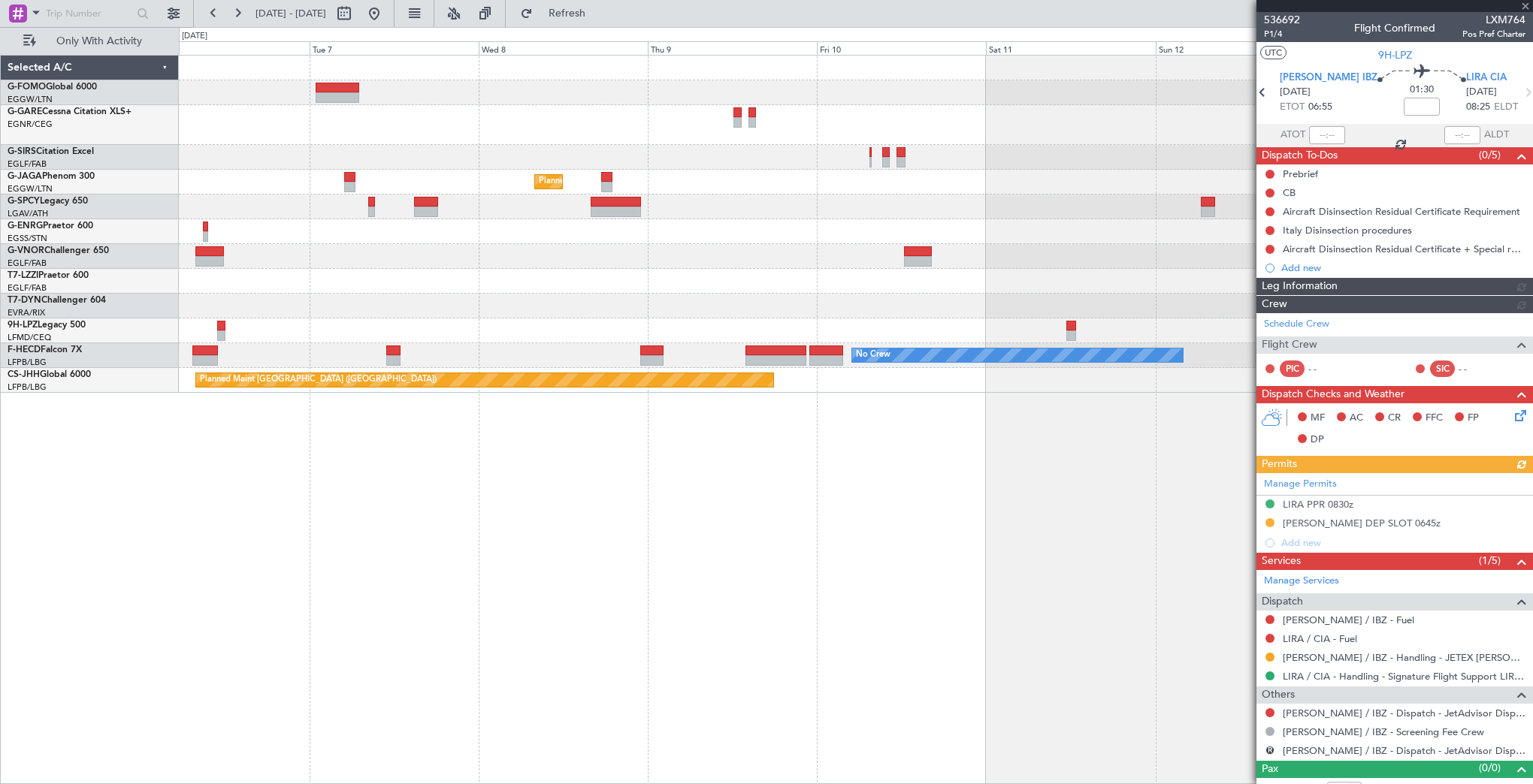
click at [925, 457] on div "Planned Maint London (Luton) Planned Maint Paris (Le Bourget) No Crew No Crew P…" at bounding box center [856, 419] width 1354 height 730
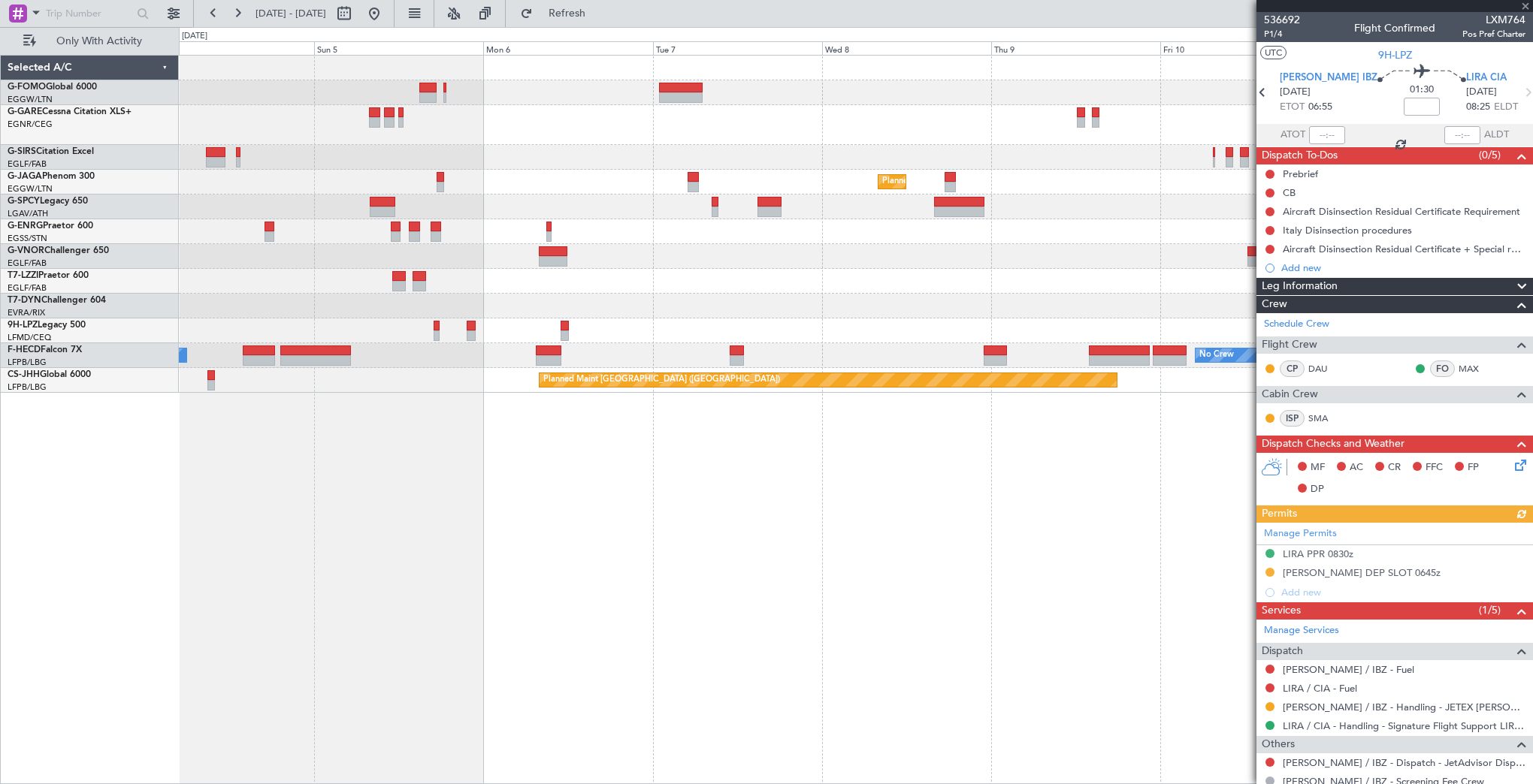
click at [884, 454] on div "Planned Maint London (Luton) Planned Maint Bremen Planned Maint London (Stanste…" at bounding box center [856, 419] width 1354 height 730
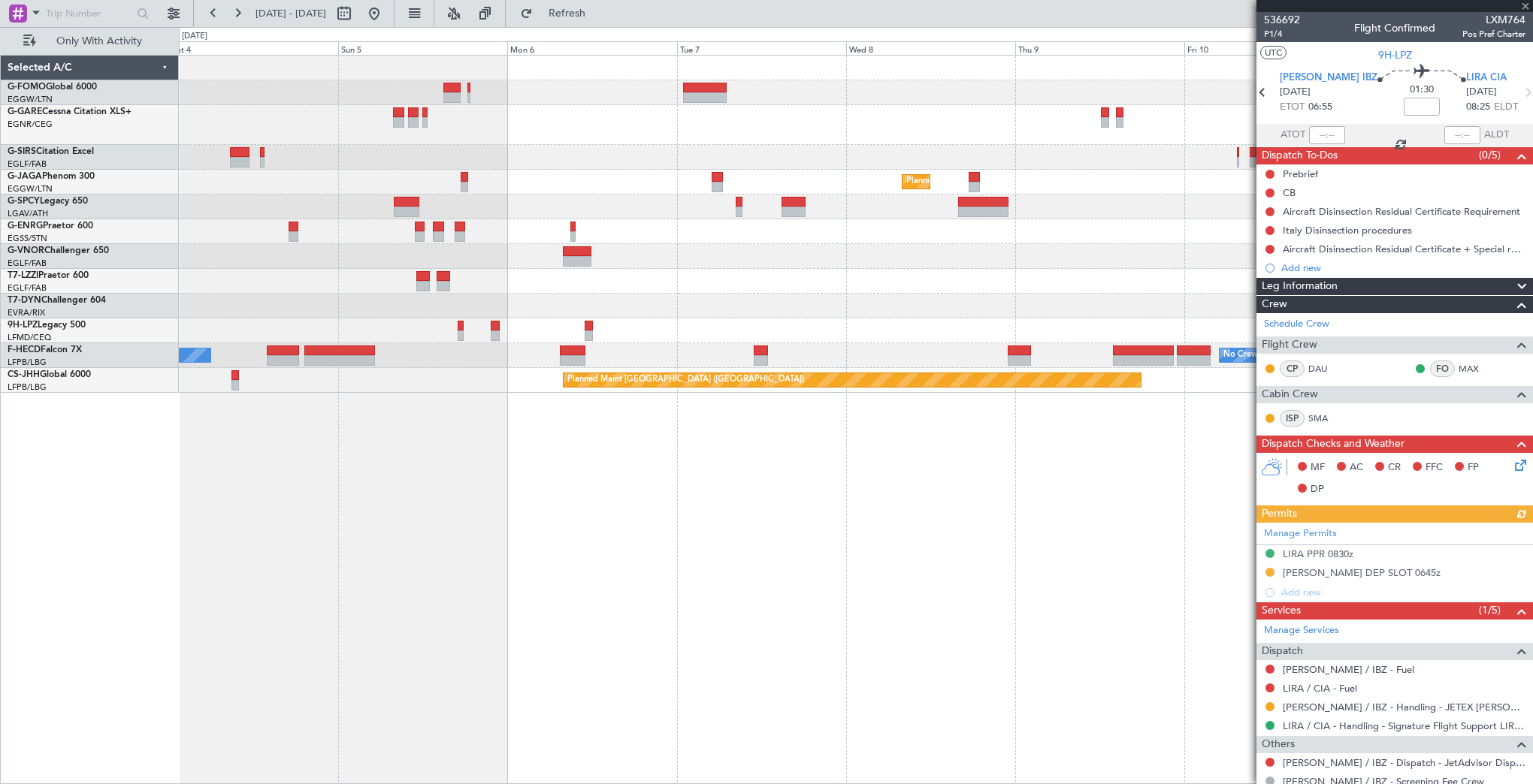
click at [866, 468] on div "Planned Maint London (Luton) Planned Maint Bremen Planned Maint London (Stanste…" at bounding box center [856, 419] width 1354 height 730
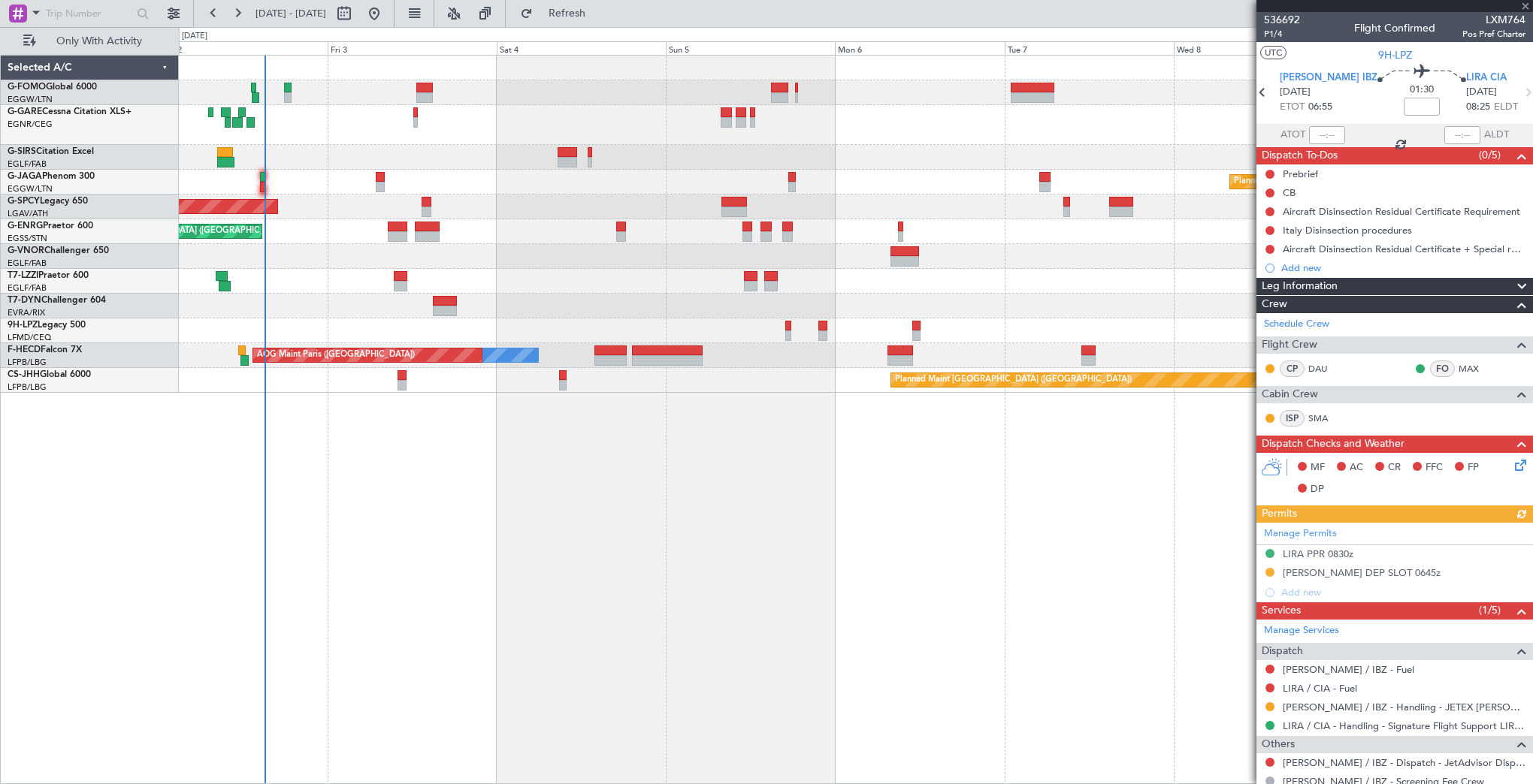
click at [802, 468] on div "Planned Maint London (Luton) Planned Maint Bremen Planned Maint London (Stanste…" at bounding box center [856, 419] width 1354 height 730
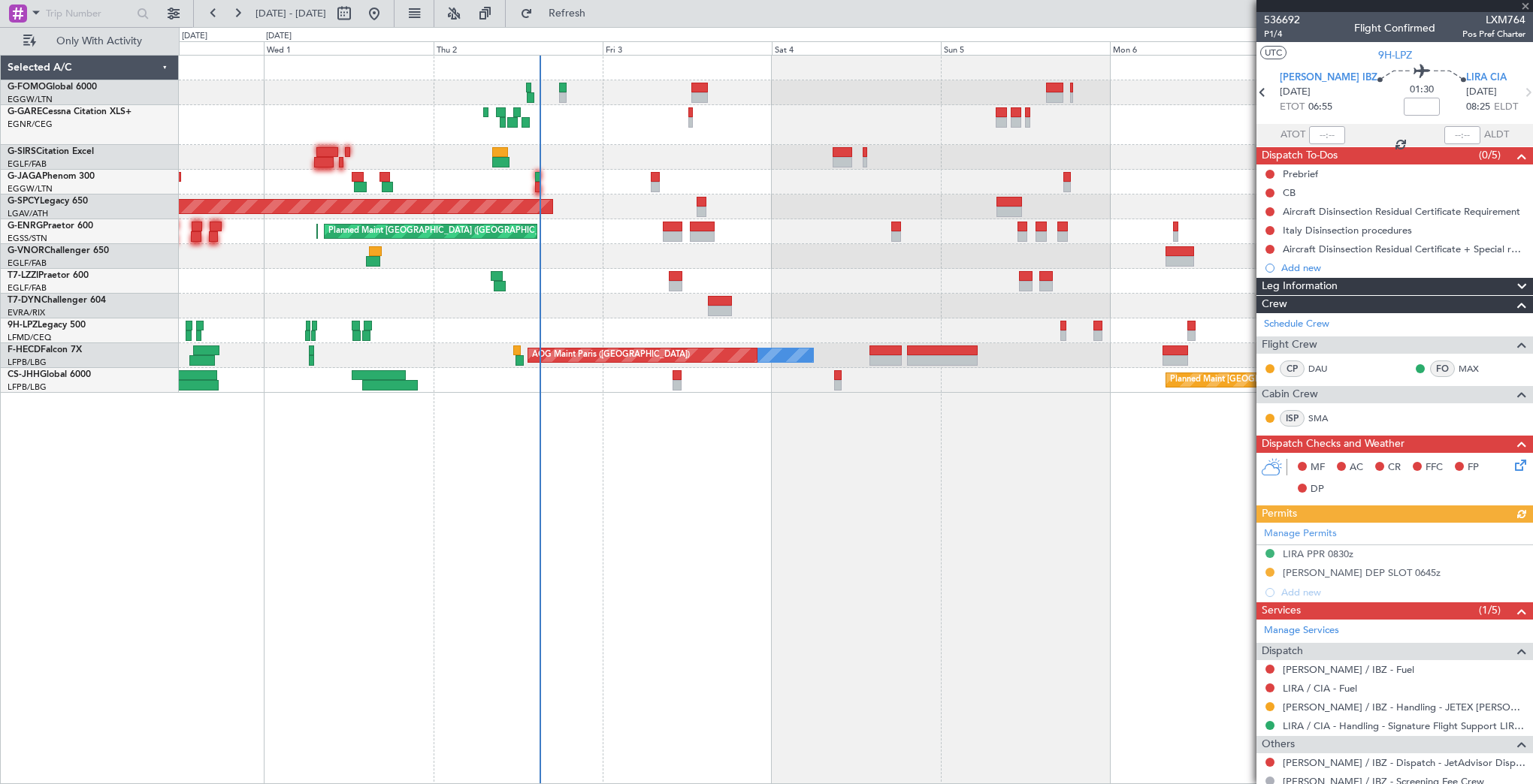
click at [520, 465] on div "Planned Maint London (Luton) Planned Maint London (Luton) Planned Maint Bremen …" at bounding box center [856, 419] width 1354 height 730
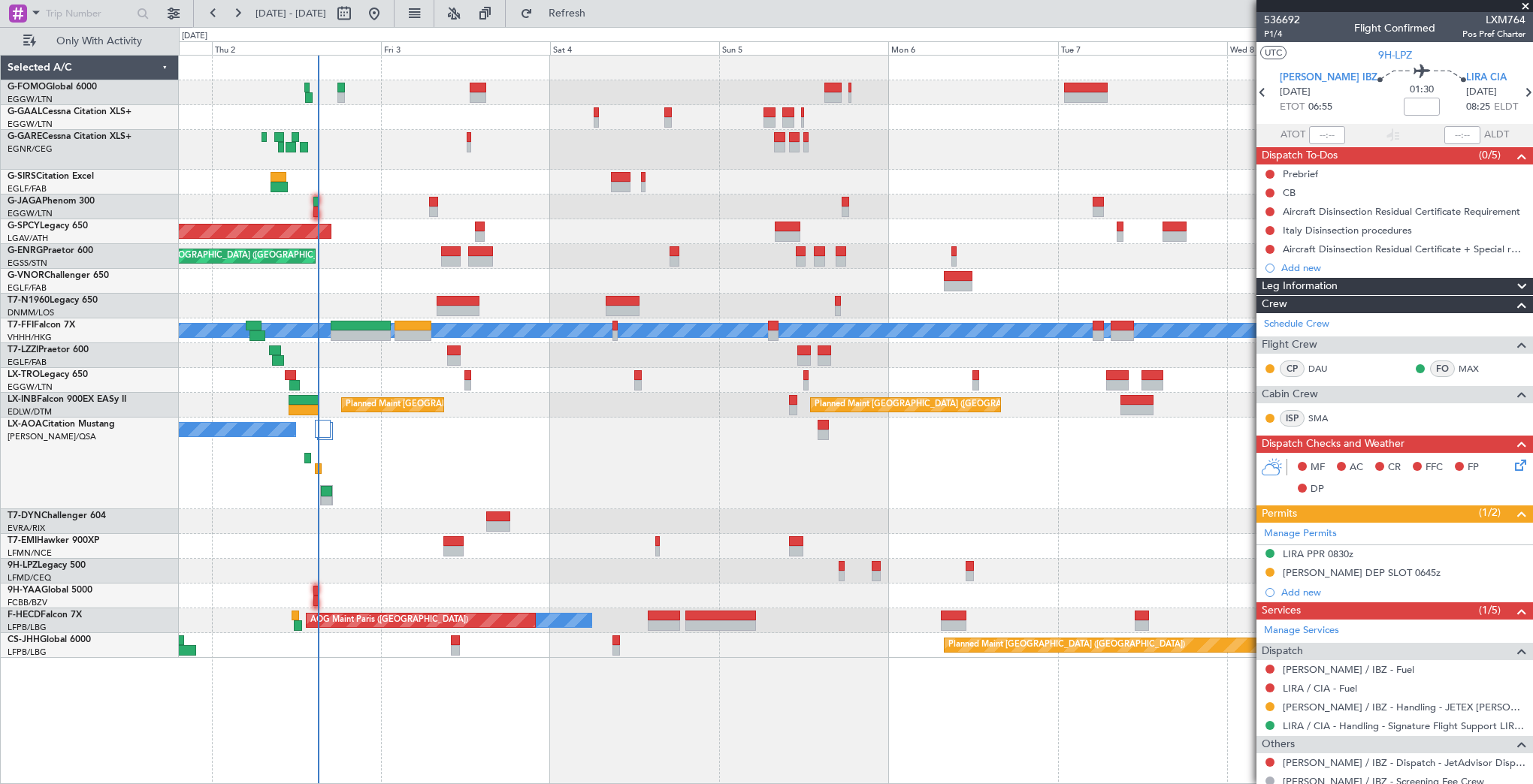
click at [575, 577] on div at bounding box center [855, 571] width 1353 height 25
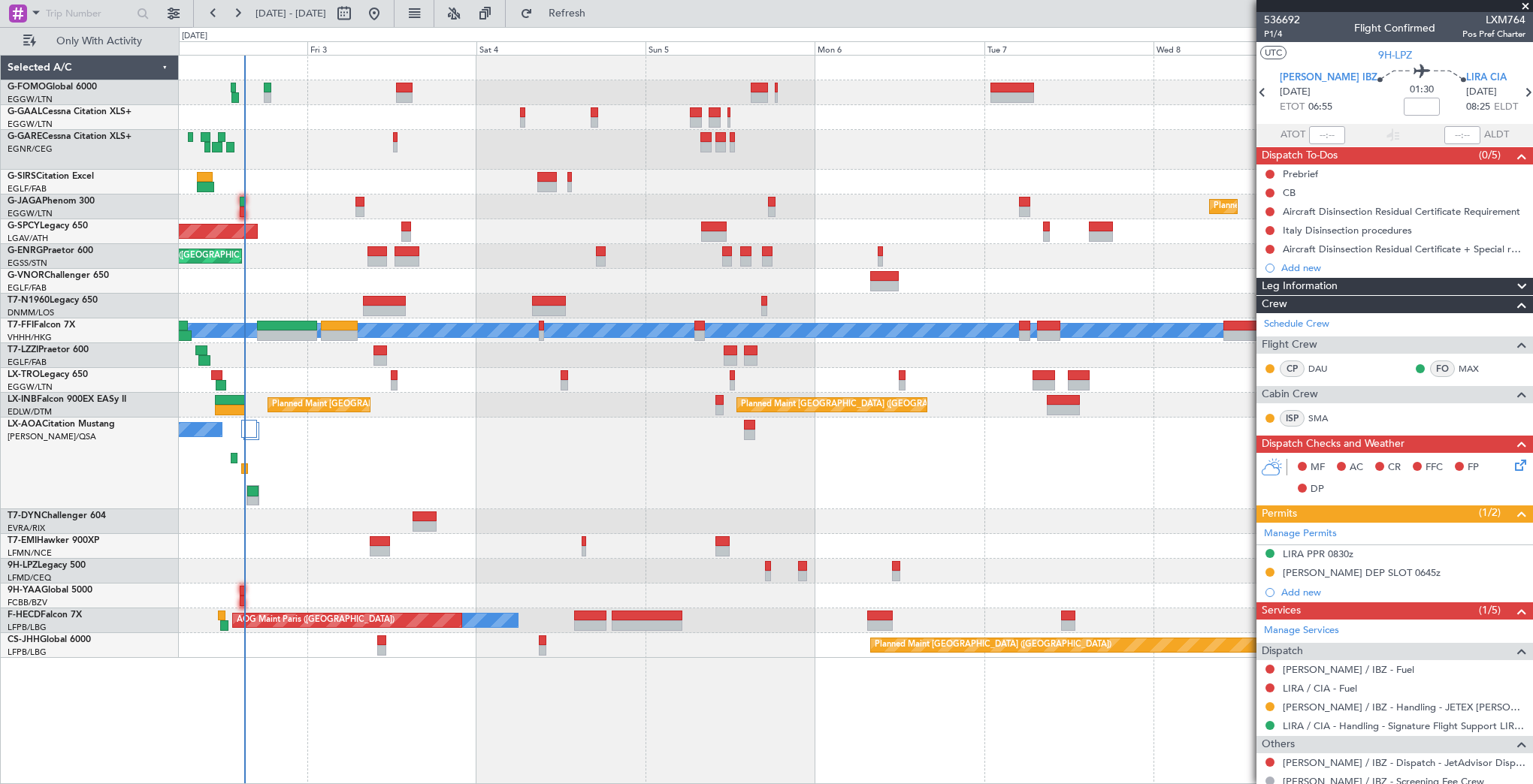
click at [780, 617] on div "No Crew AOG Maint Paris (Le Bourget) No Crew" at bounding box center [855, 621] width 1353 height 25
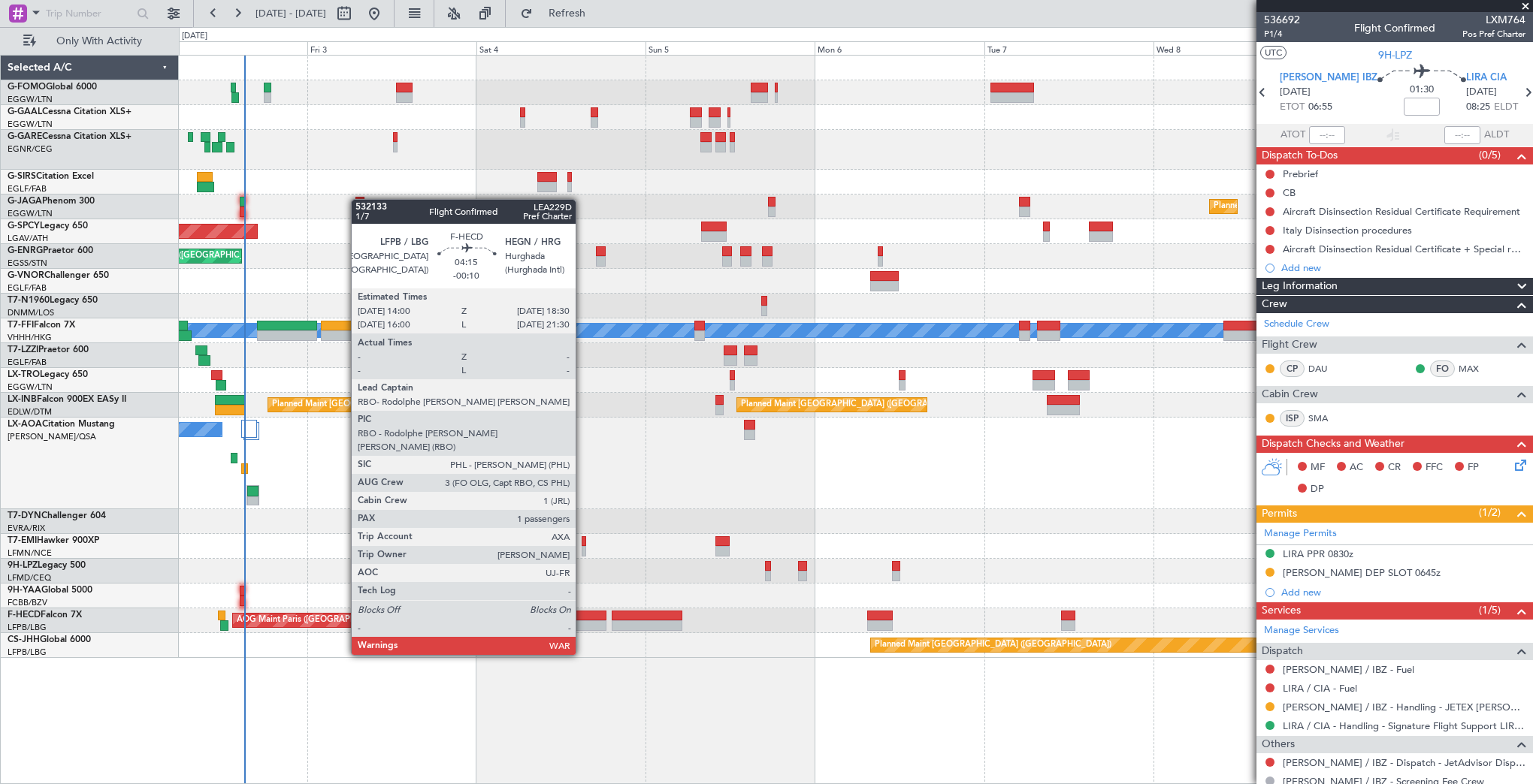
click at [583, 616] on div at bounding box center [590, 616] width 32 height 10
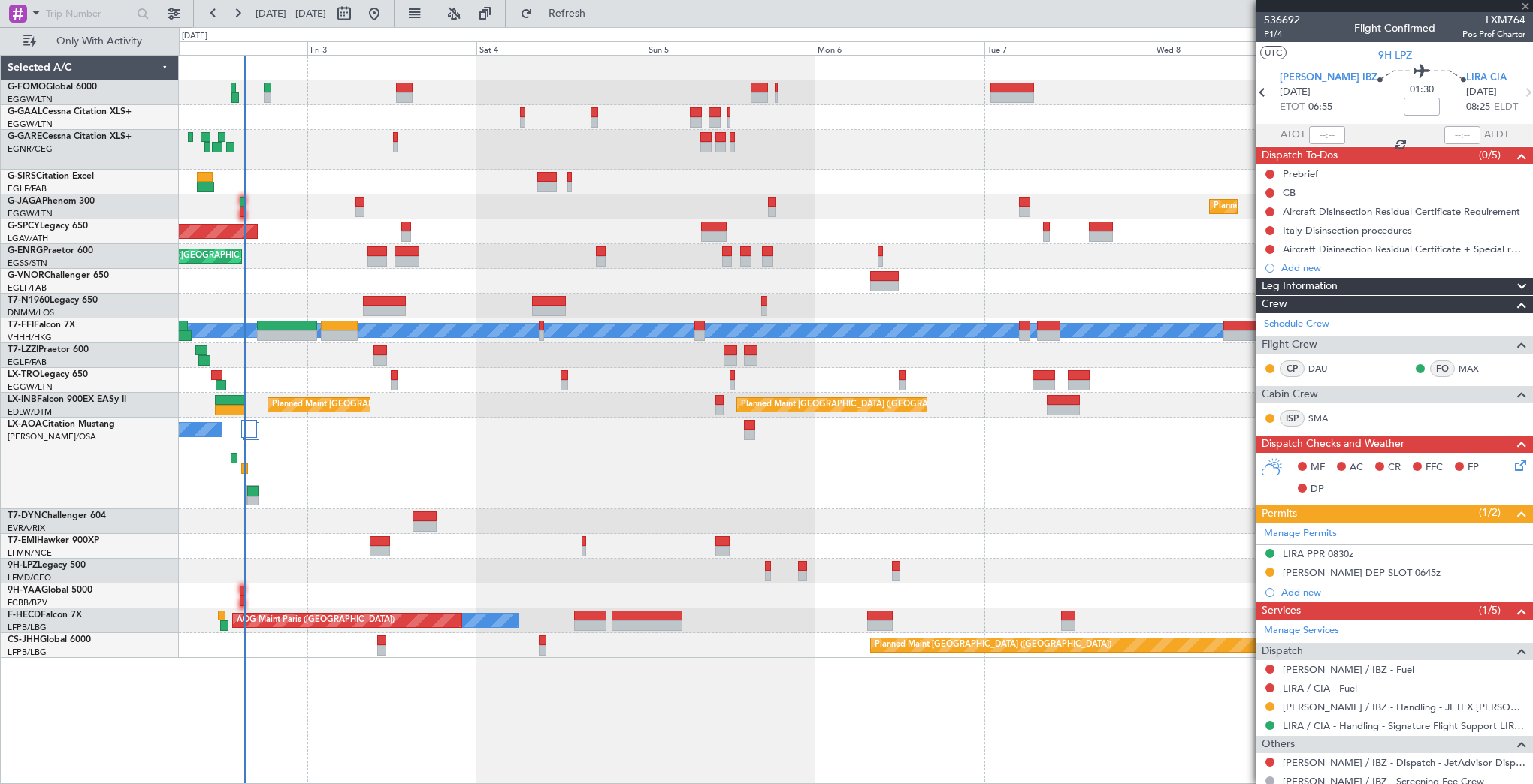
type input "-00:10"
type input "1"
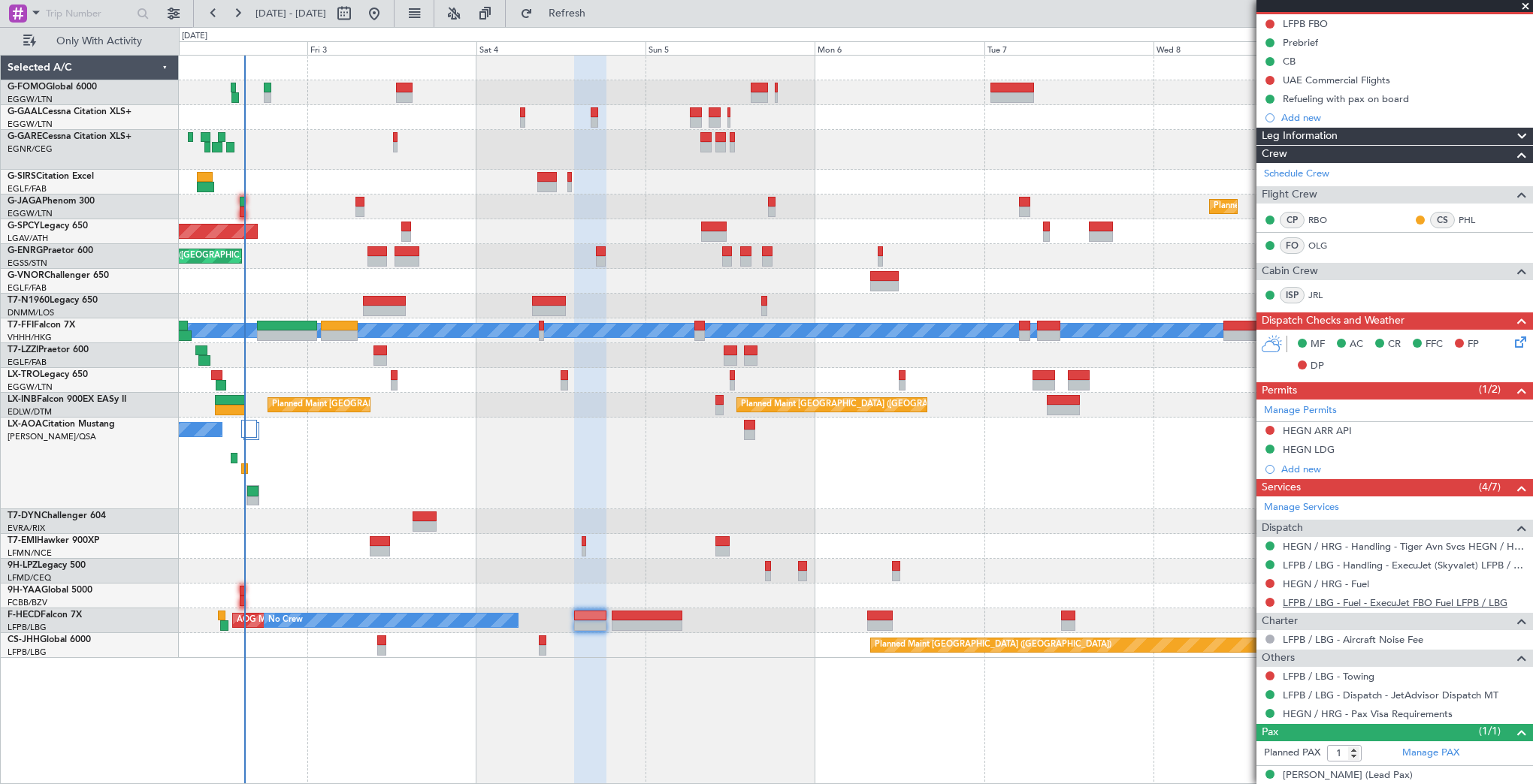
scroll to position [163, 0]
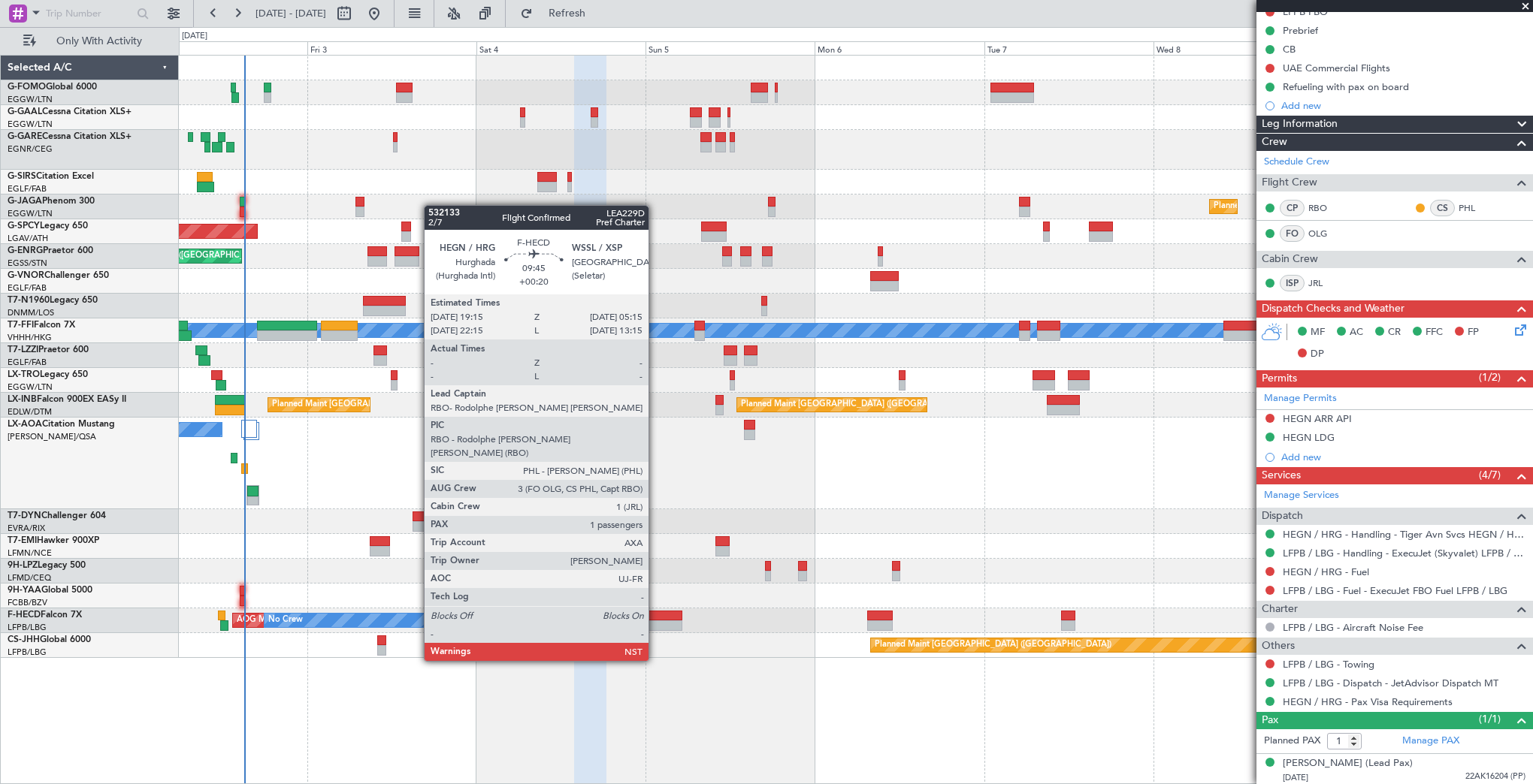
click at [655, 619] on div at bounding box center [647, 616] width 71 height 10
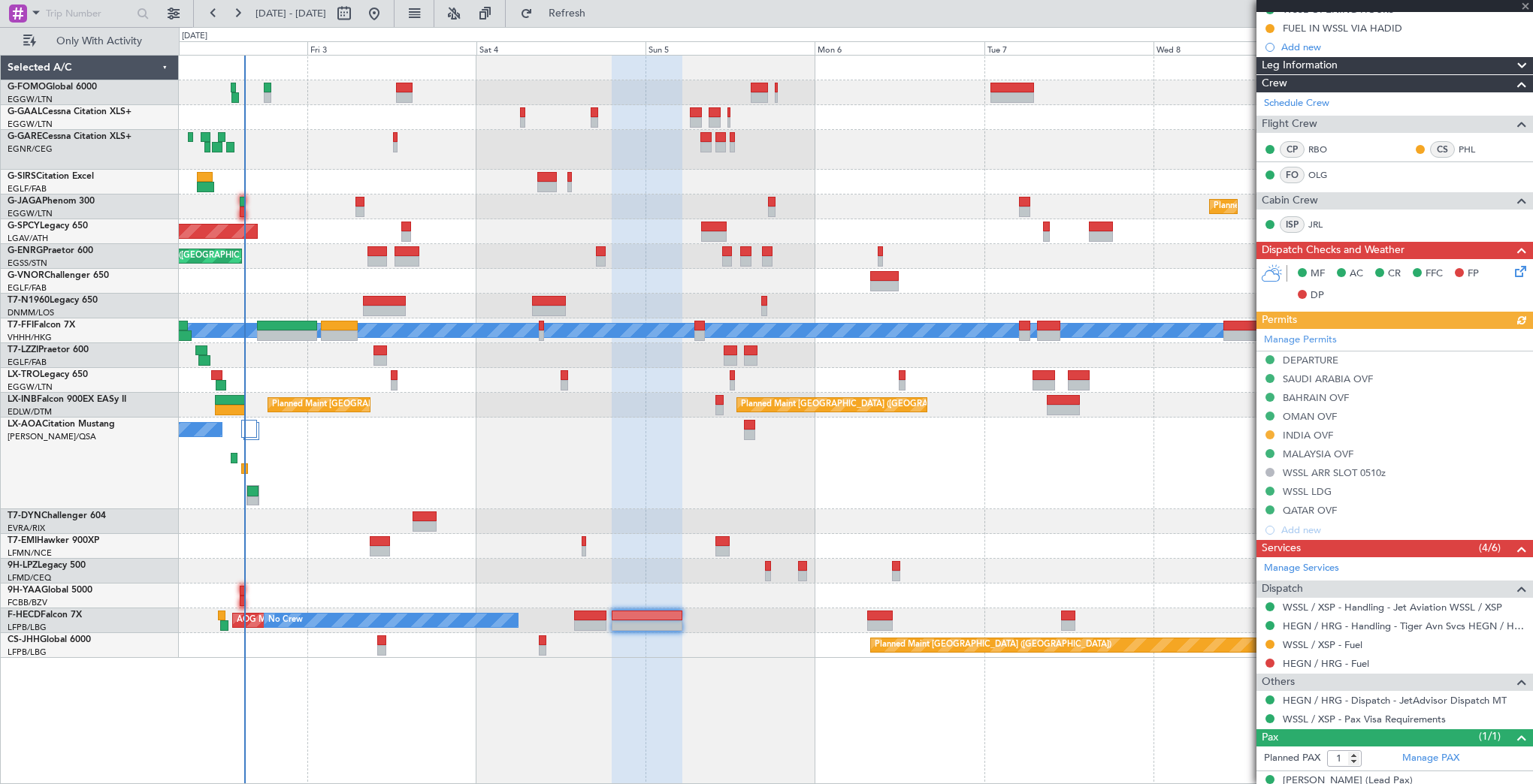
scroll to position [239, 0]
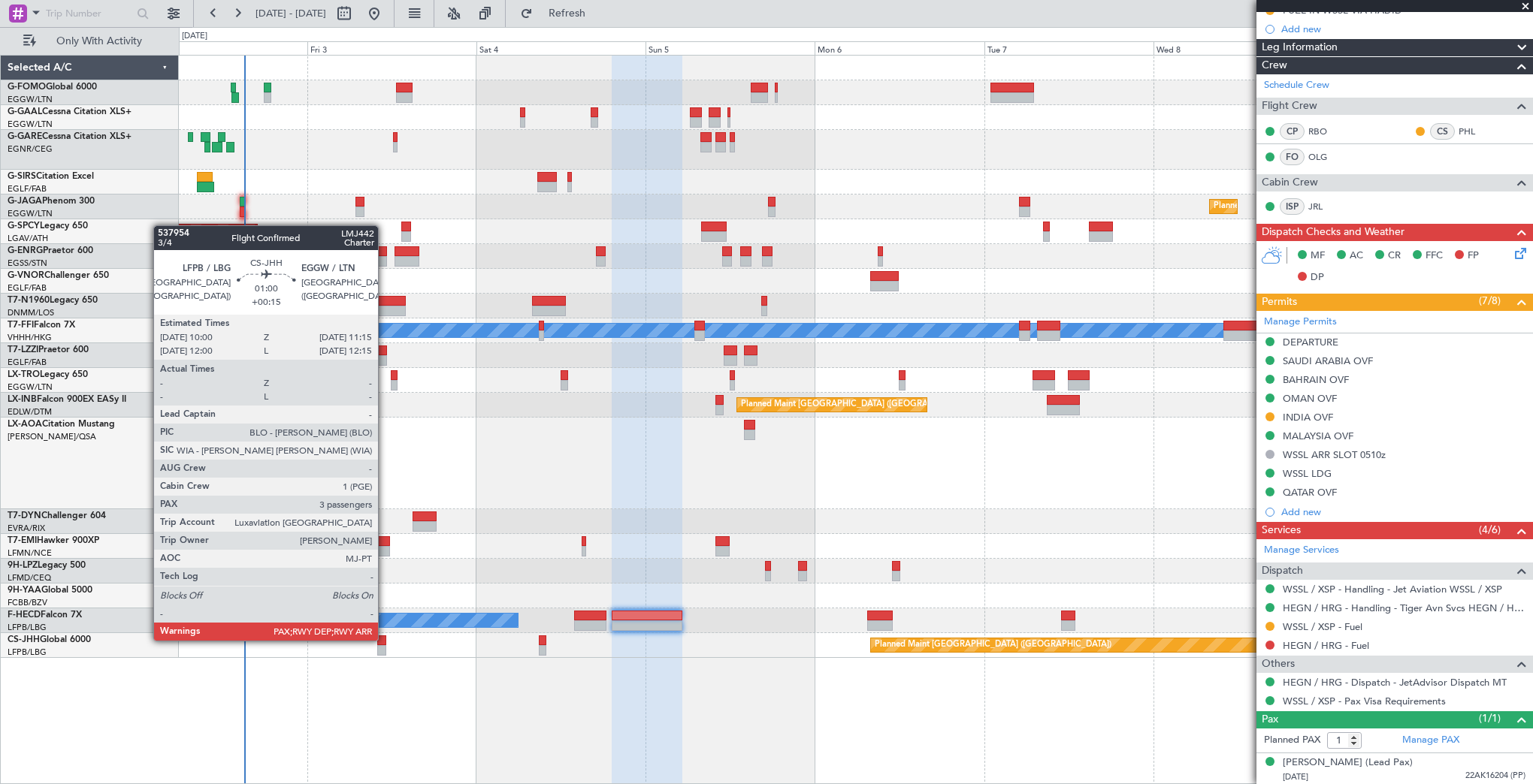
click at [385, 639] on div at bounding box center [381, 641] width 9 height 10
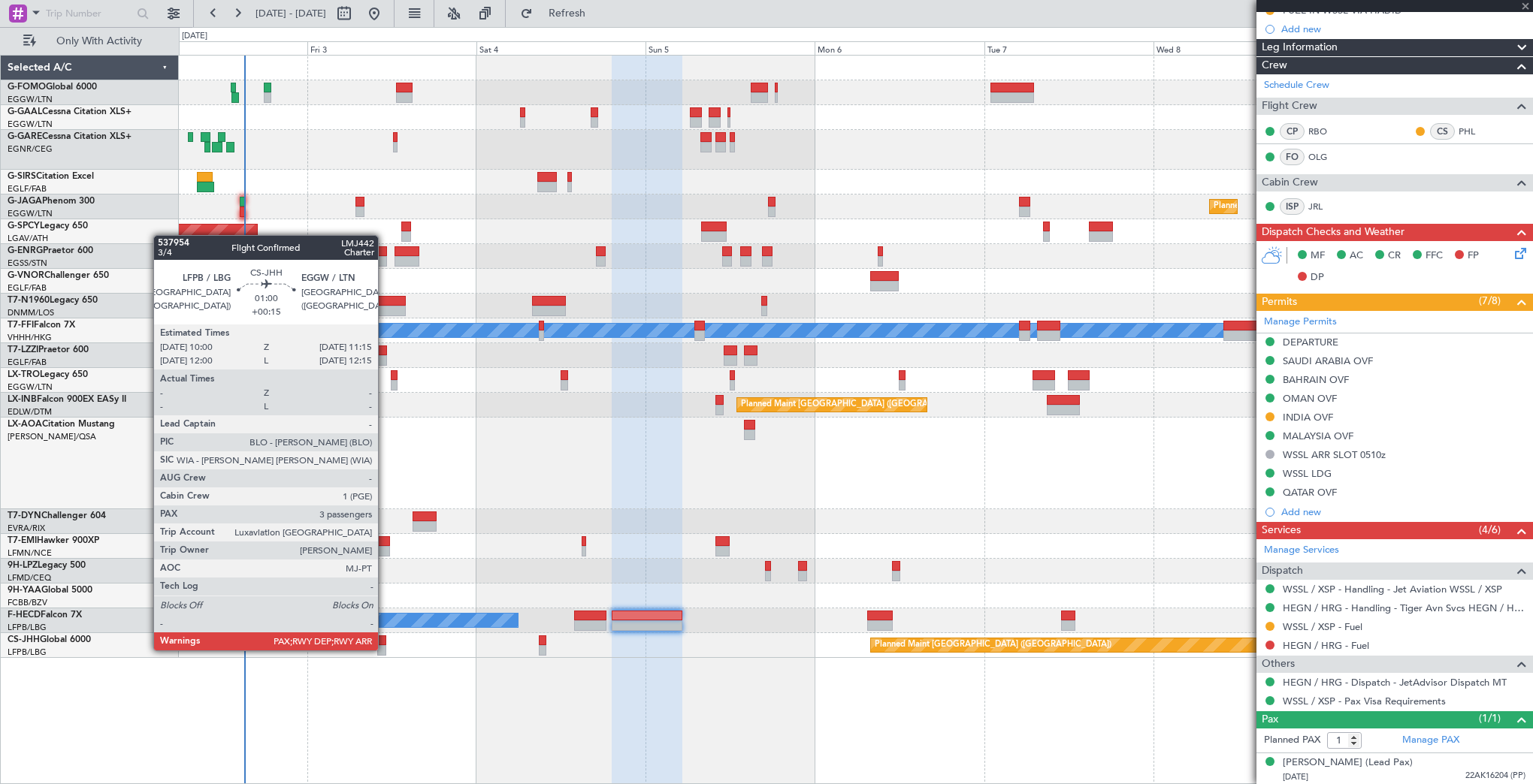
type input "+00:15"
type input "3"
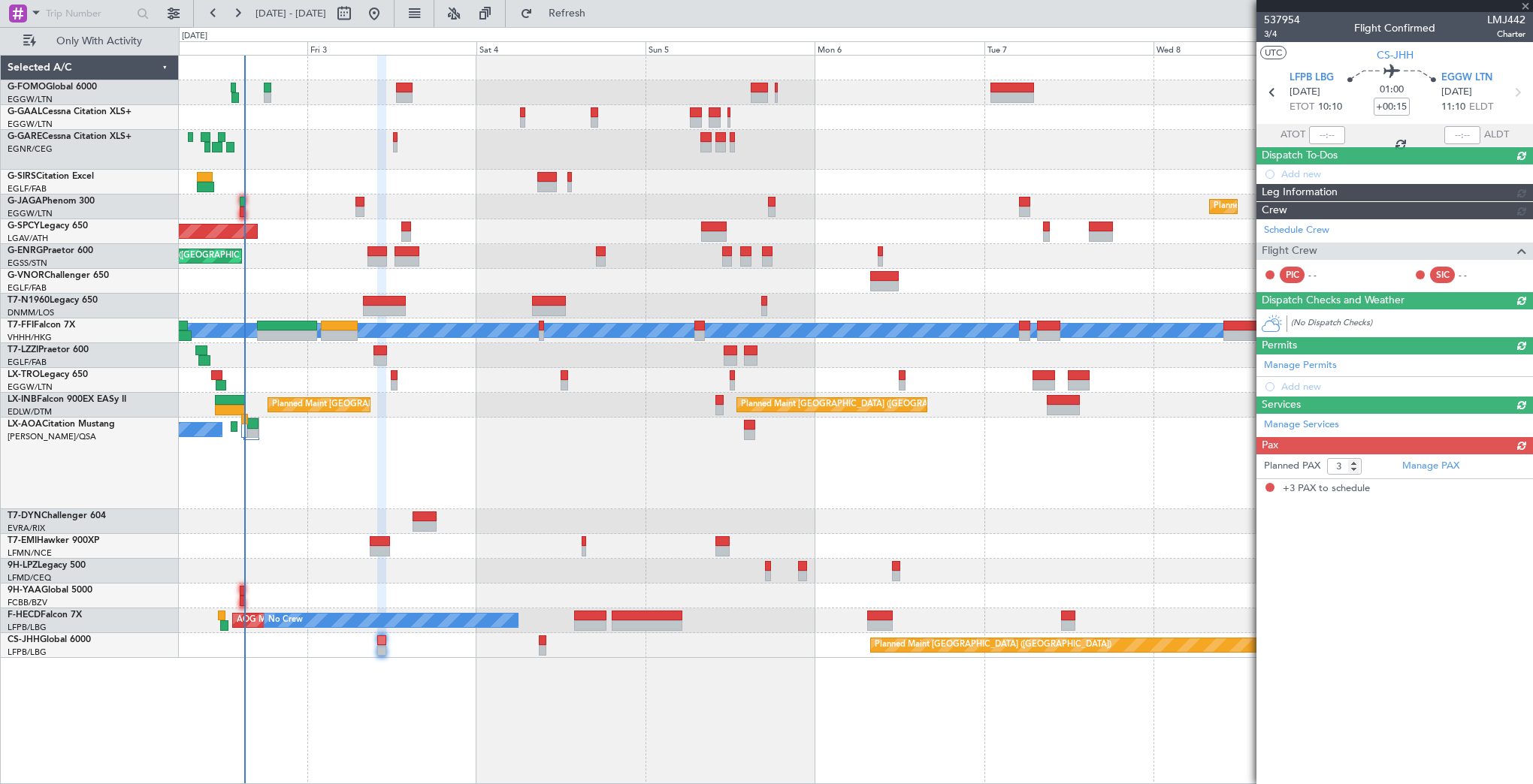
scroll to position [0, 0]
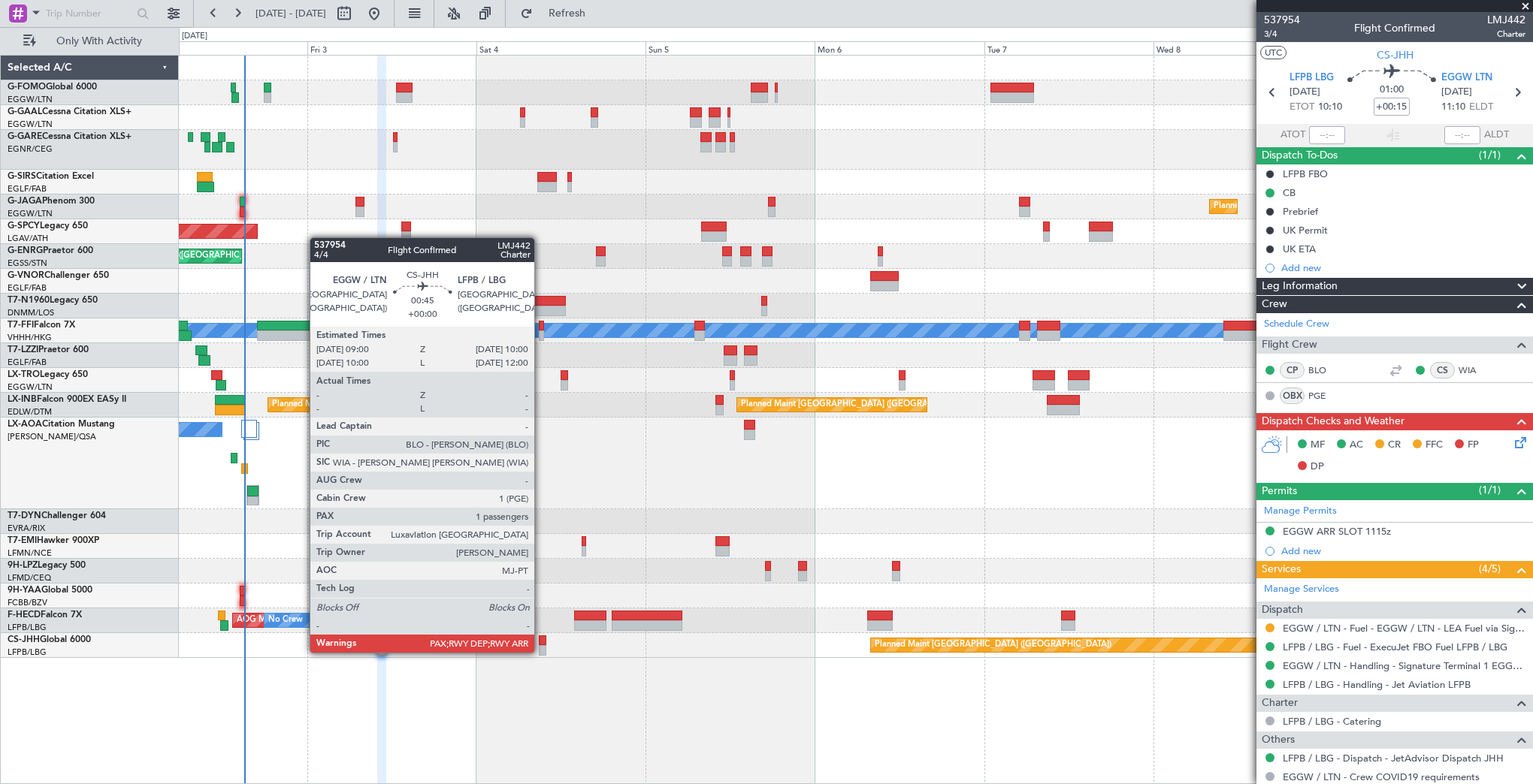
click at [541, 651] on div at bounding box center [542, 651] width 8 height 10
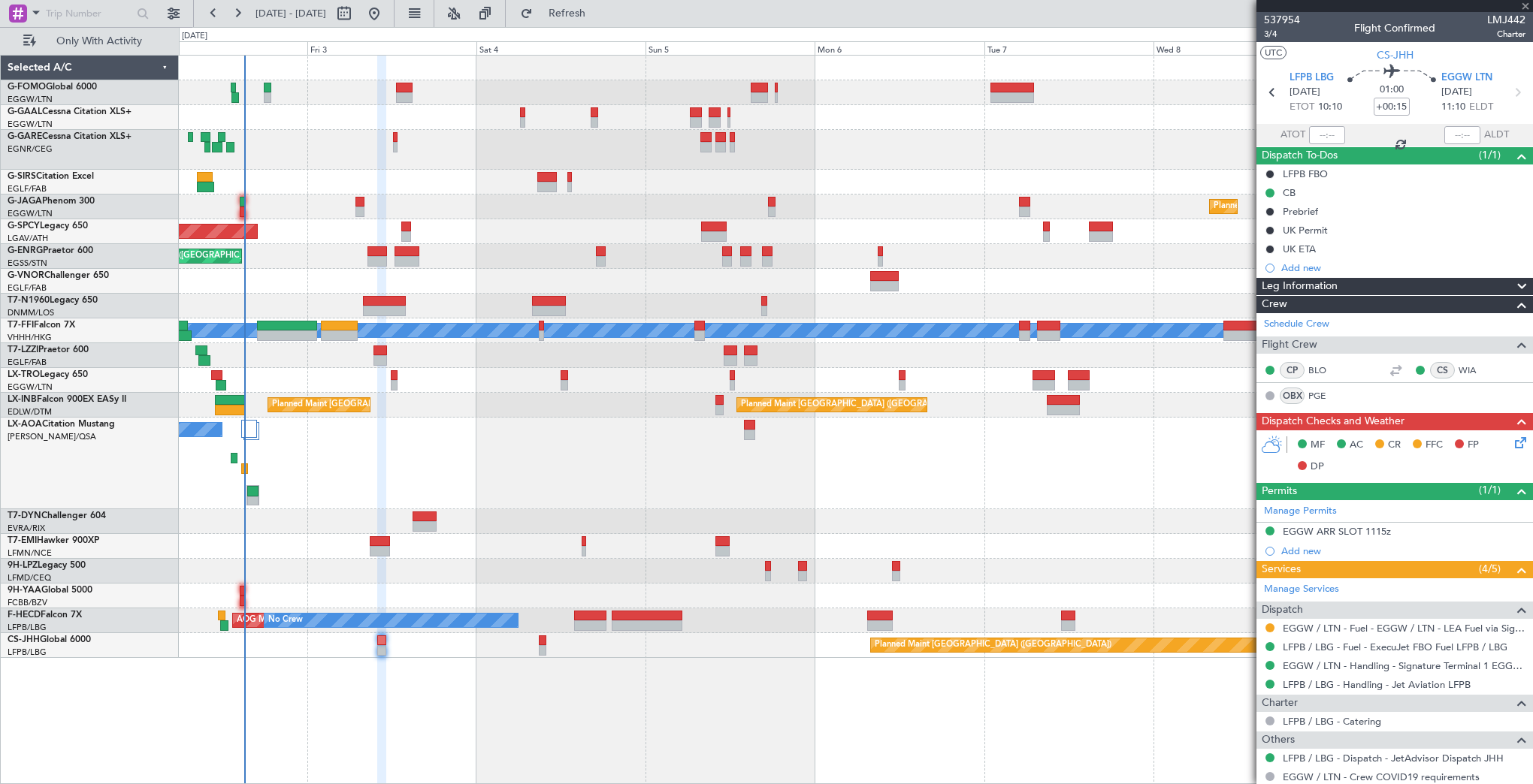
type input "4"
